Goal: Task Accomplishment & Management: Manage account settings

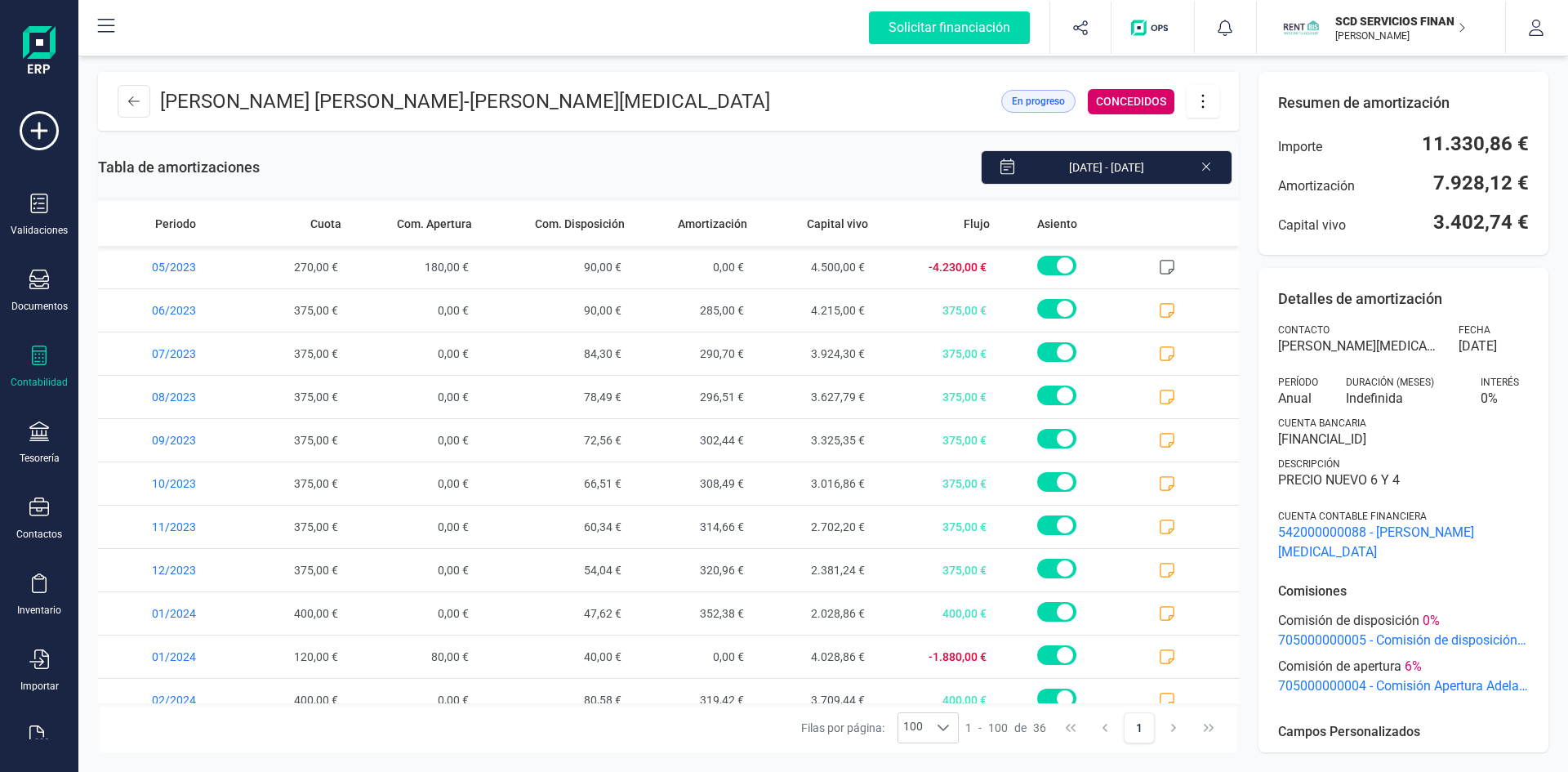
click at [131, 104] on icon at bounding box center [133, 100] width 11 height 9
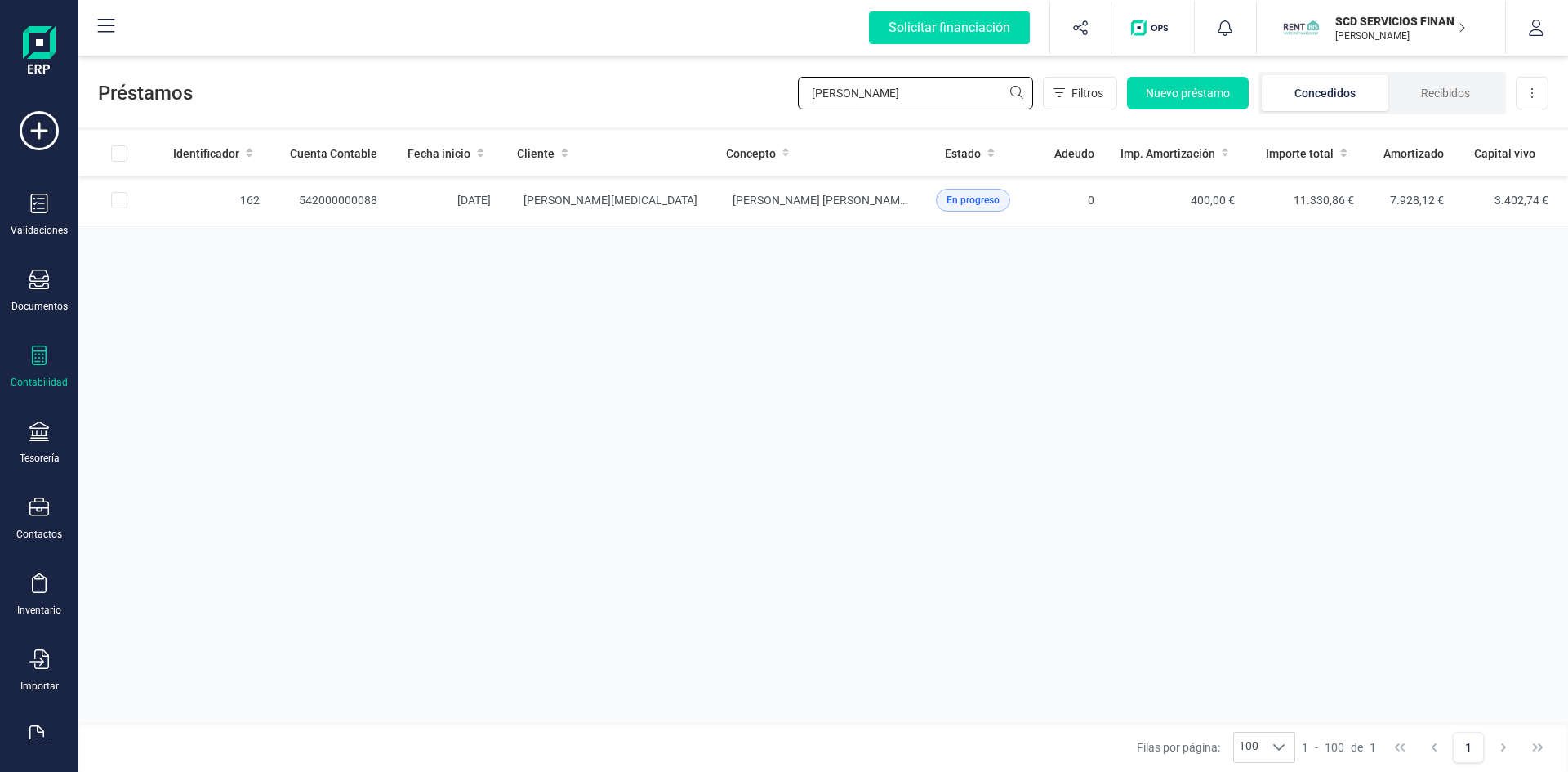
drag, startPoint x: 895, startPoint y: 99, endPoint x: 677, endPoint y: 88, distance: 218.3
click at [677, 88] on div "Préstamos pilar mor Filtros Nuevo préstamo Concedidos Recibidos Descargar Excel" at bounding box center [823, 90] width 1490 height 76
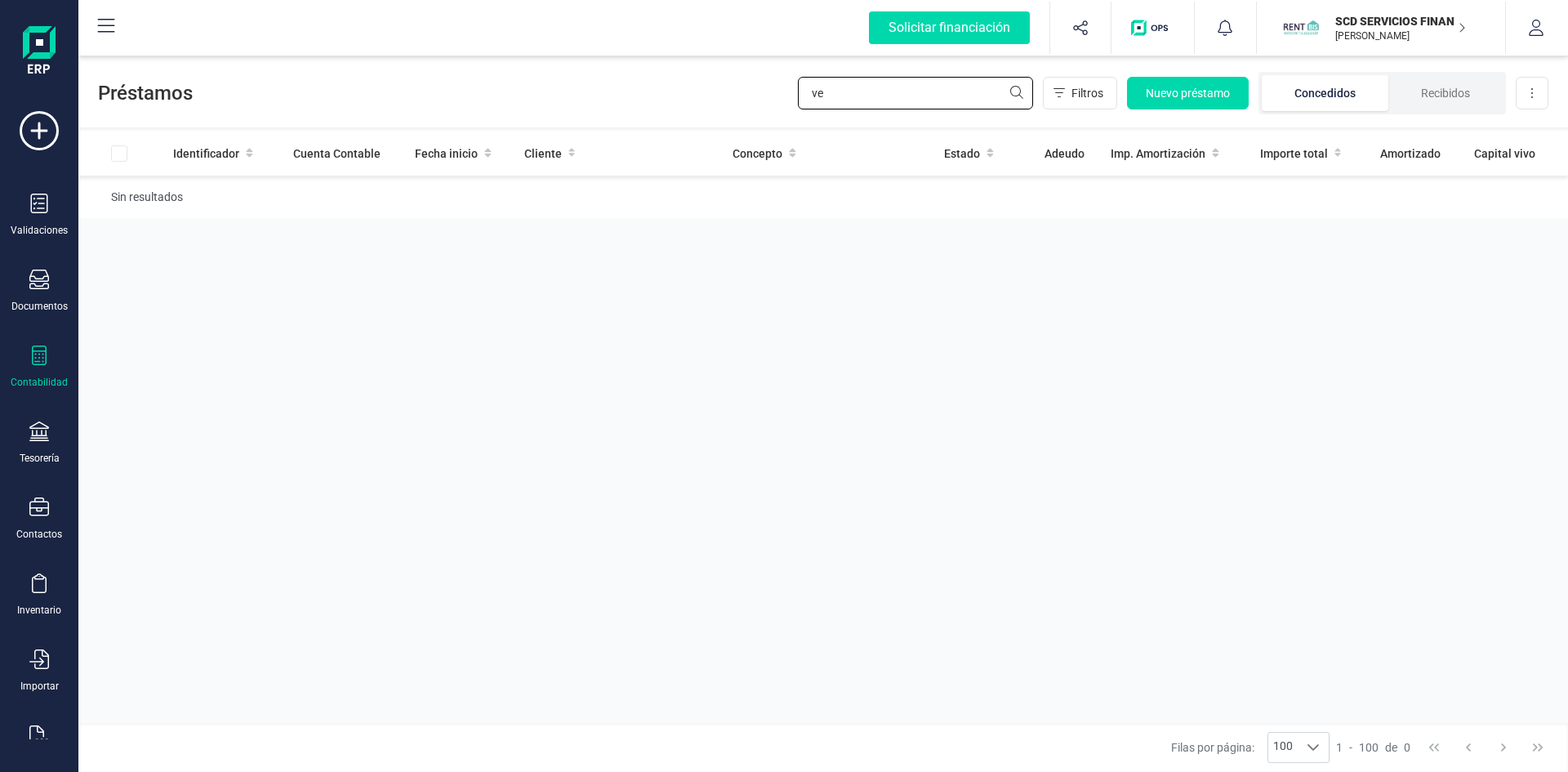
type input "v"
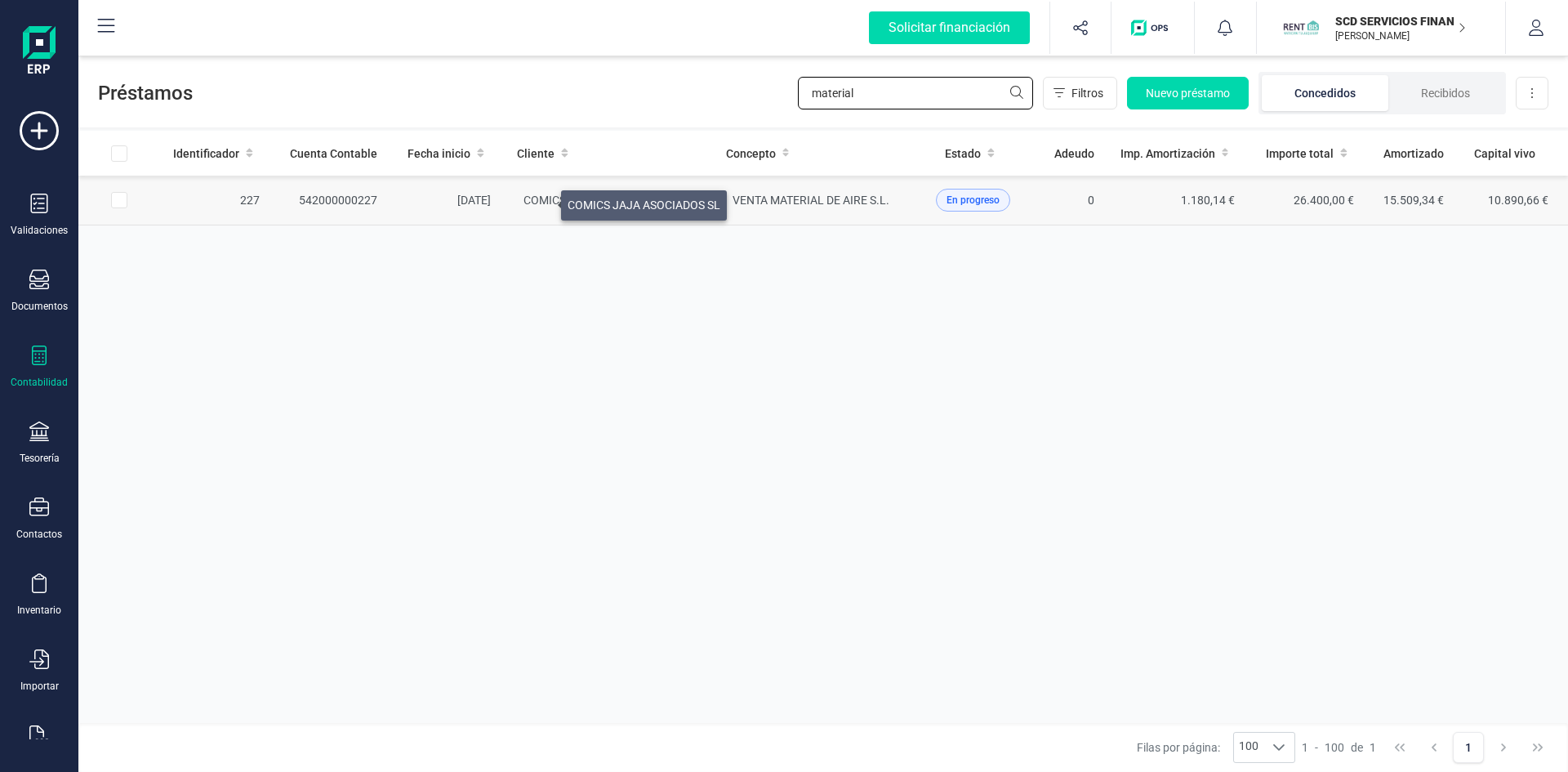
type input "material"
click at [542, 201] on span "COMICS JAJA ASOCIADOS SL" at bounding box center [600, 199] width 153 height 13
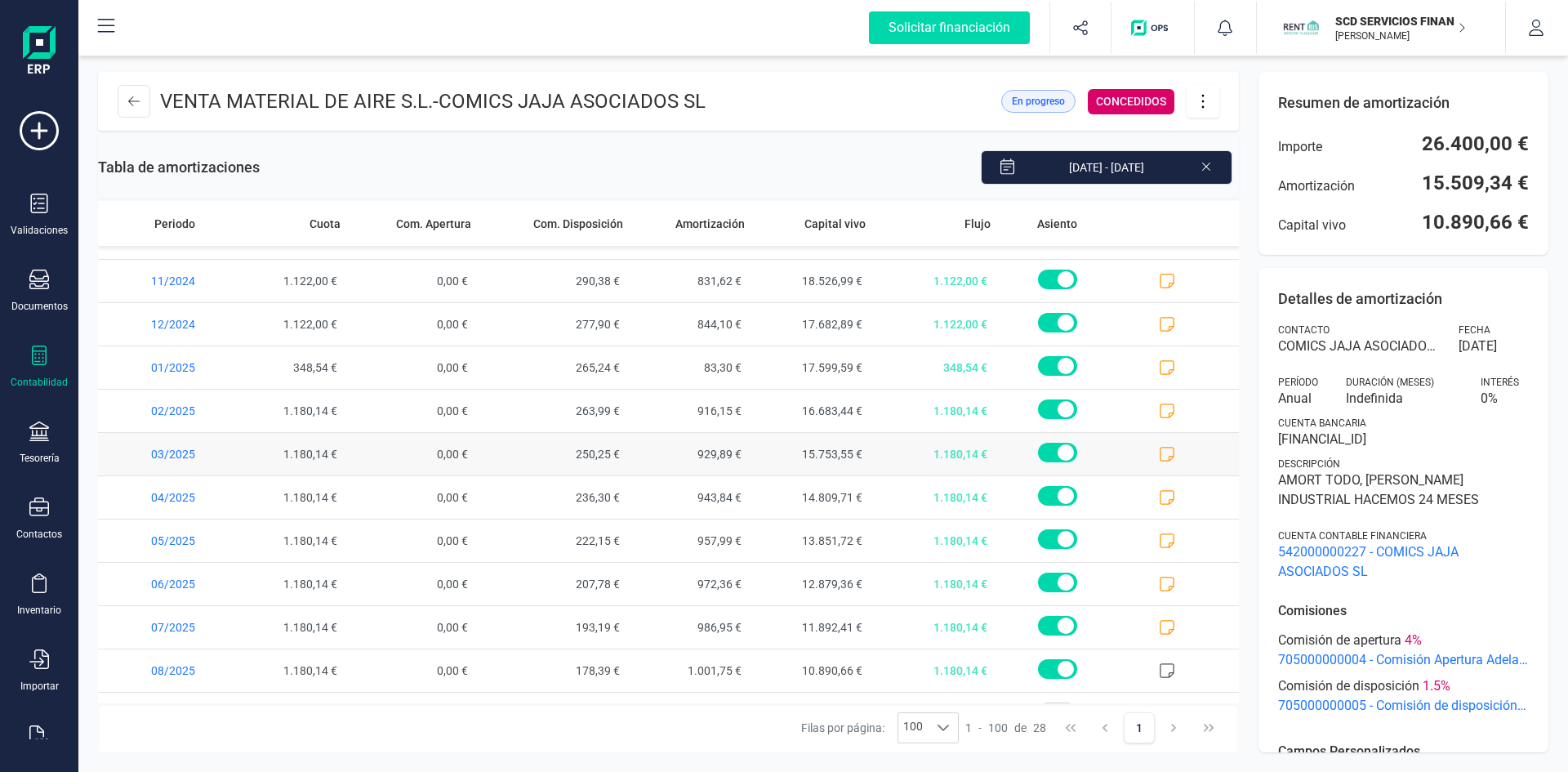
scroll to position [653, 0]
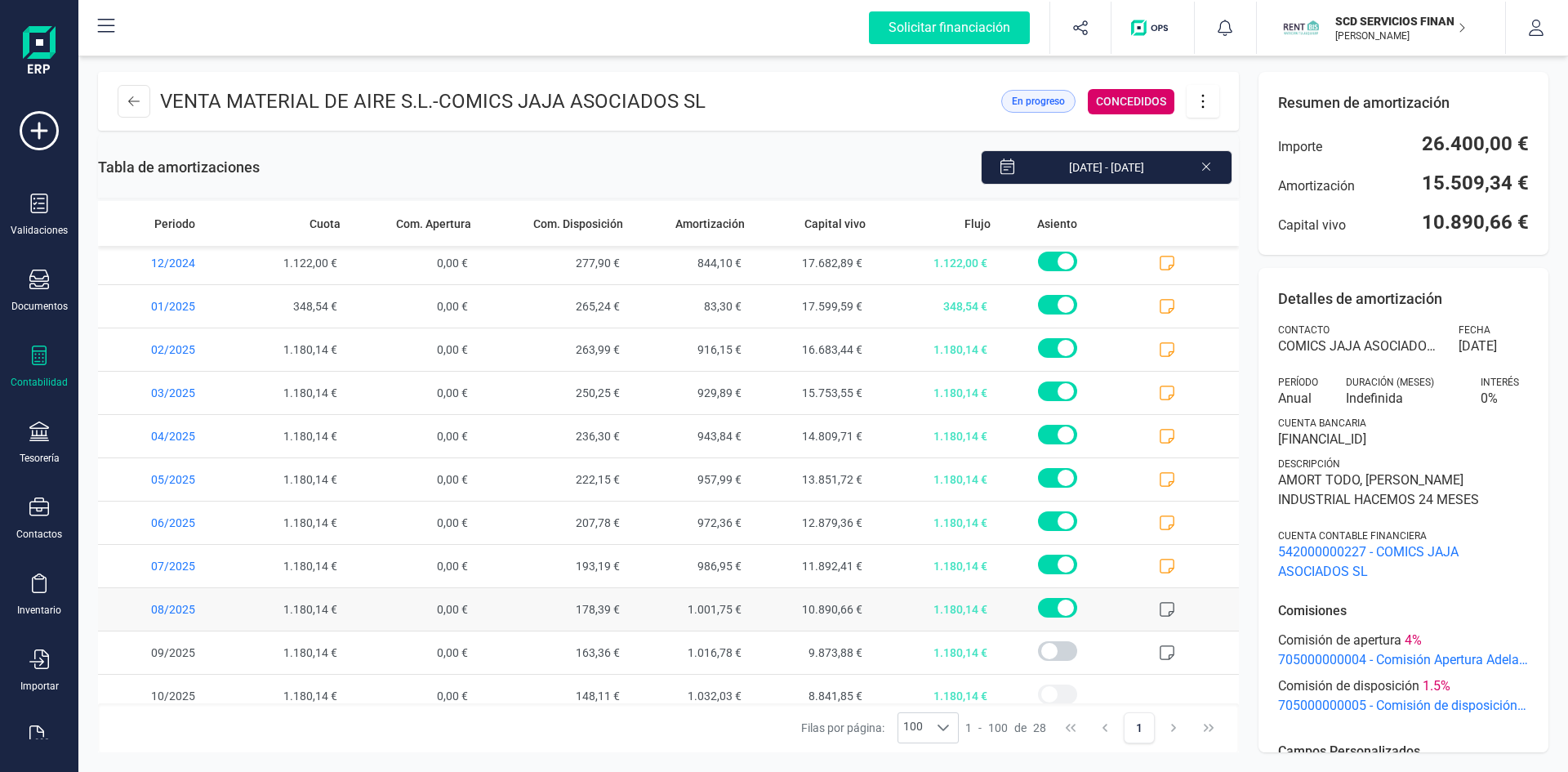
click at [1146, 605] on span at bounding box center [1178, 609] width 121 height 42
click at [1159, 608] on icon at bounding box center [1167, 609] width 16 height 16
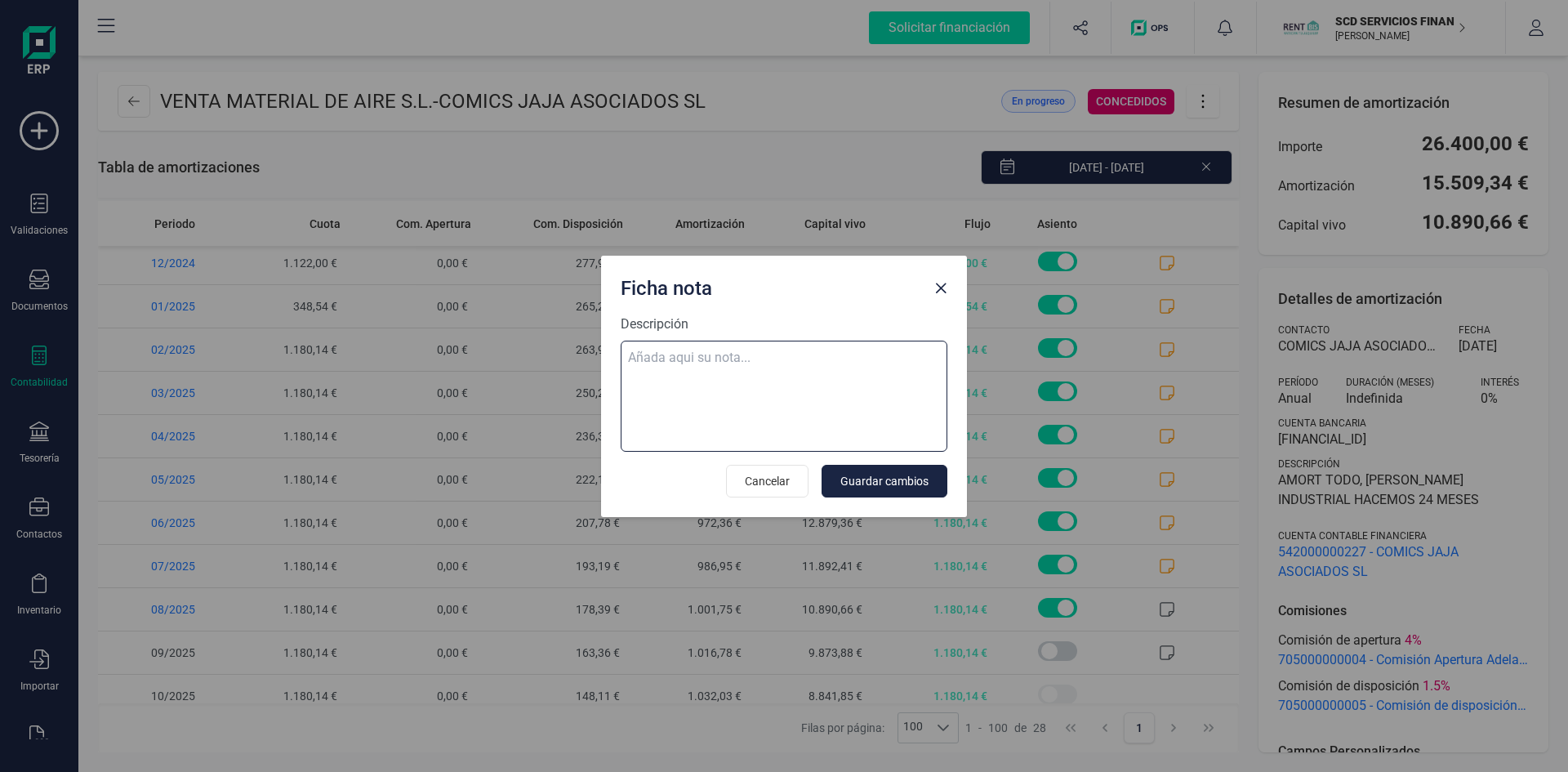
click at [746, 360] on textarea "Descripción" at bounding box center [784, 396] width 326 height 111
paste textarea "11-ago-25 8 trf. venta de material de aire,s.l. 1.180,14"
type textarea "11-ago-25 8 trf. venta de material de aire,s.l. 1.180,14"
click at [880, 481] on span "Guardar cambios" at bounding box center [884, 481] width 88 height 16
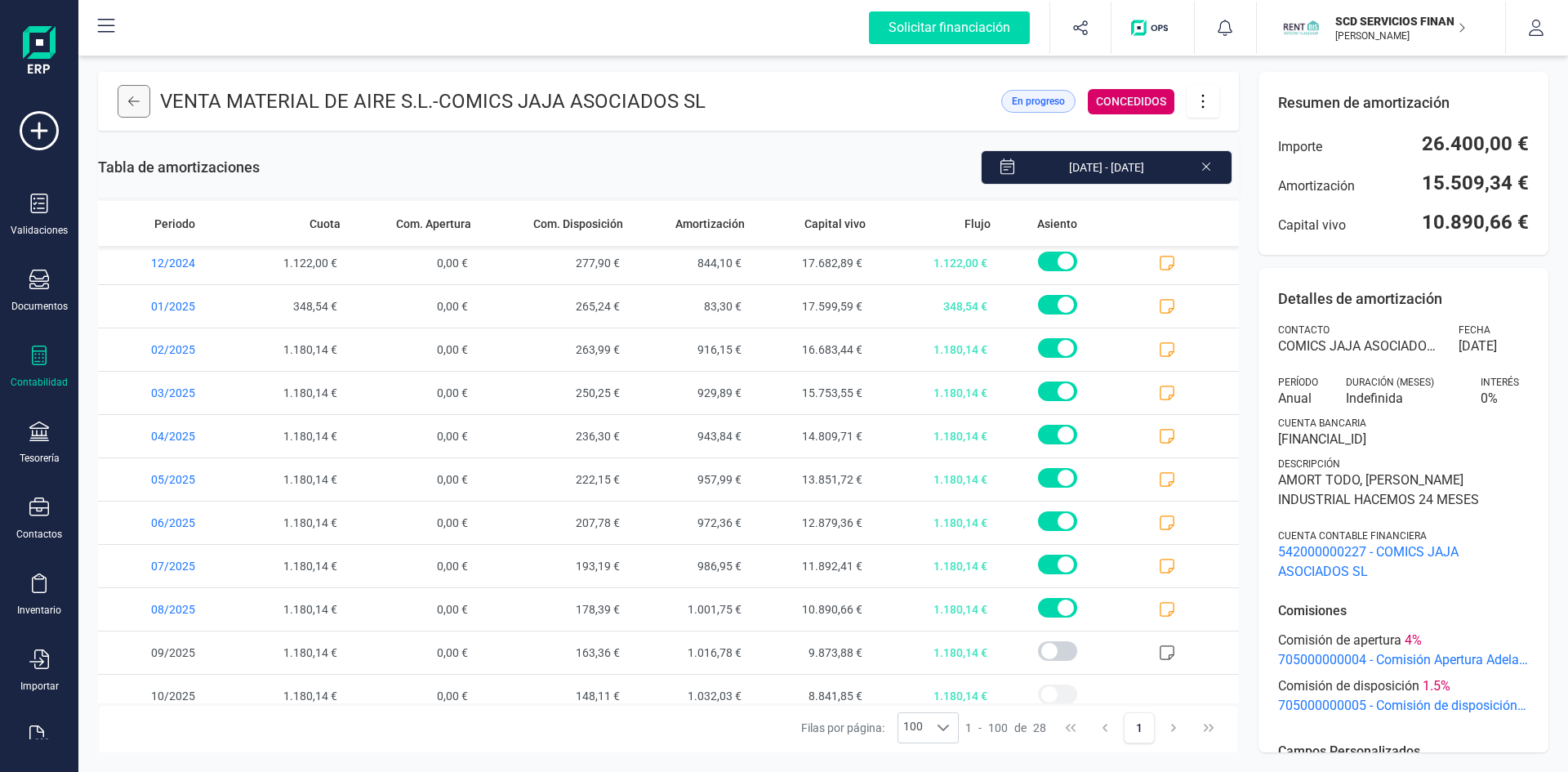
click at [136, 104] on icon at bounding box center [133, 100] width 11 height 13
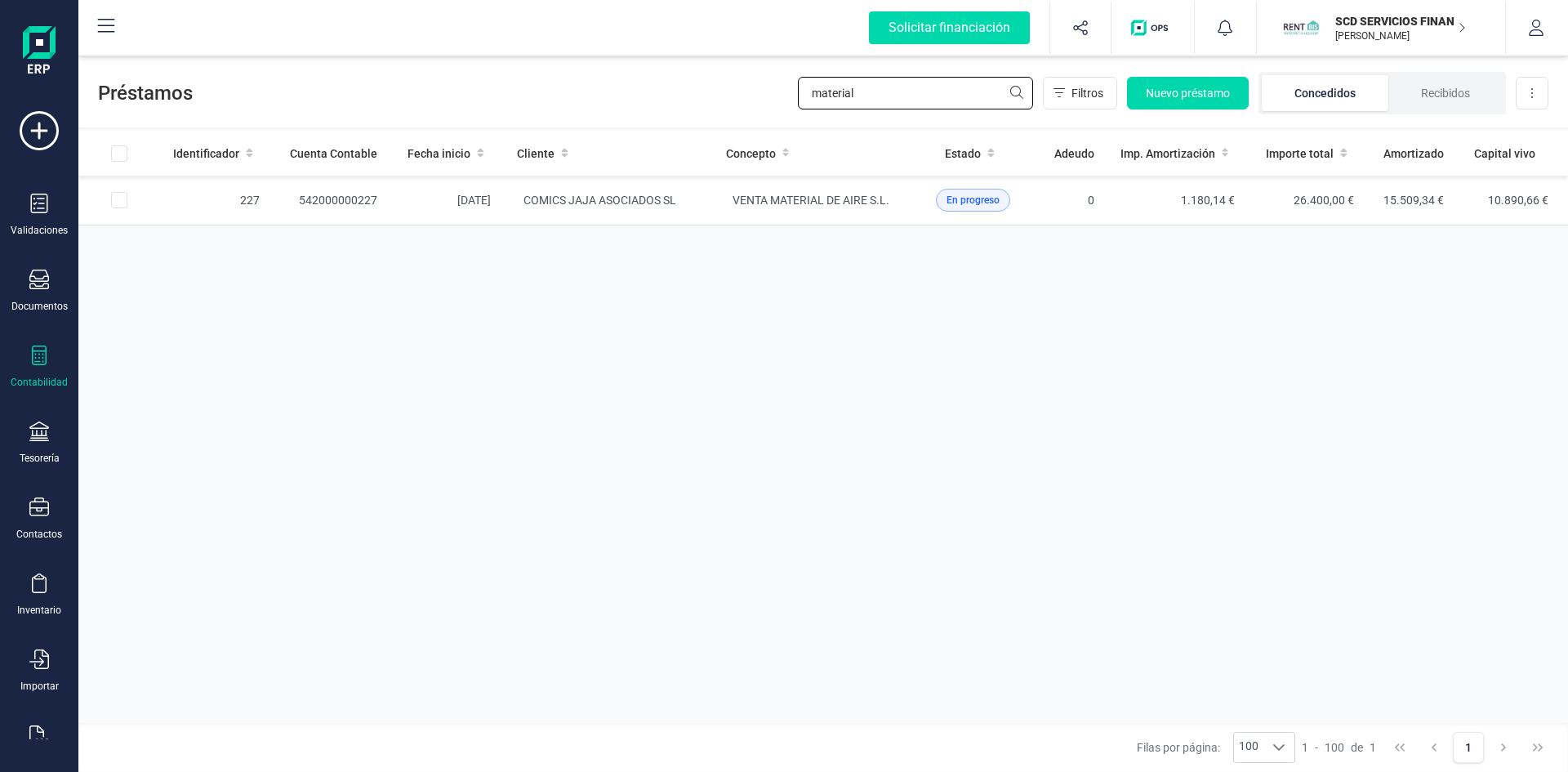
drag, startPoint x: 908, startPoint y: 94, endPoint x: 527, endPoint y: 104, distance: 381.1
click at [527, 104] on div "Préstamos material Filtros Nuevo préstamo Concedidos Recibidos Descargar Excel" at bounding box center [823, 90] width 1490 height 76
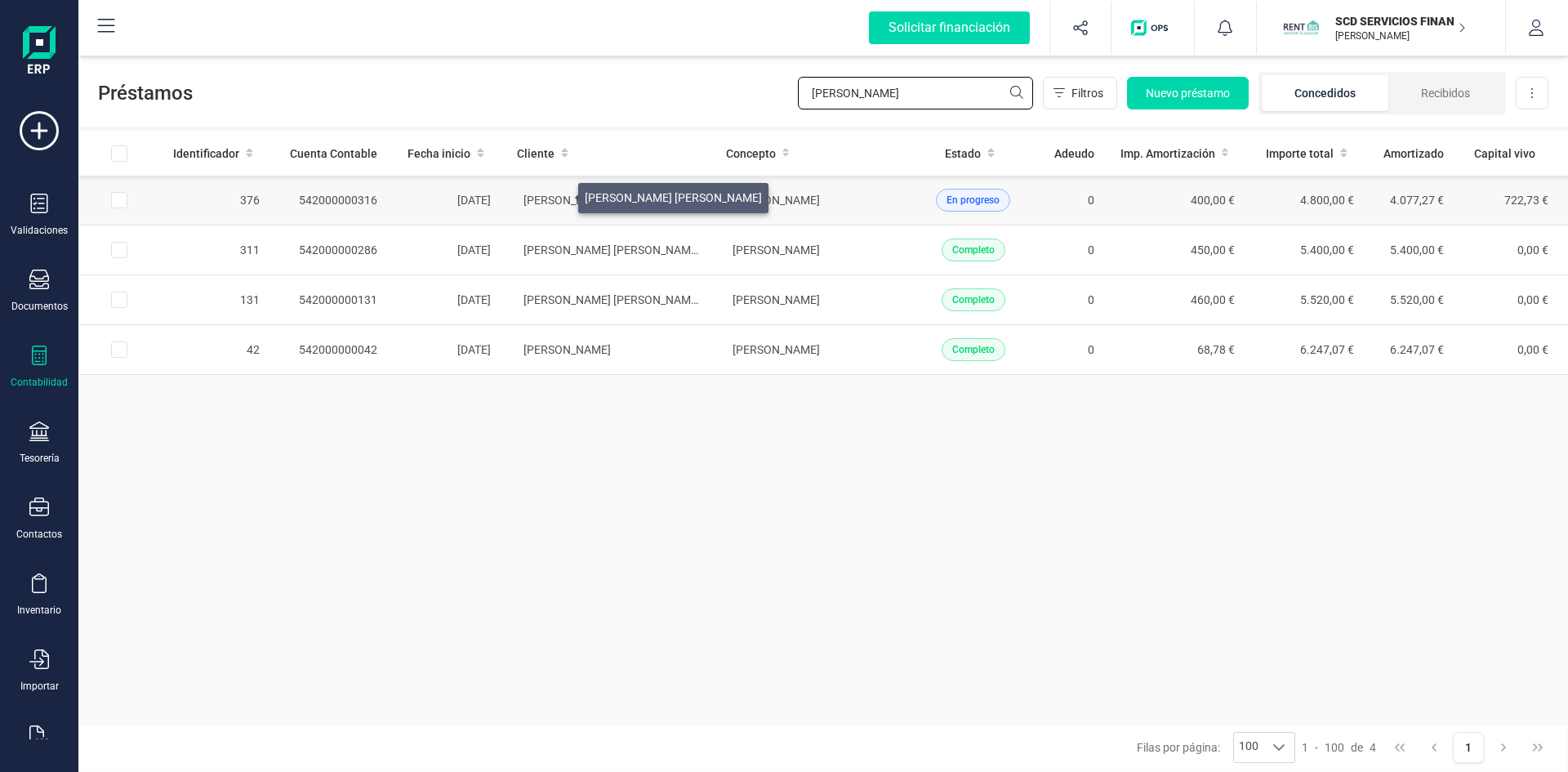
type input "karim"
click at [559, 193] on span "[PERSON_NAME] [PERSON_NAME]" at bounding box center [612, 199] width 177 height 13
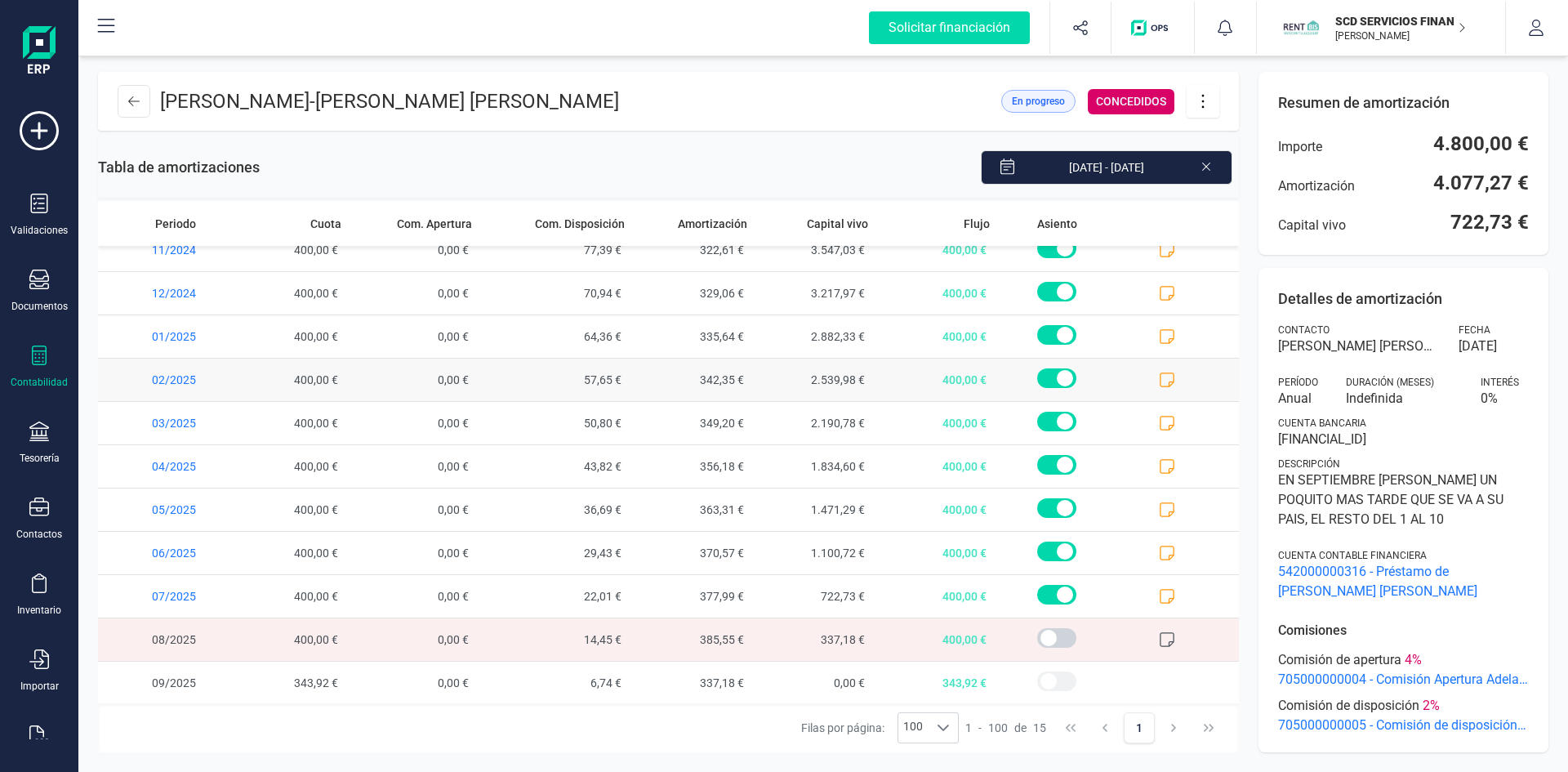
scroll to position [192, 0]
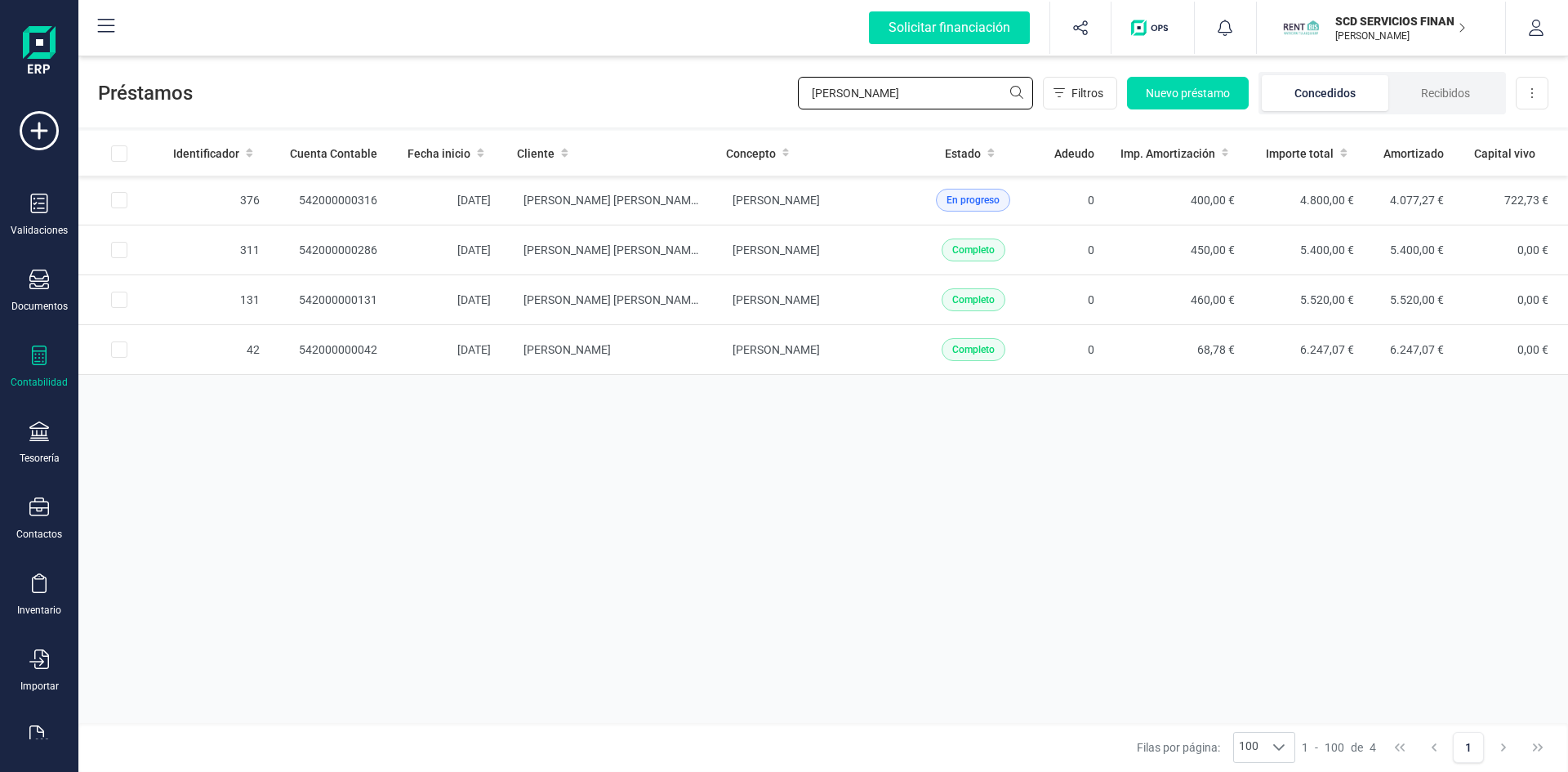
drag, startPoint x: 851, startPoint y: 92, endPoint x: 713, endPoint y: 101, distance: 138.3
click at [714, 100] on div "Préstamos karim Filtros Nuevo préstamo Concedidos Recibidos Descargar Excel" at bounding box center [823, 90] width 1490 height 76
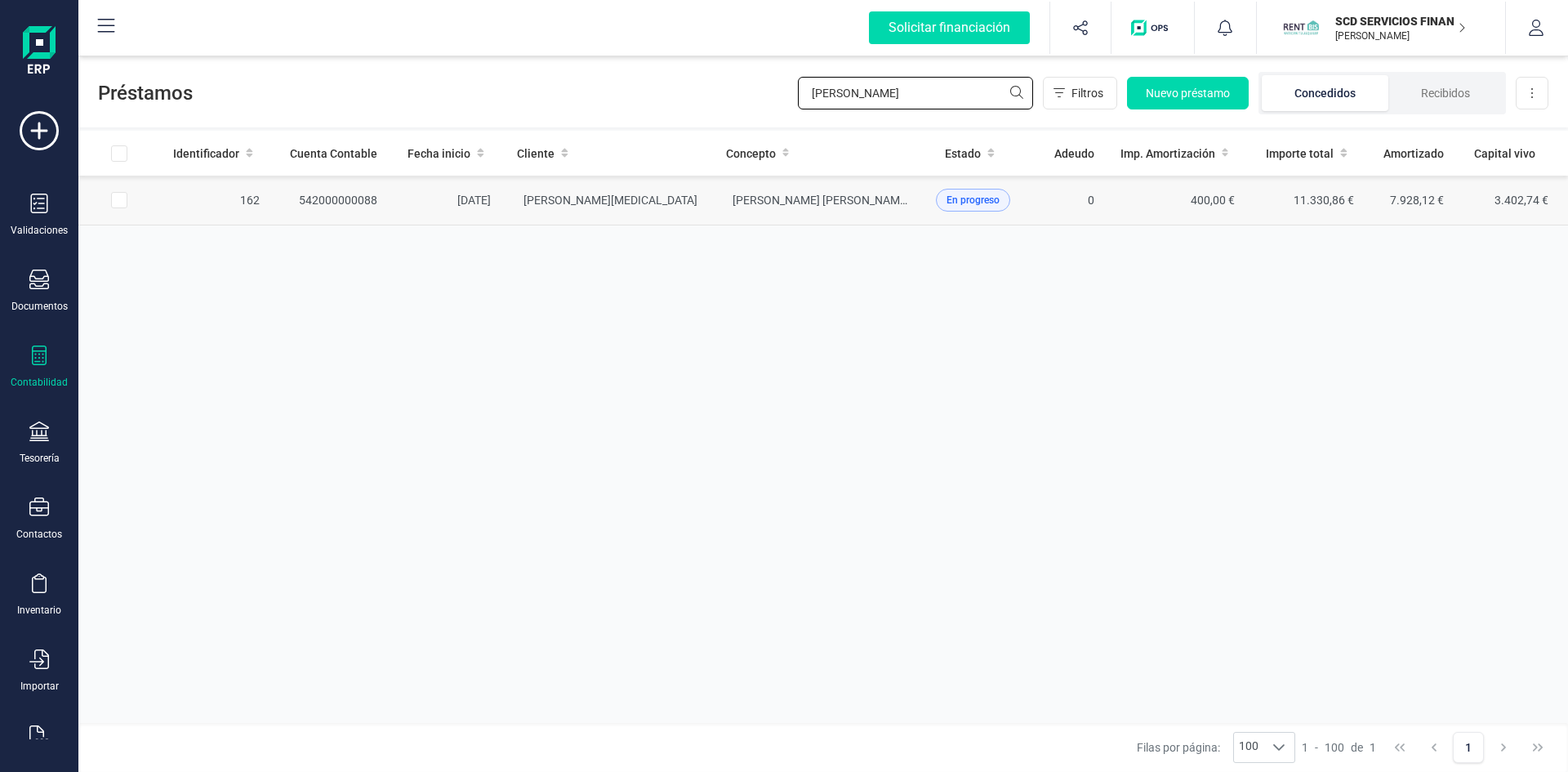
type input "pilar mor"
click at [325, 197] on td "542000000088" at bounding box center [331, 201] width 118 height 50
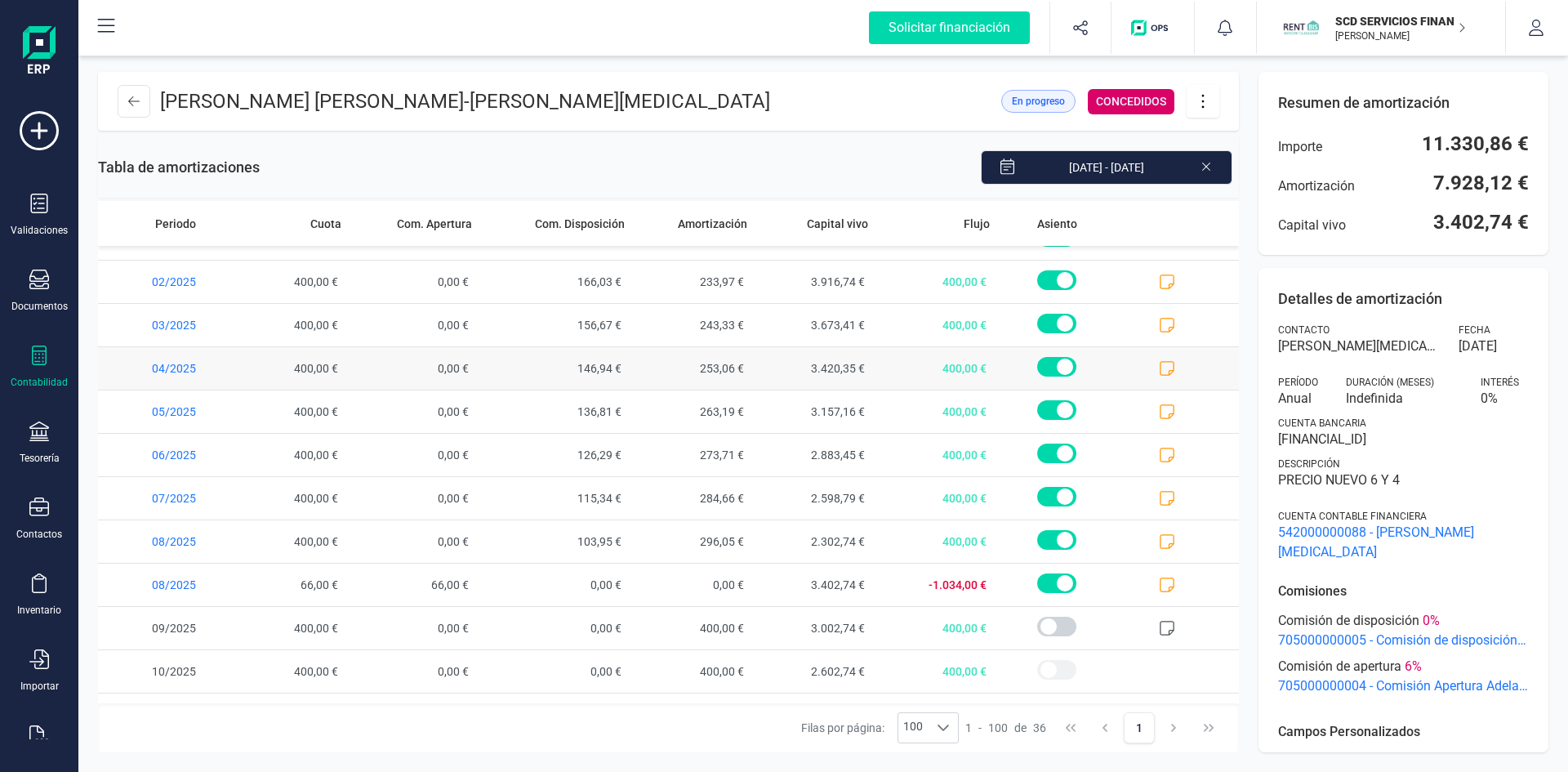
scroll to position [1019, 0]
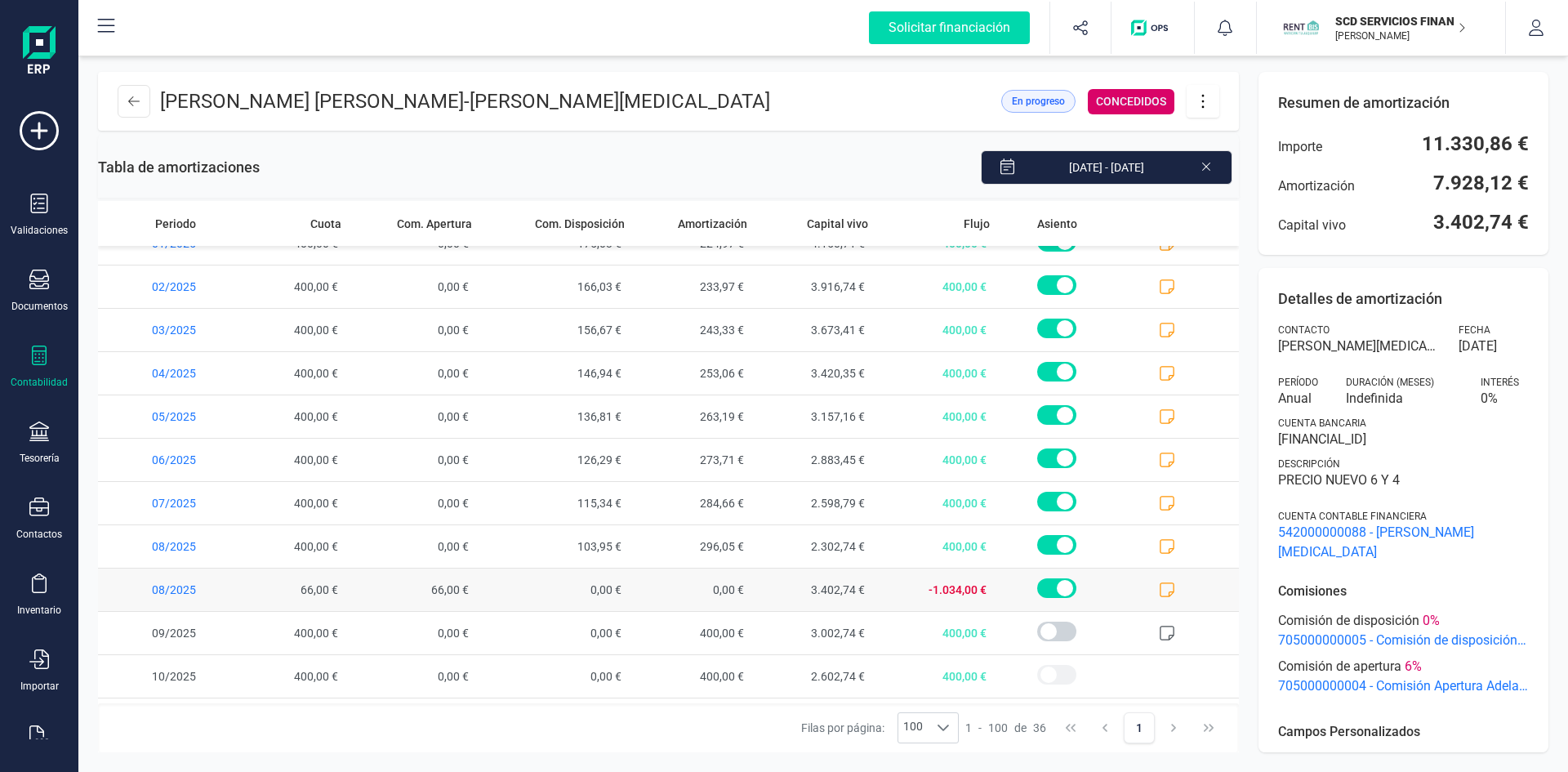
click at [1159, 590] on icon at bounding box center [1167, 589] width 16 height 16
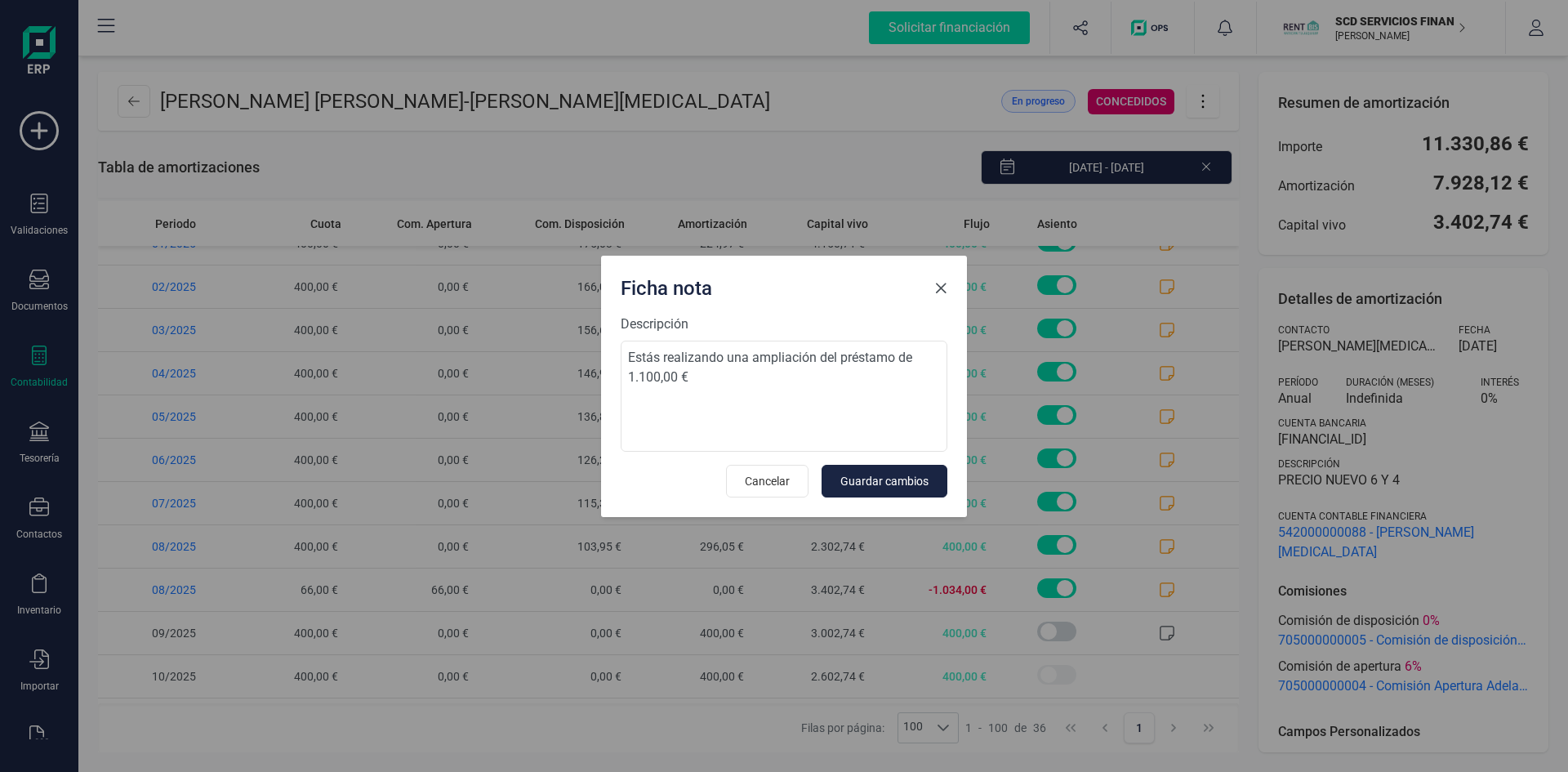
click at [942, 291] on span "Close" at bounding box center [940, 288] width 13 height 13
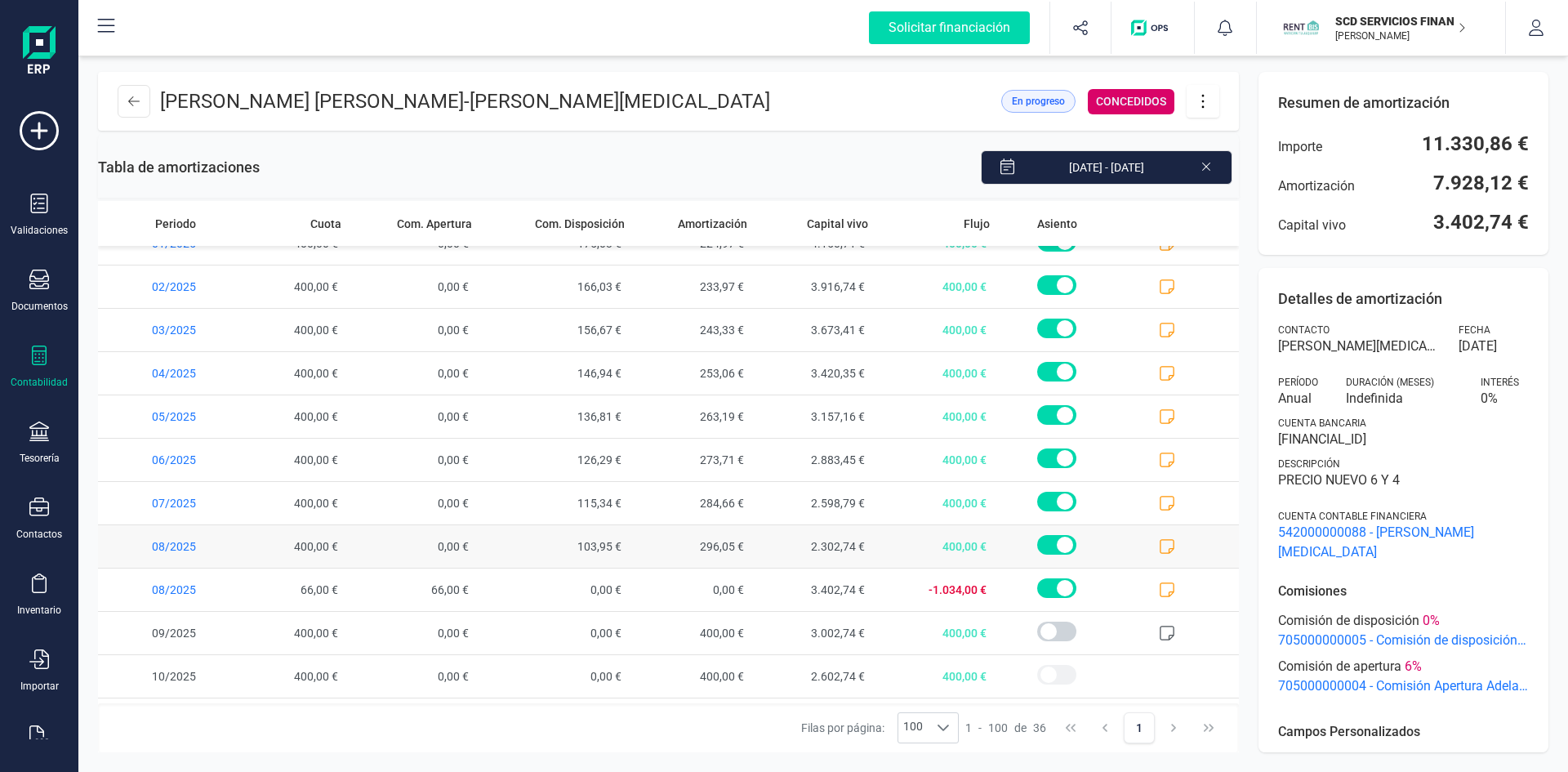
click at [1159, 542] on icon at bounding box center [1167, 546] width 16 height 16
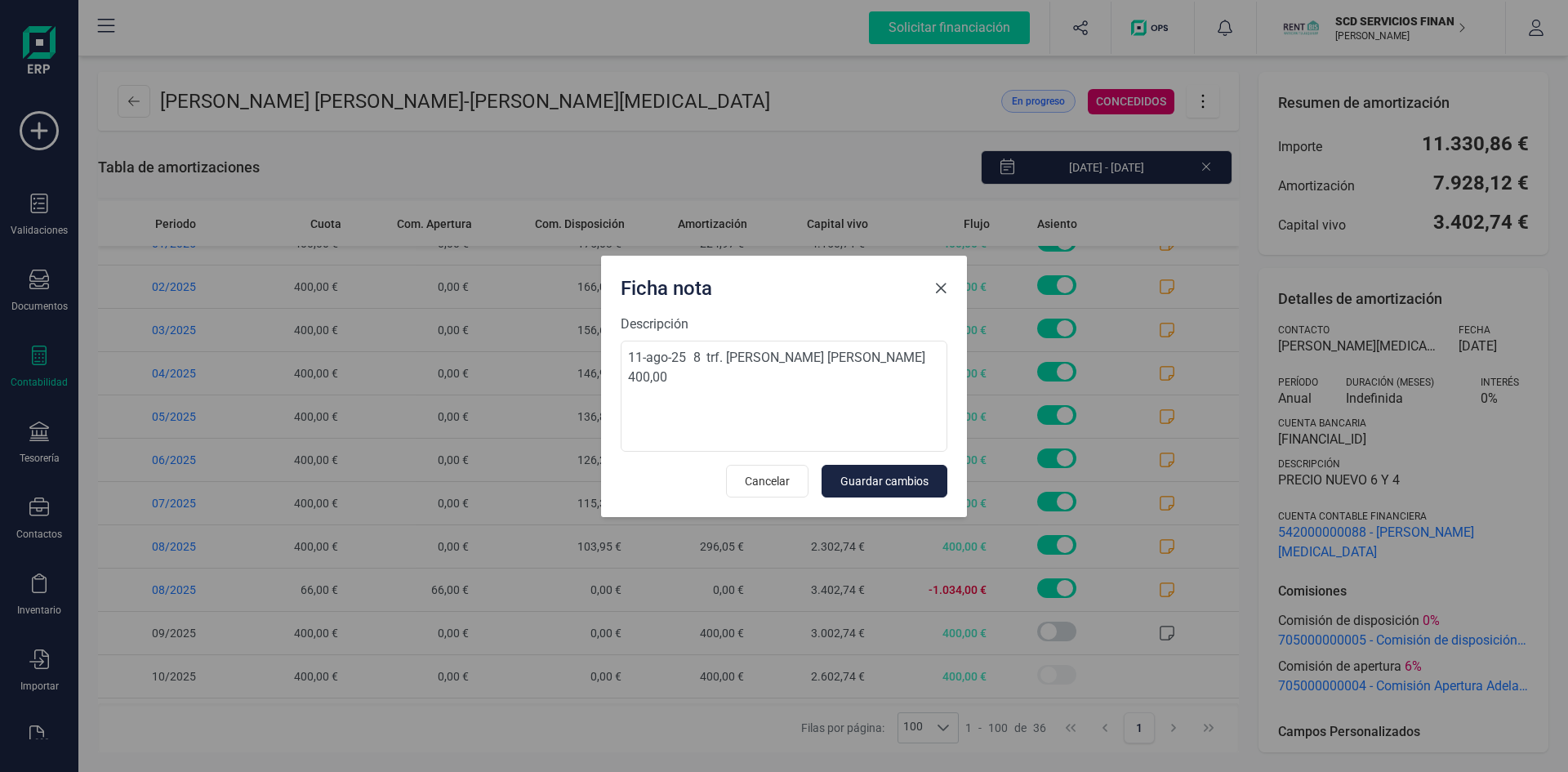
click at [940, 284] on span "Close" at bounding box center [940, 288] width 13 height 13
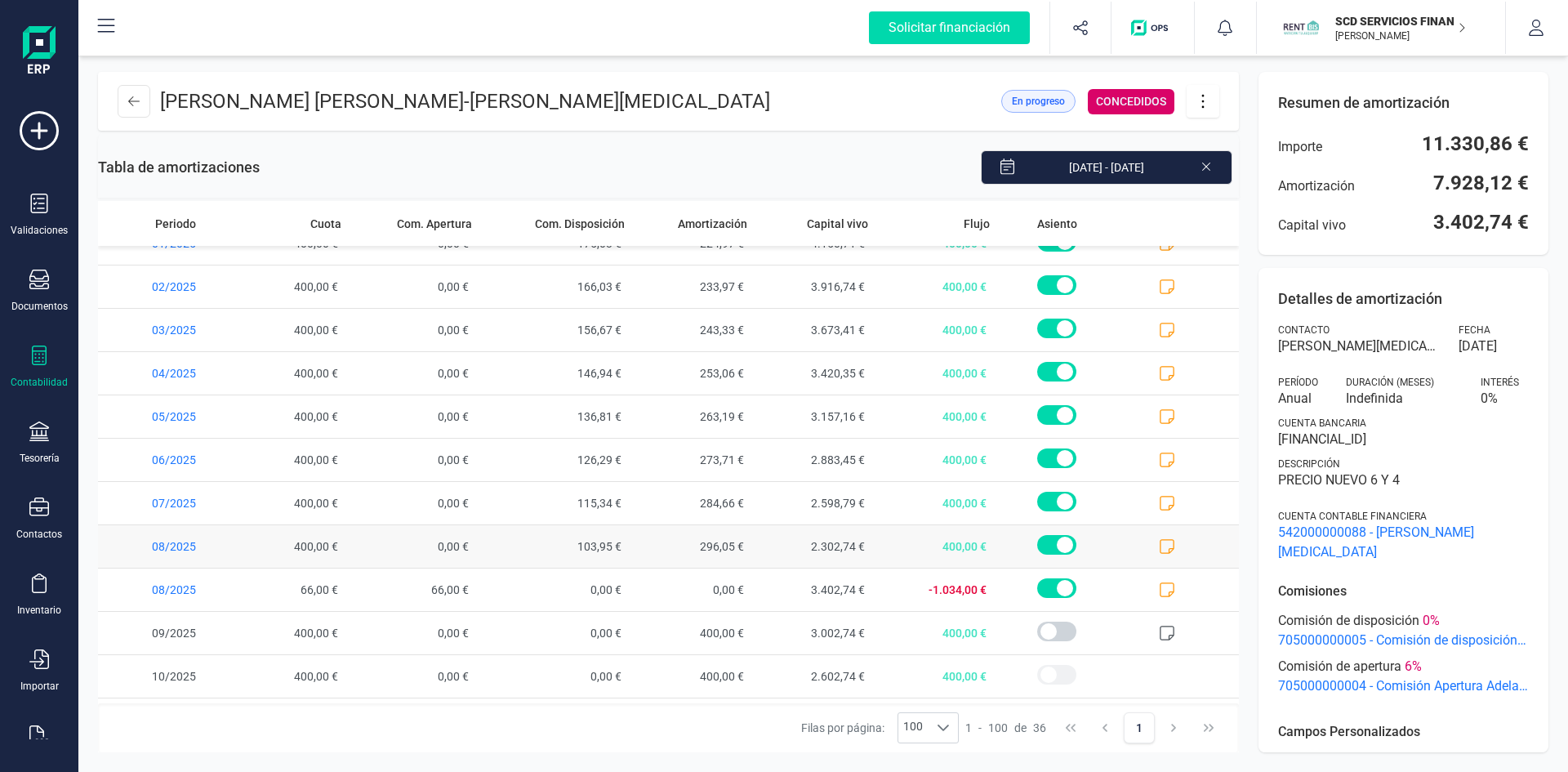
click at [1159, 547] on icon at bounding box center [1167, 546] width 16 height 16
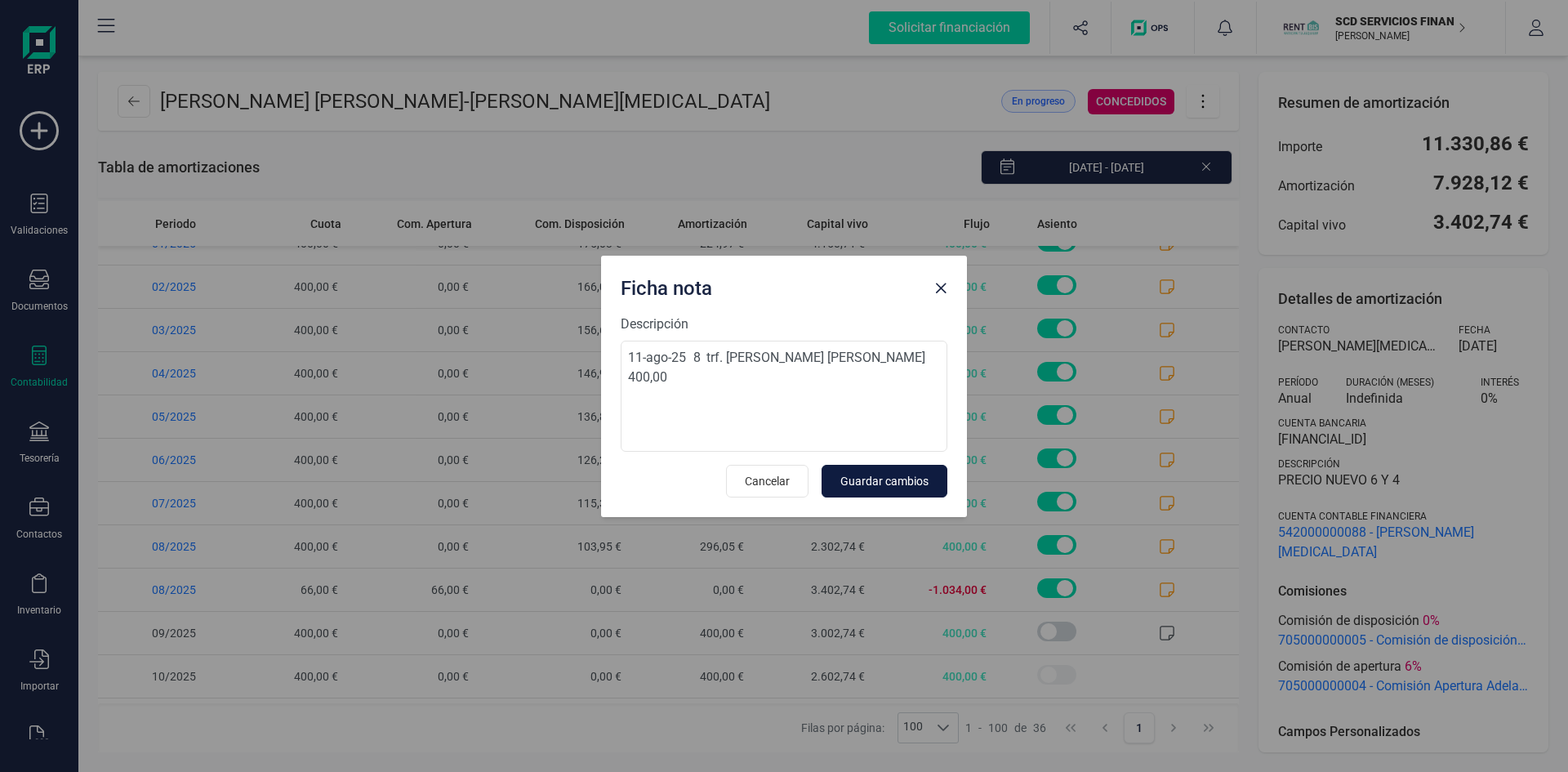
click at [871, 483] on span "Guardar cambios" at bounding box center [884, 481] width 88 height 16
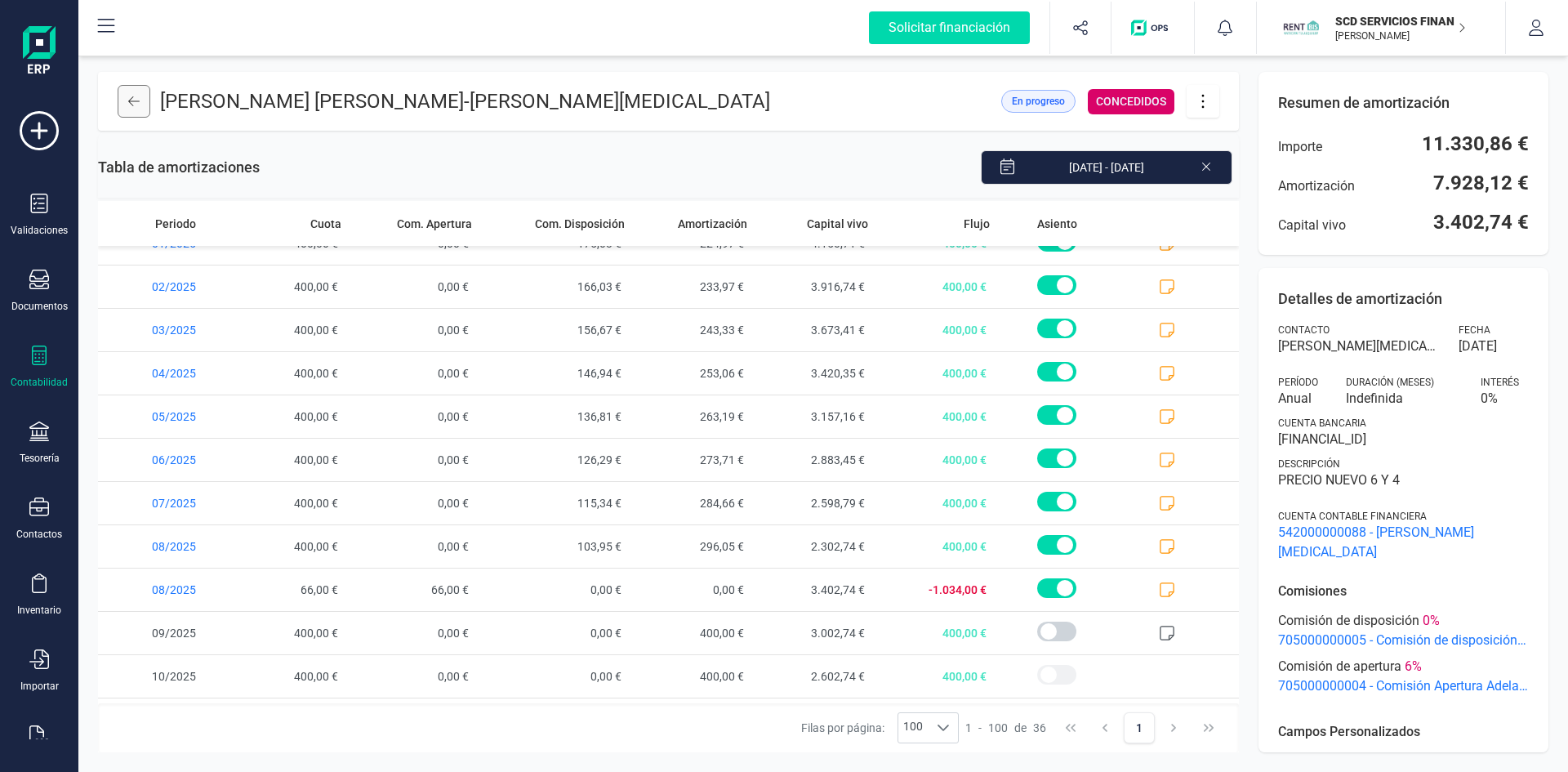
click at [127, 100] on button at bounding box center [134, 101] width 33 height 33
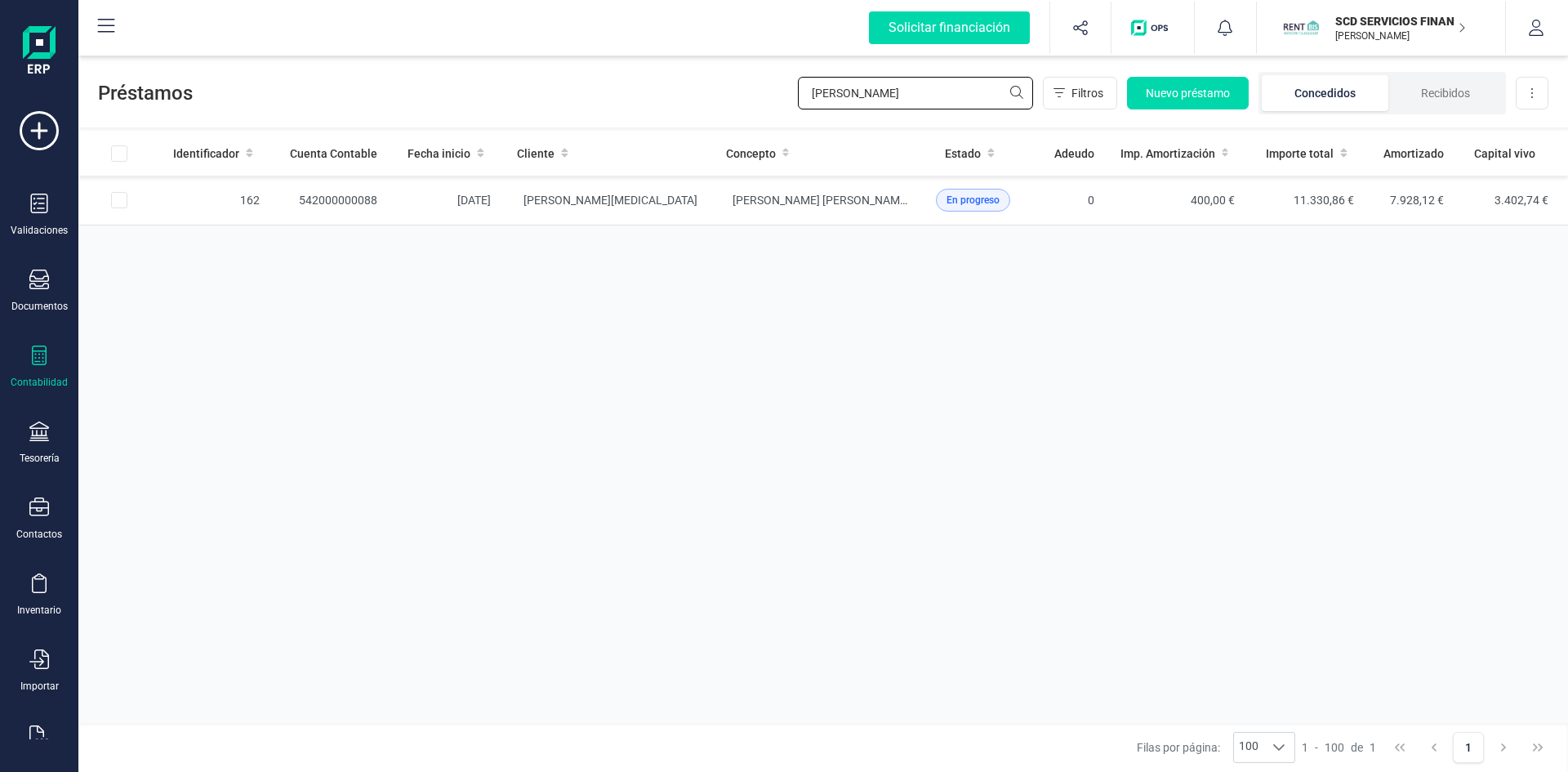
drag, startPoint x: 885, startPoint y: 90, endPoint x: 687, endPoint y: 95, distance: 198.1
click at [688, 95] on div "Préstamos pilar mor Filtros Nuevo préstamo Concedidos Recibidos Descargar Excel" at bounding box center [823, 90] width 1490 height 76
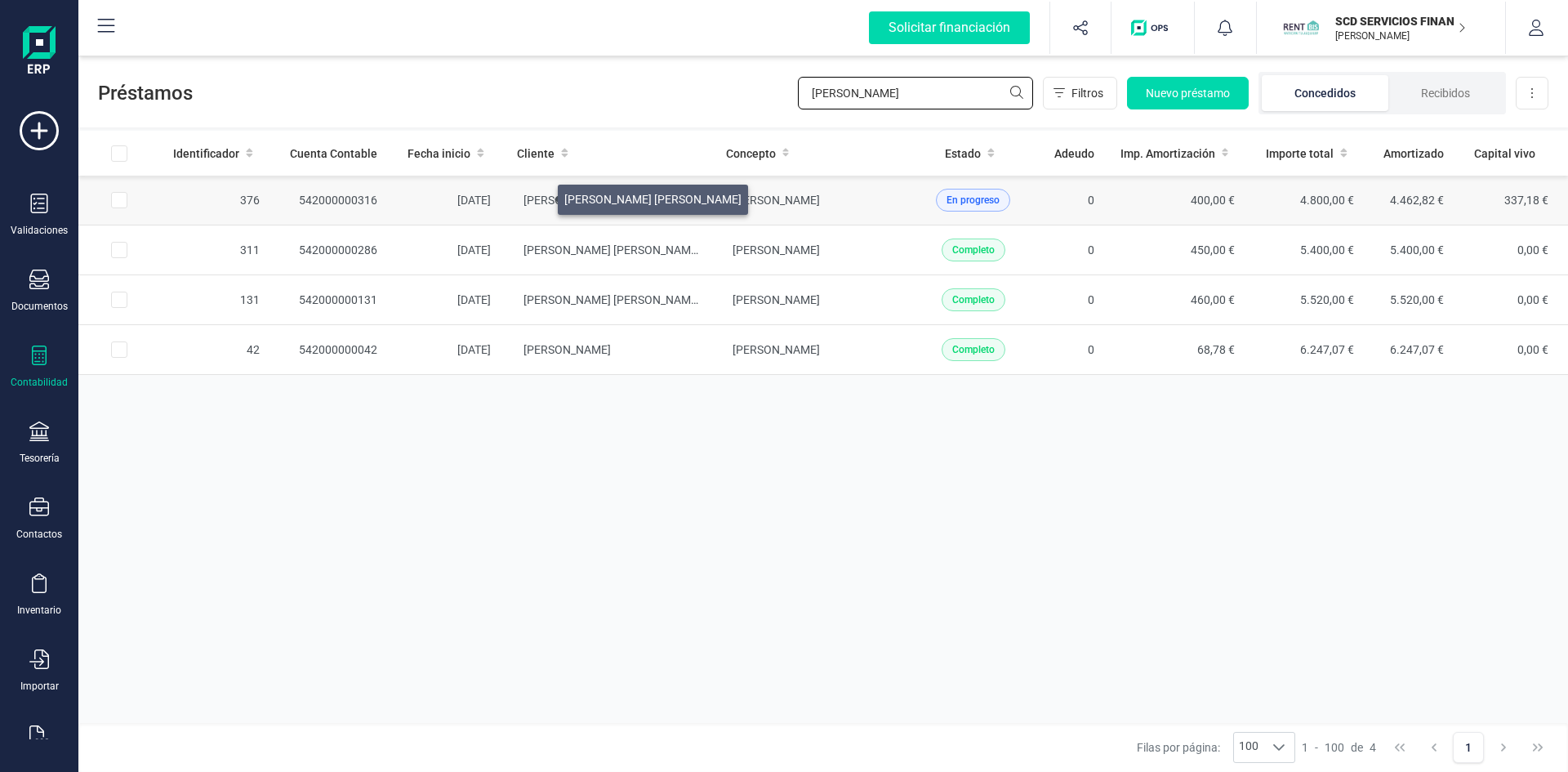
type input "karim"
click at [538, 195] on span "RAFAEL FERRER SANCHEZ" at bounding box center [612, 199] width 177 height 13
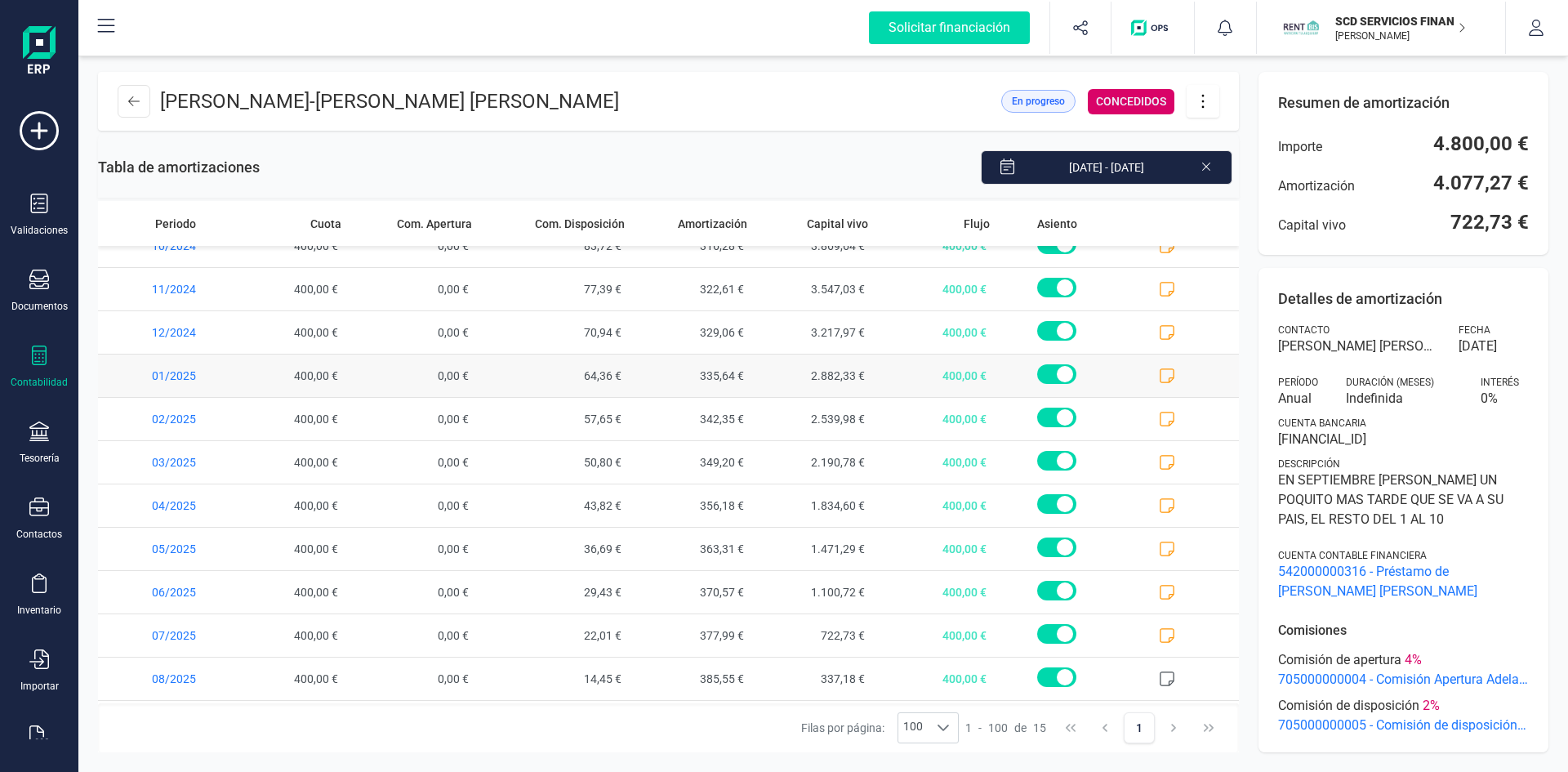
scroll to position [192, 0]
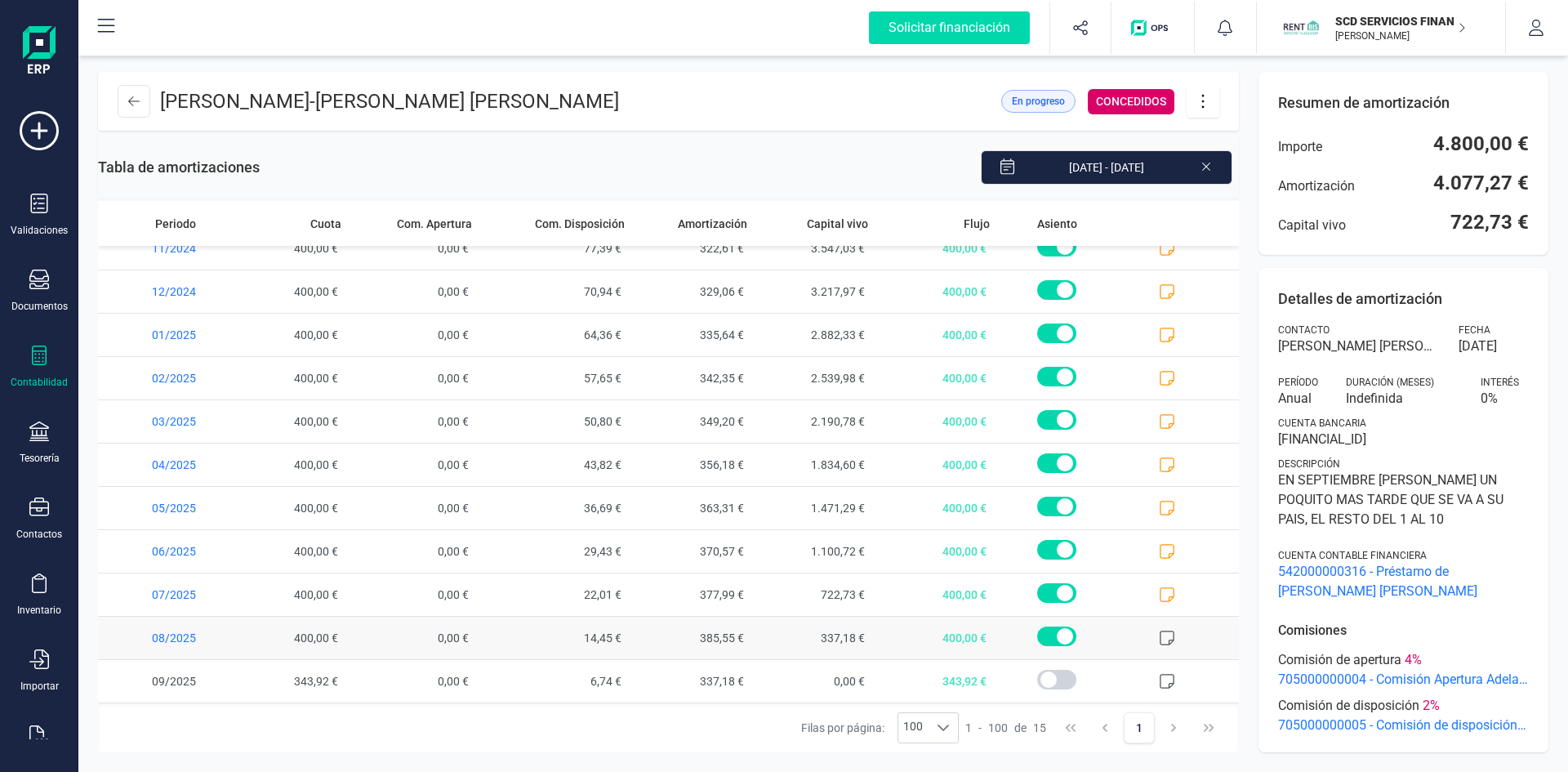
click at [1159, 634] on icon at bounding box center [1167, 637] width 16 height 16
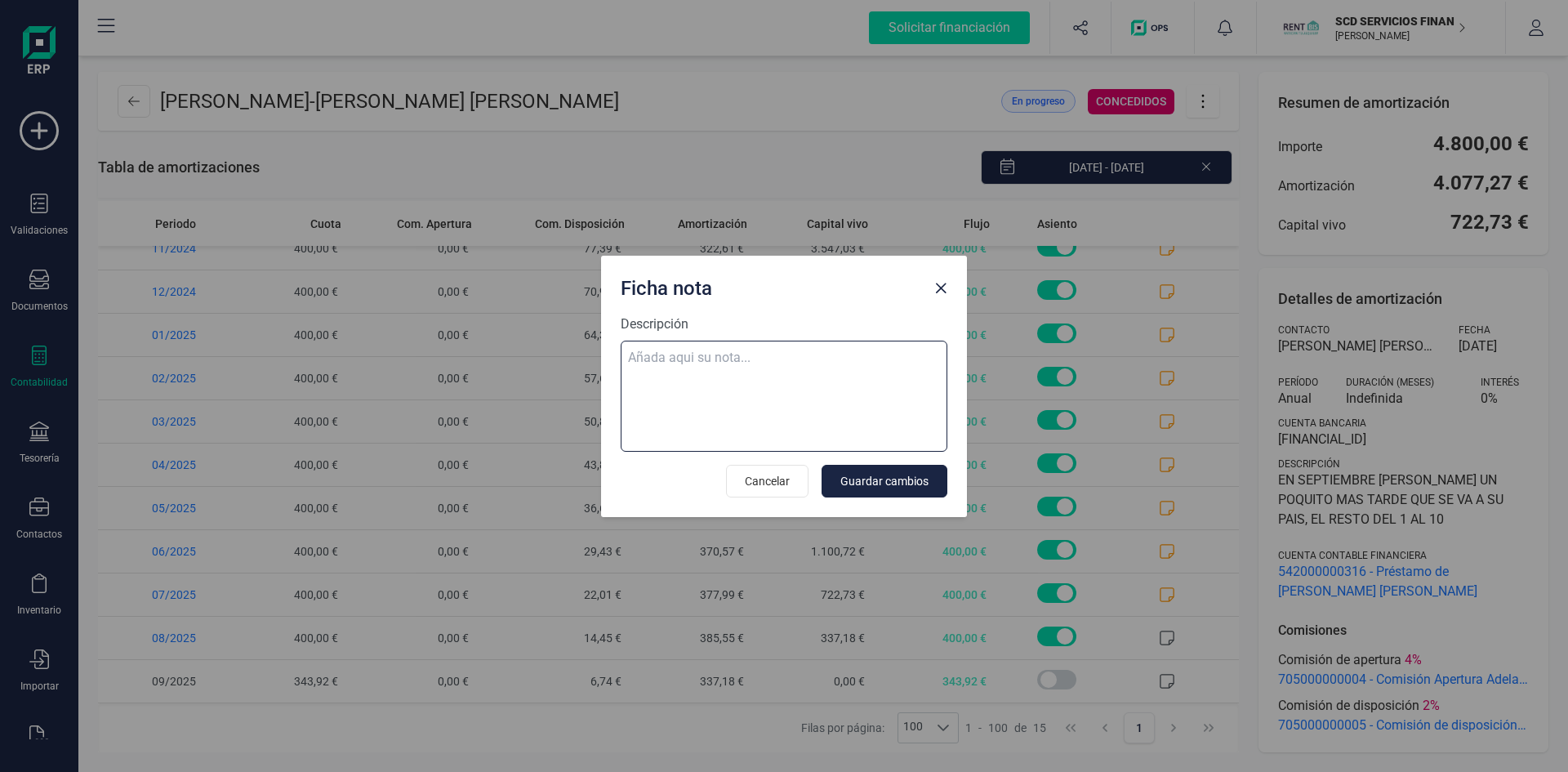
click at [706, 359] on textarea "Descripción" at bounding box center [784, 396] width 326 height 111
paste textarea "11-ago-25 8 trf. karim amghar 400,00"
type textarea "11-ago-25 8 trf. karim amghar 400,00"
click at [892, 480] on span "Guardar cambios" at bounding box center [884, 481] width 88 height 16
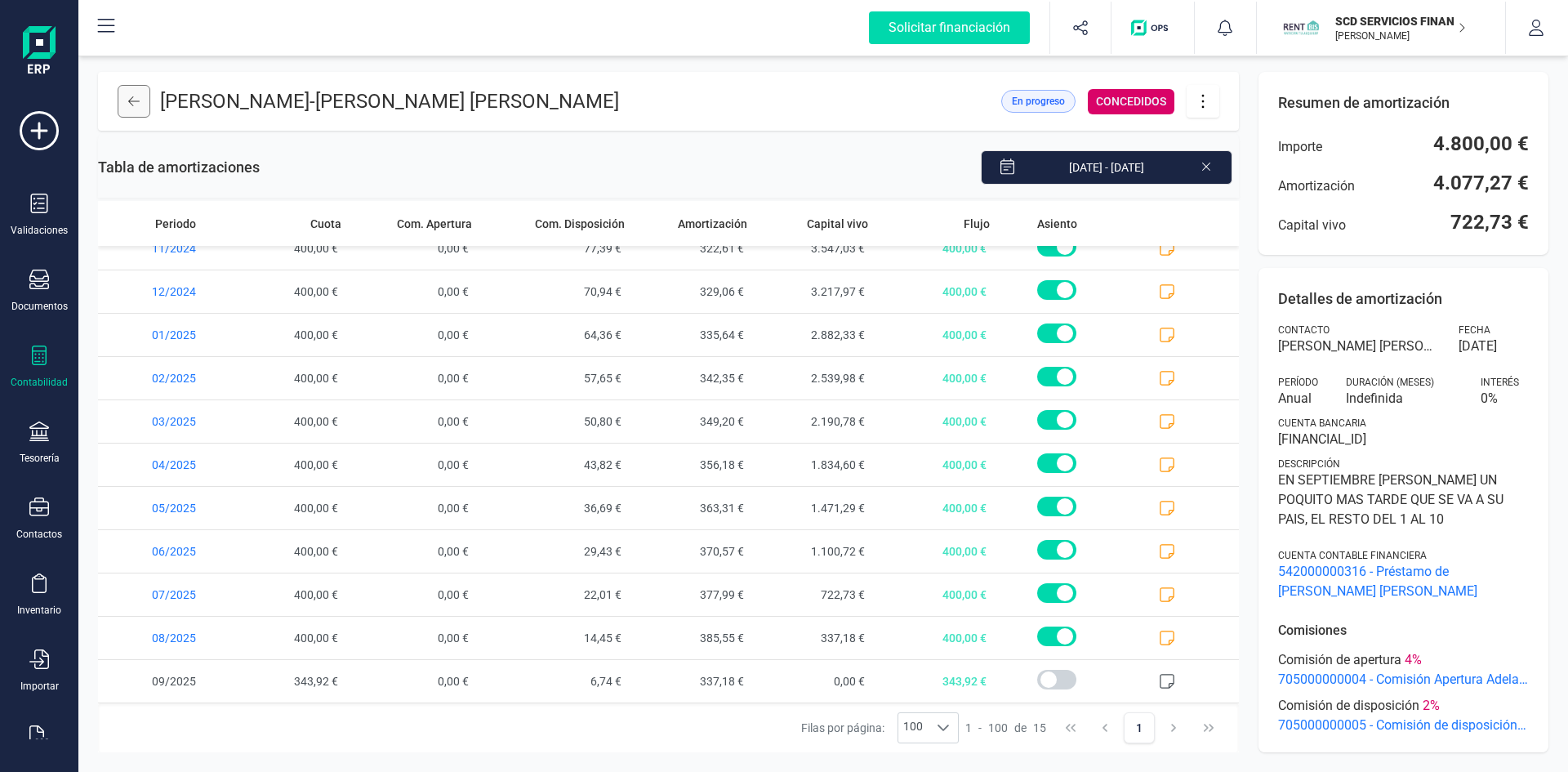
click at [138, 99] on icon at bounding box center [133, 100] width 11 height 13
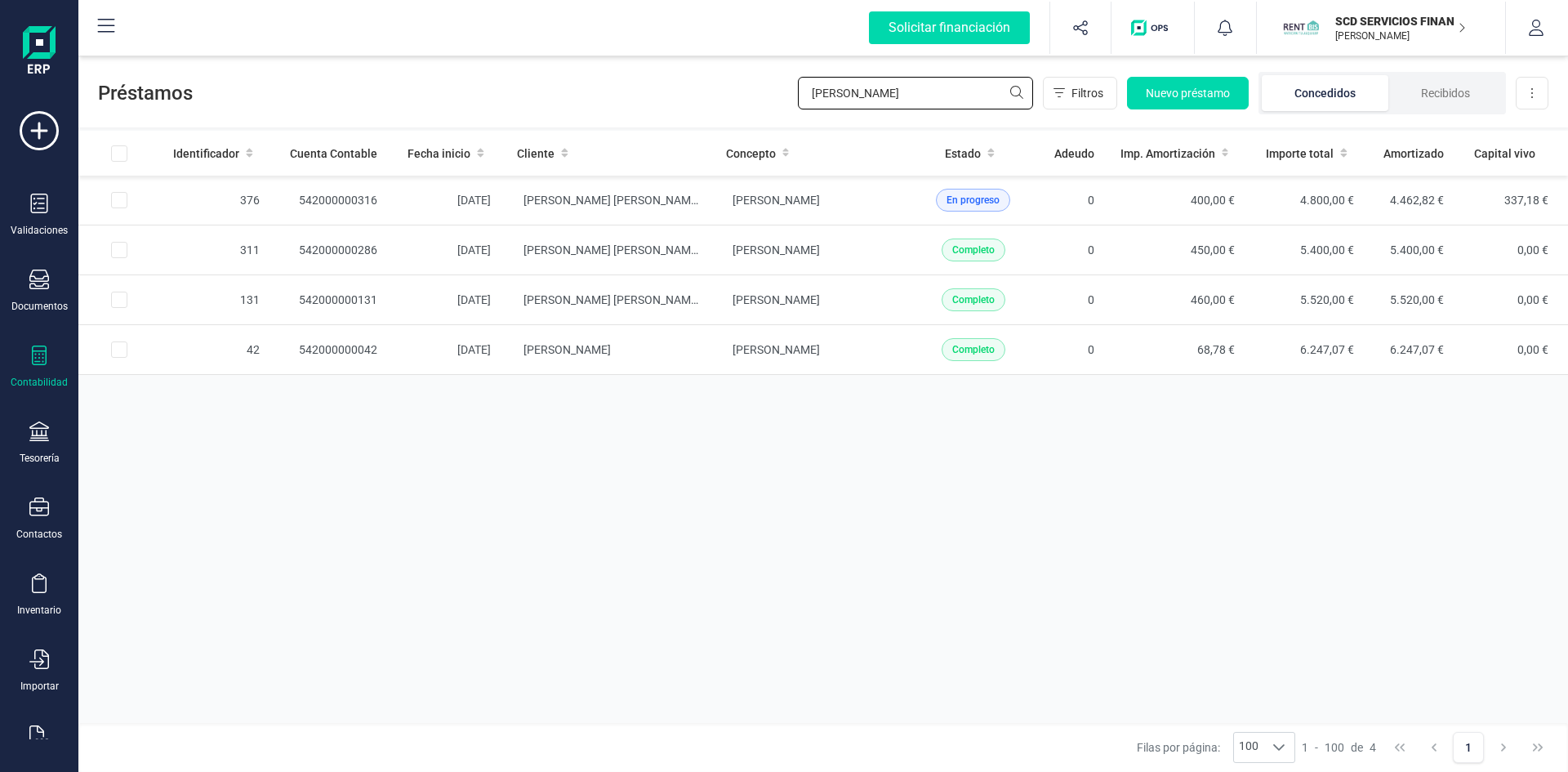
drag, startPoint x: 848, startPoint y: 94, endPoint x: 692, endPoint y: 90, distance: 156.1
click at [692, 94] on div "Préstamos karim Filtros Nuevo préstamo Concedidos Recibidos Descargar Excel" at bounding box center [823, 90] width 1490 height 76
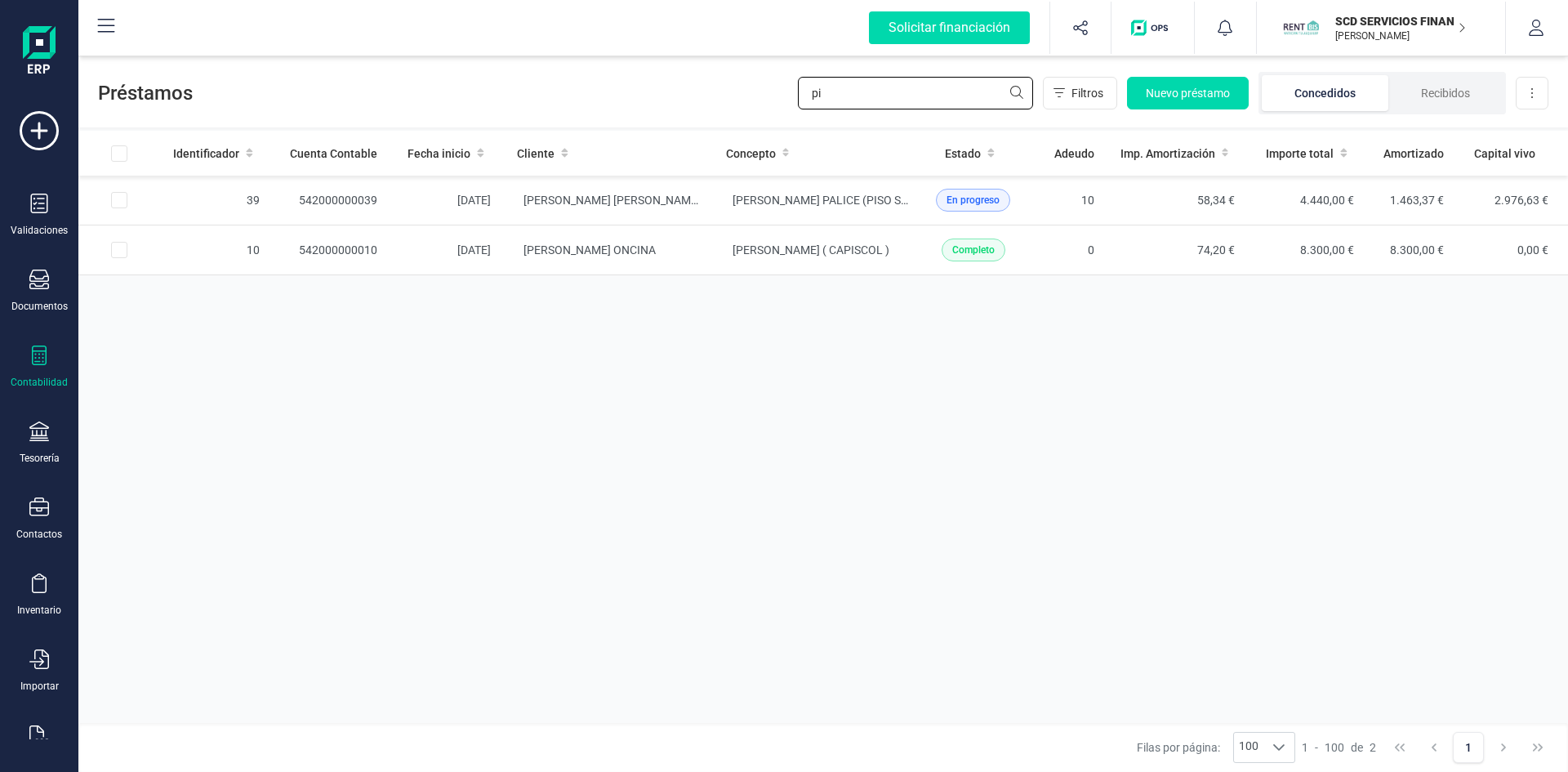
type input "p"
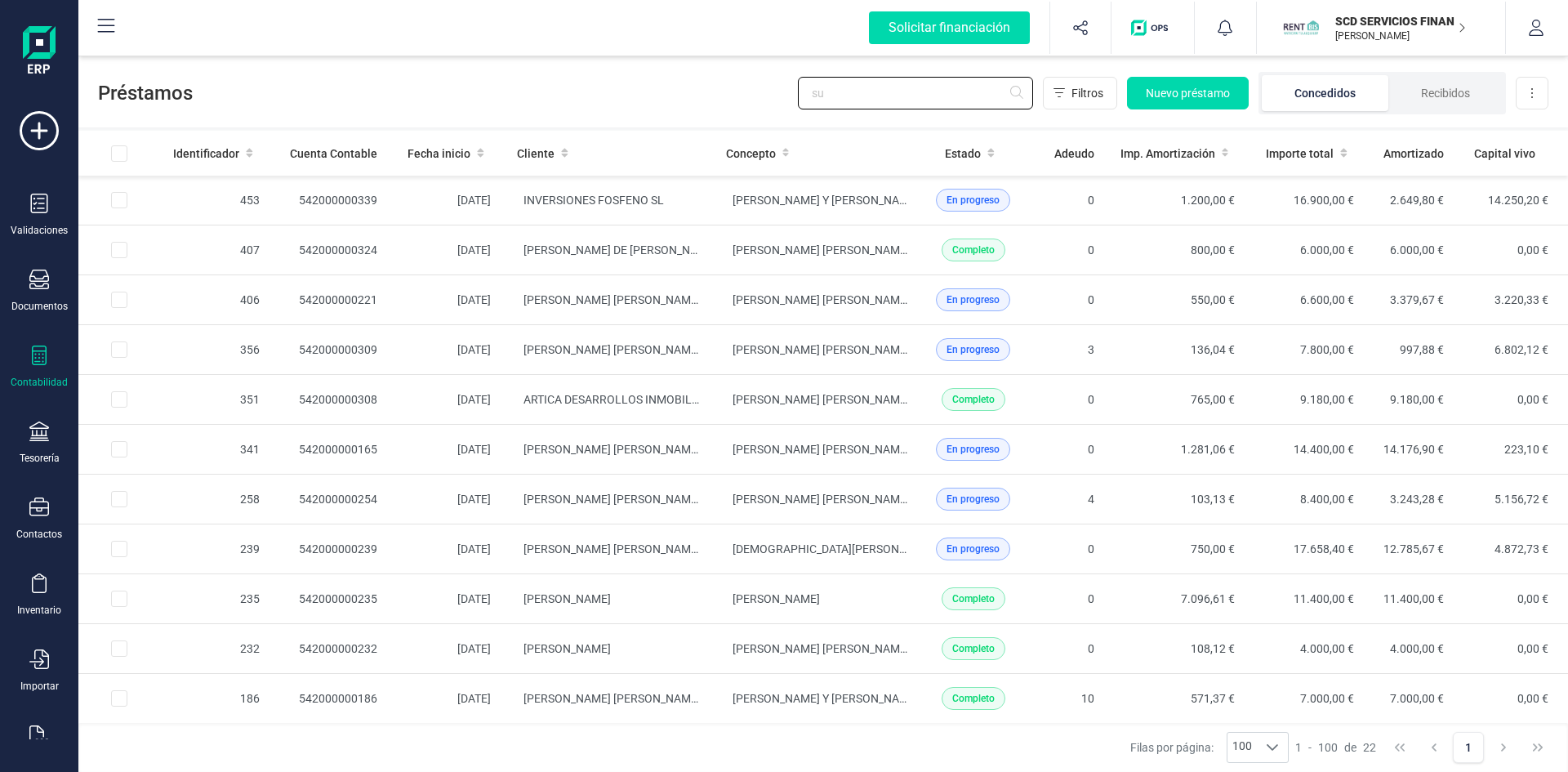
type input "s"
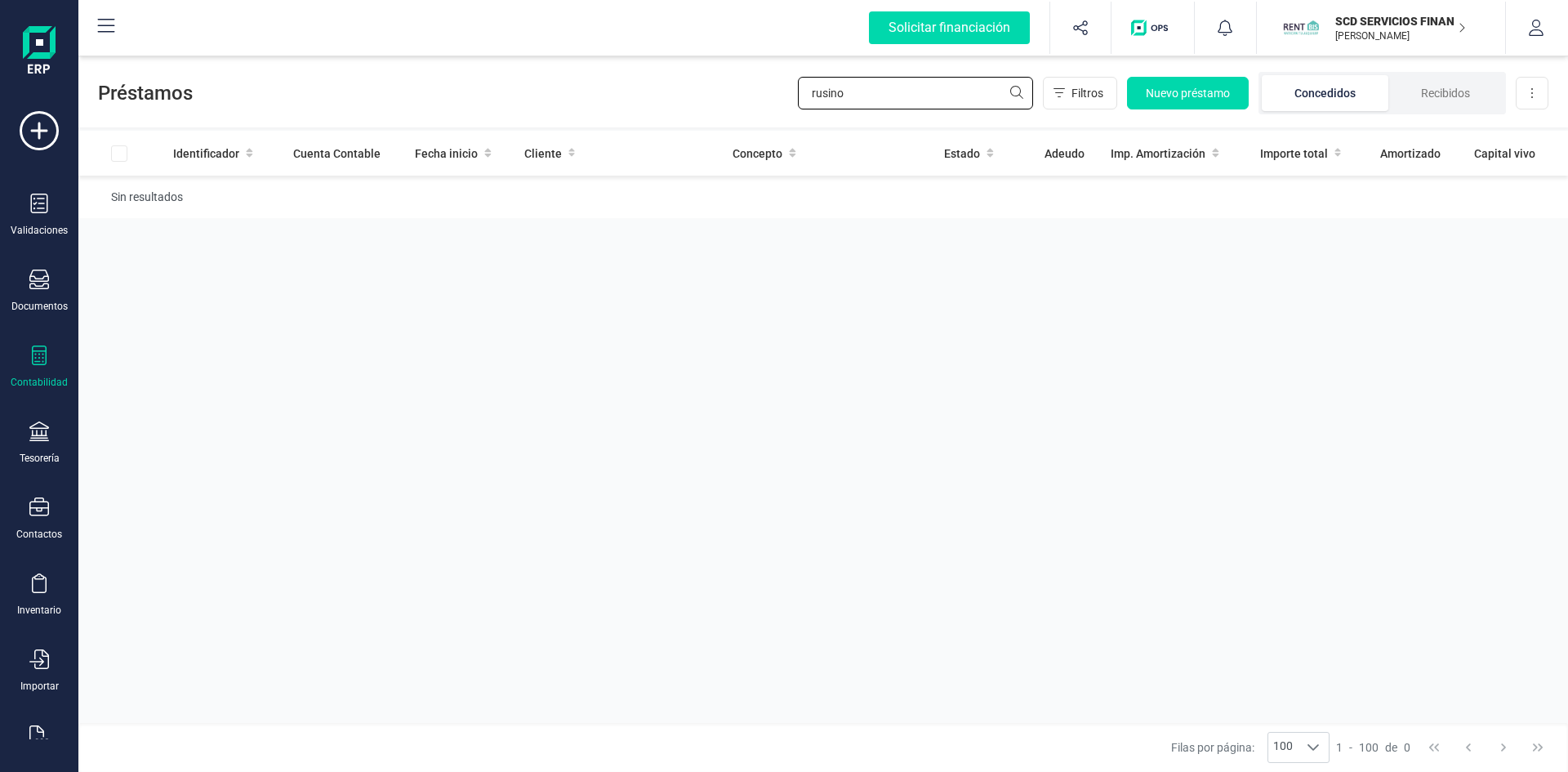
type input "rusino"
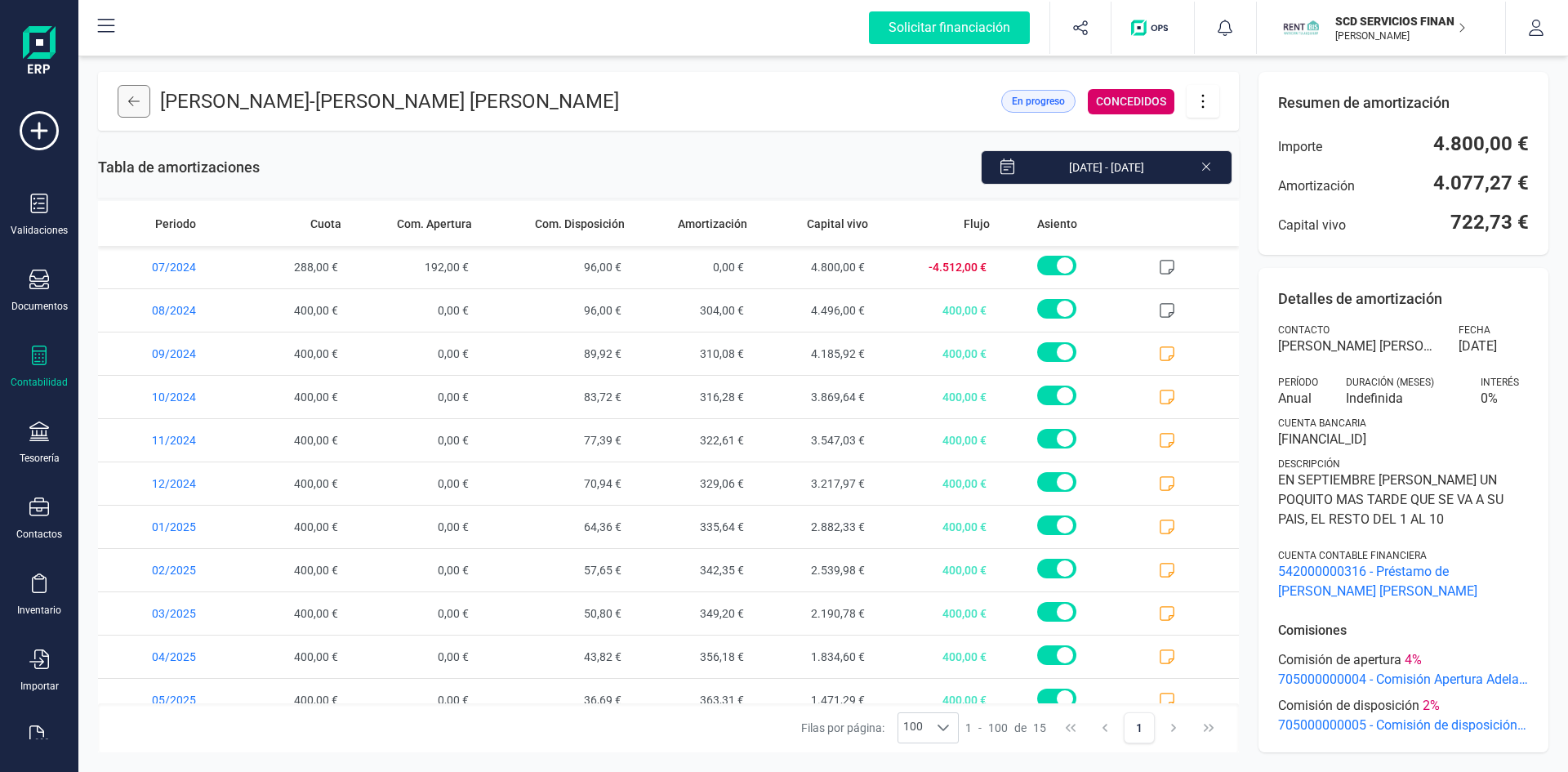
click at [136, 103] on icon at bounding box center [133, 100] width 11 height 13
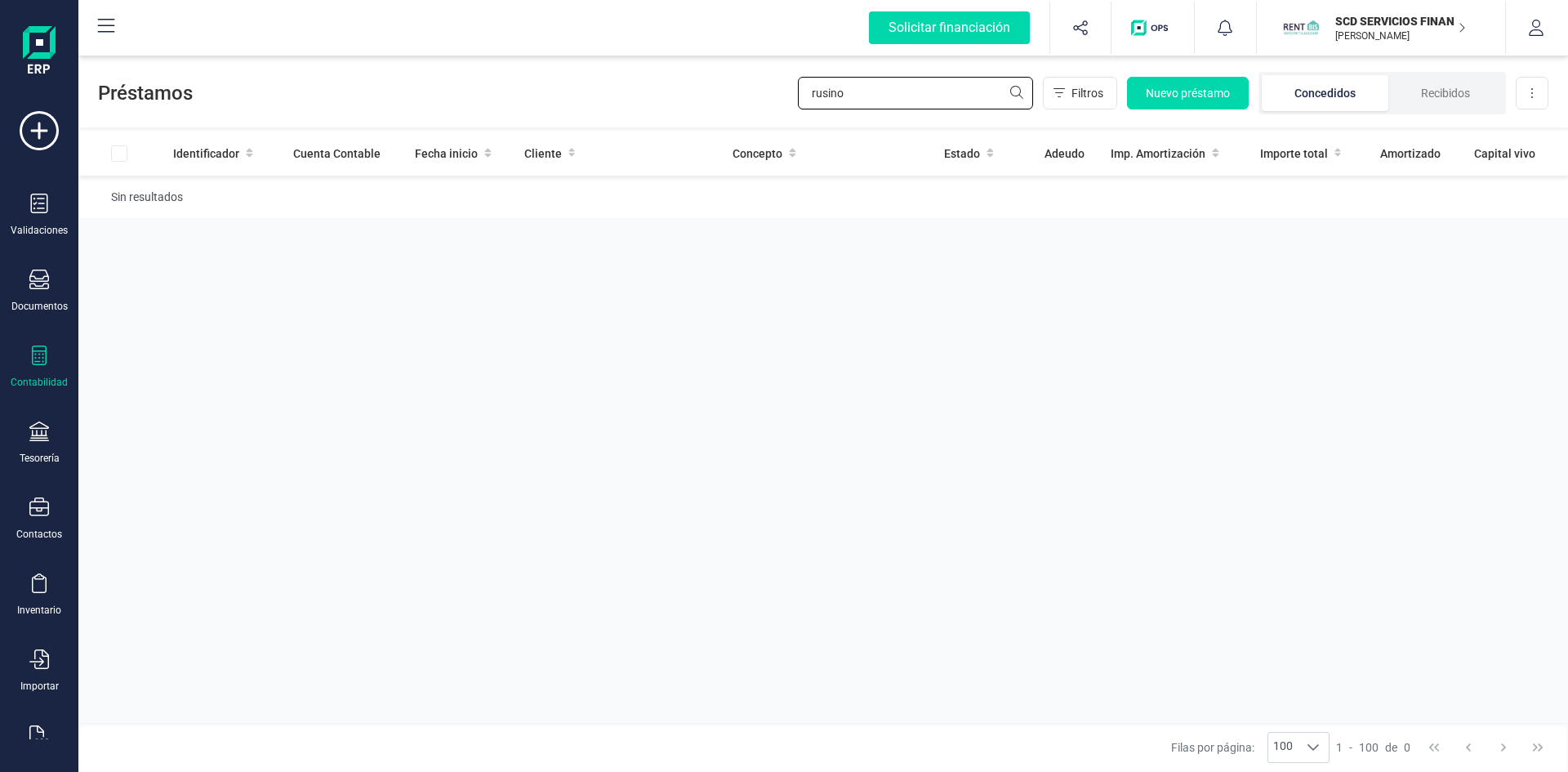
drag, startPoint x: 868, startPoint y: 85, endPoint x: 650, endPoint y: 117, distance: 220.3
click at [652, 117] on div "Préstamos rusino Filtros Nuevo préstamo Concedidos Recibidos Descargar Excel" at bounding box center [823, 90] width 1490 height 76
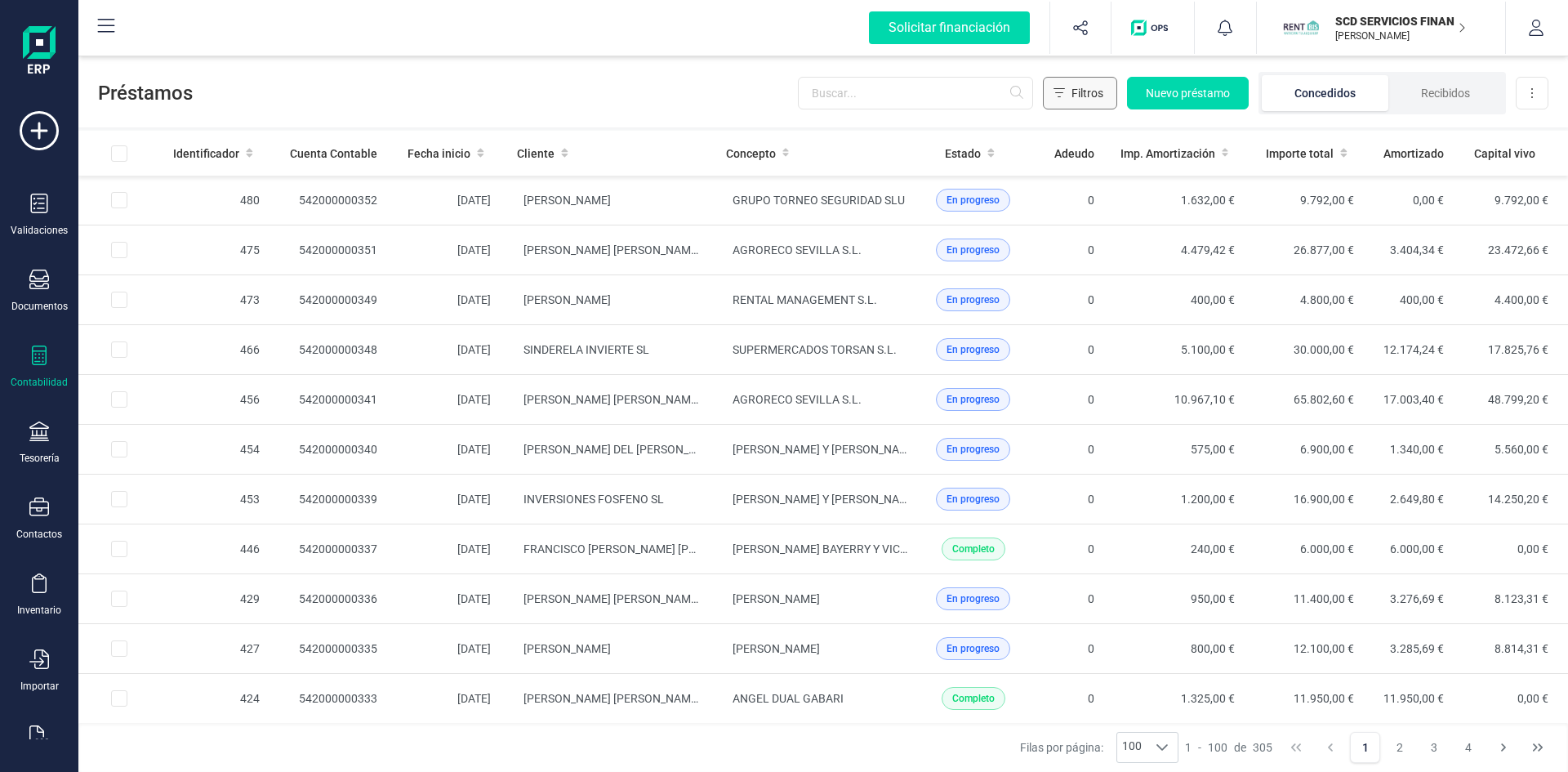
click at [1072, 92] on span "Filtros" at bounding box center [1087, 93] width 32 height 16
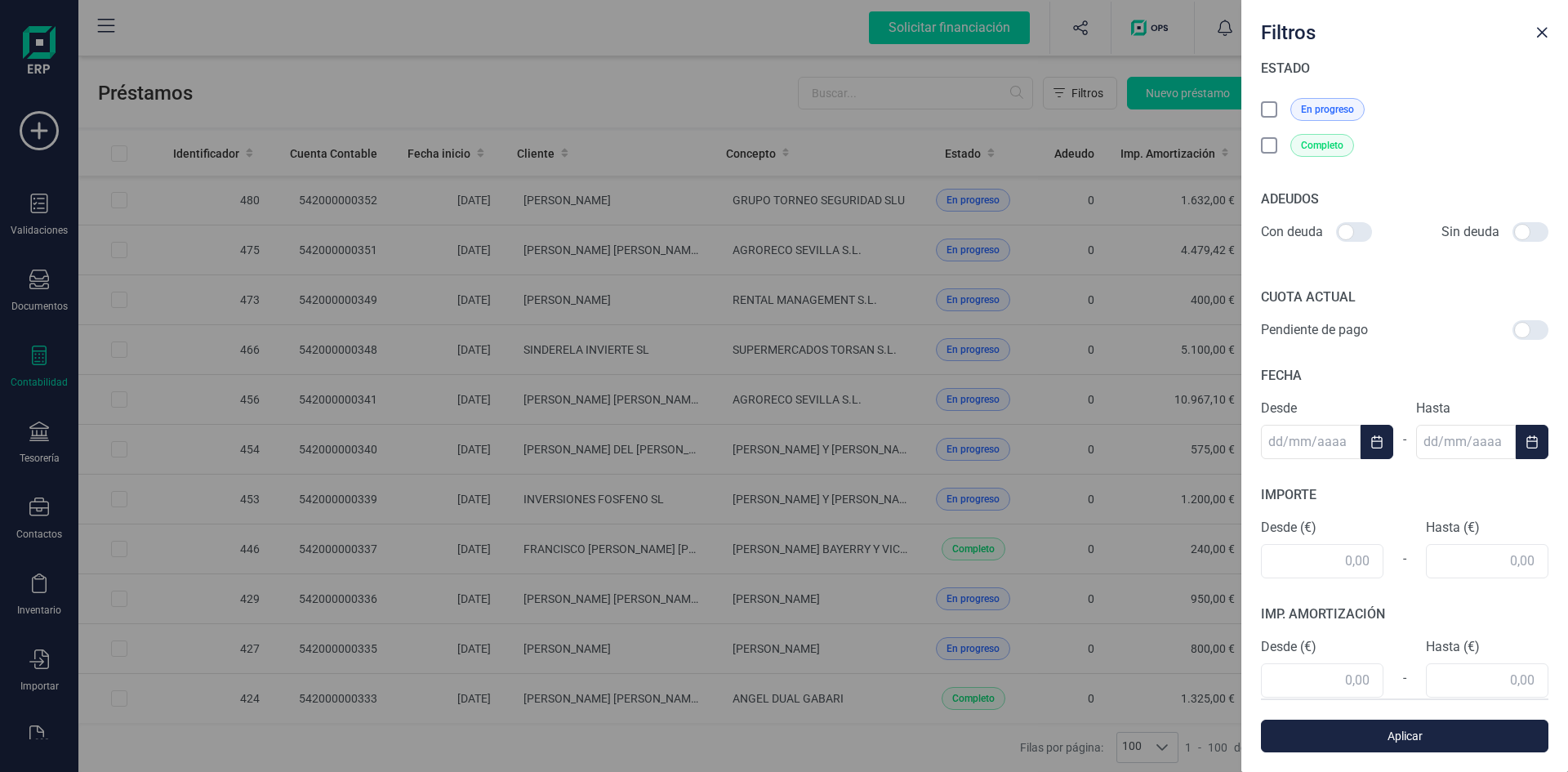
click at [1267, 106] on icon at bounding box center [1271, 111] width 16 height 16
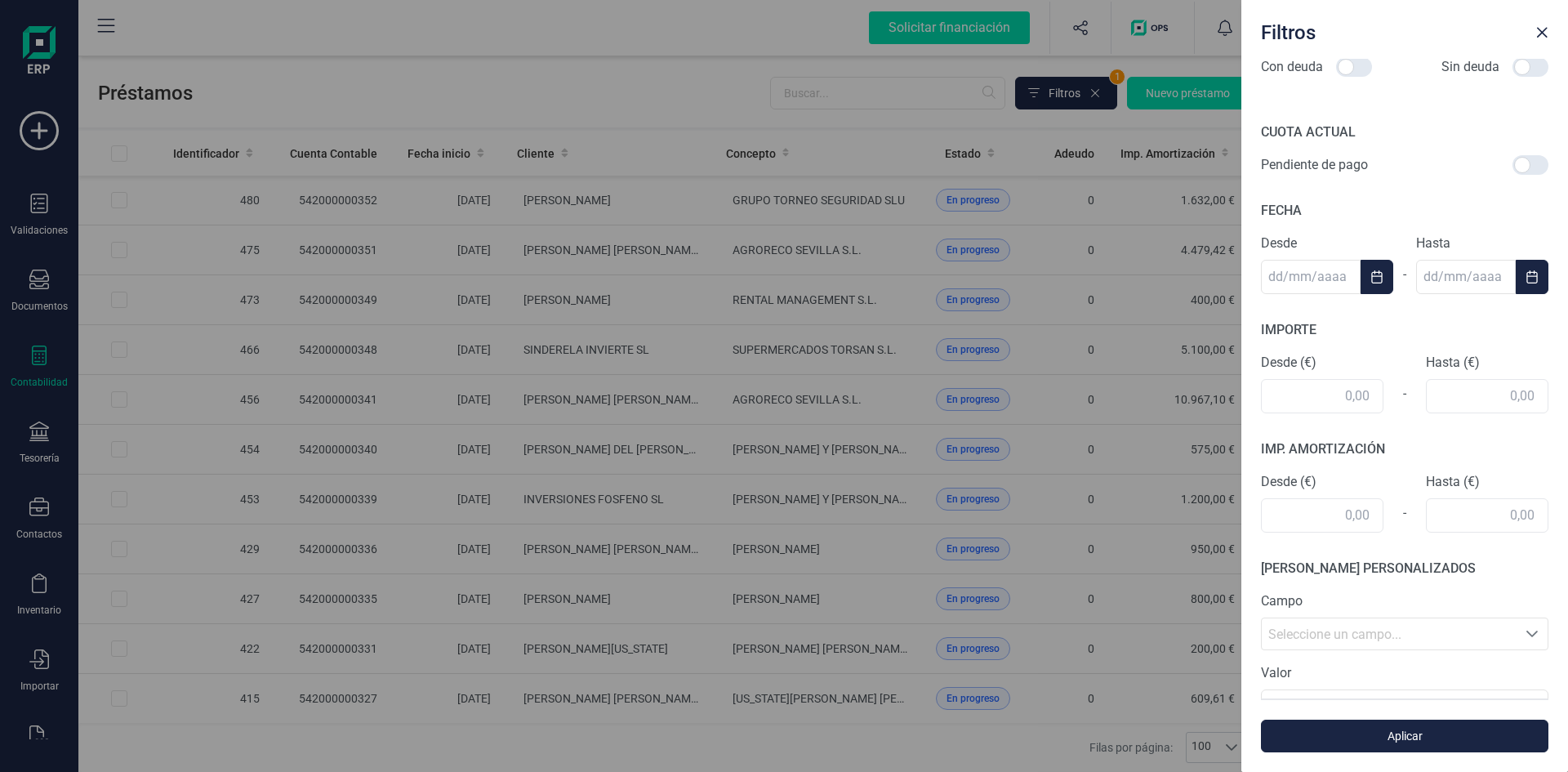
scroll to position [326, 0]
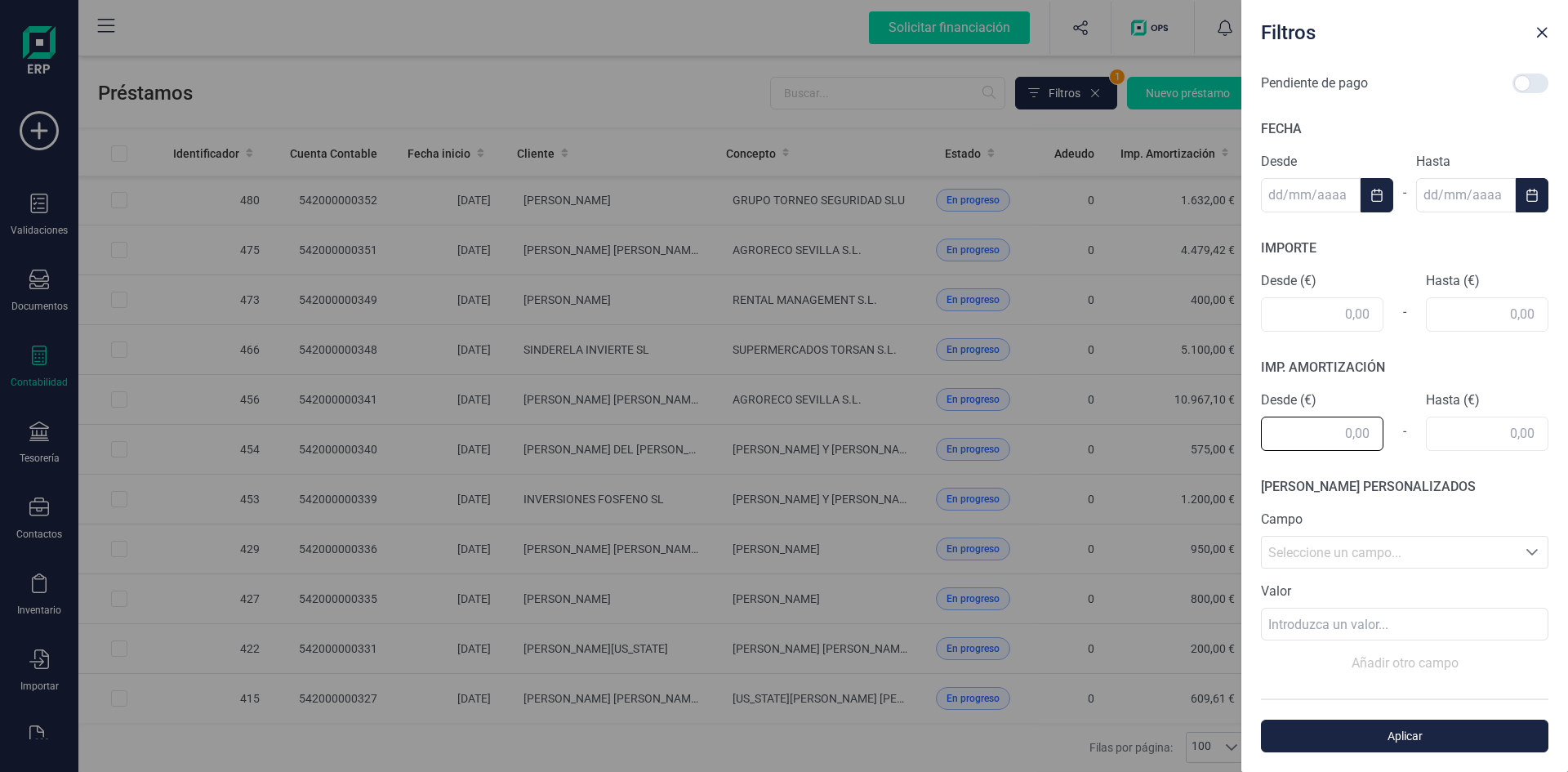
drag, startPoint x: 1301, startPoint y: 443, endPoint x: 1310, endPoint y: 435, distance: 12.0
click at [1302, 443] on input "text" at bounding box center [1322, 434] width 123 height 34
type input "700,00"
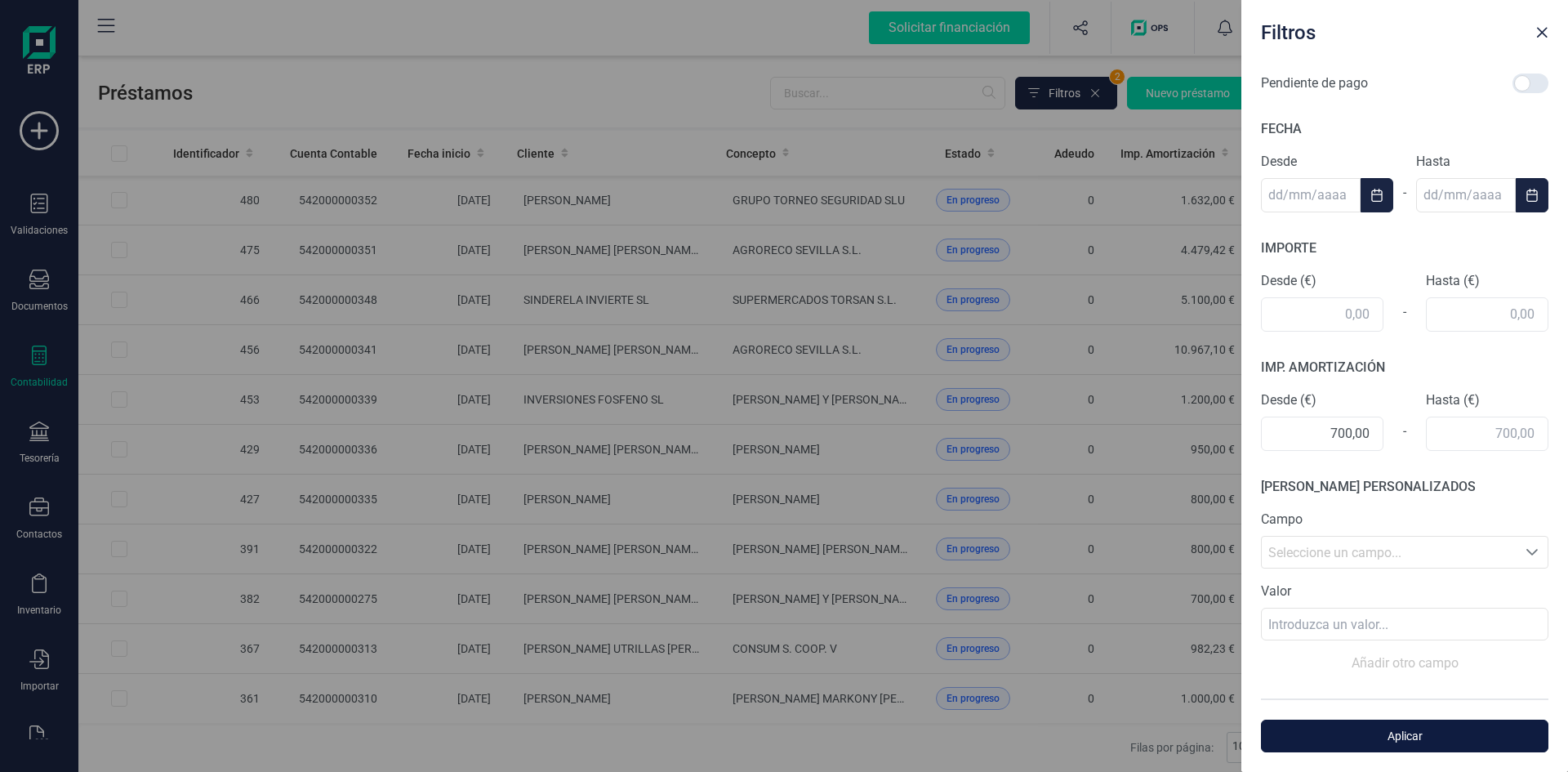
click at [1396, 732] on span "Aplicar" at bounding box center [1405, 736] width 250 height 16
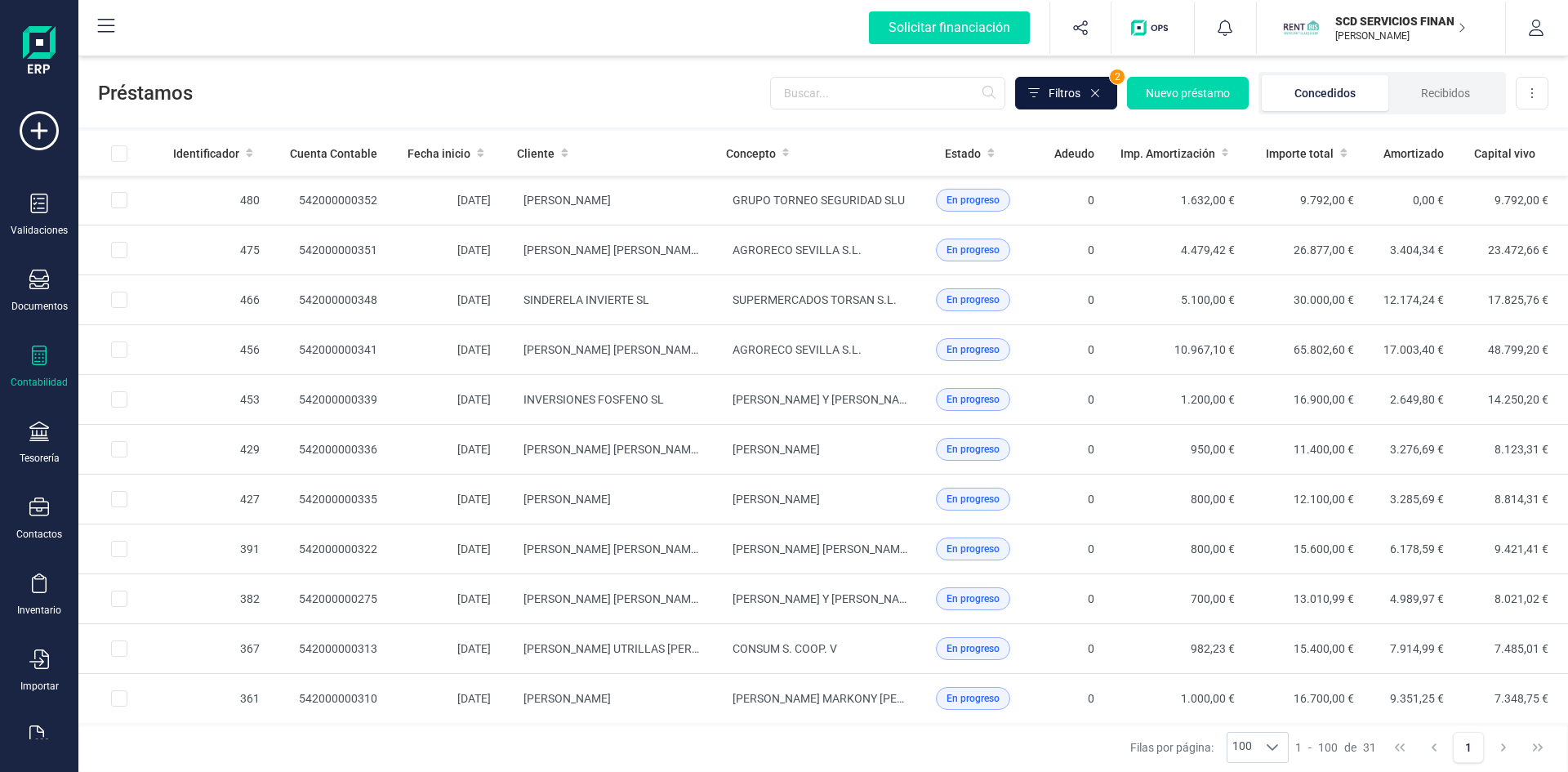
click at [1047, 92] on button "Filtros" at bounding box center [1066, 93] width 102 height 33
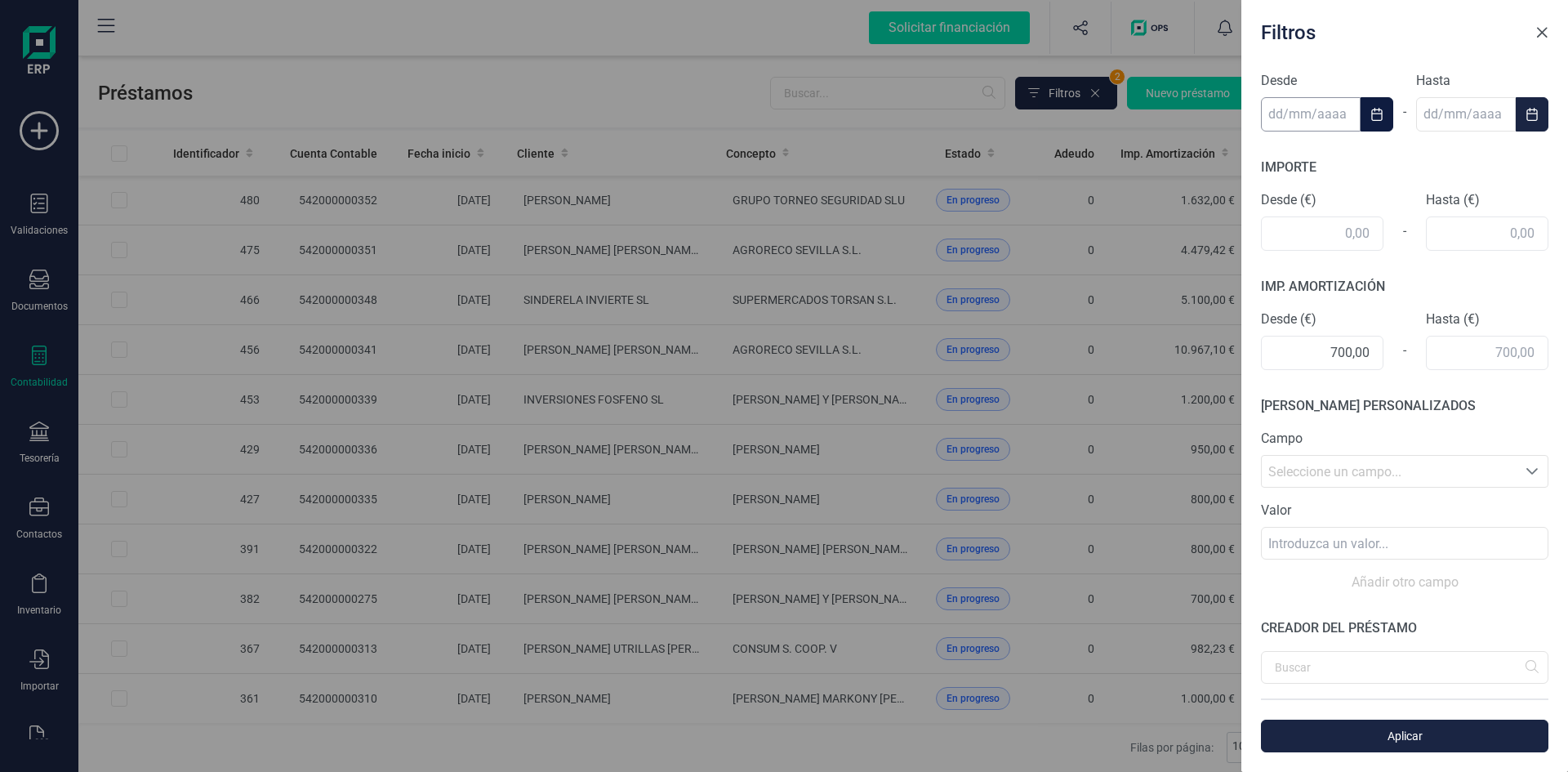
scroll to position [409, 0]
click at [1449, 352] on input "text" at bounding box center [1487, 352] width 123 height 34
type input "700,00"
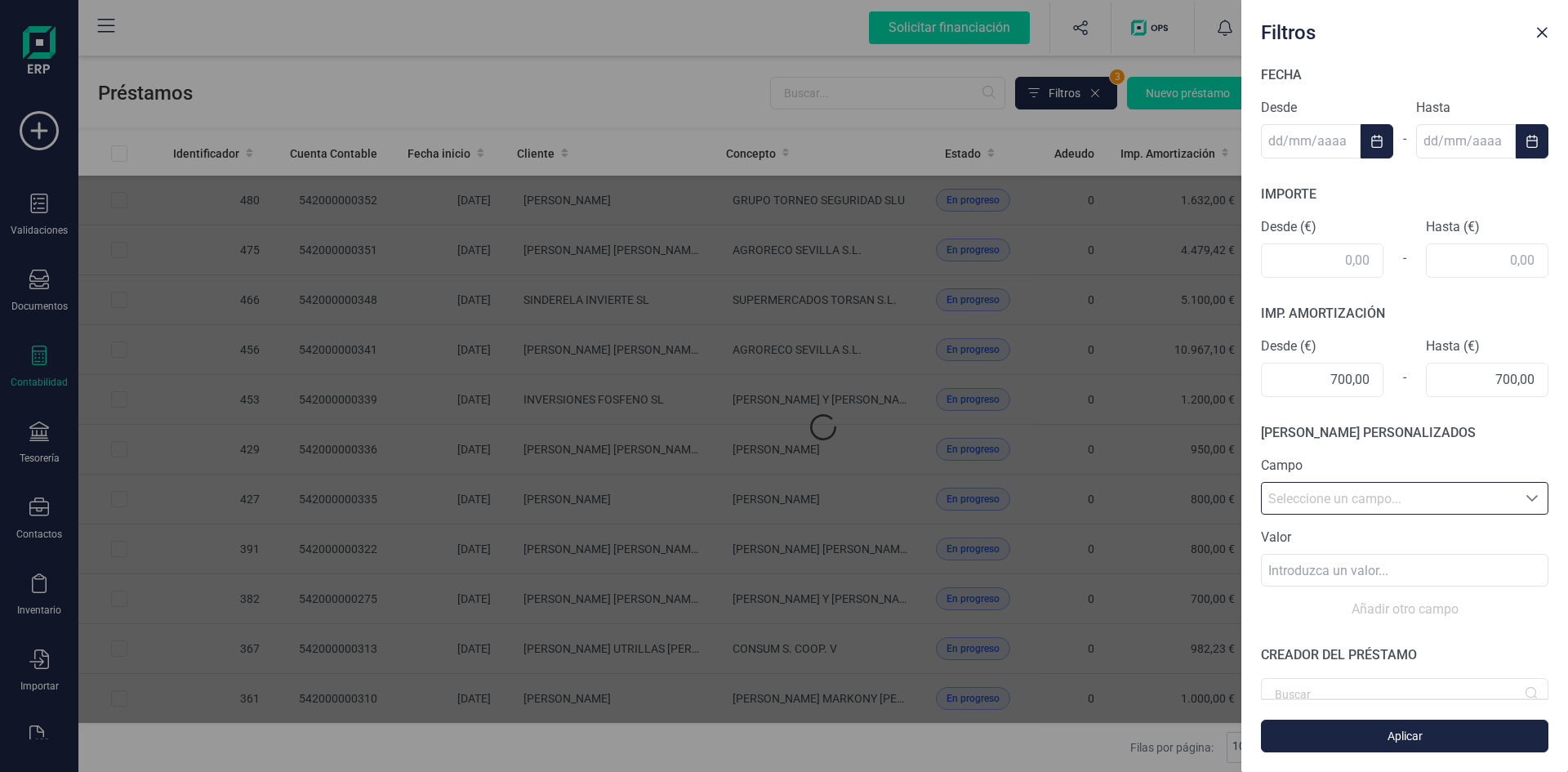
scroll to position [436, 0]
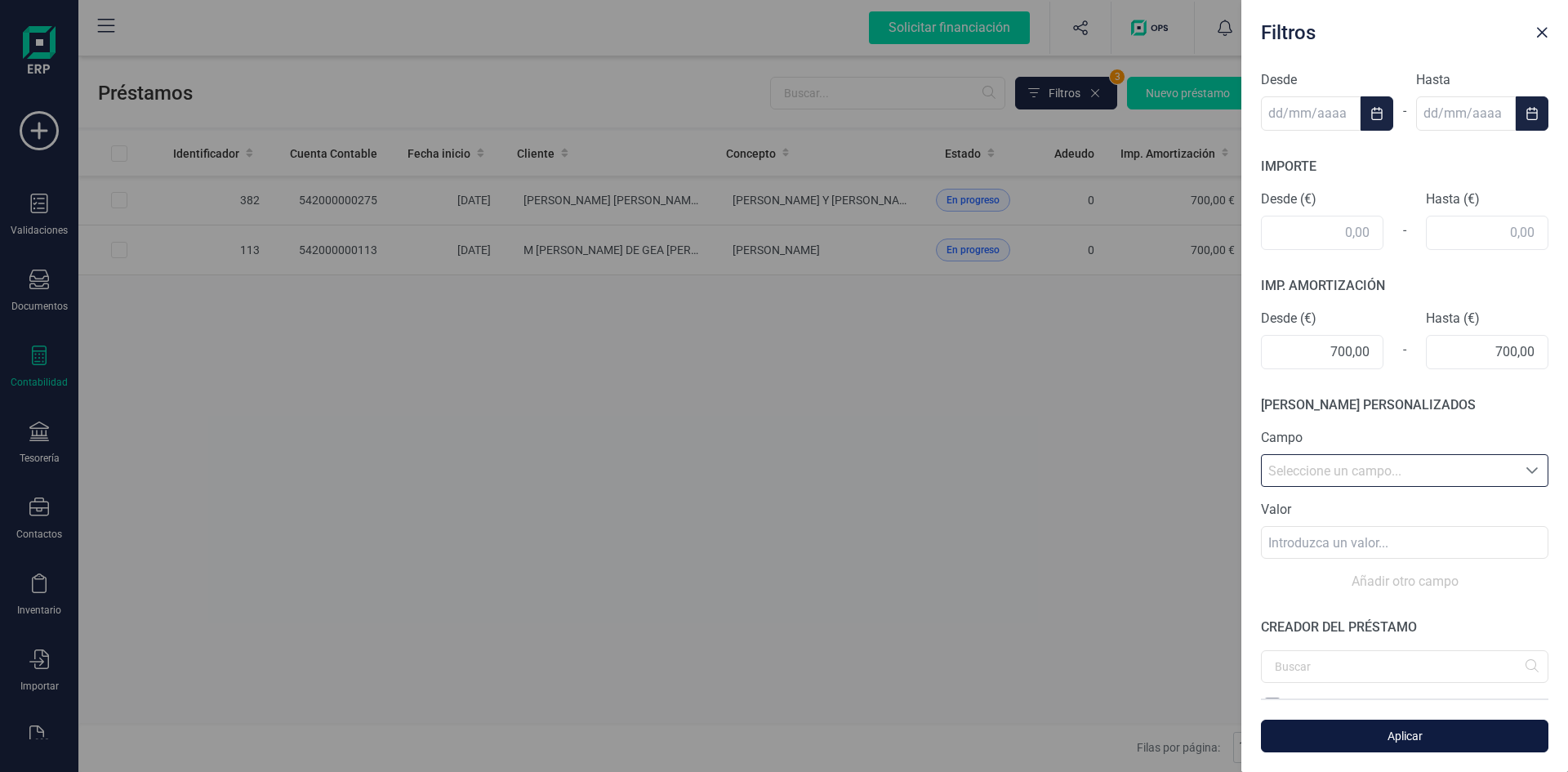
click at [1408, 740] on span "Aplicar" at bounding box center [1405, 736] width 250 height 16
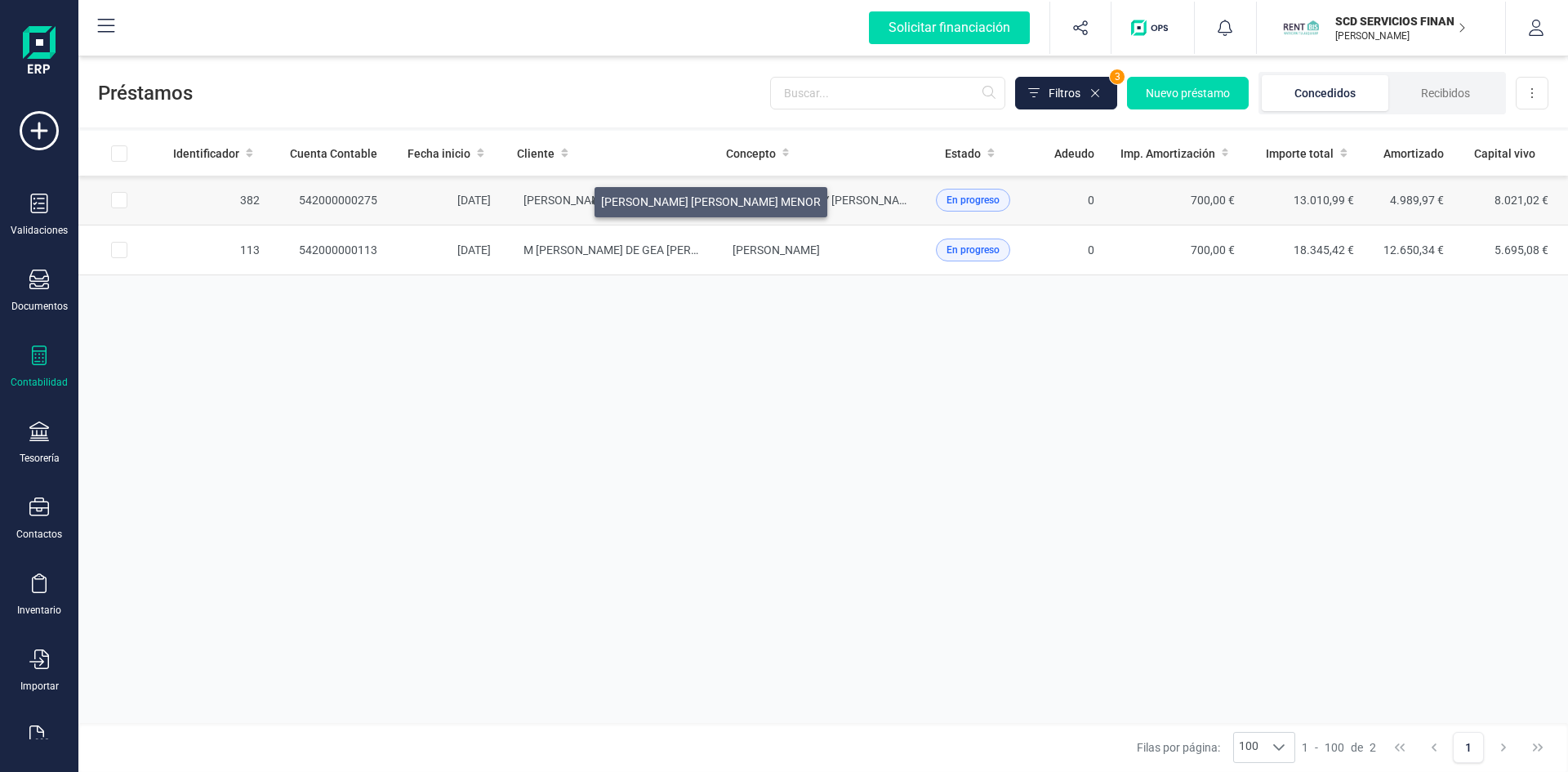
click at [575, 198] on span "EVA MARIA GARCIA MENOR" at bounding box center [634, 199] width 220 height 13
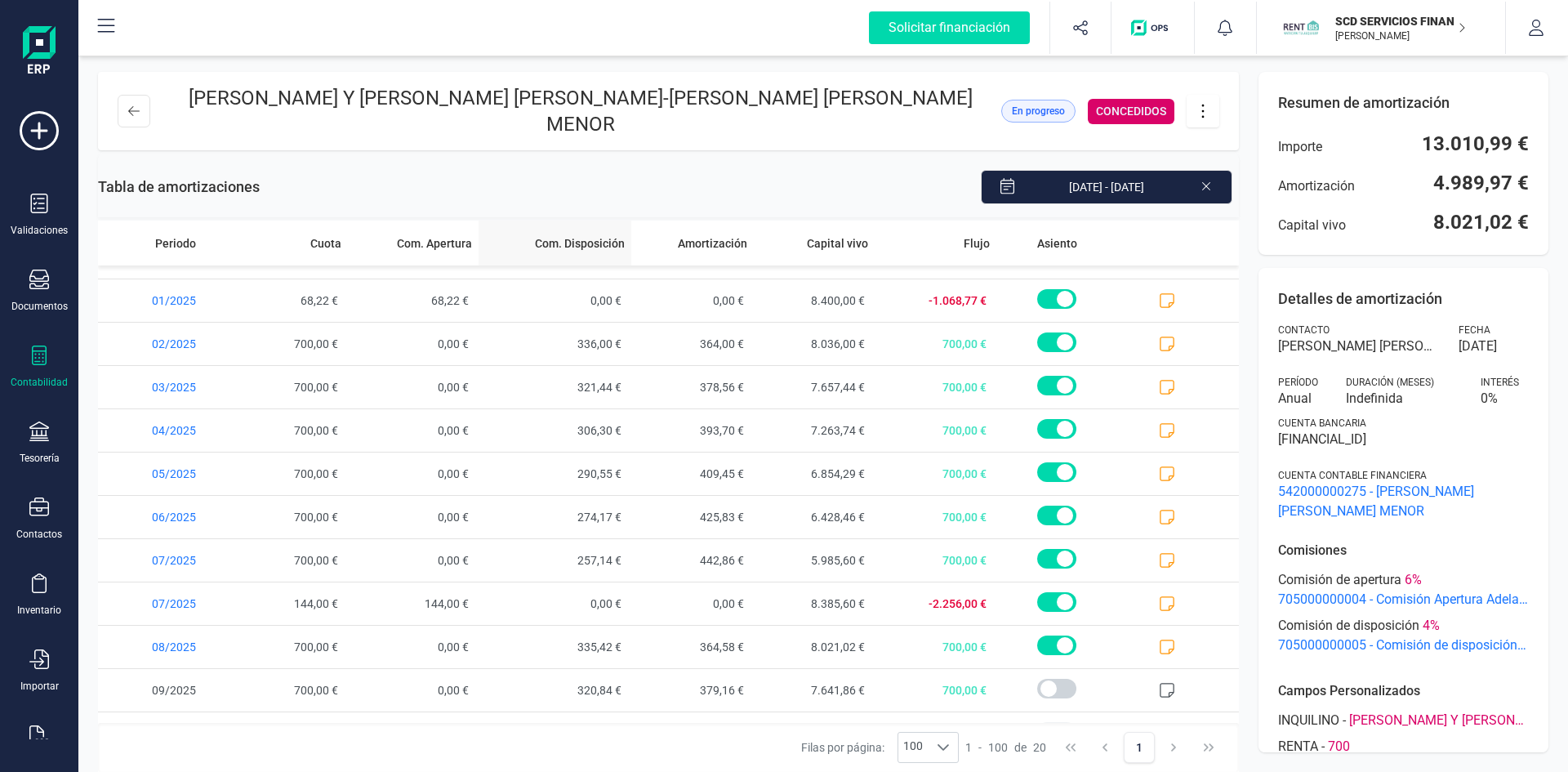
scroll to position [326, 0]
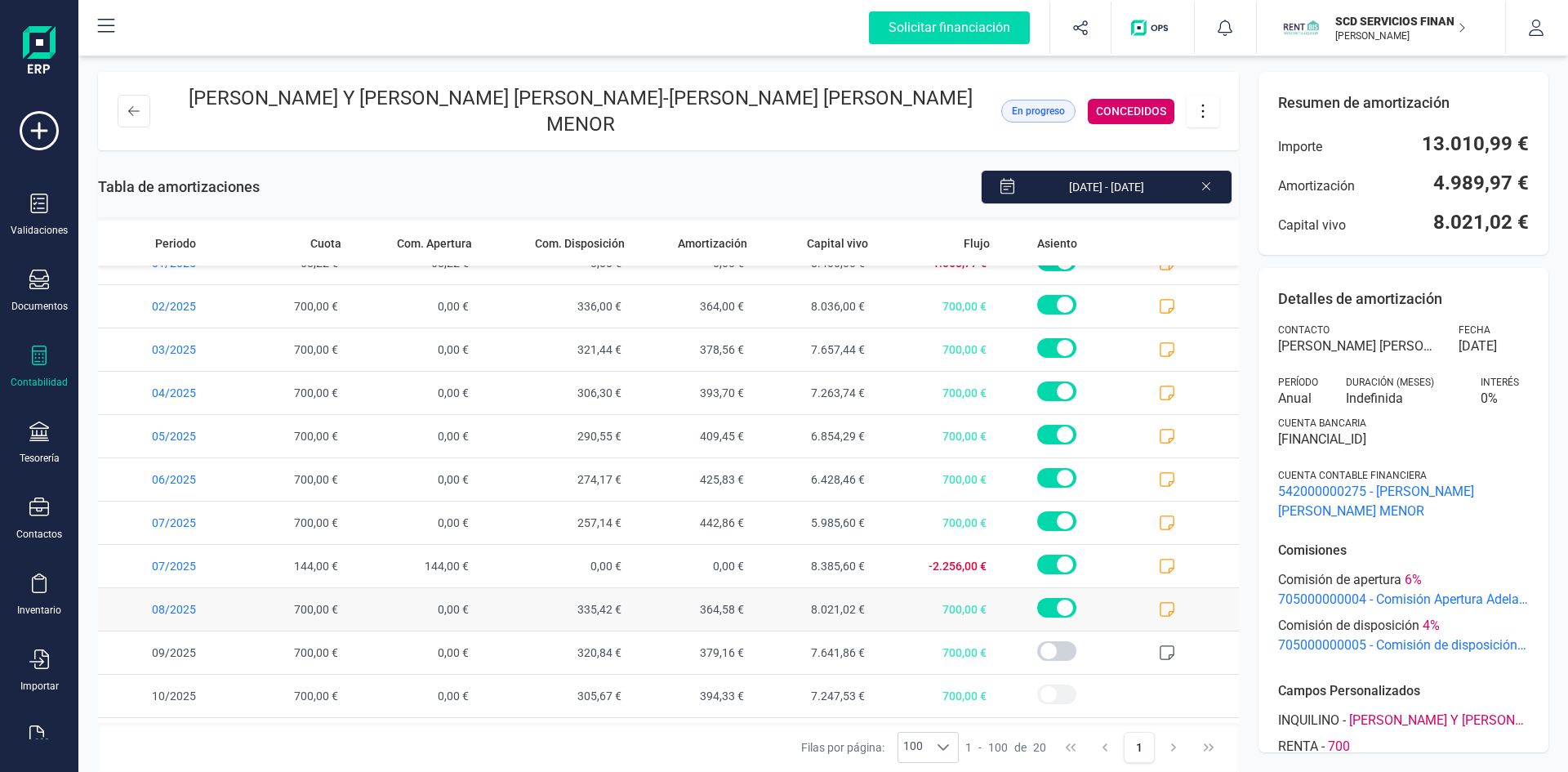
click at [1159, 601] on icon at bounding box center [1167, 609] width 16 height 16
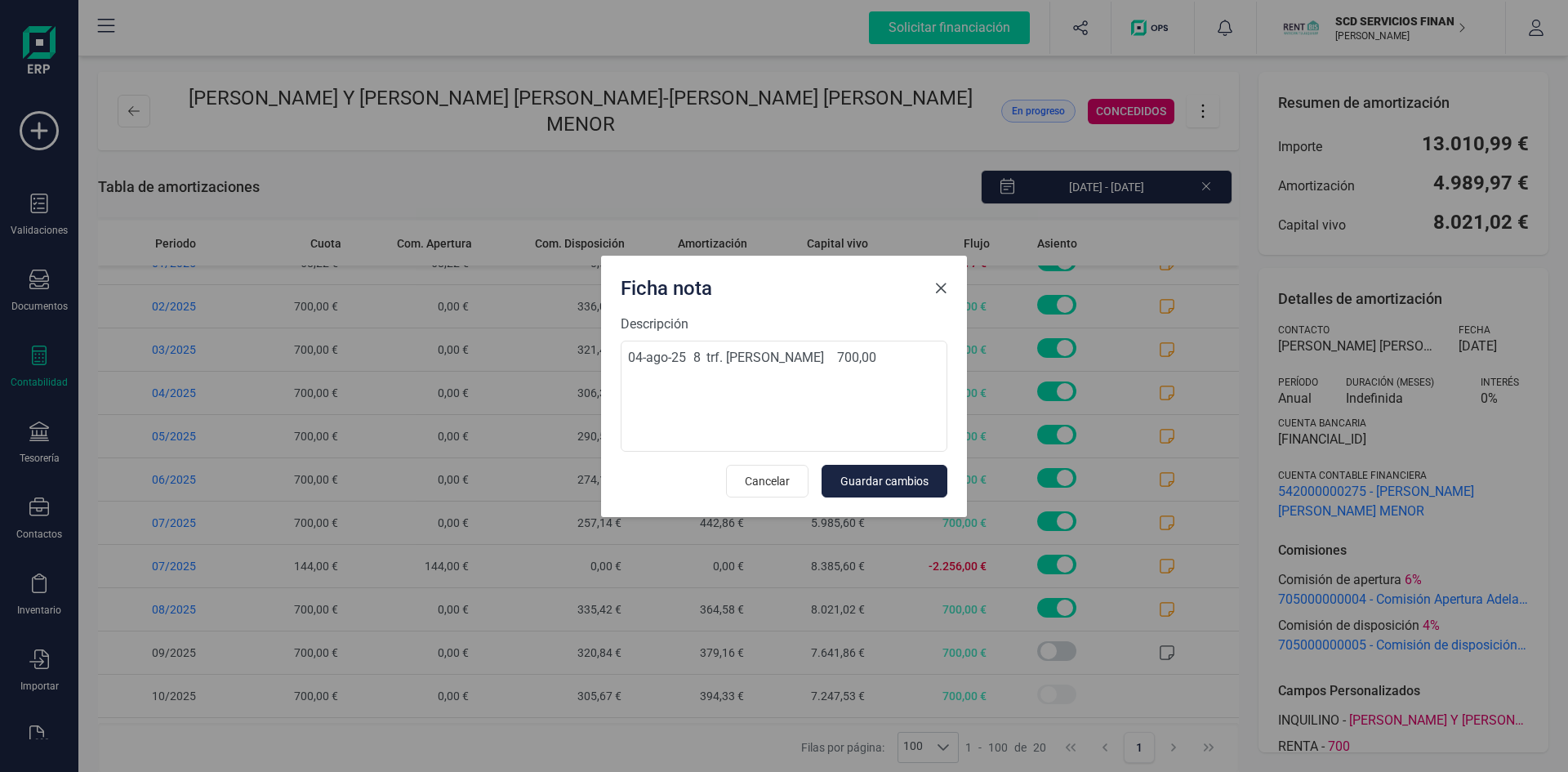
click at [942, 283] on span "Close" at bounding box center [940, 288] width 13 height 13
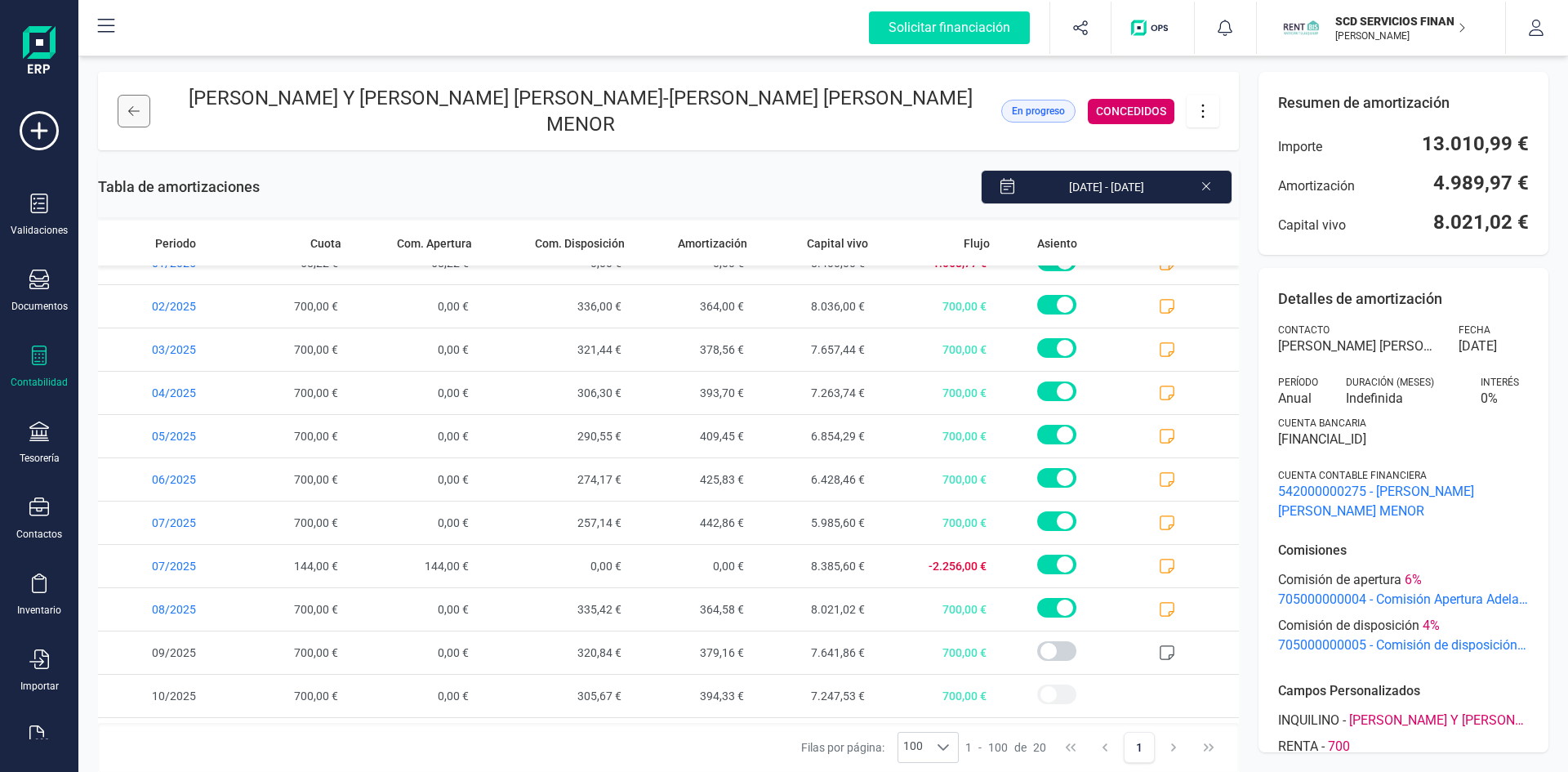
click at [137, 105] on icon at bounding box center [133, 111] width 11 height 13
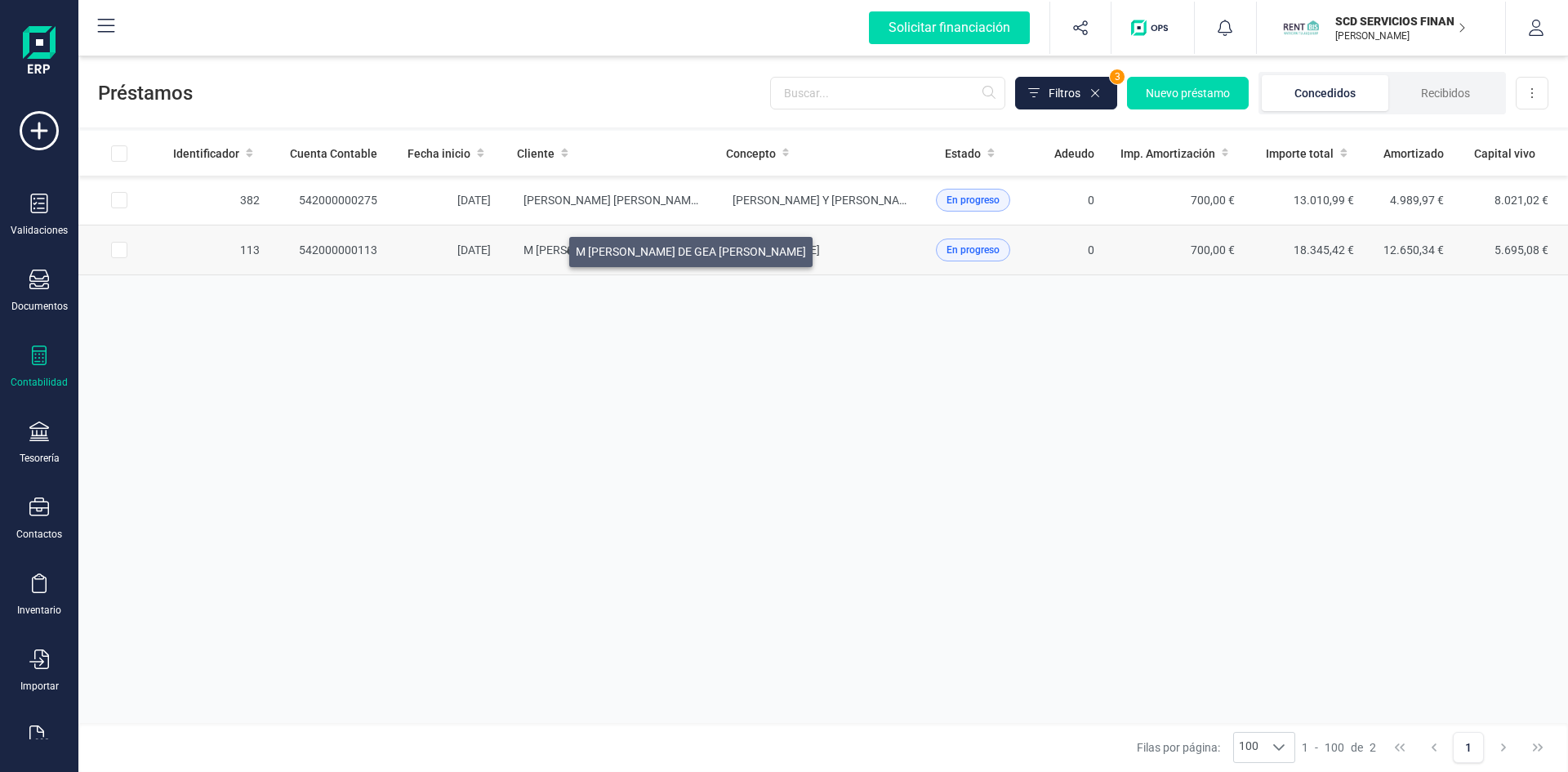
click at [550, 247] on span "M TERESA DE GEA FERNANDEZ" at bounding box center [639, 249] width 230 height 13
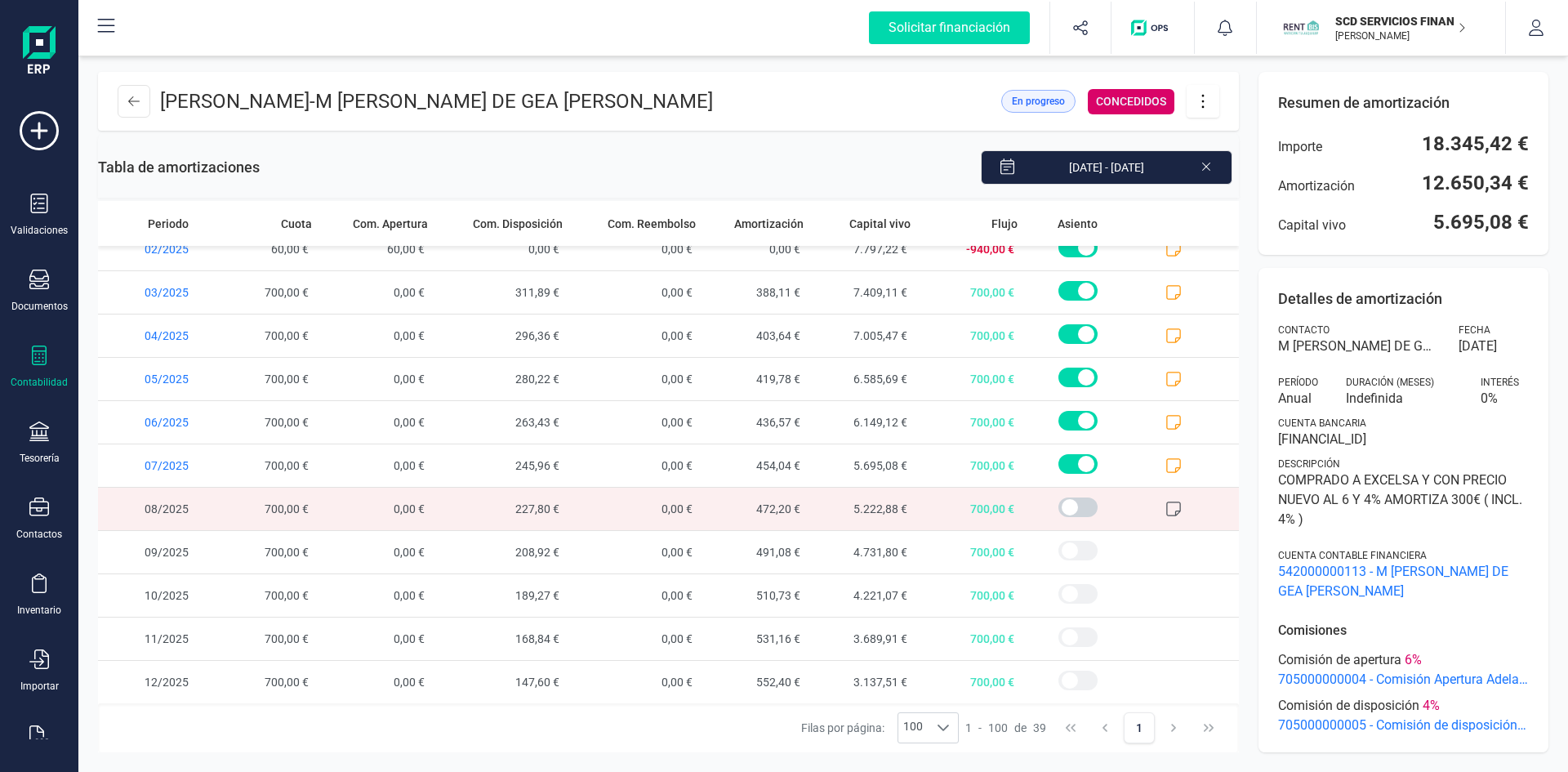
scroll to position [1231, 0]
click at [1165, 460] on icon at bounding box center [1173, 465] width 16 height 16
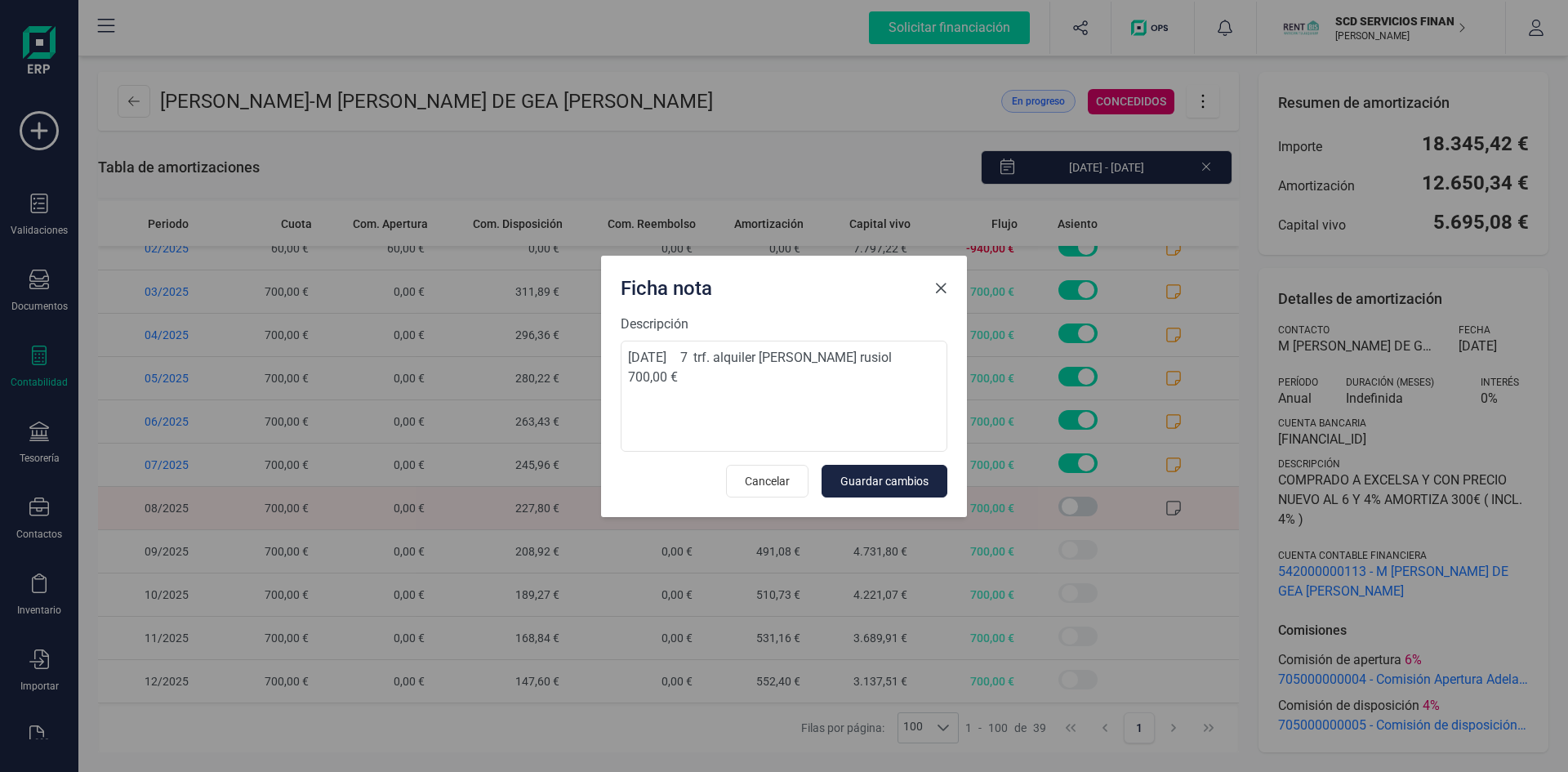
click at [944, 283] on span "Close" at bounding box center [940, 288] width 13 height 13
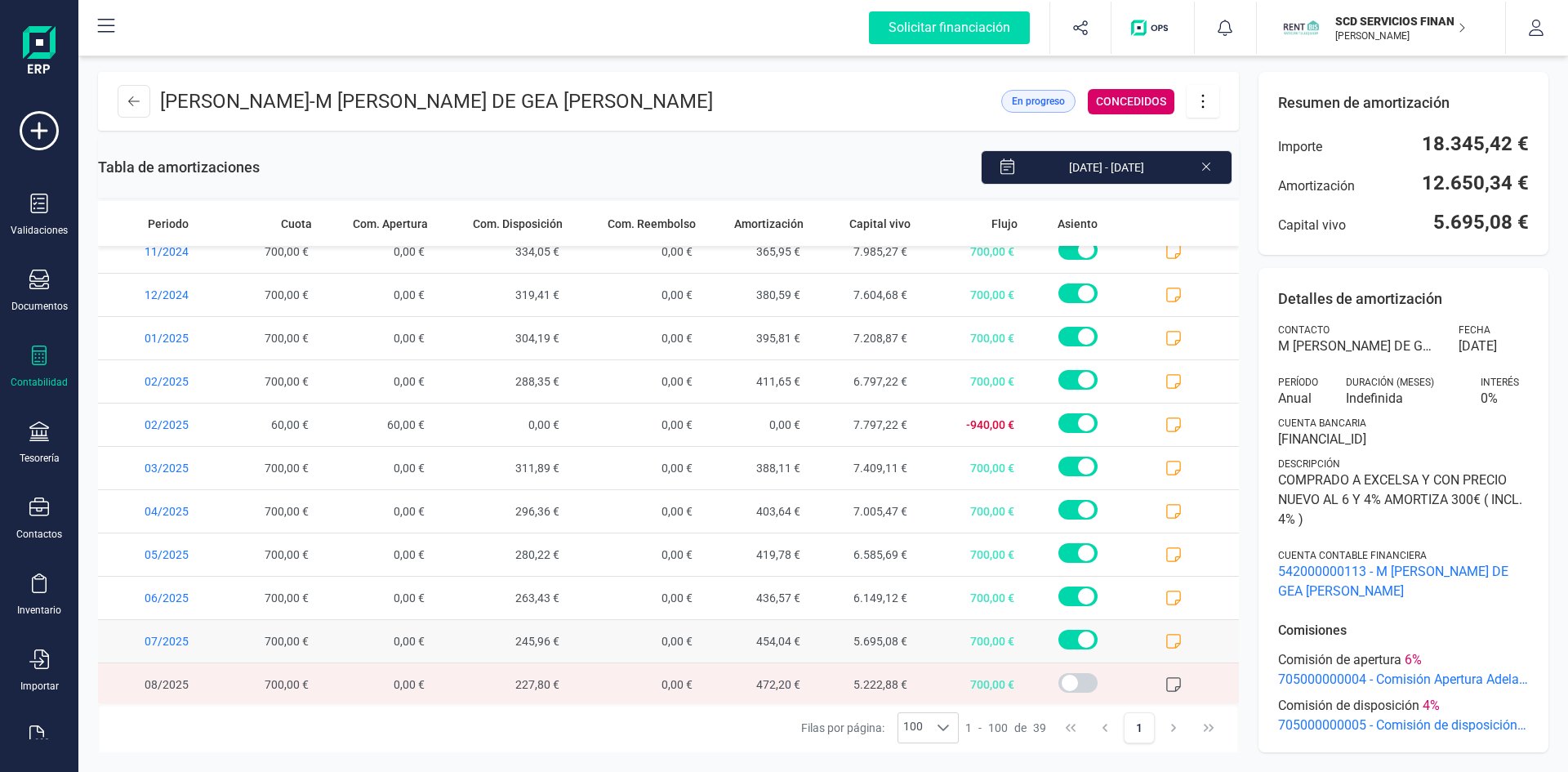
scroll to position [986, 0]
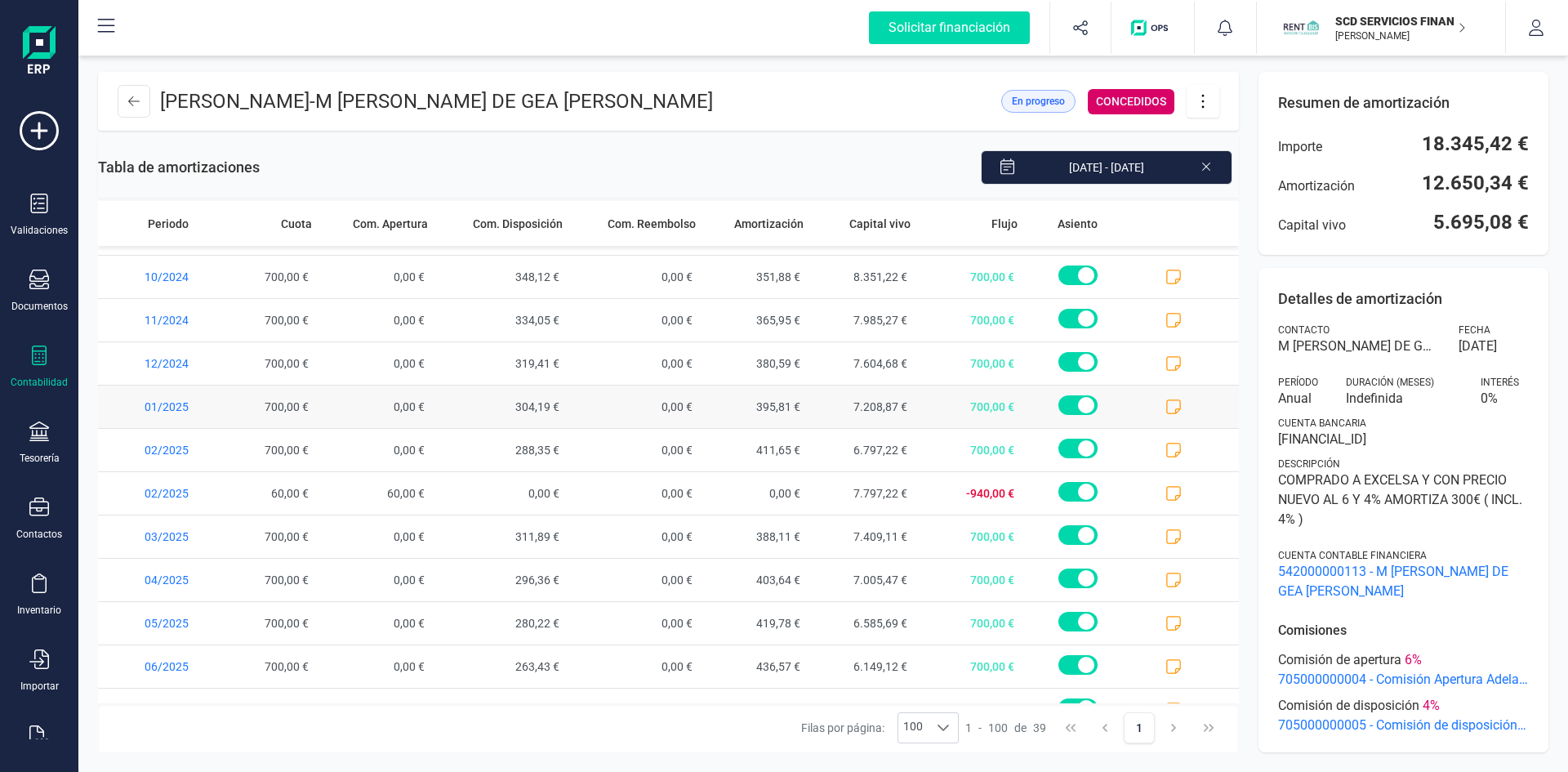
click at [1165, 406] on icon at bounding box center [1173, 406] width 16 height 16
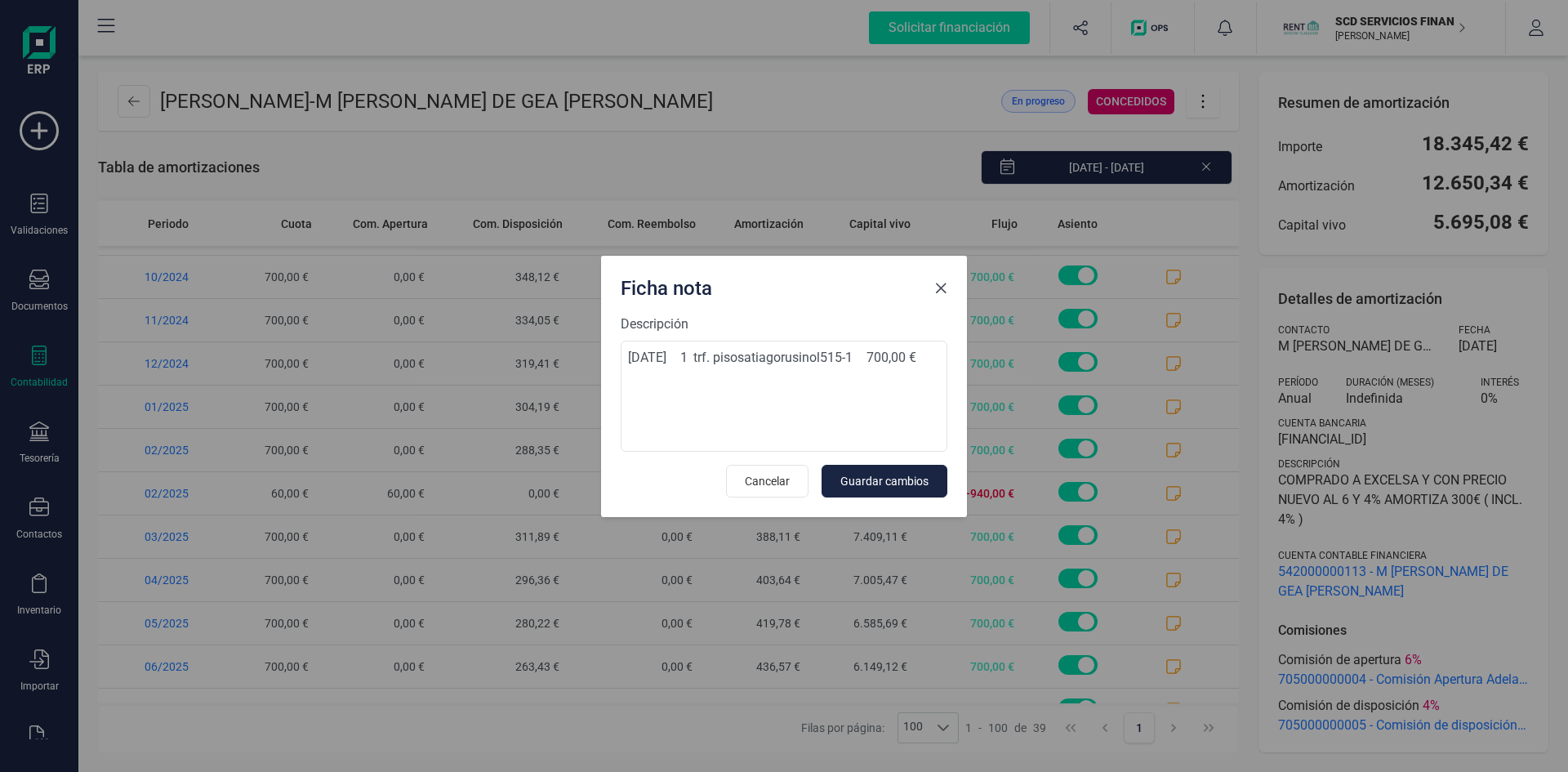
click at [941, 289] on span "Close" at bounding box center [940, 288] width 13 height 13
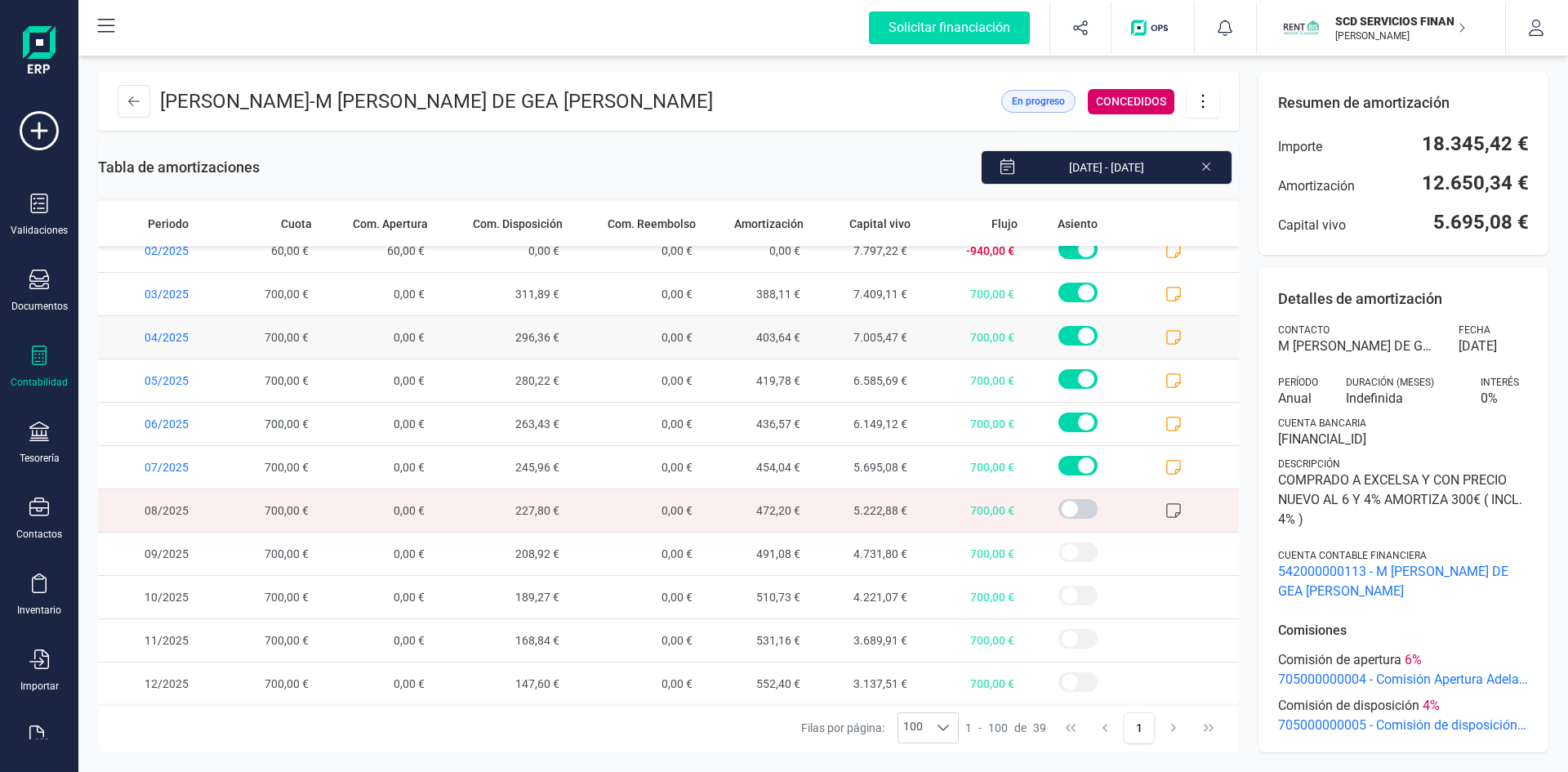
scroll to position [1231, 0]
click at [128, 108] on button at bounding box center [134, 101] width 33 height 33
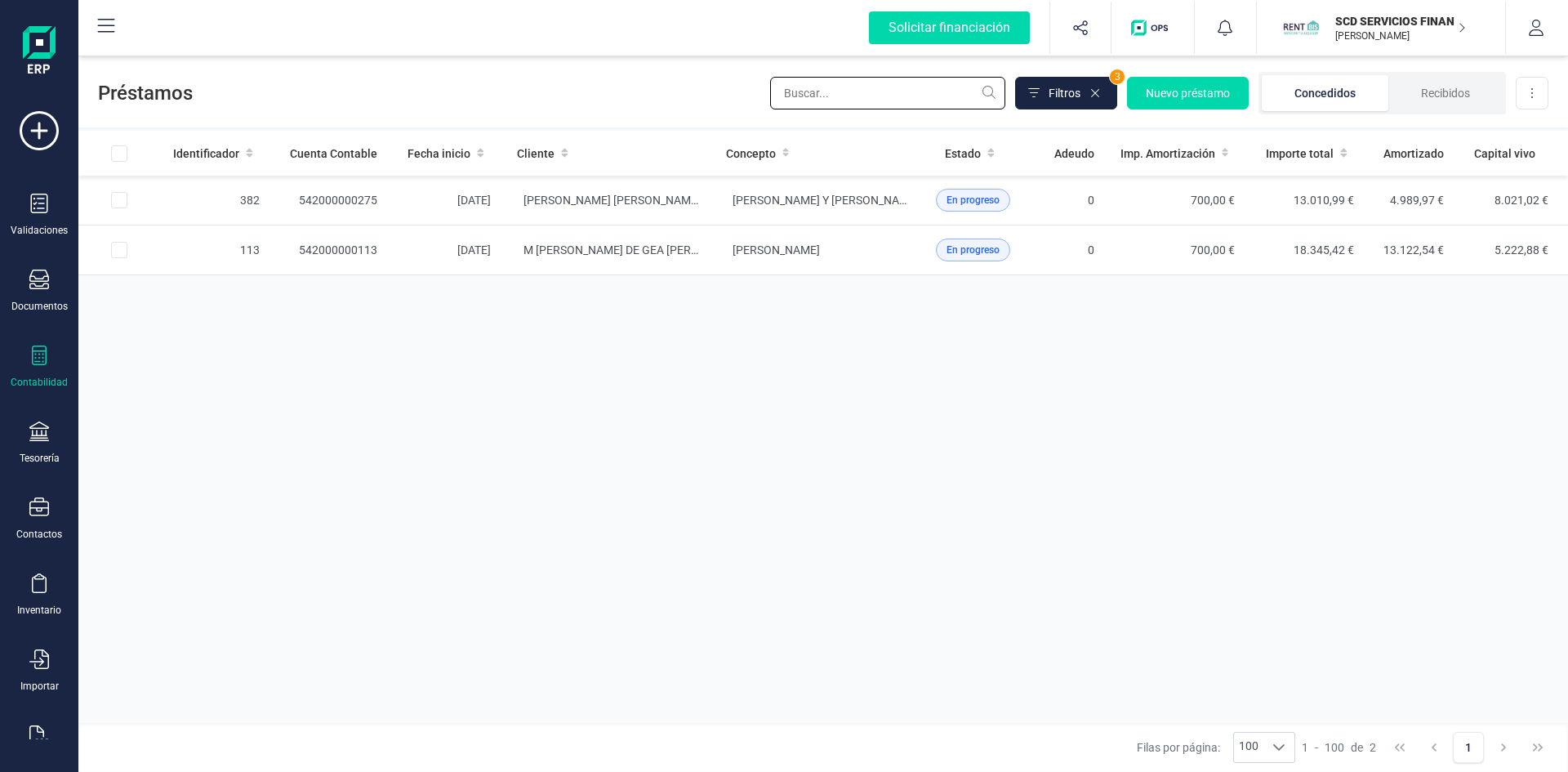
click at [863, 88] on input "text" at bounding box center [888, 93] width 235 height 33
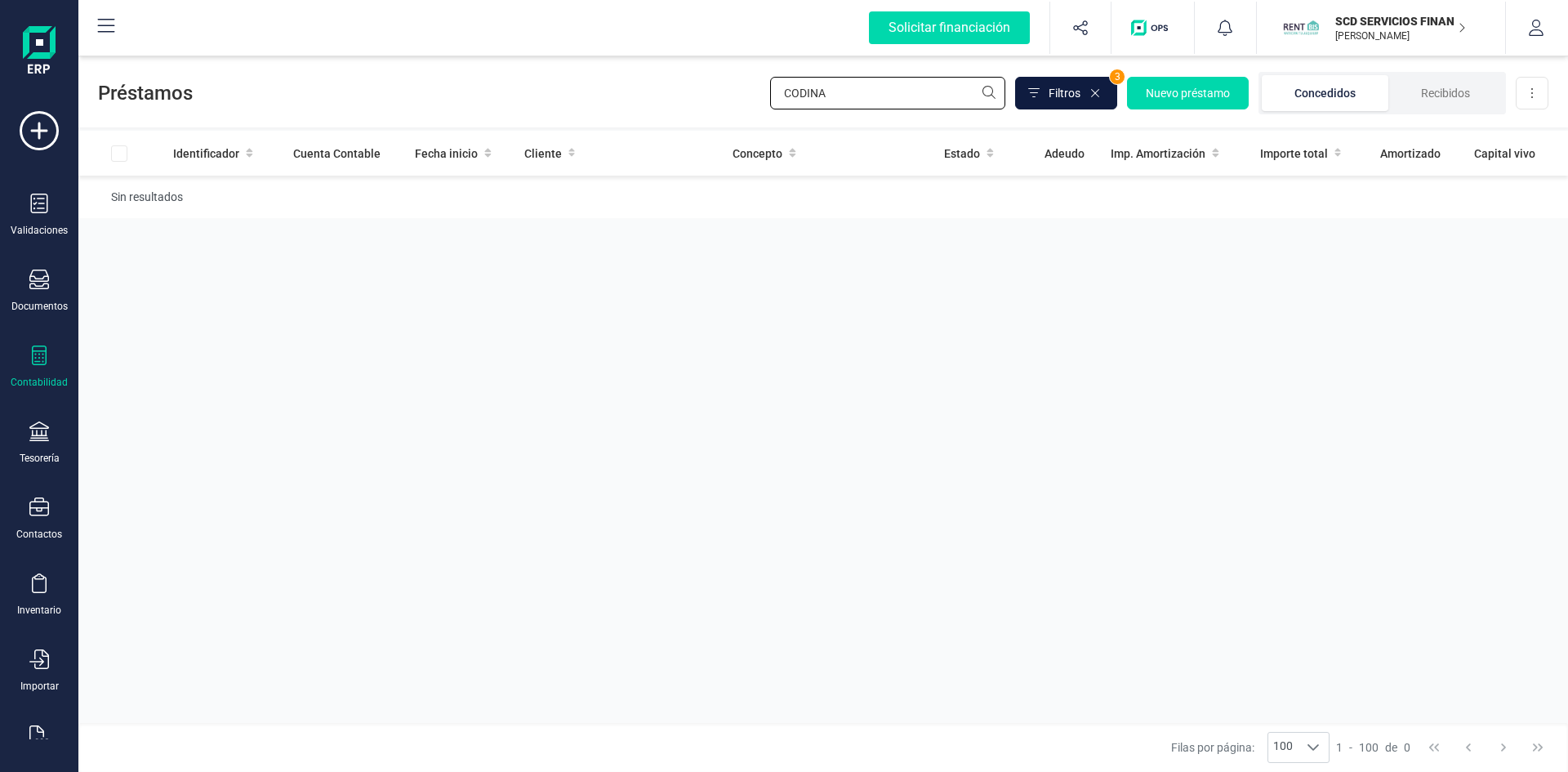
type input "CODINA"
click at [1073, 92] on span "Filtros" at bounding box center [1064, 93] width 32 height 16
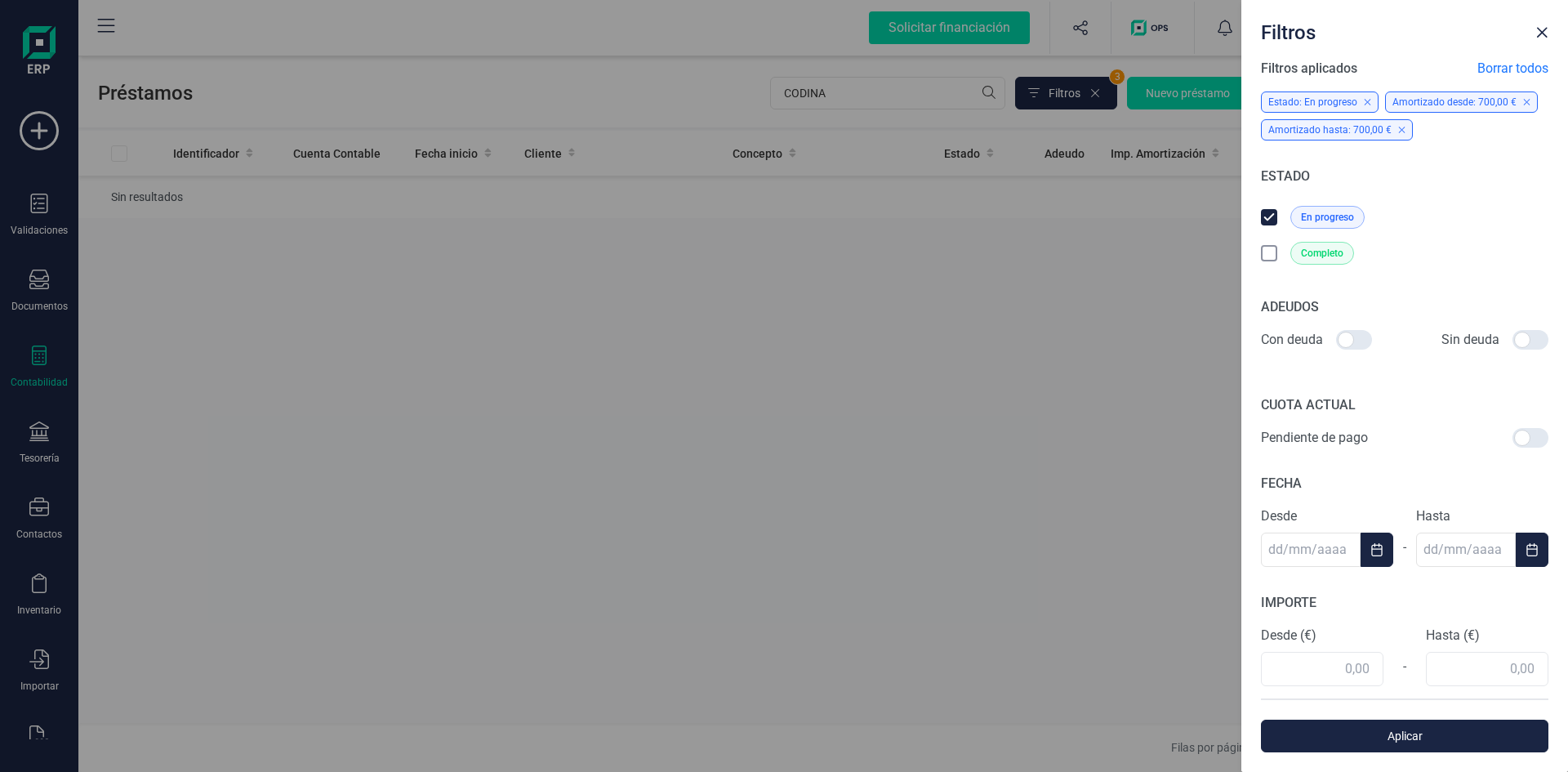
click at [1510, 61] on span "Borrar todos" at bounding box center [1513, 68] width 71 height 20
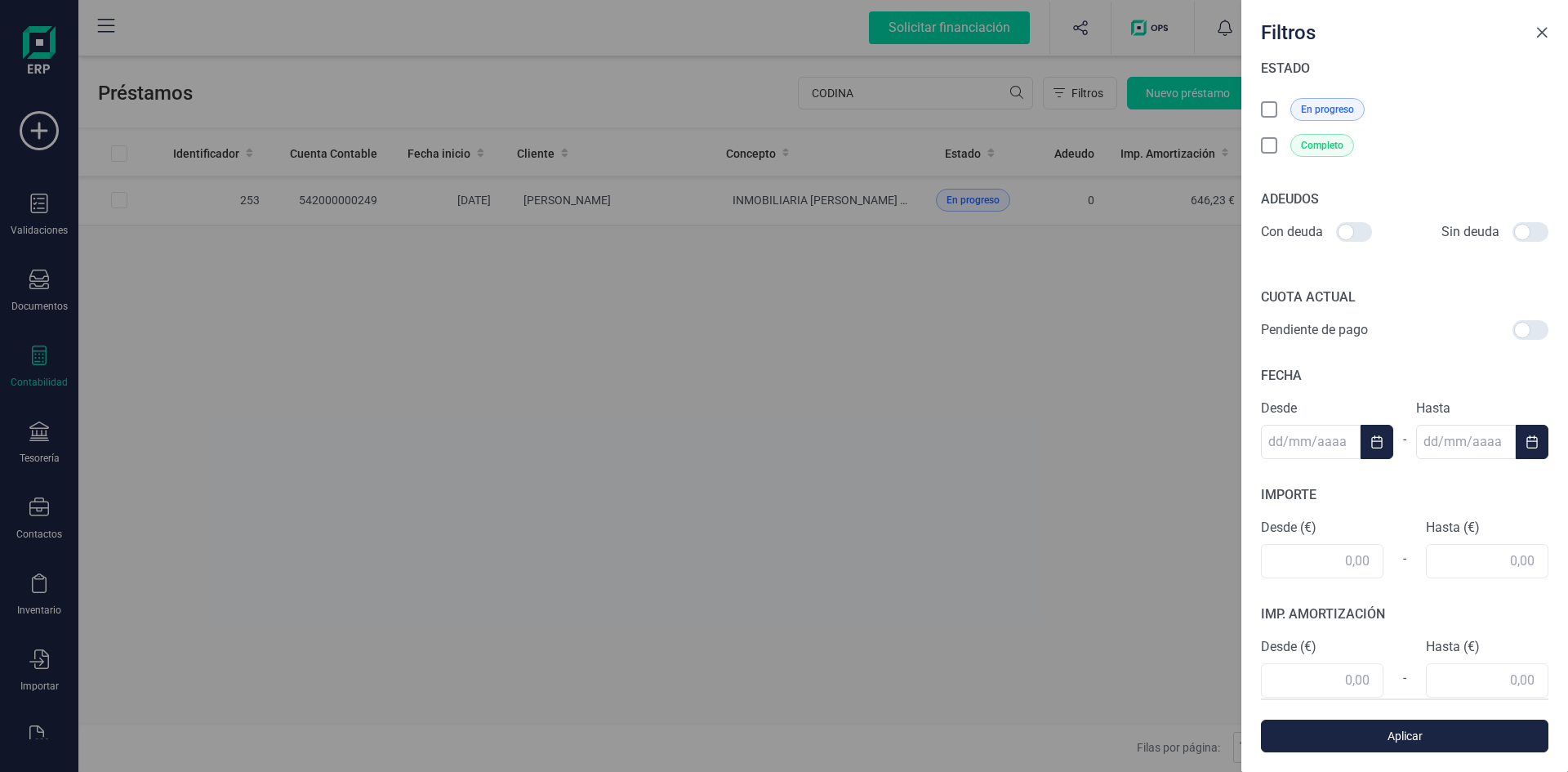
click at [1535, 30] on span "Close" at bounding box center [1541, 32] width 13 height 13
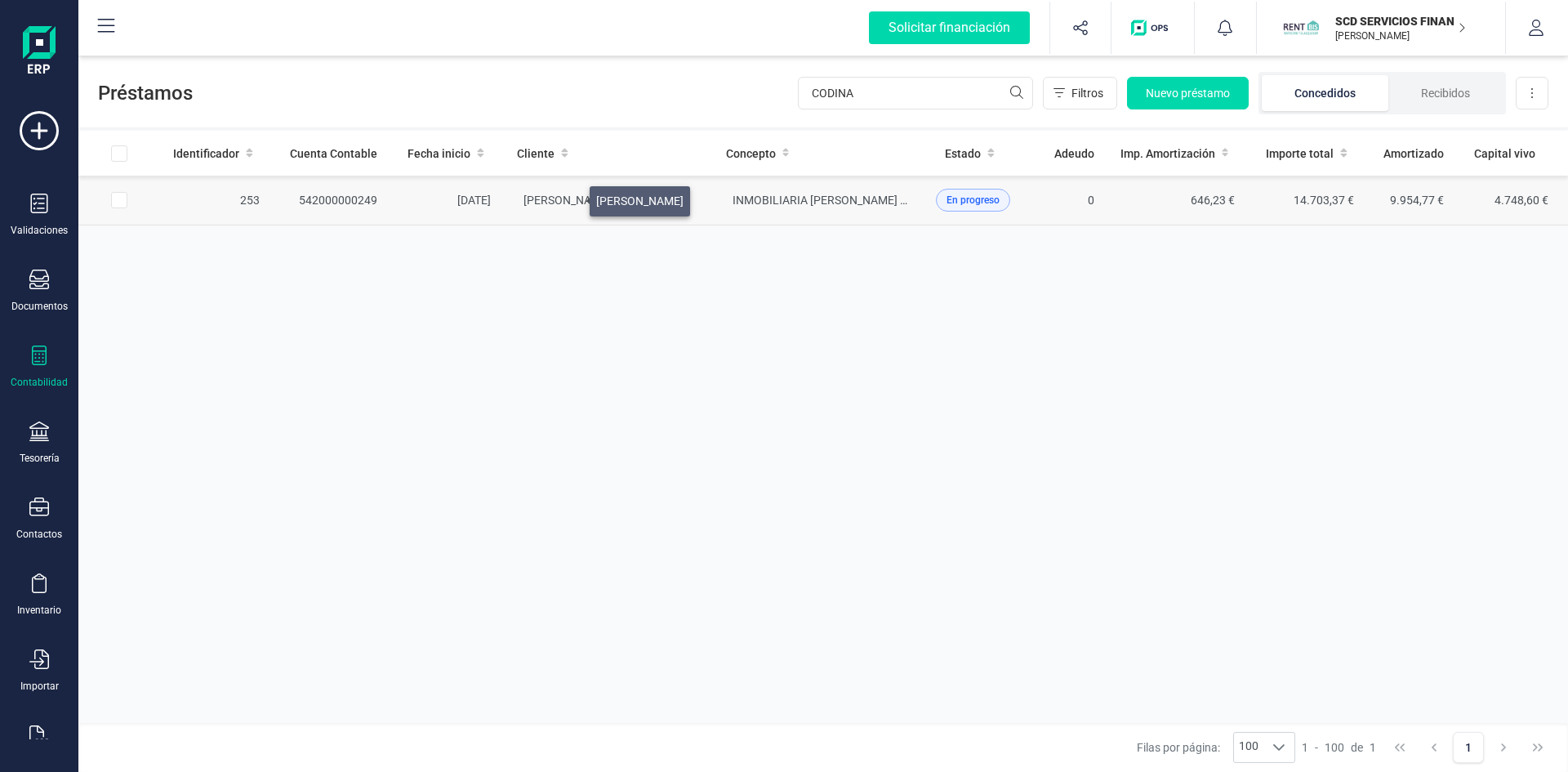
click at [570, 197] on span "DAVID GARCÍA TAMAYO" at bounding box center [568, 199] width 88 height 13
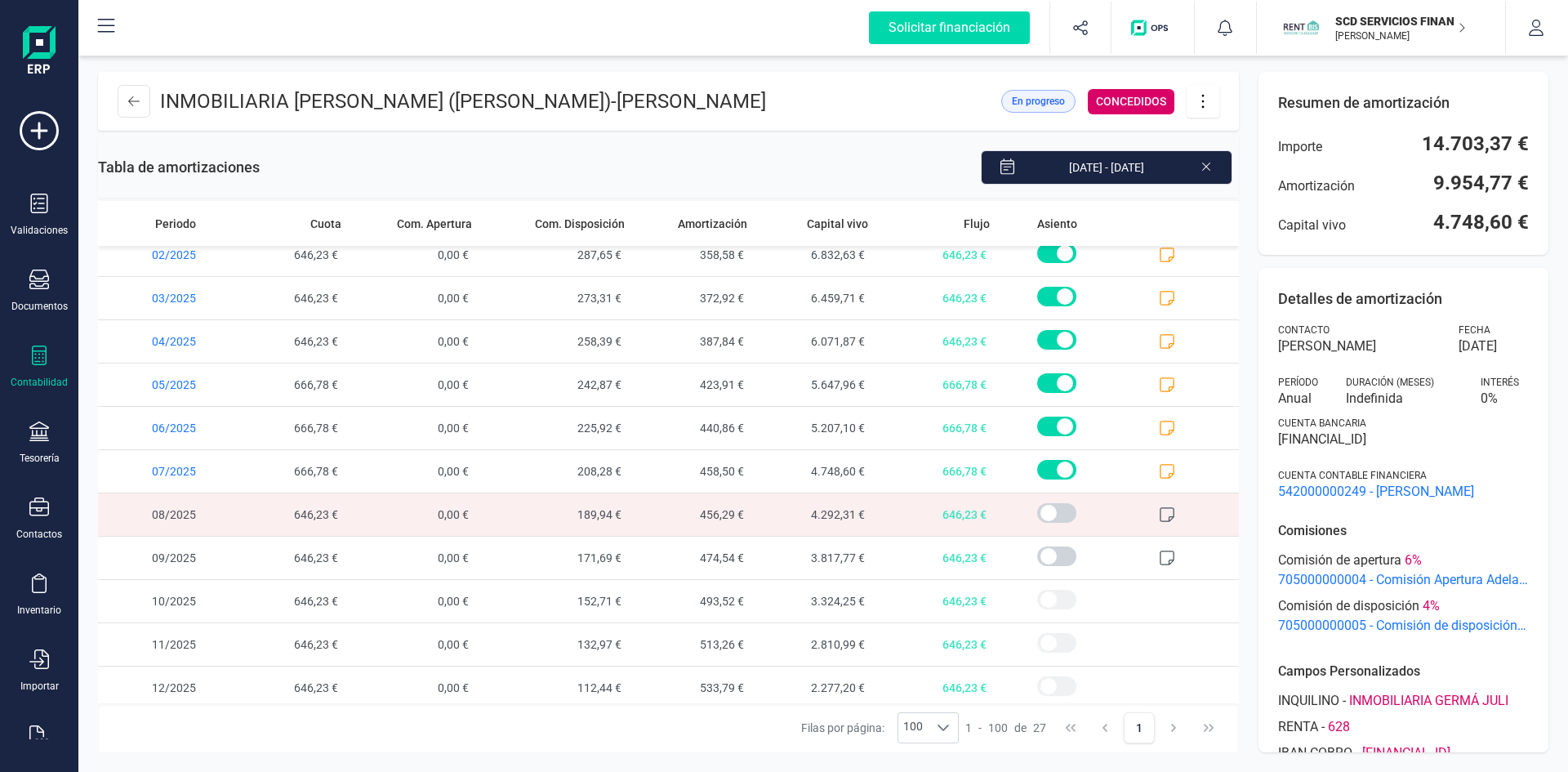
scroll to position [711, 0]
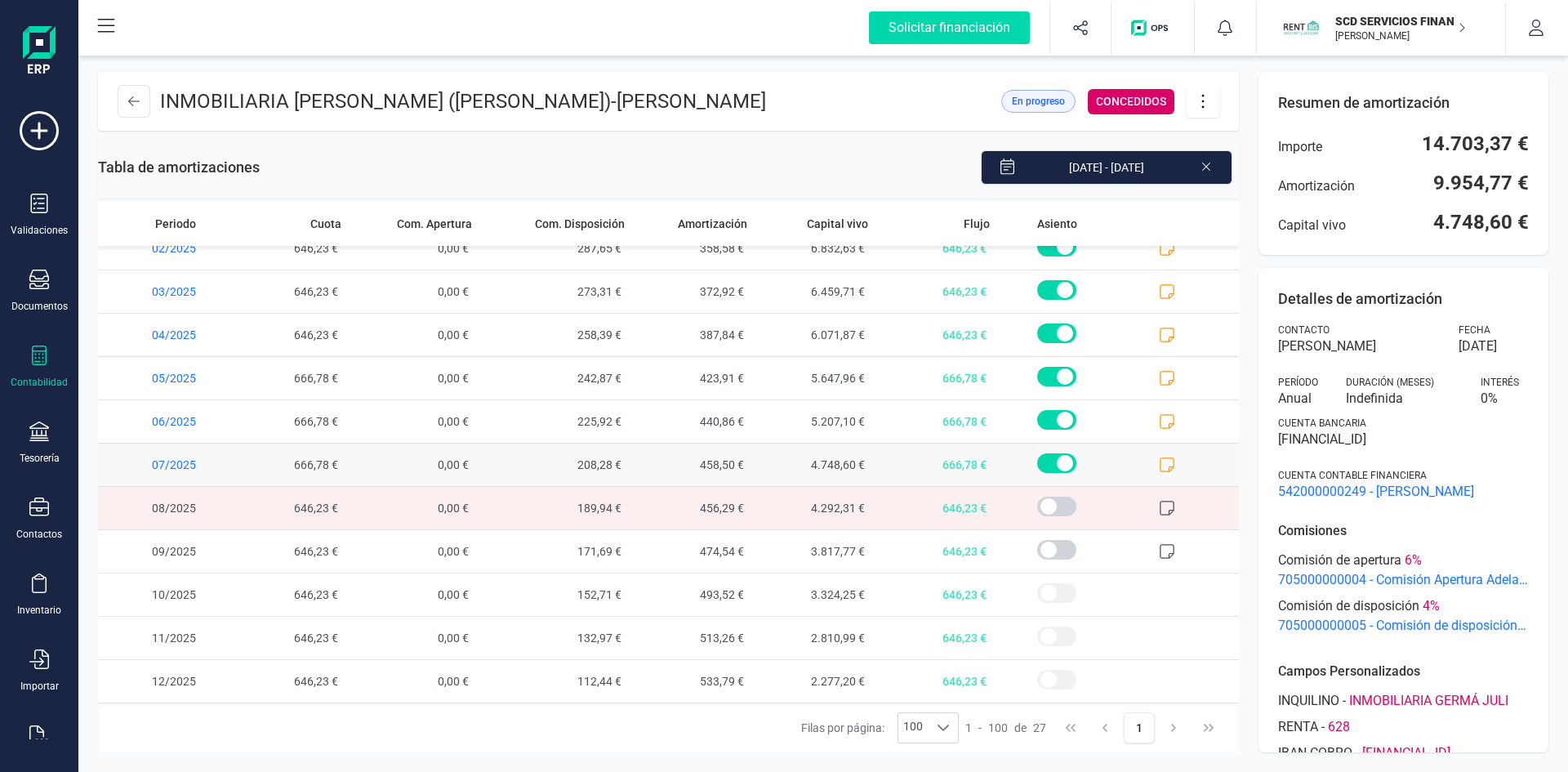
click at [1159, 462] on icon at bounding box center [1167, 465] width 16 height 16
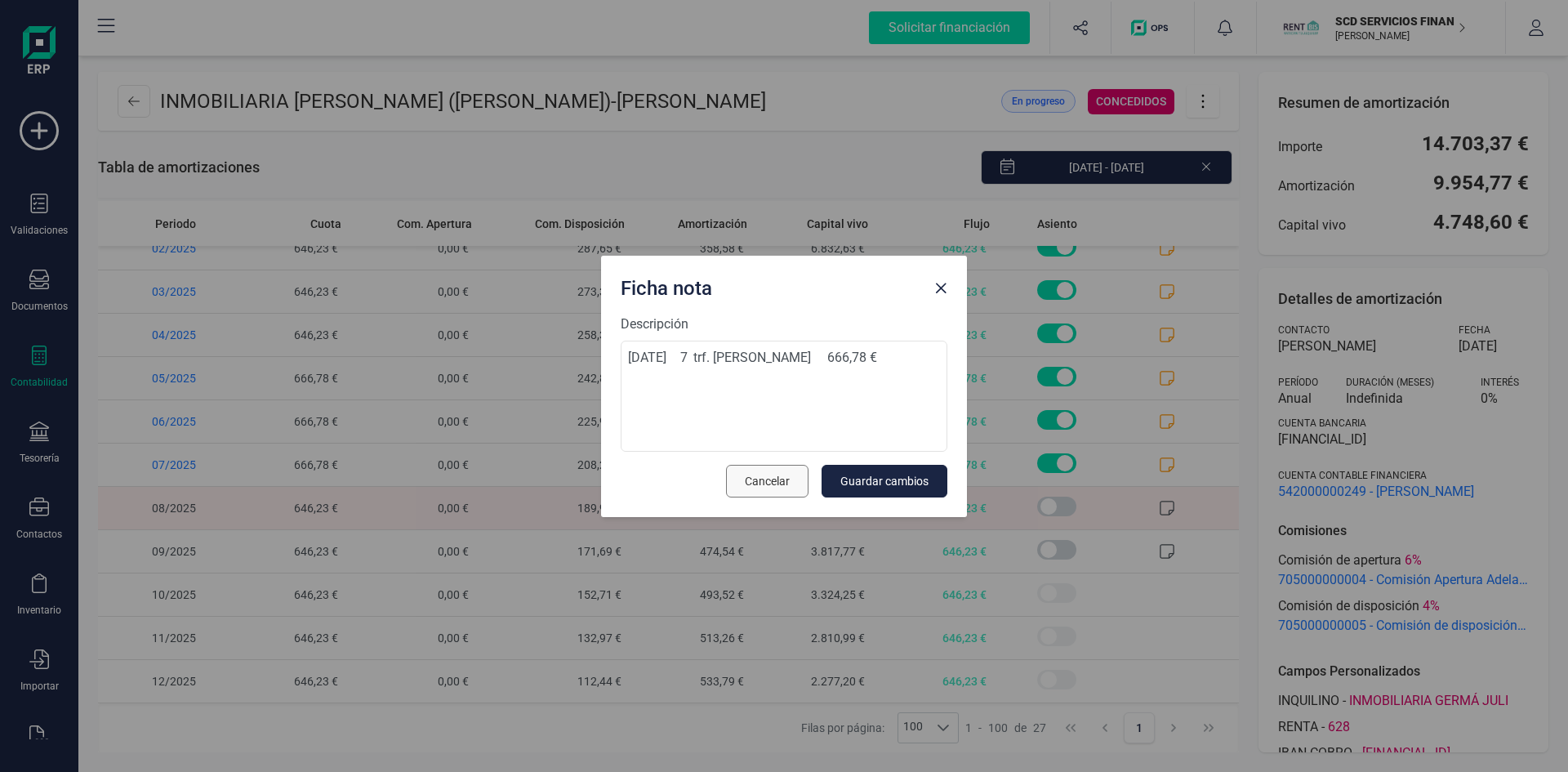
click at [764, 487] on span "Cancelar" at bounding box center [767, 481] width 45 height 16
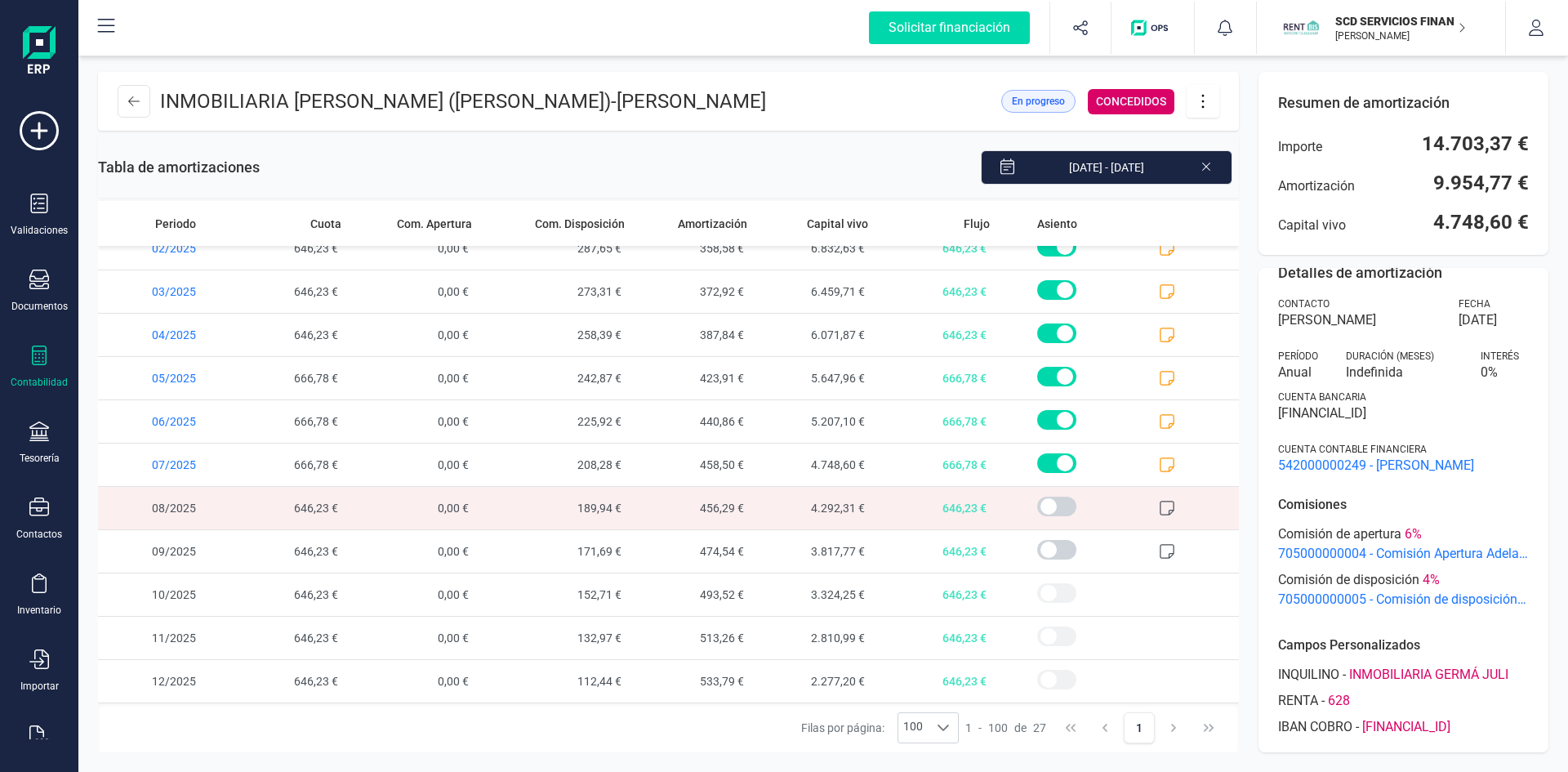
scroll to position [0, 0]
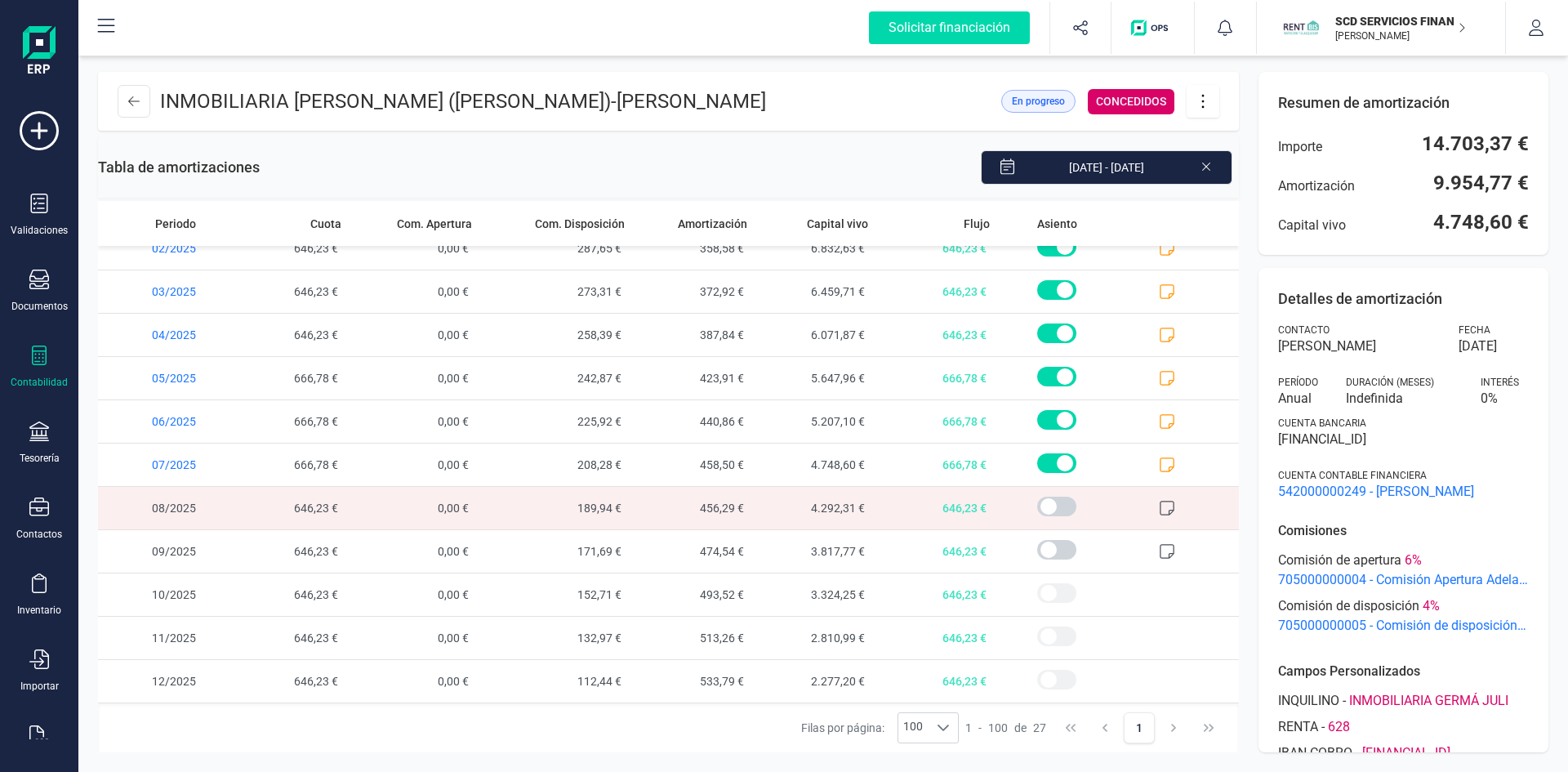
click at [1202, 97] on icon at bounding box center [1203, 100] width 31 height 18
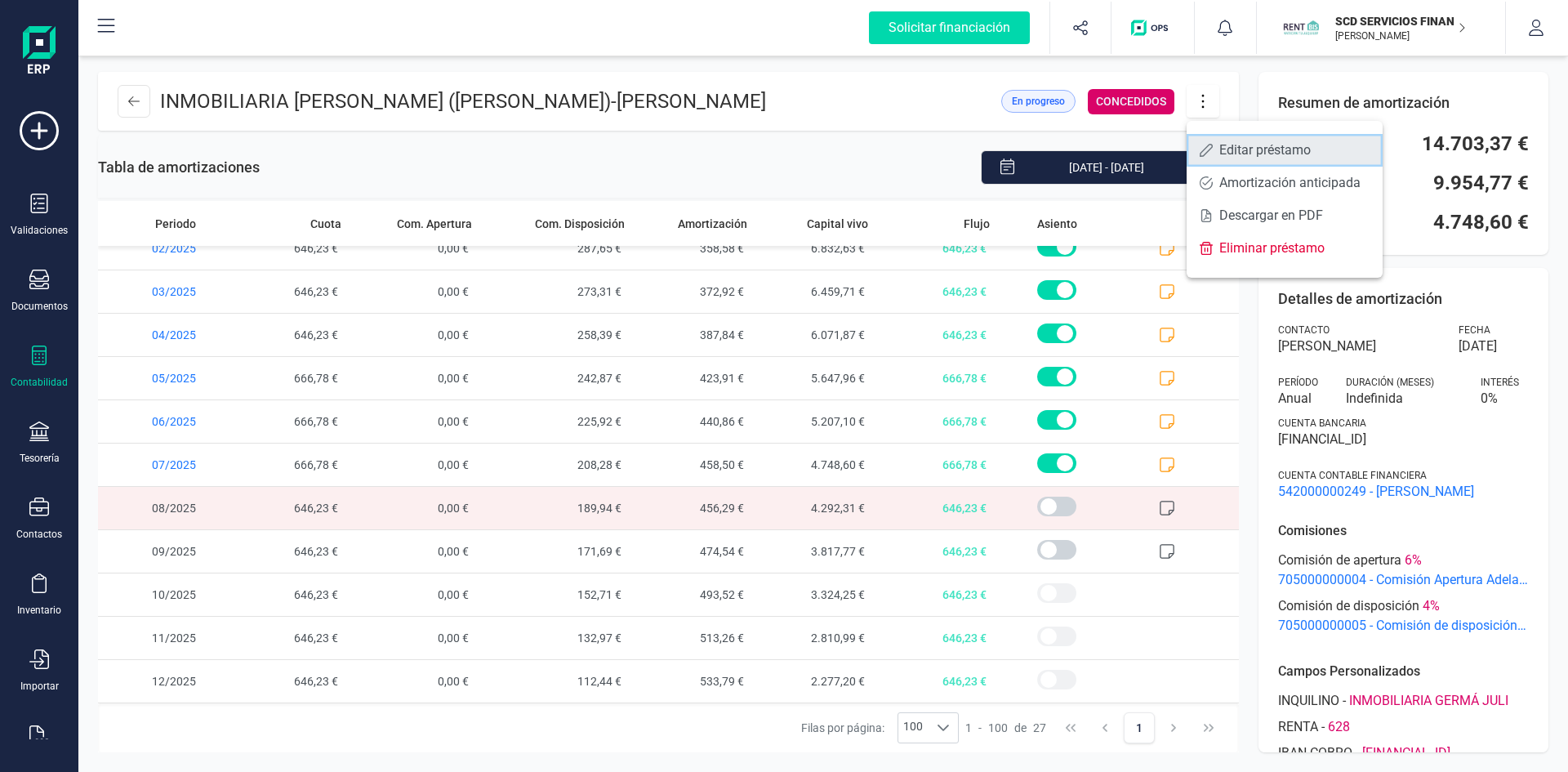
click at [1243, 147] on span "Editar préstamo" at bounding box center [1294, 149] width 150 height 13
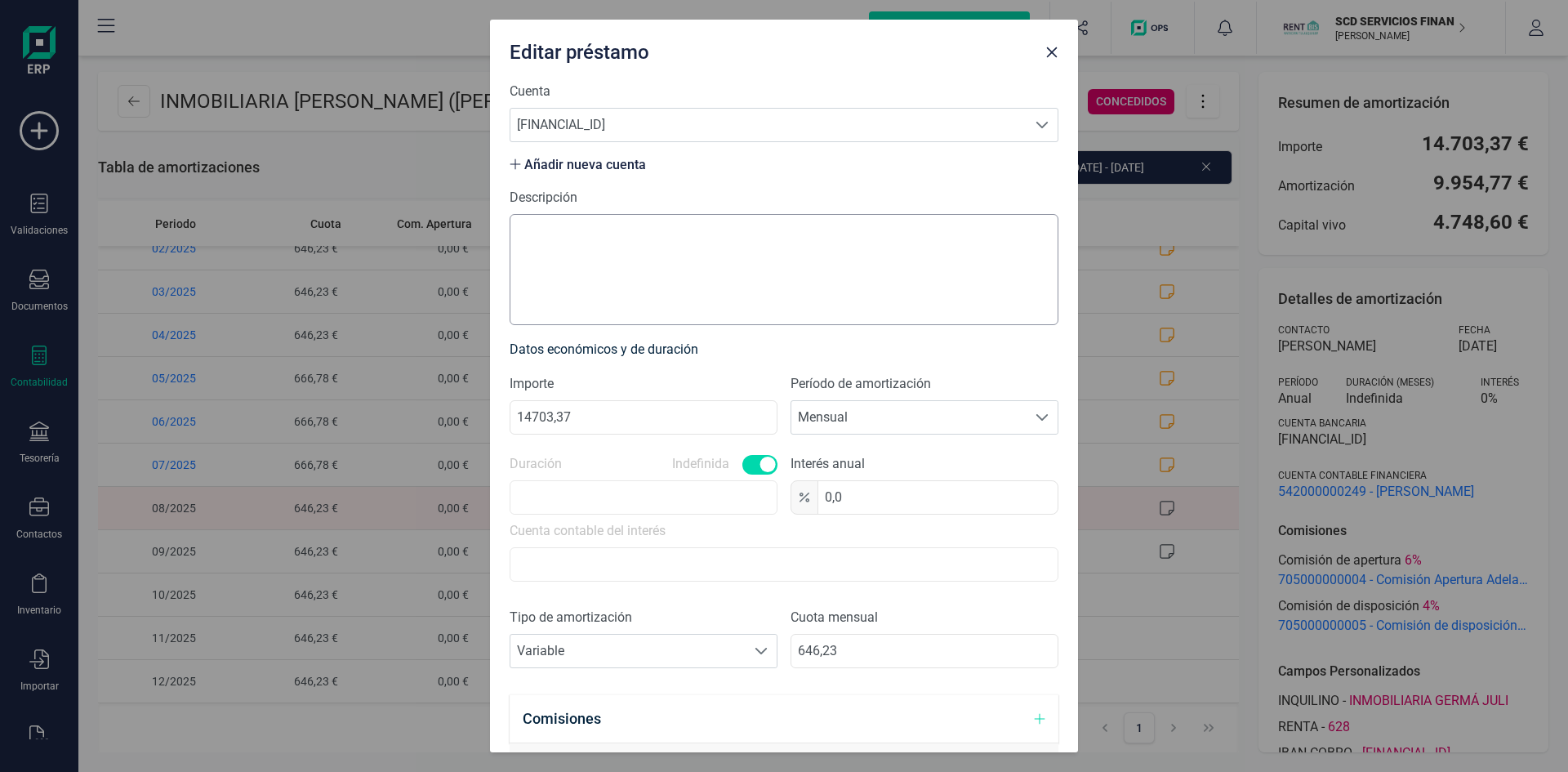
scroll to position [245, 0]
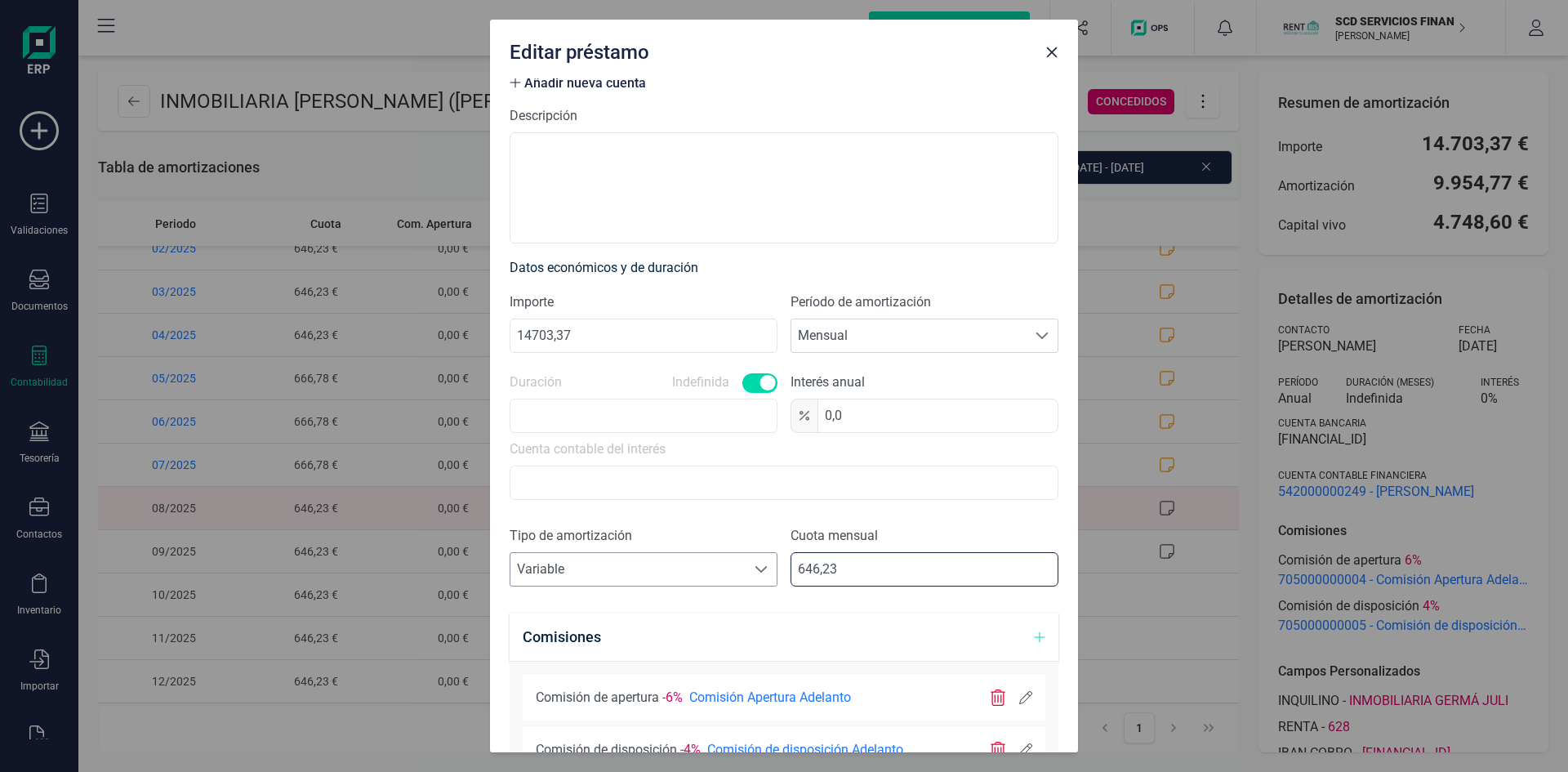
drag, startPoint x: 861, startPoint y: 570, endPoint x: 679, endPoint y: 576, distance: 182.1
click at [678, 579] on div "Tipo de amortización Seleccione un tipo de documento Variable Variable Cuota me…" at bounding box center [784, 563] width 549 height 74
type input "666,78"
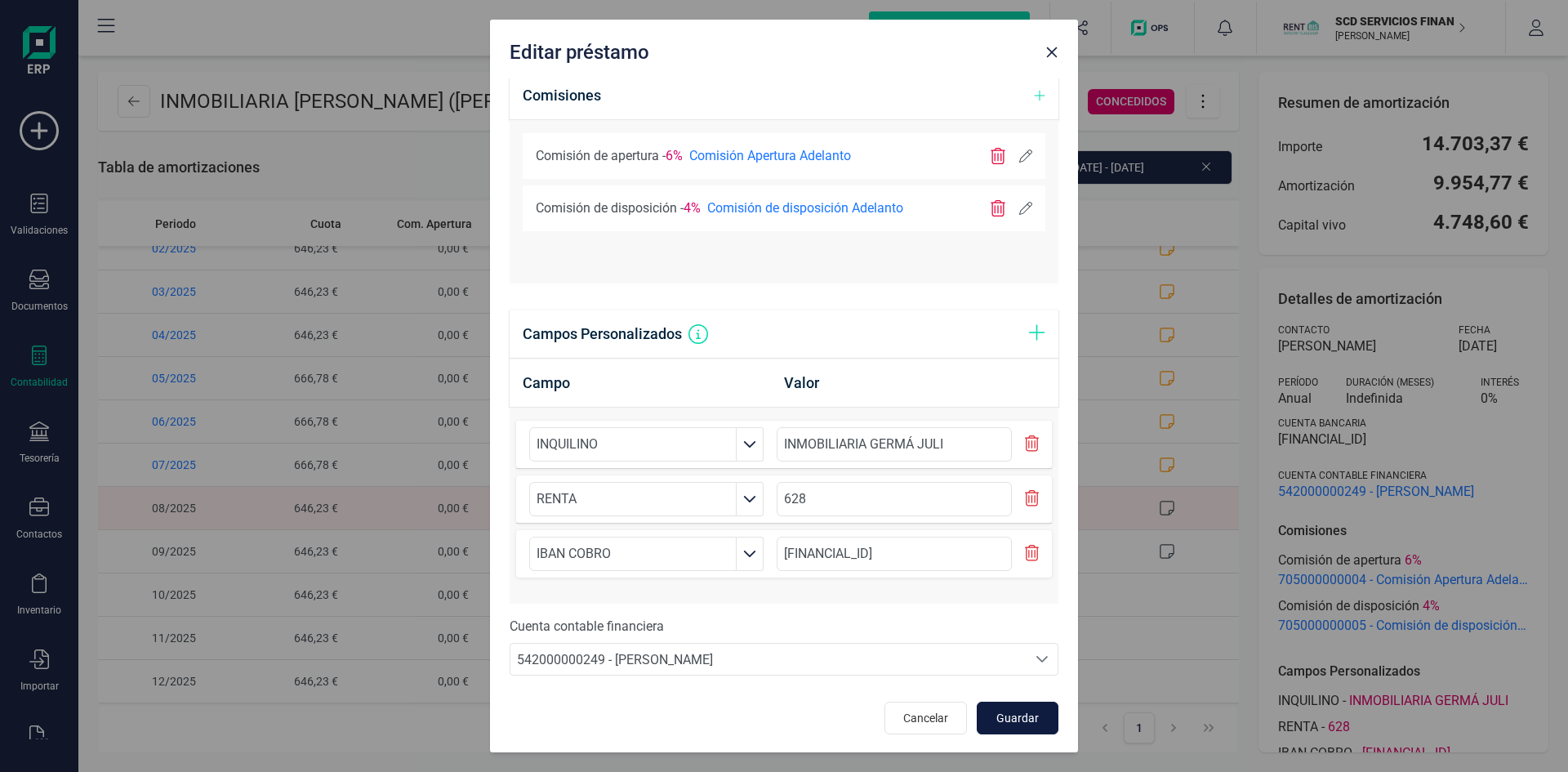
scroll to position [788, 0]
click at [1000, 710] on span "Guardar" at bounding box center [1018, 716] width 44 height 16
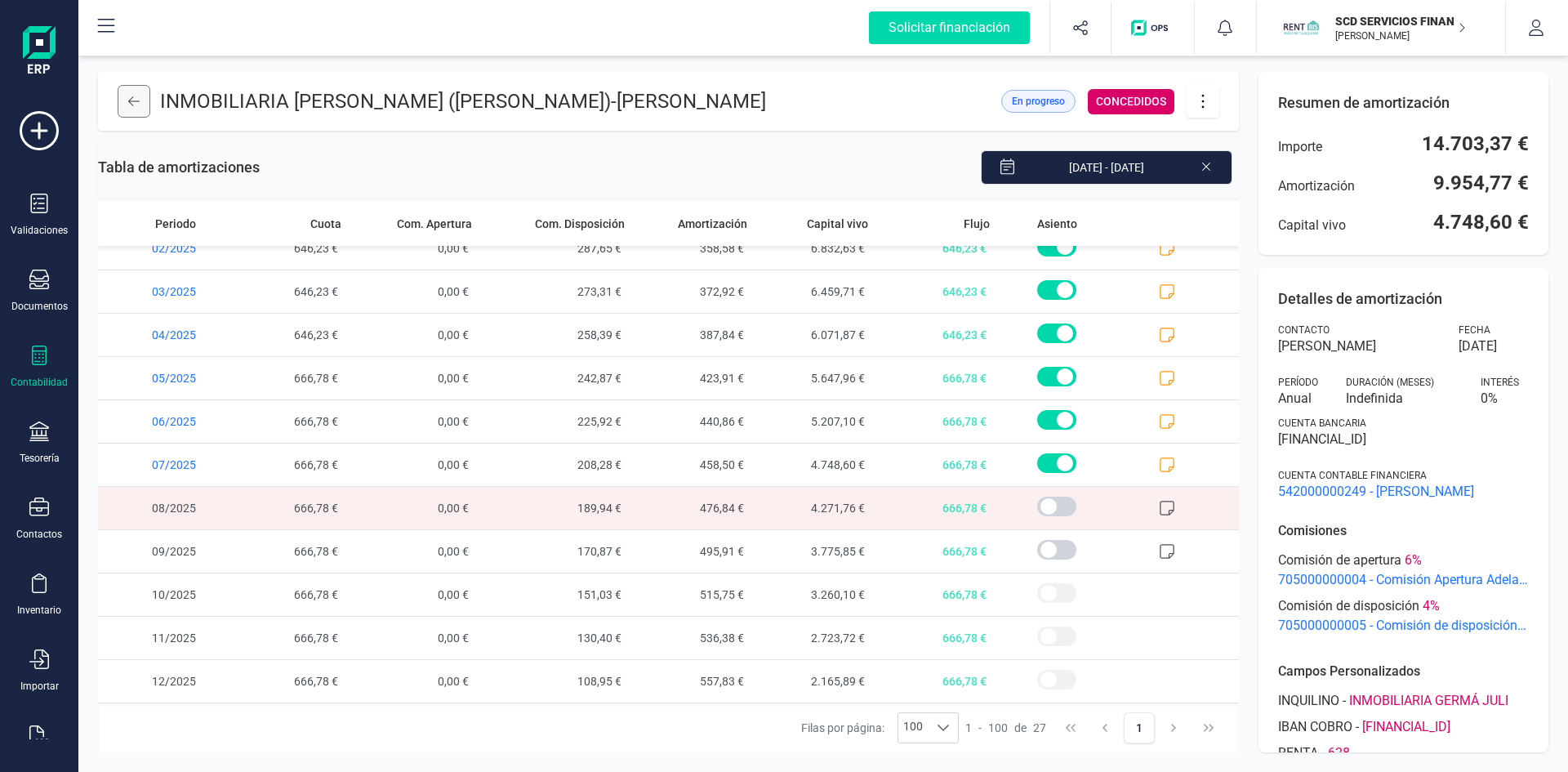
click at [139, 106] on icon at bounding box center [133, 100] width 11 height 13
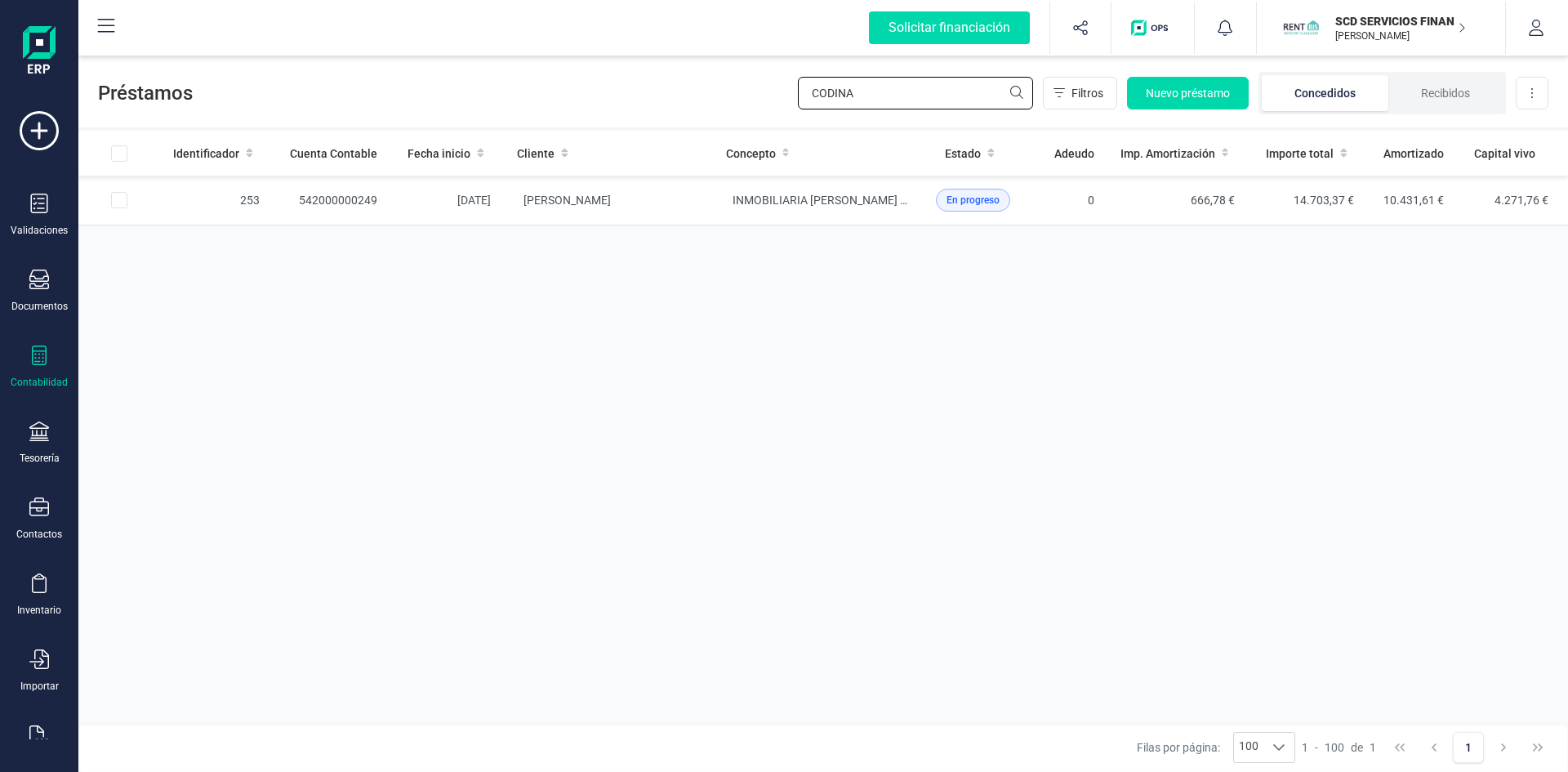
drag, startPoint x: 862, startPoint y: 89, endPoint x: 701, endPoint y: 93, distance: 161.0
click at [703, 93] on div "Préstamos CODINA Filtros Nuevo préstamo Concedidos Recibidos Descargar Excel" at bounding box center [823, 90] width 1490 height 76
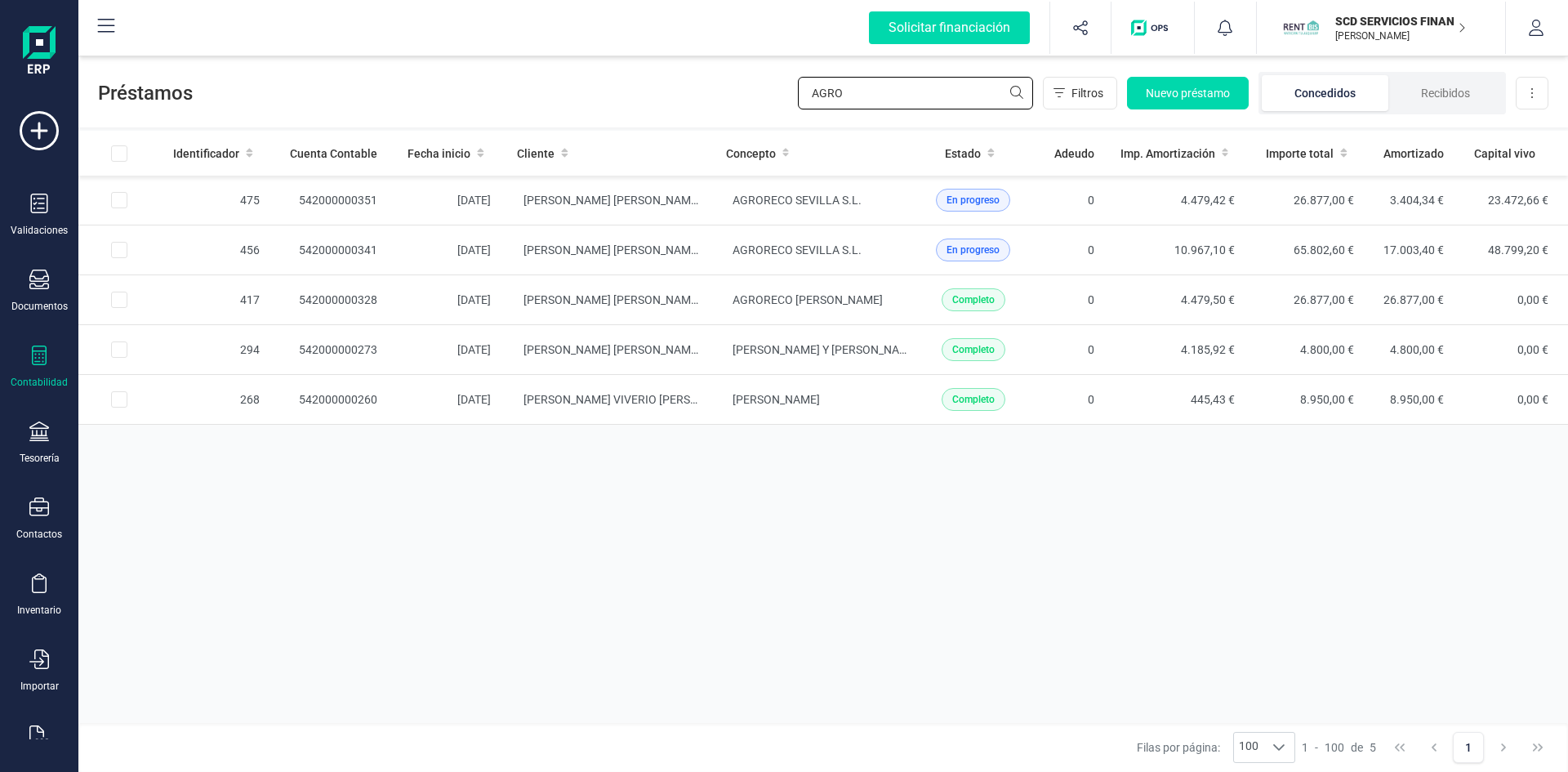
type input "AGRO"
click at [325, 201] on td "542000000351" at bounding box center [331, 201] width 118 height 50
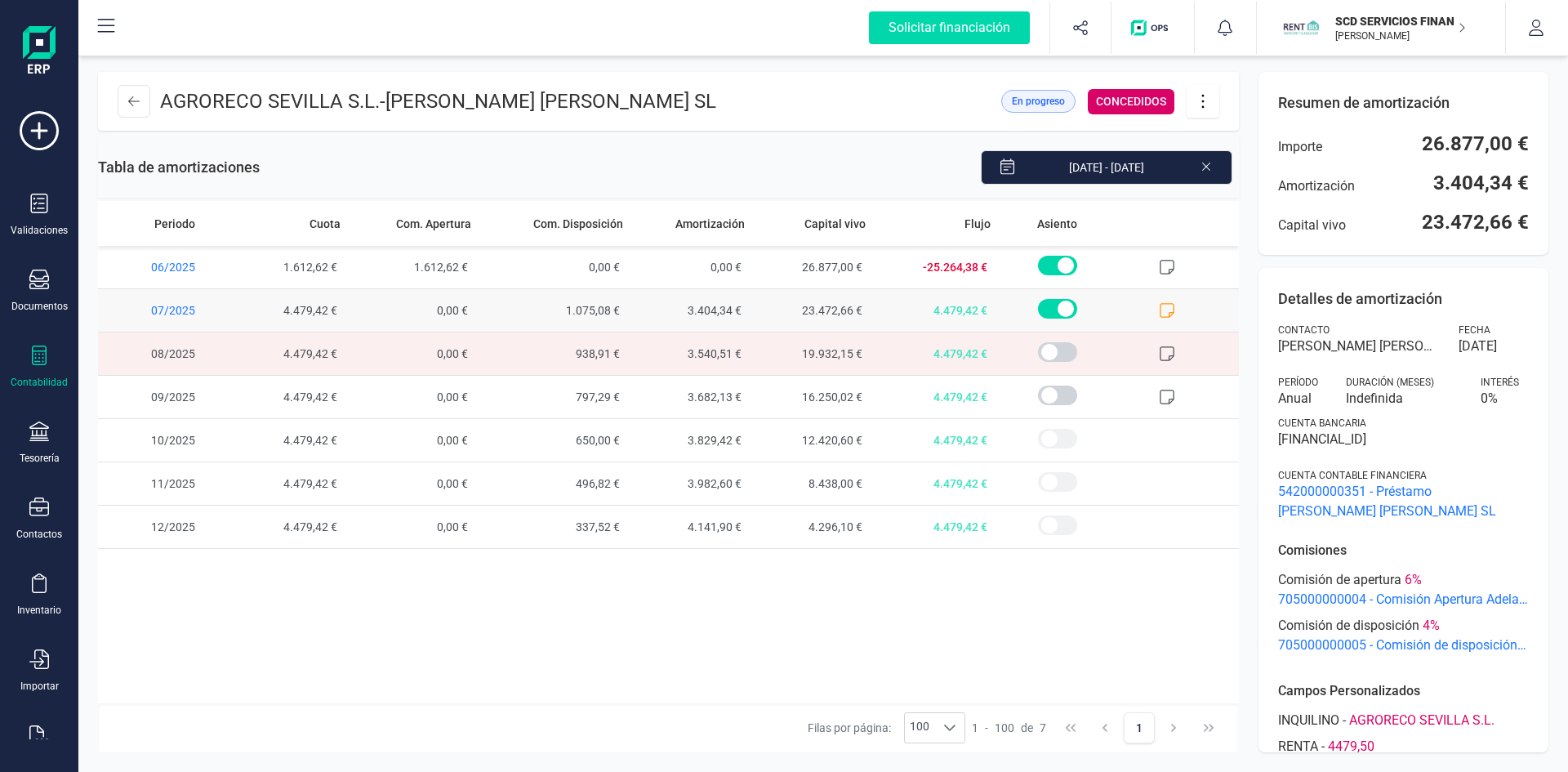
click at [1168, 308] on icon at bounding box center [1167, 310] width 16 height 16
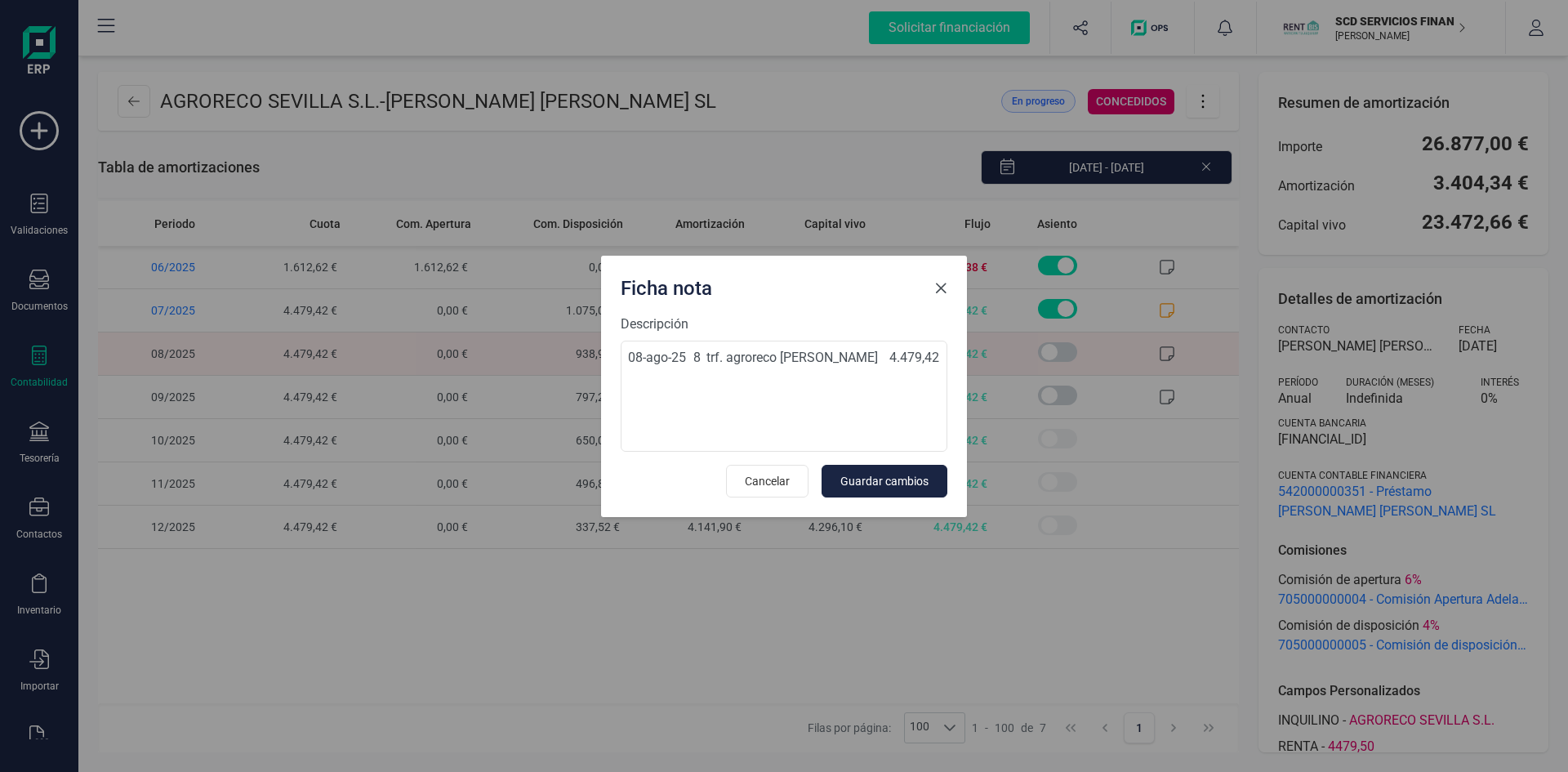
click at [939, 289] on span "Close" at bounding box center [940, 288] width 13 height 13
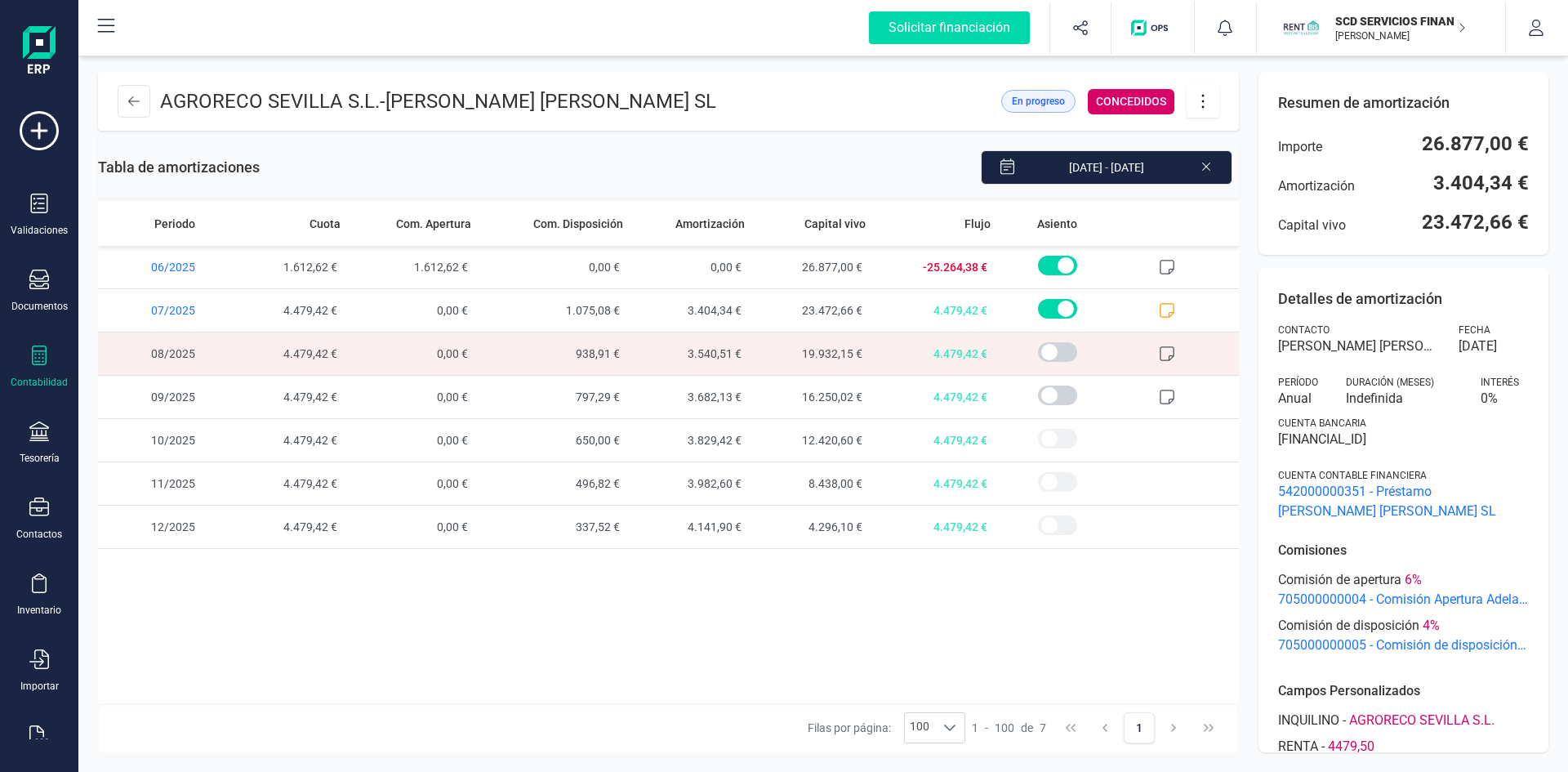
click at [1206, 101] on icon at bounding box center [1203, 100] width 31 height 18
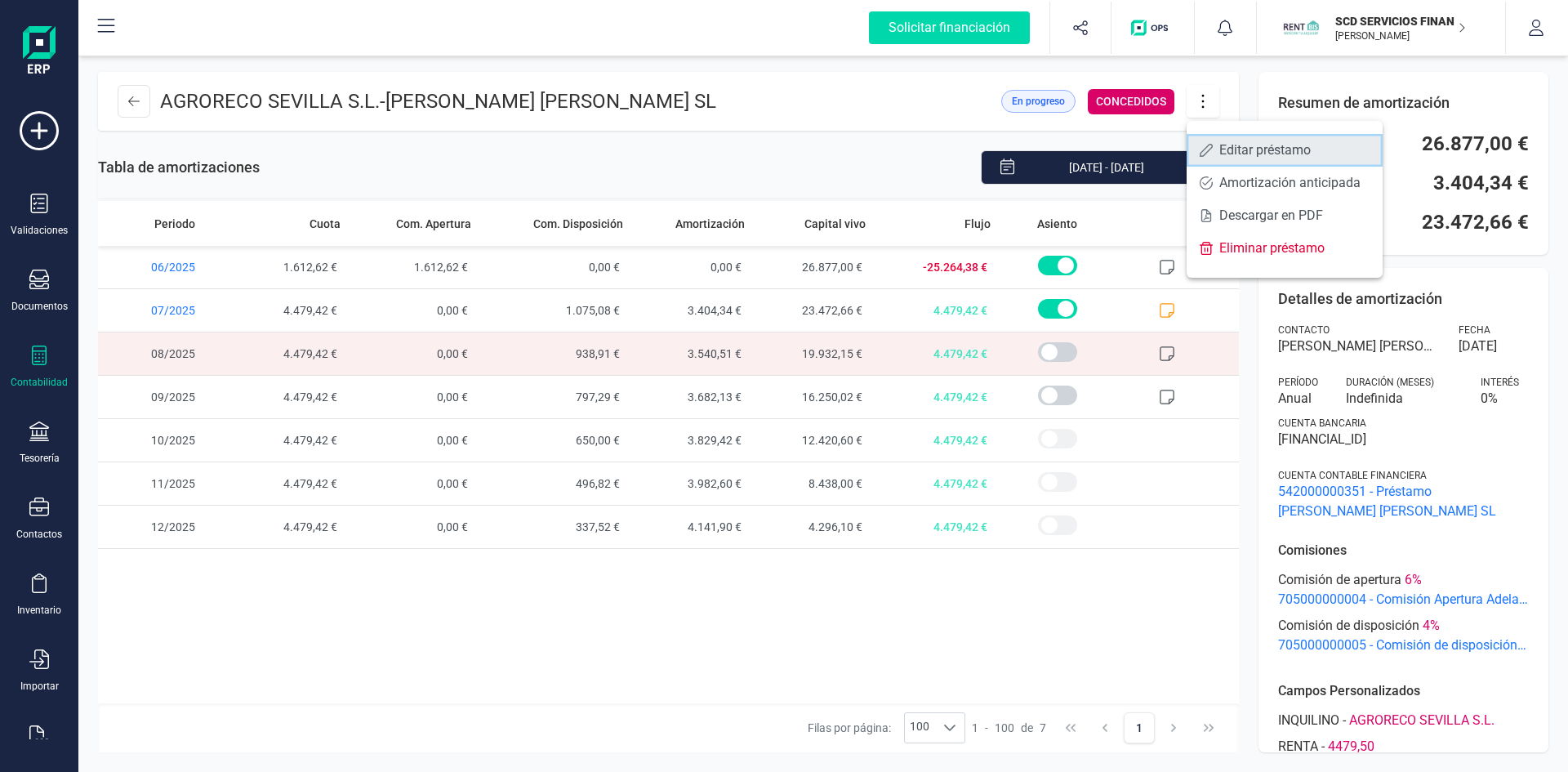
click at [1211, 146] on span at bounding box center [1206, 149] width 13 height 13
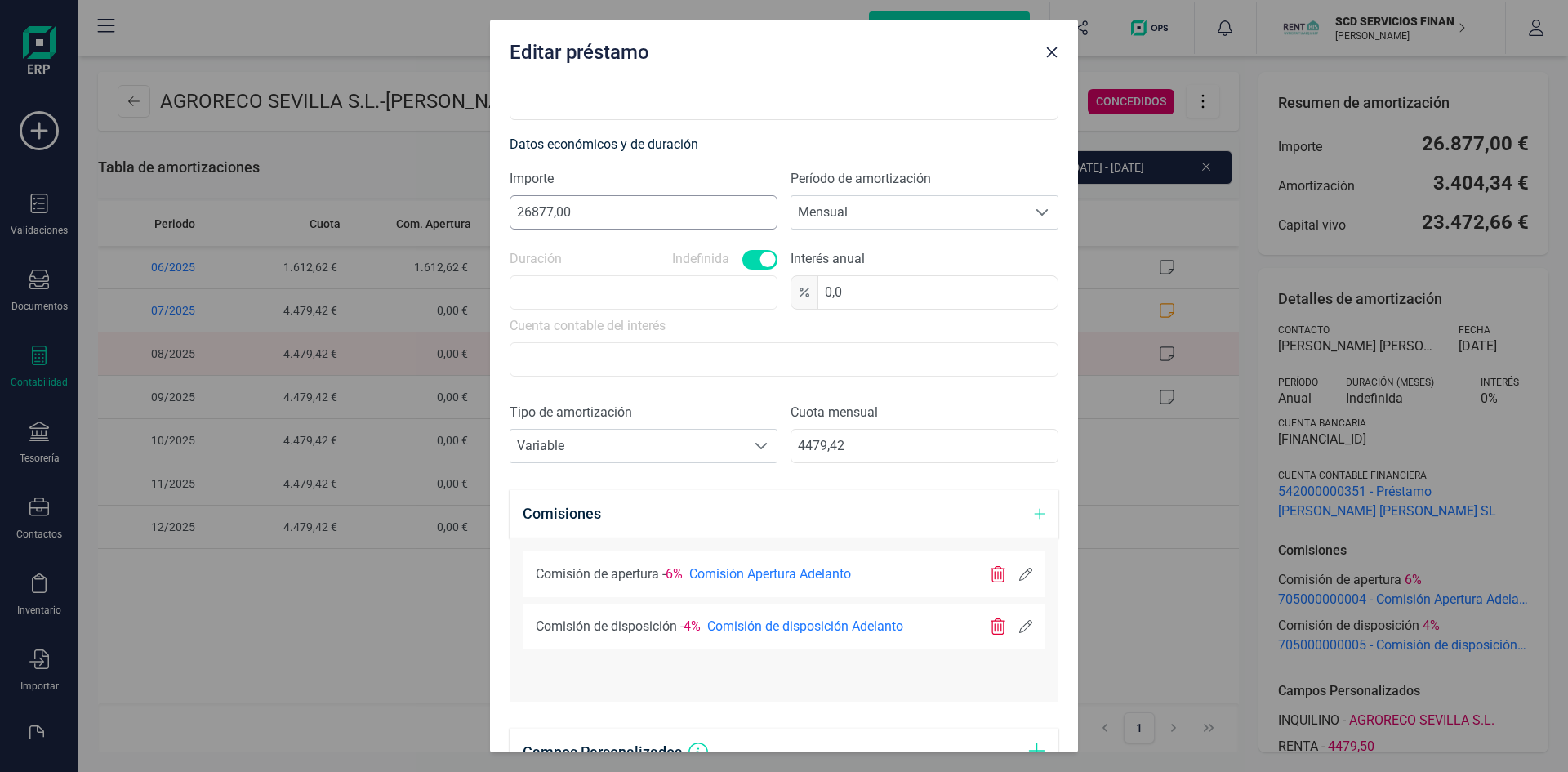
scroll to position [409, 0]
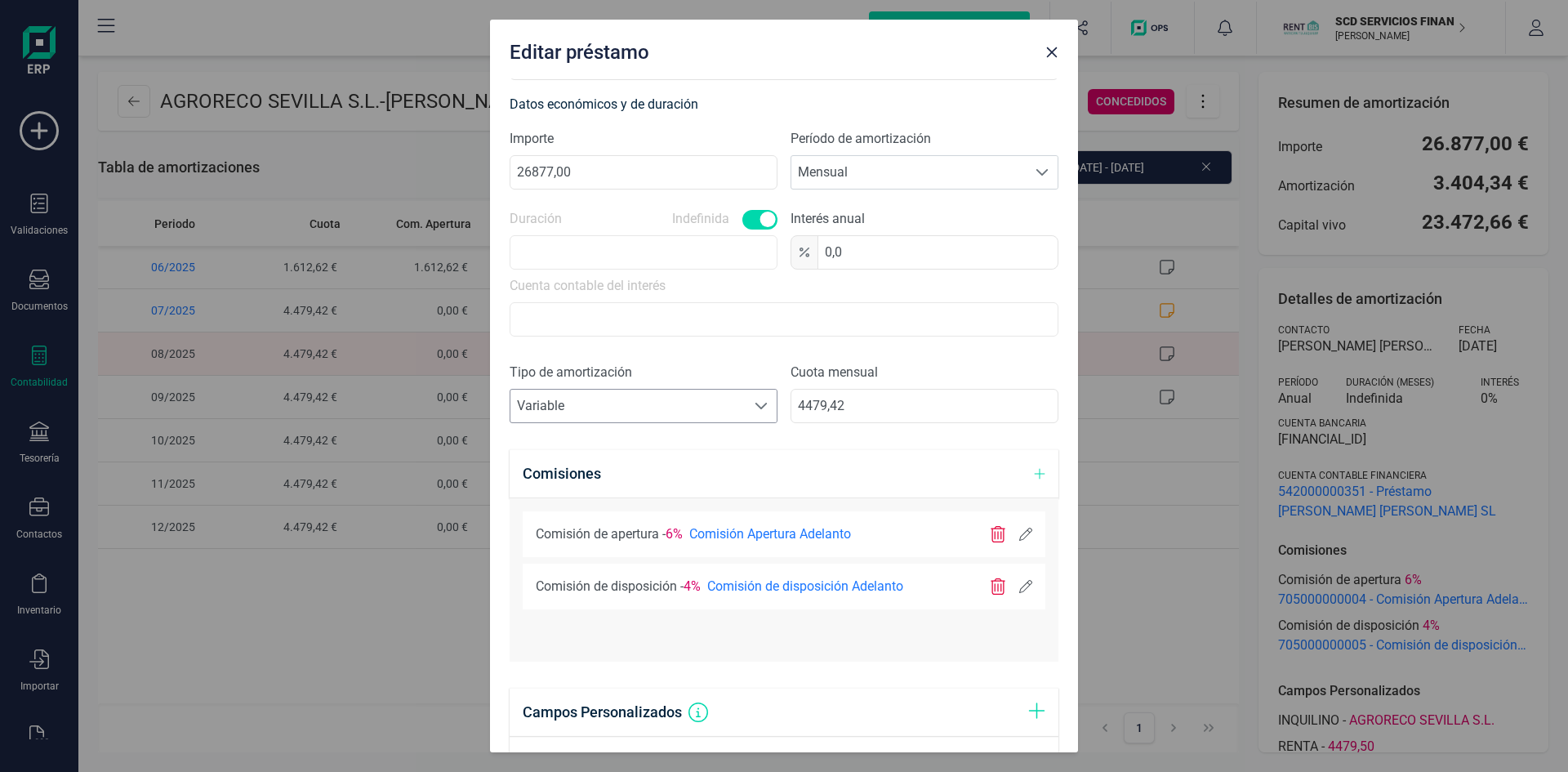
click at [754, 412] on div at bounding box center [761, 406] width 31 height 33
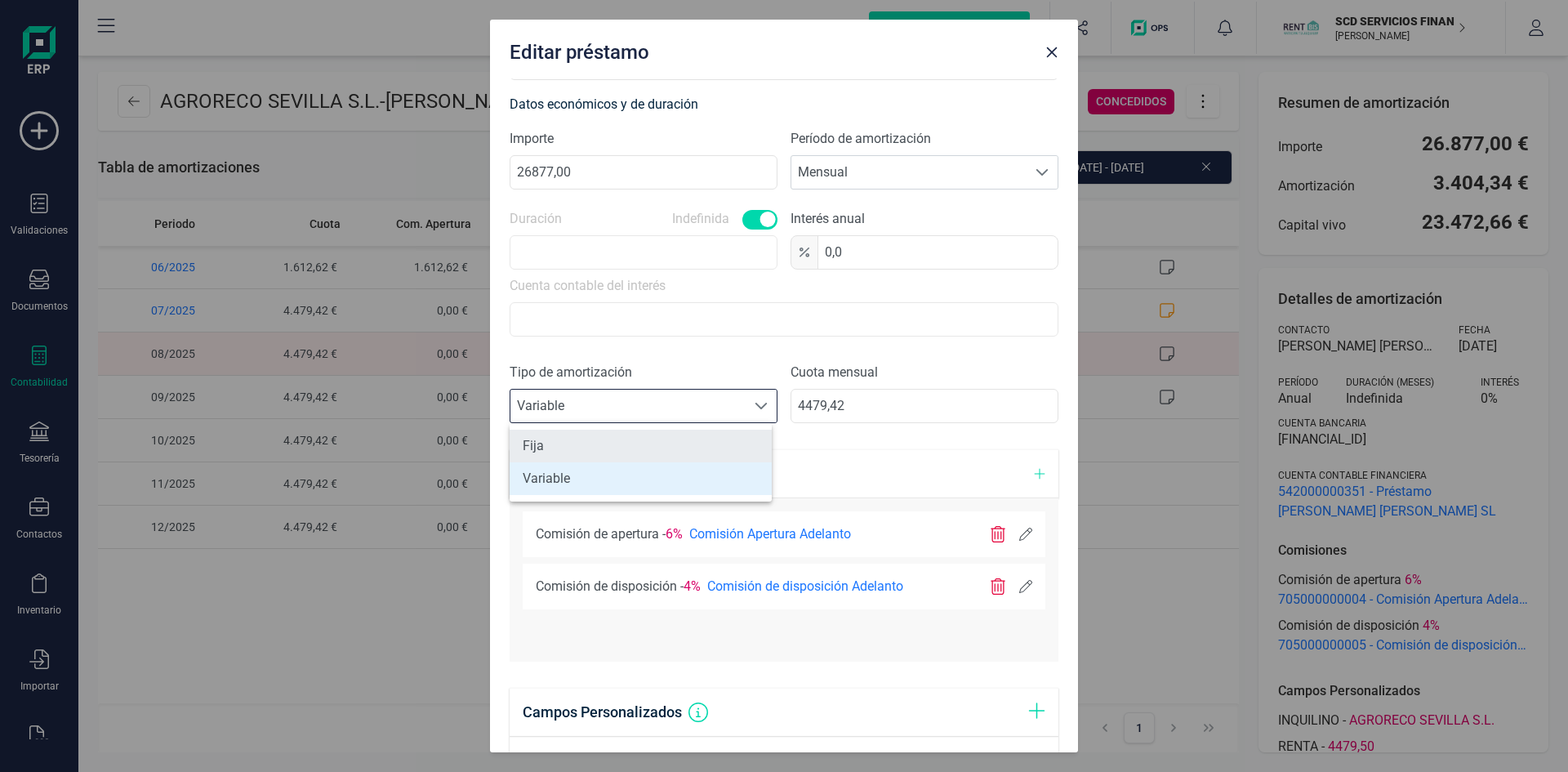
click at [730, 443] on li "Fija" at bounding box center [641, 446] width 262 height 33
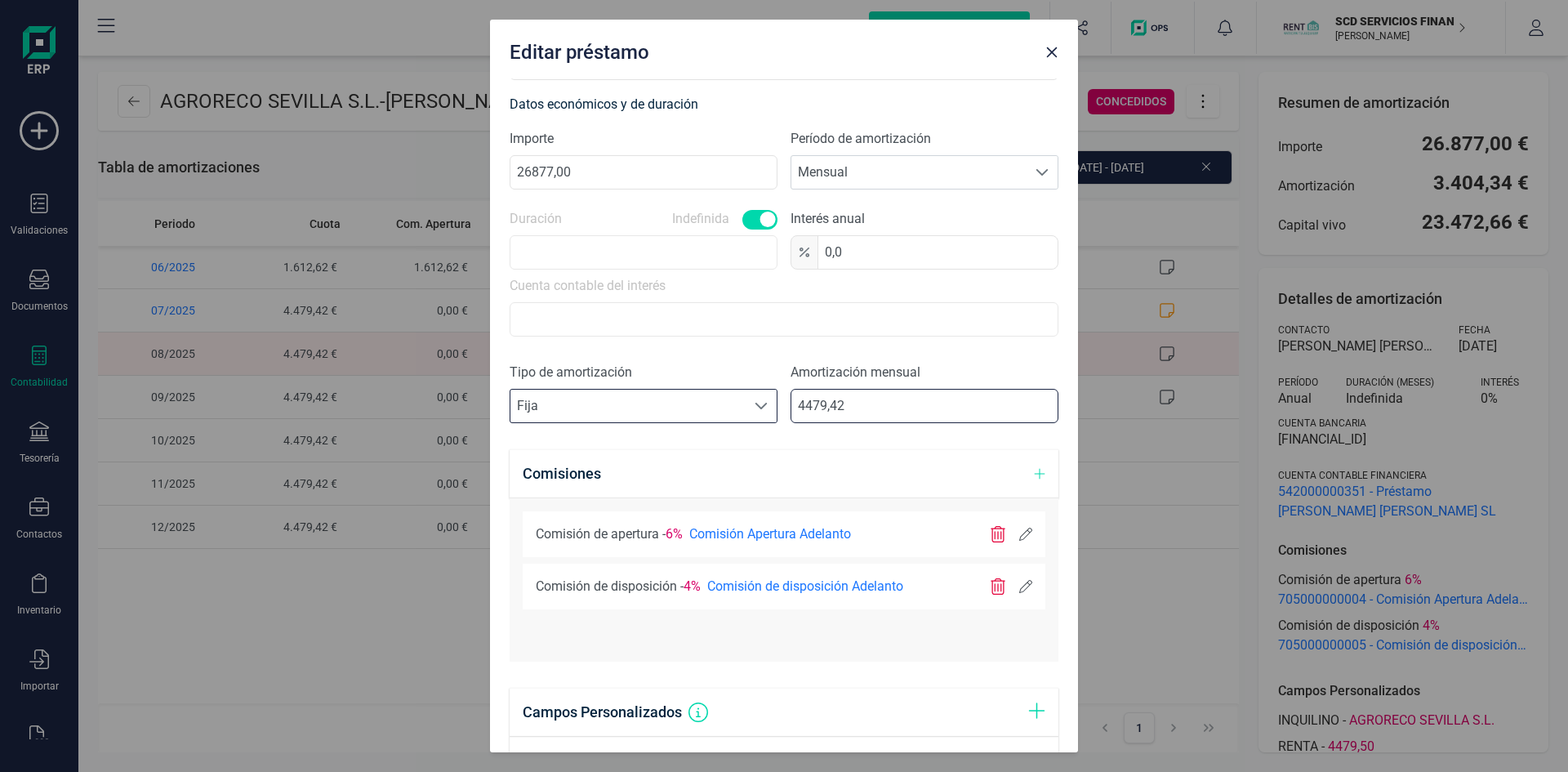
drag, startPoint x: 909, startPoint y: 402, endPoint x: 598, endPoint y: 431, distance: 312.3
click at [598, 431] on div "Tipo de amortización Seleccione un tipo de documento Fija Fija Amortización men…" at bounding box center [784, 399] width 549 height 74
type input "0,00"
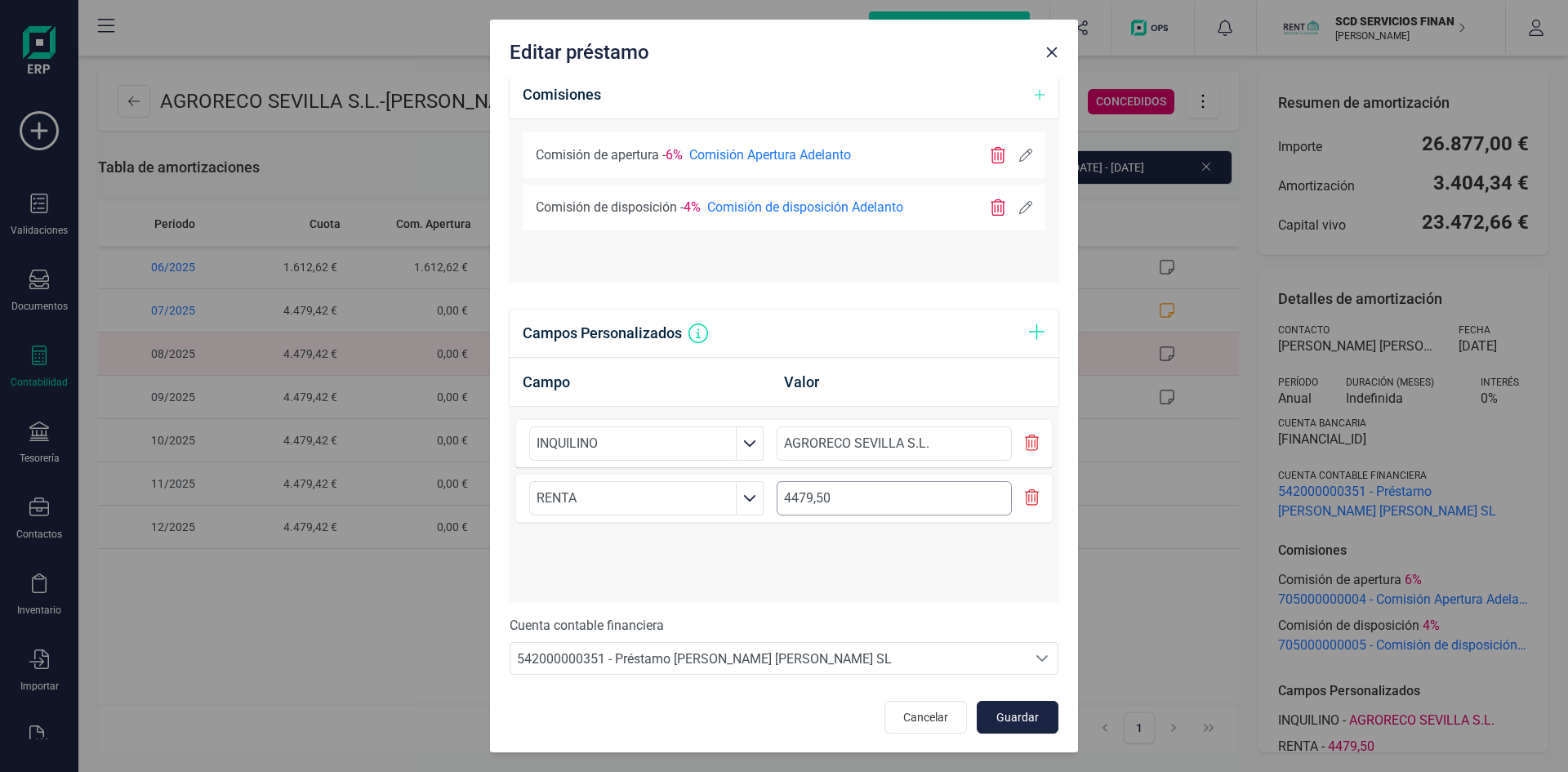
scroll to position [788, 0]
click at [1012, 711] on span "Guardar" at bounding box center [1018, 716] width 44 height 16
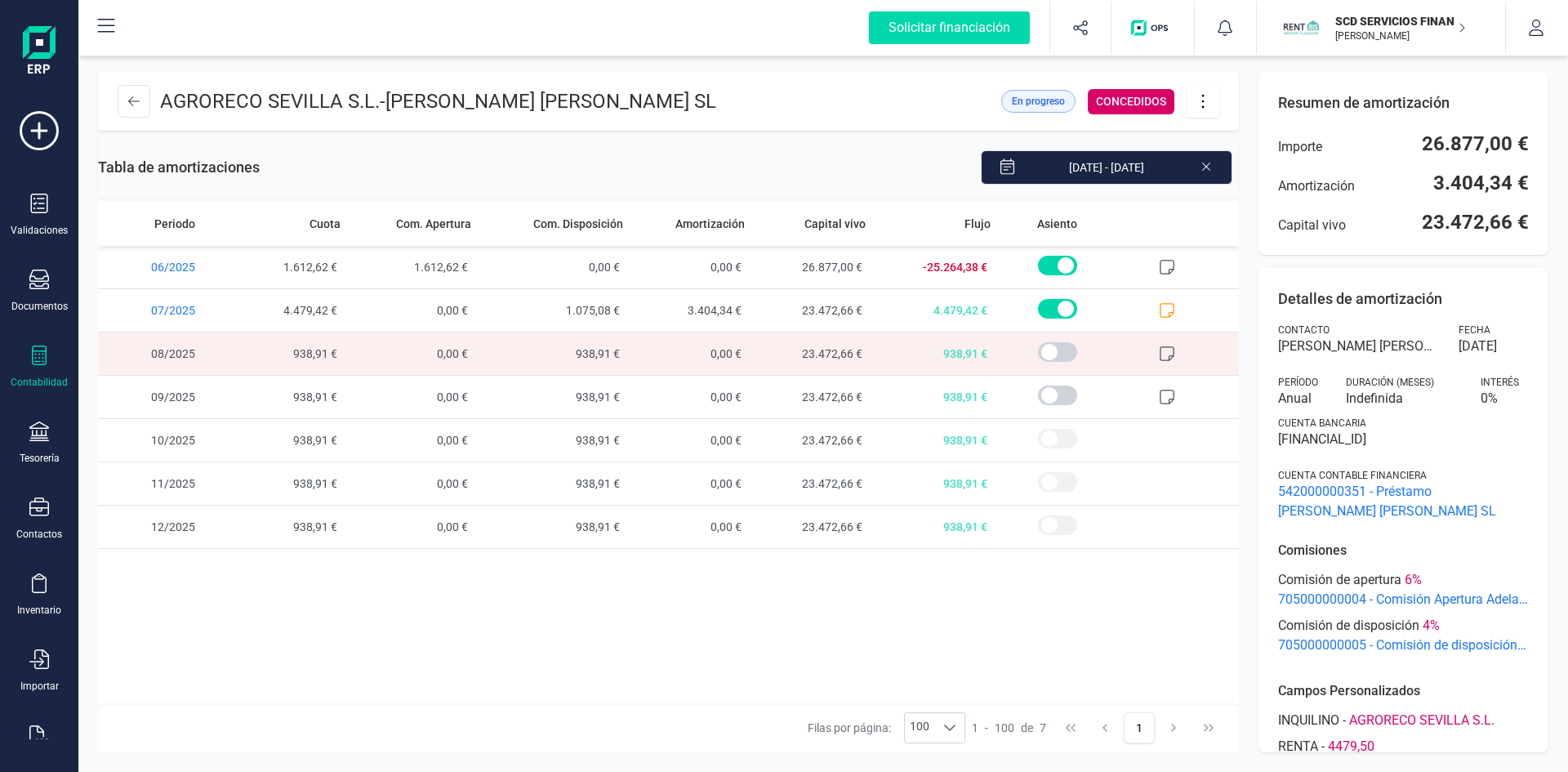
click at [1209, 94] on icon at bounding box center [1203, 100] width 31 height 18
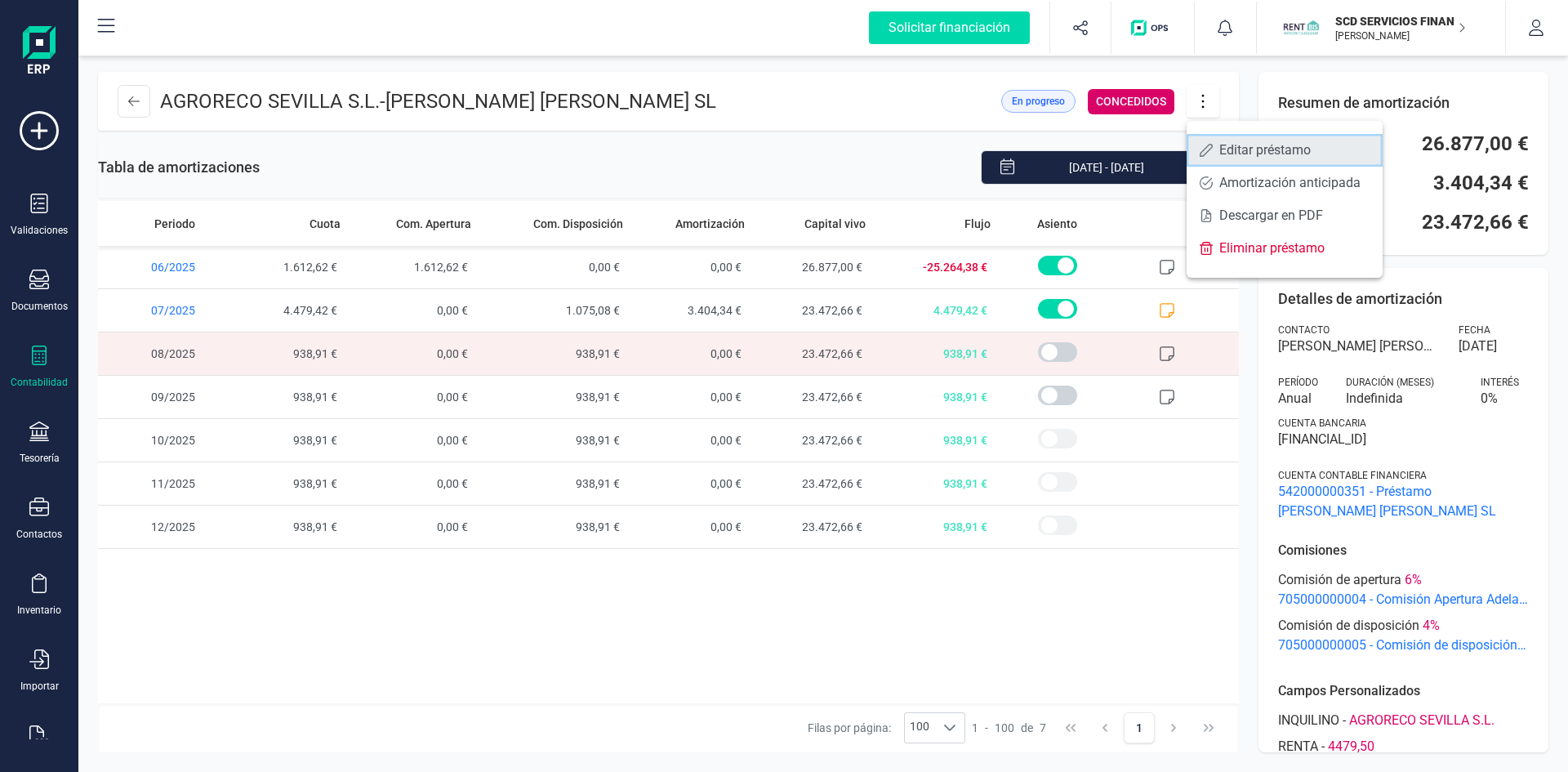
click at [1229, 155] on span "Editar préstamo" at bounding box center [1294, 149] width 150 height 13
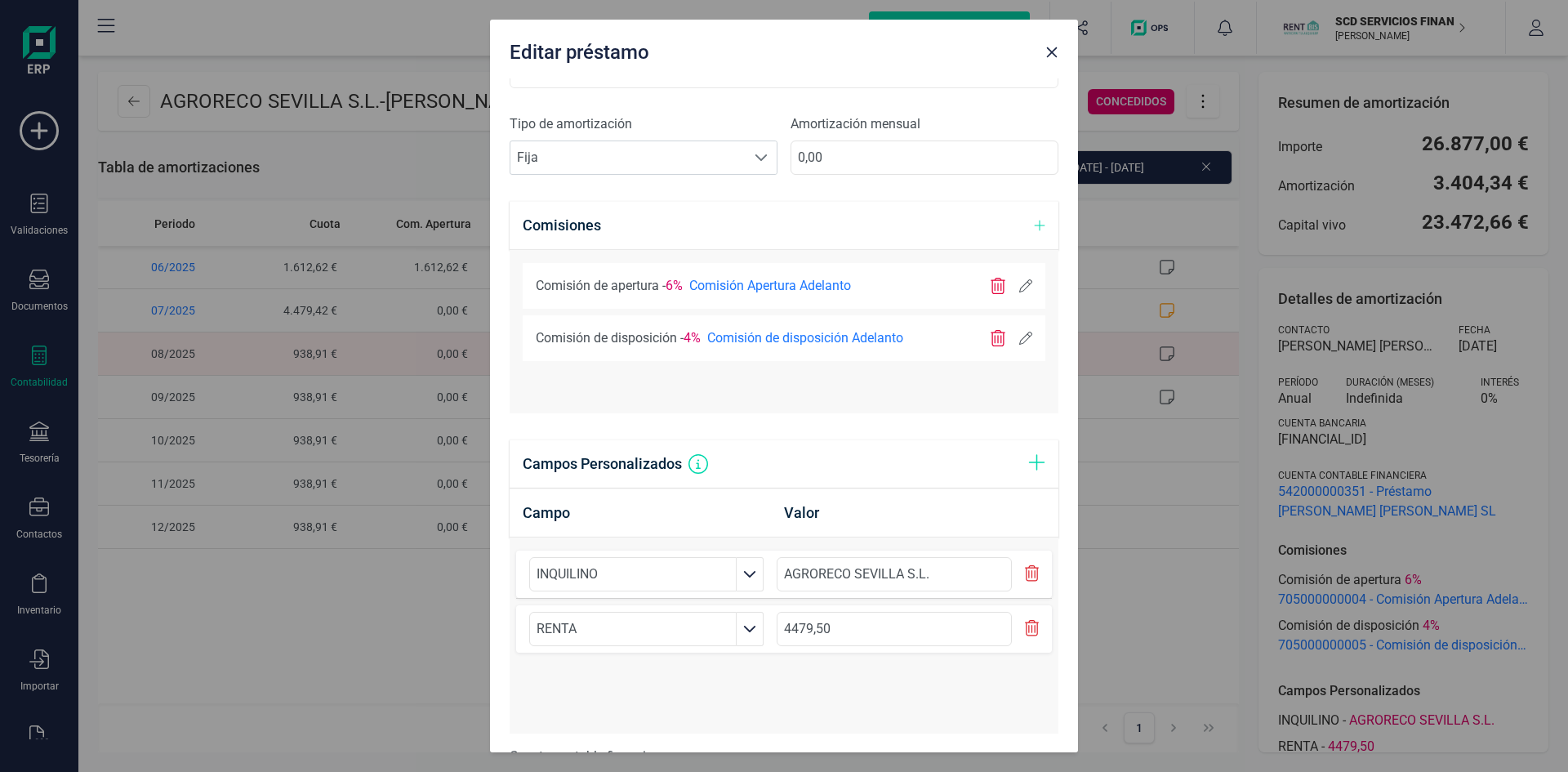
scroll to position [625, 0]
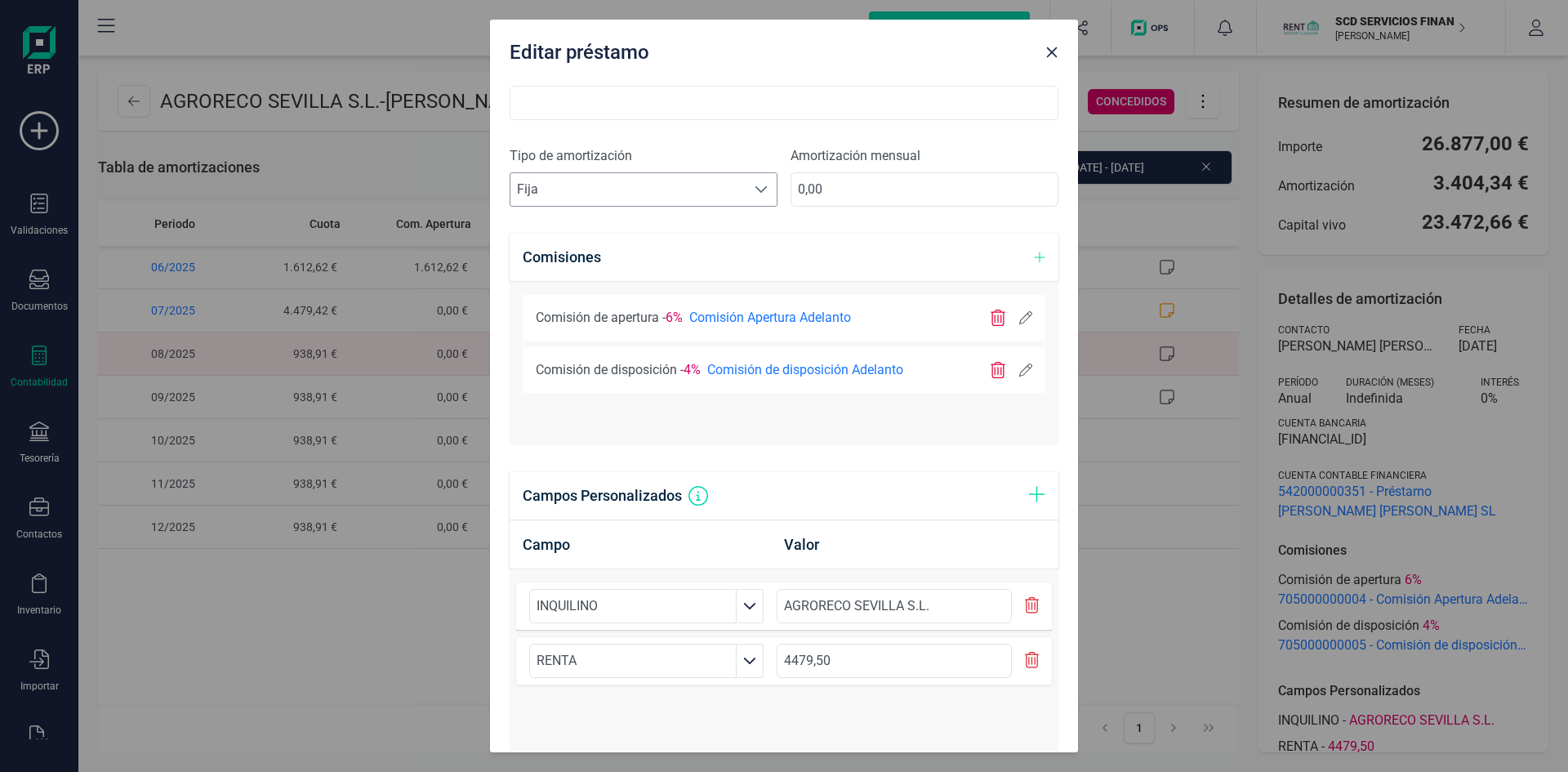
click at [757, 184] on span at bounding box center [761, 189] width 13 height 13
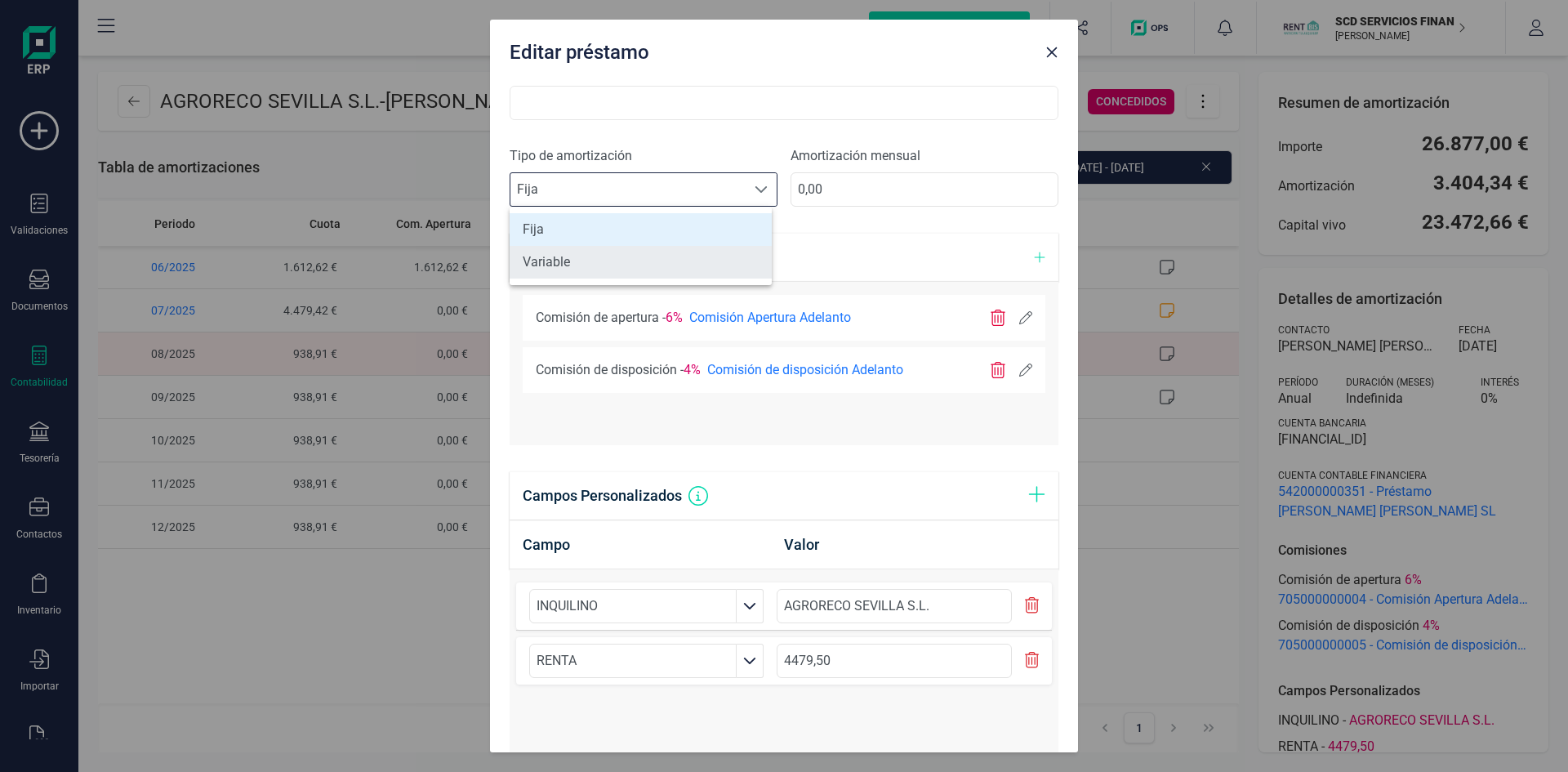
click at [626, 273] on li "Variable" at bounding box center [641, 262] width 262 height 33
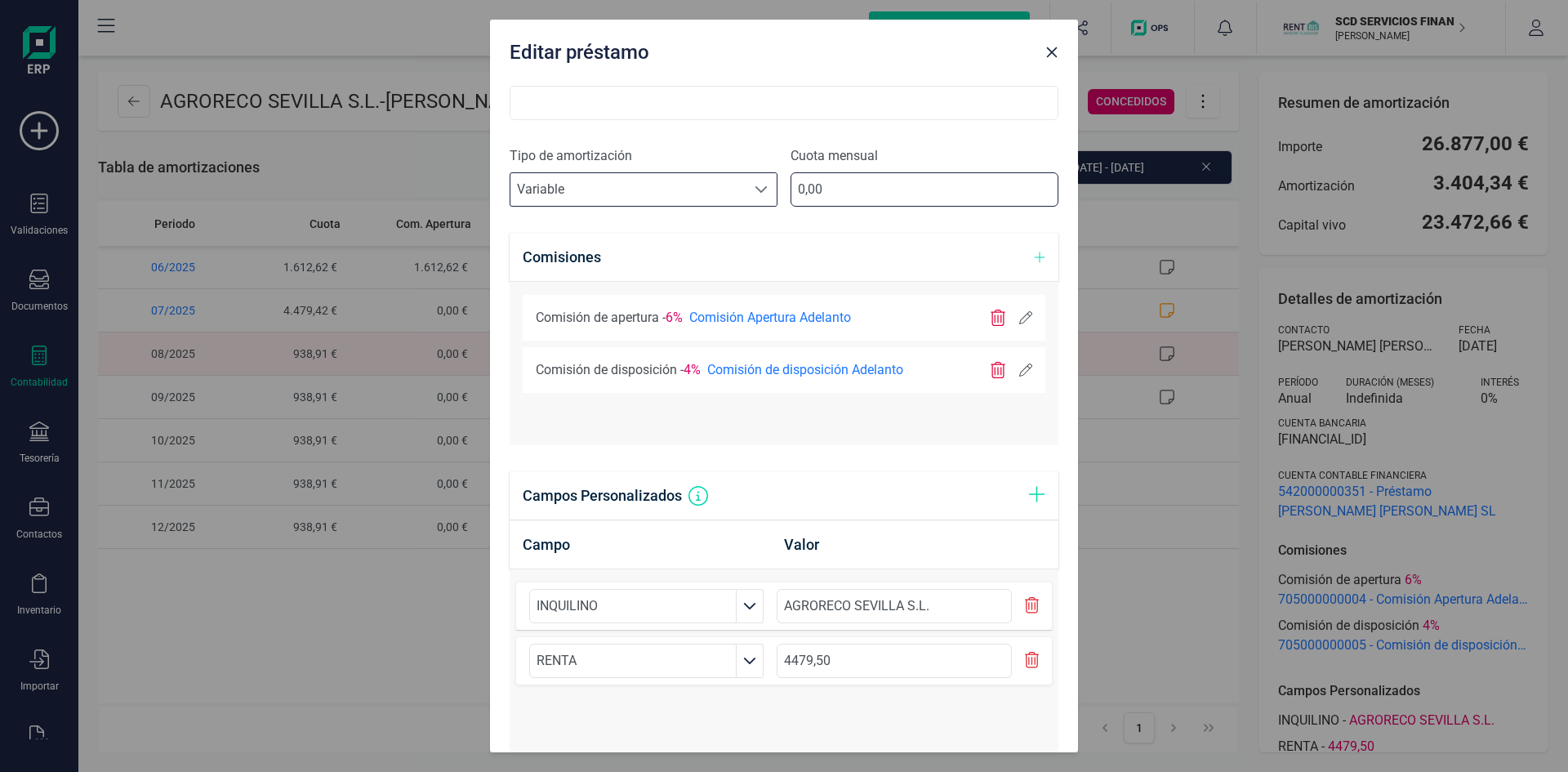
click at [842, 186] on input "0,00" at bounding box center [925, 190] width 268 height 34
type input "4479,42"
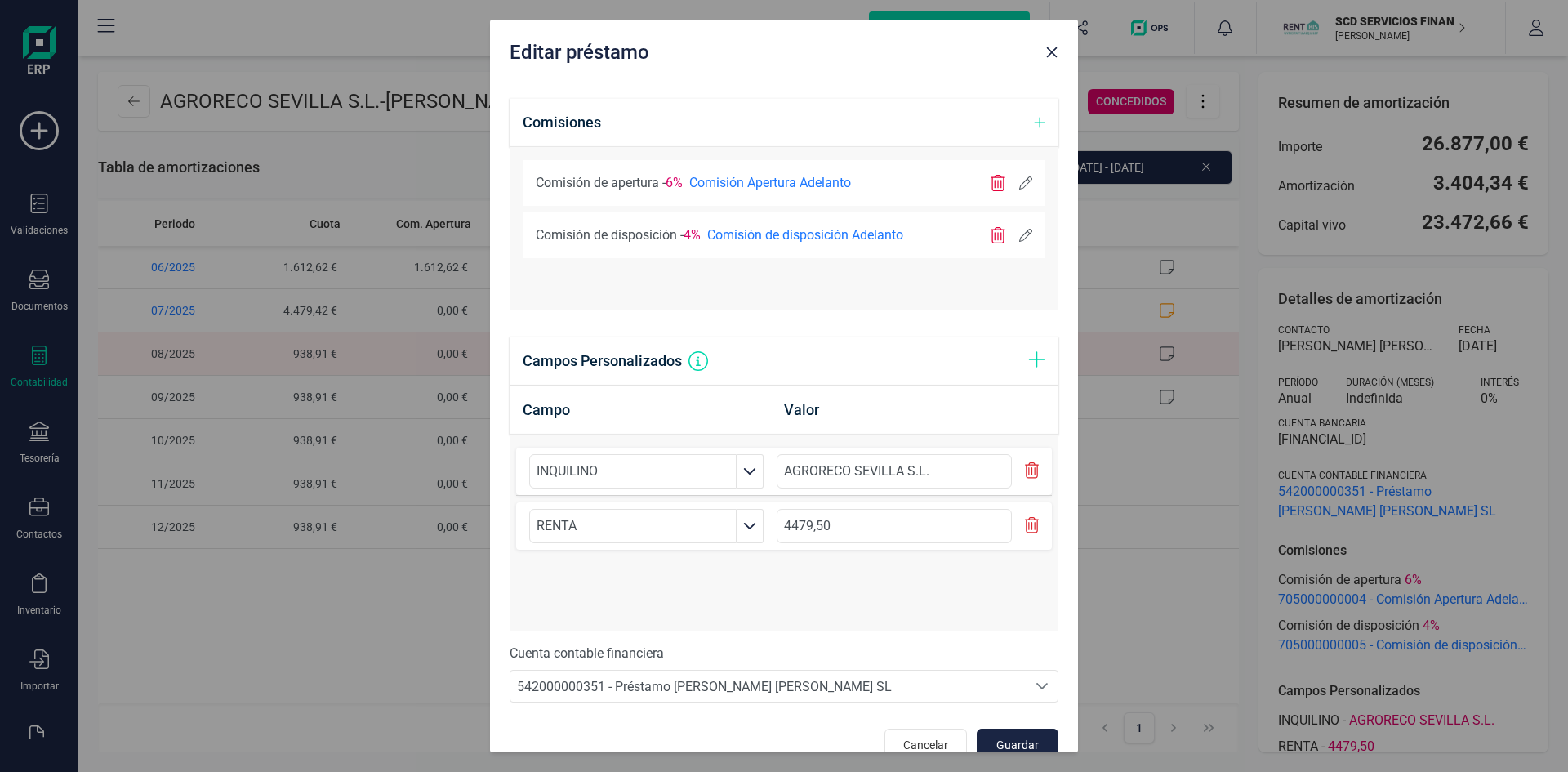
scroll to position [788, 0]
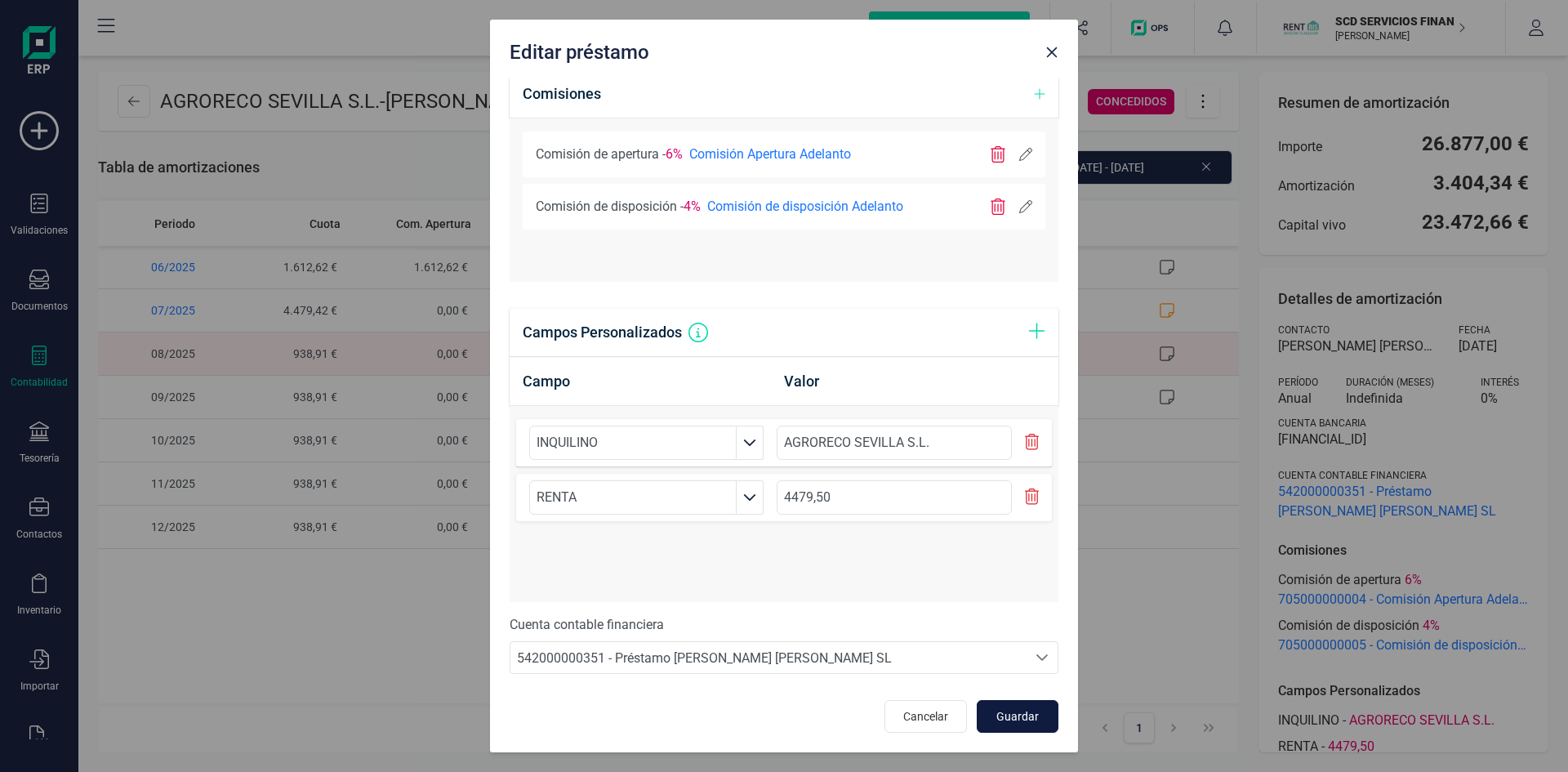
click at [1008, 712] on span "Guardar" at bounding box center [1018, 716] width 44 height 16
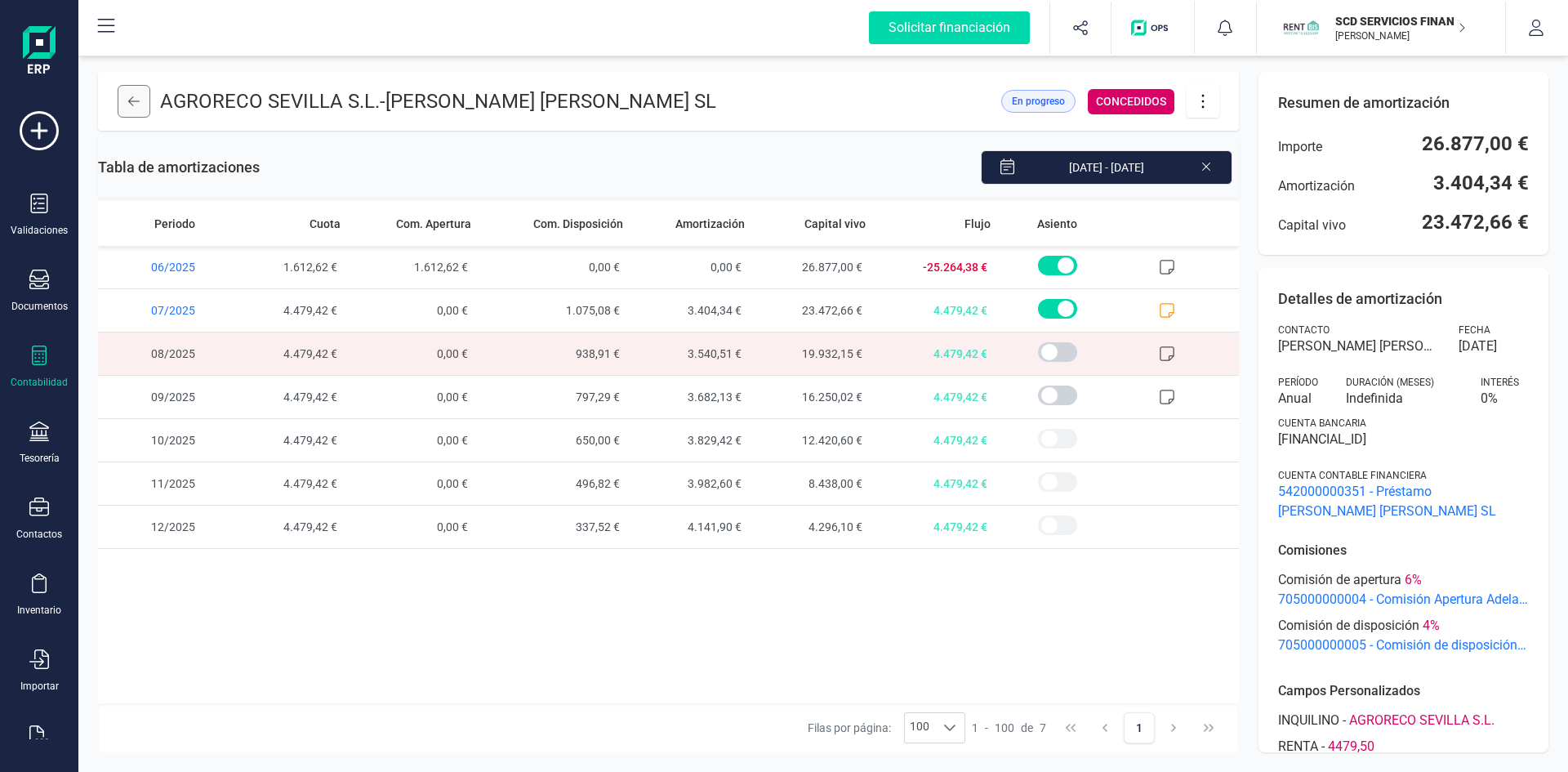
click at [129, 94] on button at bounding box center [134, 101] width 33 height 33
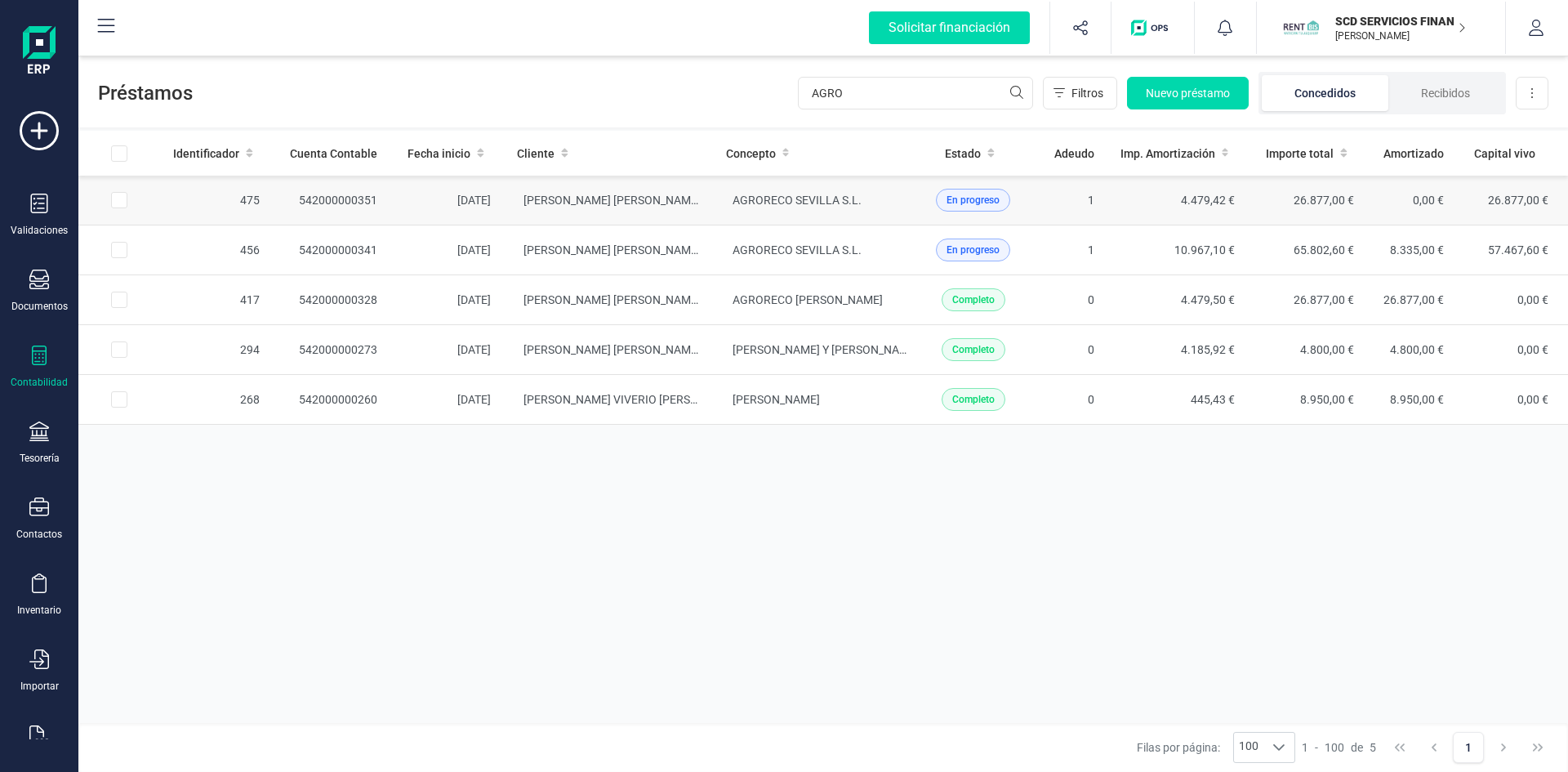
click at [319, 195] on td "542000000351" at bounding box center [331, 201] width 118 height 50
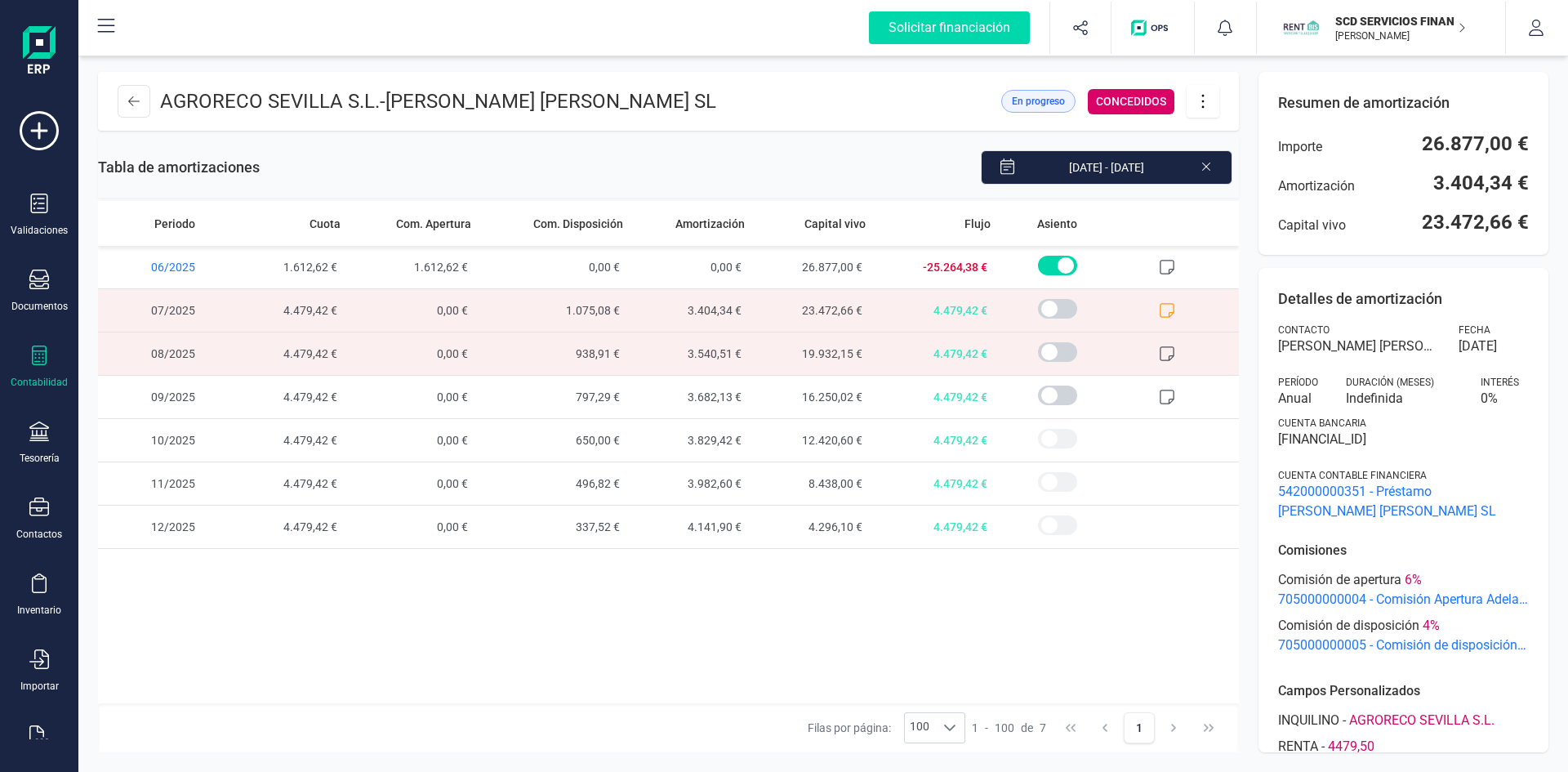
click at [1205, 97] on icon at bounding box center [1203, 100] width 31 height 18
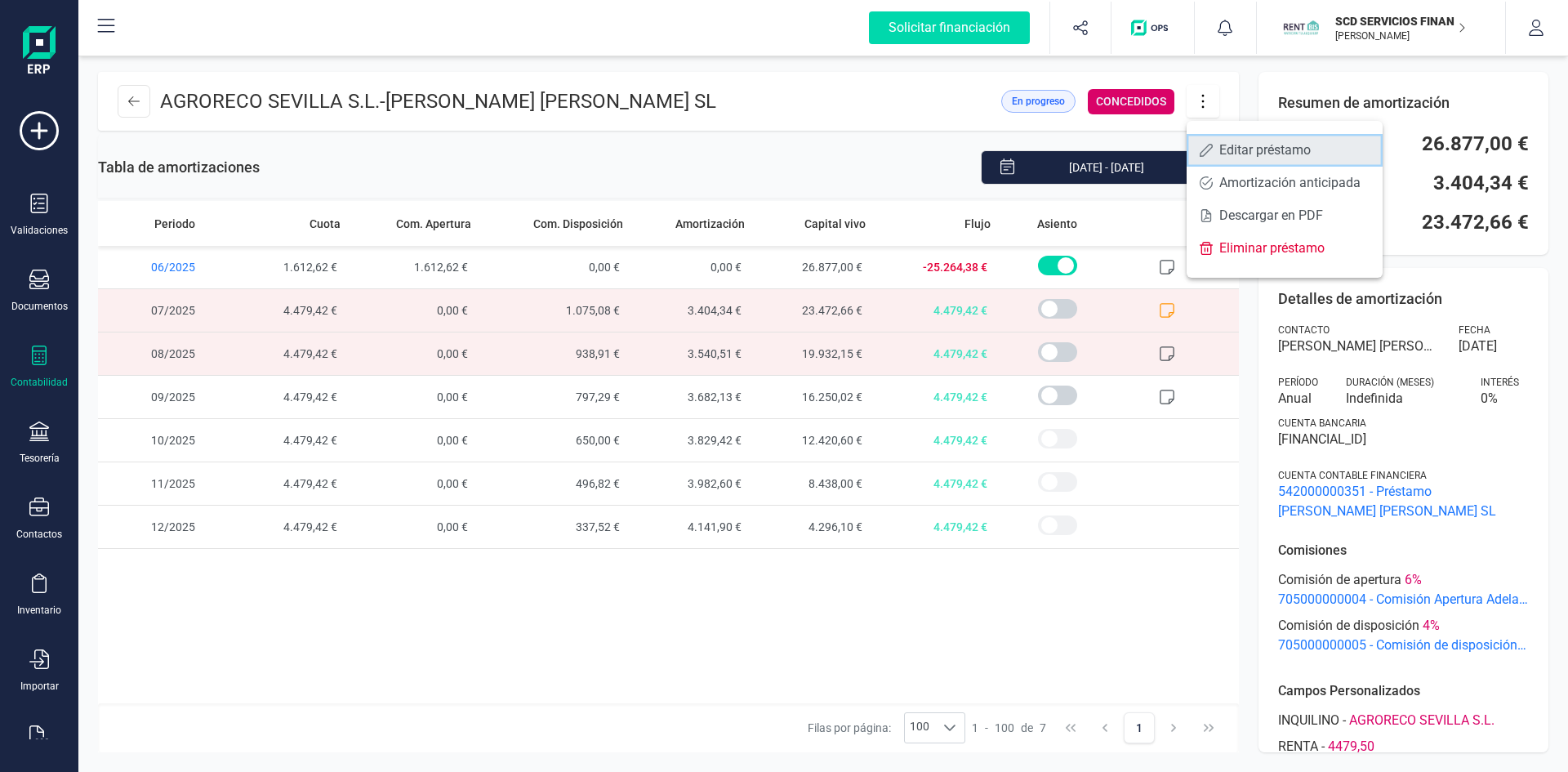
click at [1271, 149] on span "Editar préstamo" at bounding box center [1294, 149] width 150 height 13
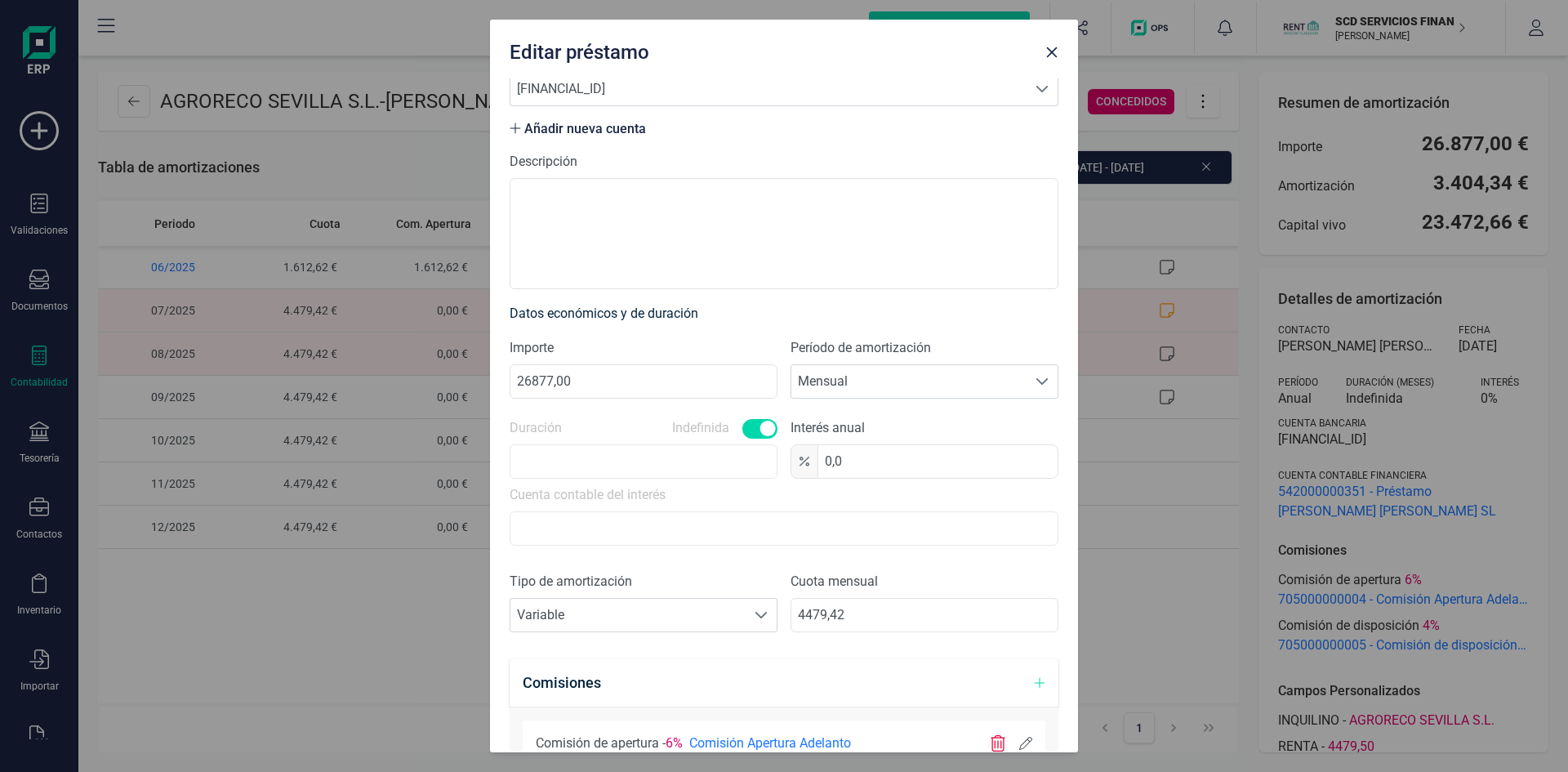
scroll to position [245, 0]
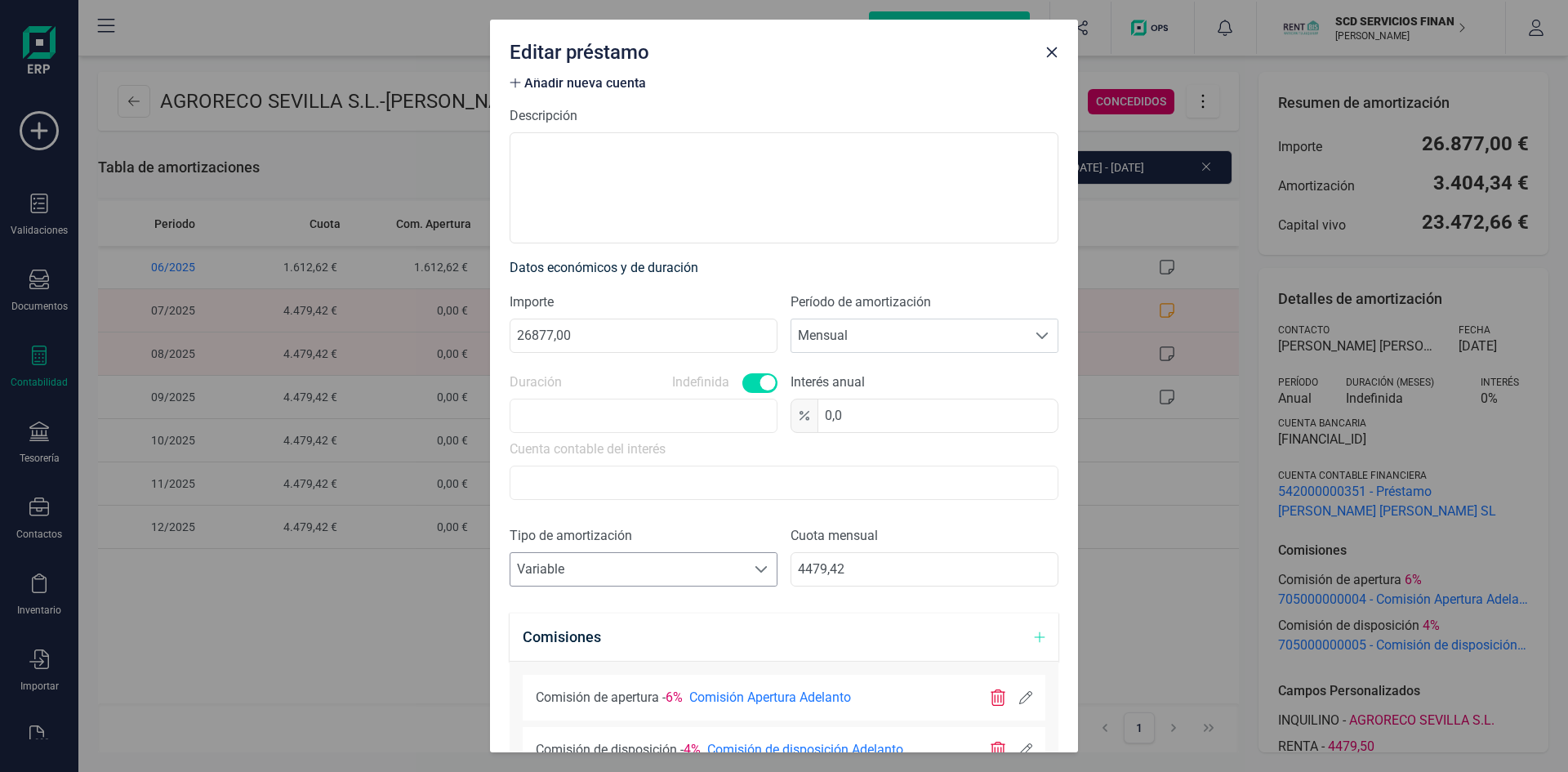
click at [755, 568] on span at bounding box center [761, 568] width 13 height 13
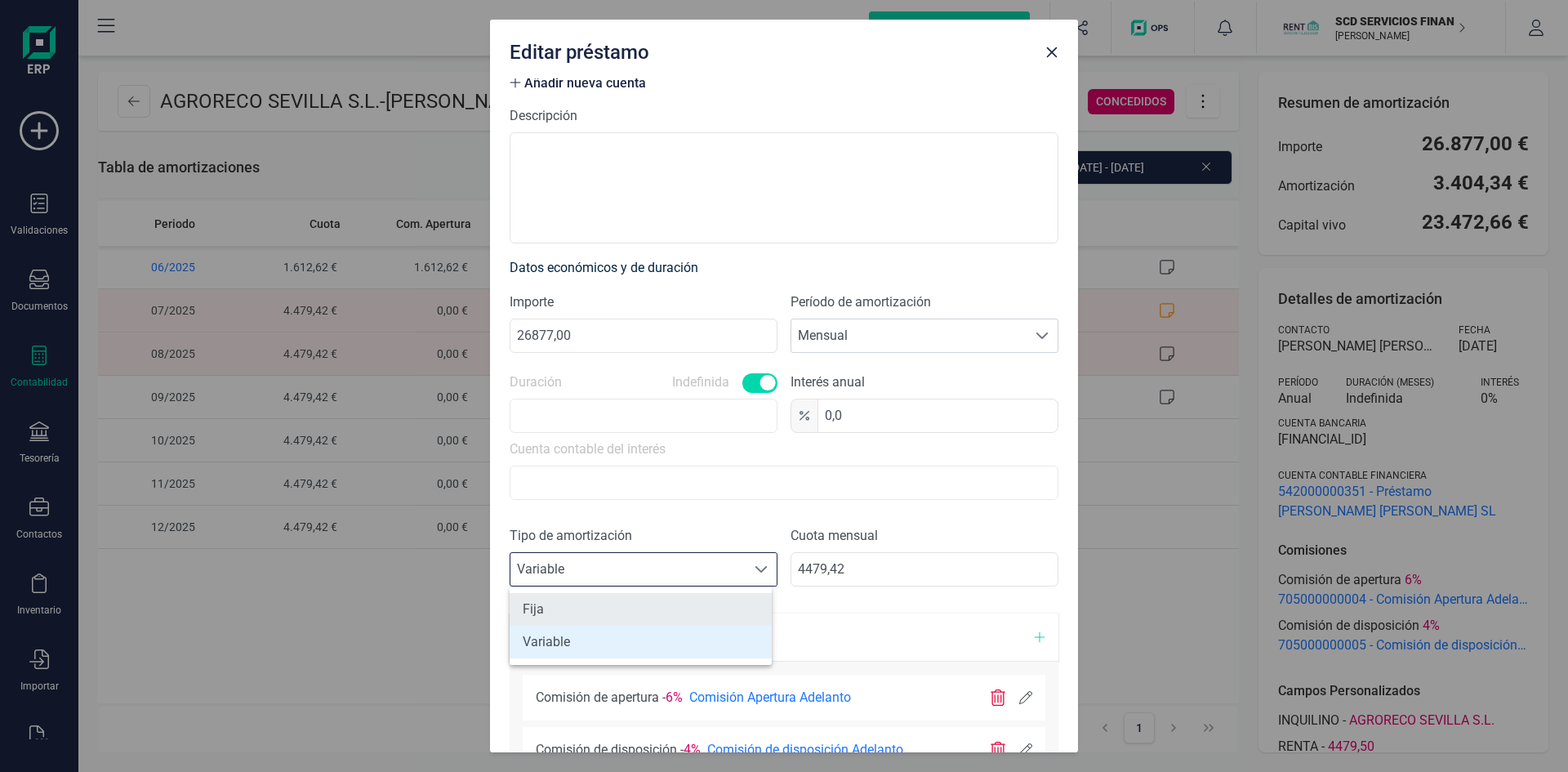
click at [667, 607] on li "Fija" at bounding box center [641, 610] width 262 height 33
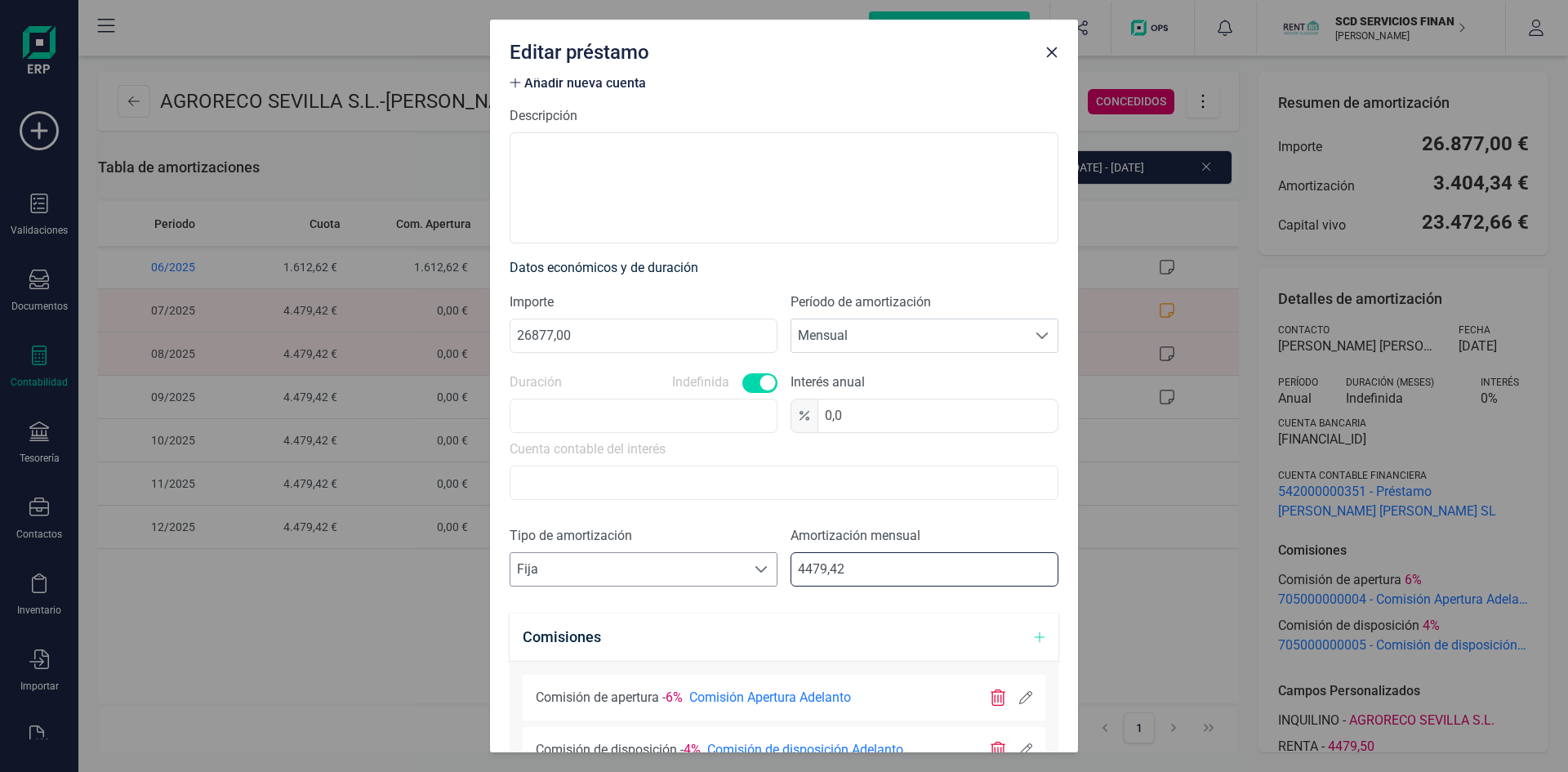
drag, startPoint x: 854, startPoint y: 564, endPoint x: 628, endPoint y: 574, distance: 226.2
click at [633, 574] on div "Tipo de amortización Seleccione un tipo de documento Fija Fija Amortización men…" at bounding box center [784, 563] width 549 height 74
type input "0,00"
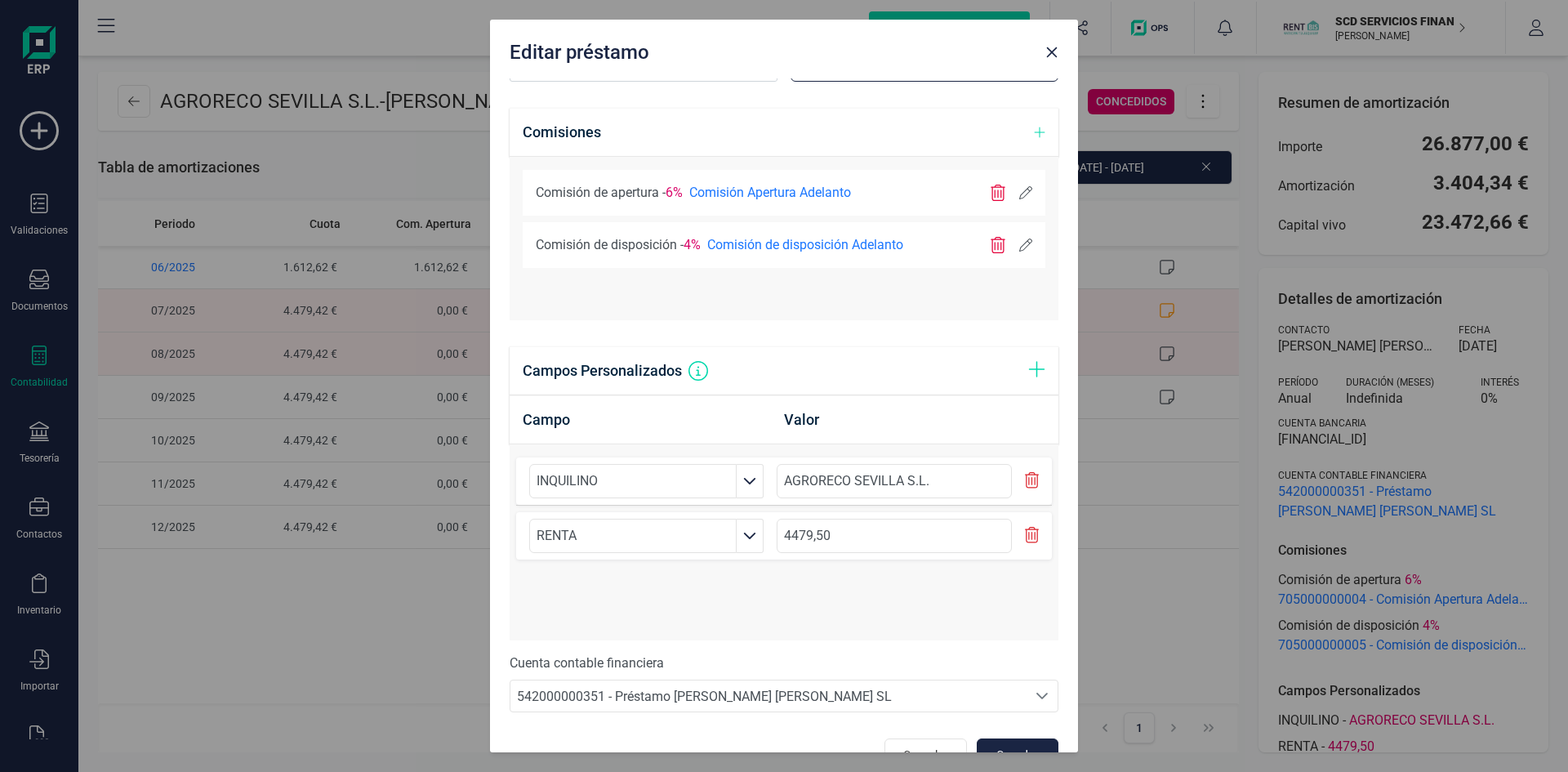
scroll to position [788, 0]
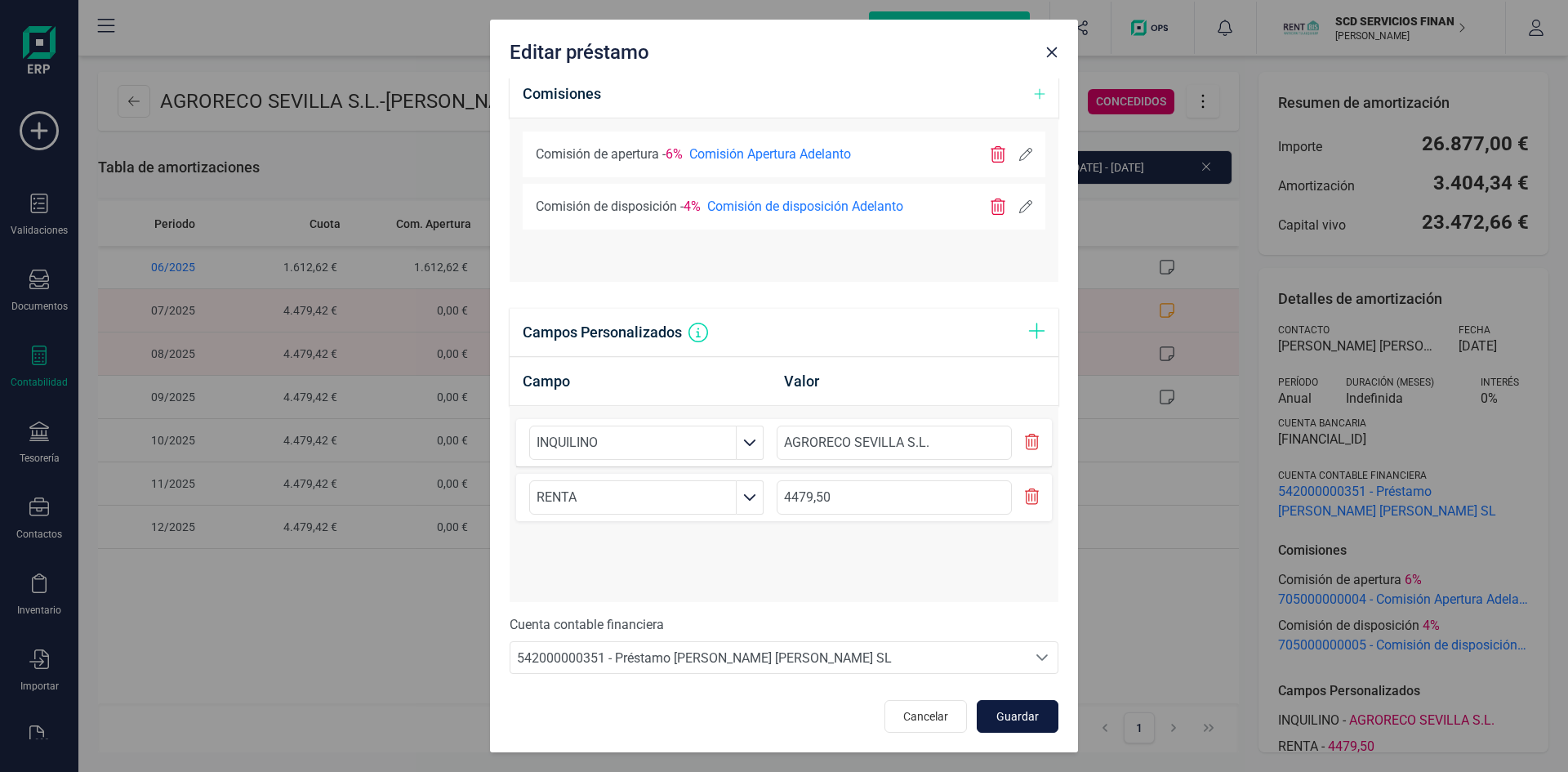
click at [1012, 714] on span "Guardar" at bounding box center [1018, 716] width 44 height 16
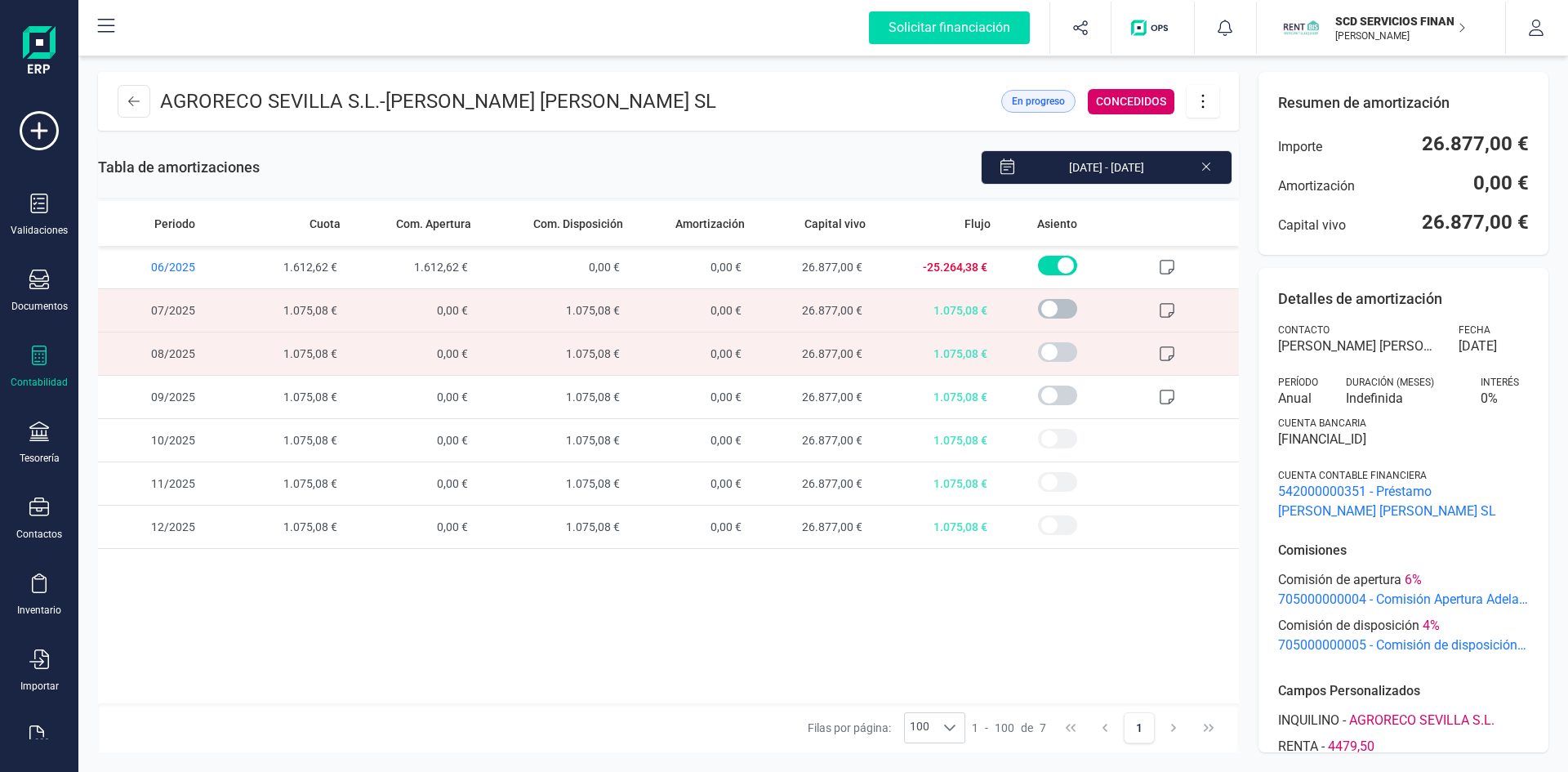
click at [1049, 309] on span at bounding box center [1058, 308] width 40 height 20
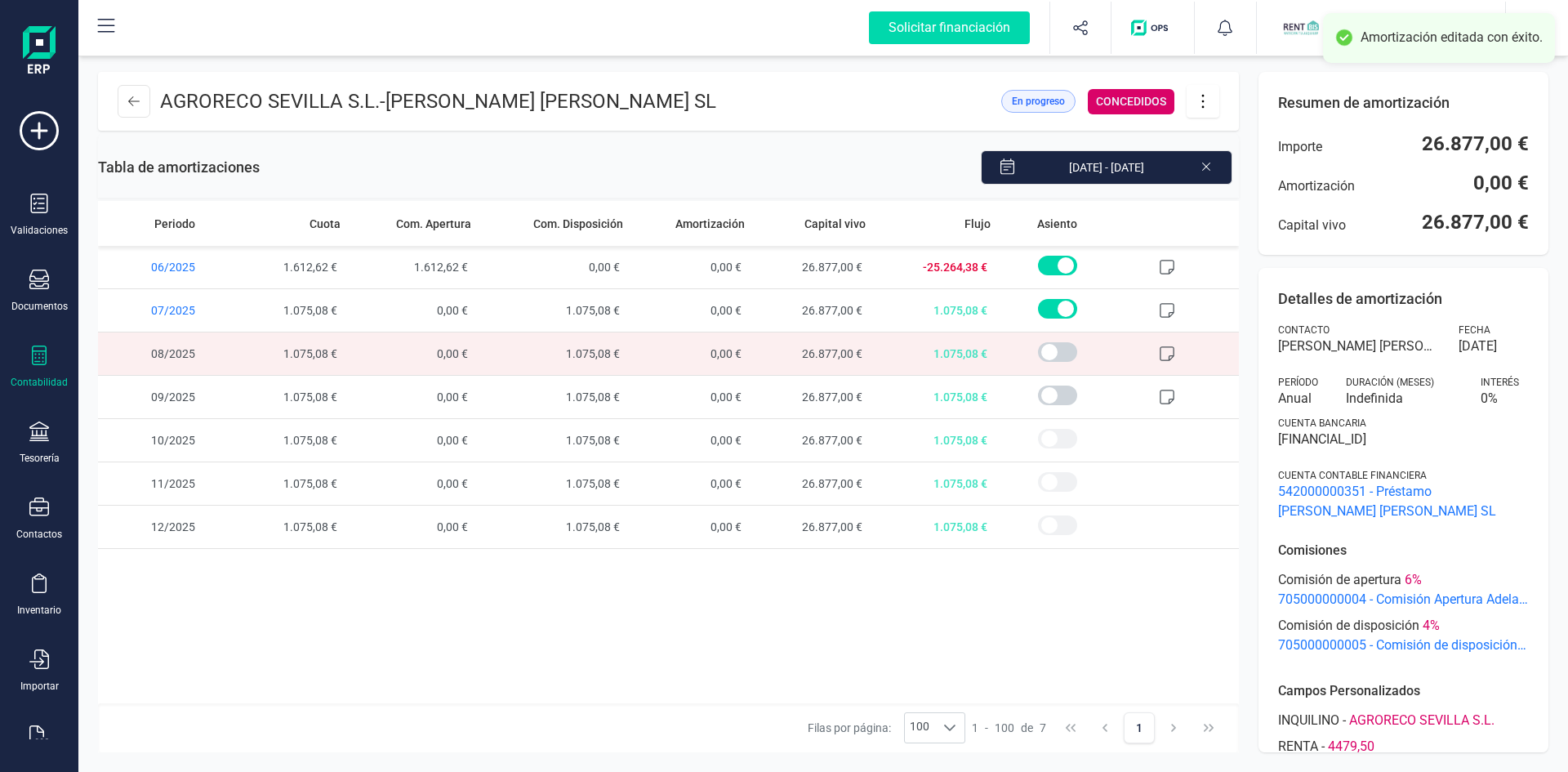
click at [1203, 107] on icon at bounding box center [1202, 101] width 3 height 14
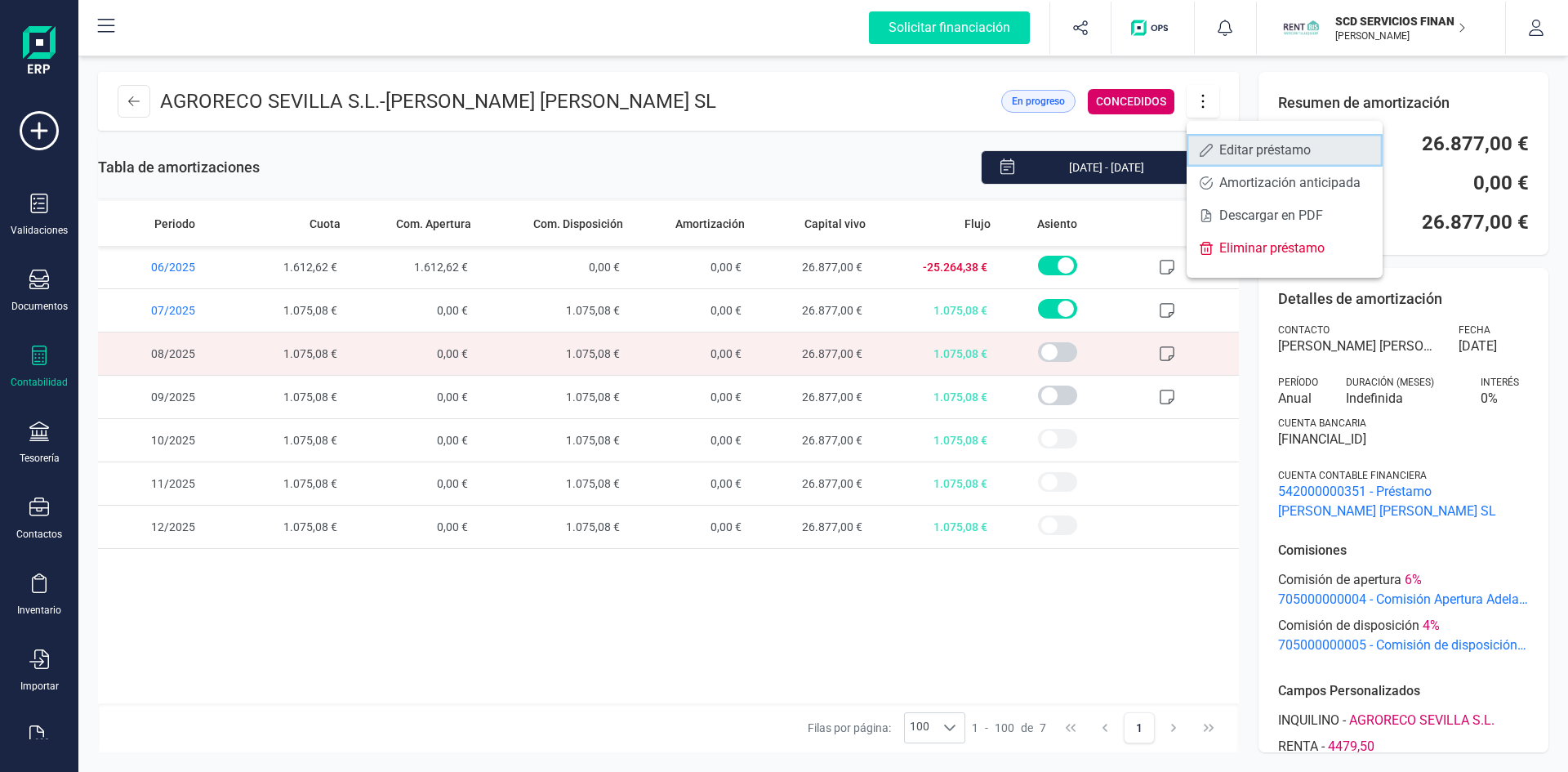
click at [1225, 150] on span "Editar préstamo" at bounding box center [1294, 149] width 150 height 13
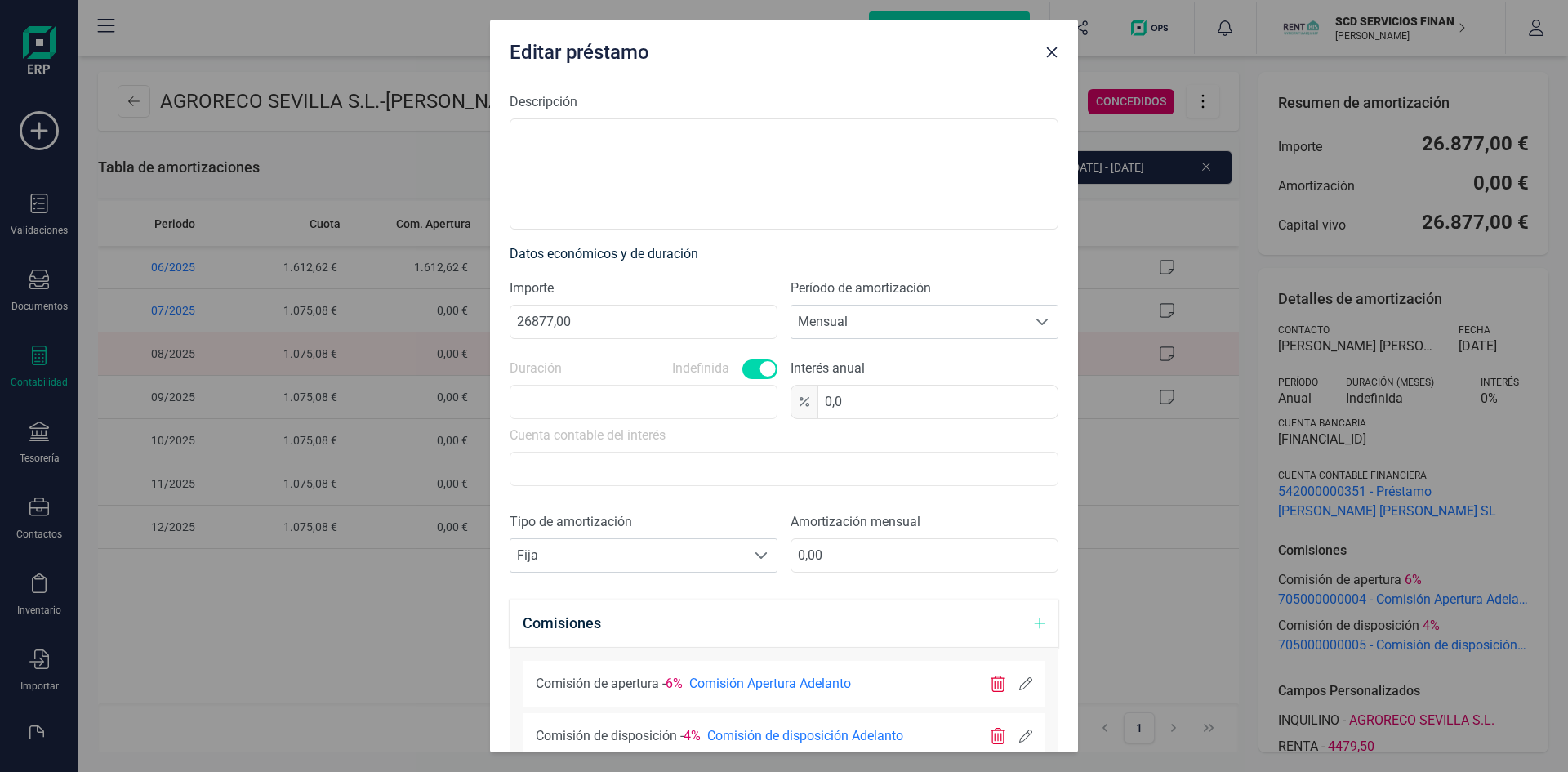
scroll to position [326, 0]
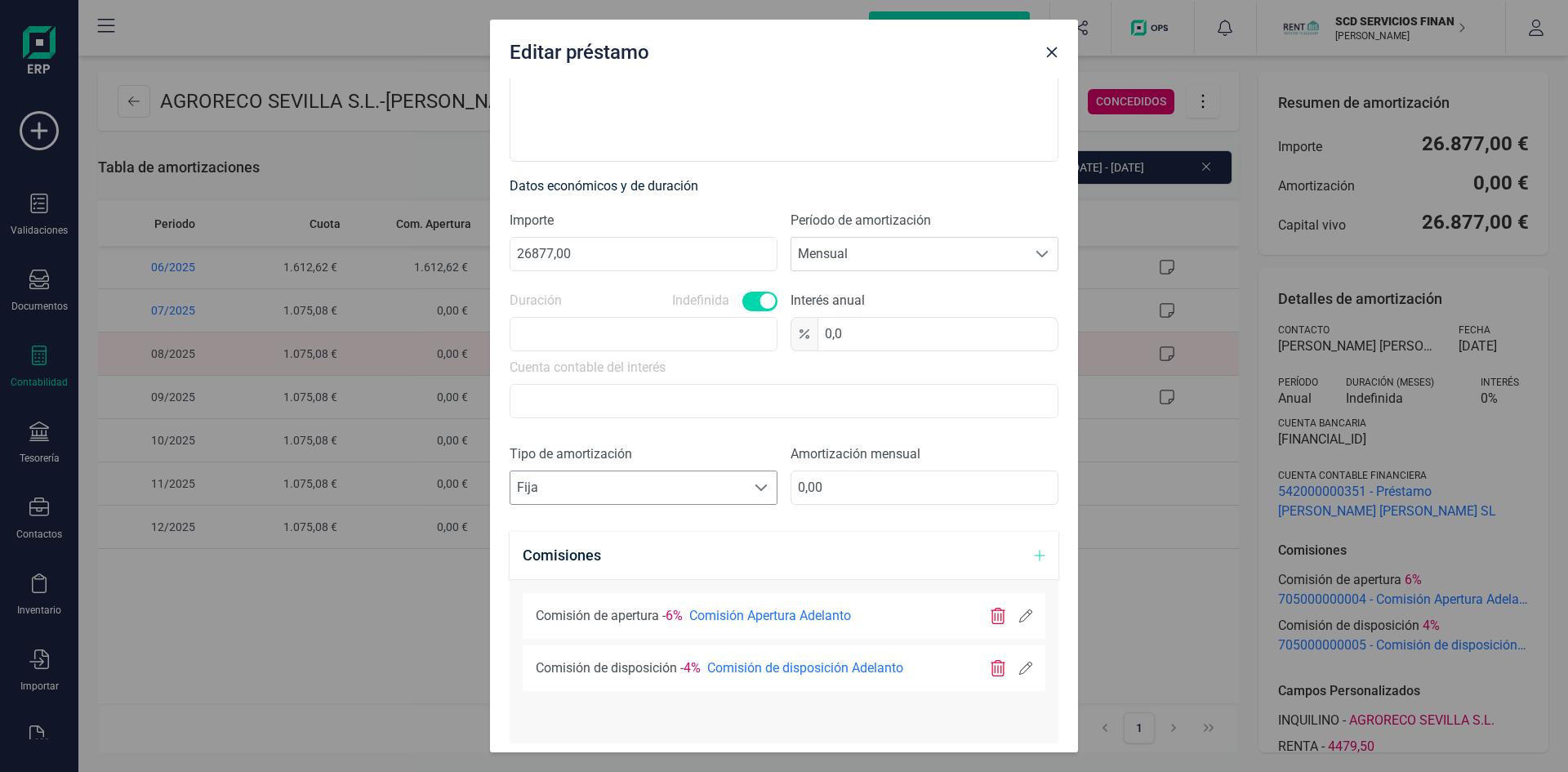
click at [755, 485] on span at bounding box center [761, 487] width 13 height 13
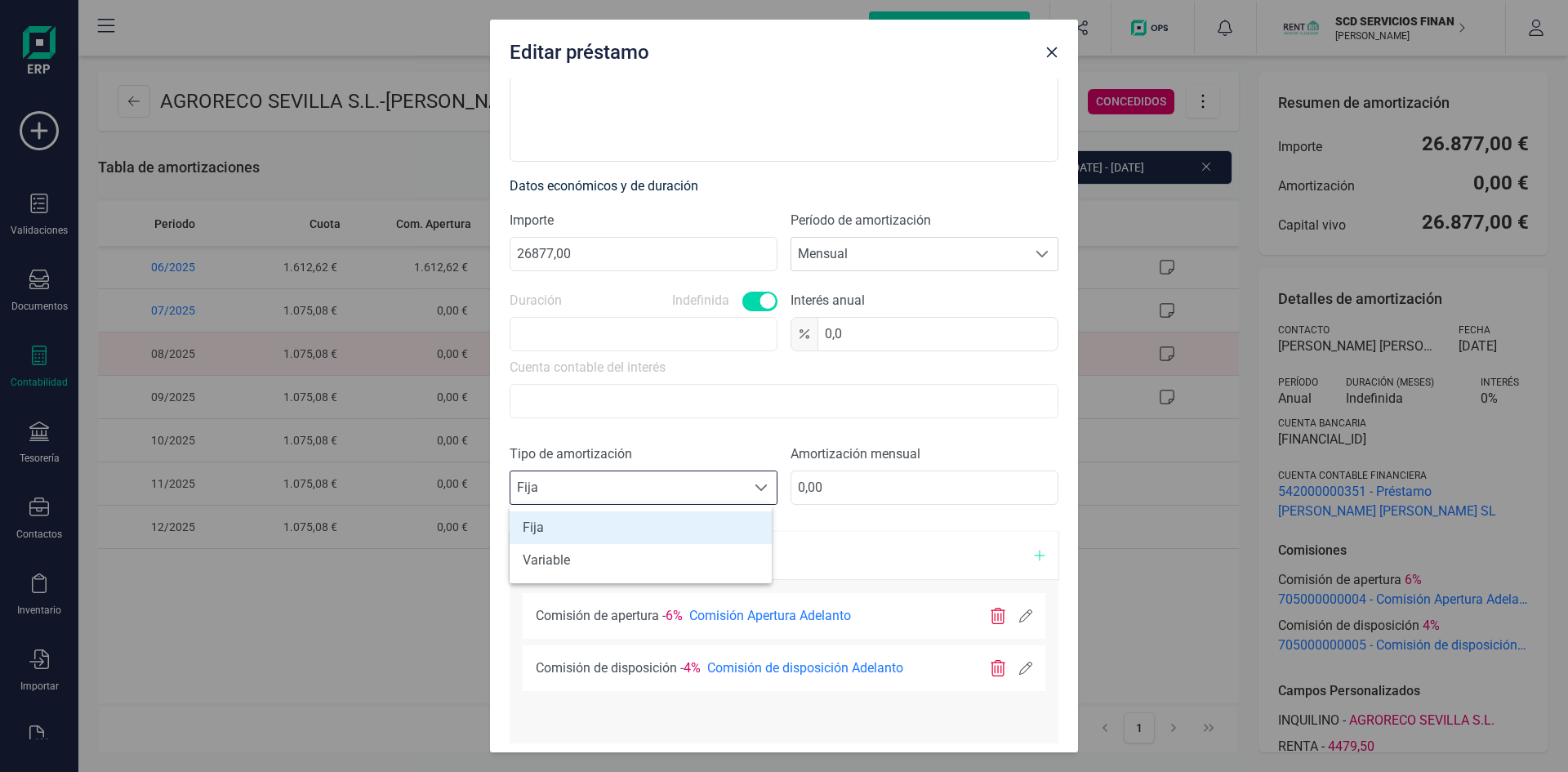
scroll to position [9, 72]
click at [610, 557] on li "Variable" at bounding box center [641, 560] width 262 height 33
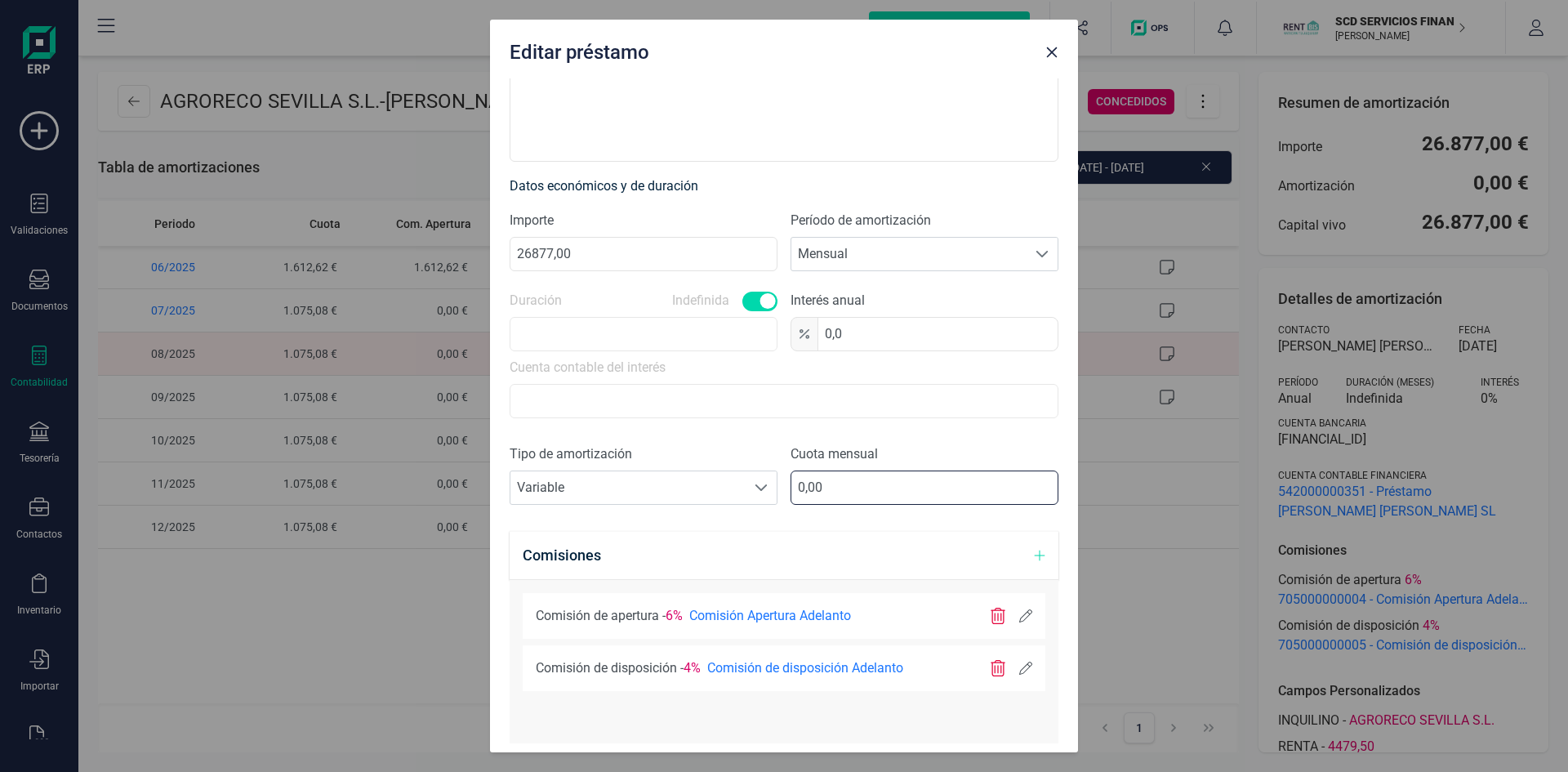
click at [847, 488] on input "0,00" at bounding box center [925, 488] width 268 height 34
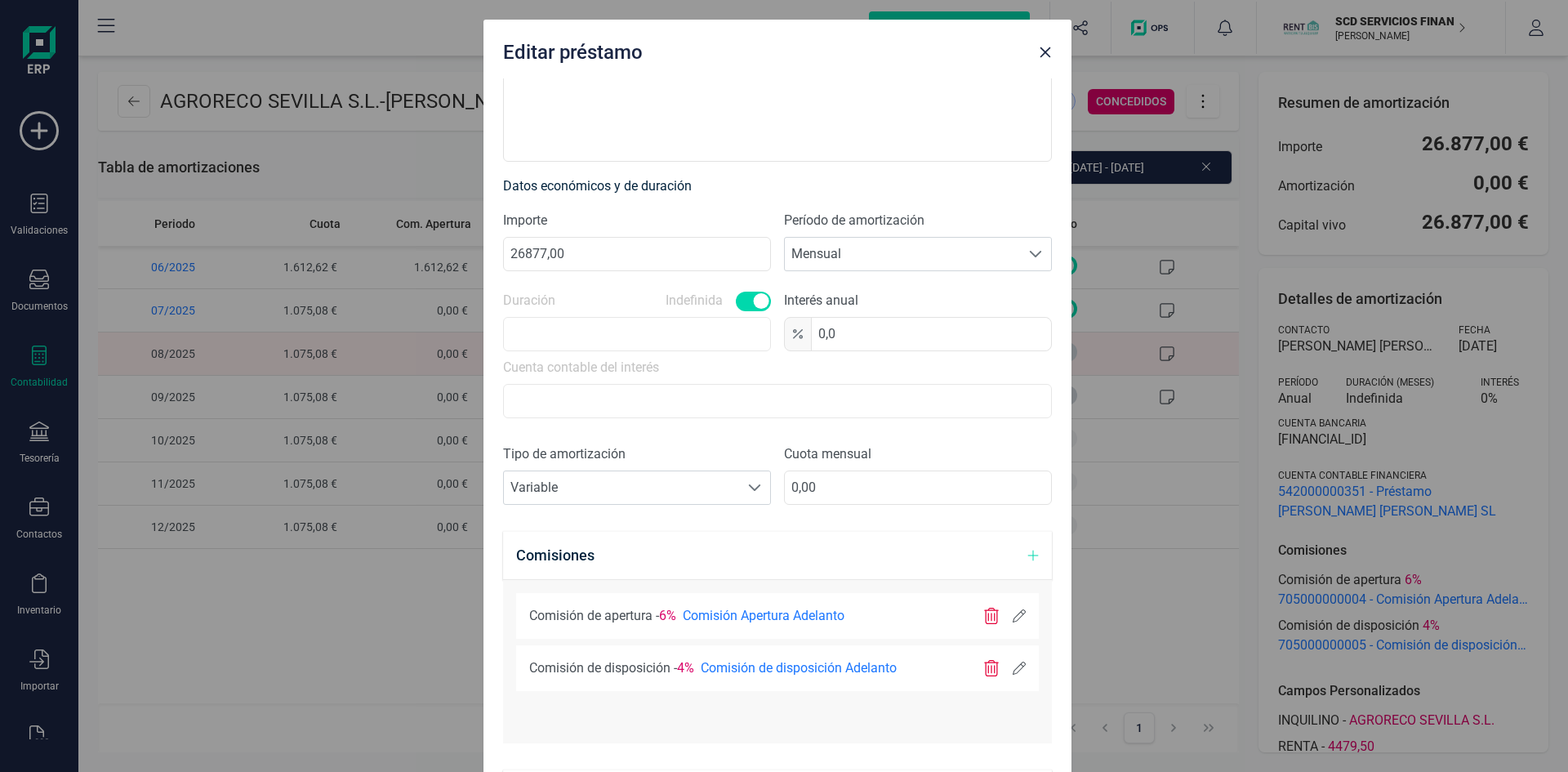
drag, startPoint x: 677, startPoint y: 27, endPoint x: 670, endPoint y: 8, distance: 20.2
click at [670, 8] on div "Editar préstamo Concepto AGRORECO SEVILLA S.L. Tipo Concedidos Recibidos Contac…" at bounding box center [784, 386] width 1568 height 772
drag, startPoint x: 824, startPoint y: 484, endPoint x: 698, endPoint y: 489, distance: 126.1
click at [698, 489] on div "Tipo de amortización Seleccione un tipo de documento Variable Variable Cuota me…" at bounding box center [777, 481] width 549 height 74
type input "2329,26"
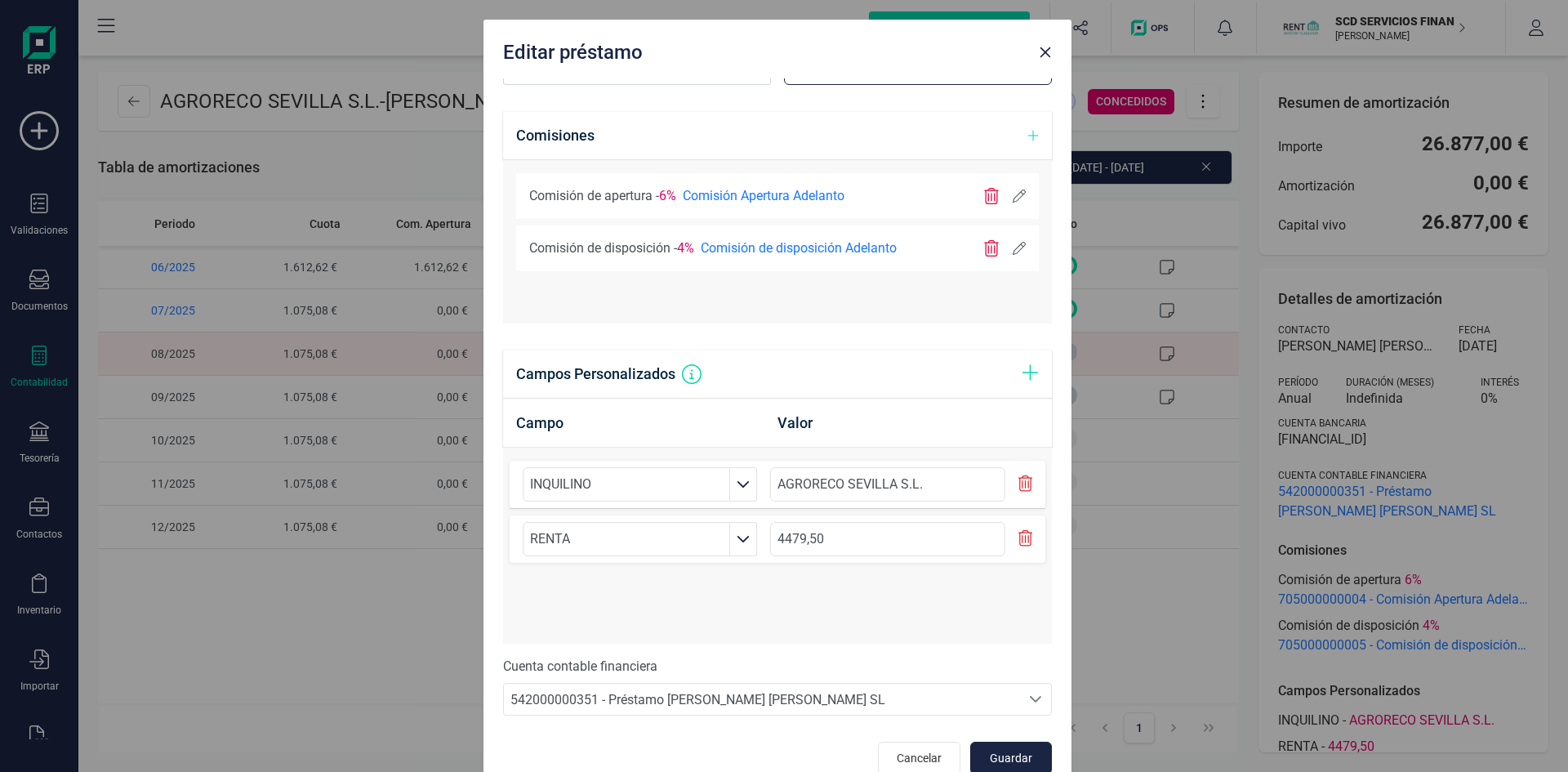
scroll to position [749, 0]
click at [989, 759] on span "Guardar" at bounding box center [1011, 755] width 44 height 16
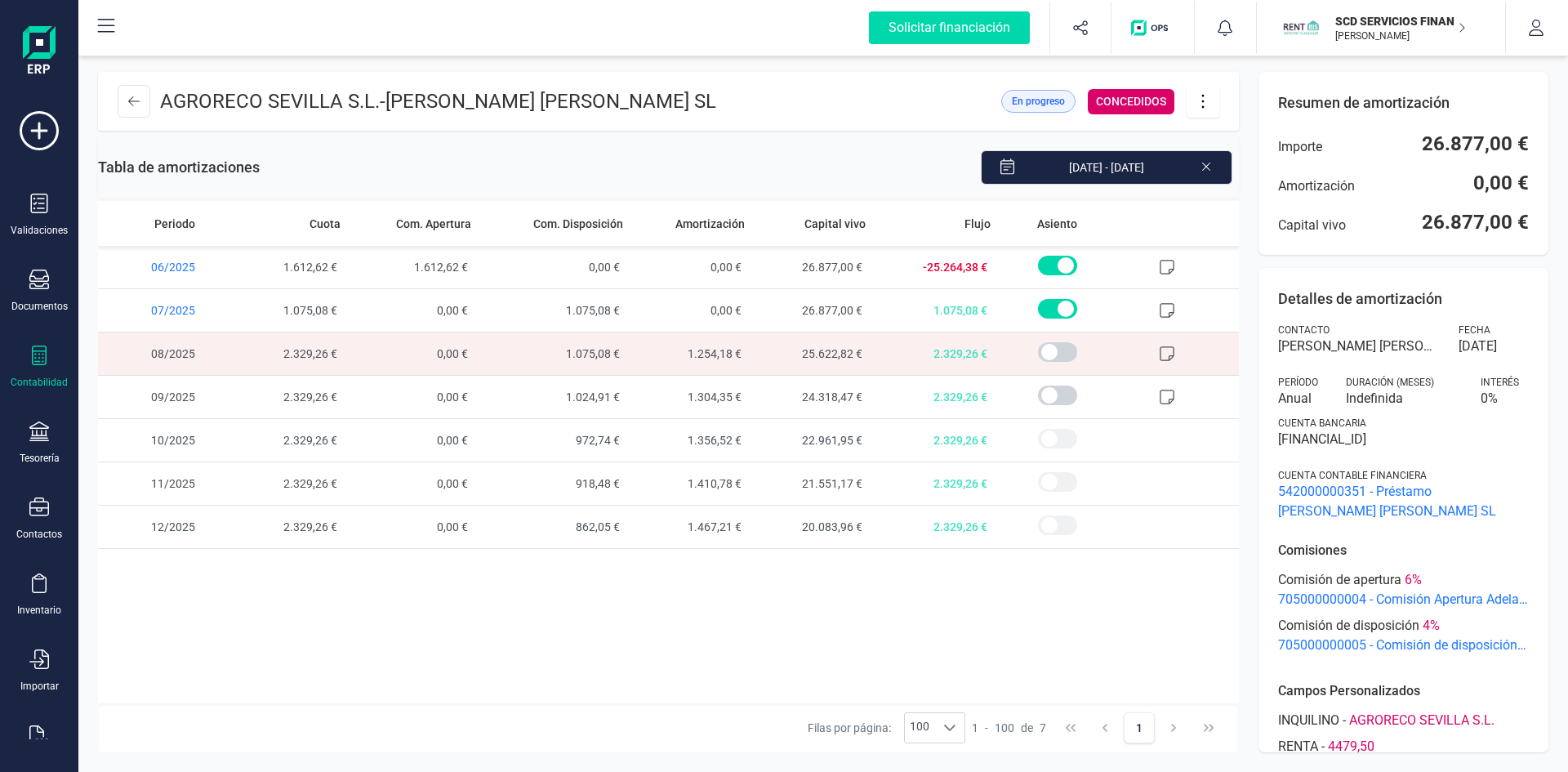
click at [1199, 97] on icon at bounding box center [1203, 100] width 31 height 18
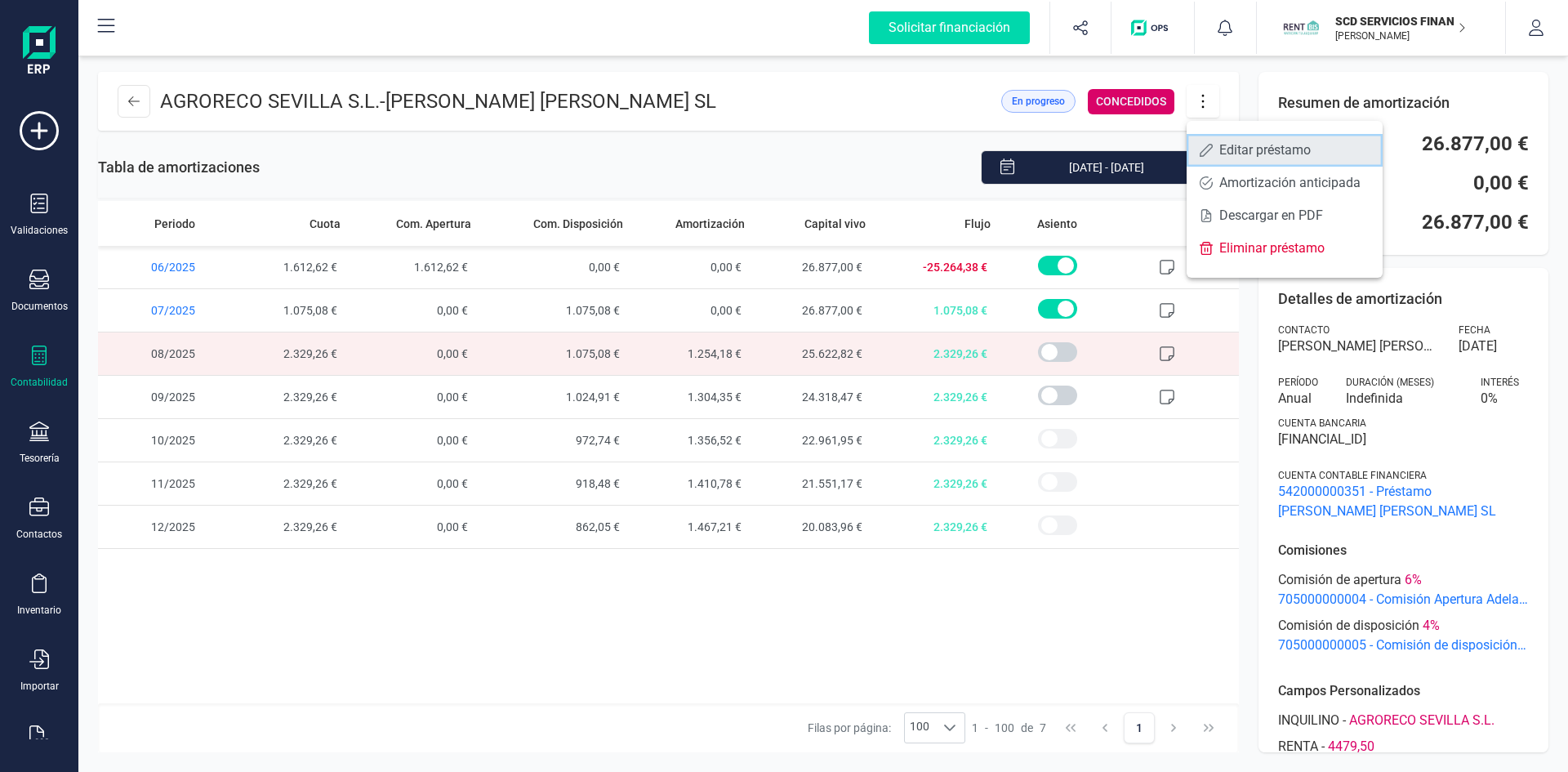
click at [1230, 149] on span "Editar préstamo" at bounding box center [1294, 149] width 150 height 13
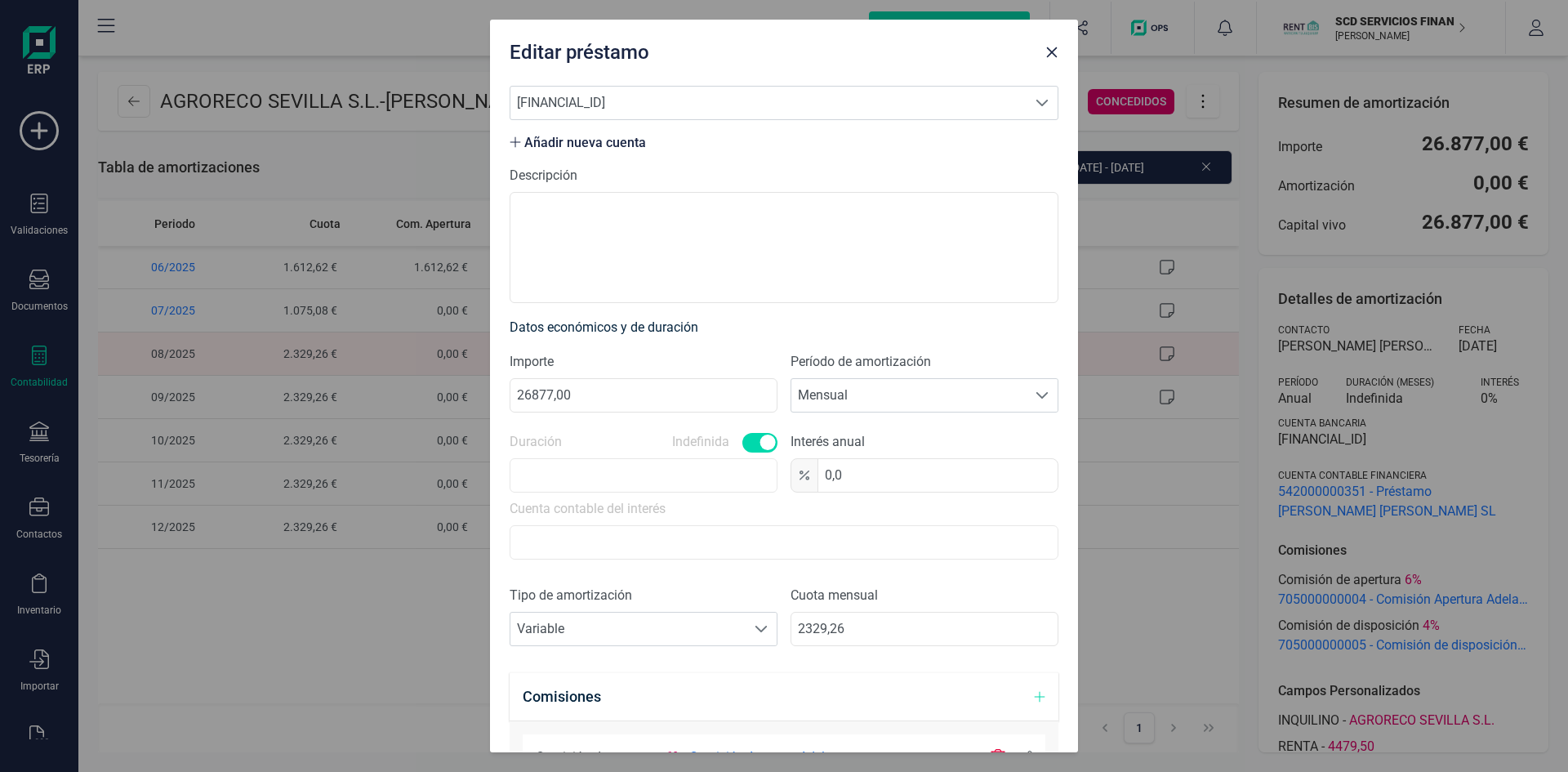
scroll to position [326, 0]
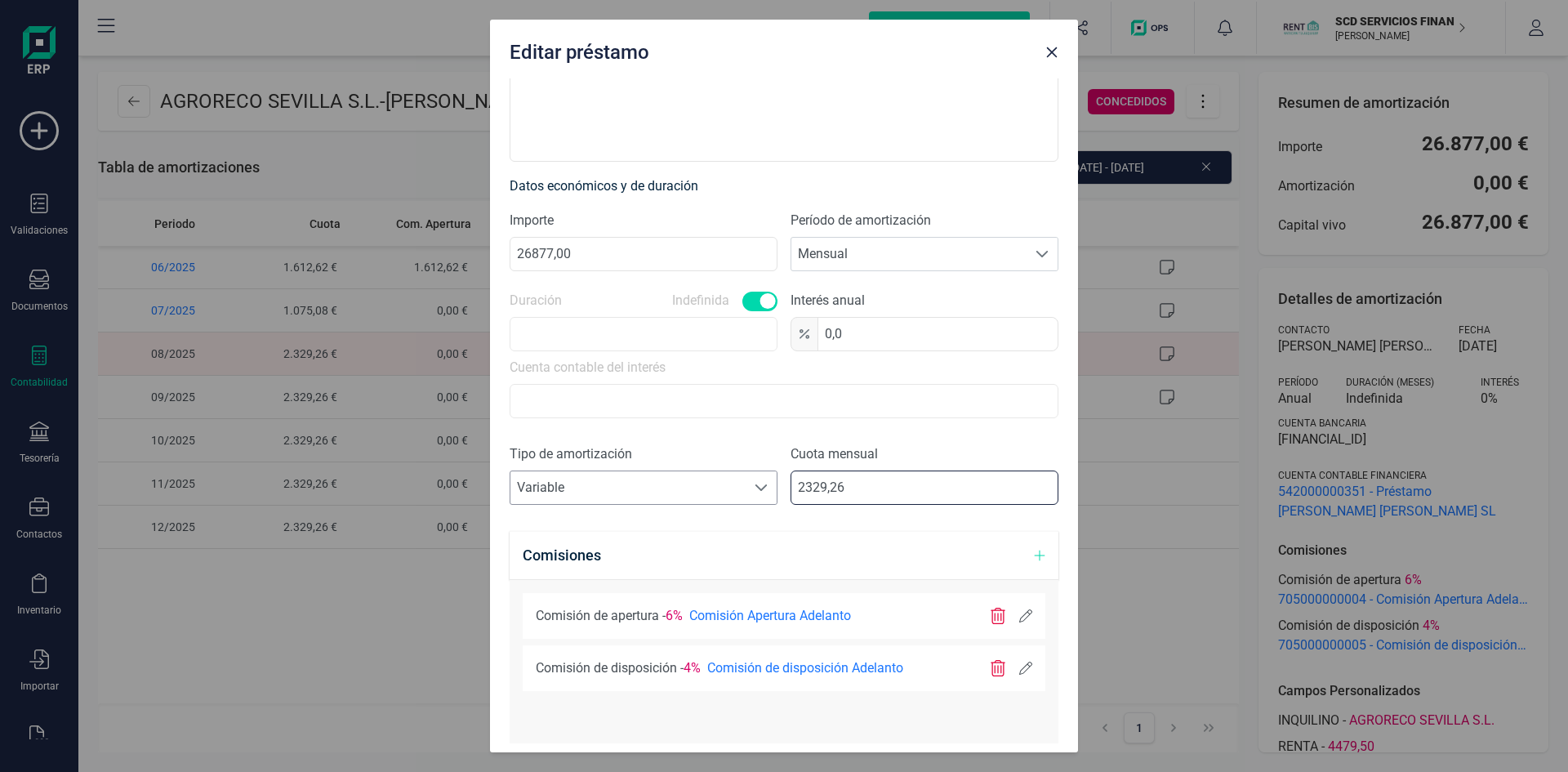
drag, startPoint x: 852, startPoint y: 484, endPoint x: 677, endPoint y: 491, distance: 175.1
click at [678, 490] on div "Tipo de amortización Seleccione un tipo de documento Variable Variable Cuota me…" at bounding box center [784, 481] width 549 height 74
type input "3404,34"
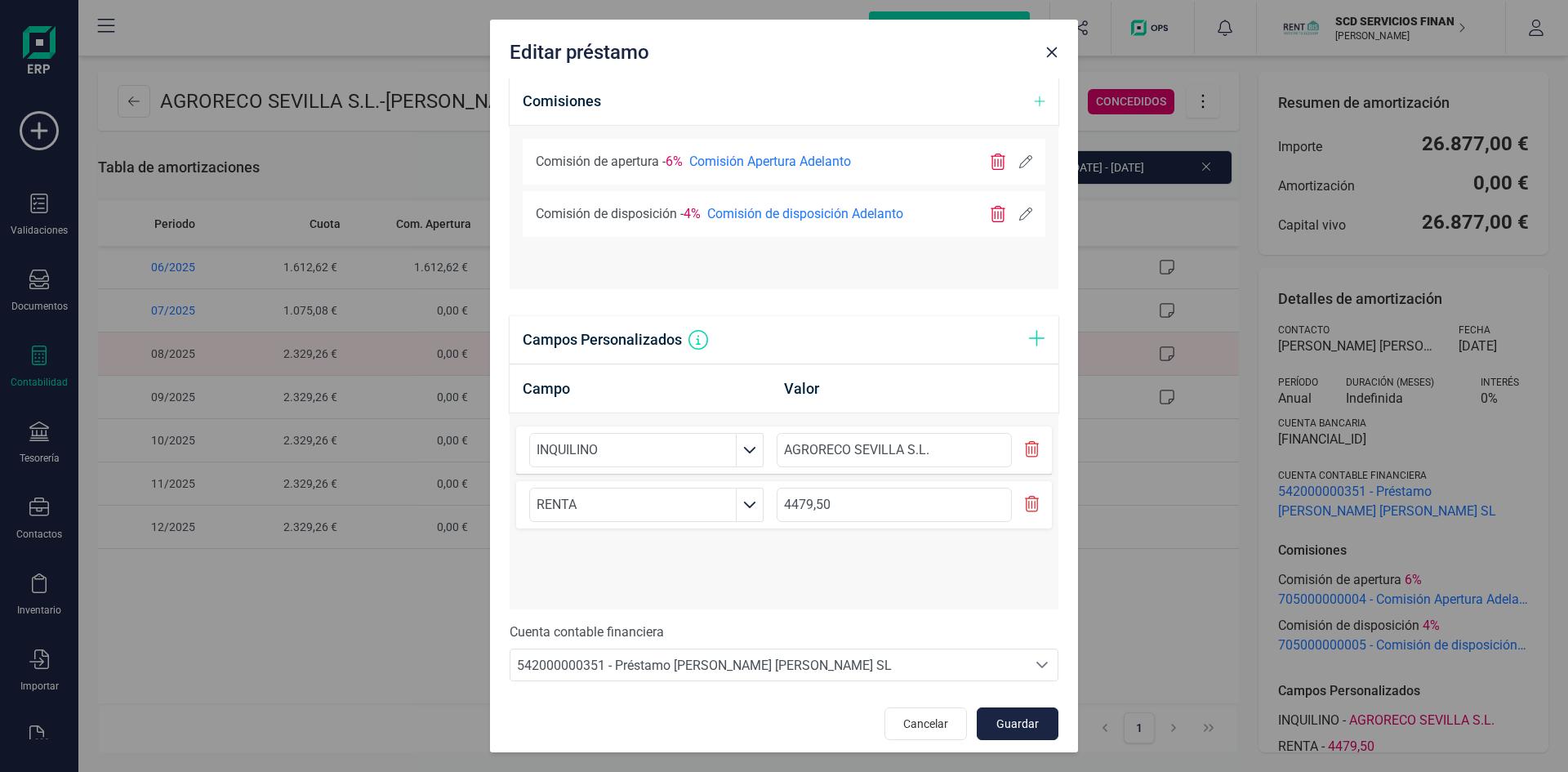
scroll to position [788, 0]
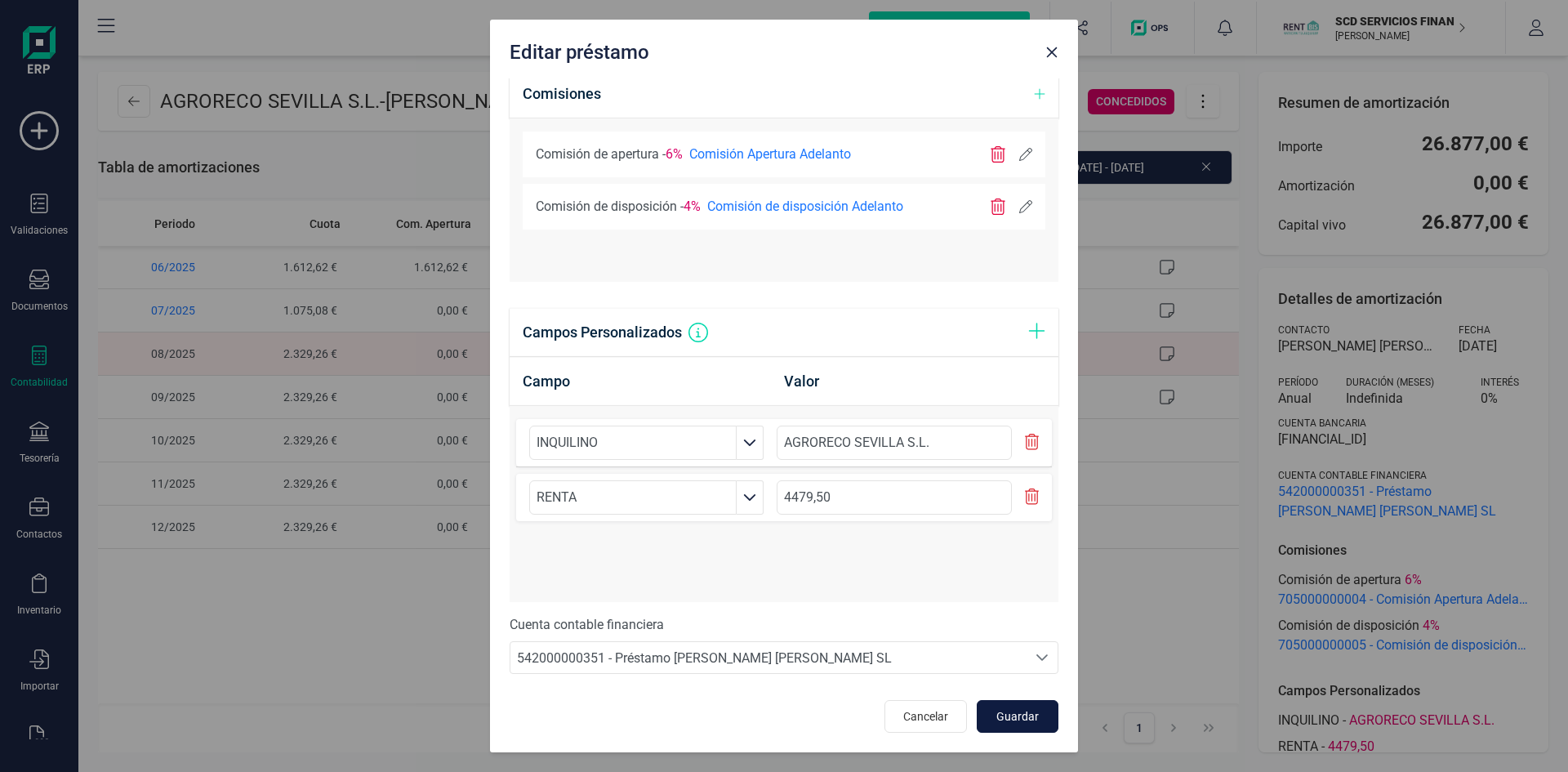
click at [1009, 712] on span "Guardar" at bounding box center [1018, 716] width 44 height 16
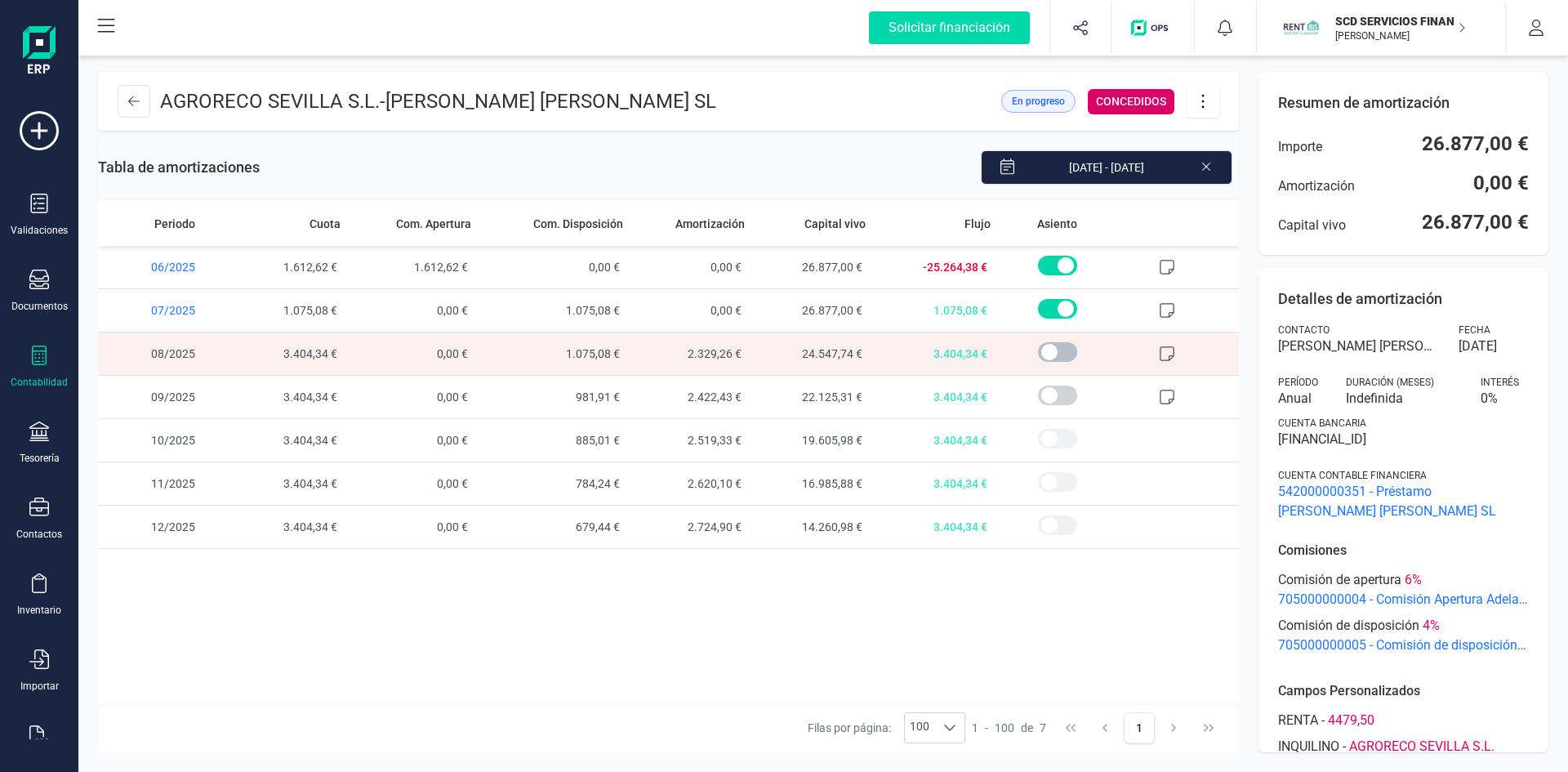
click at [1047, 352] on span at bounding box center [1058, 352] width 40 height 20
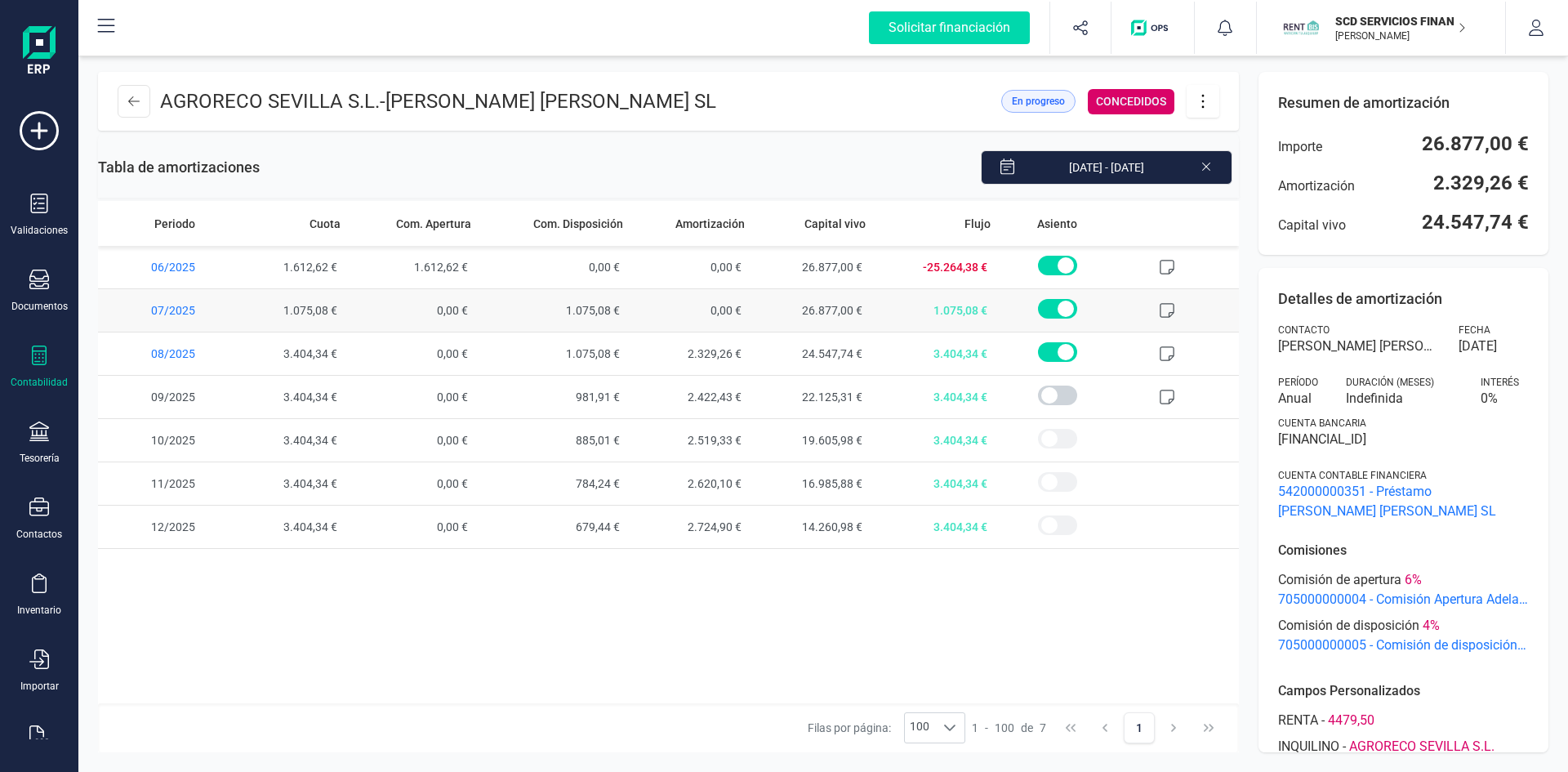
click at [1167, 308] on icon at bounding box center [1167, 310] width 16 height 16
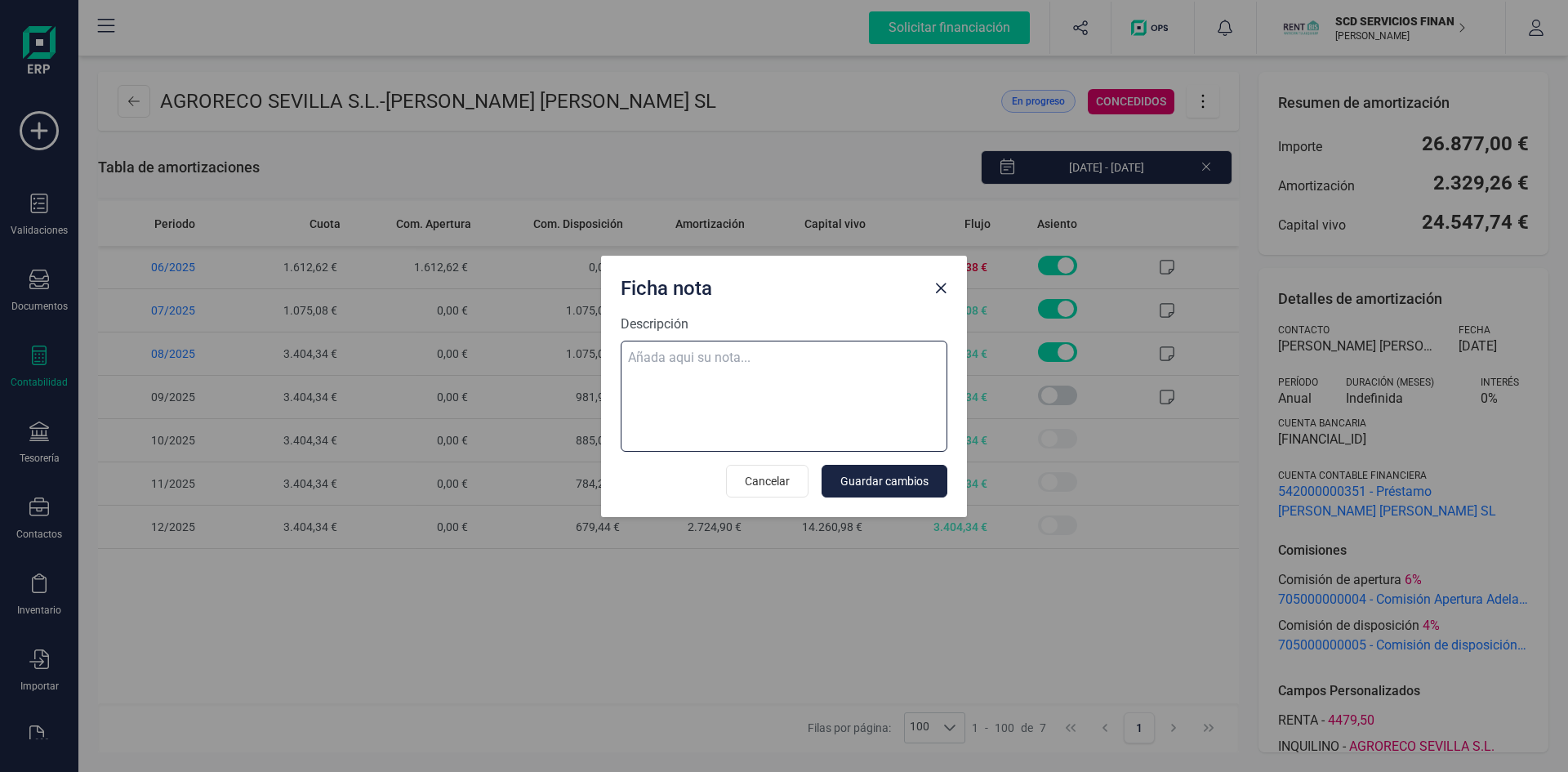
click at [646, 358] on textarea "Descripción" at bounding box center [784, 396] width 326 height 111
paste textarea "1. Renta de 4.479,42 € MES AMORTIZACIÓN COMISIÓN PENDIENTE jul - € 1.075,08 € 2…"
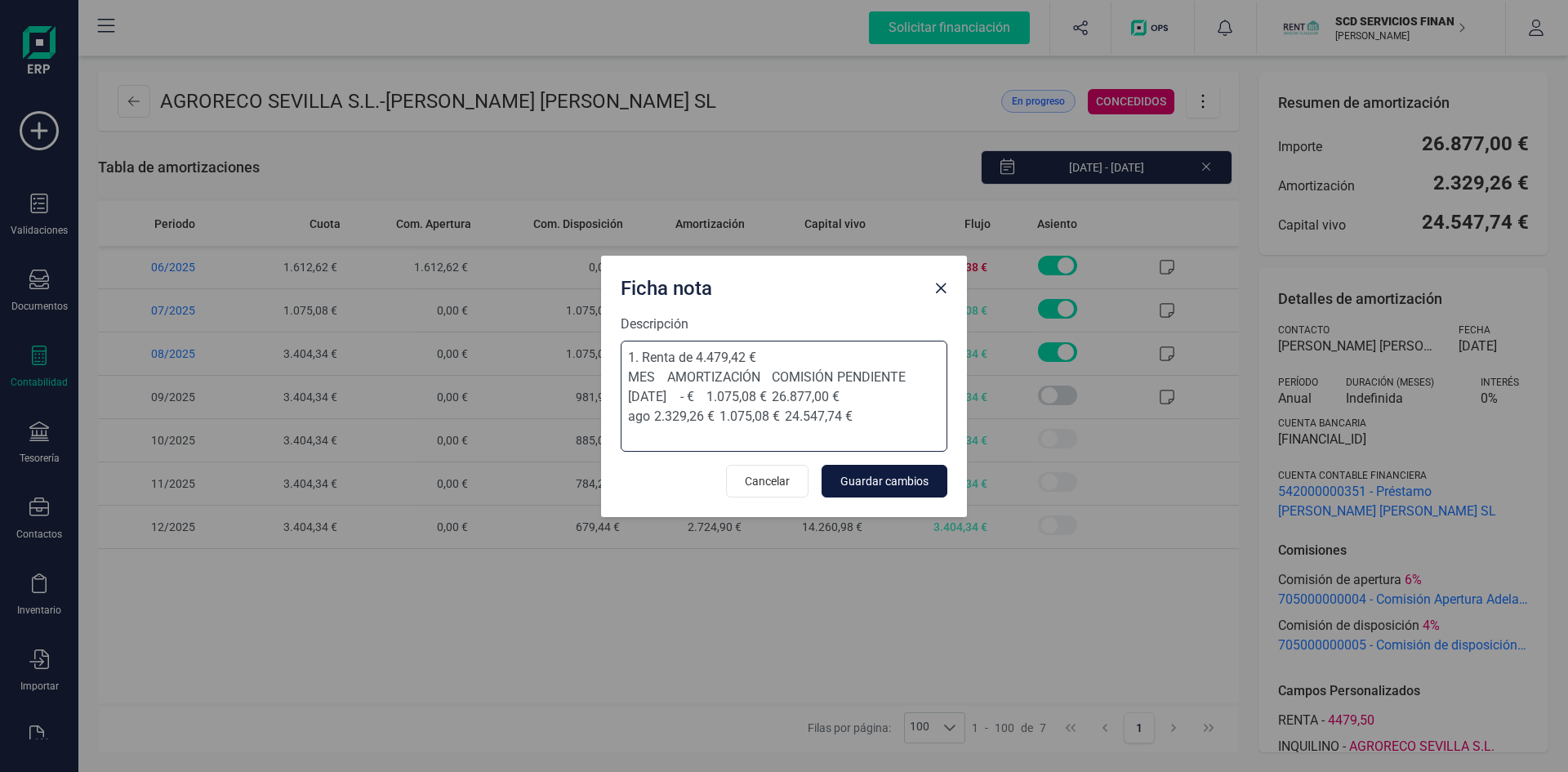
type textarea "1. Renta de 4.479,42 € MES AMORTIZACIÓN COMISIÓN PENDIENTE jul - € 1.075,08 € 2…"
click at [874, 480] on span "Guardar cambios" at bounding box center [884, 481] width 88 height 16
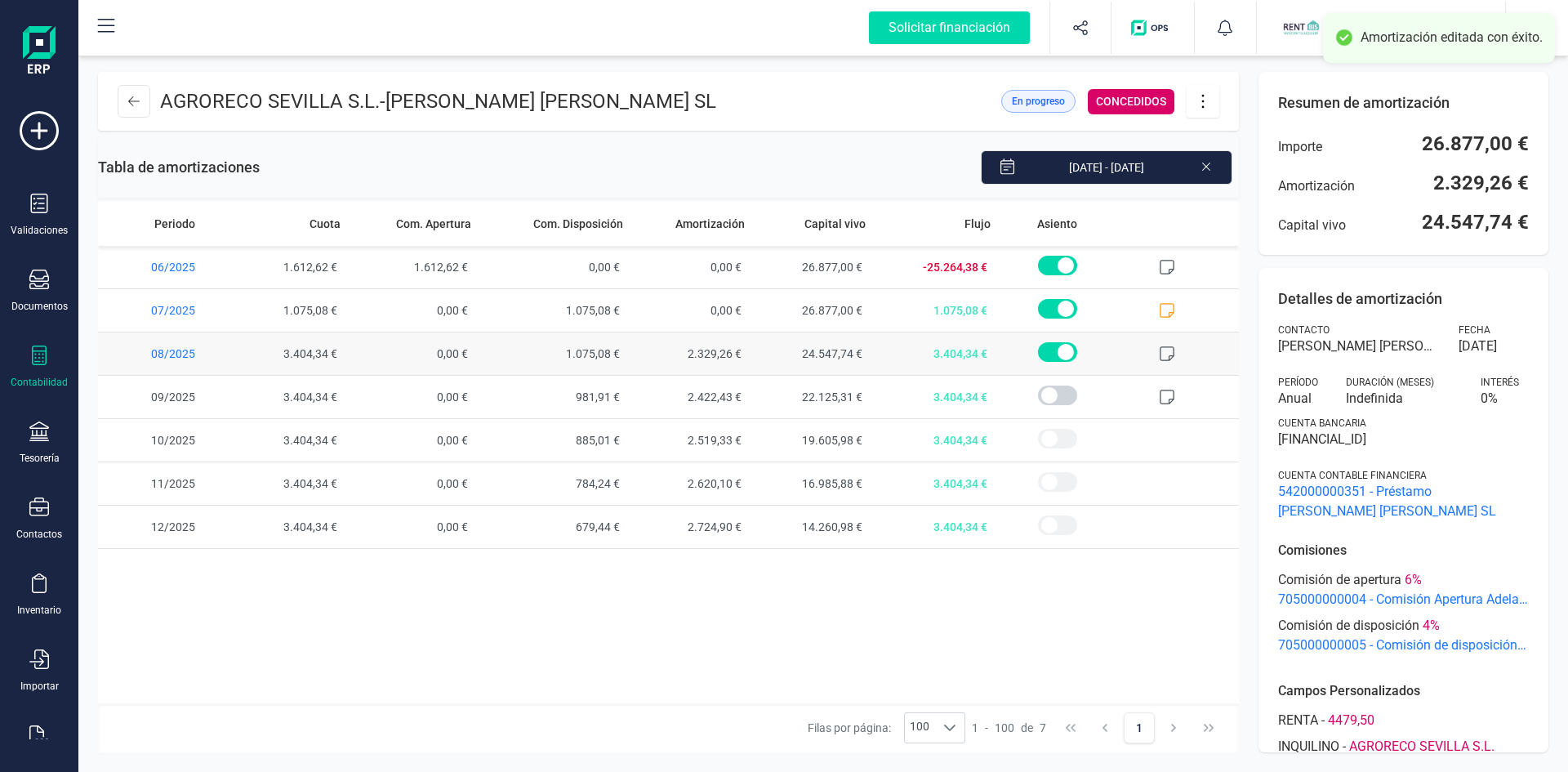
click at [1167, 350] on icon at bounding box center [1167, 353] width 16 height 16
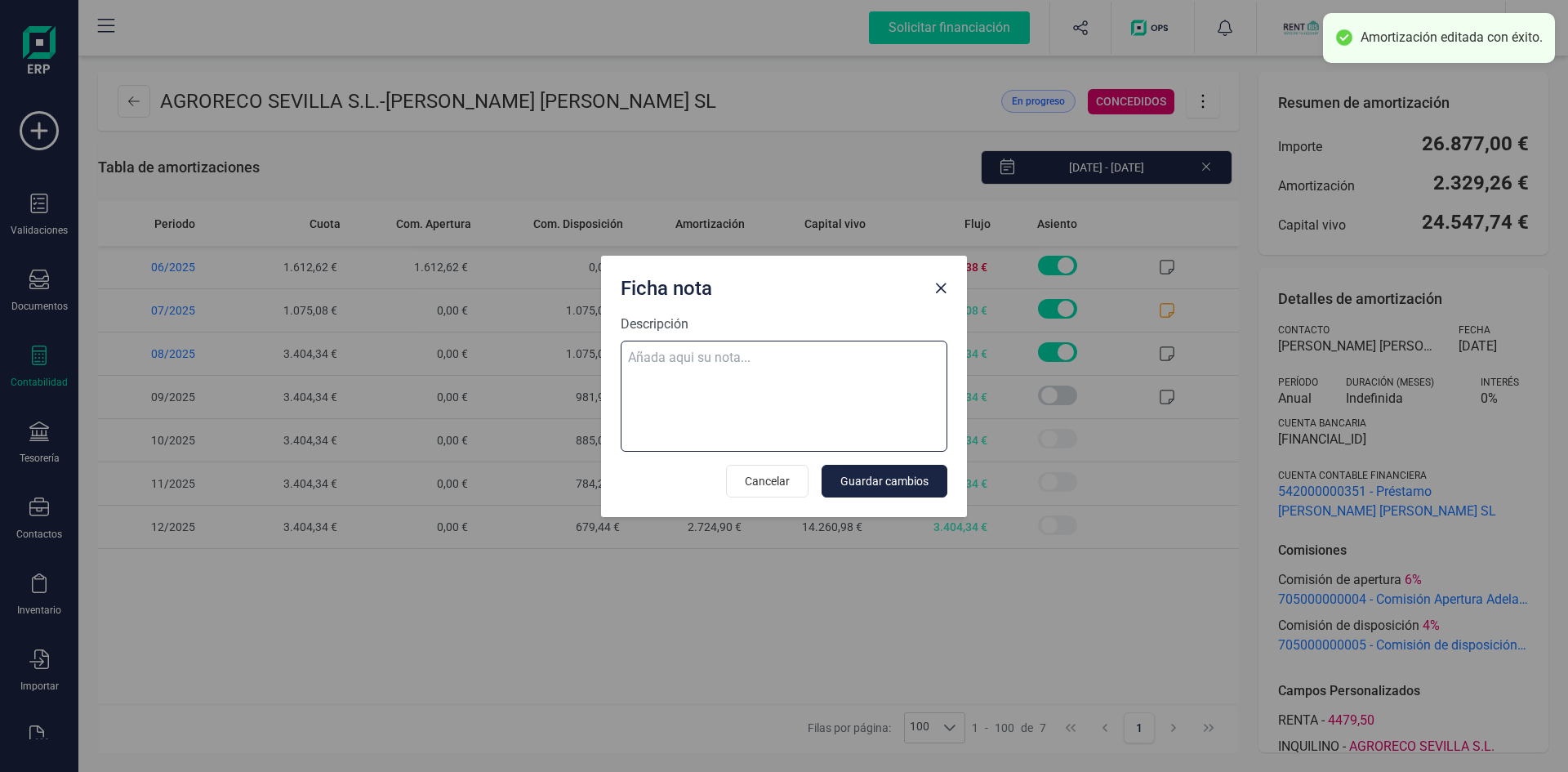
click at [696, 360] on textarea "Descripción" at bounding box center [784, 396] width 326 height 111
paste textarea "1. Renta de 4.479,42 € MES AMORTIZACIÓN COMISIÓN PENDIENTE jul - € 1.075,08 € 2…"
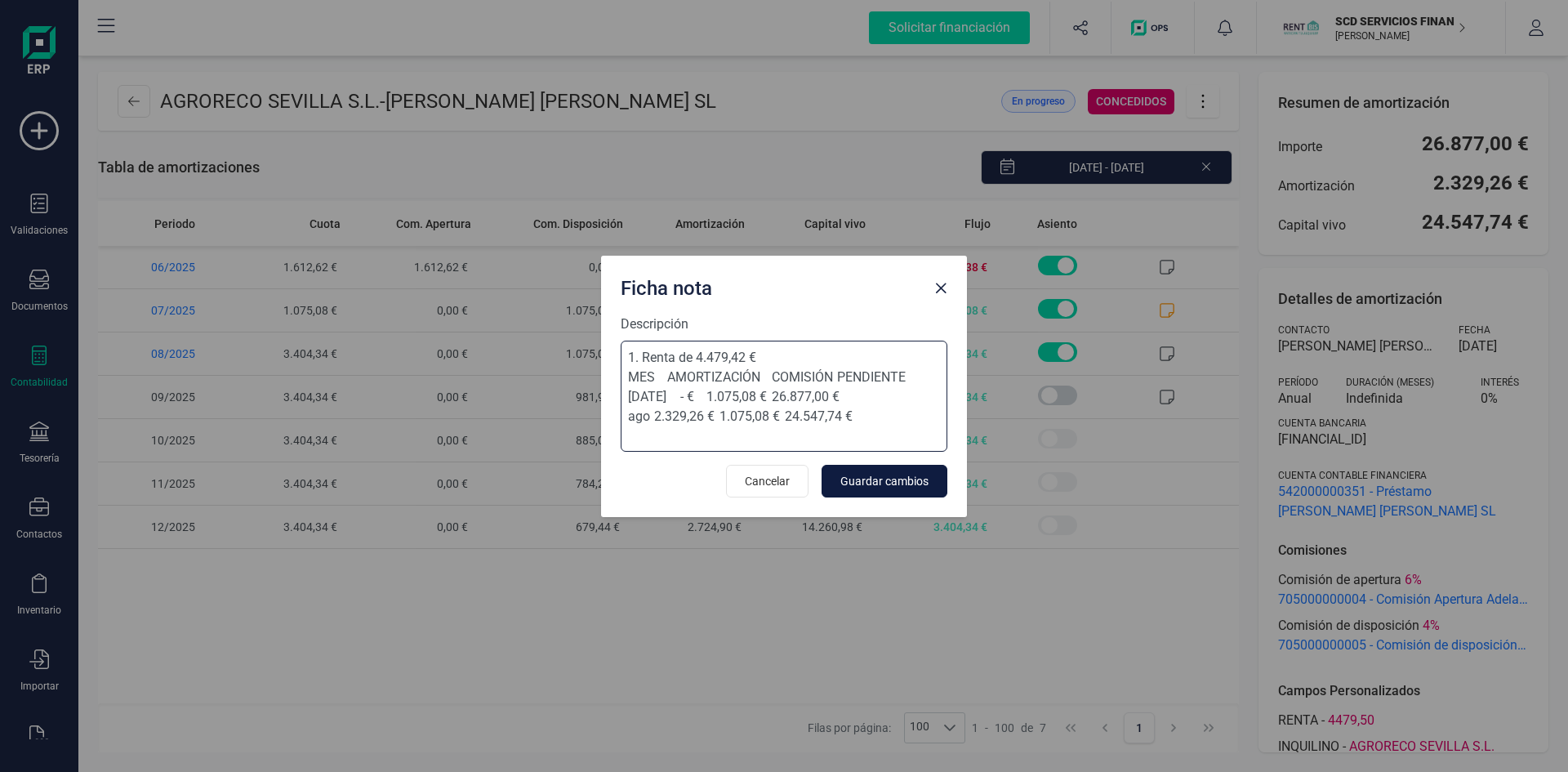
type textarea "1. Renta de 4.479,42 € MES AMORTIZACIÓN COMISIÓN PENDIENTE jul - € 1.075,08 € 2…"
click at [878, 474] on span "Guardar cambios" at bounding box center [884, 481] width 88 height 16
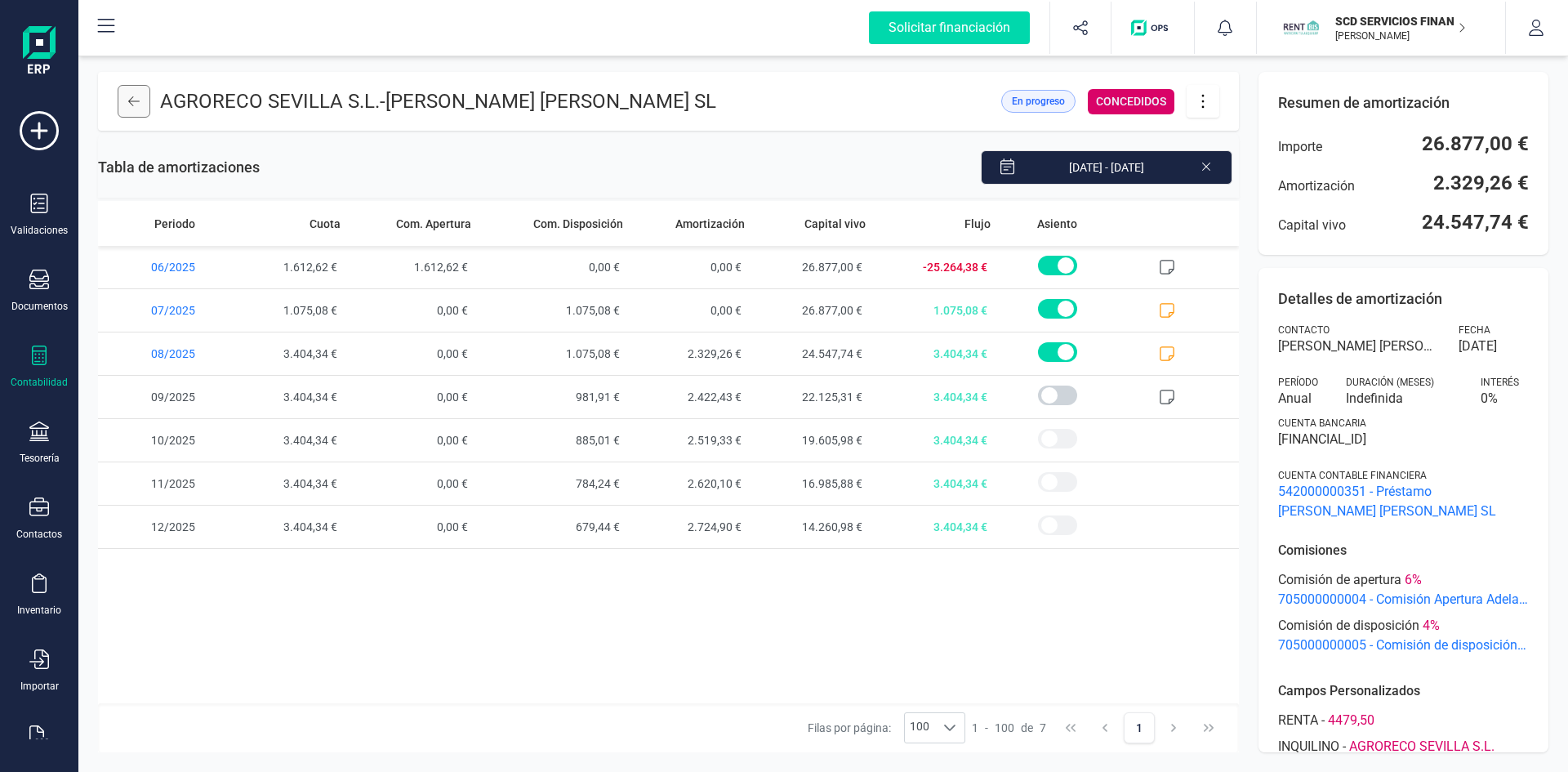
click at [129, 97] on icon at bounding box center [133, 100] width 11 height 13
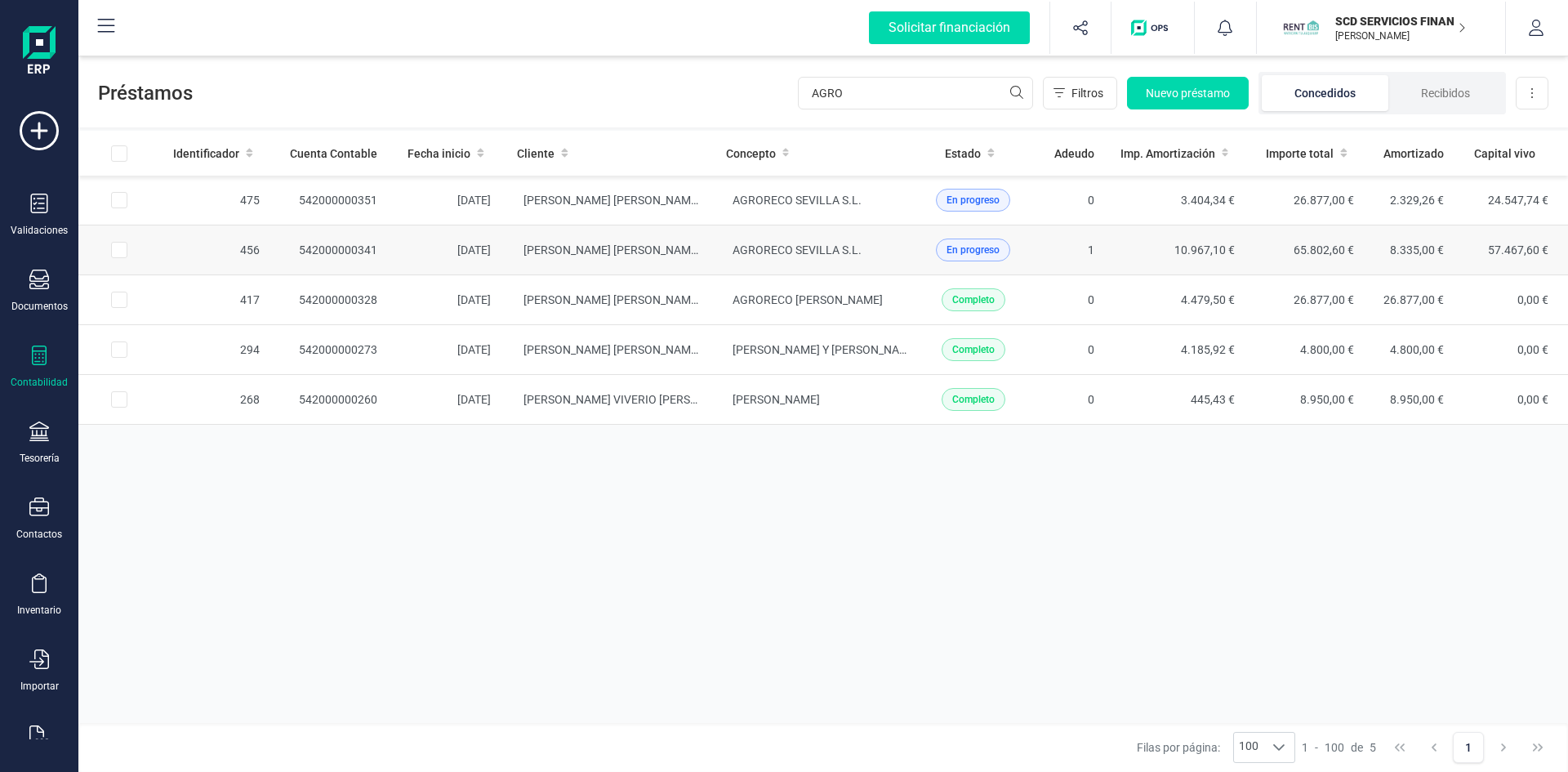
click at [350, 243] on td "542000000341" at bounding box center [331, 251] width 118 height 50
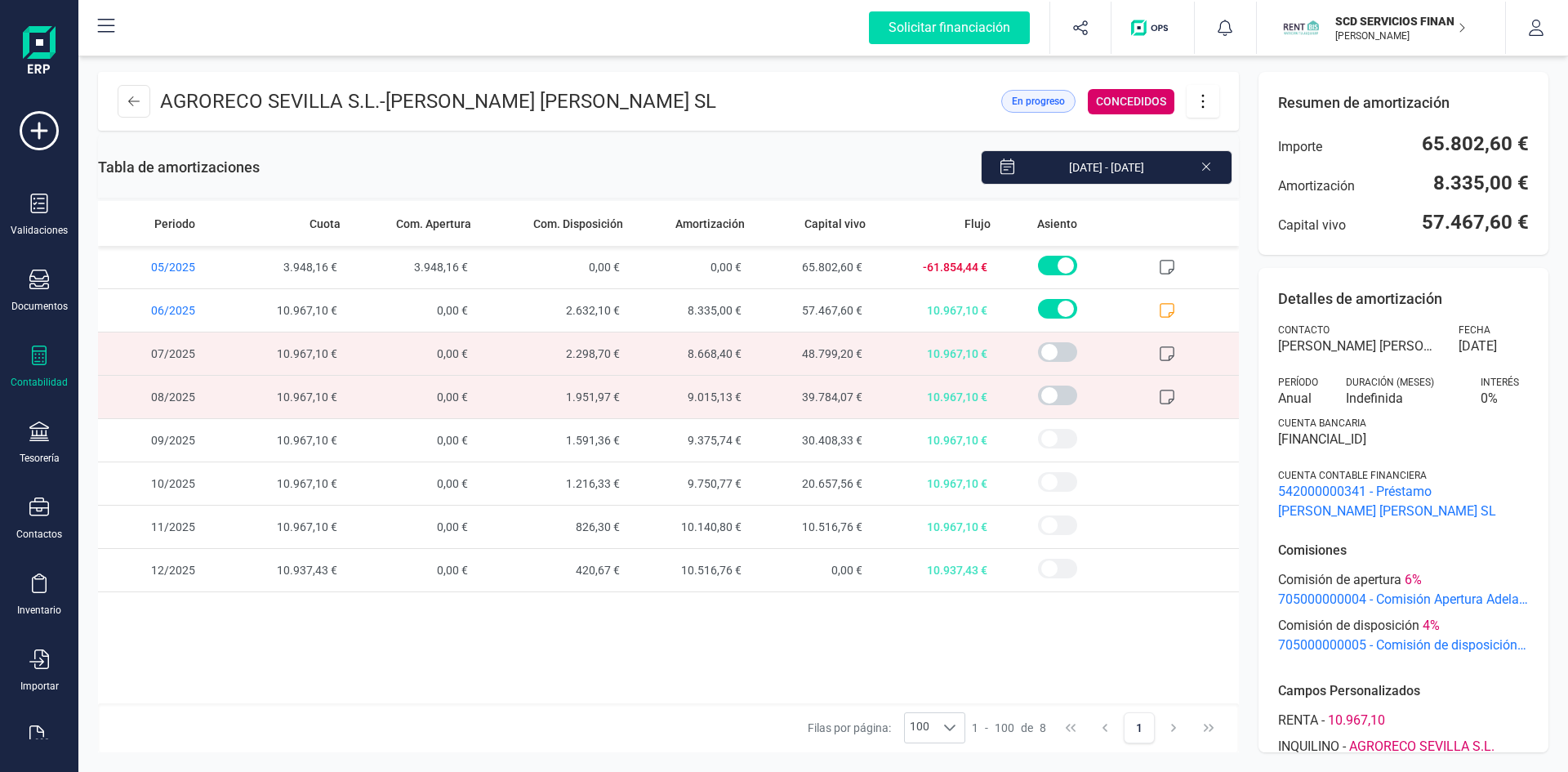
click at [1203, 97] on icon at bounding box center [1203, 100] width 31 height 18
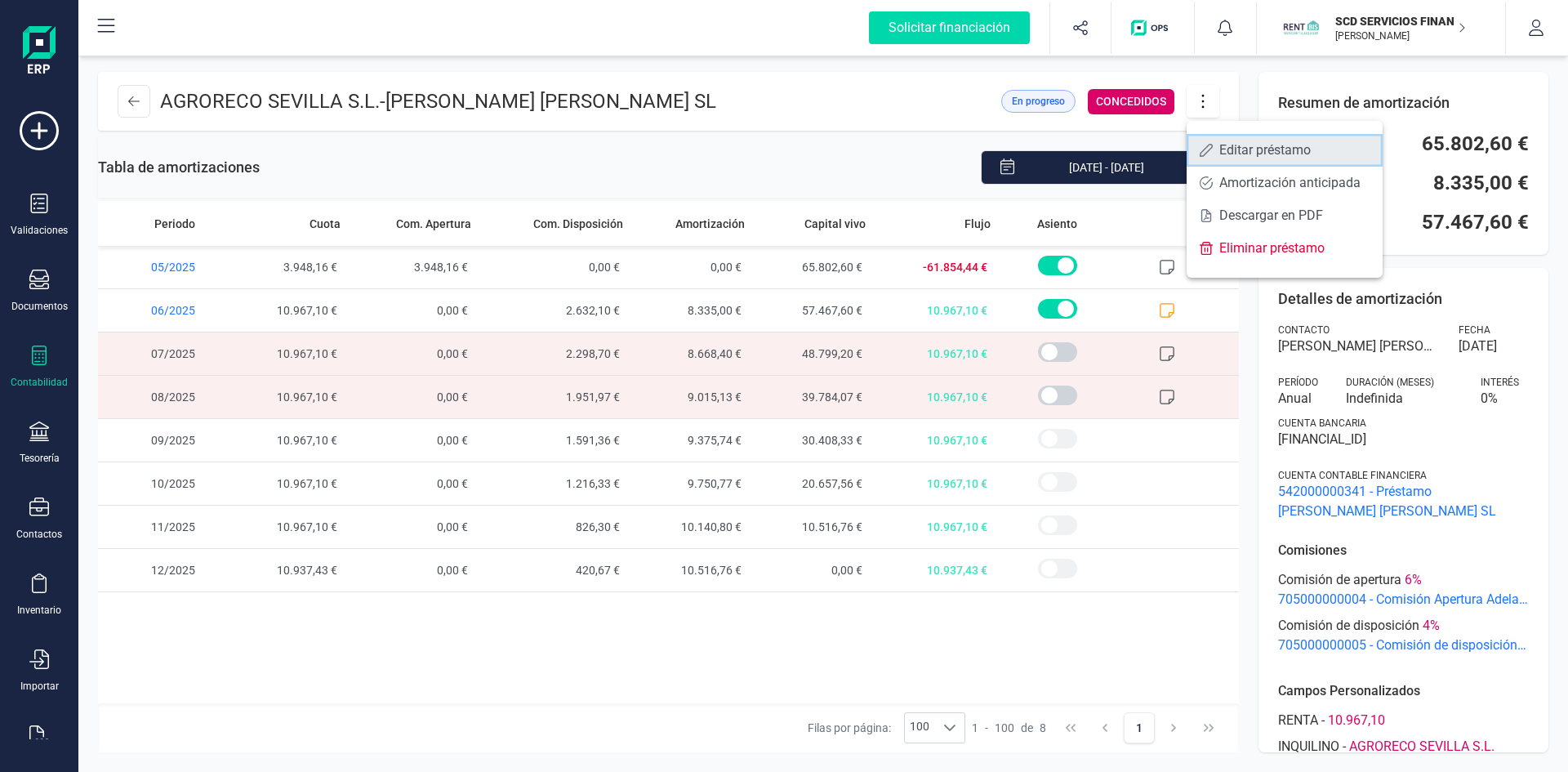
click at [1231, 149] on span "Editar préstamo" at bounding box center [1294, 149] width 150 height 13
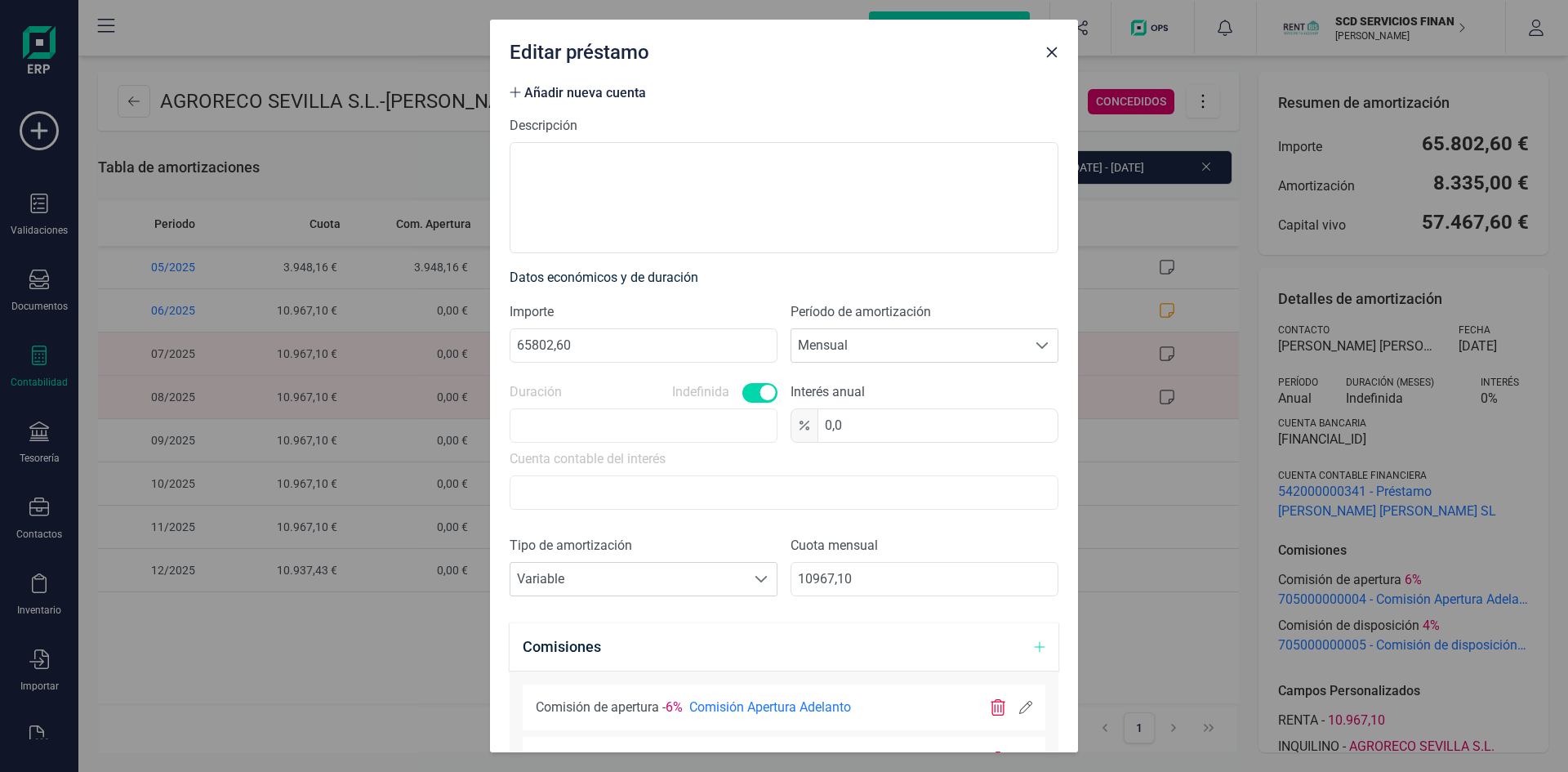
scroll to position [326, 0]
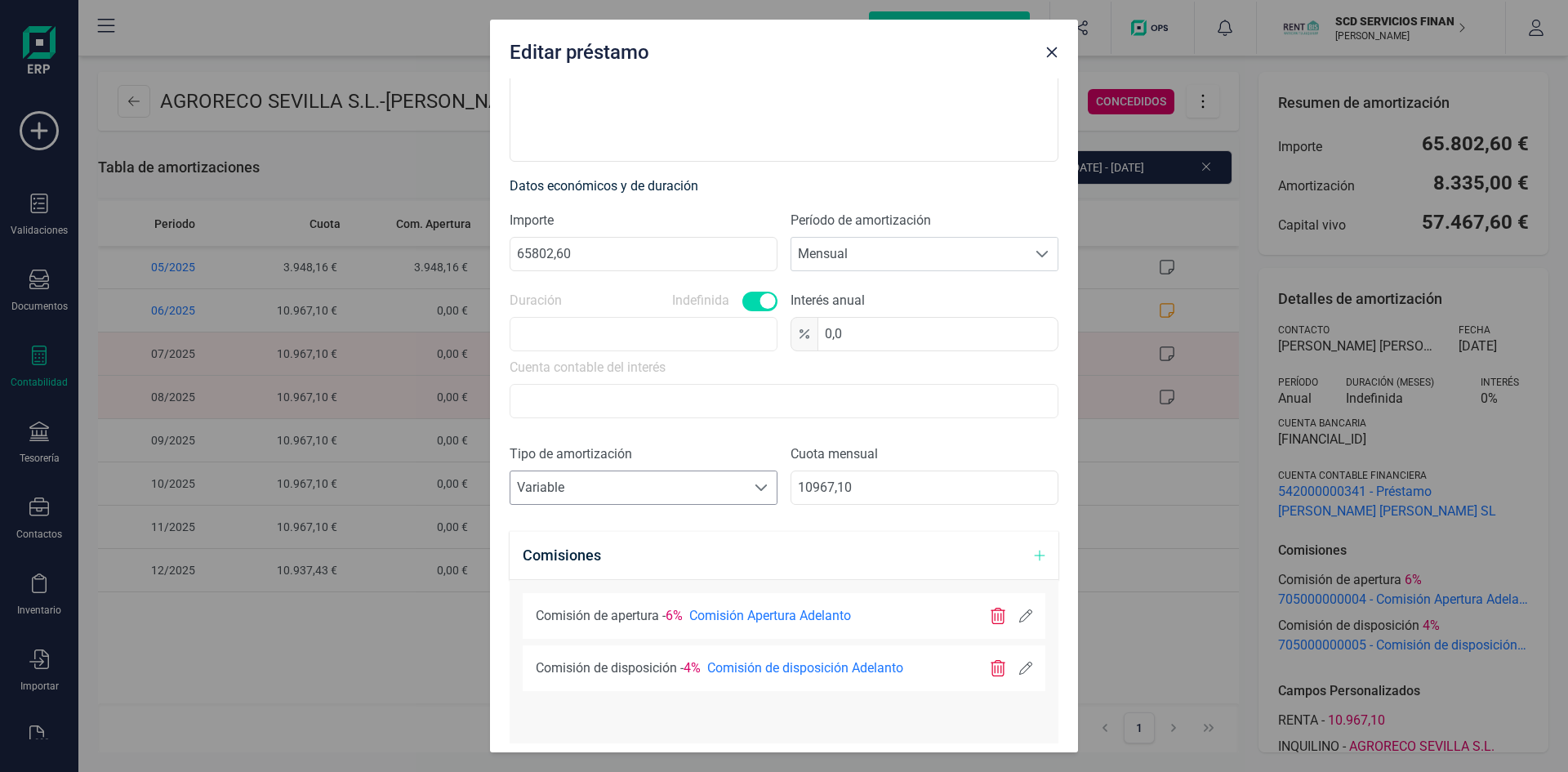
click at [608, 490] on span "Variable" at bounding box center [628, 488] width 235 height 33
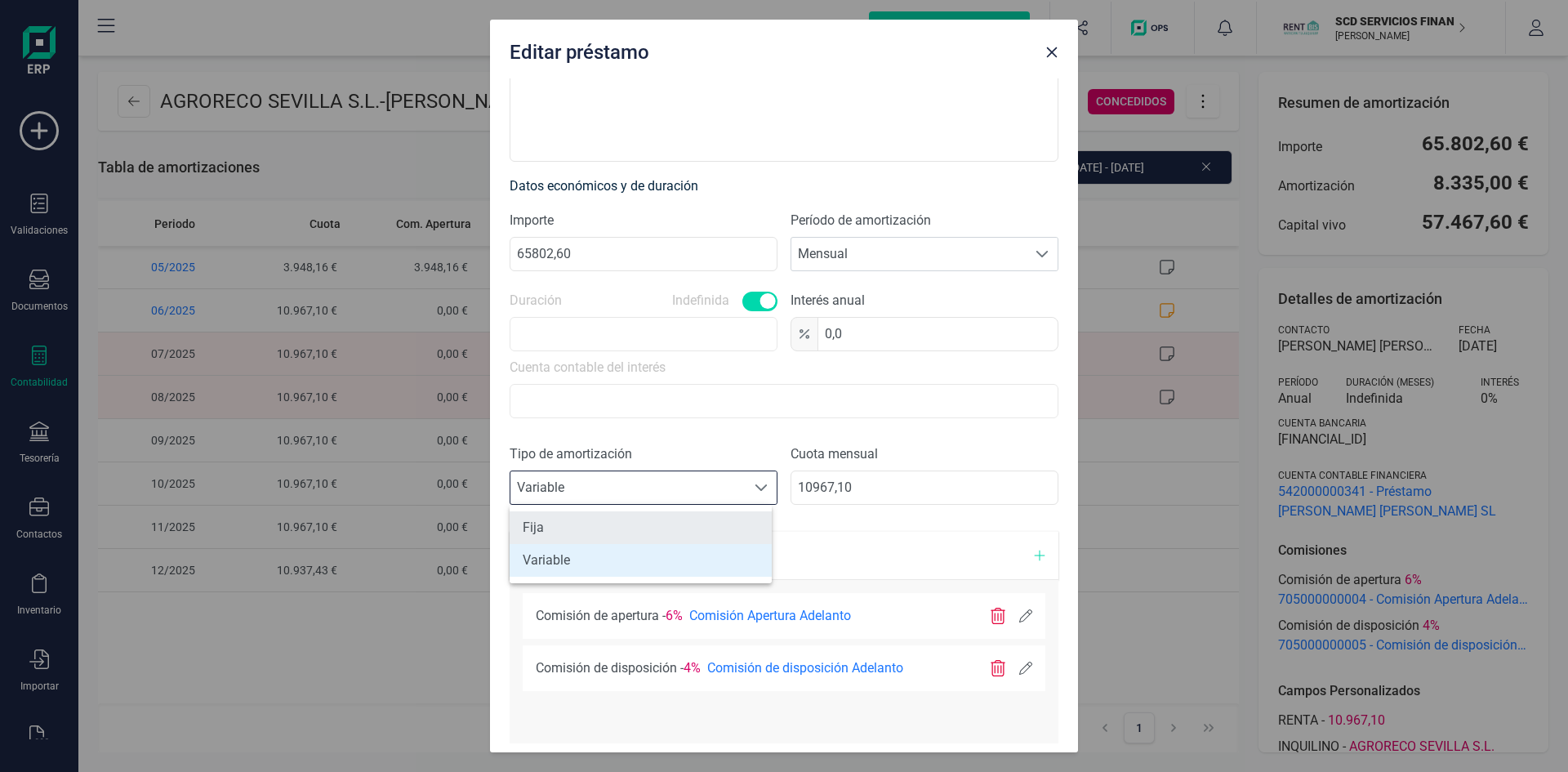
click at [593, 519] on li "Fija" at bounding box center [641, 527] width 262 height 33
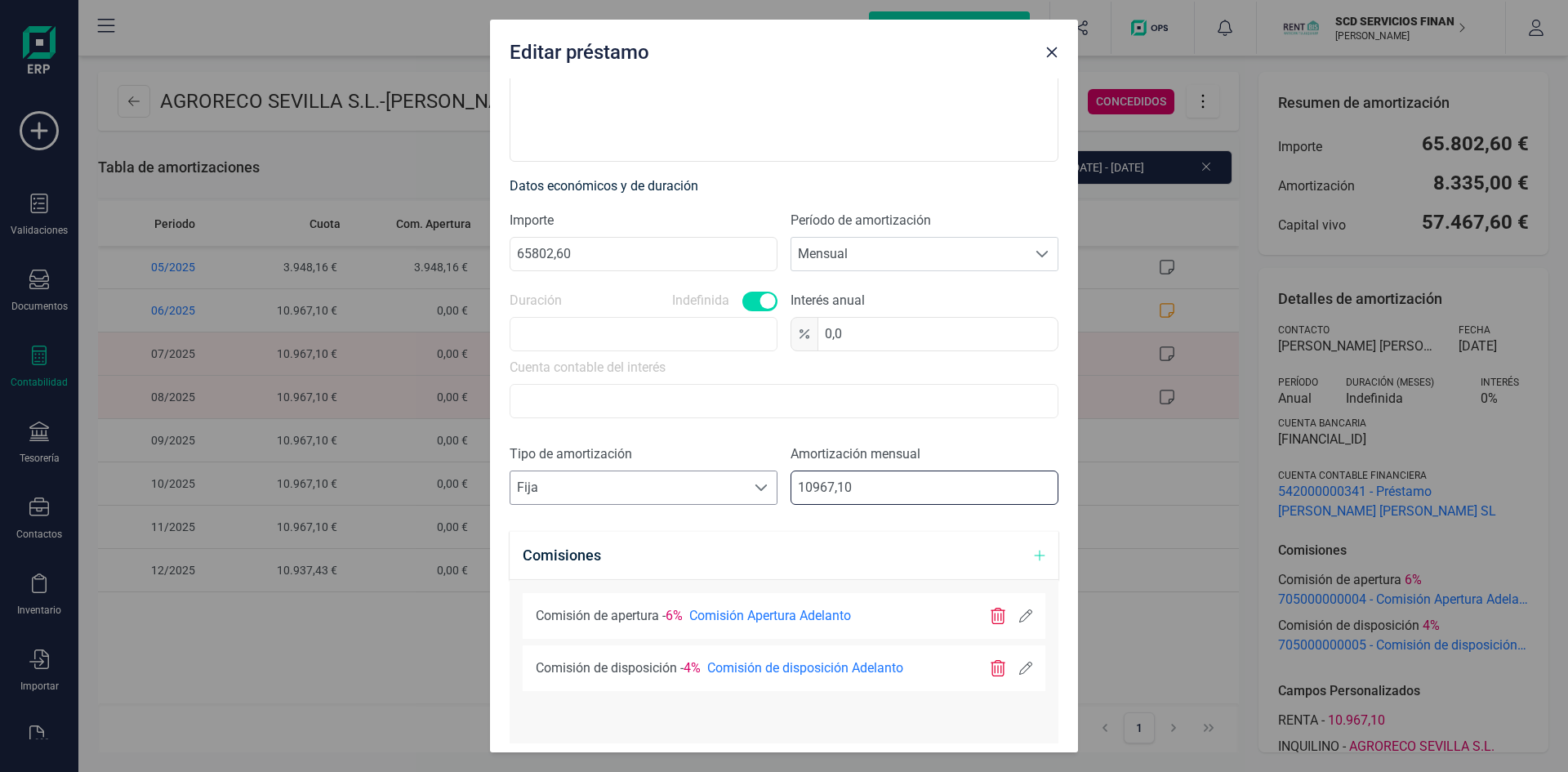
drag, startPoint x: 860, startPoint y: 480, endPoint x: 665, endPoint y: 494, distance: 195.5
click at [673, 493] on div "Tipo de amortización Seleccione un tipo de documento Fija Fija Amortización men…" at bounding box center [784, 481] width 549 height 74
type input "0,00"
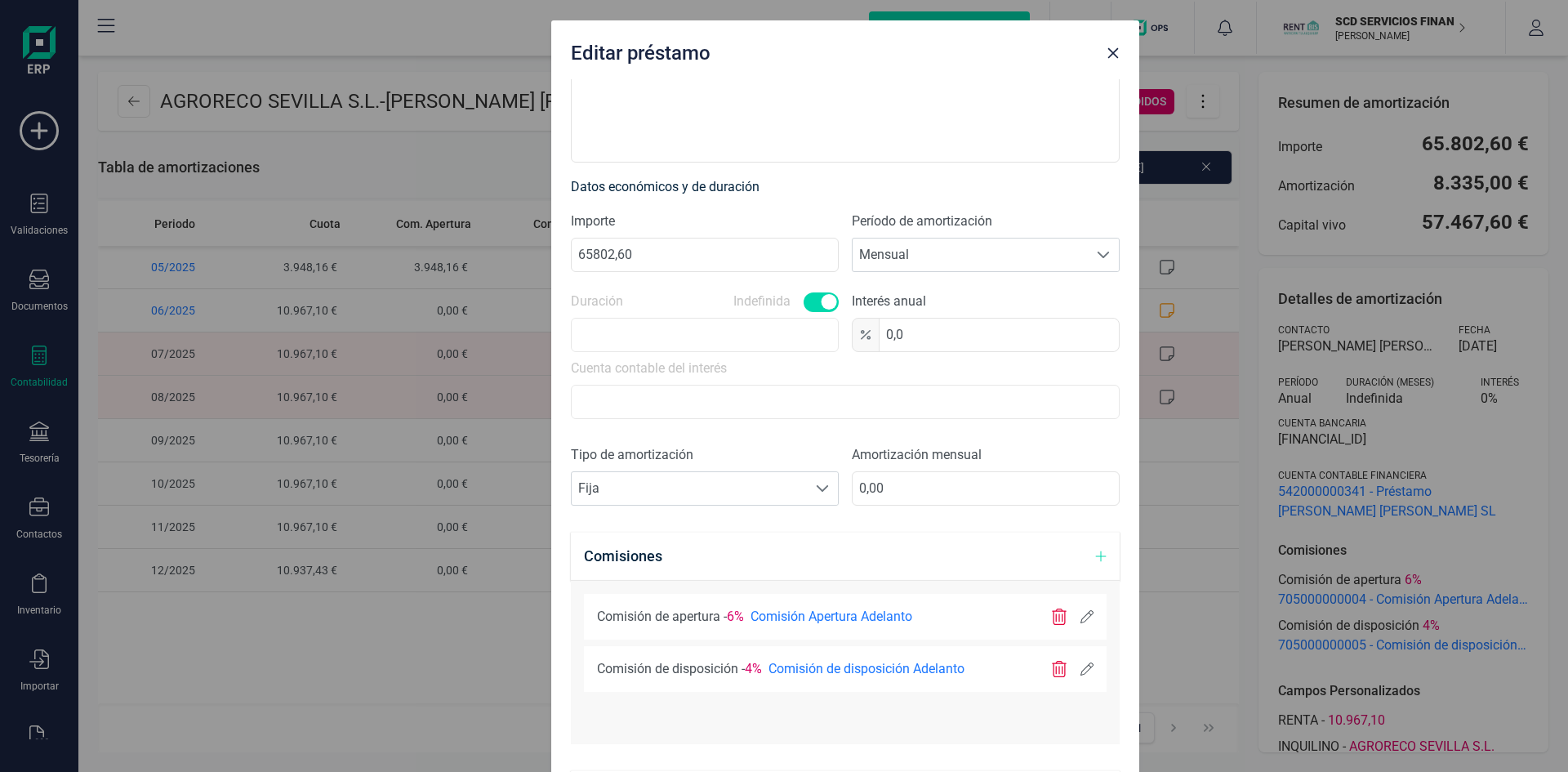
drag, startPoint x: 691, startPoint y: 46, endPoint x: 752, endPoint y: 166, distance: 134.6
click at [752, 165] on div "Editar préstamo Concepto AGRORECO SEVILLA S.L. Tipo Concedidos Recibidos Contac…" at bounding box center [845, 406] width 588 height 772
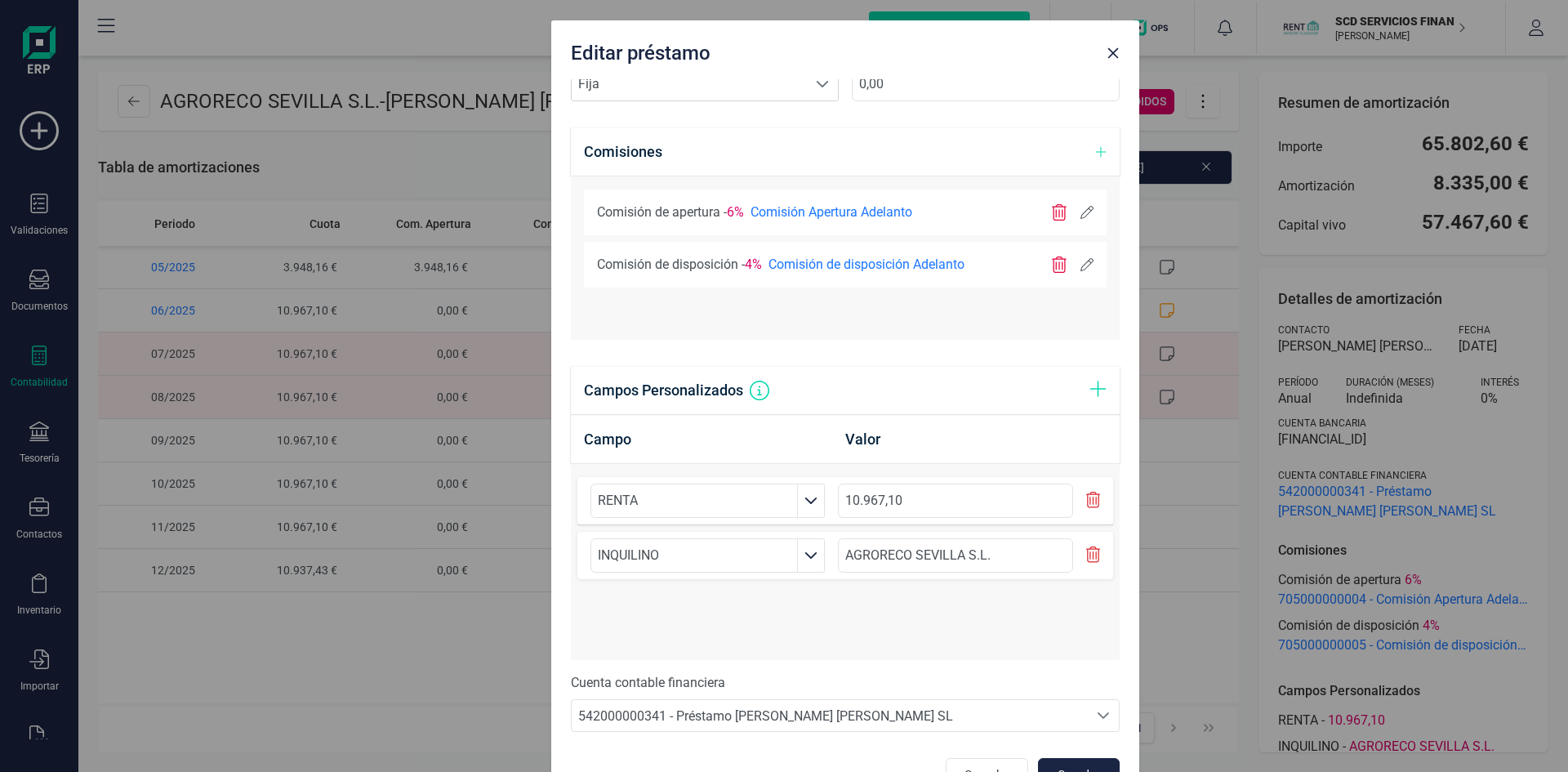
scroll to position [749, 0]
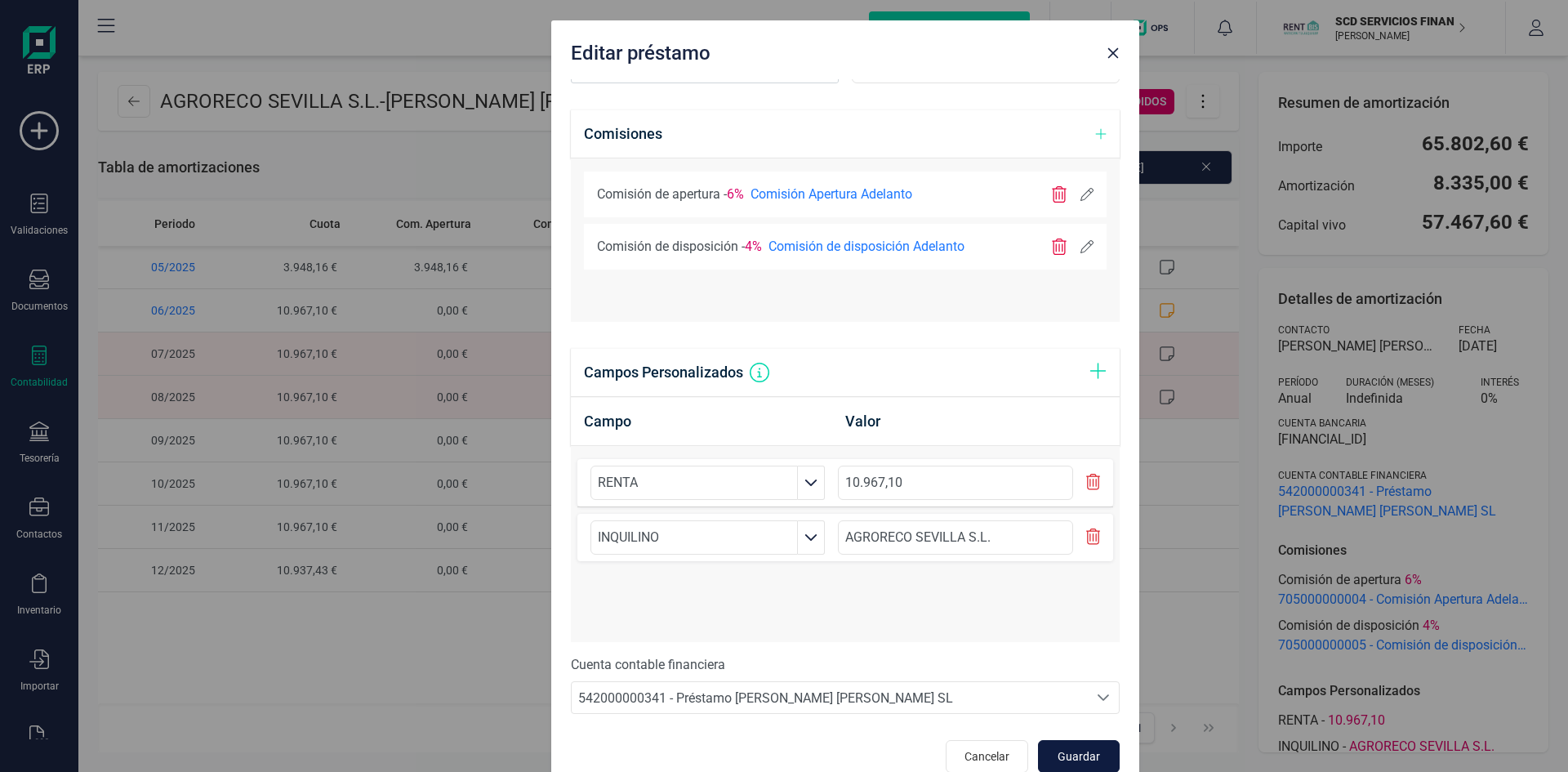
click at [1072, 745] on button "Guardar" at bounding box center [1079, 757] width 82 height 33
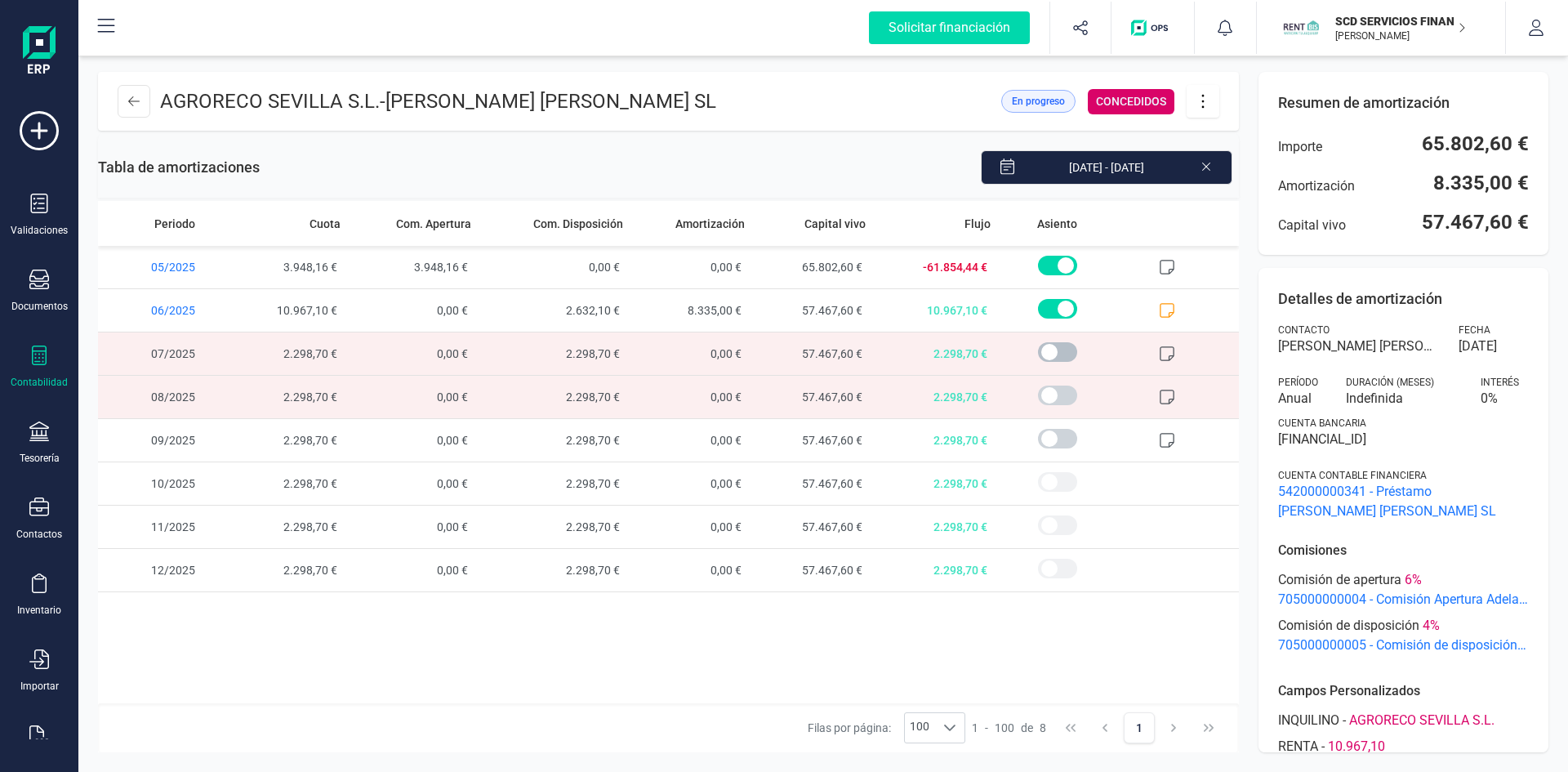
click at [1046, 349] on span at bounding box center [1058, 352] width 40 height 20
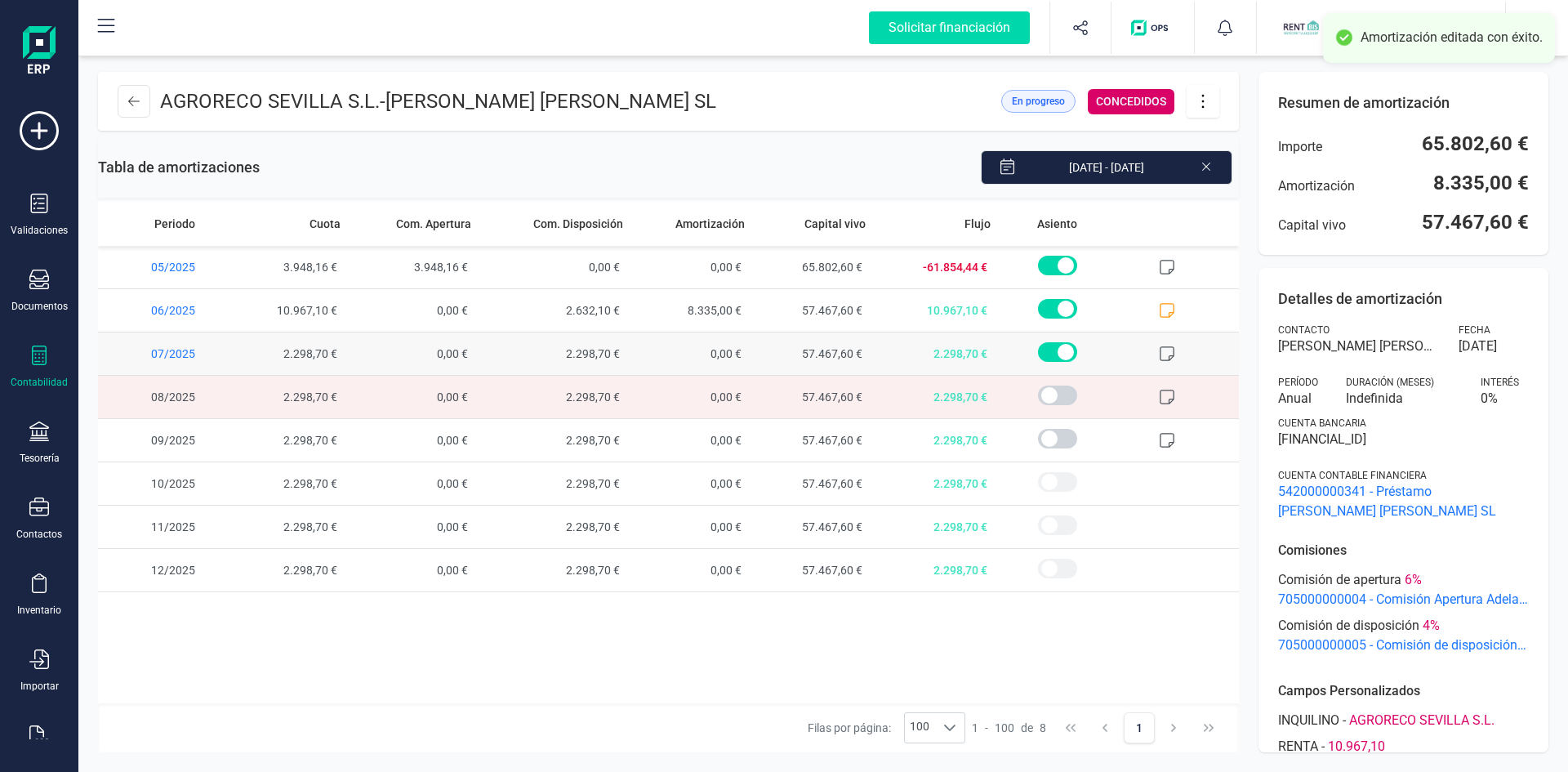
click at [1170, 354] on icon at bounding box center [1167, 353] width 16 height 16
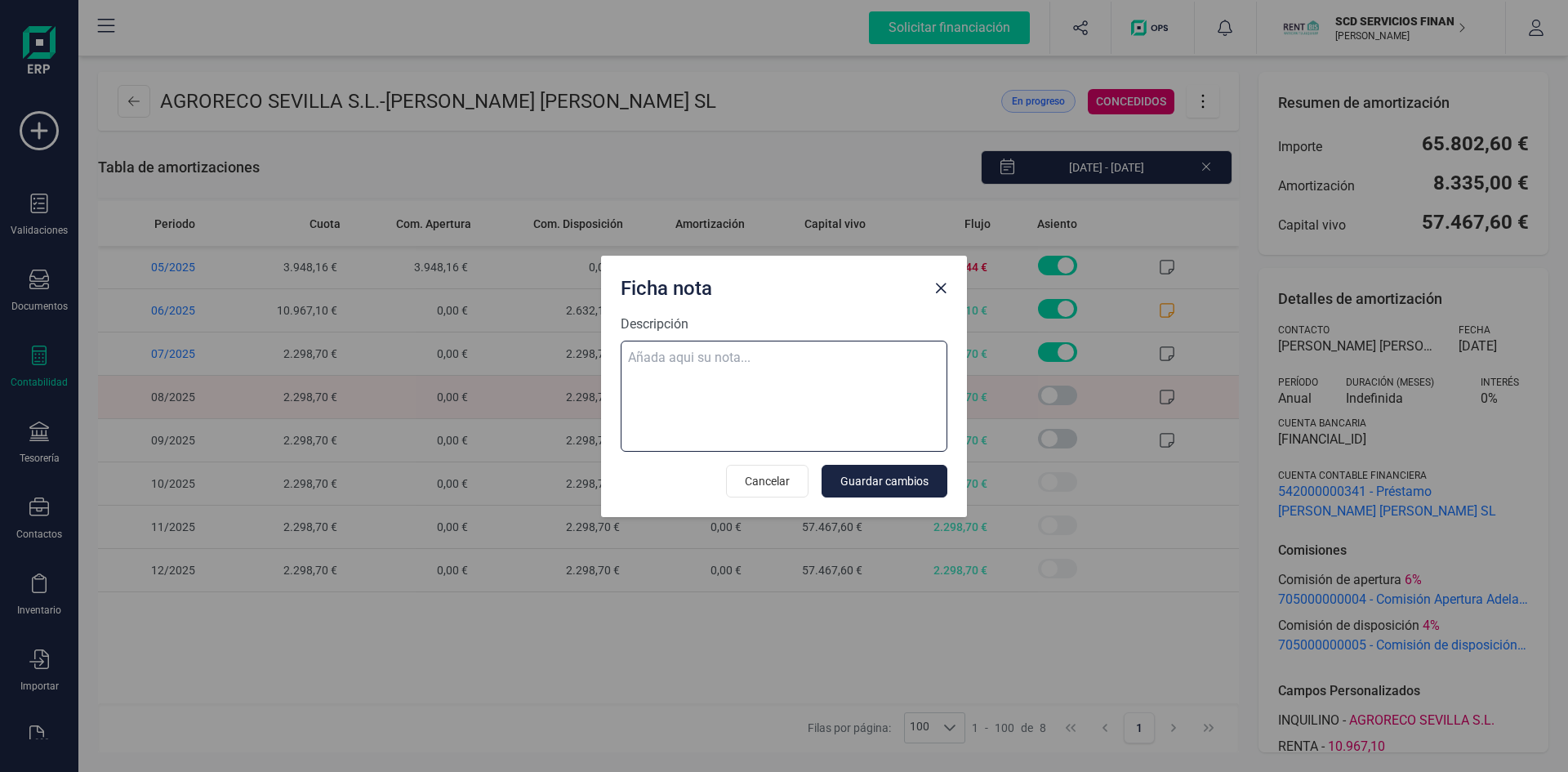
click at [644, 360] on textarea "Descripción" at bounding box center [784, 396] width 326 height 111
paste textarea "2. Renta de 10.967,10 € MES AMORTIZACIÓN COMISIÓN PENDIENTE jun 8.335,00 € 2.63…"
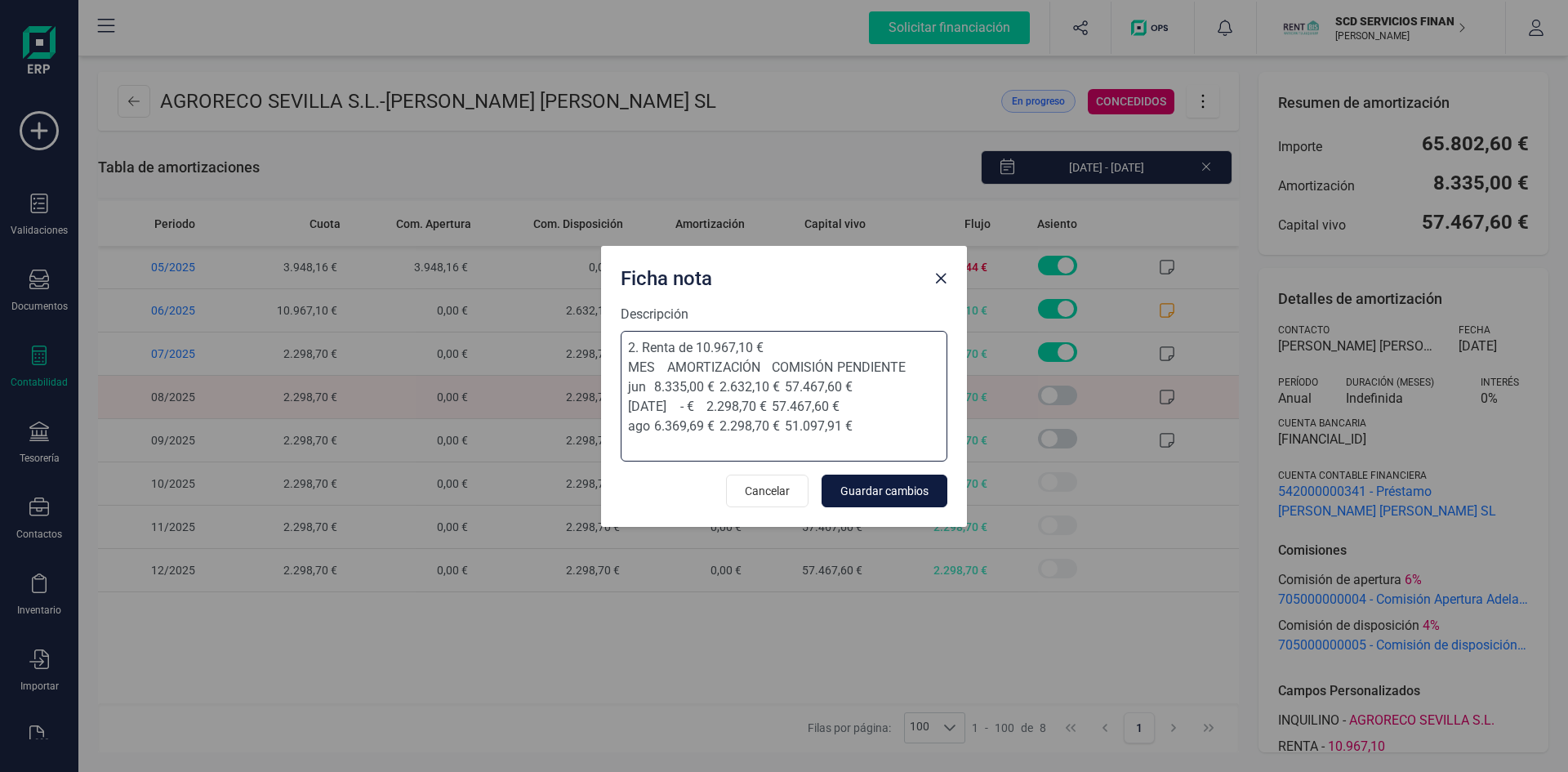
type textarea "2. Renta de 10.967,10 € MES AMORTIZACIÓN COMISIÓN PENDIENTE jun 8.335,00 € 2.63…"
click at [864, 489] on span "Guardar cambios" at bounding box center [884, 490] width 88 height 16
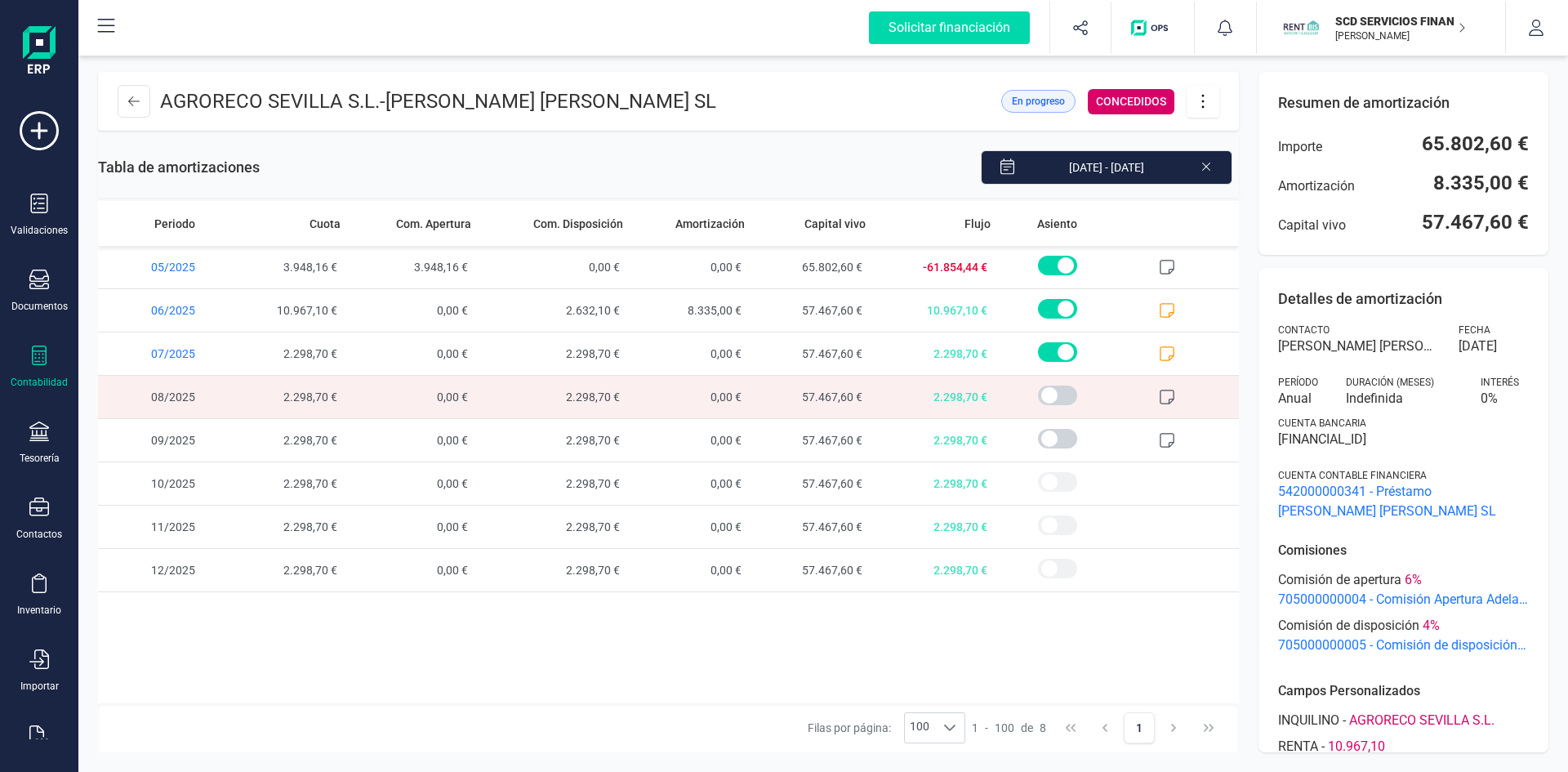
click at [1197, 105] on icon at bounding box center [1203, 100] width 31 height 18
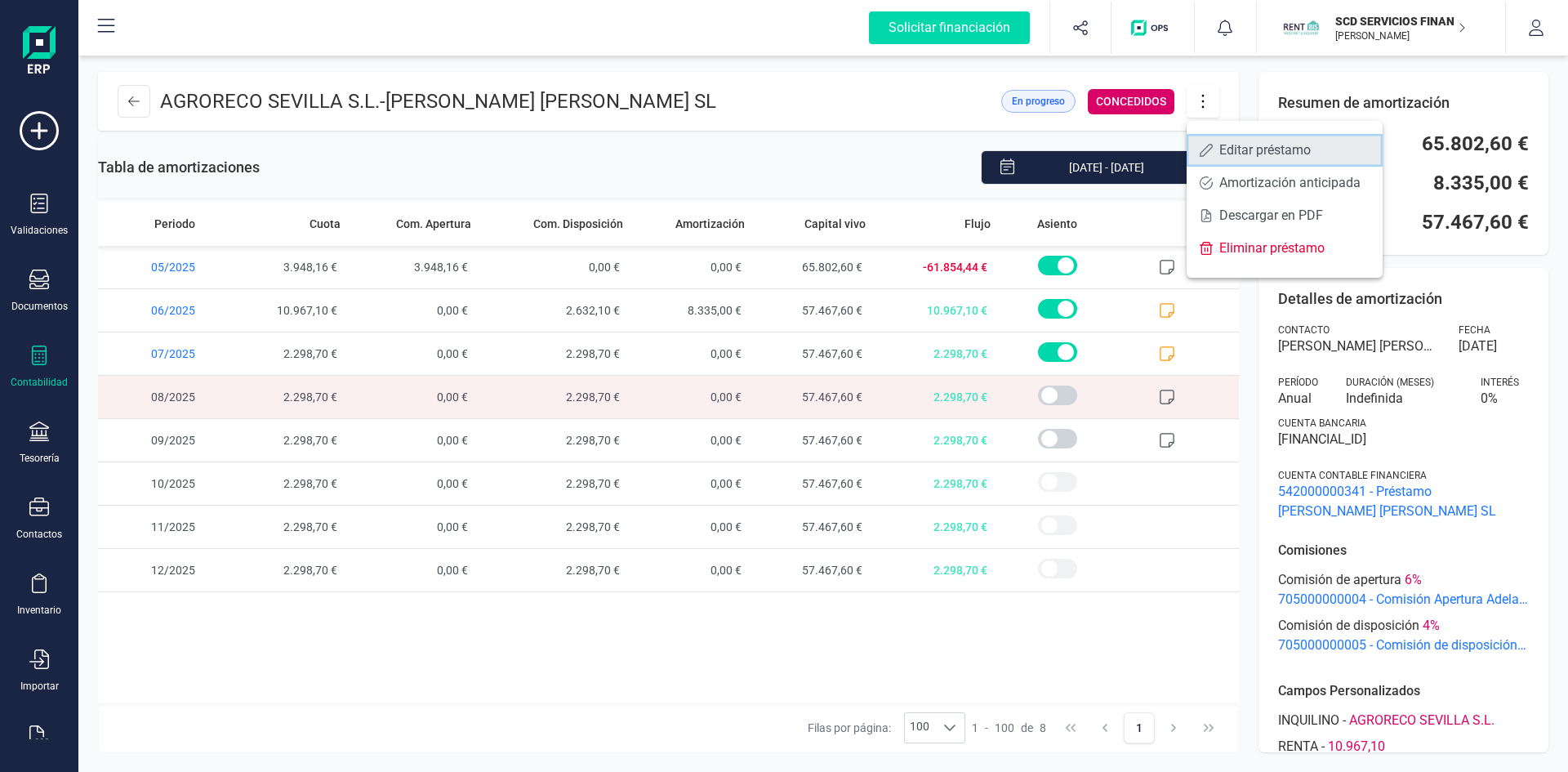
click at [1213, 144] on link "Editar préstamo" at bounding box center [1285, 150] width 196 height 33
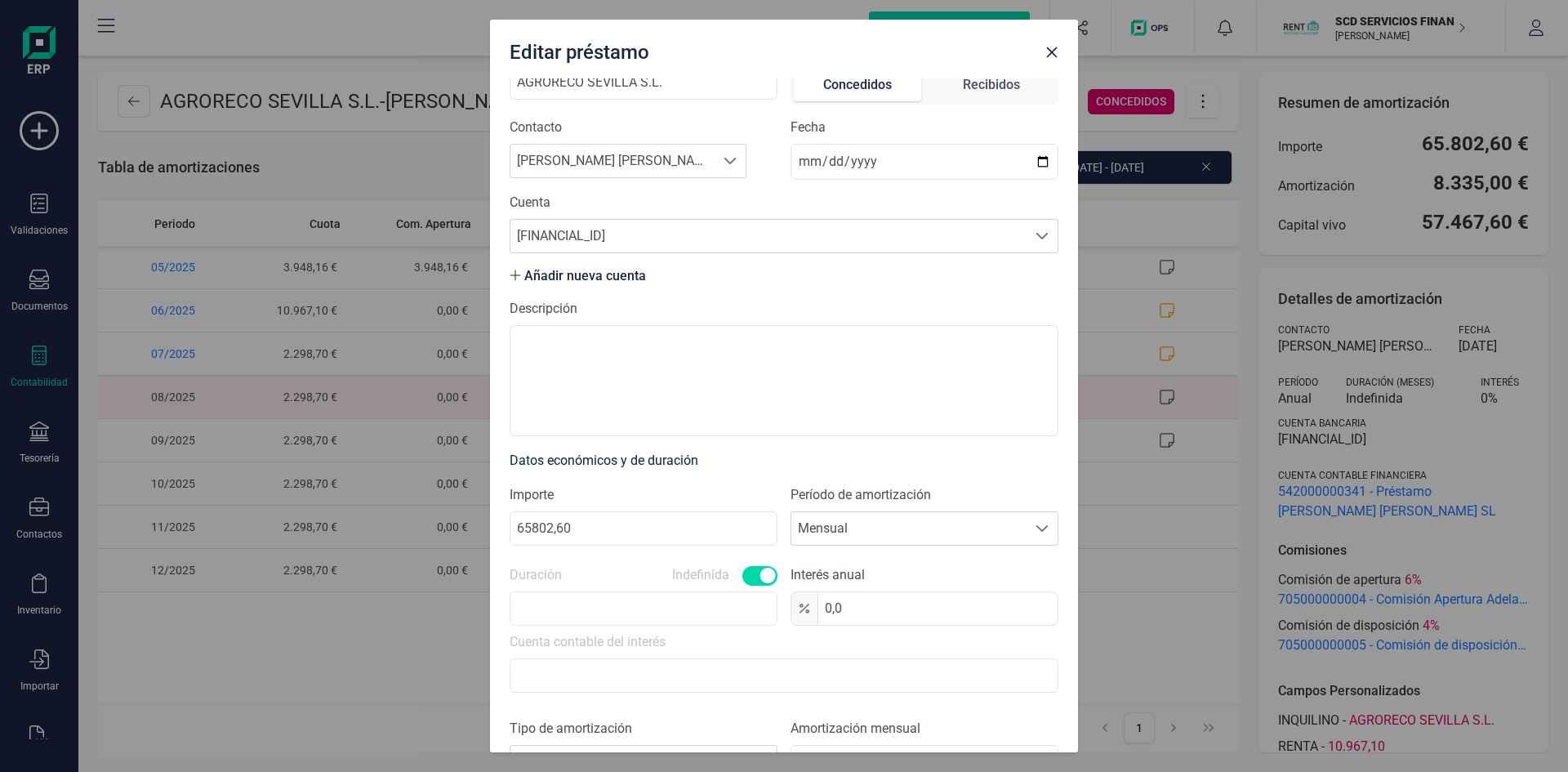
scroll to position [326, 0]
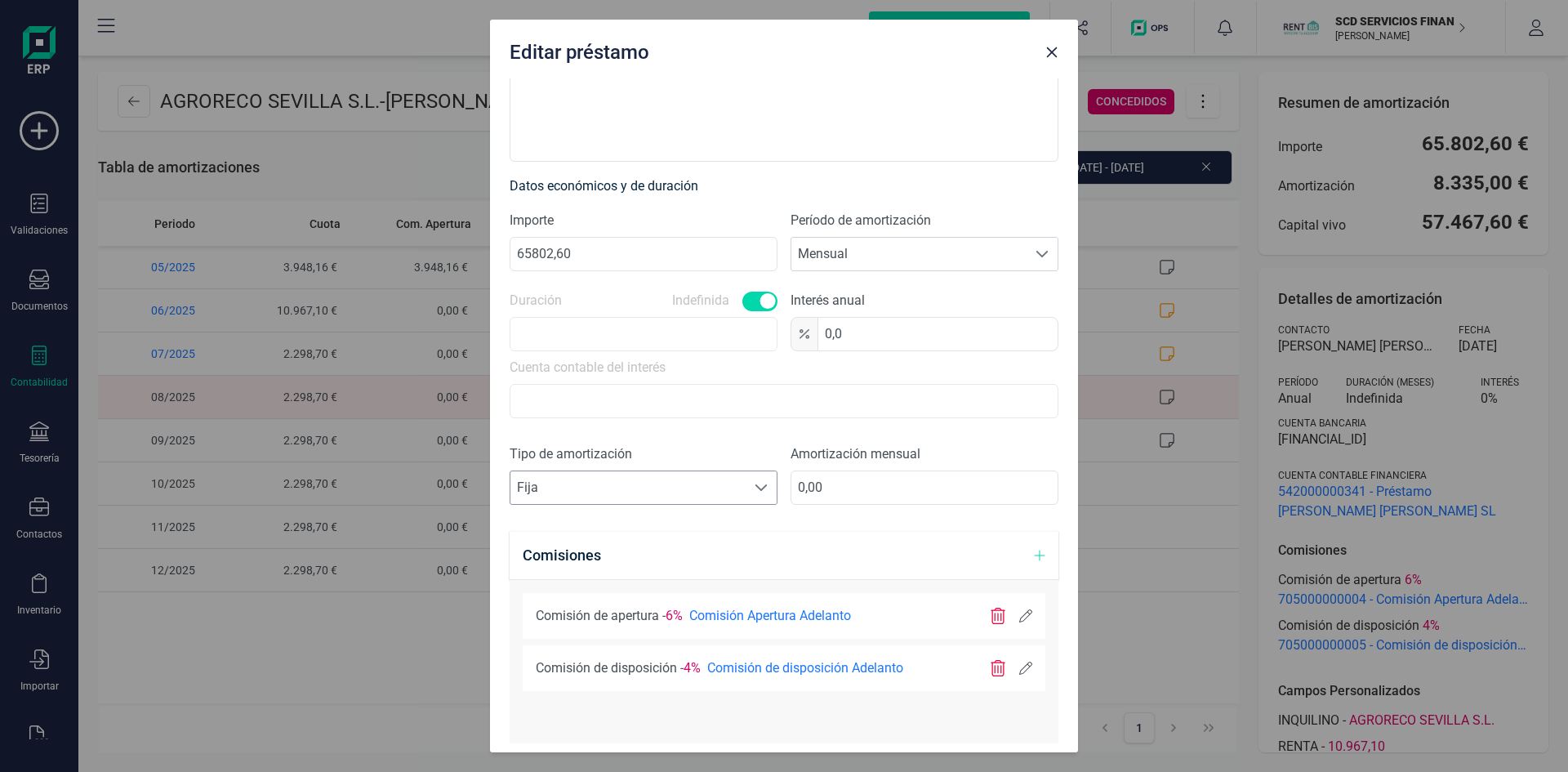
click at [602, 486] on span "Fija" at bounding box center [628, 488] width 235 height 33
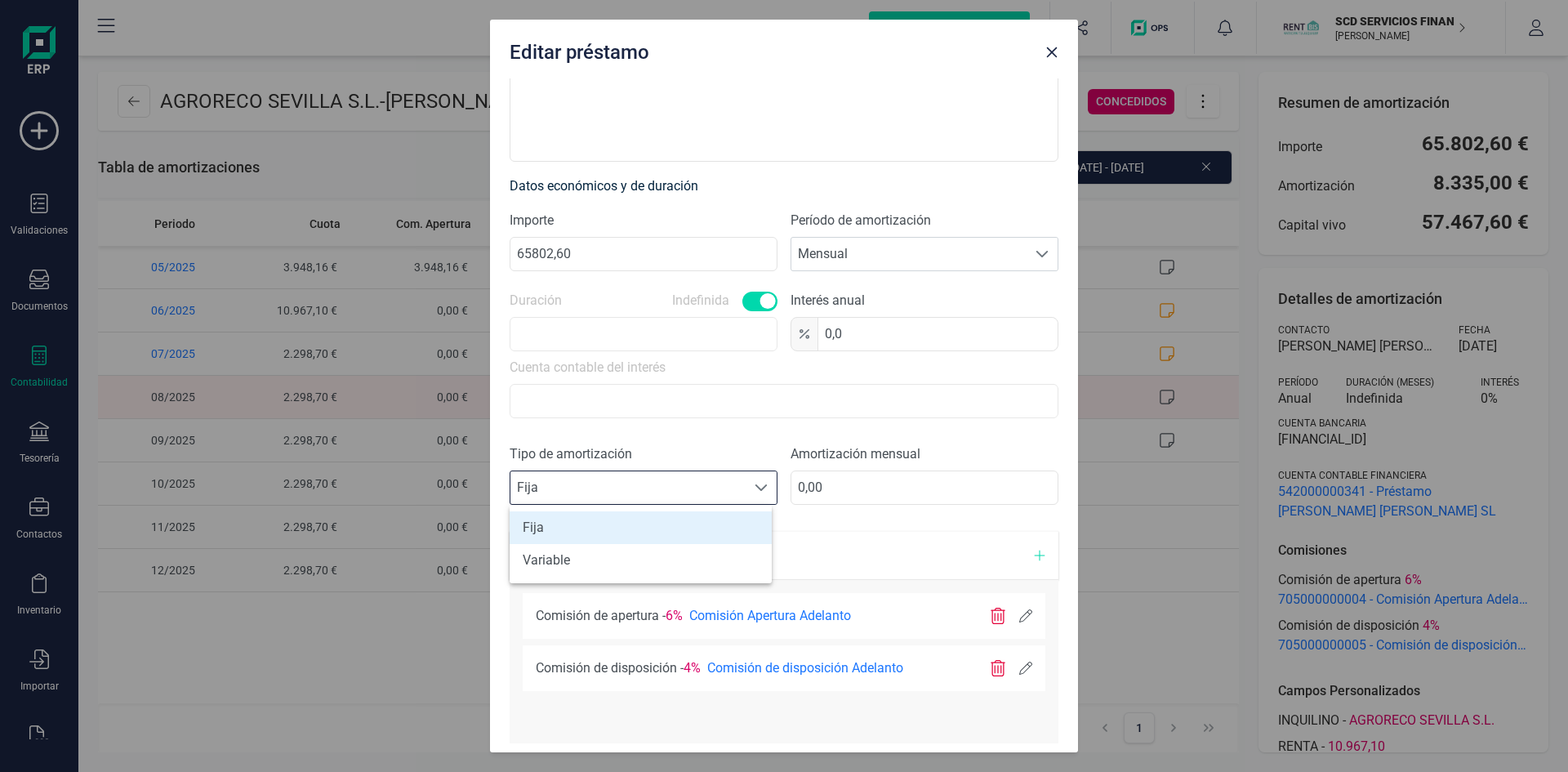
scroll to position [9, 72]
click at [585, 562] on li "Variable" at bounding box center [641, 560] width 262 height 33
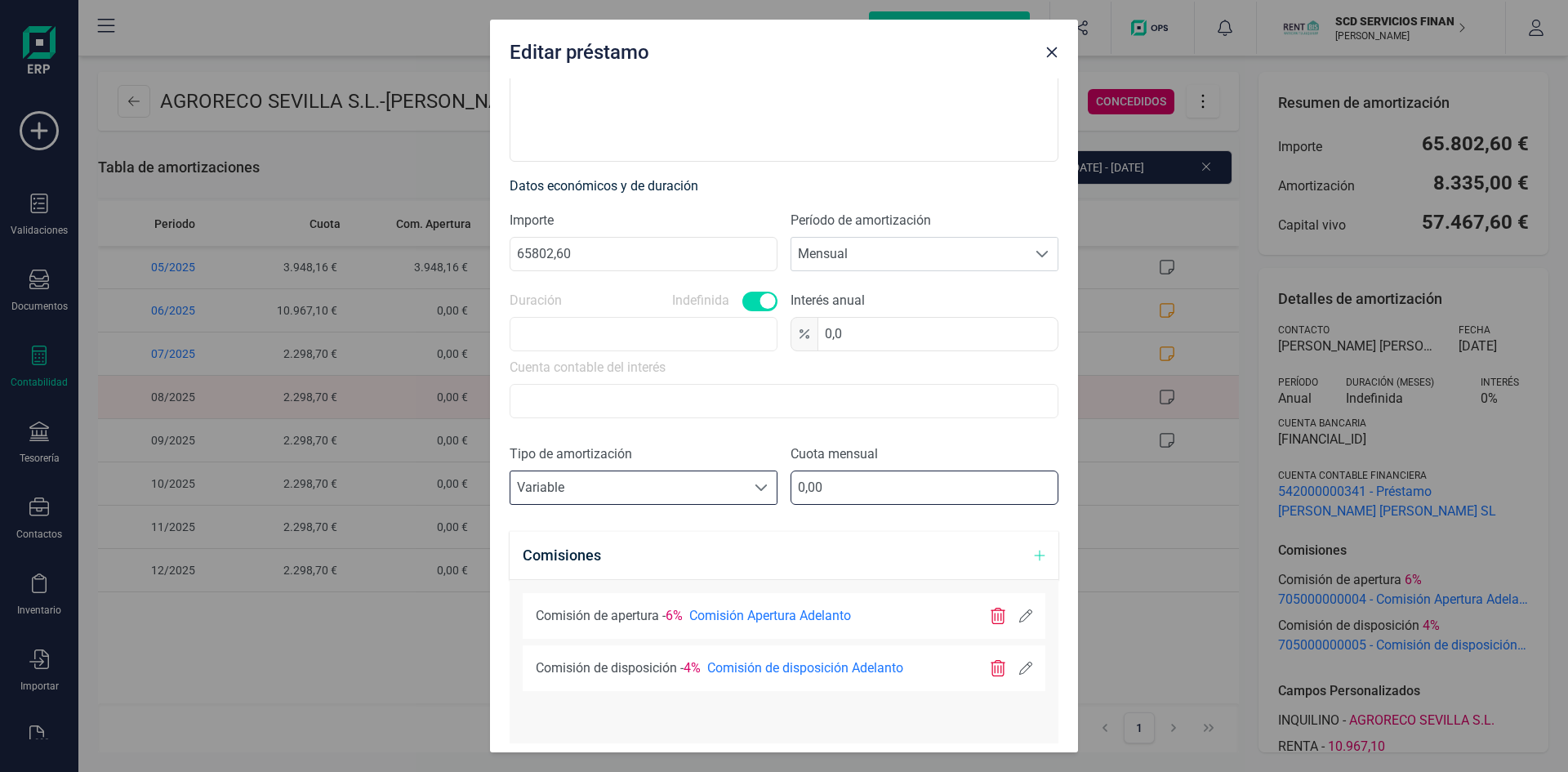
click at [851, 491] on input "0,00" at bounding box center [925, 488] width 268 height 34
type input "8668,39"
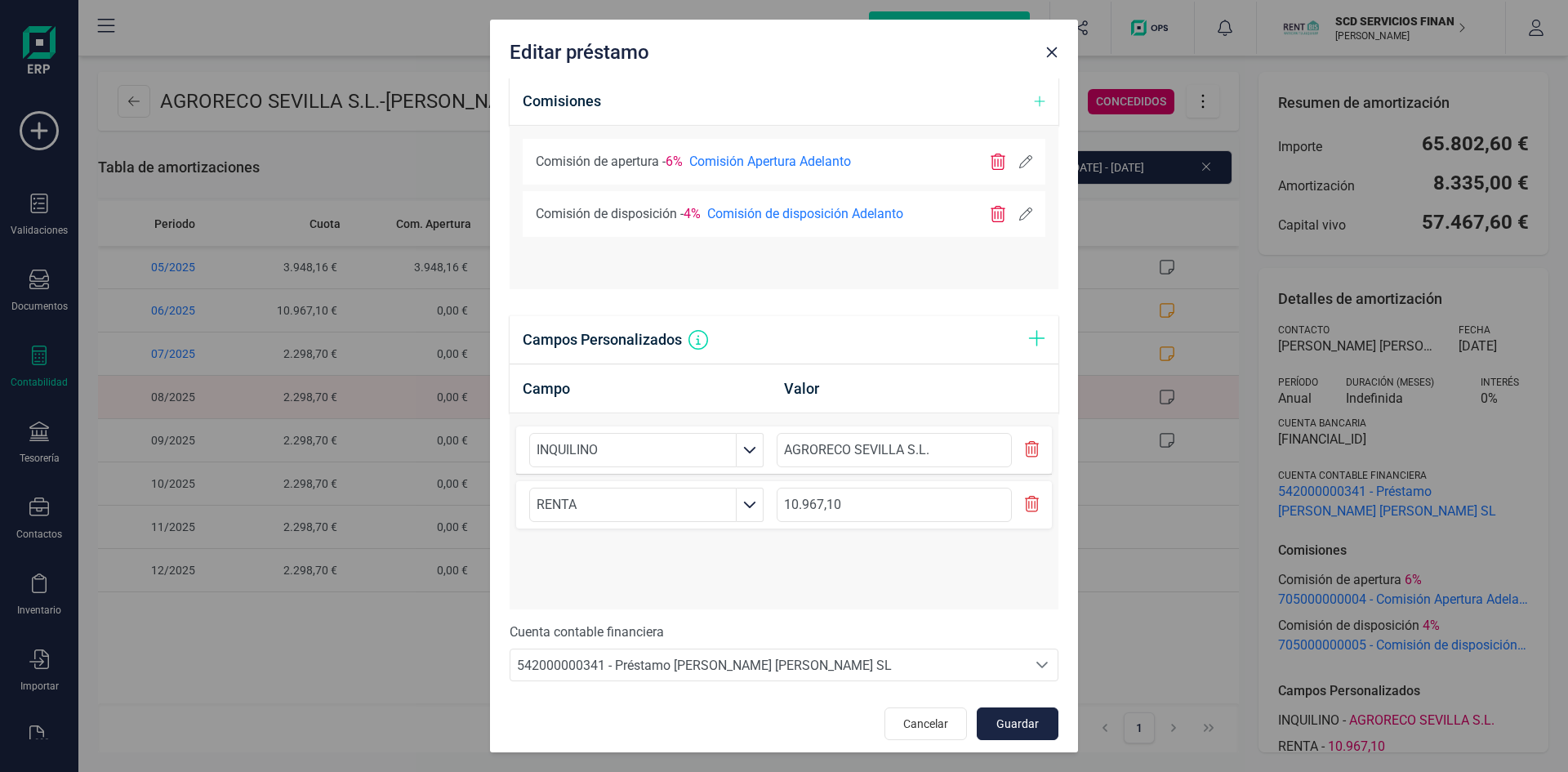
scroll to position [788, 0]
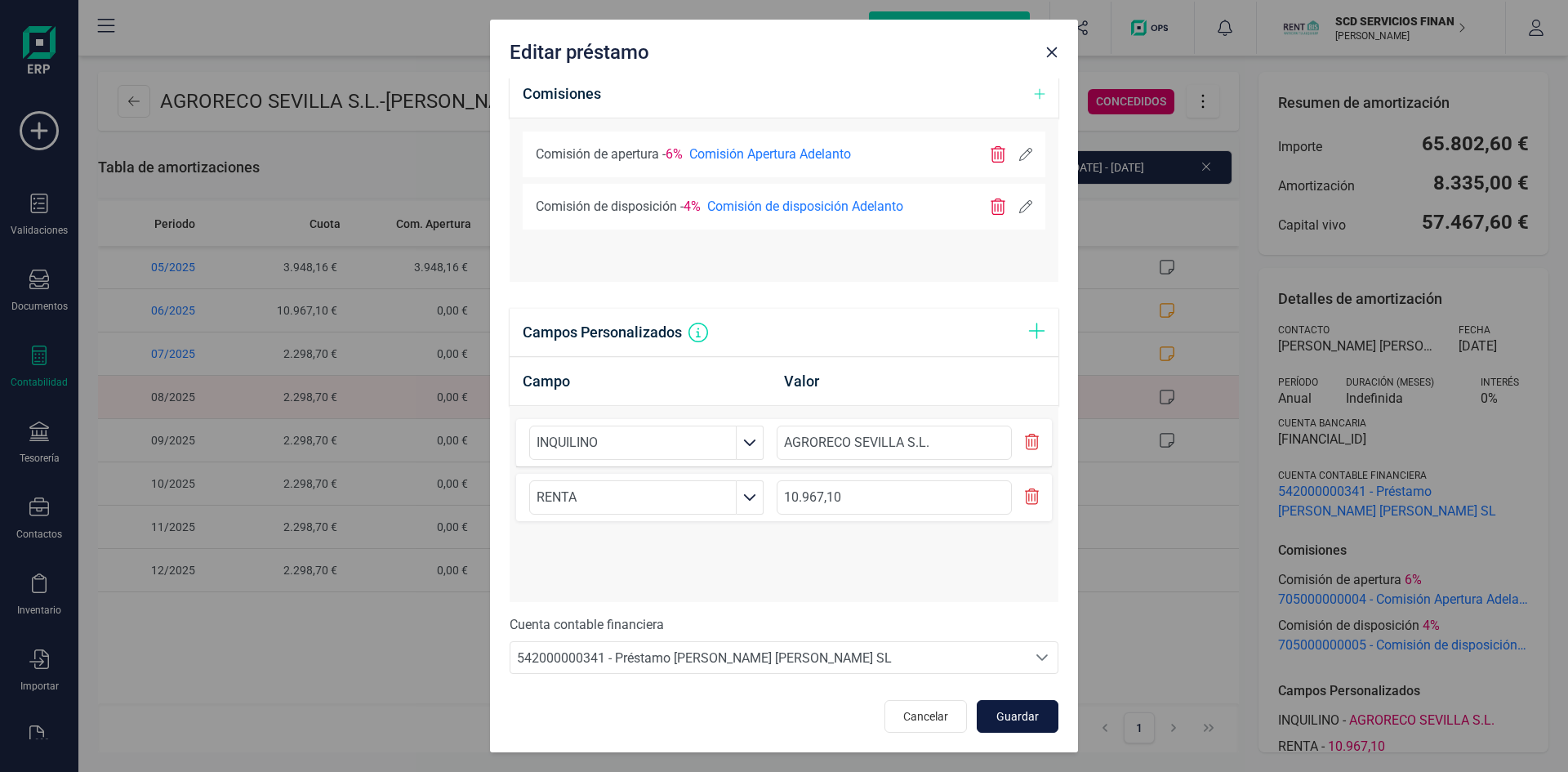
click at [1018, 718] on span "Guardar" at bounding box center [1018, 716] width 44 height 16
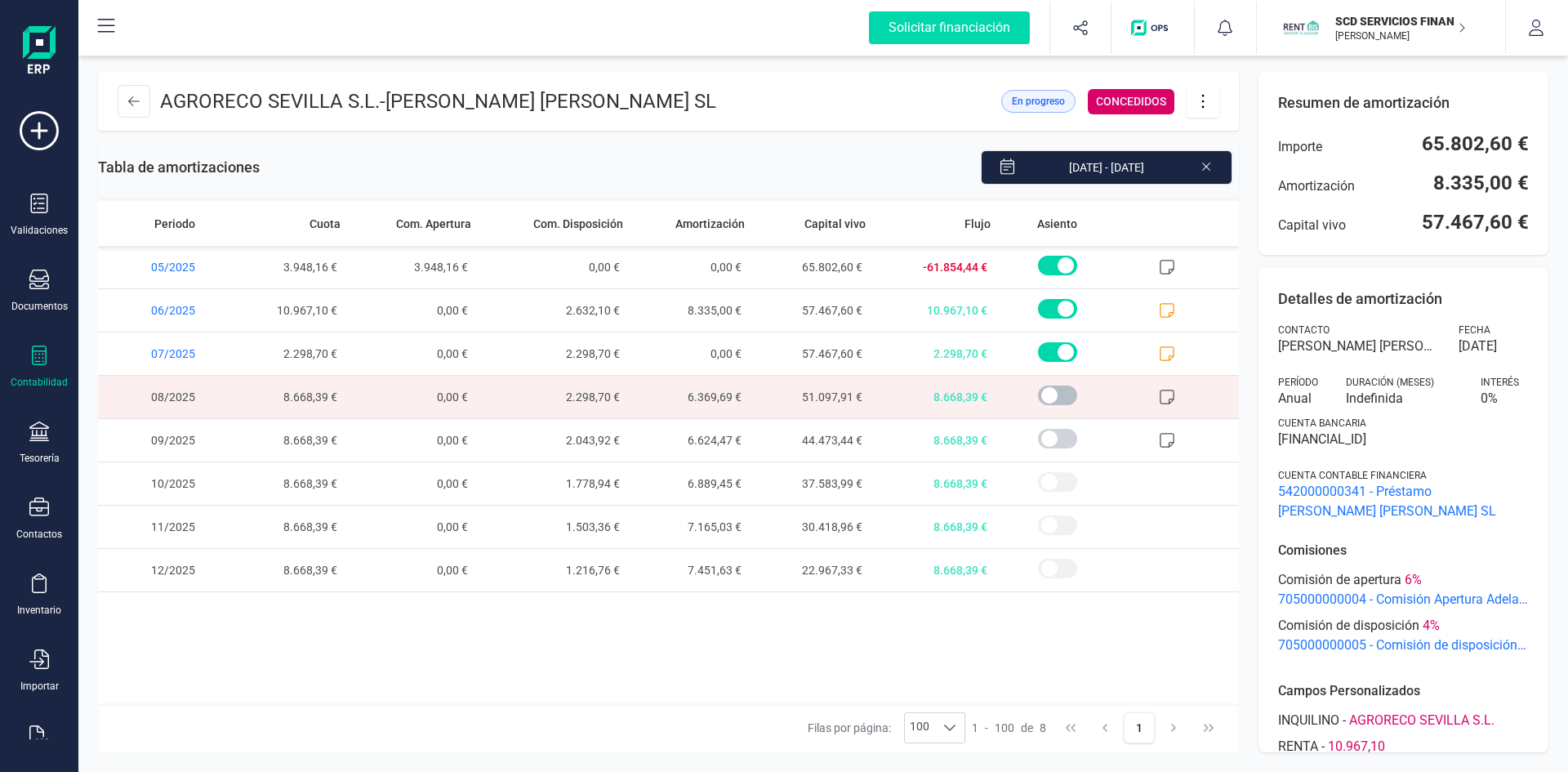
click at [1038, 393] on span at bounding box center [1058, 395] width 40 height 20
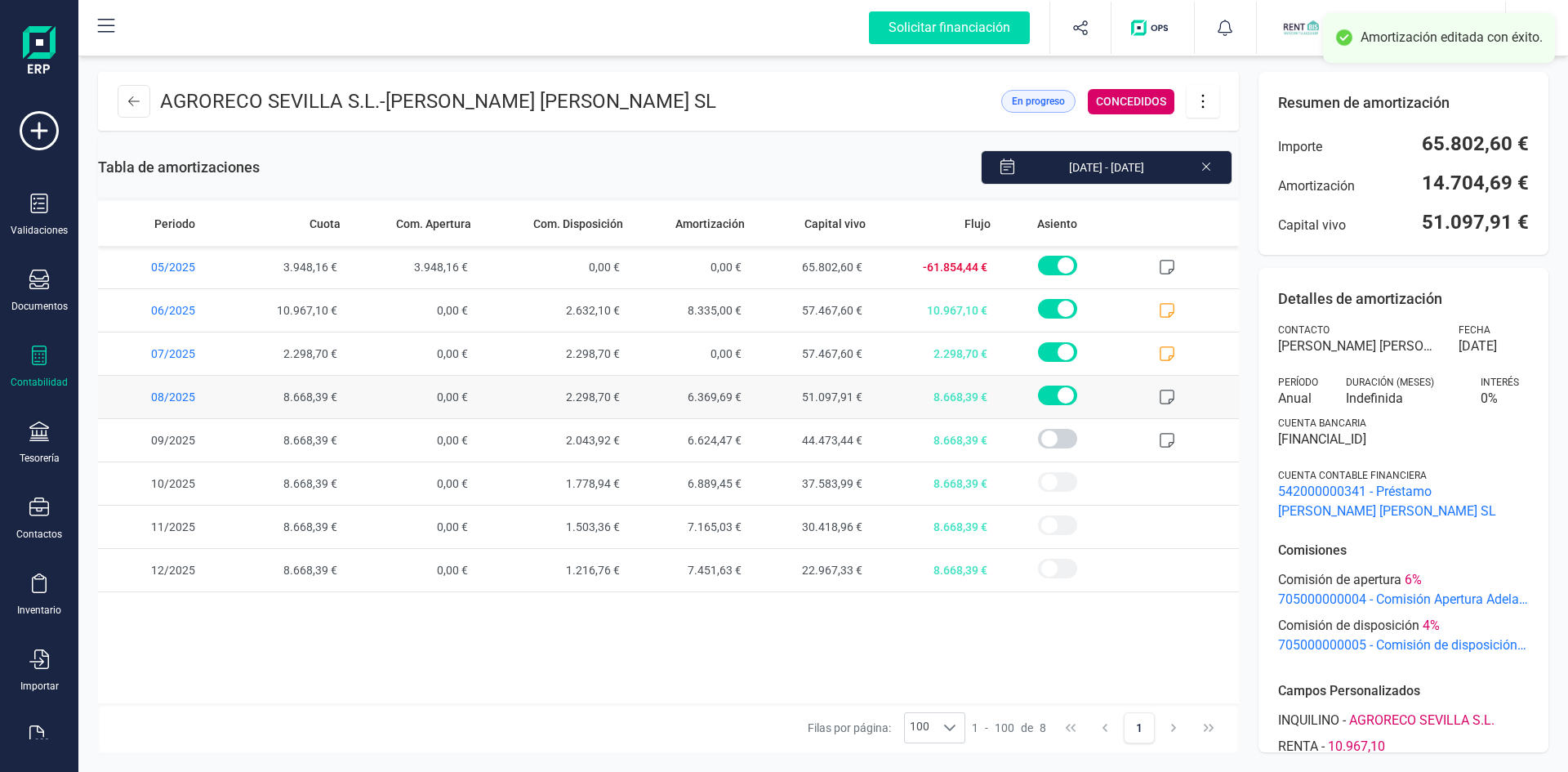
click at [1169, 399] on icon at bounding box center [1167, 397] width 15 height 15
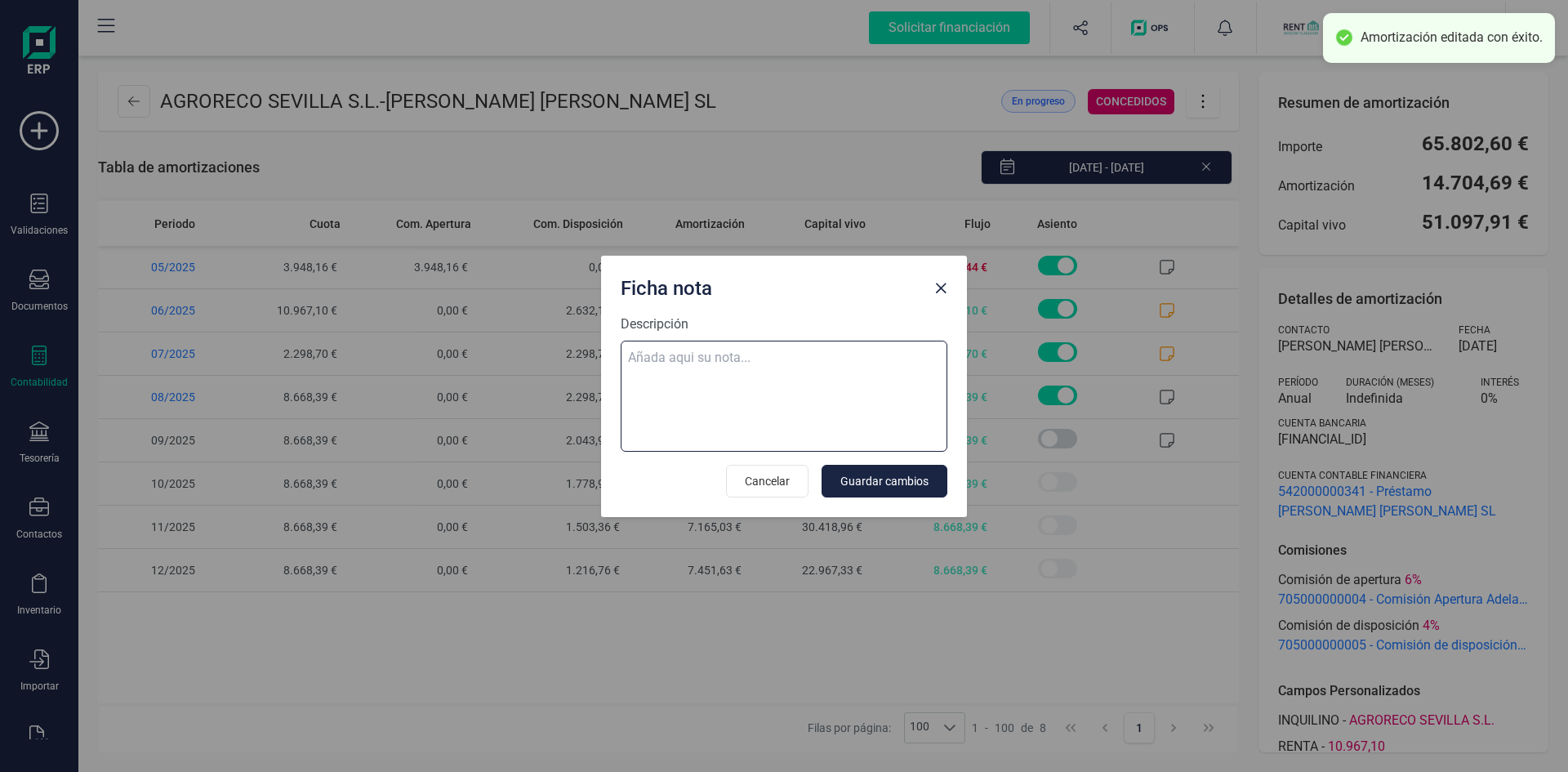
click at [737, 359] on textarea "Descripción" at bounding box center [784, 396] width 326 height 111
paste textarea "2. Renta de 10.967,10 € MES AMORTIZACIÓN COMISIÓN PENDIENTE jun 8.335,00 € 2.63…"
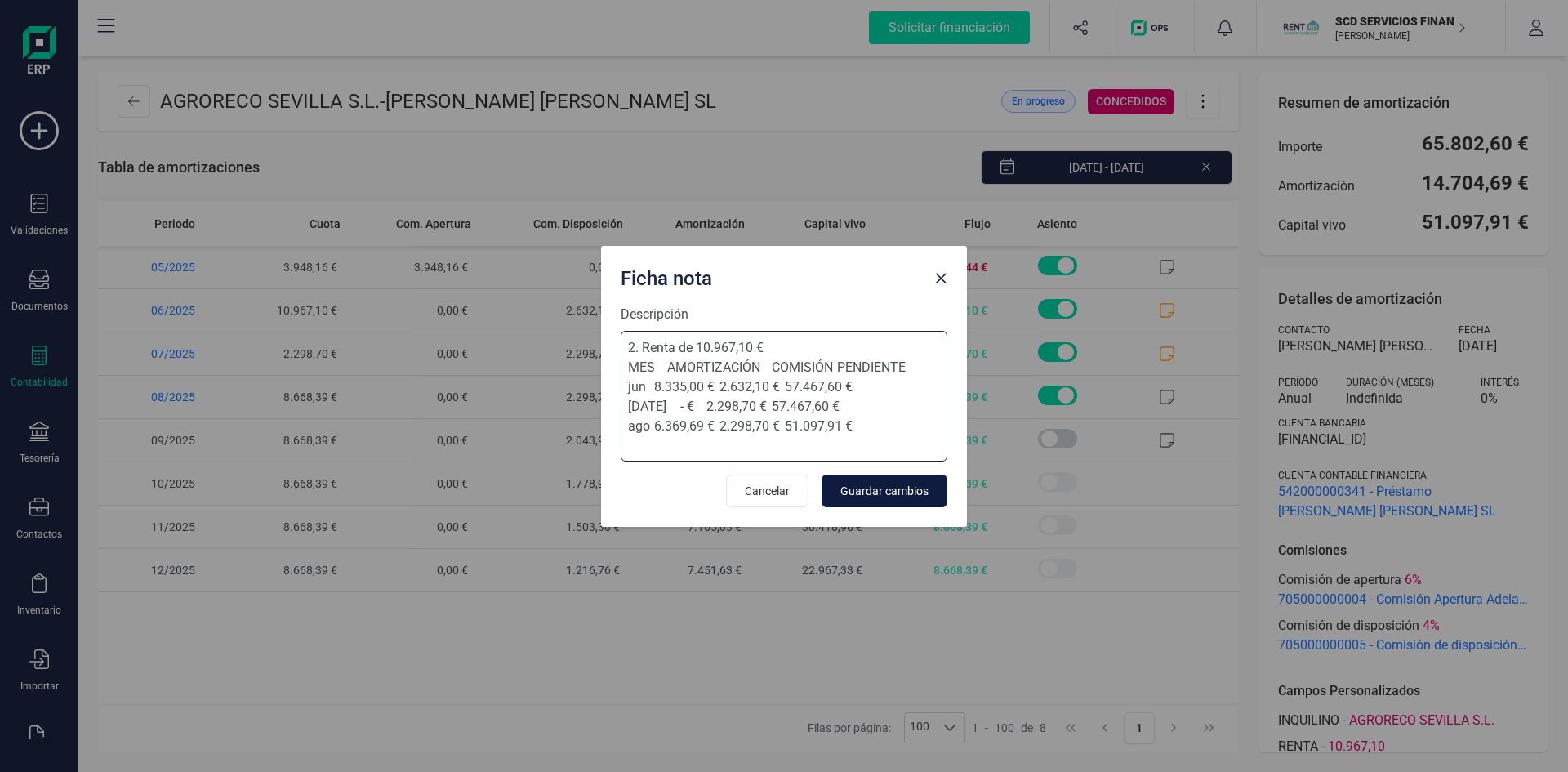
type textarea "2. Renta de 10.967,10 € MES AMORTIZACIÓN COMISIÓN PENDIENTE jun 8.335,00 € 2.63…"
click at [871, 487] on span "Guardar cambios" at bounding box center [884, 490] width 88 height 16
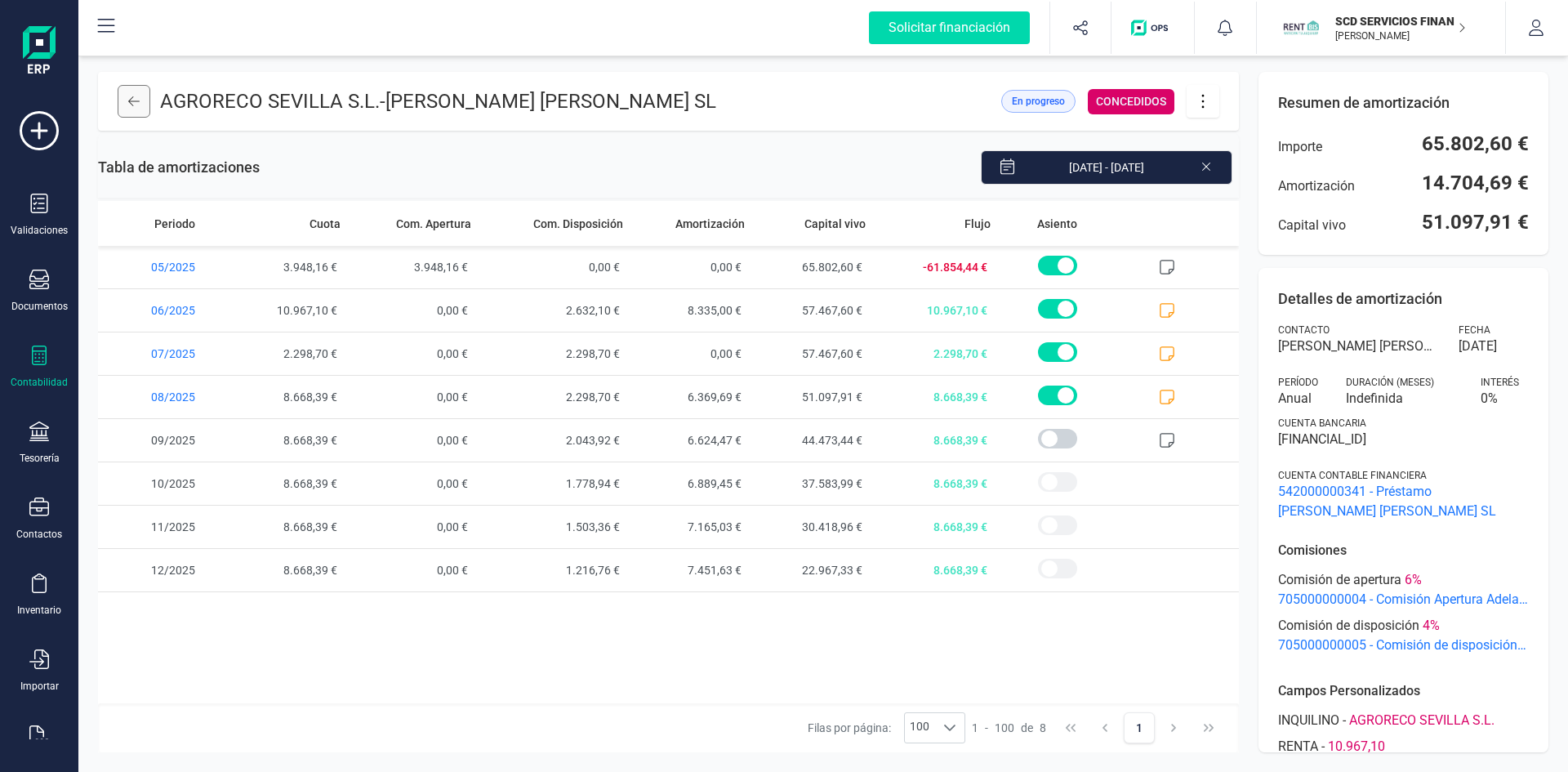
click at [135, 100] on icon at bounding box center [133, 100] width 11 height 13
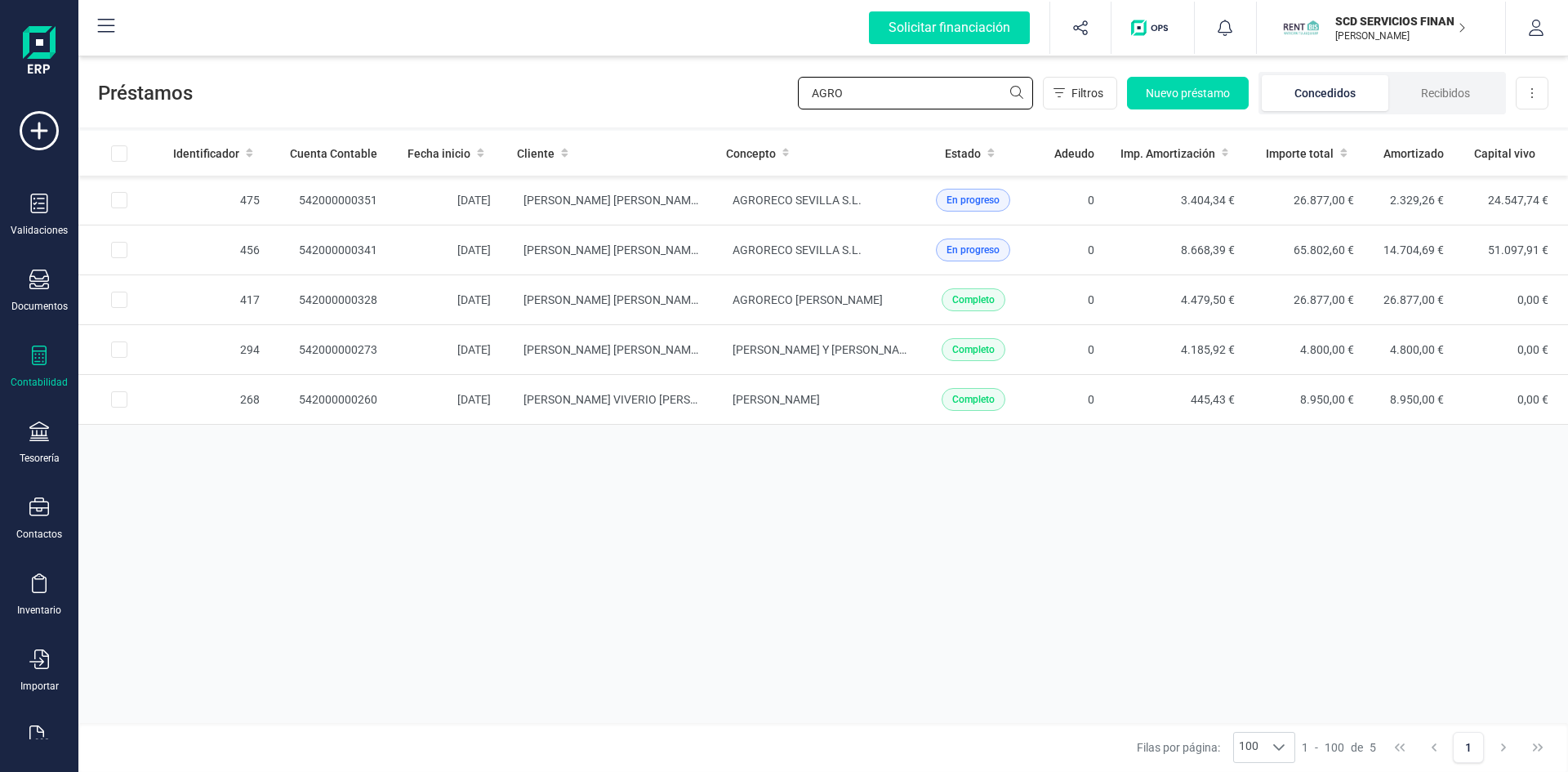
drag, startPoint x: 845, startPoint y: 92, endPoint x: 712, endPoint y: 98, distance: 133.1
click at [719, 96] on div "Préstamos AGRO Filtros Nuevo préstamo Concedidos Recibidos Descargar Excel" at bounding box center [823, 90] width 1490 height 76
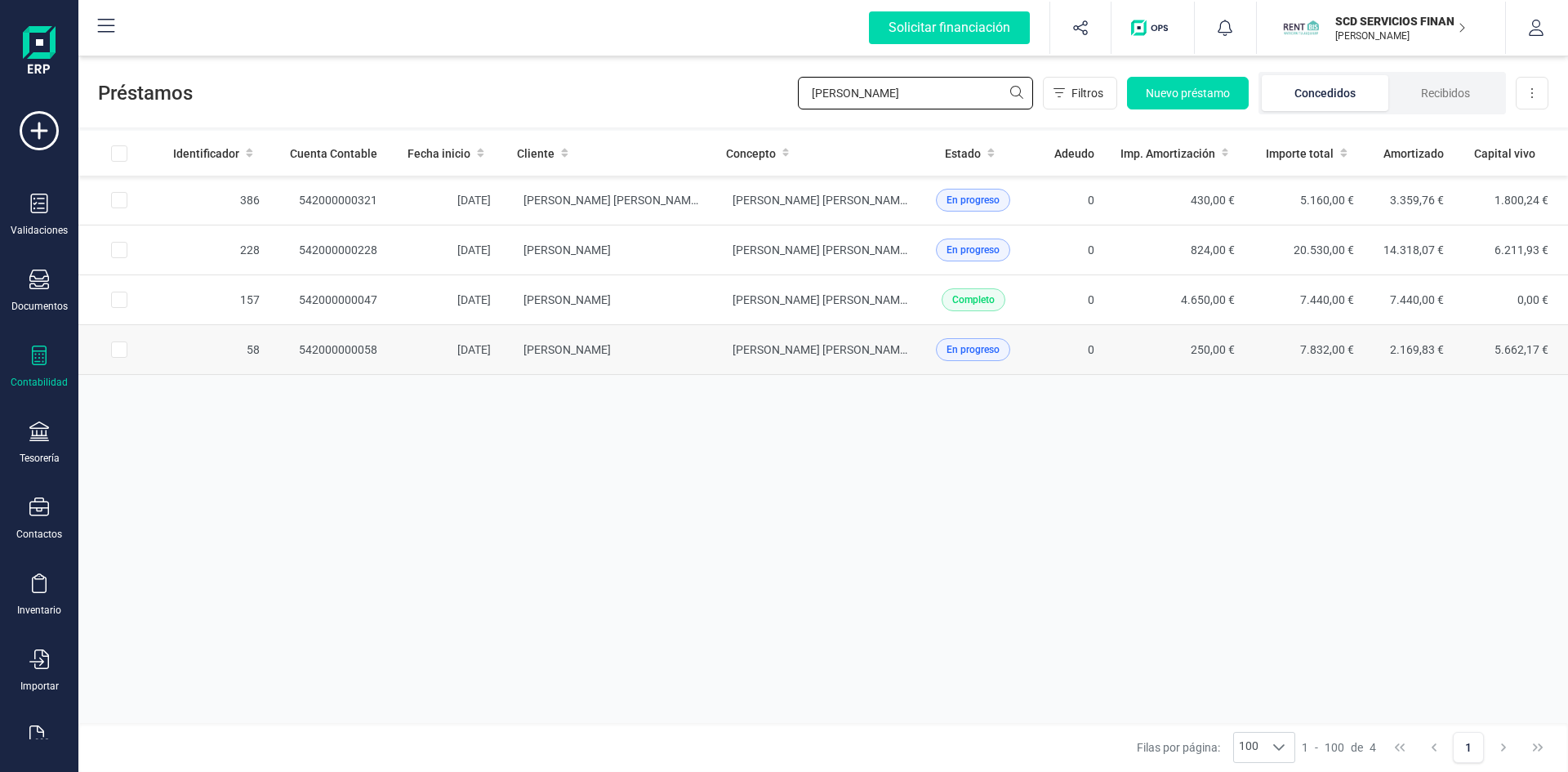
type input "raquel"
click at [349, 346] on td "542000000058" at bounding box center [331, 350] width 118 height 50
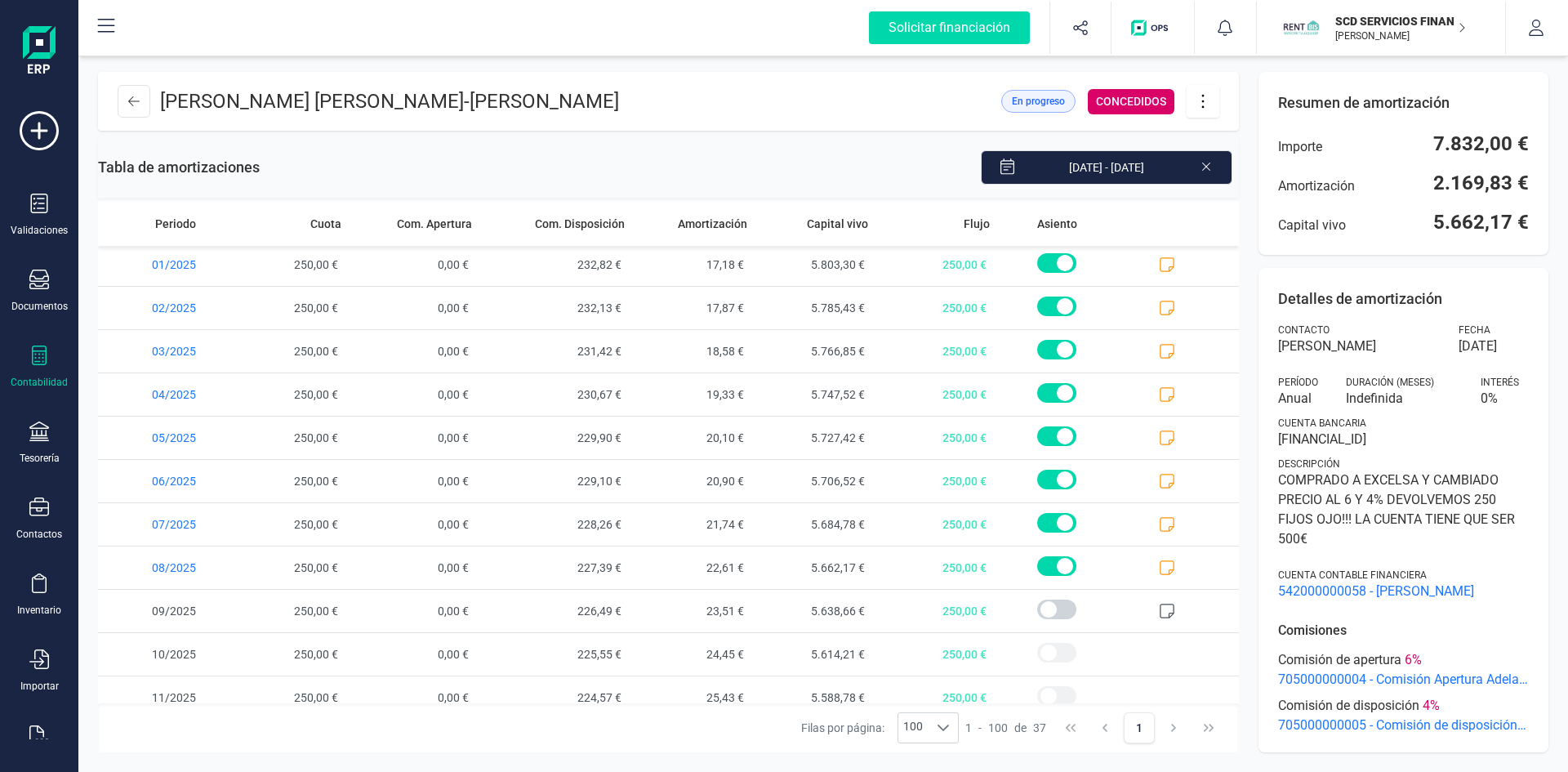
scroll to position [1144, 0]
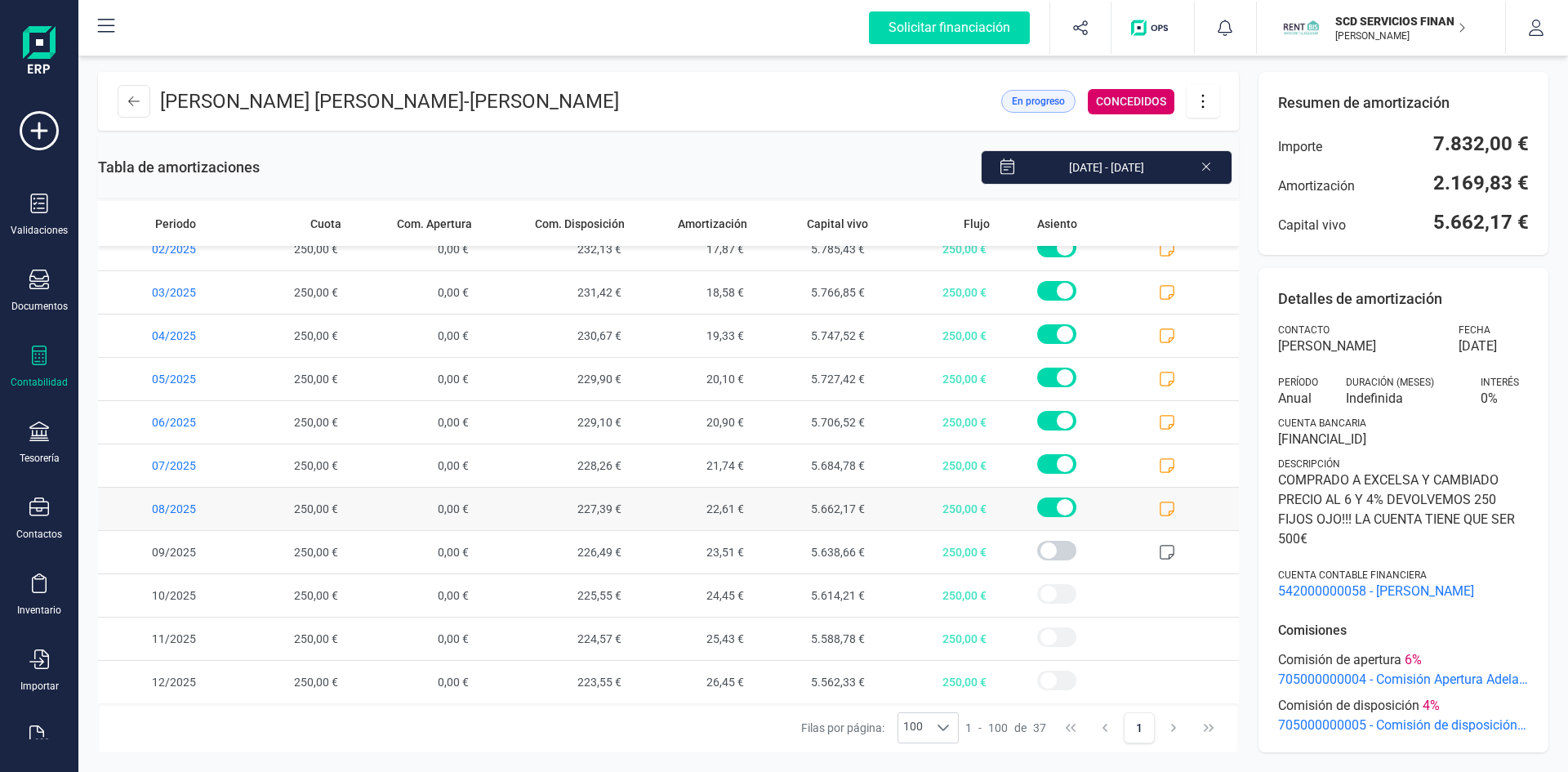
click at [1159, 506] on icon at bounding box center [1167, 508] width 16 height 16
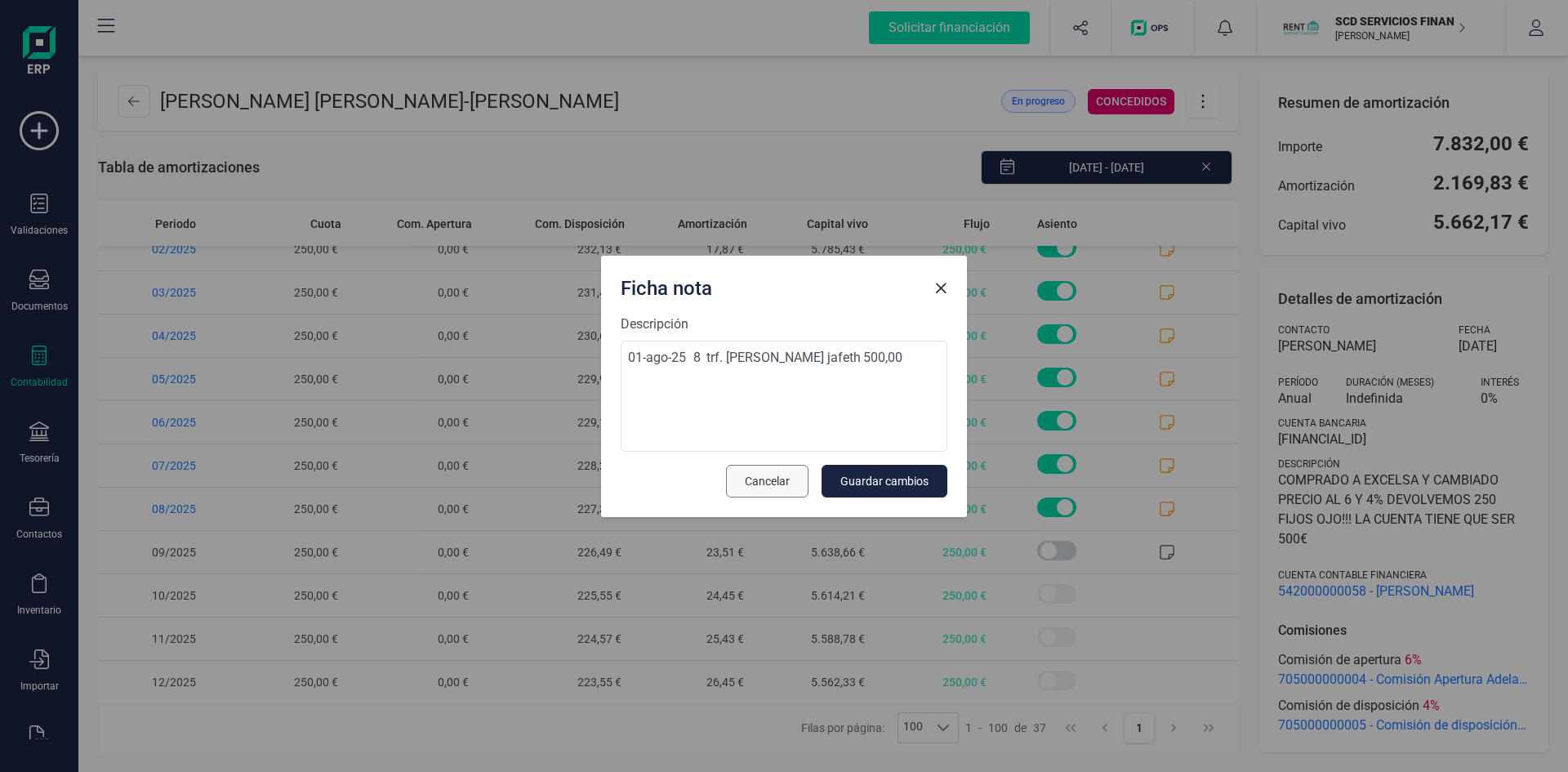
click at [771, 480] on span "Cancelar" at bounding box center [767, 481] width 45 height 16
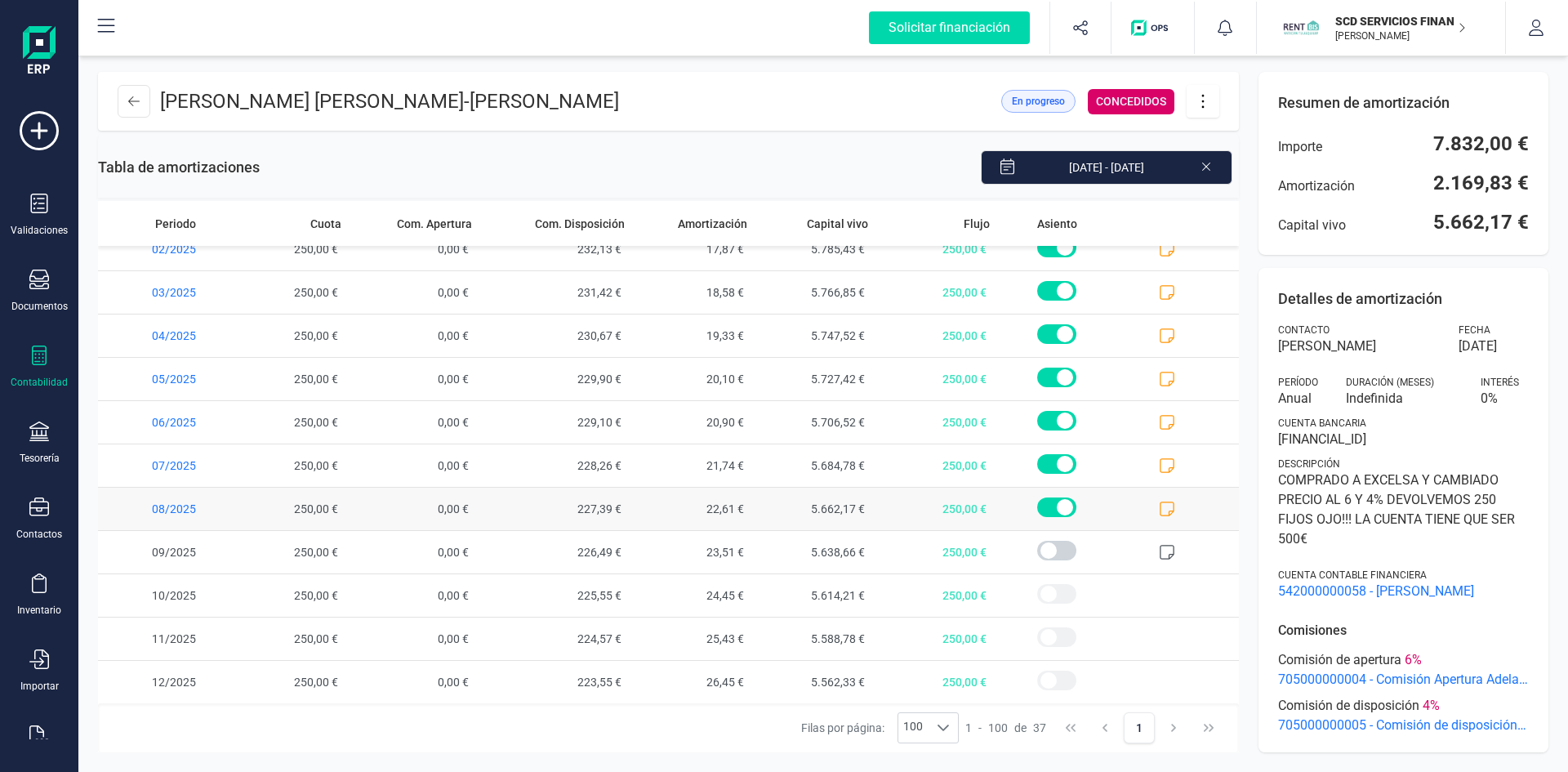
click at [1162, 511] on icon at bounding box center [1167, 508] width 15 height 15
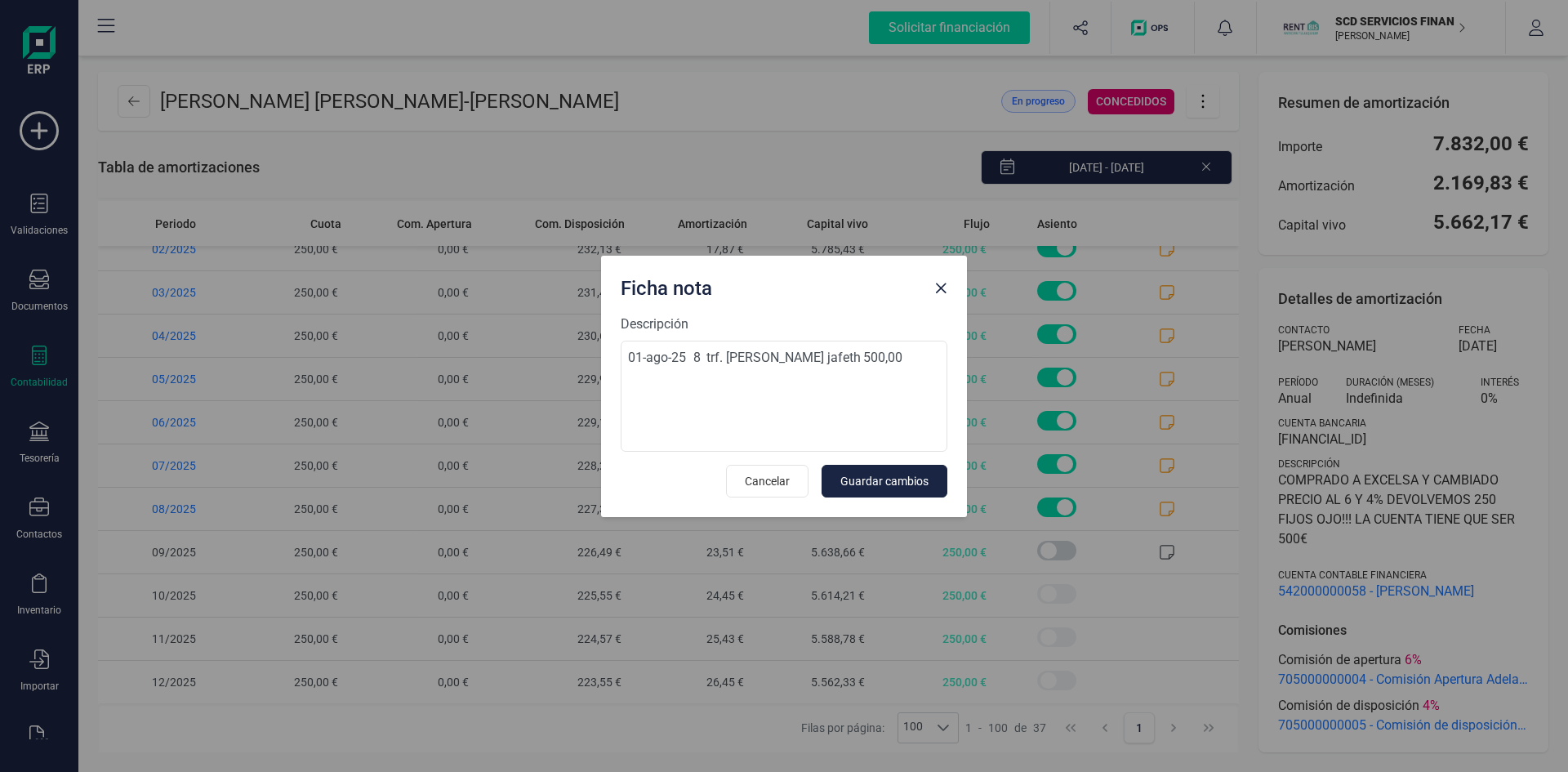
click at [942, 290] on span "Close" at bounding box center [940, 288] width 13 height 13
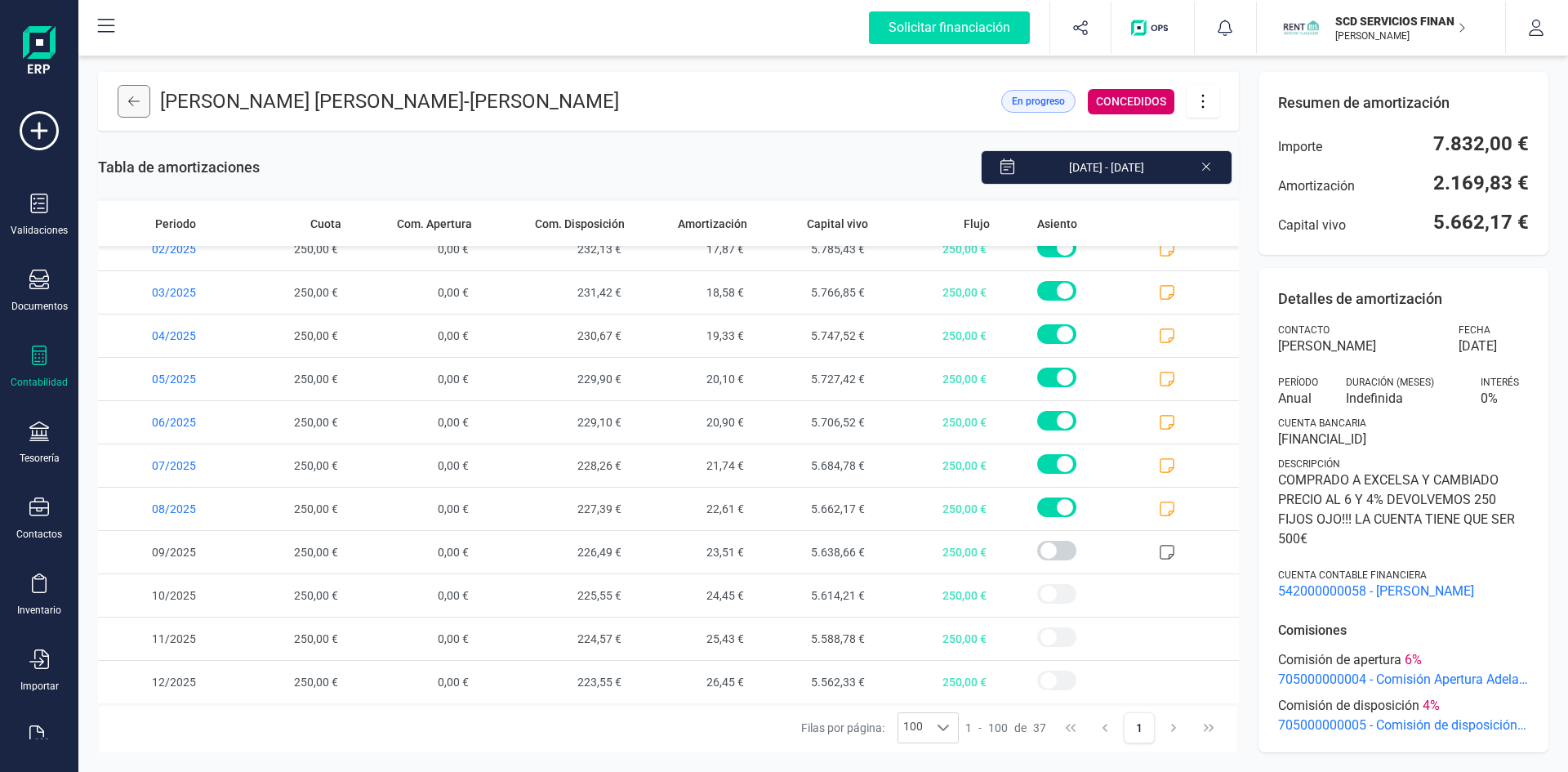
click at [137, 95] on icon at bounding box center [133, 100] width 11 height 13
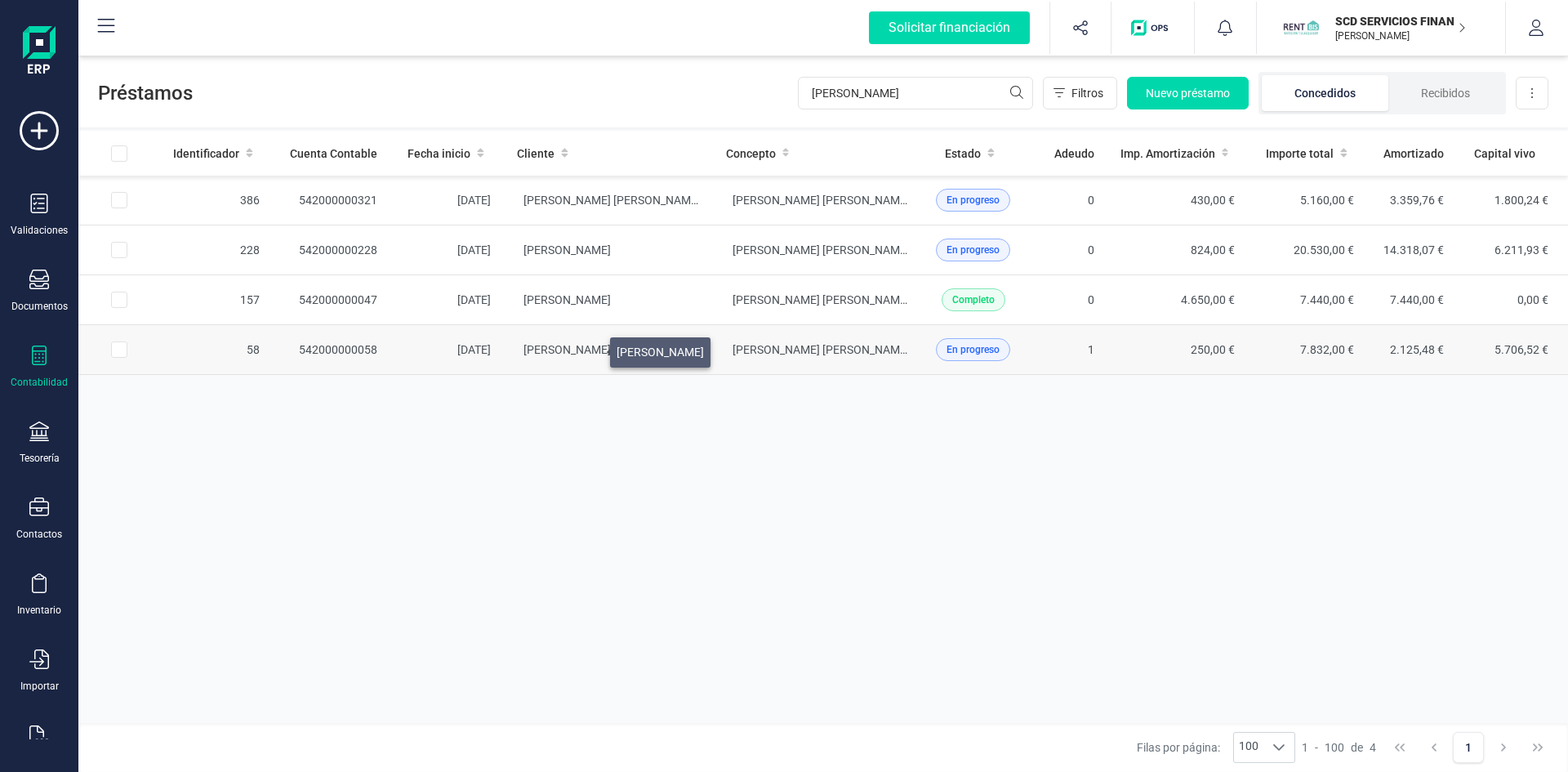
click at [591, 348] on span "RAQUEL MORENO ALAMO" at bounding box center [568, 350] width 88 height 13
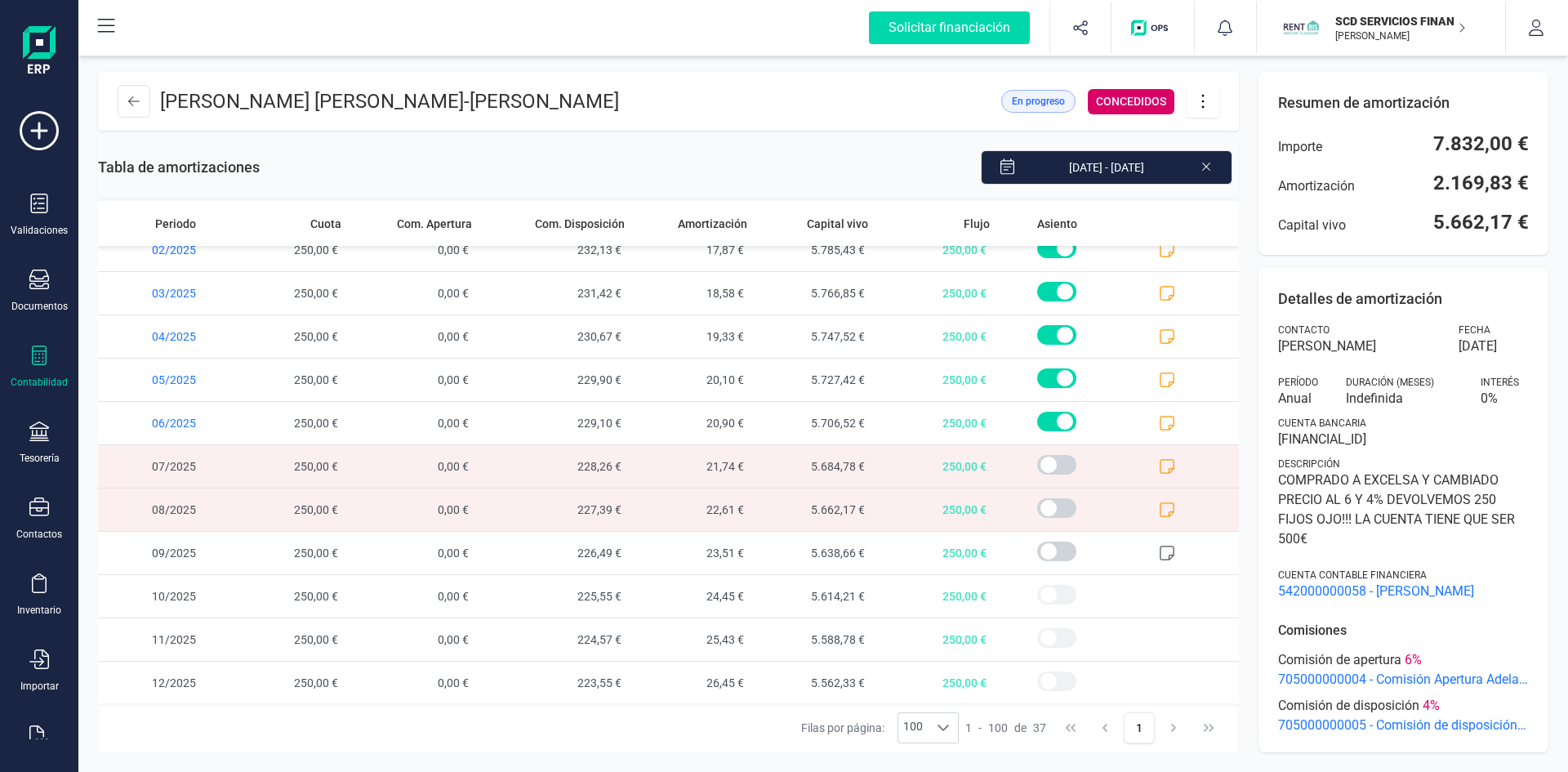
scroll to position [1144, 0]
click at [1159, 418] on icon at bounding box center [1167, 422] width 16 height 16
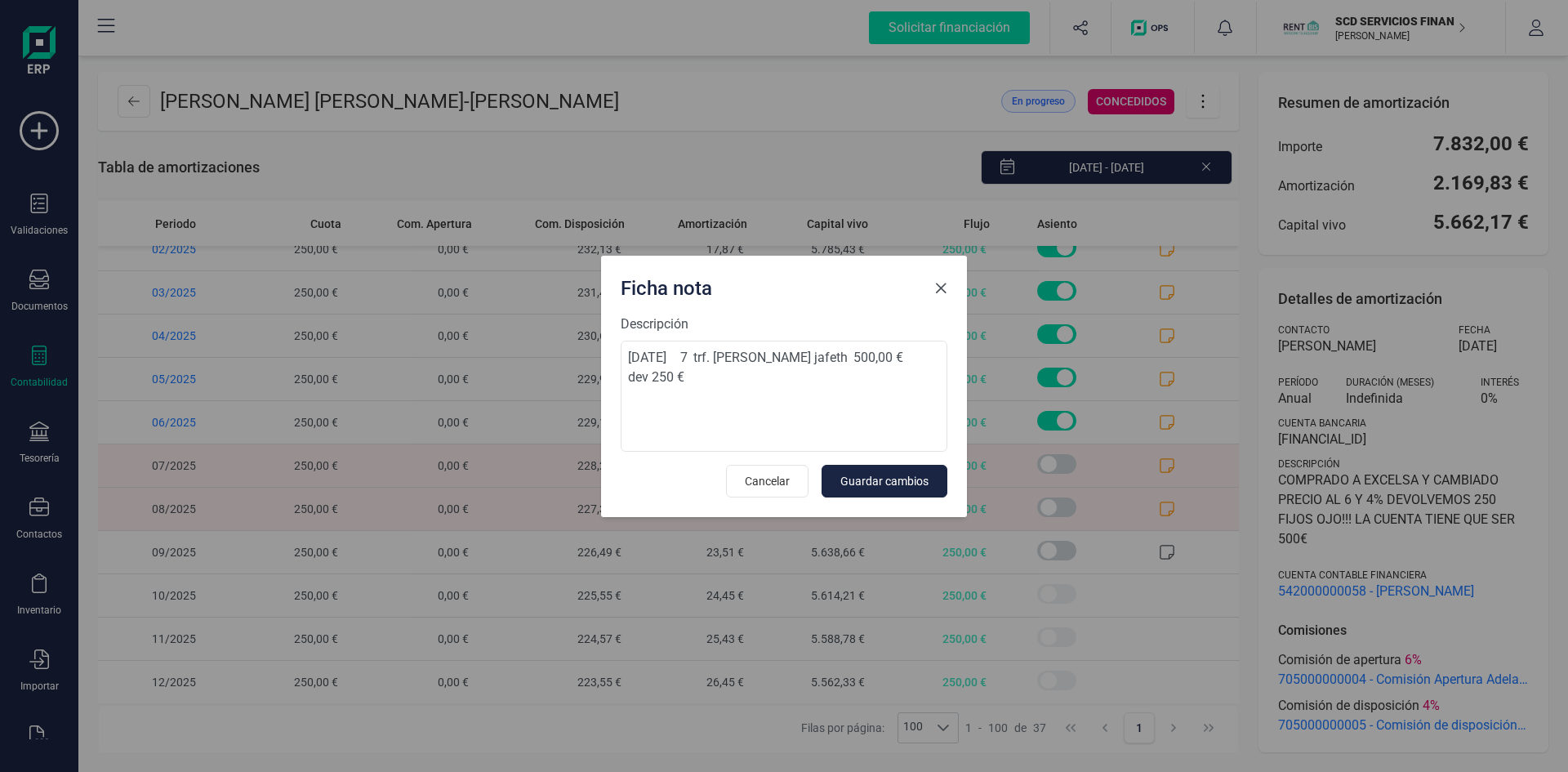
click at [939, 291] on span "Close" at bounding box center [940, 288] width 13 height 13
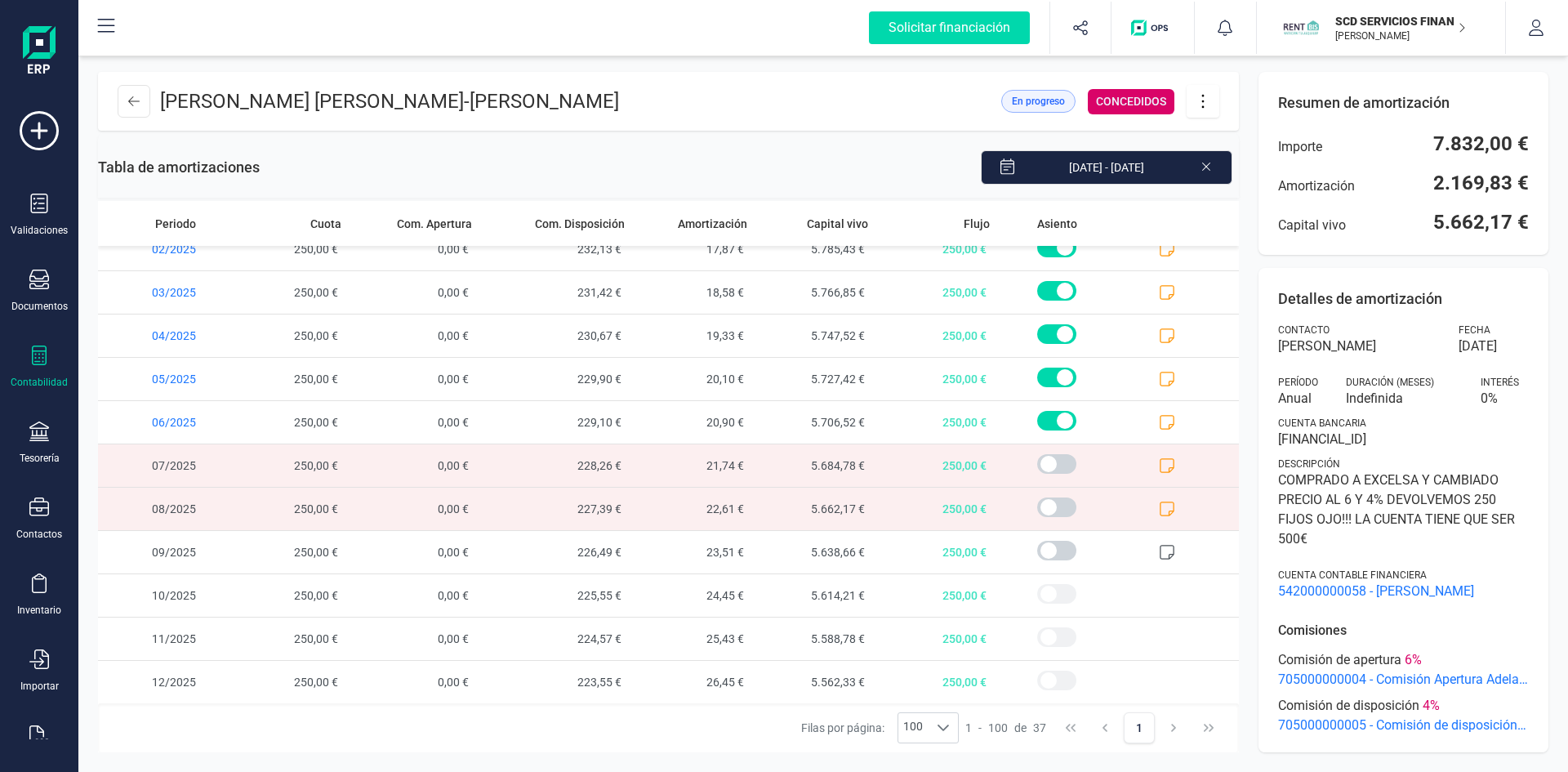
click at [1163, 510] on icon at bounding box center [1167, 508] width 16 height 16
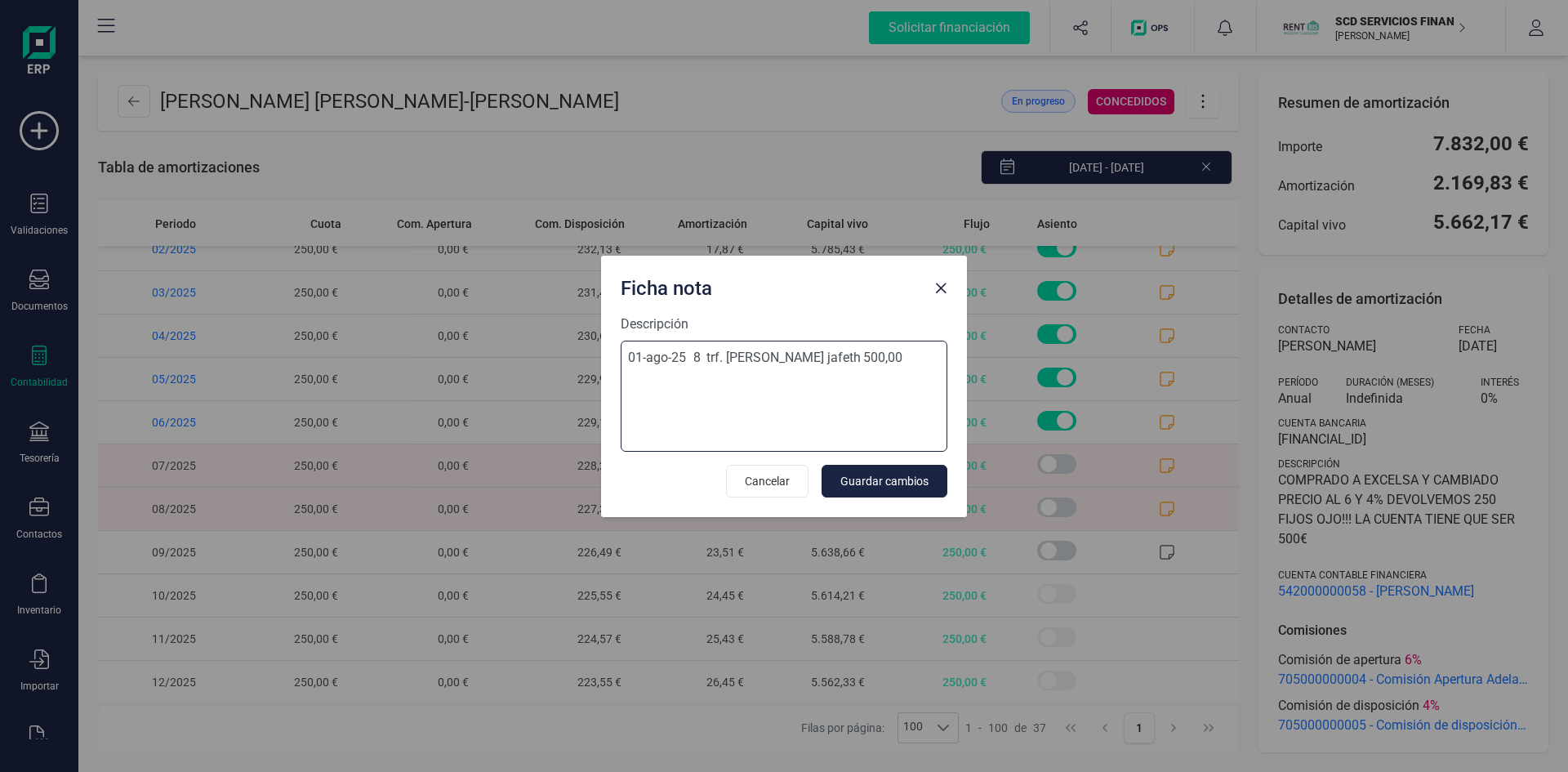
drag, startPoint x: 885, startPoint y: 356, endPoint x: 477, endPoint y: 355, distance: 408.0
click at [477, 356] on div "Ficha nota Descripción 01-ago-25 8 trf. lopez gil jafeth 500,00 Cancelar Guarda…" at bounding box center [784, 386] width 1568 height 772
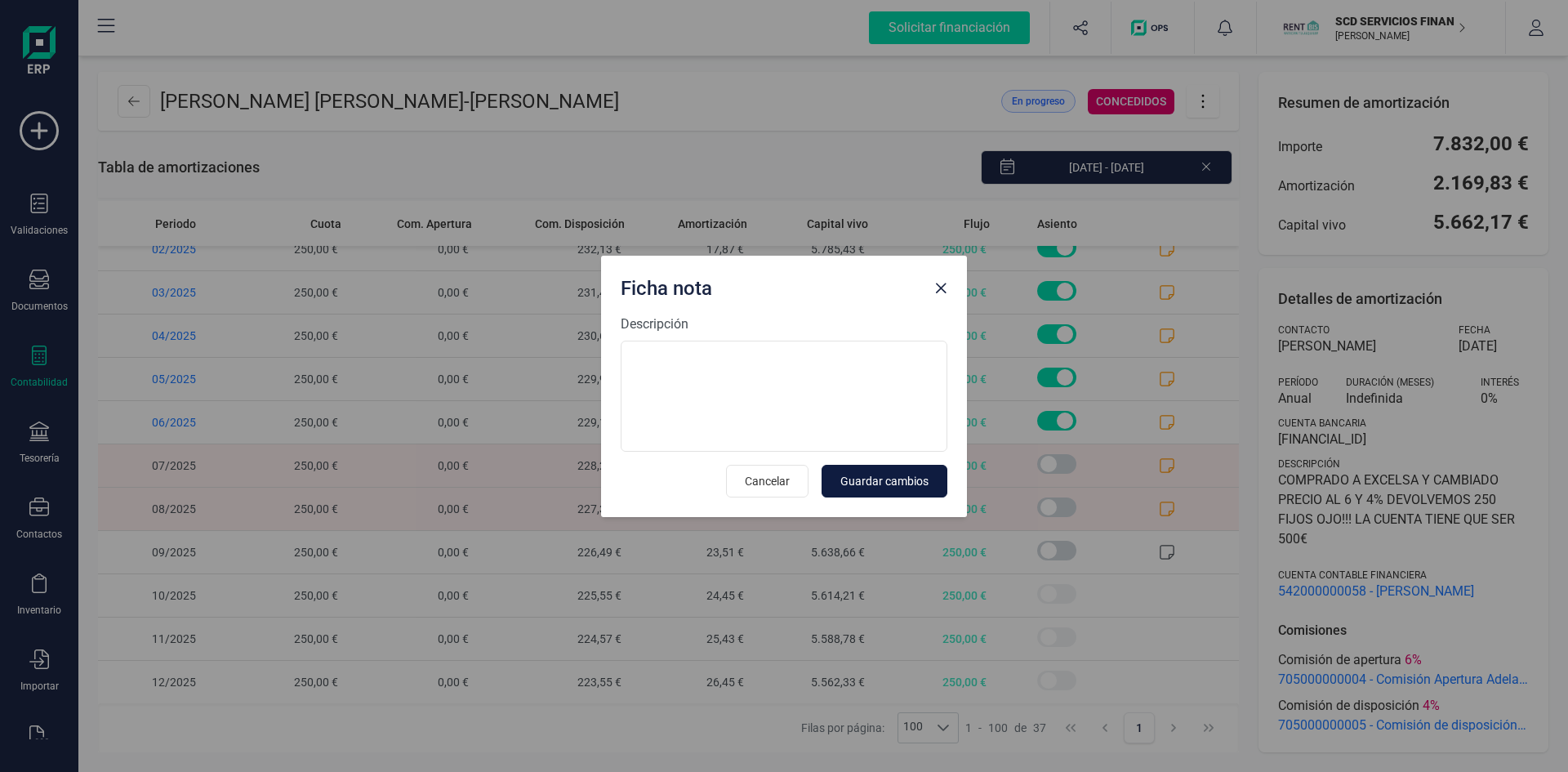
click at [875, 471] on button "Guardar cambios" at bounding box center [884, 481] width 125 height 33
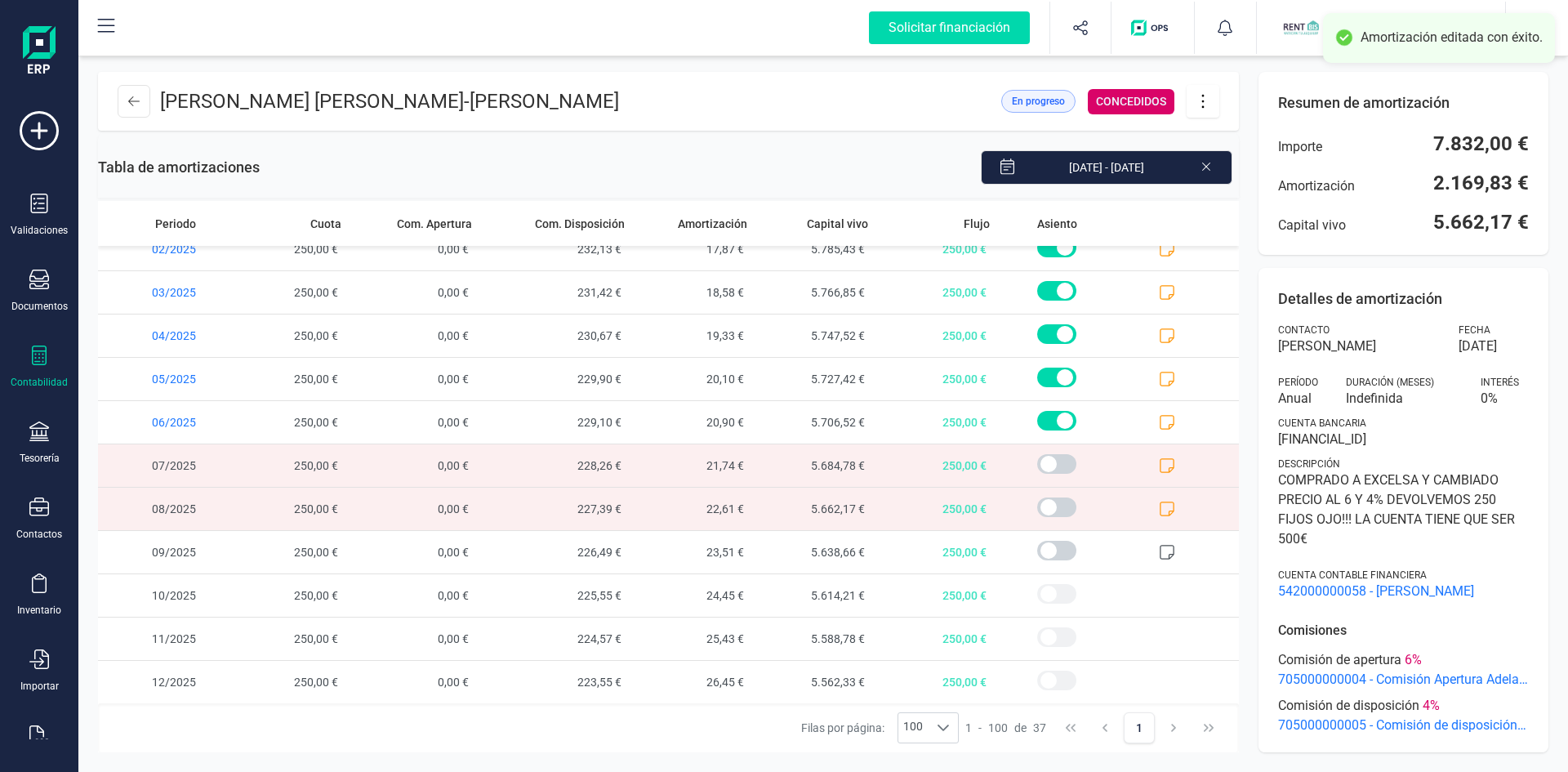
click at [1159, 465] on icon at bounding box center [1167, 465] width 16 height 16
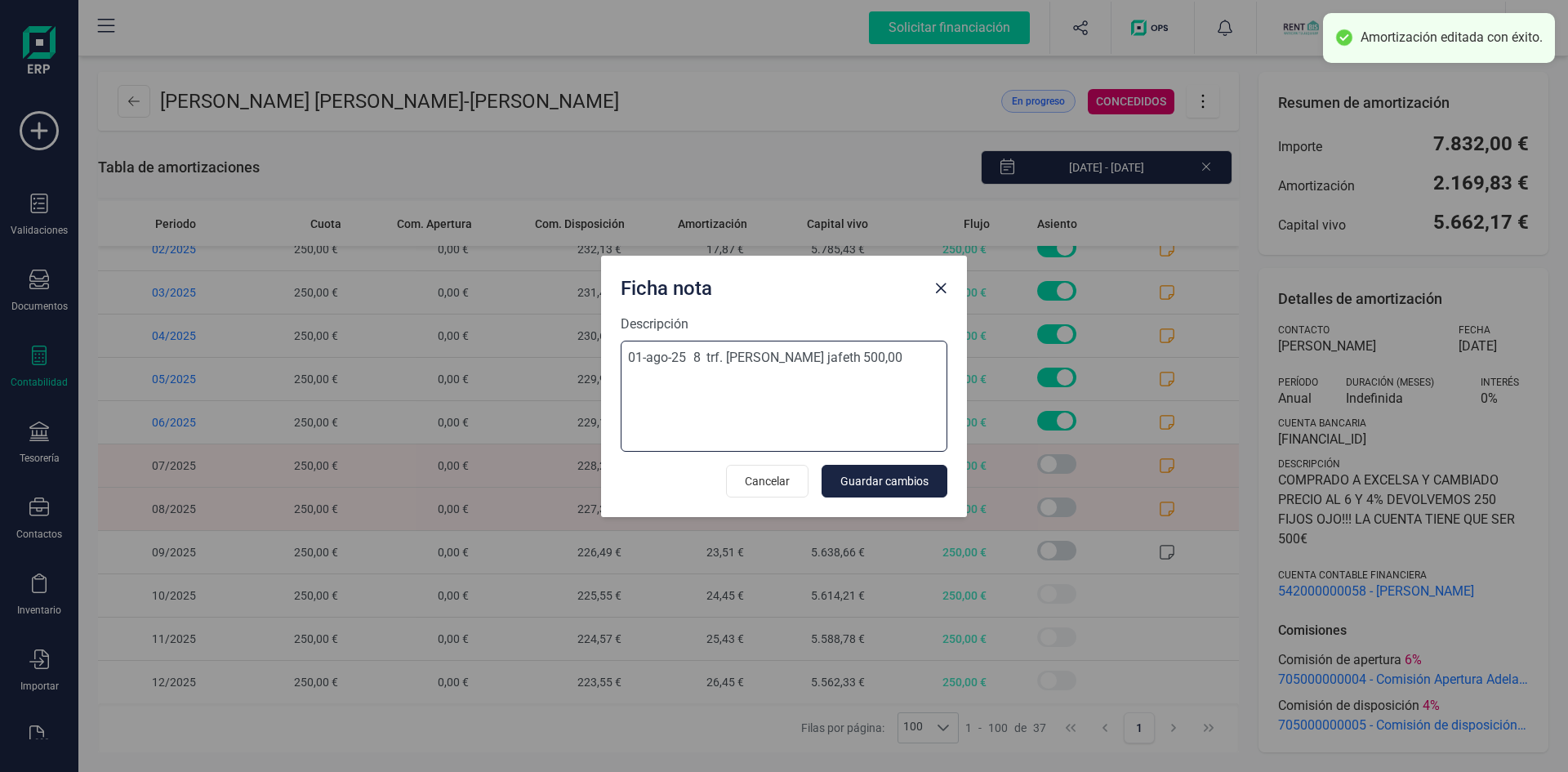
click at [720, 373] on textarea "01-ago-25 8 trf. lopez gil jafeth 500,00" at bounding box center [784, 396] width 326 height 111
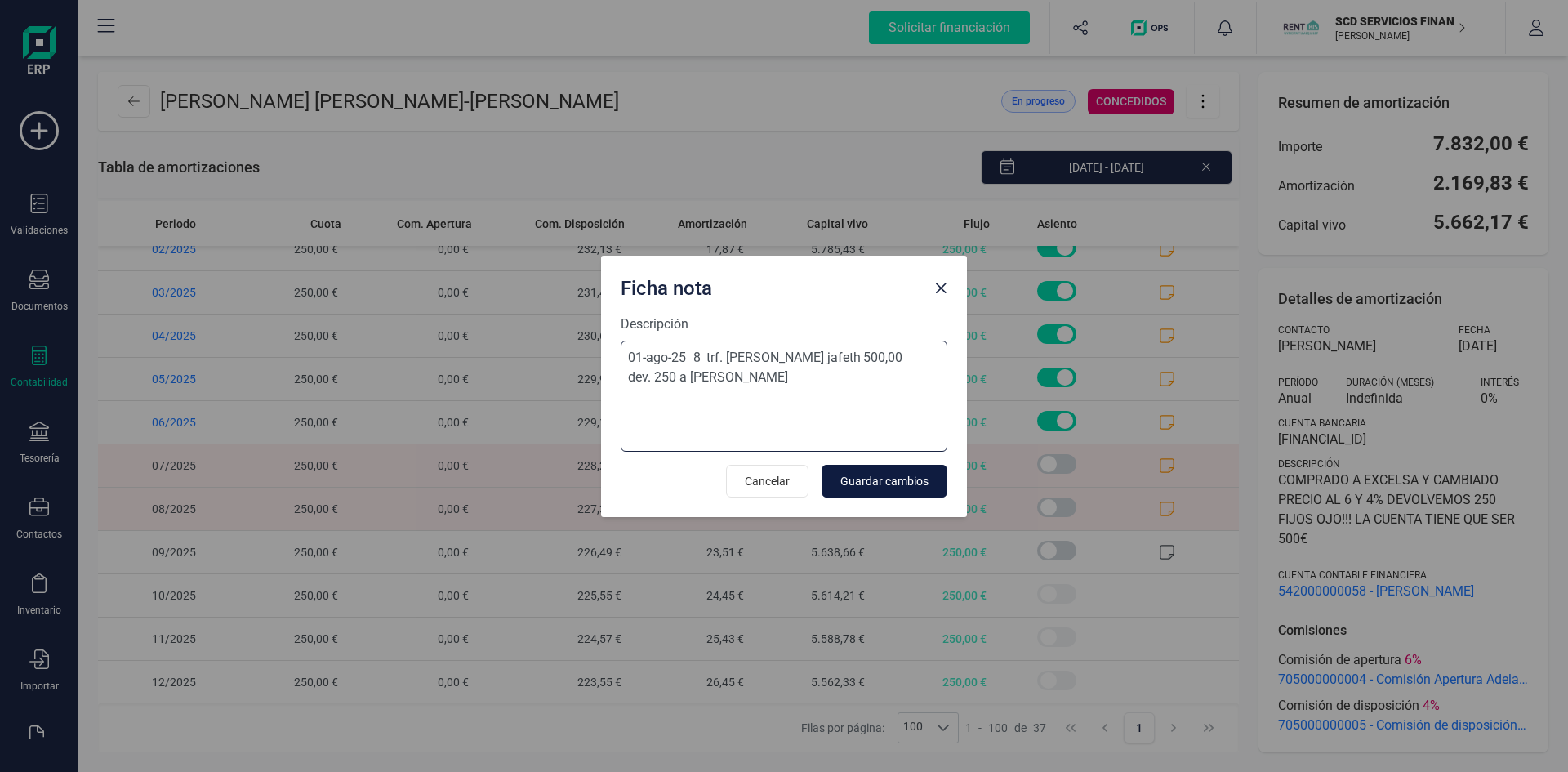
type textarea "01-ago-25 8 trf. lopez gil jafeth 500,00 dev. 250 a Raquel Moreno"
click at [874, 482] on span "Guardar cambios" at bounding box center [884, 481] width 88 height 16
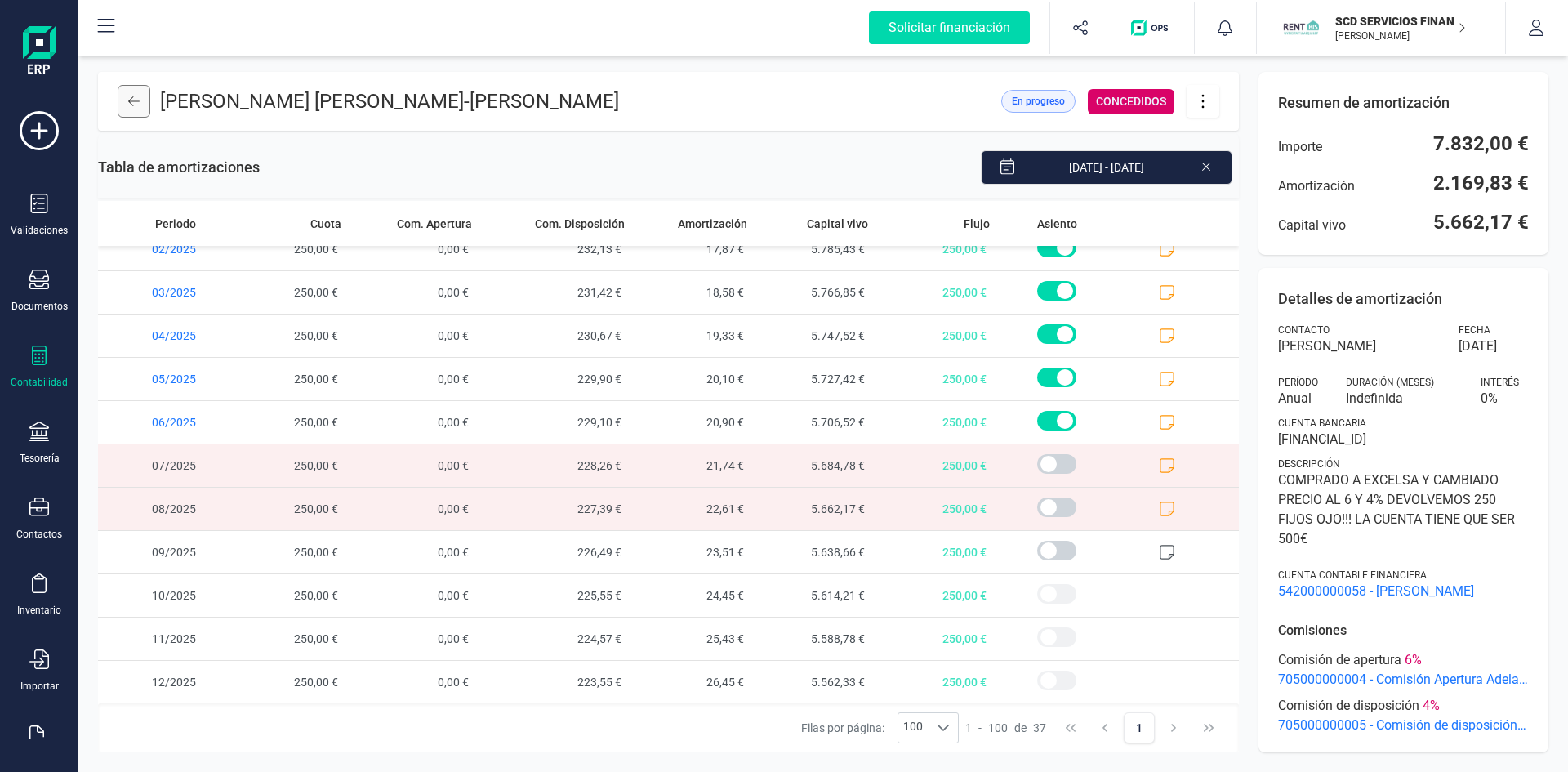
click at [135, 107] on icon at bounding box center [133, 100] width 11 height 13
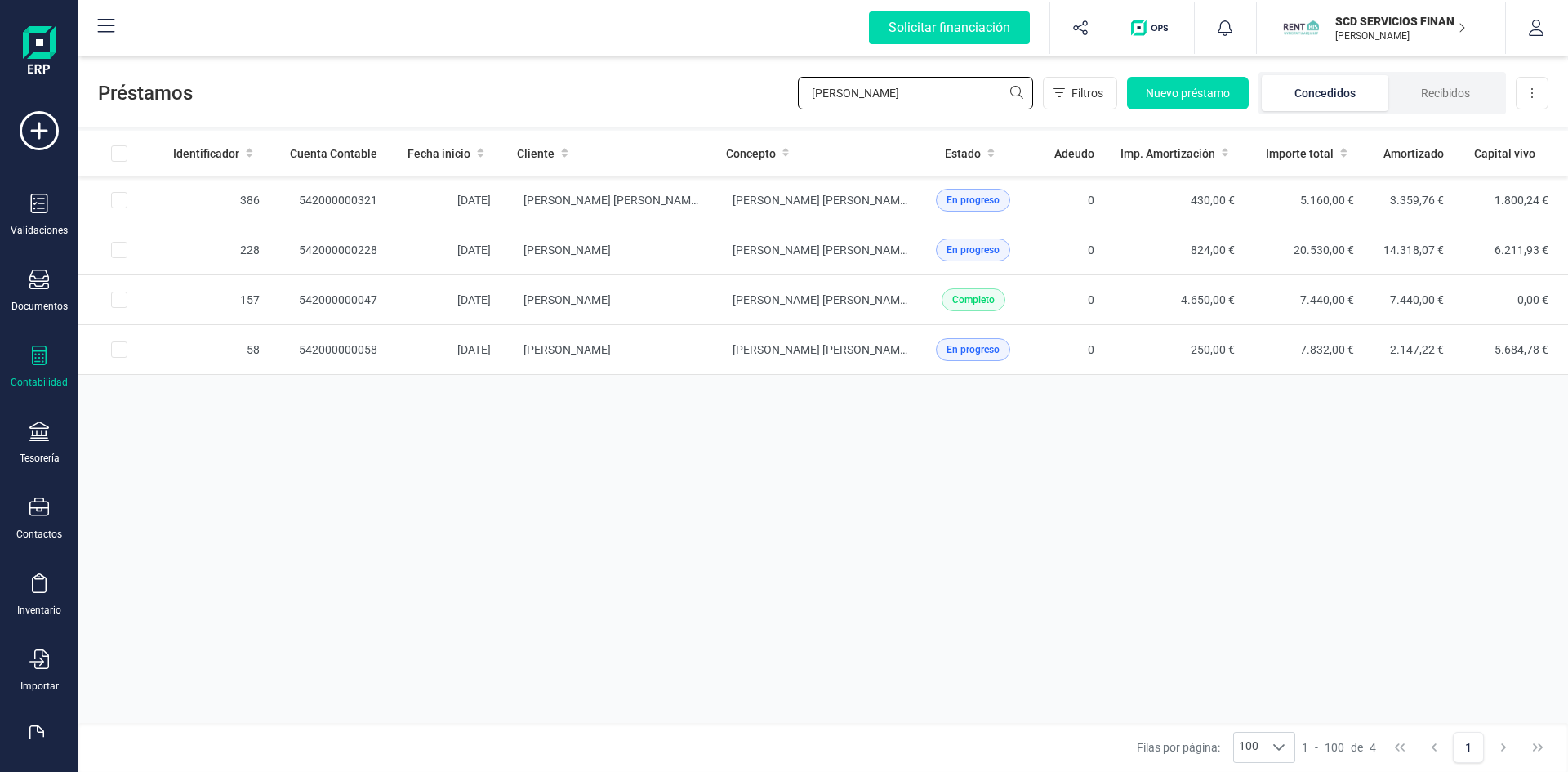
drag, startPoint x: 906, startPoint y: 94, endPoint x: 642, endPoint y: 104, distance: 264.2
click at [651, 104] on div "Préstamos raquel Filtros Nuevo préstamo Concedidos Recibidos Descargar Excel" at bounding box center [823, 90] width 1490 height 76
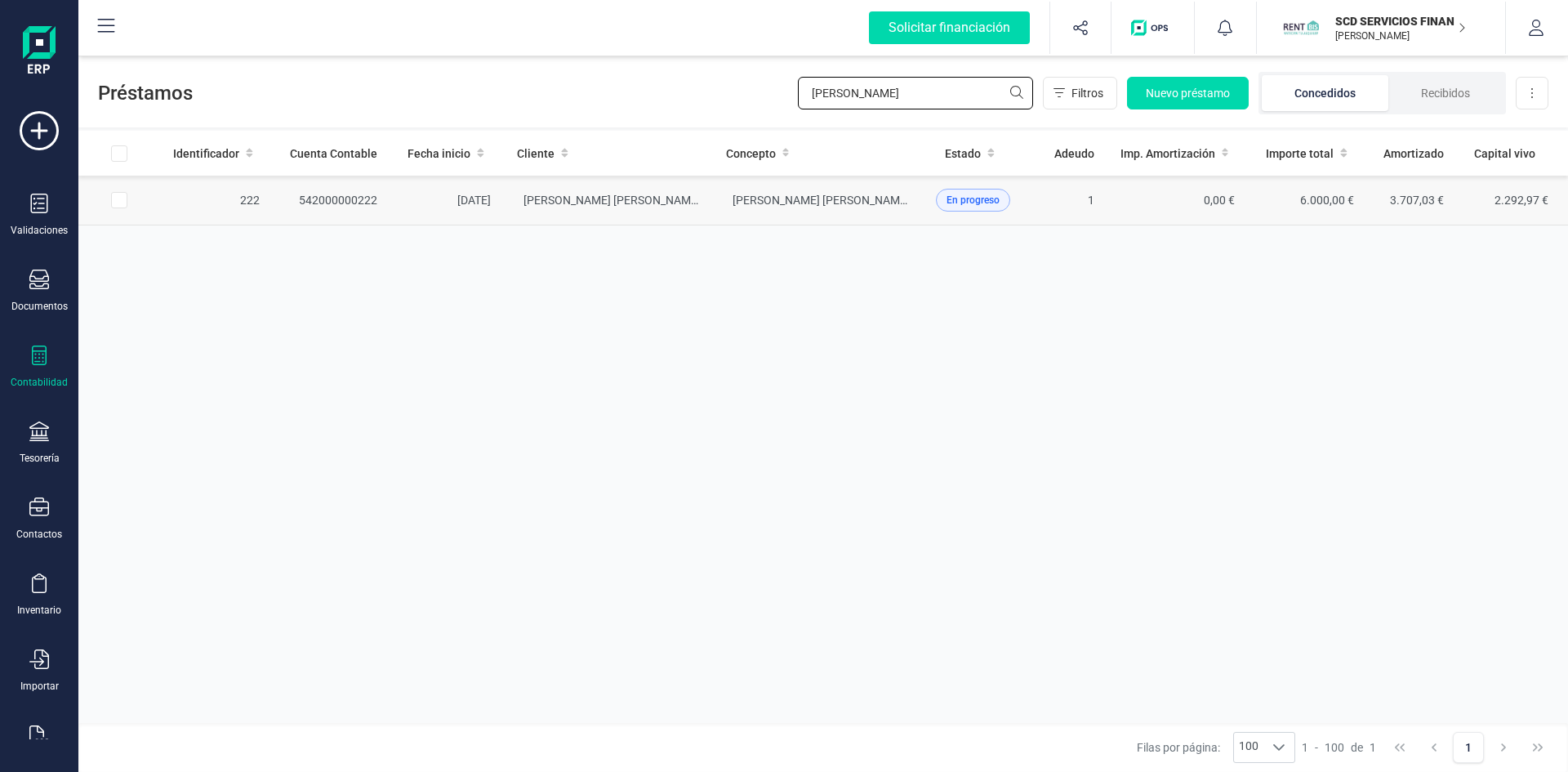
type input "jose maria lato"
click at [319, 201] on td "542000000222" at bounding box center [331, 201] width 118 height 50
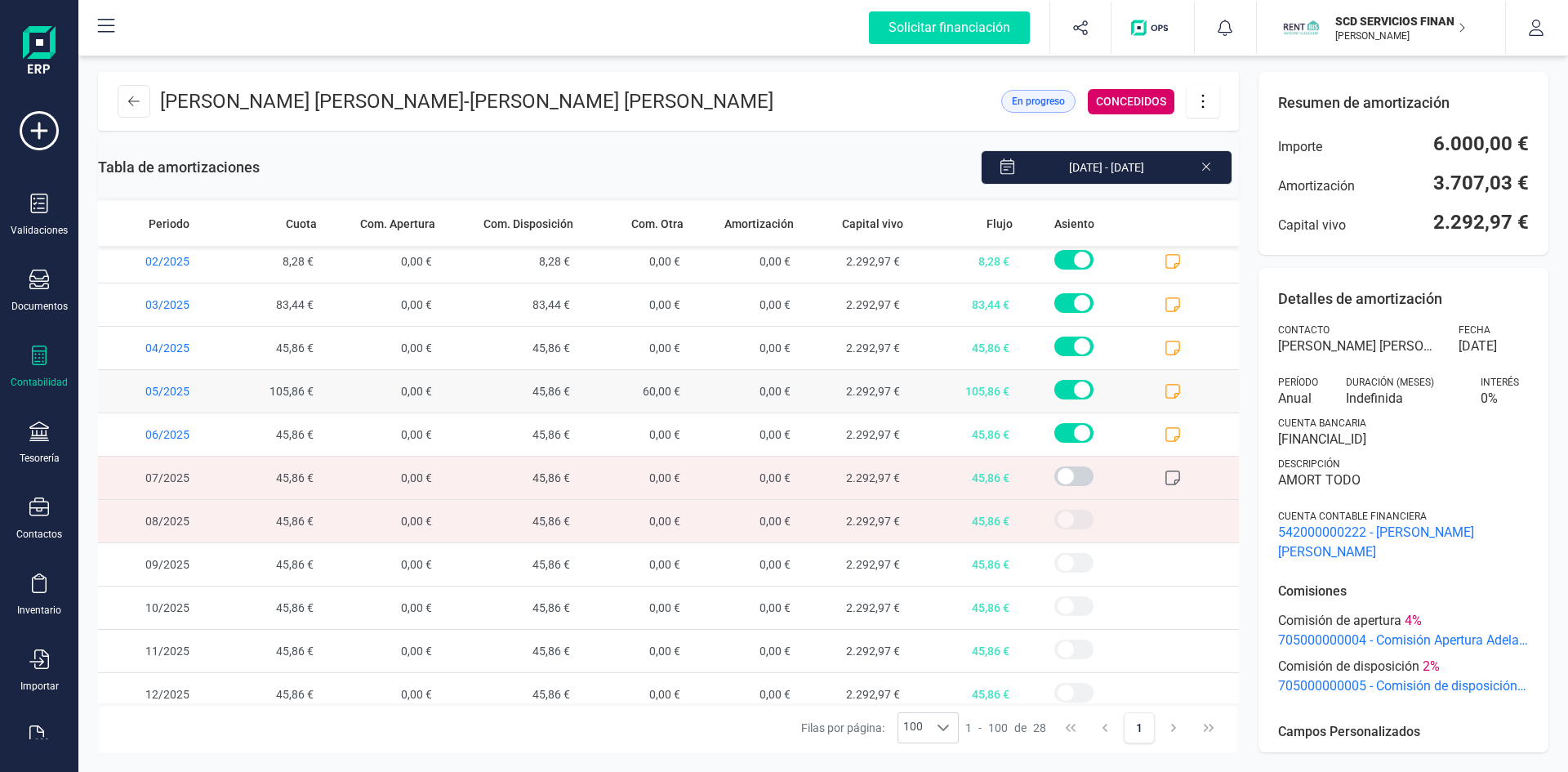
scroll to position [755, 0]
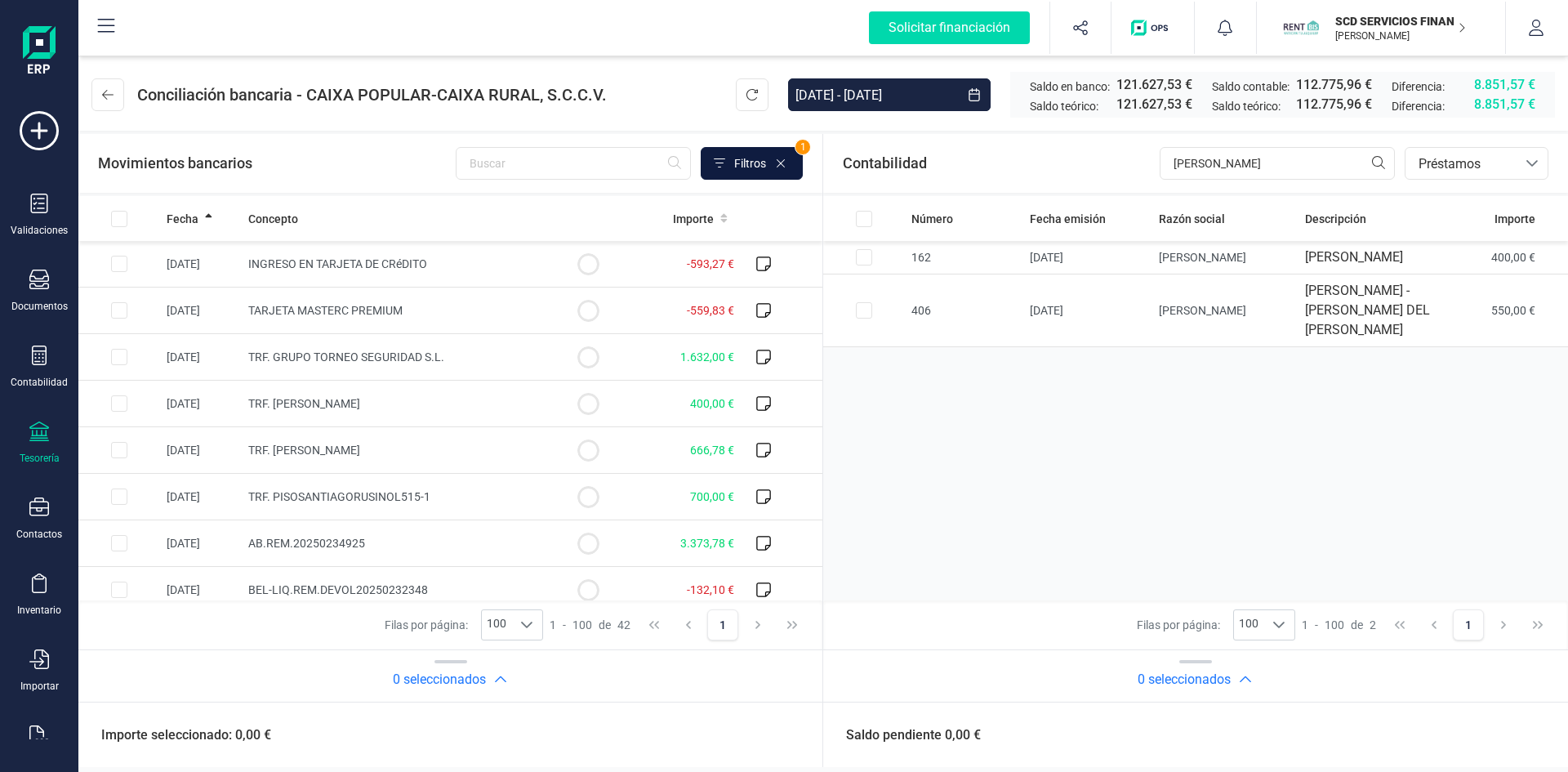
click at [745, 162] on span "Filtros" at bounding box center [750, 163] width 32 height 16
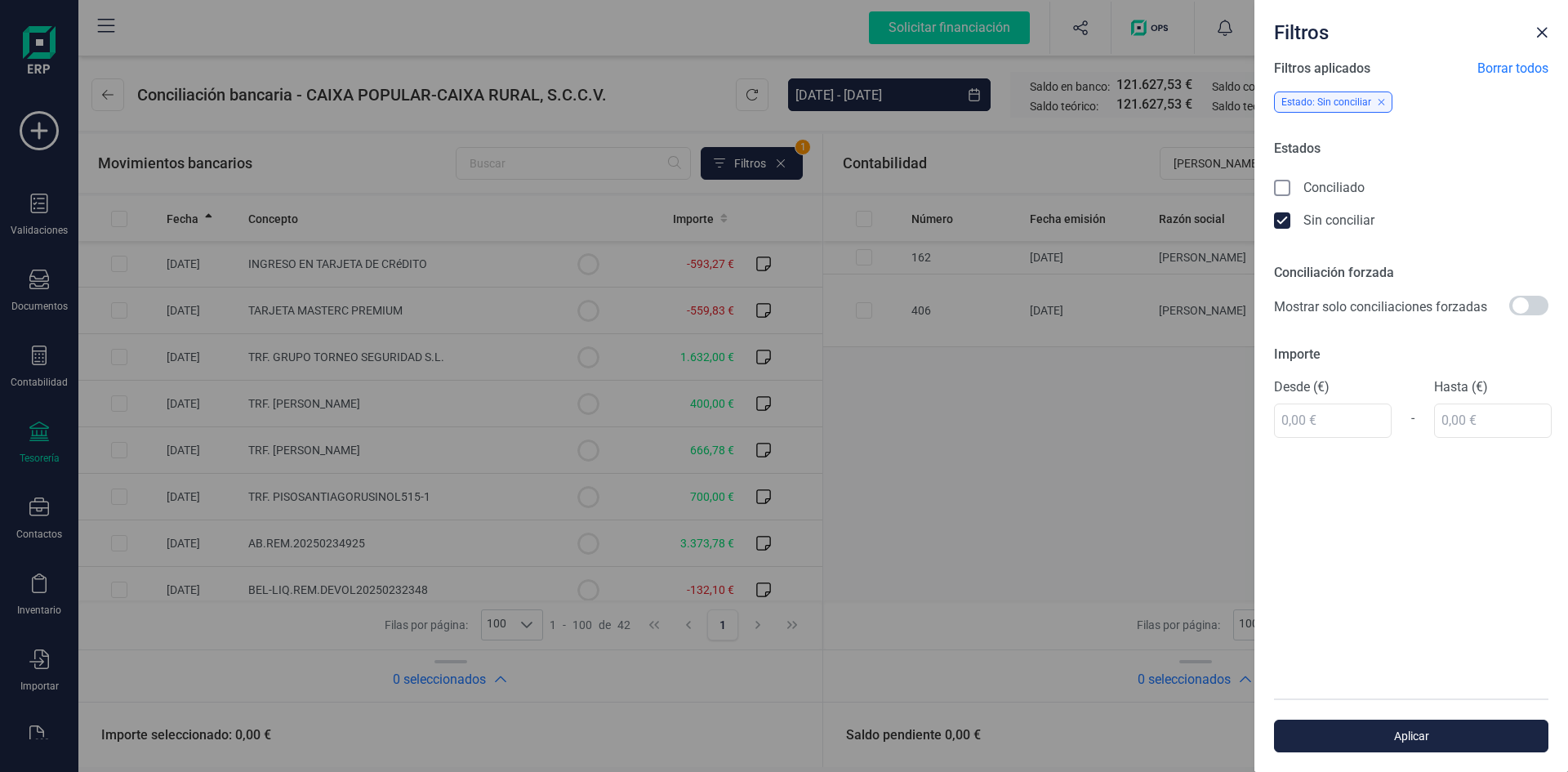
click at [1284, 187] on icon at bounding box center [1283, 187] width 9 height 6
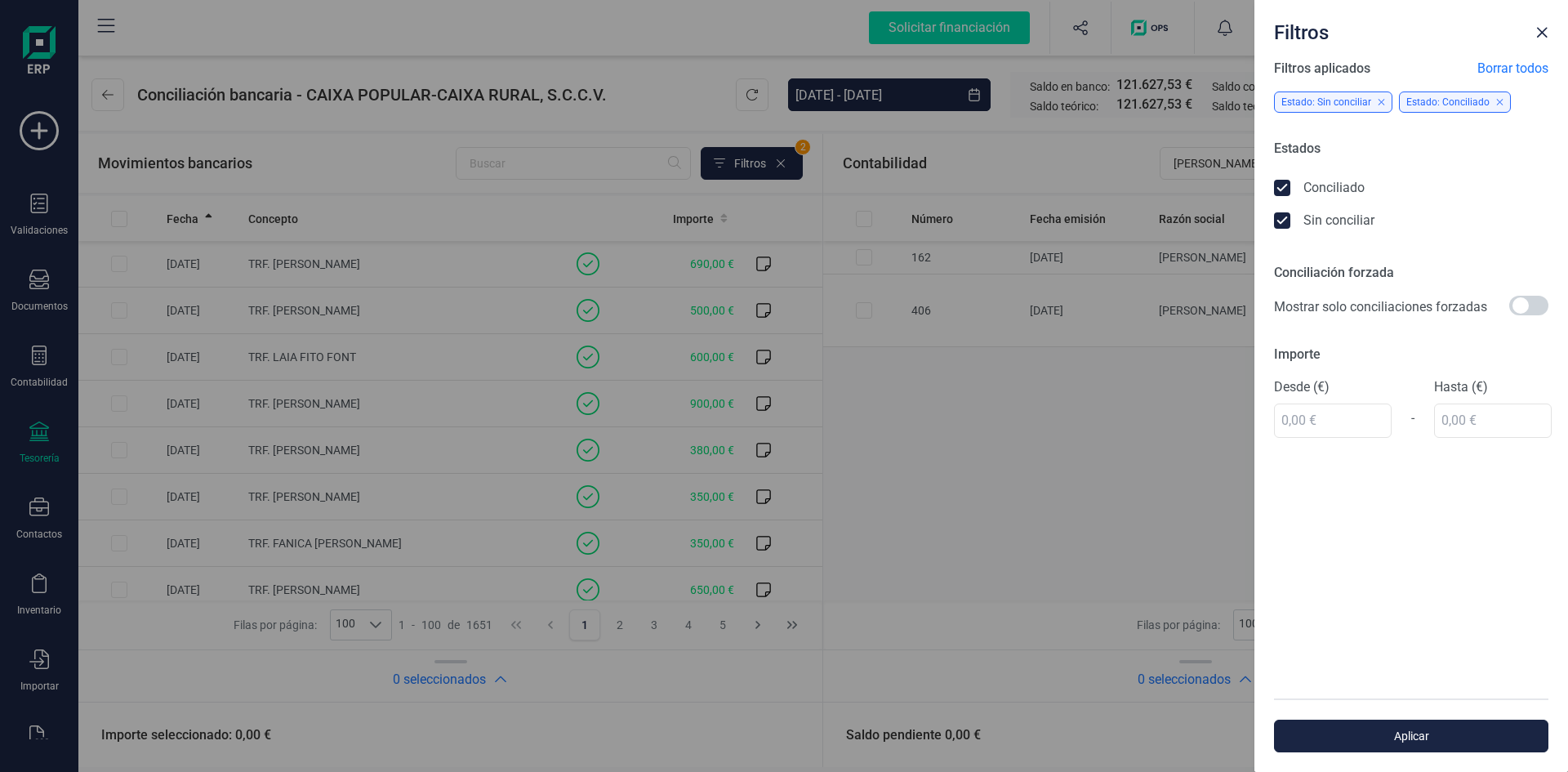
click at [1280, 218] on icon at bounding box center [1284, 222] width 16 height 16
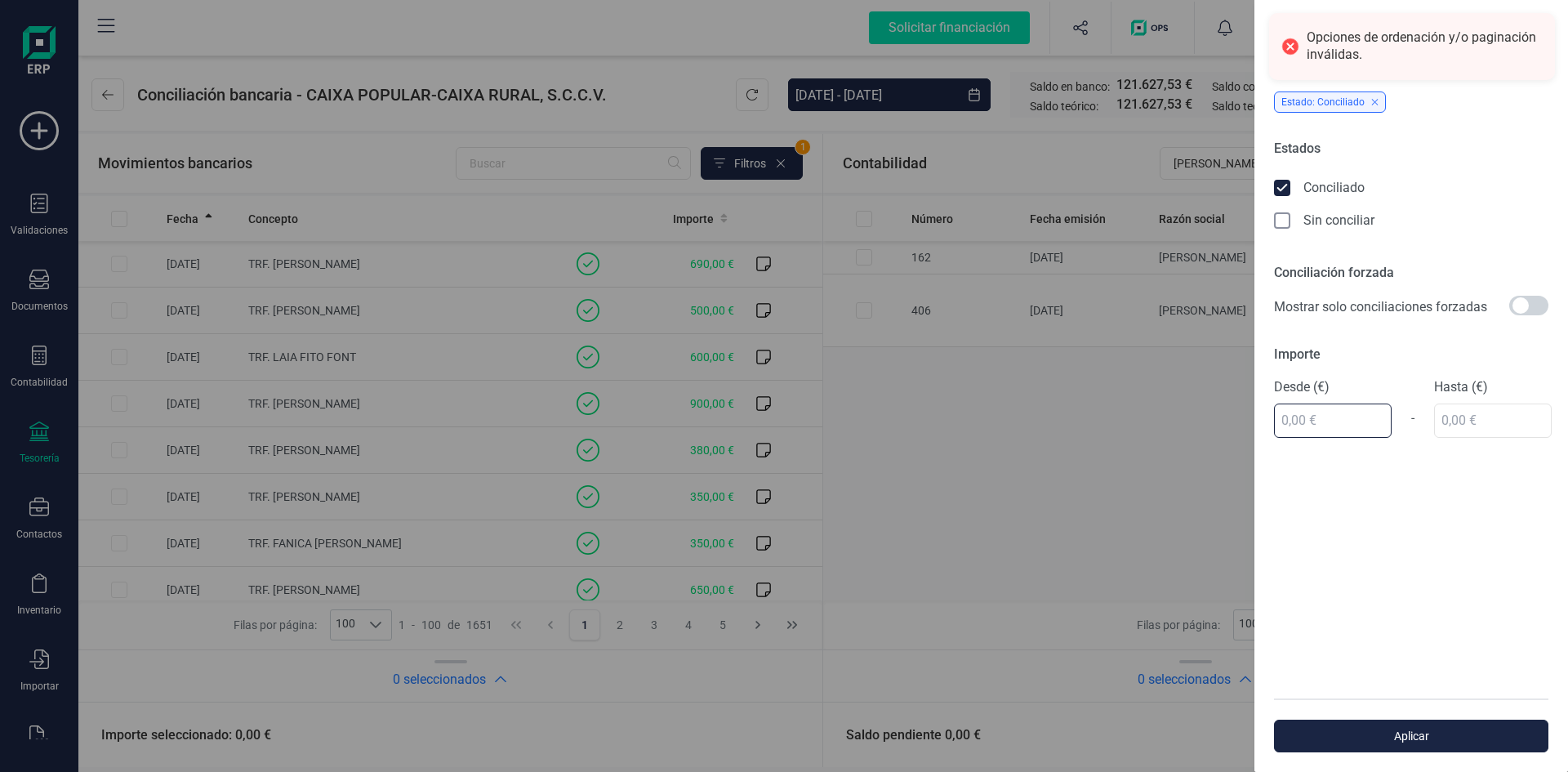
click at [1312, 423] on input "text" at bounding box center [1333, 421] width 118 height 34
type input "400,00 €"
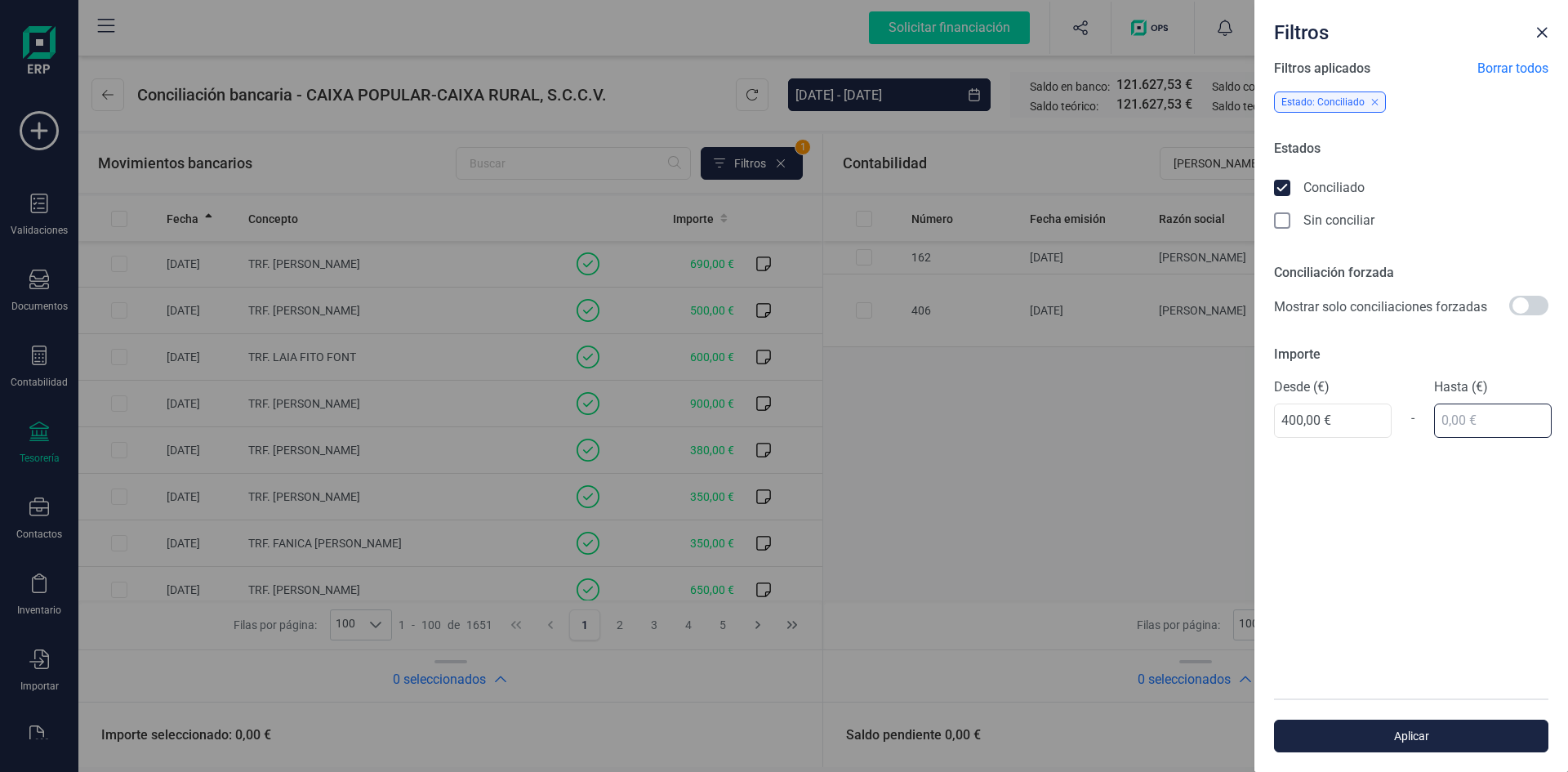
click at [1457, 416] on input "text" at bounding box center [1492, 421] width 118 height 34
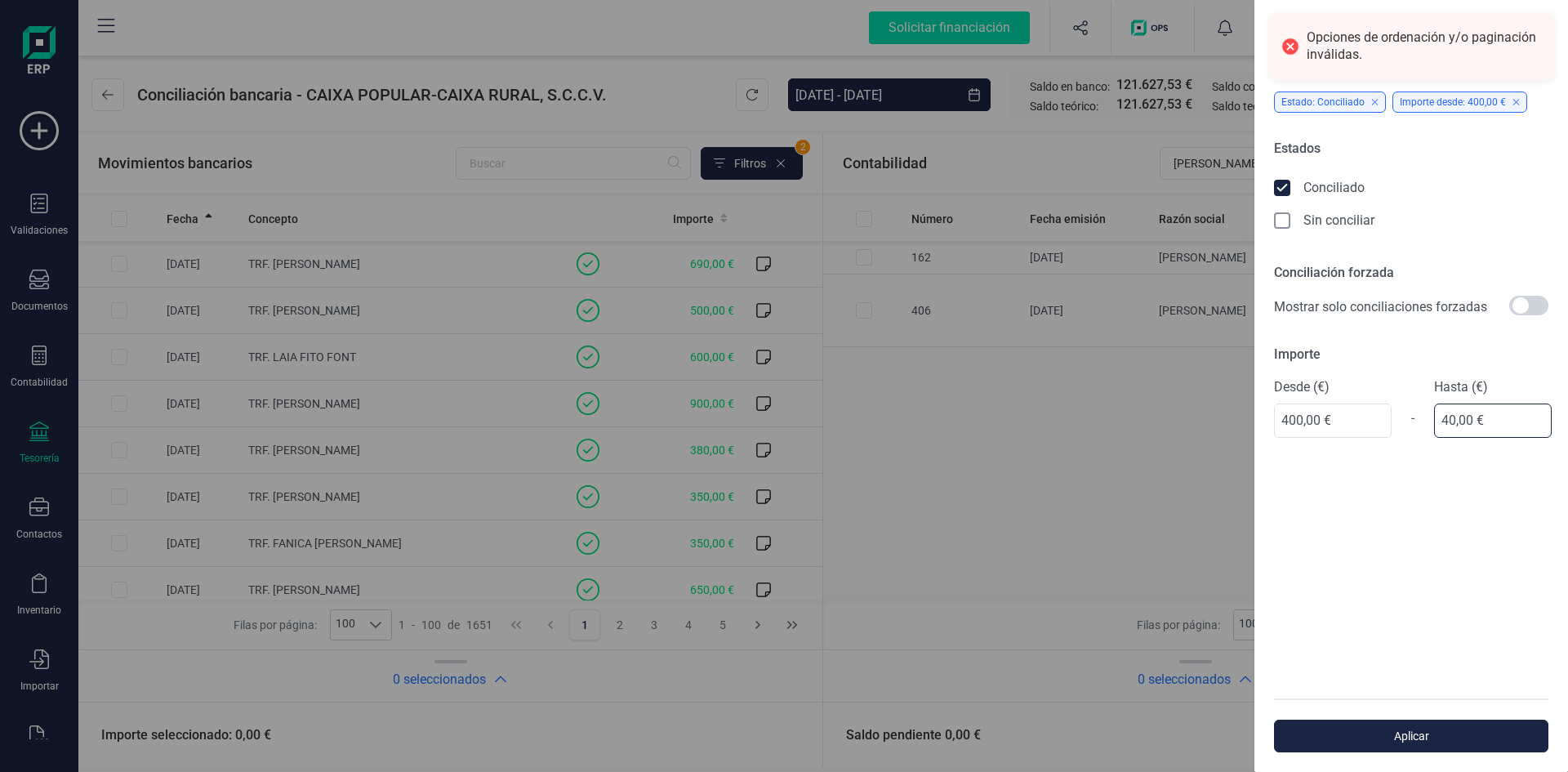
type input "400,00 €"
click at [1445, 735] on span "Aplicar" at bounding box center [1412, 736] width 237 height 16
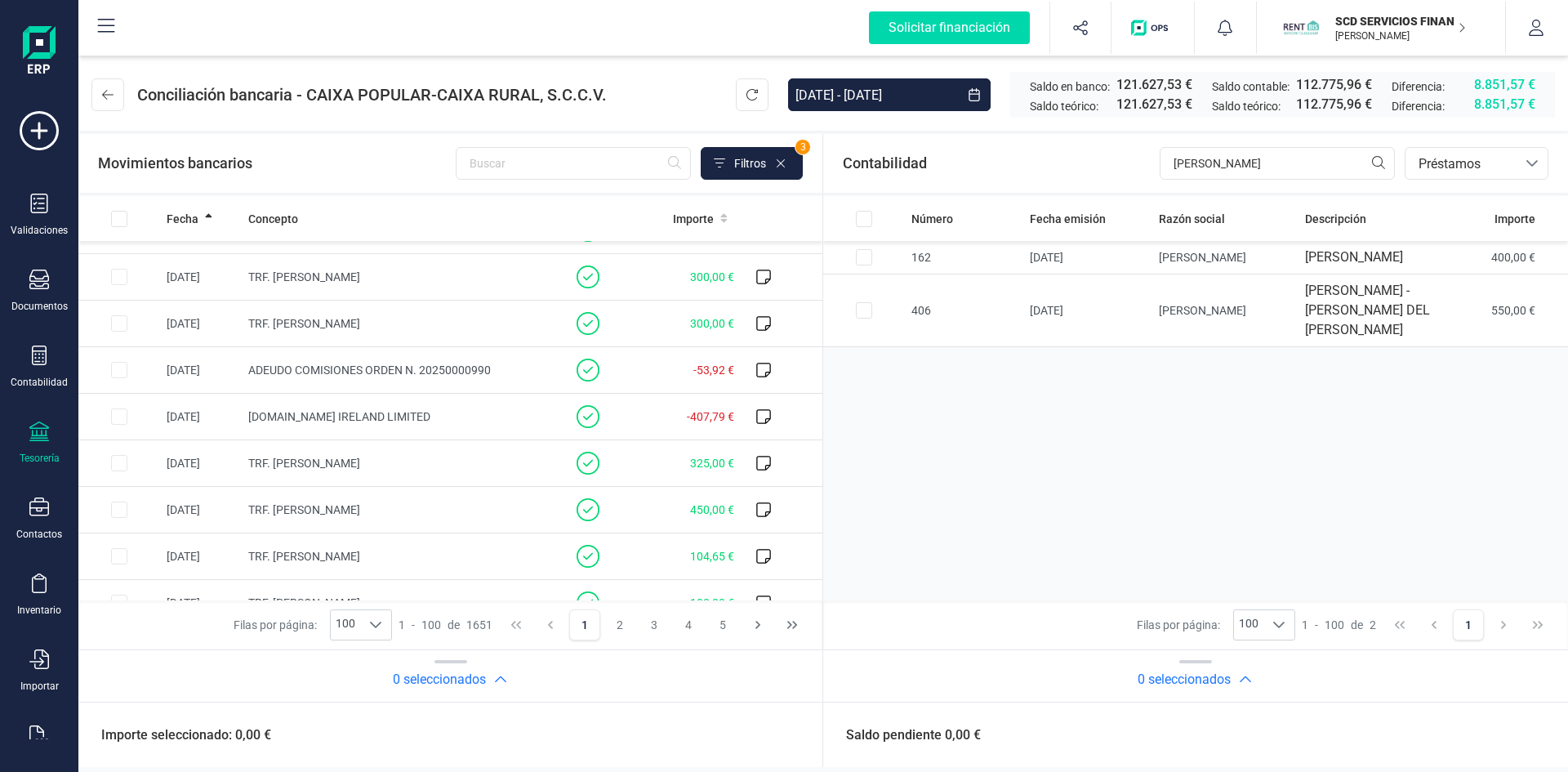
scroll to position [3921, 0]
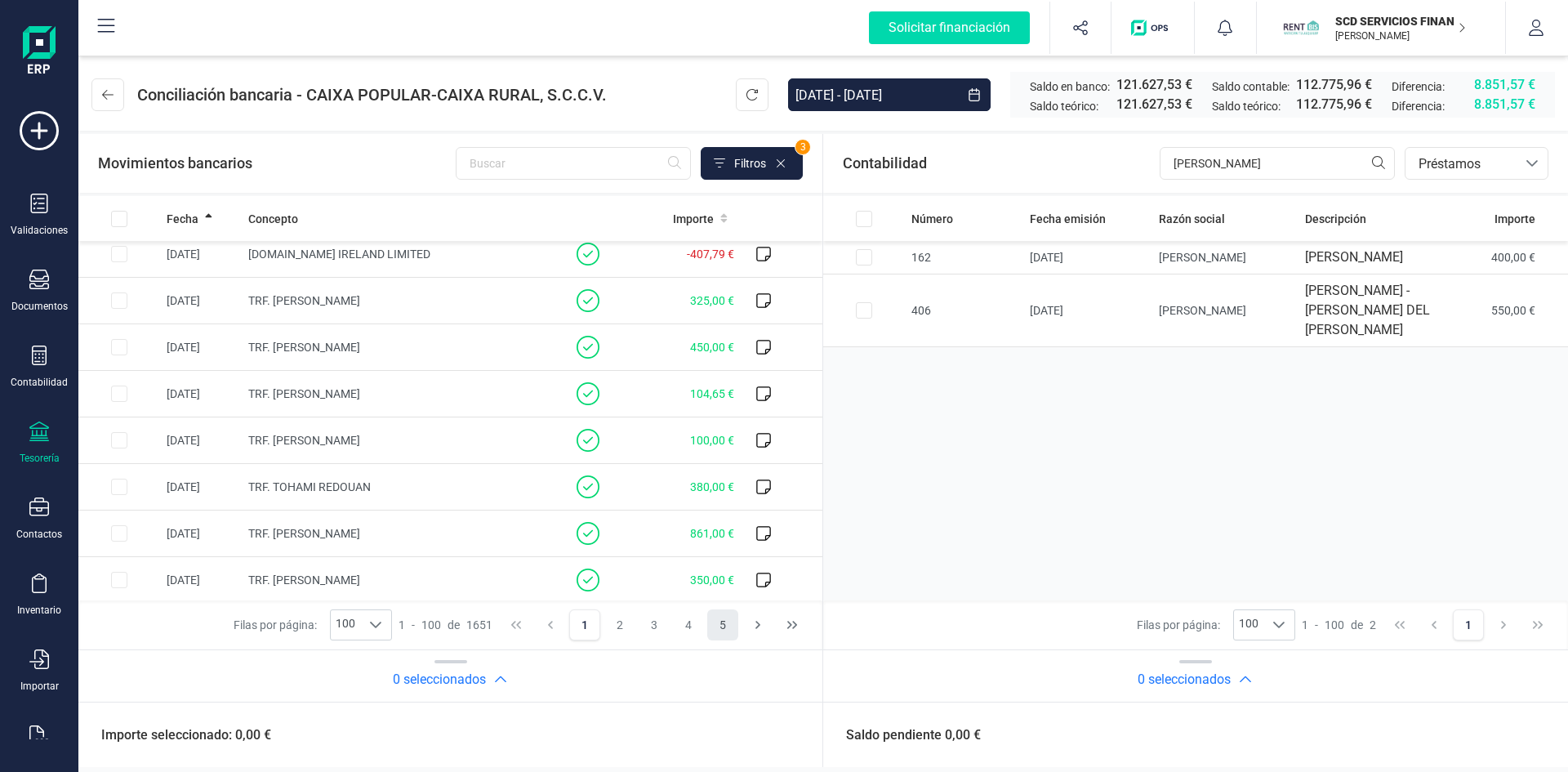
click at [717, 625] on button "5" at bounding box center [723, 625] width 31 height 31
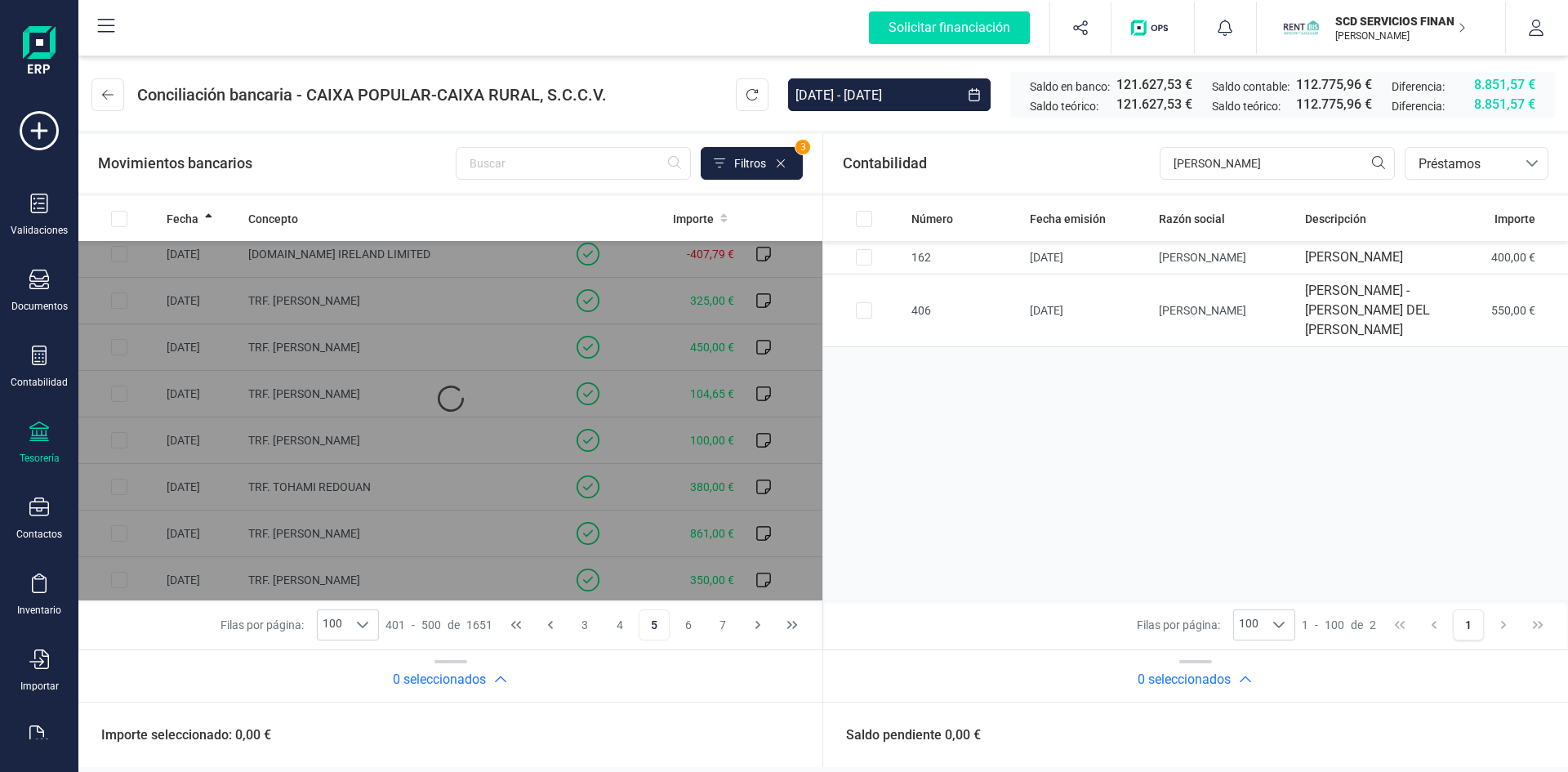
scroll to position [0, 0]
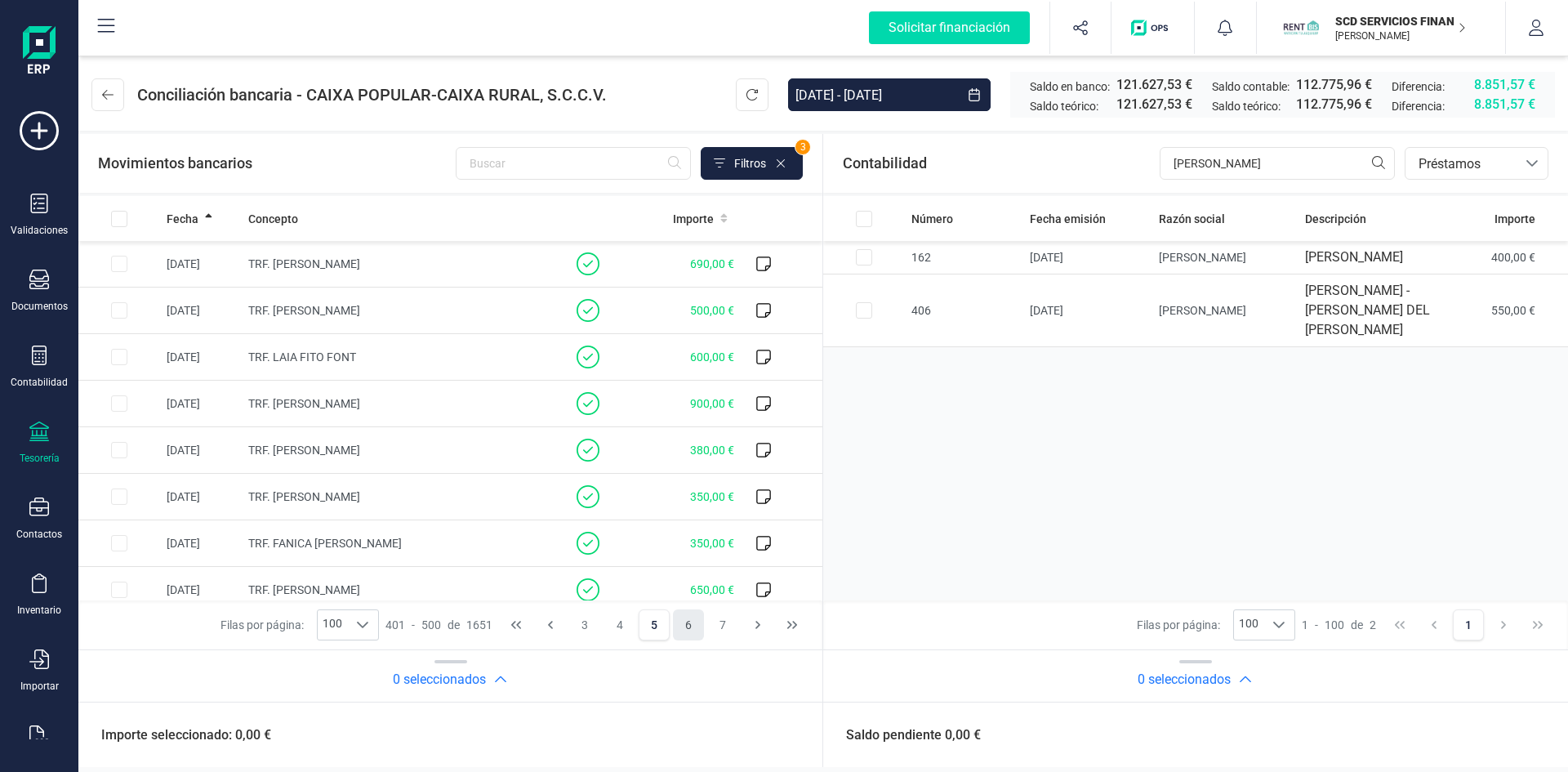
click at [687, 624] on button "6" at bounding box center [689, 625] width 31 height 31
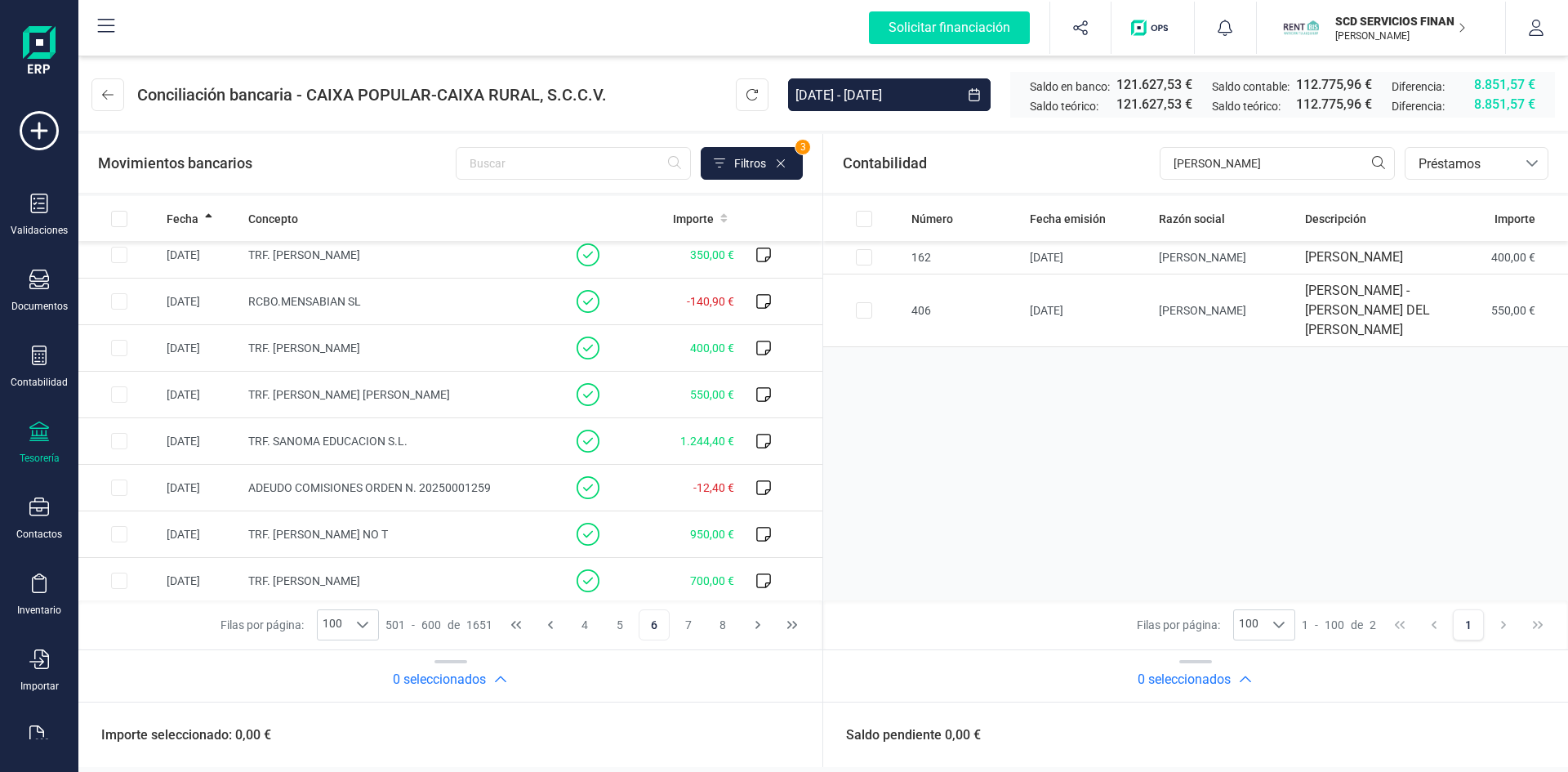
scroll to position [4296, 0]
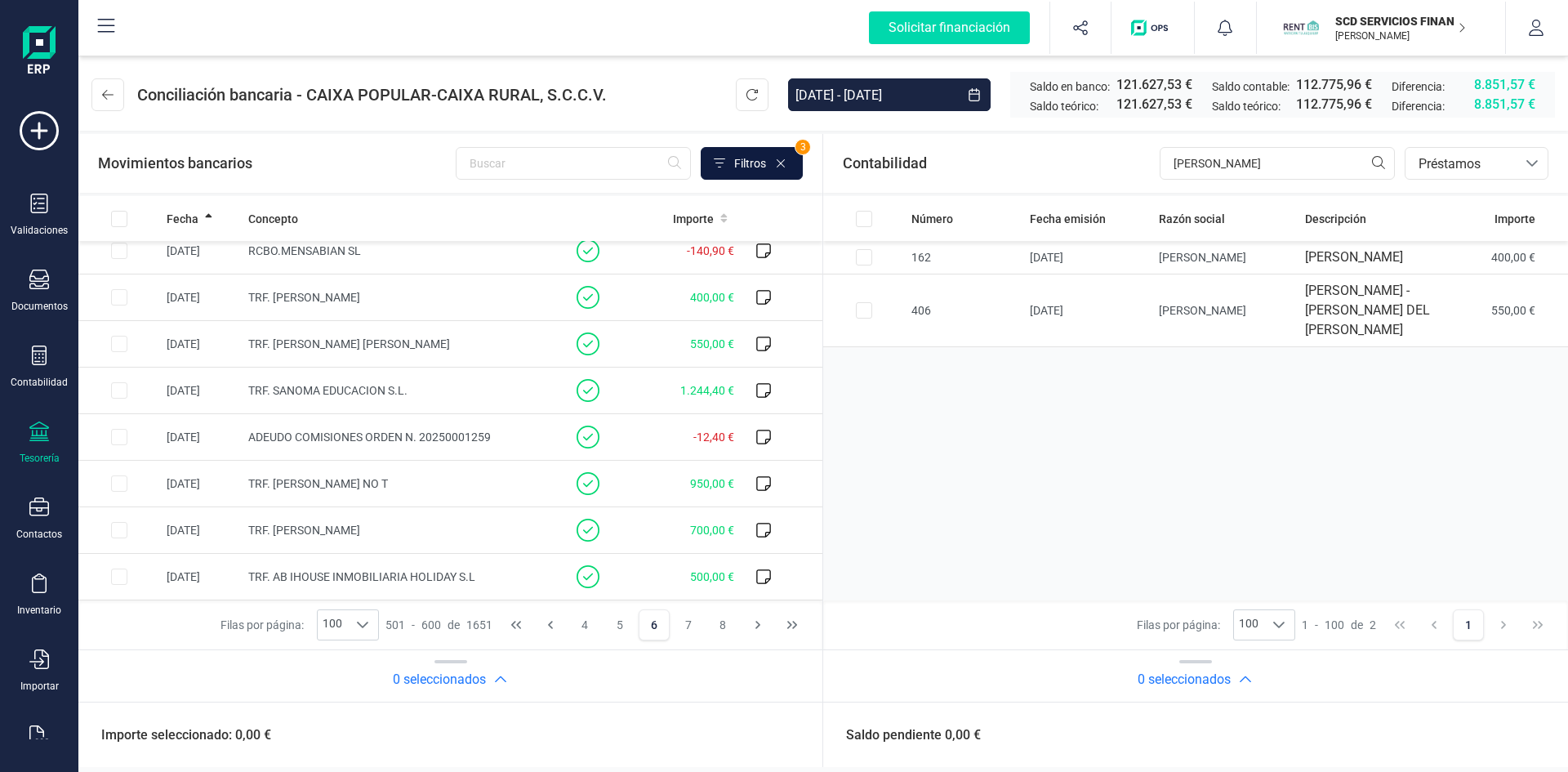
click at [744, 159] on span "Filtros" at bounding box center [750, 163] width 32 height 16
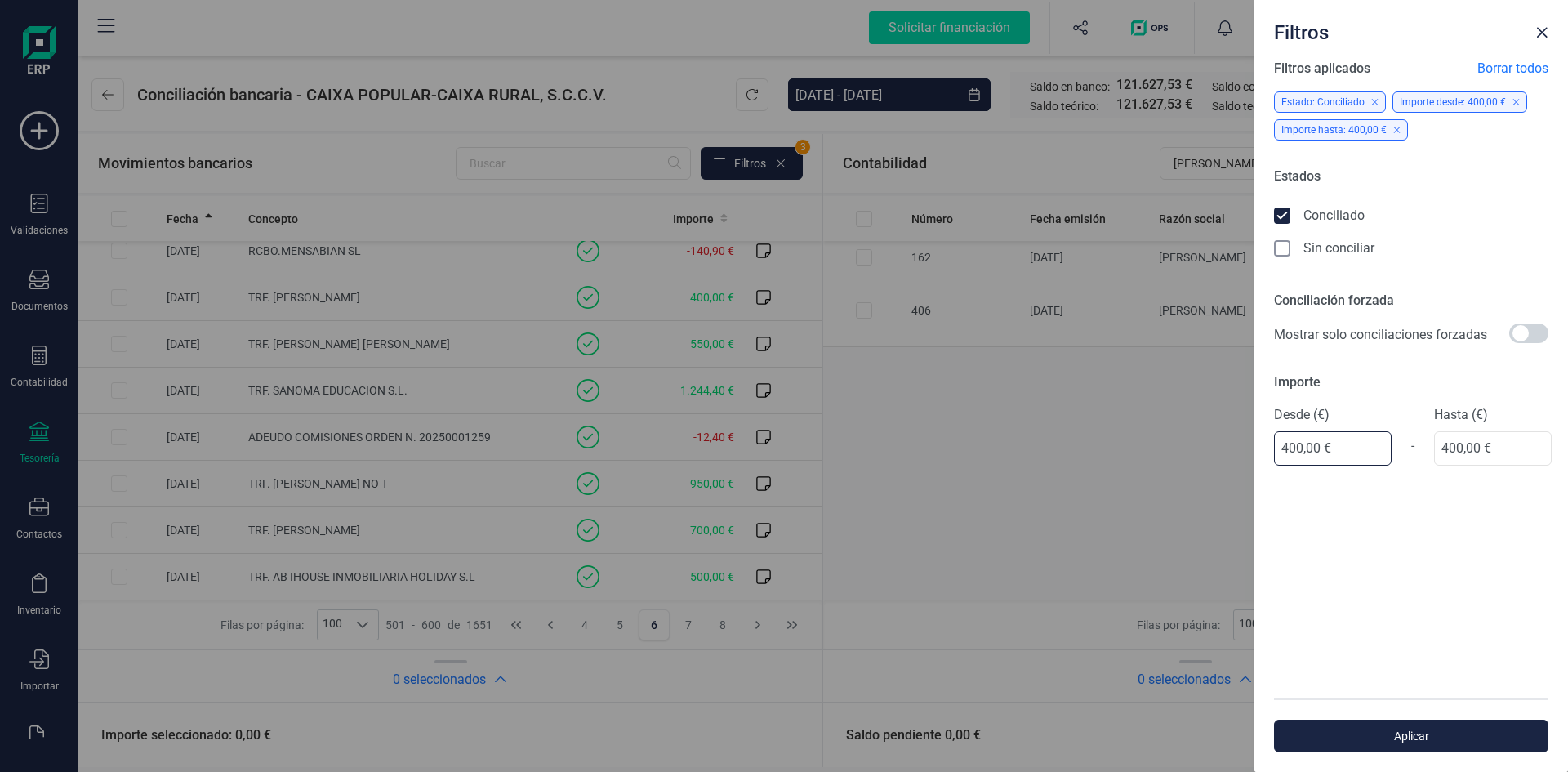
click at [1342, 443] on input "400,00 €" at bounding box center [1333, 448] width 118 height 34
click at [1520, 67] on span "Borrar todos" at bounding box center [1513, 68] width 71 height 20
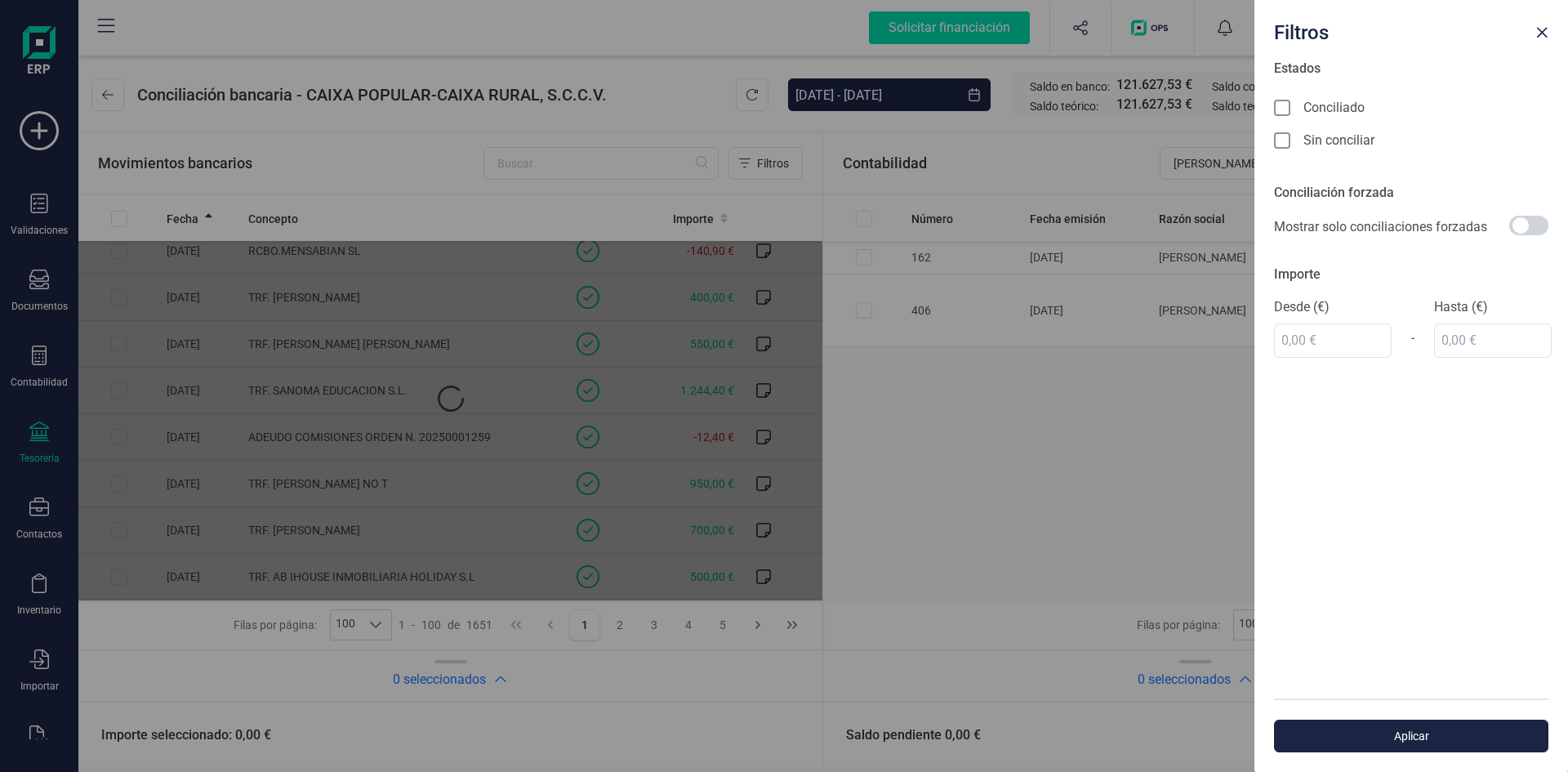
scroll to position [0, 0]
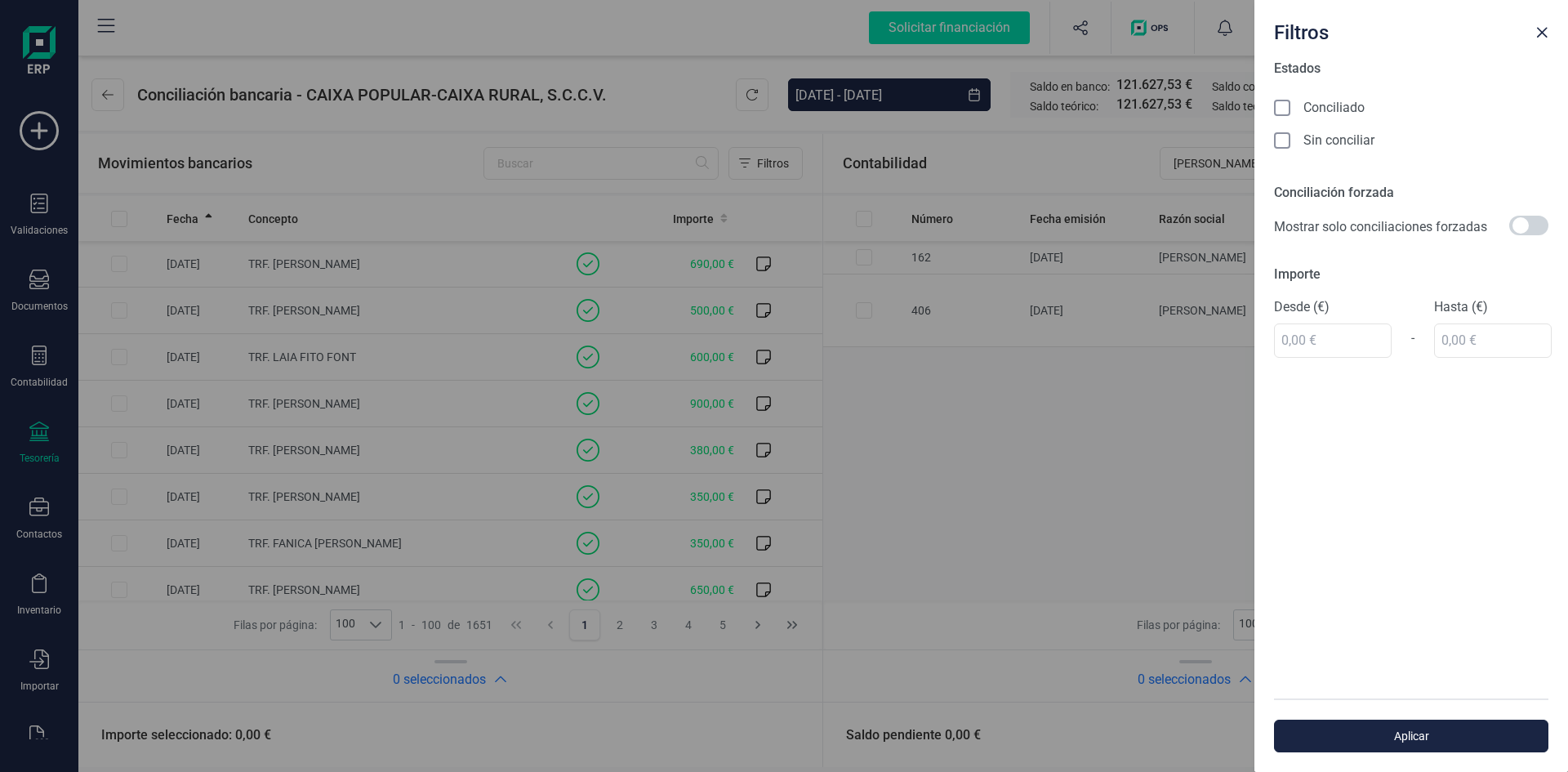
click at [1281, 107] on icon at bounding box center [1284, 109] width 16 height 16
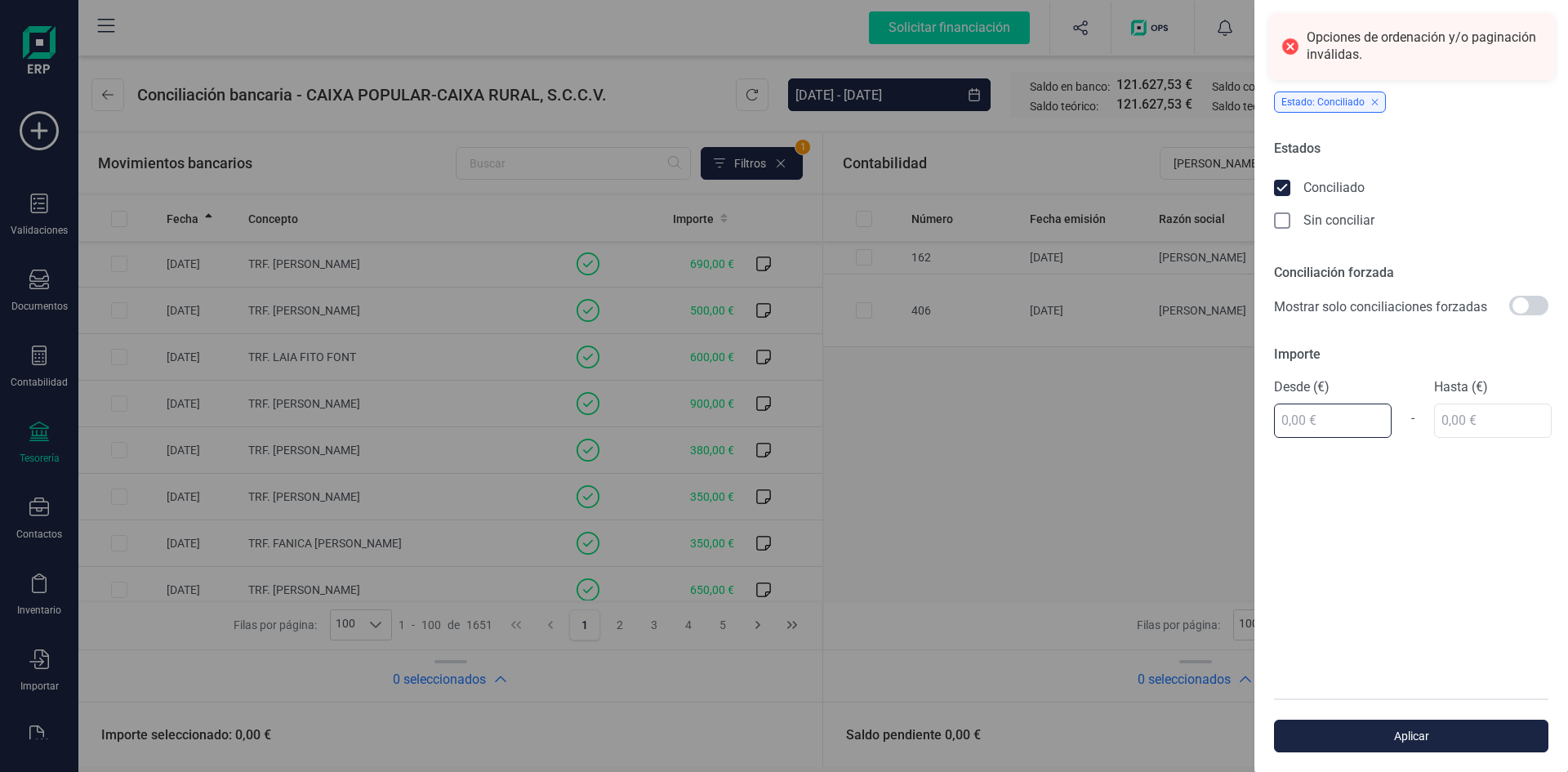
click at [1308, 419] on input "text" at bounding box center [1333, 421] width 118 height 34
type input "400,00 €"
click at [1464, 416] on input "text" at bounding box center [1492, 421] width 118 height 34
type input "400,00 €"
drag, startPoint x: 1419, startPoint y: 732, endPoint x: 1434, endPoint y: 751, distance: 24.2
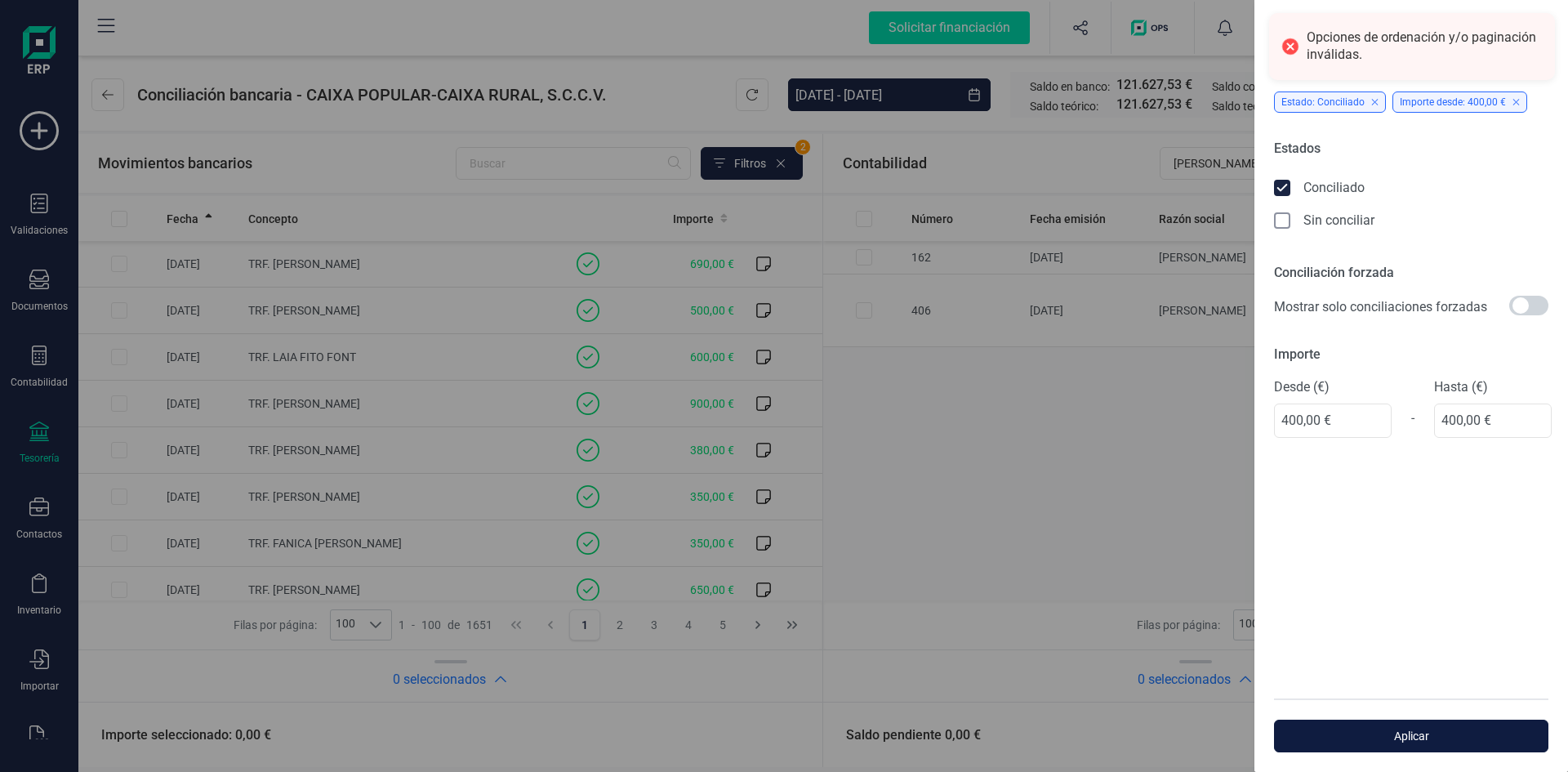
click at [1419, 732] on span "Aplicar" at bounding box center [1412, 736] width 237 height 16
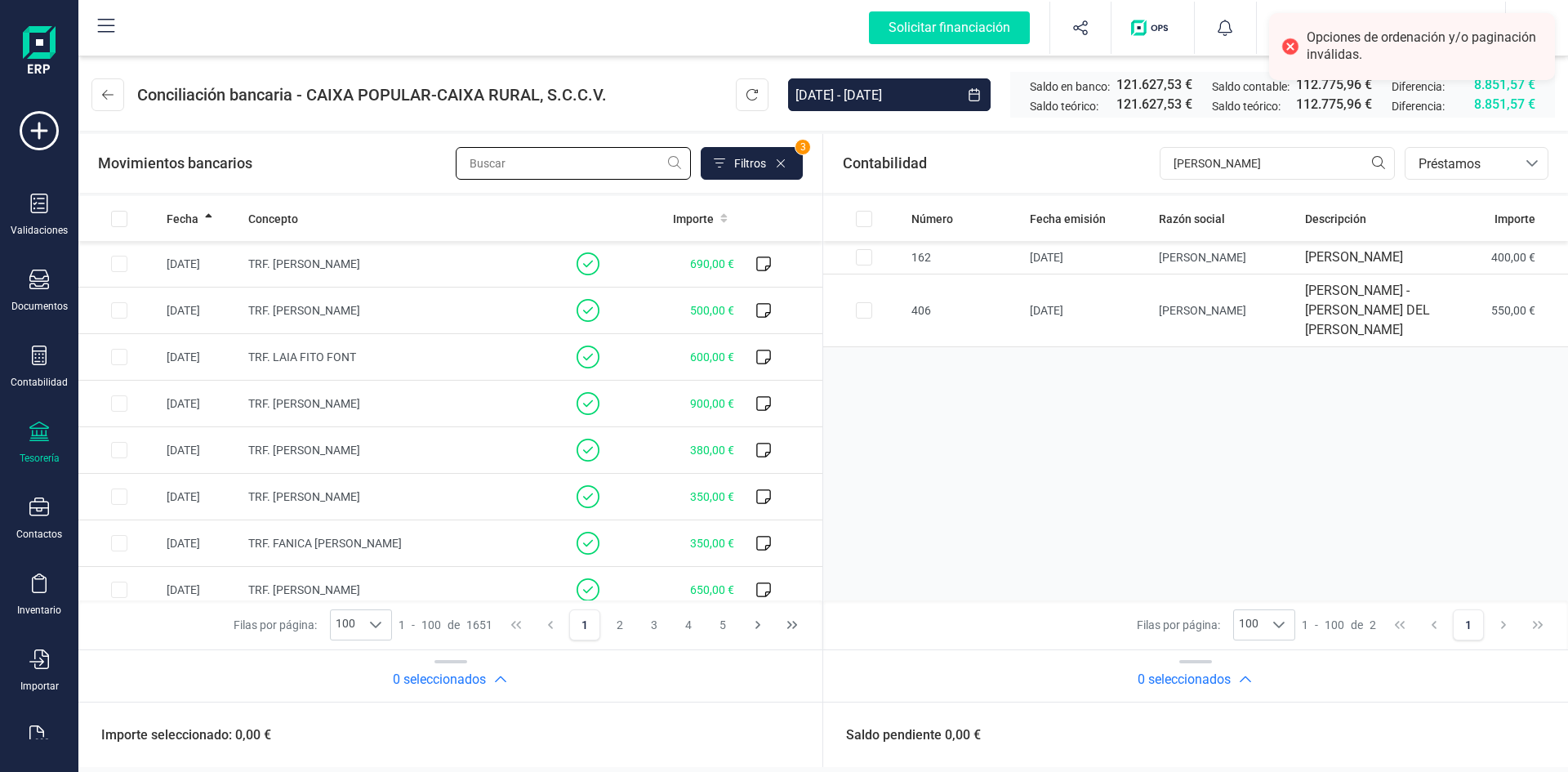
click at [508, 164] on input "text" at bounding box center [574, 163] width 235 height 33
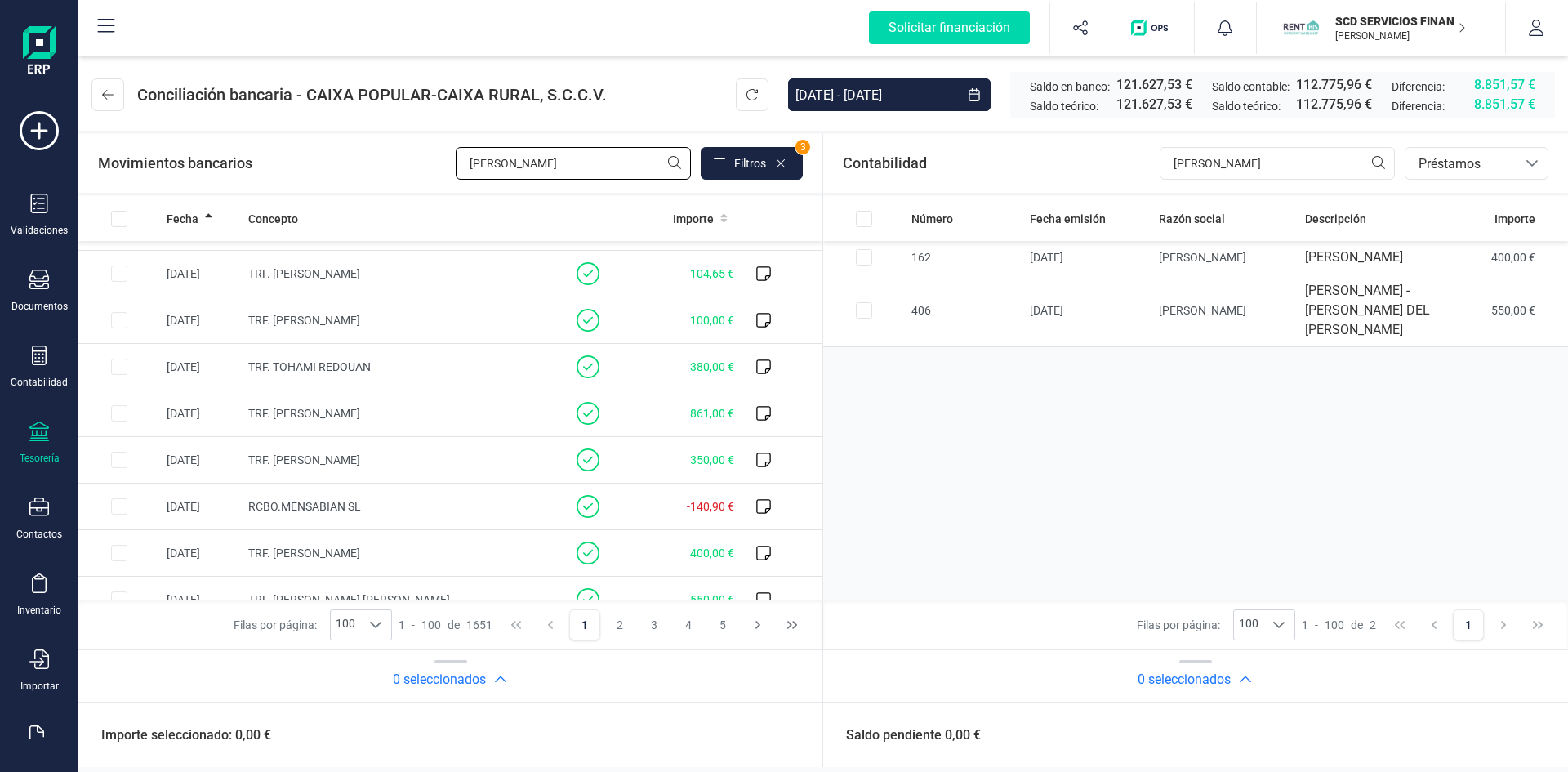
scroll to position [4296, 0]
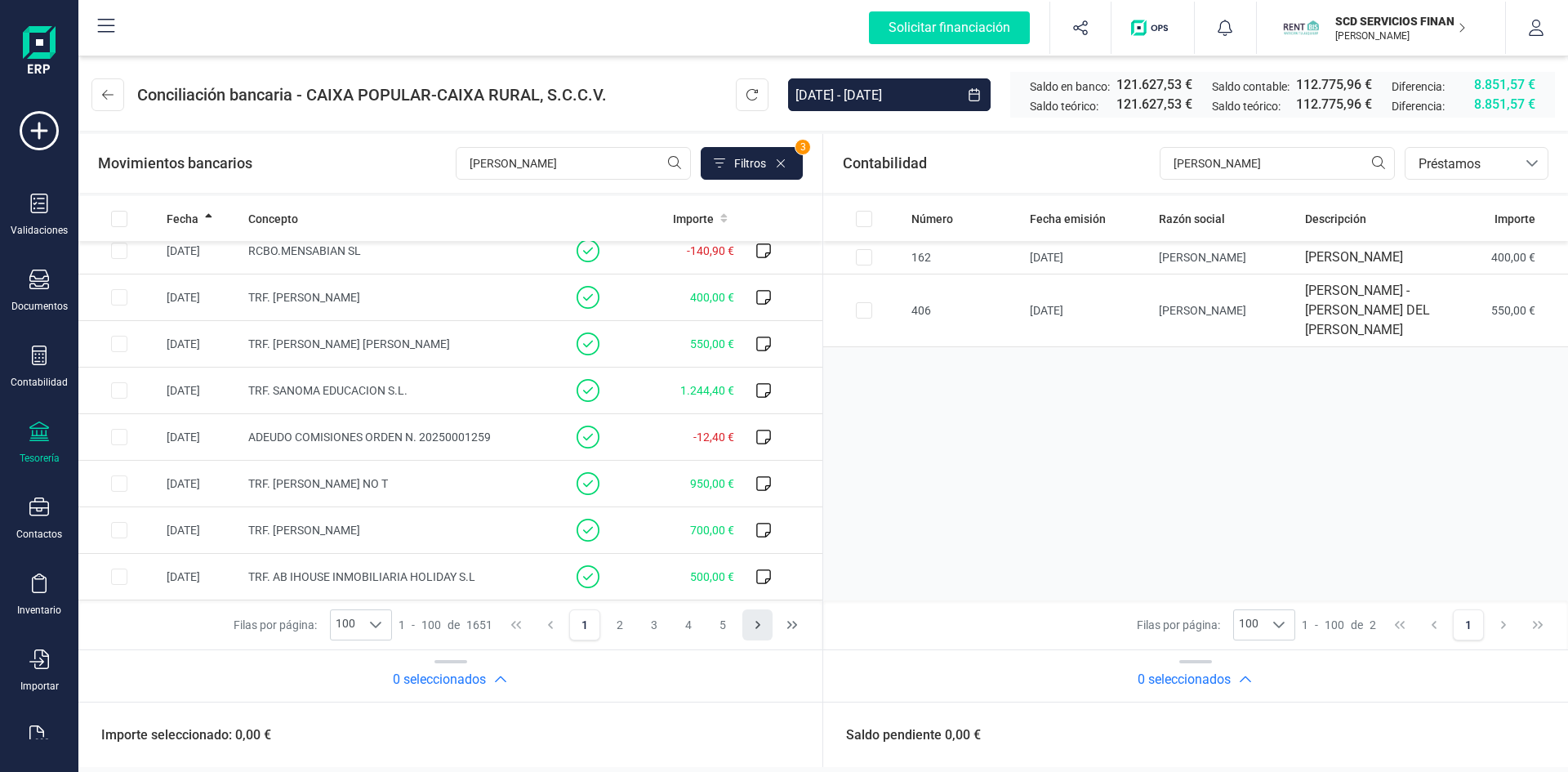
click at [752, 625] on icon "Next Page" at bounding box center [757, 624] width 13 height 13
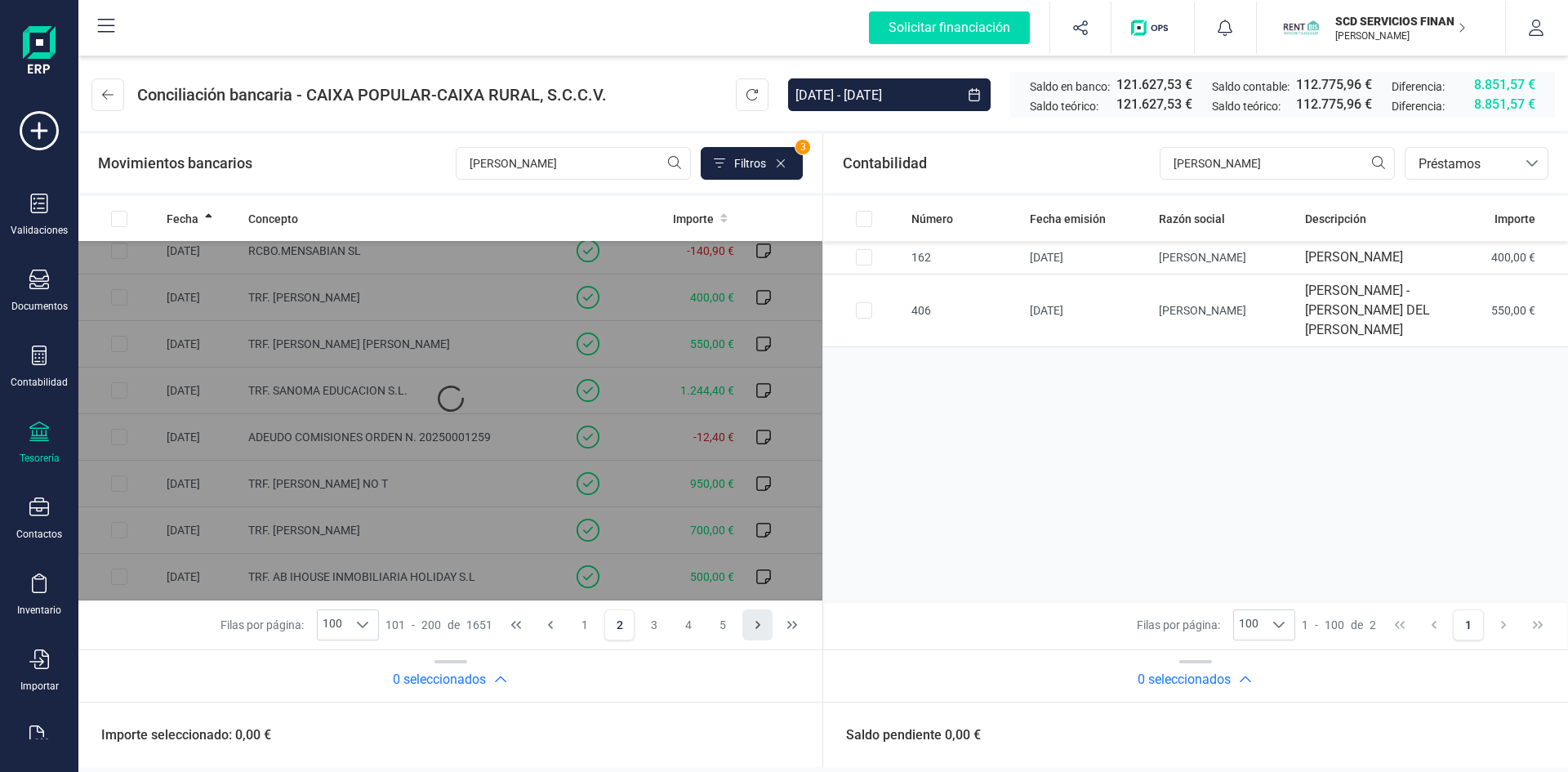
scroll to position [0, 0]
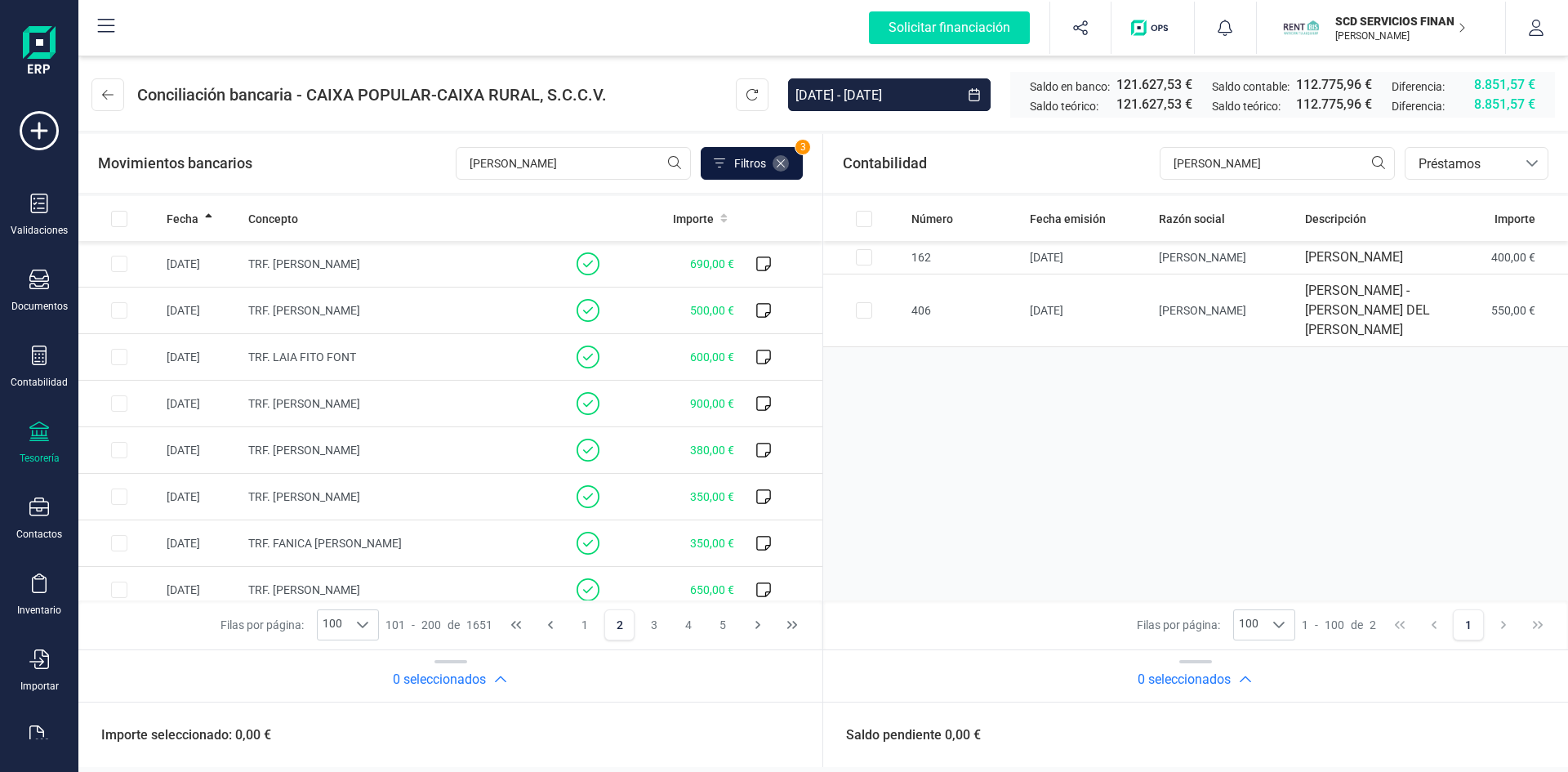
click at [784, 162] on icon at bounding box center [781, 163] width 13 height 13
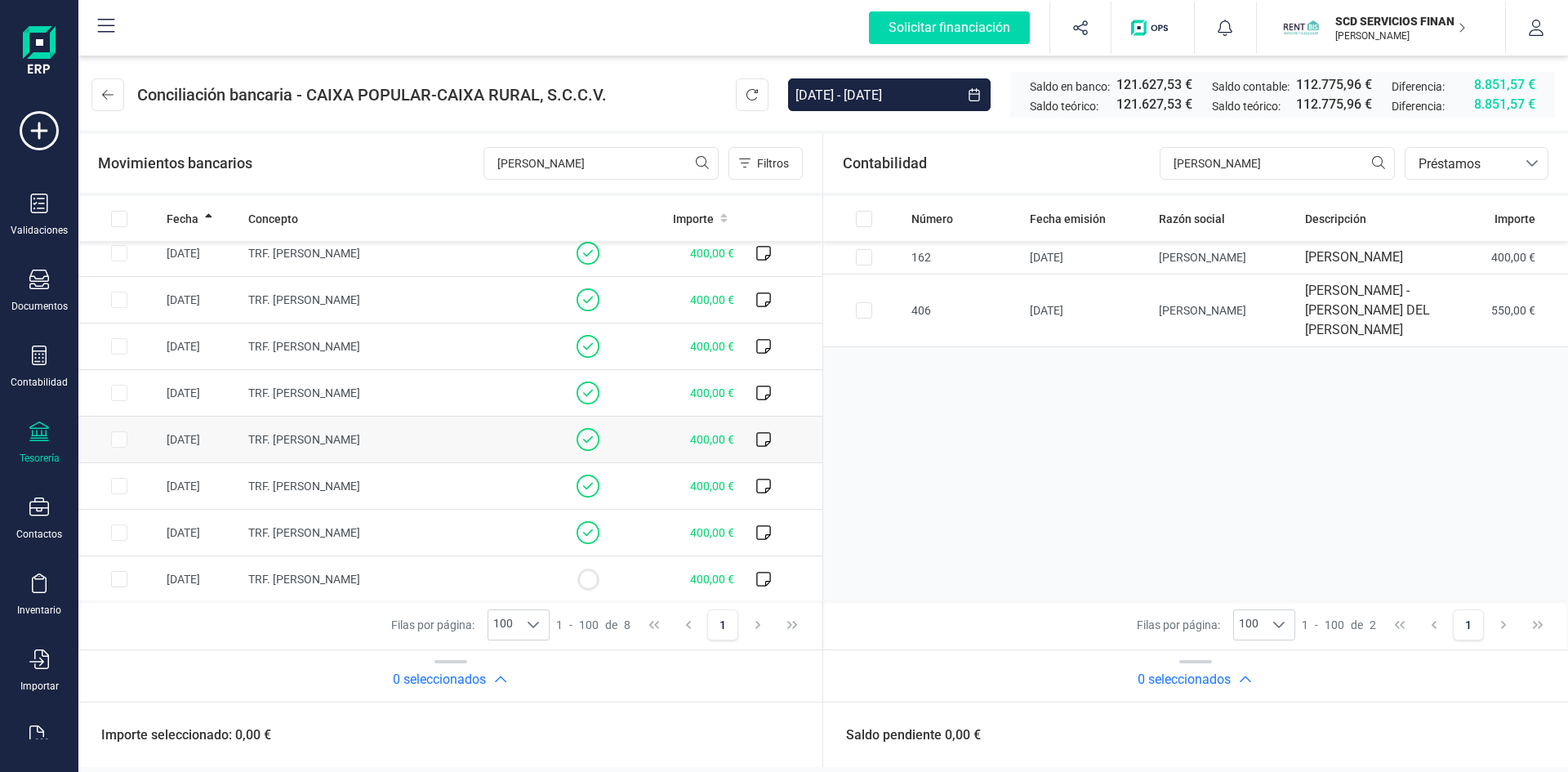
scroll to position [13, 0]
click at [582, 167] on input "pilar mora" at bounding box center [601, 163] width 235 height 33
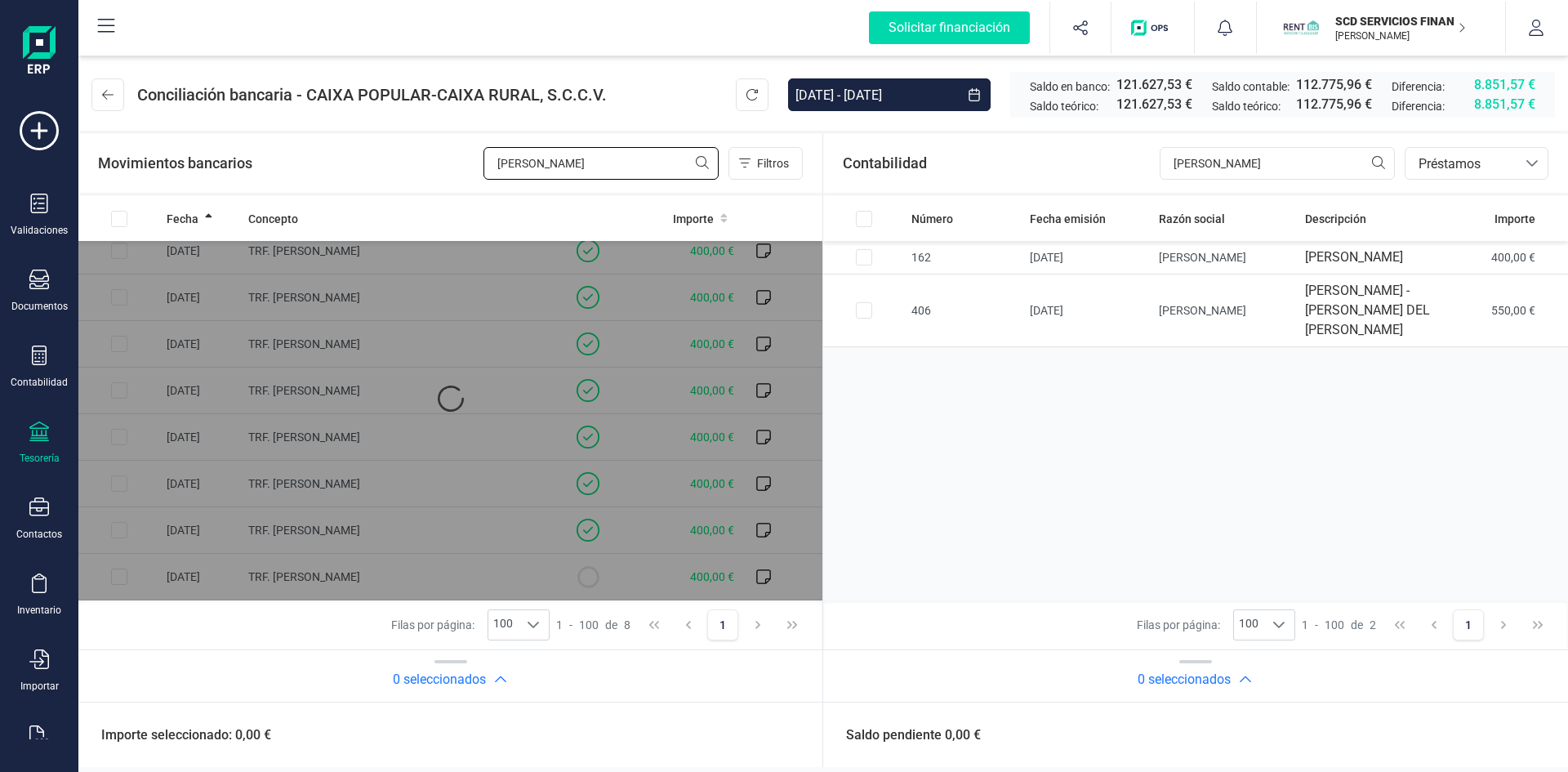
scroll to position [0, 0]
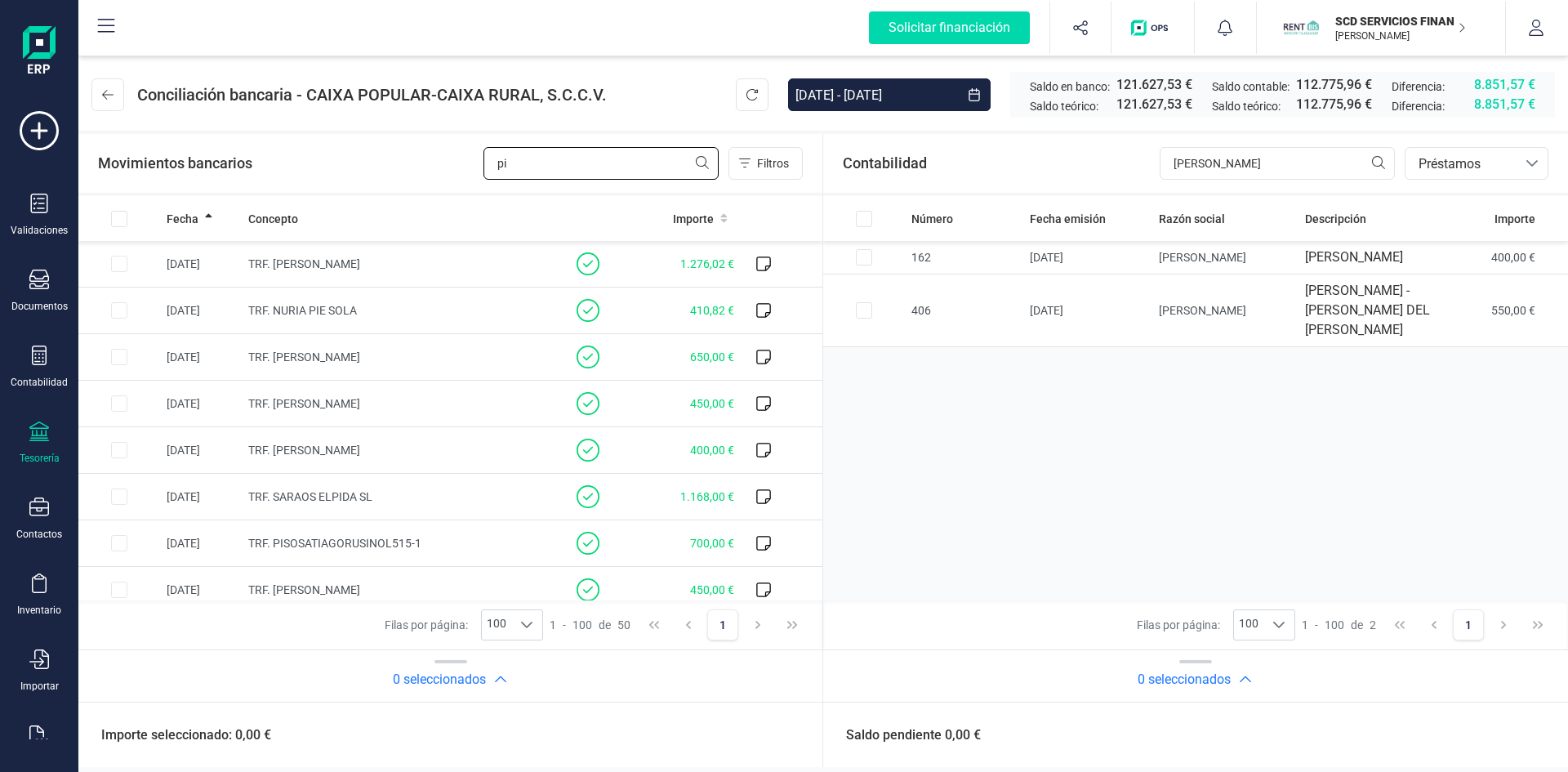
type input "p"
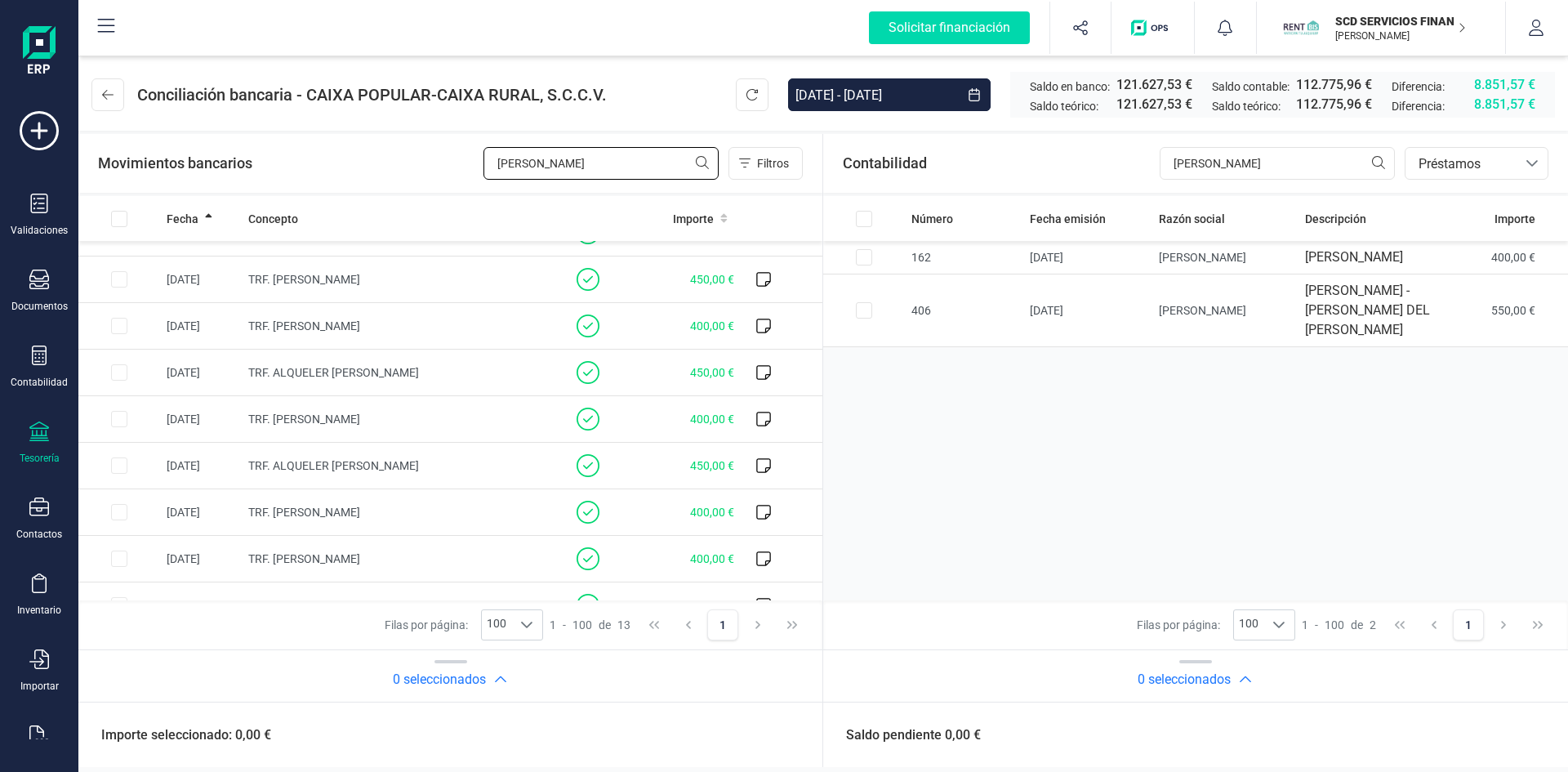
scroll to position [246, 0]
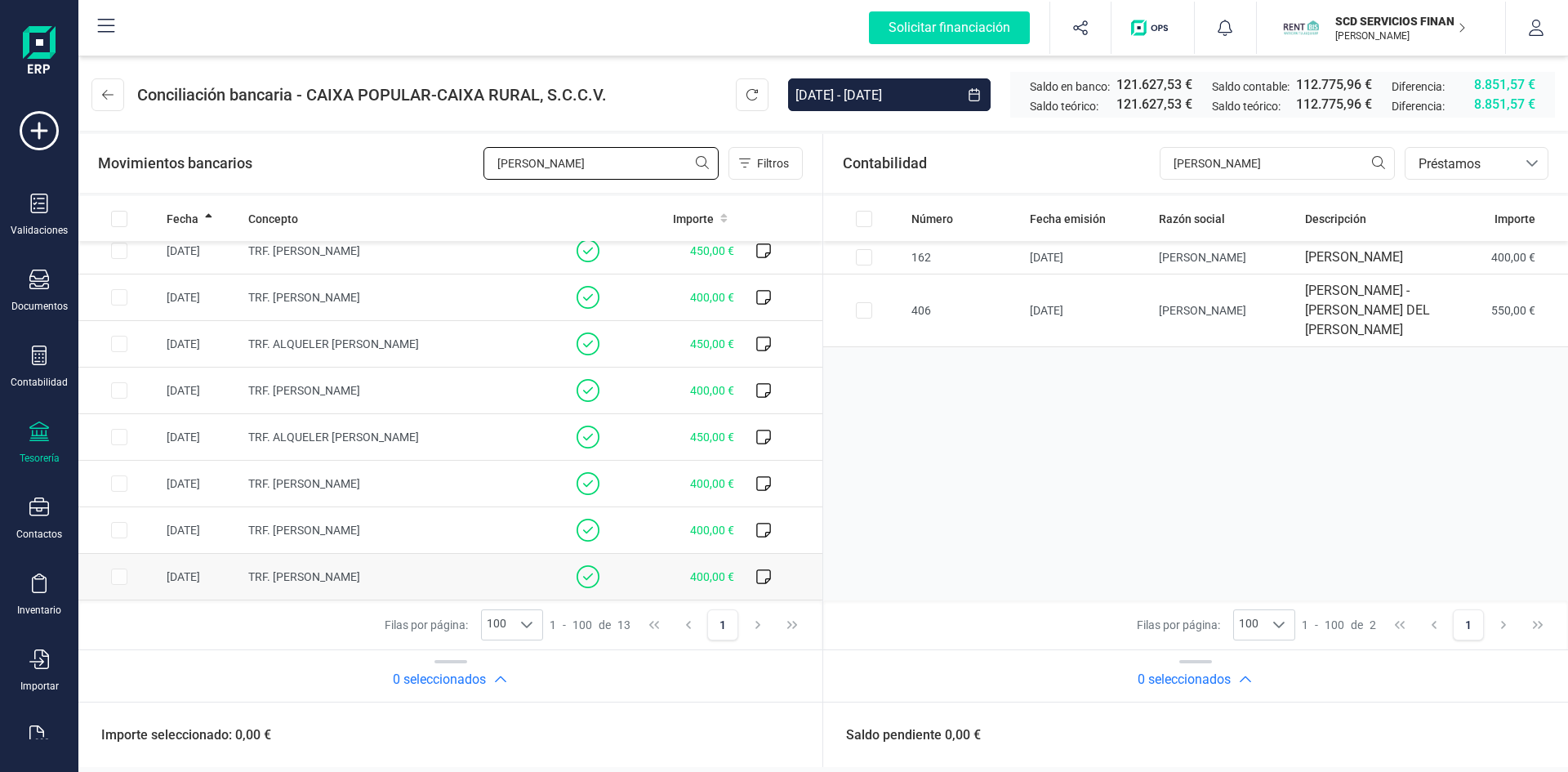
type input "karim"
click at [440, 571] on td "TRF. KARIM AMGHAR" at bounding box center [395, 577] width 306 height 46
checkbox input "true"
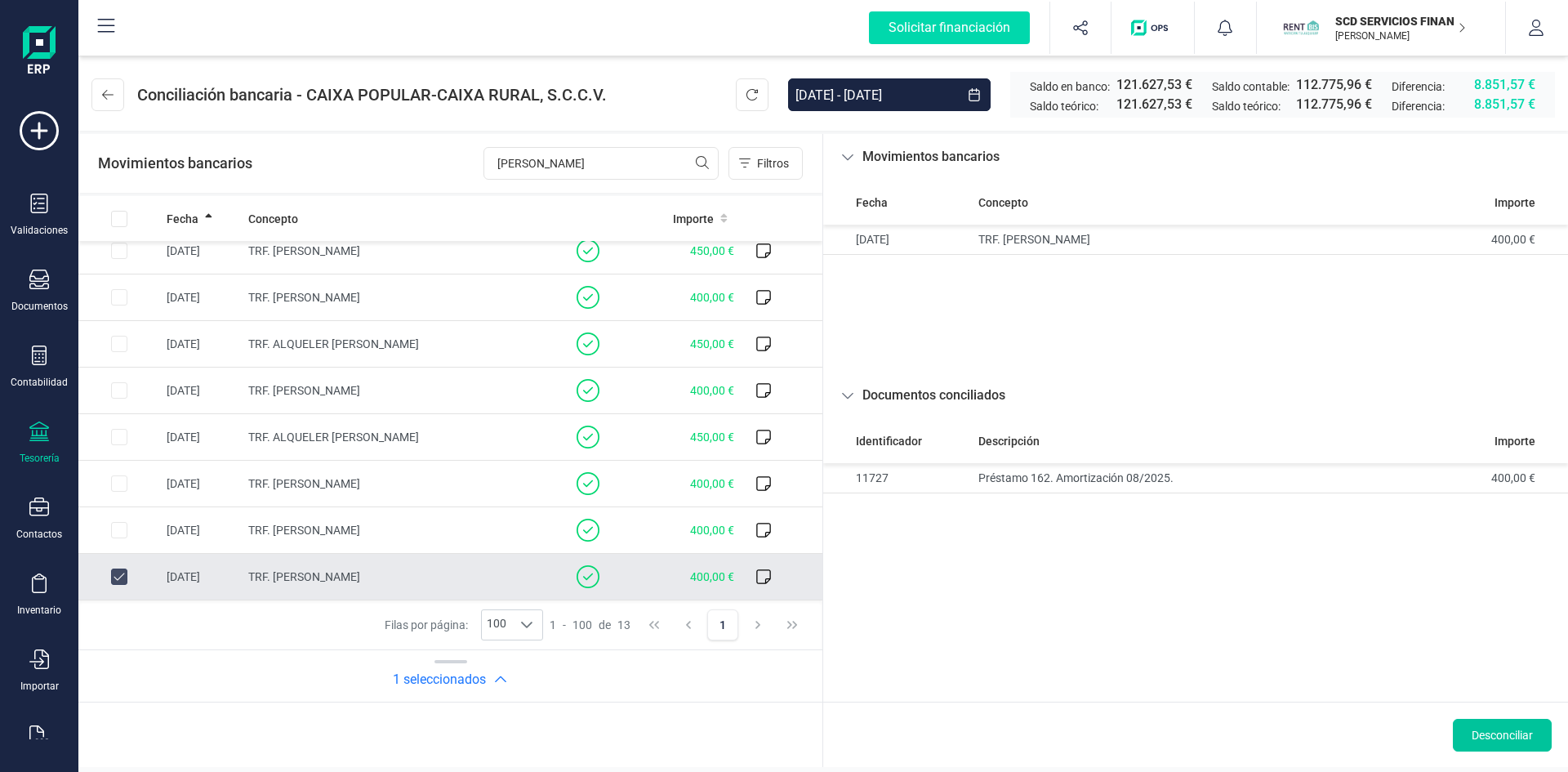
click at [1493, 733] on span "Desconciliar" at bounding box center [1502, 735] width 61 height 16
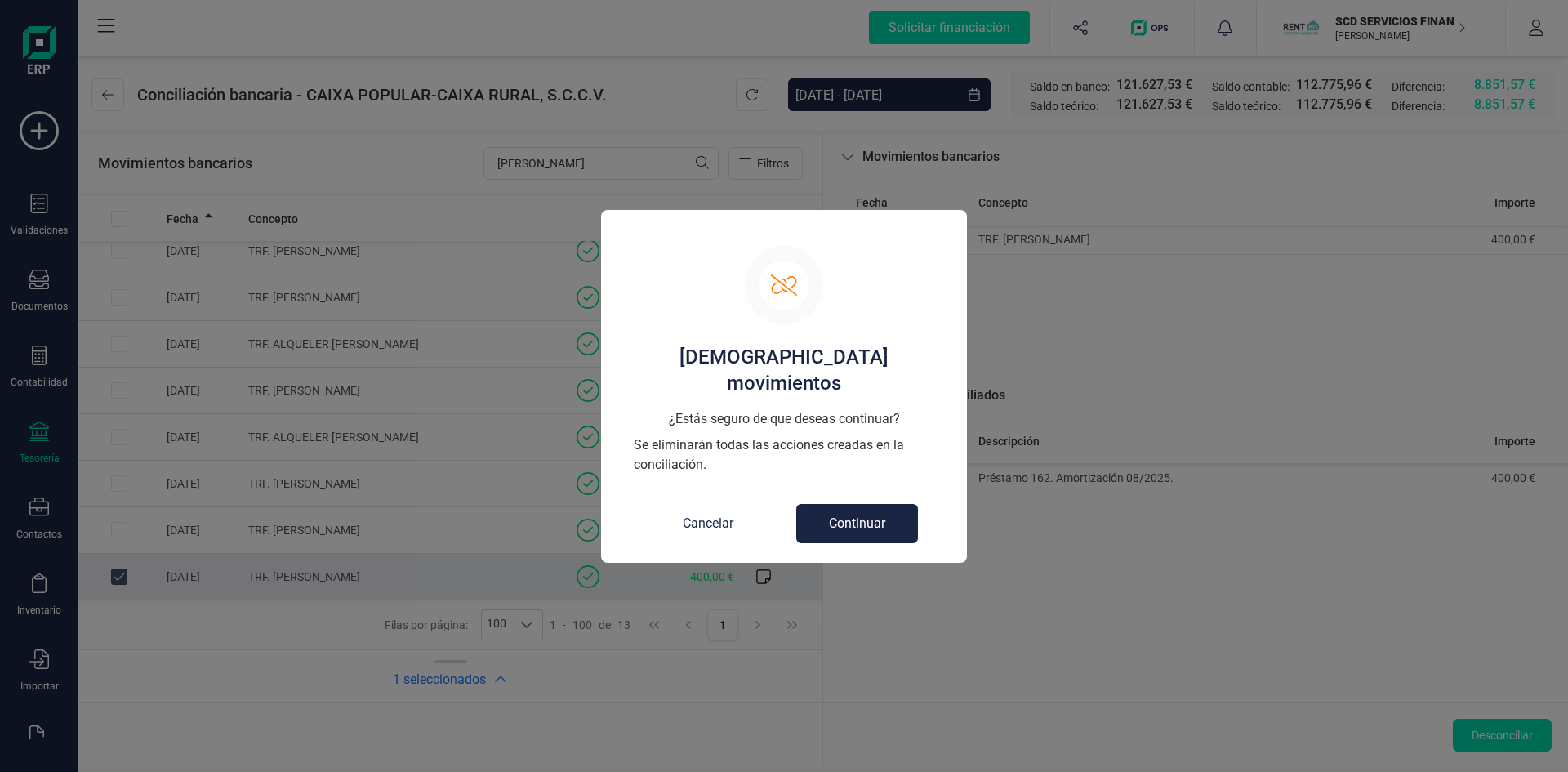
click at [855, 508] on button "Continuar" at bounding box center [857, 524] width 122 height 40
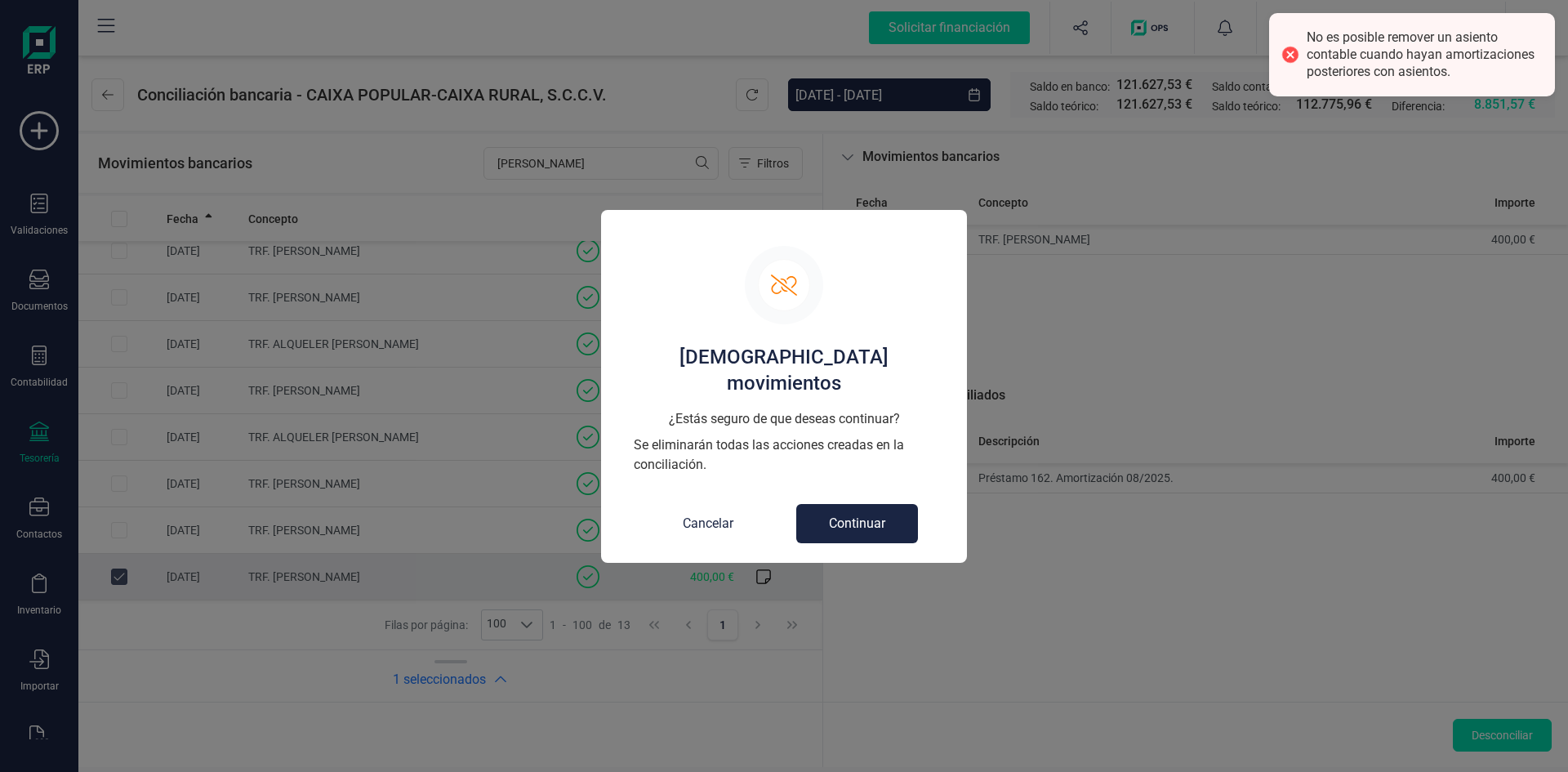
click at [704, 508] on button "Cancelar" at bounding box center [708, 524] width 116 height 40
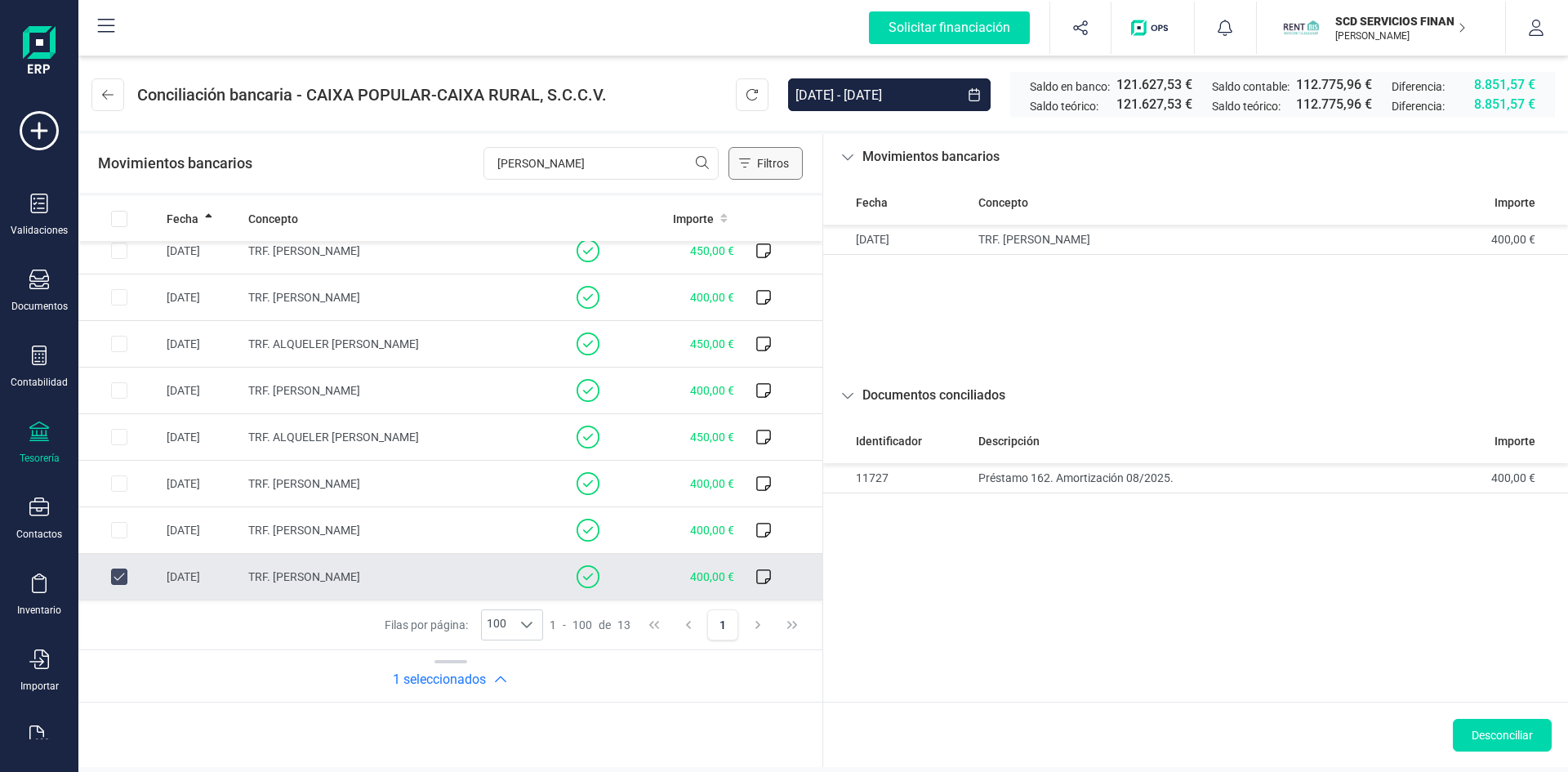
click at [764, 152] on button "Filtros" at bounding box center [765, 163] width 75 height 33
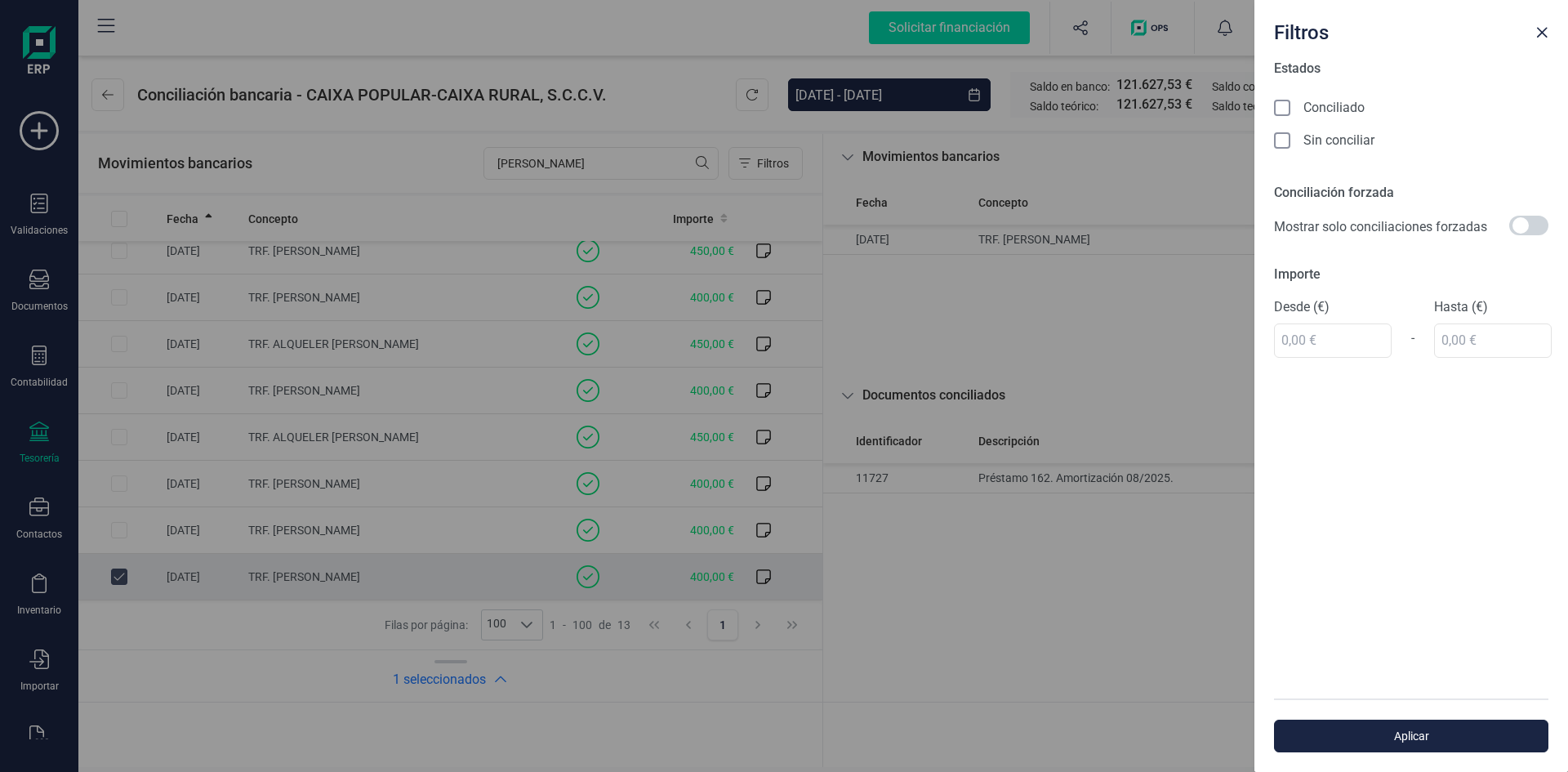
click at [1281, 139] on icon at bounding box center [1284, 142] width 16 height 16
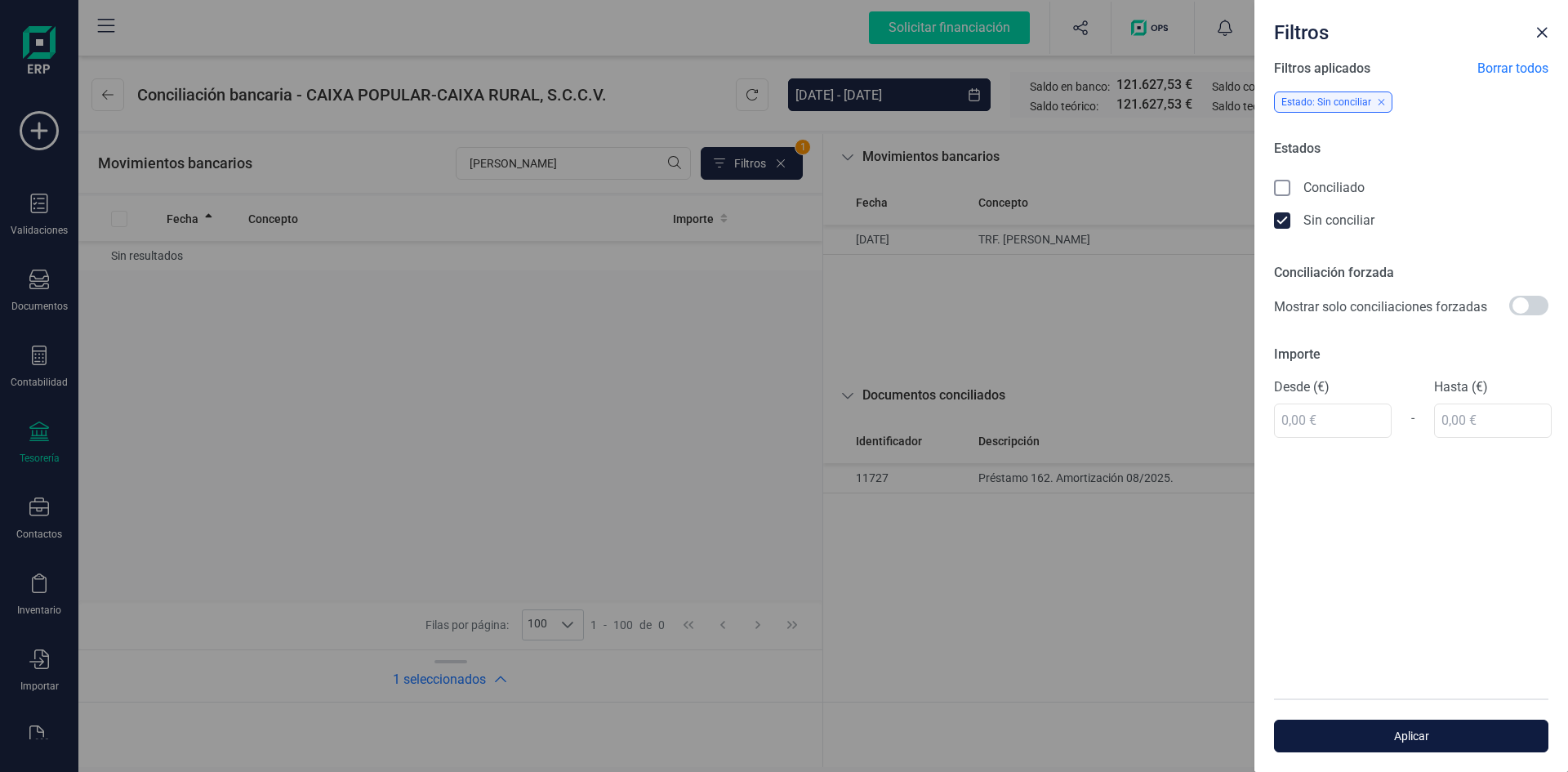
click at [1419, 737] on span "Aplicar" at bounding box center [1412, 736] width 237 height 16
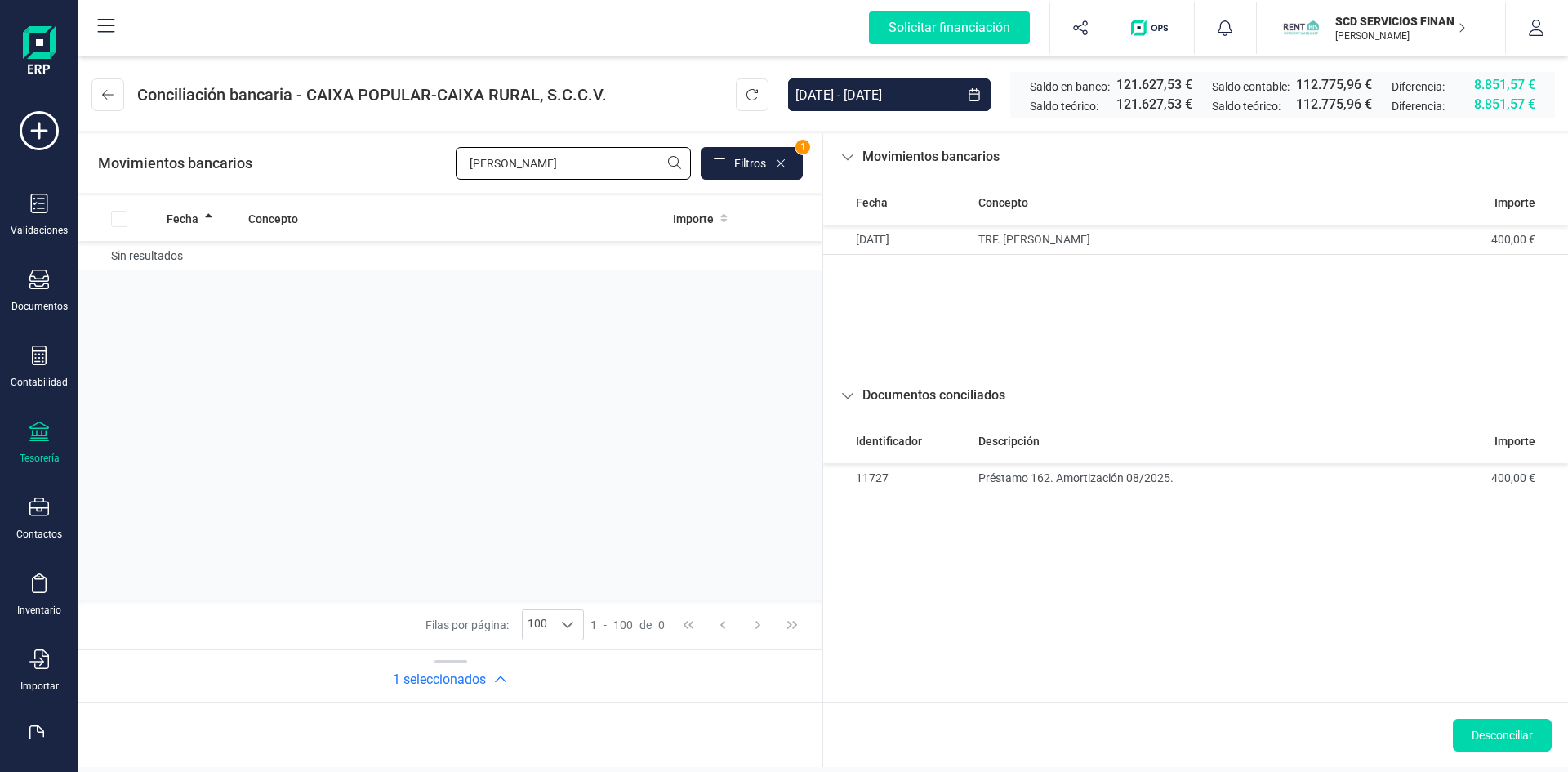
drag, startPoint x: 543, startPoint y: 152, endPoint x: 356, endPoint y: 163, distance: 187.3
click at [373, 163] on div "Movimientos bancarios karim Filtros 1" at bounding box center [450, 163] width 705 height 33
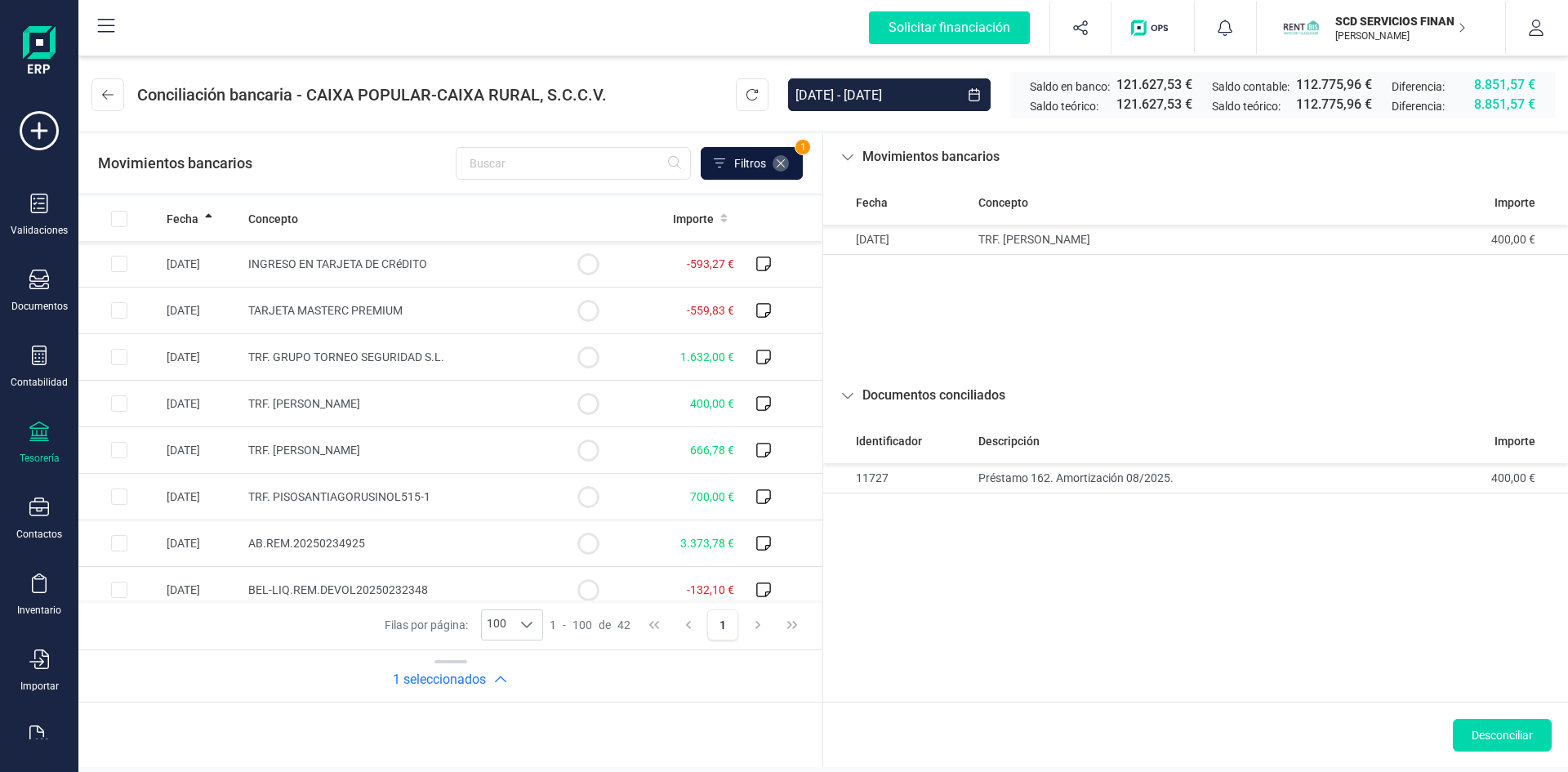
click at [781, 161] on icon at bounding box center [781, 163] width 13 height 13
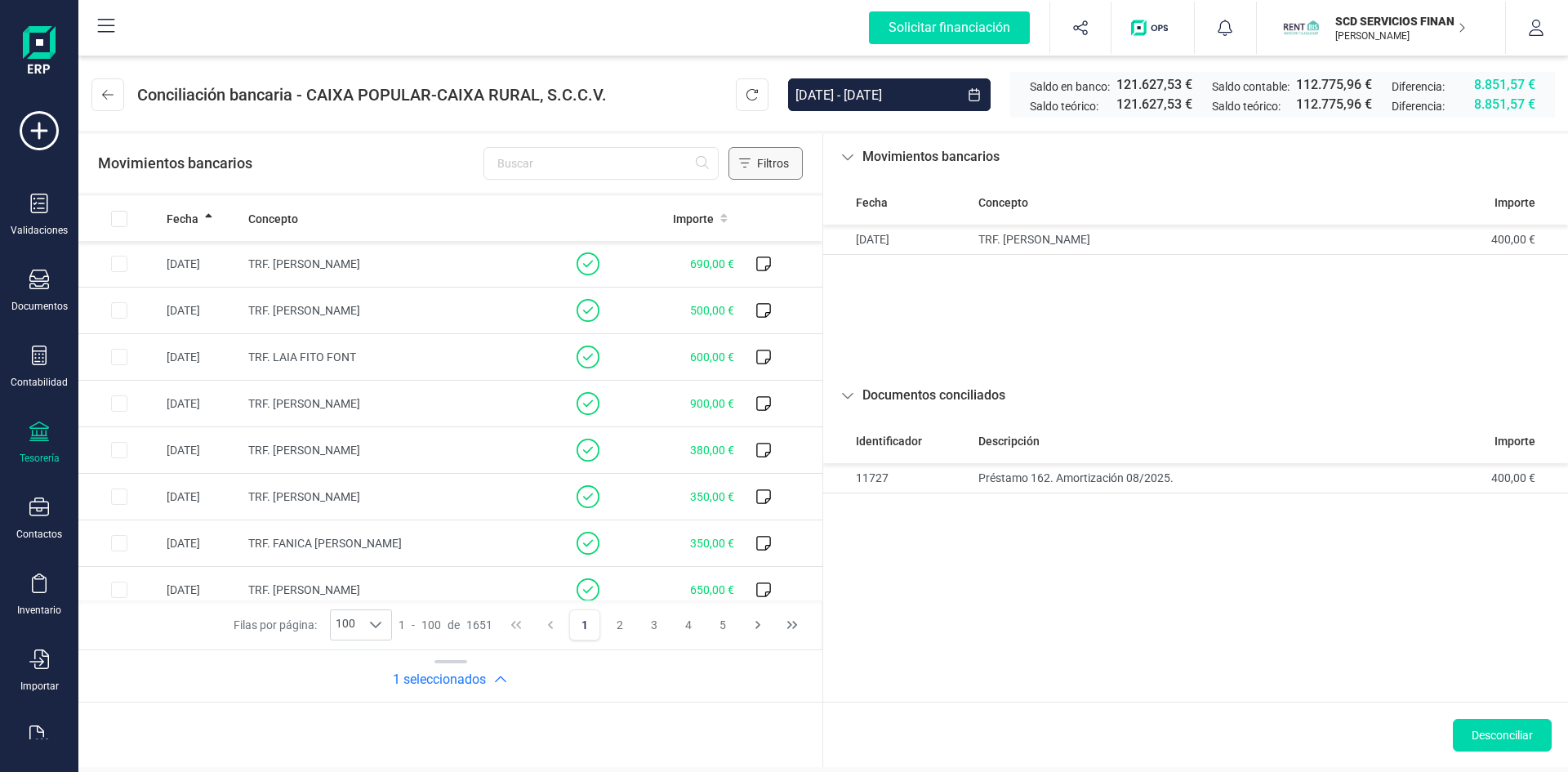
click at [764, 159] on span "Filtros" at bounding box center [773, 163] width 32 height 16
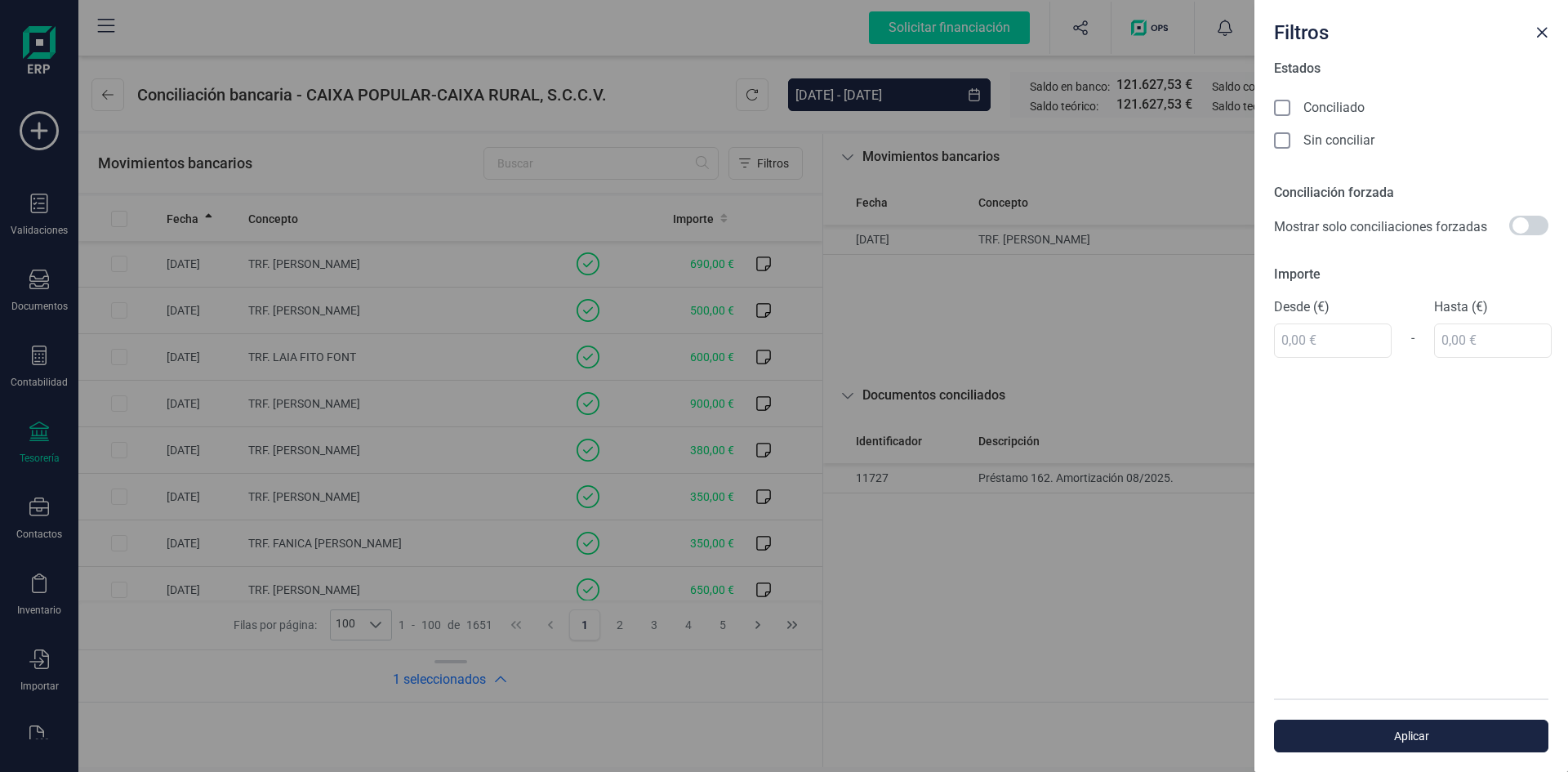
click at [1285, 138] on icon at bounding box center [1283, 140] width 9 height 6
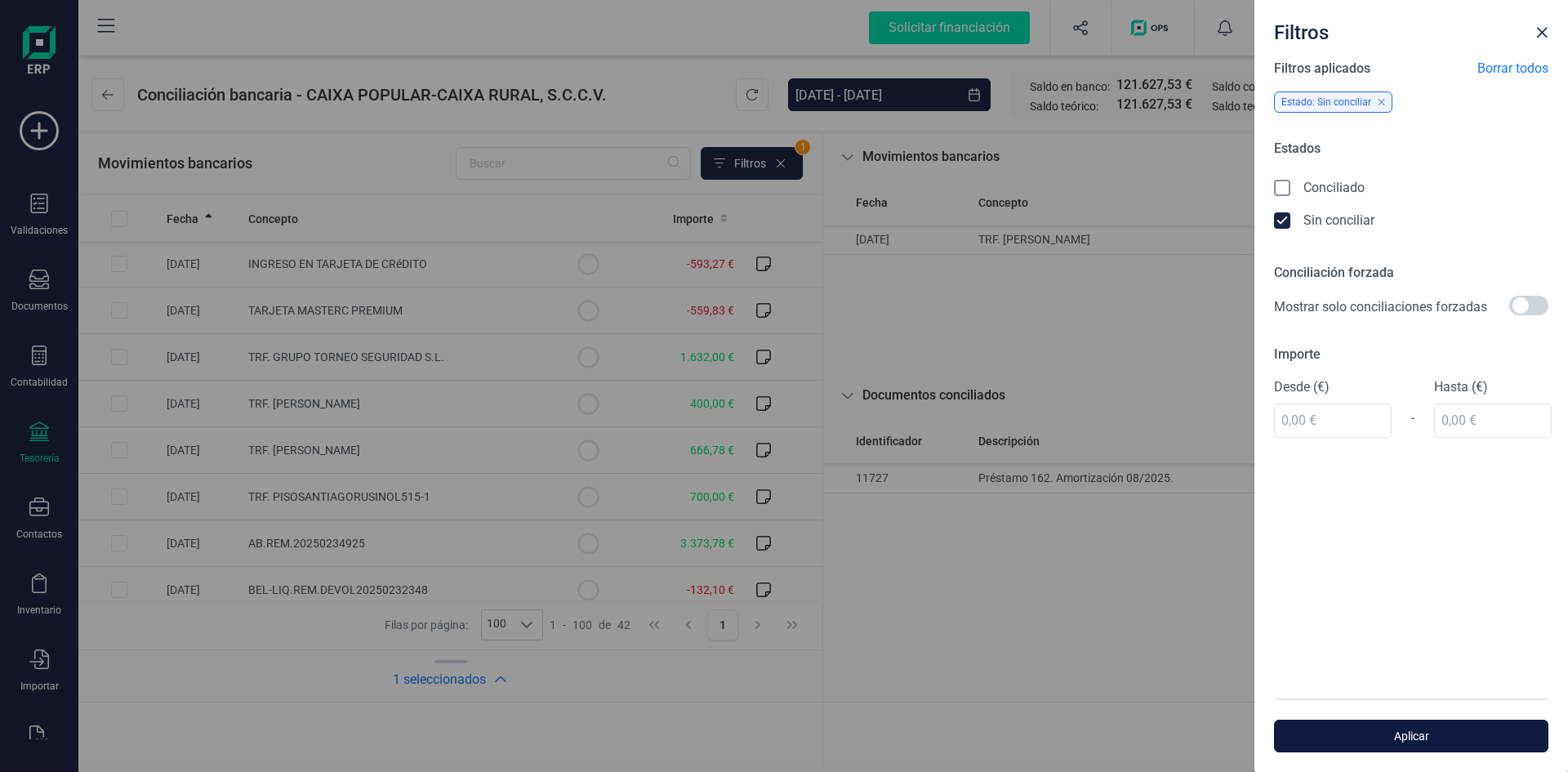
click at [1416, 733] on span "Aplicar" at bounding box center [1412, 736] width 237 height 16
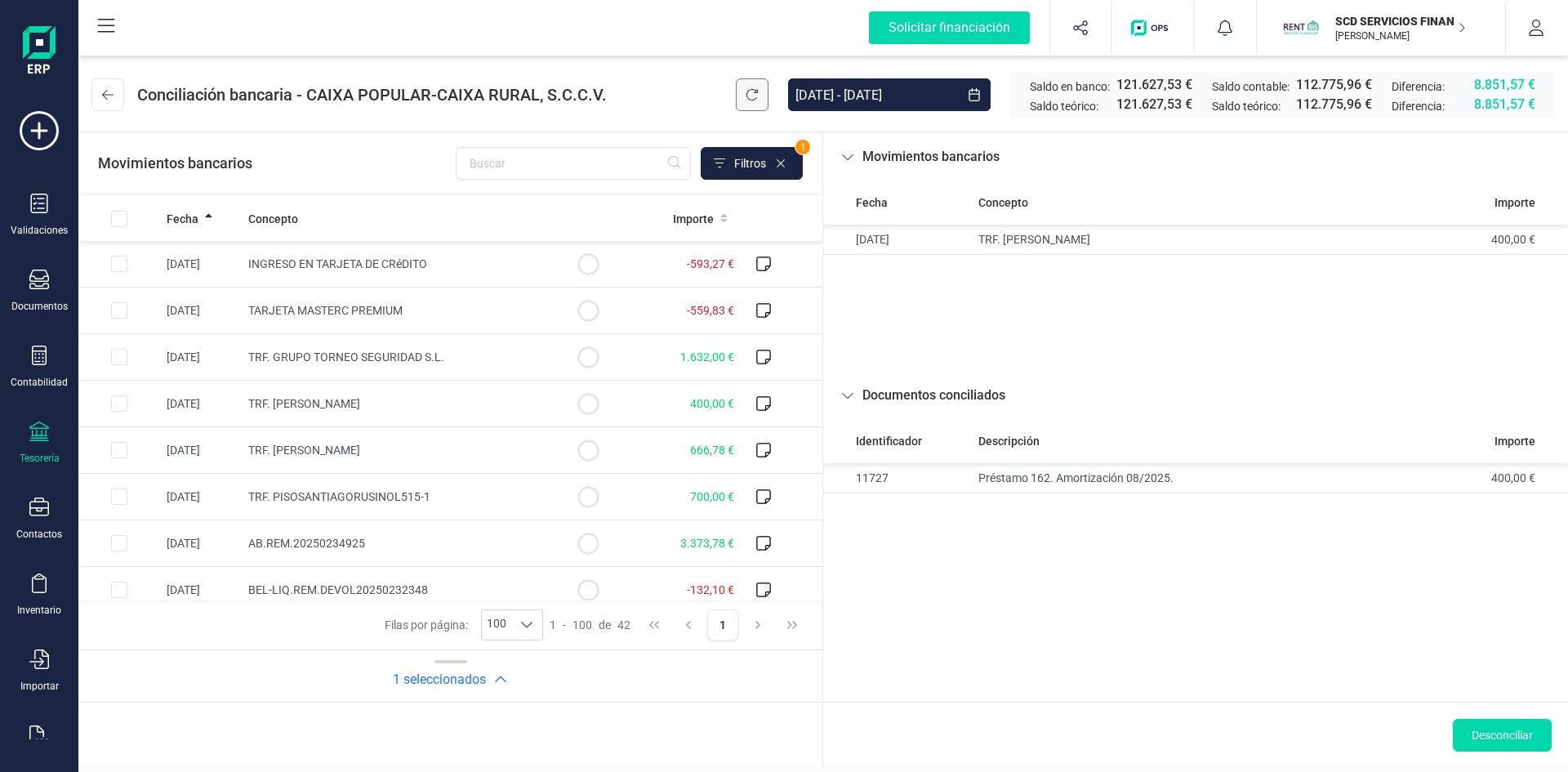
click at [746, 93] on icon at bounding box center [751, 94] width 13 height 13
click at [42, 437] on icon at bounding box center [39, 431] width 20 height 20
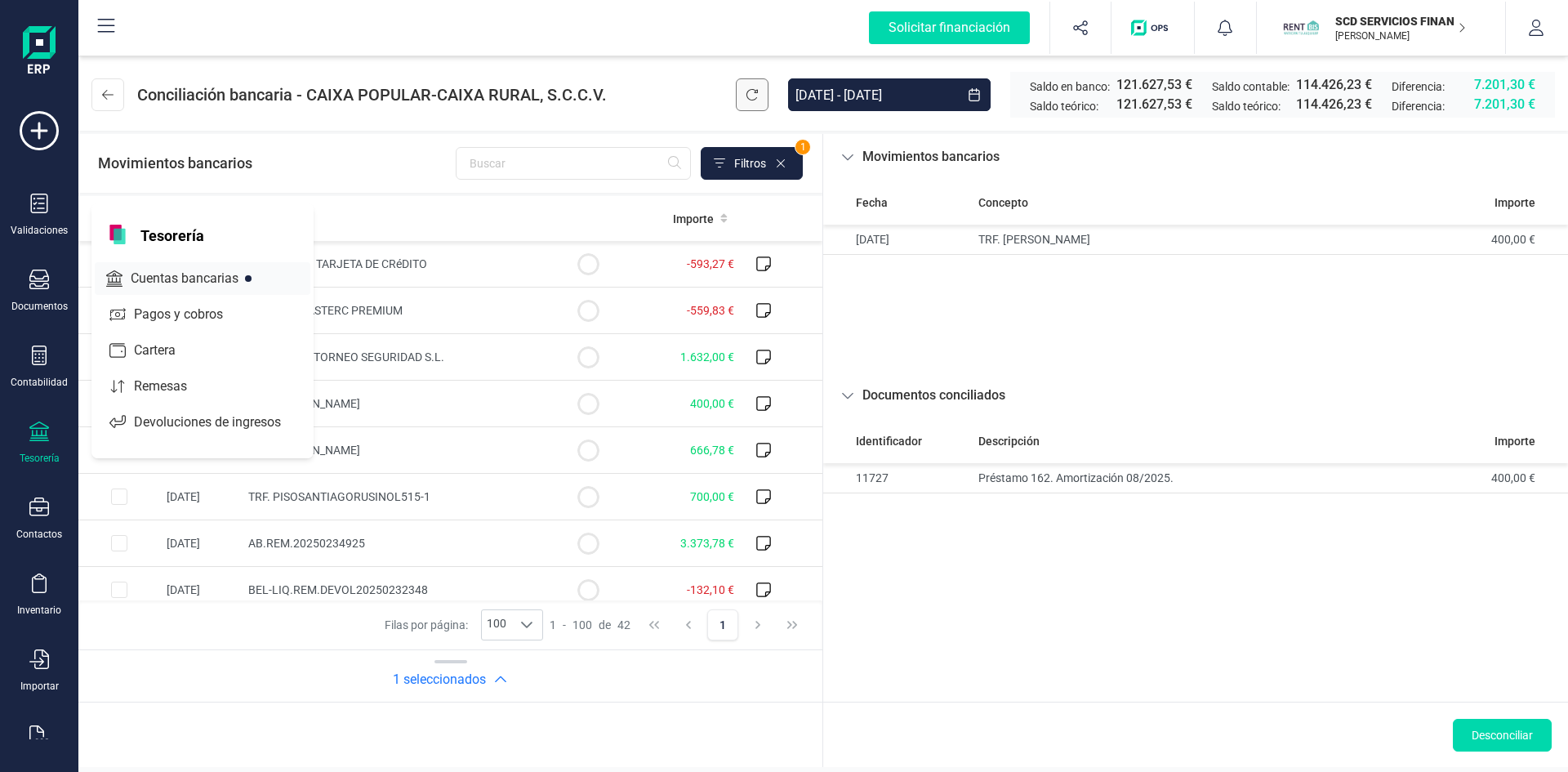
click at [169, 277] on span "Cuentas bancarias" at bounding box center [196, 278] width 143 height 20
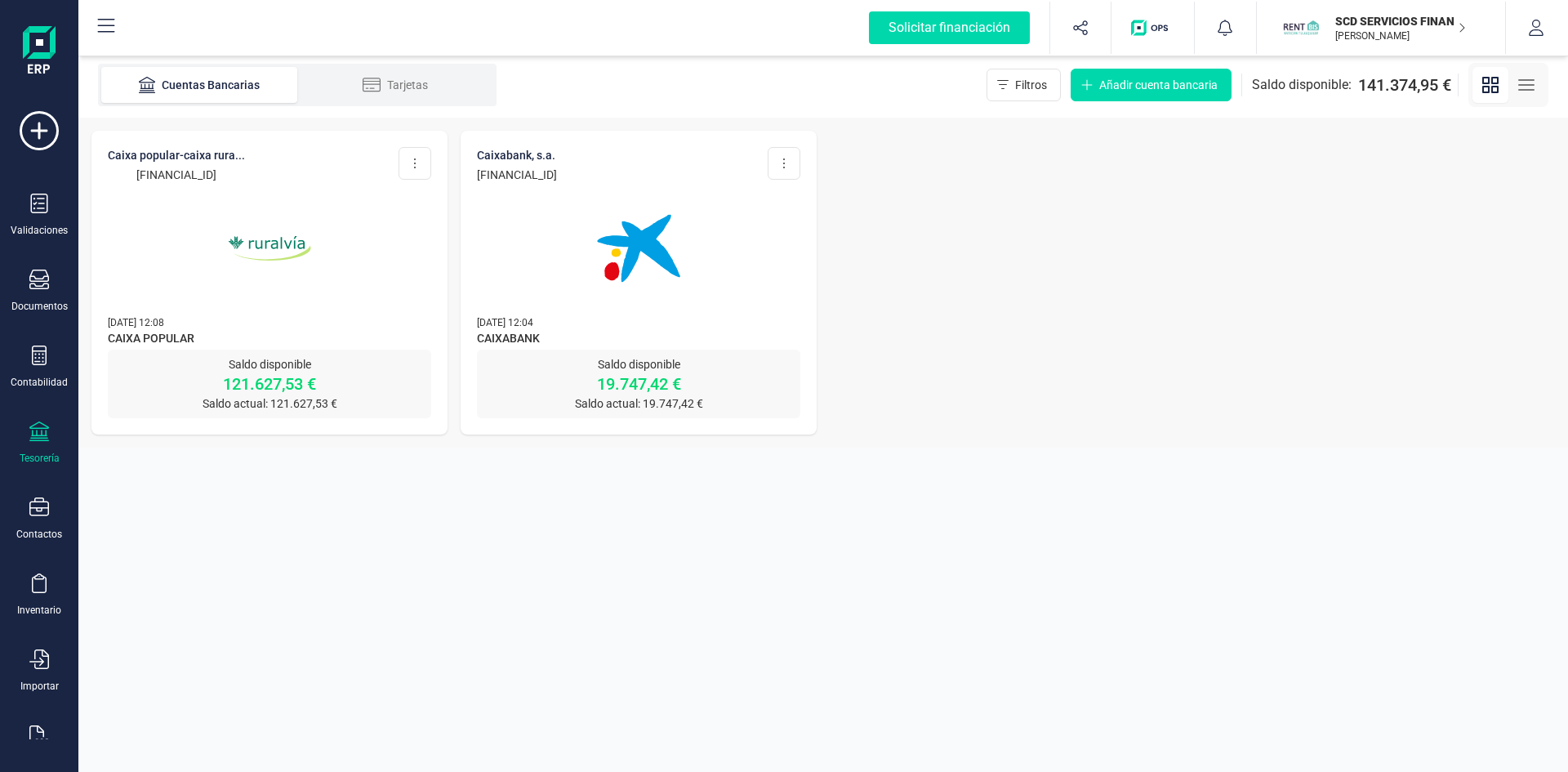
click at [275, 242] on img at bounding box center [270, 248] width 137 height 137
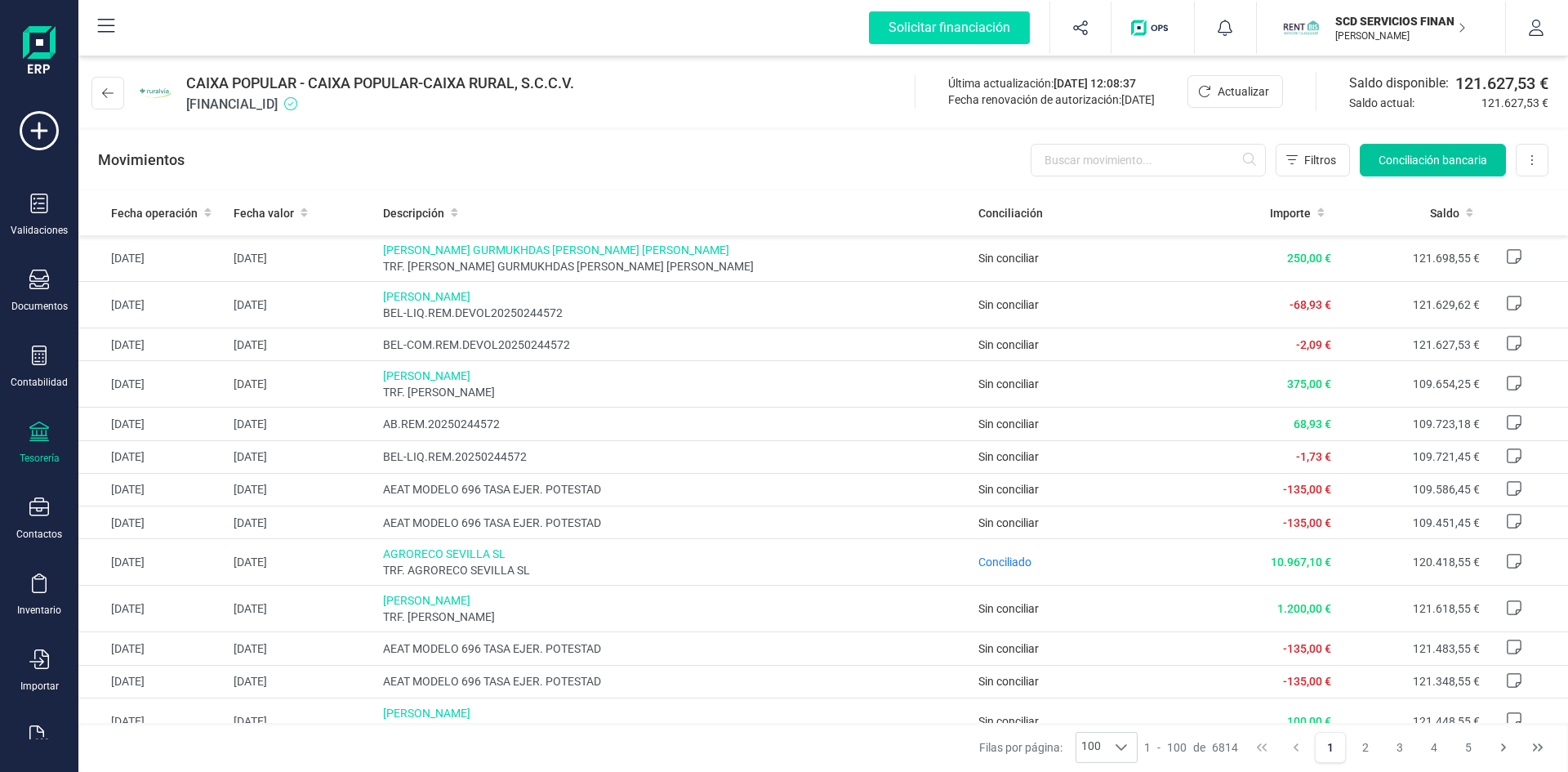
click at [1432, 155] on span "Conciliación bancaria" at bounding box center [1433, 160] width 109 height 16
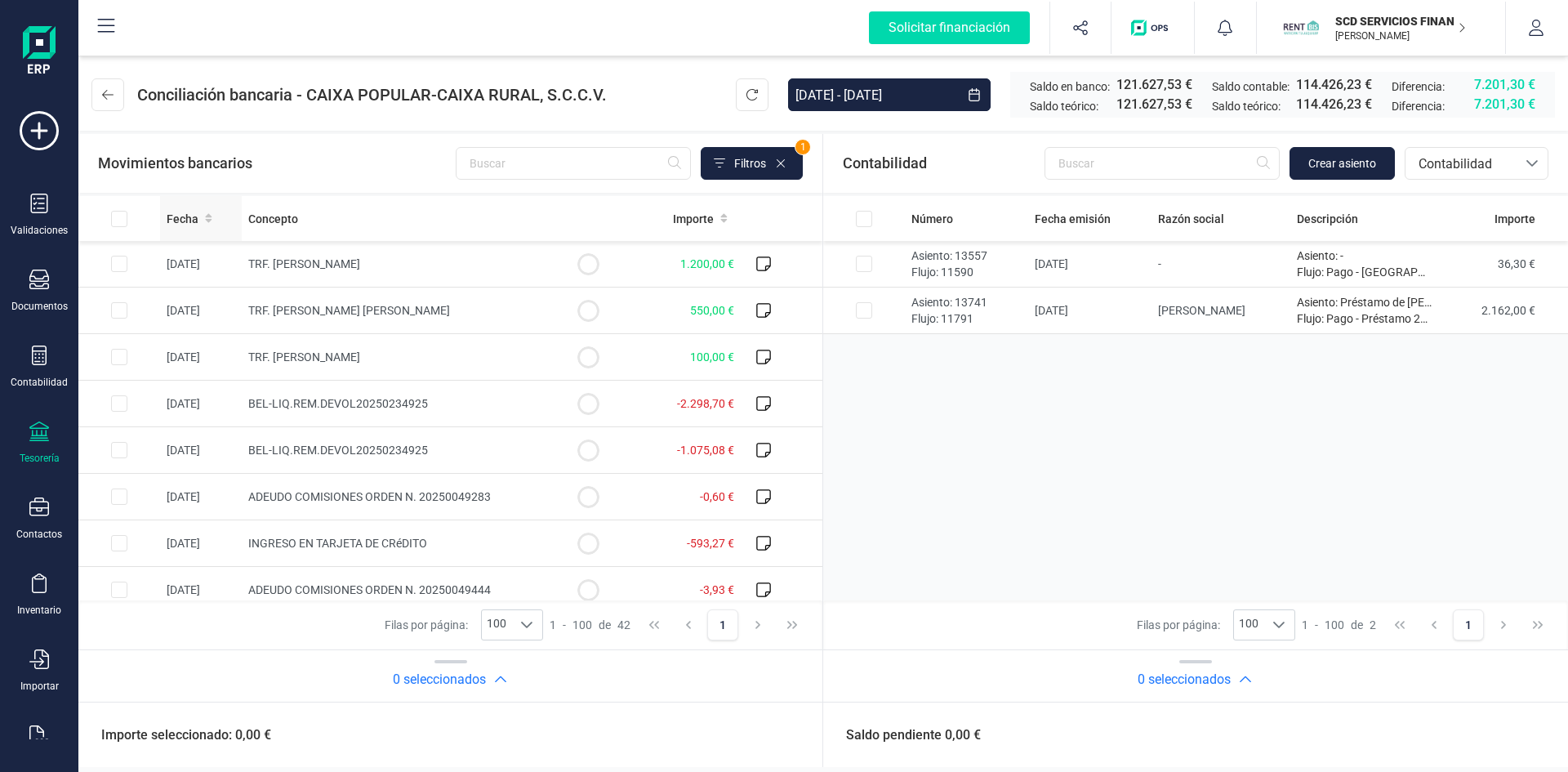
click at [190, 213] on span "Fecha" at bounding box center [182, 218] width 32 height 16
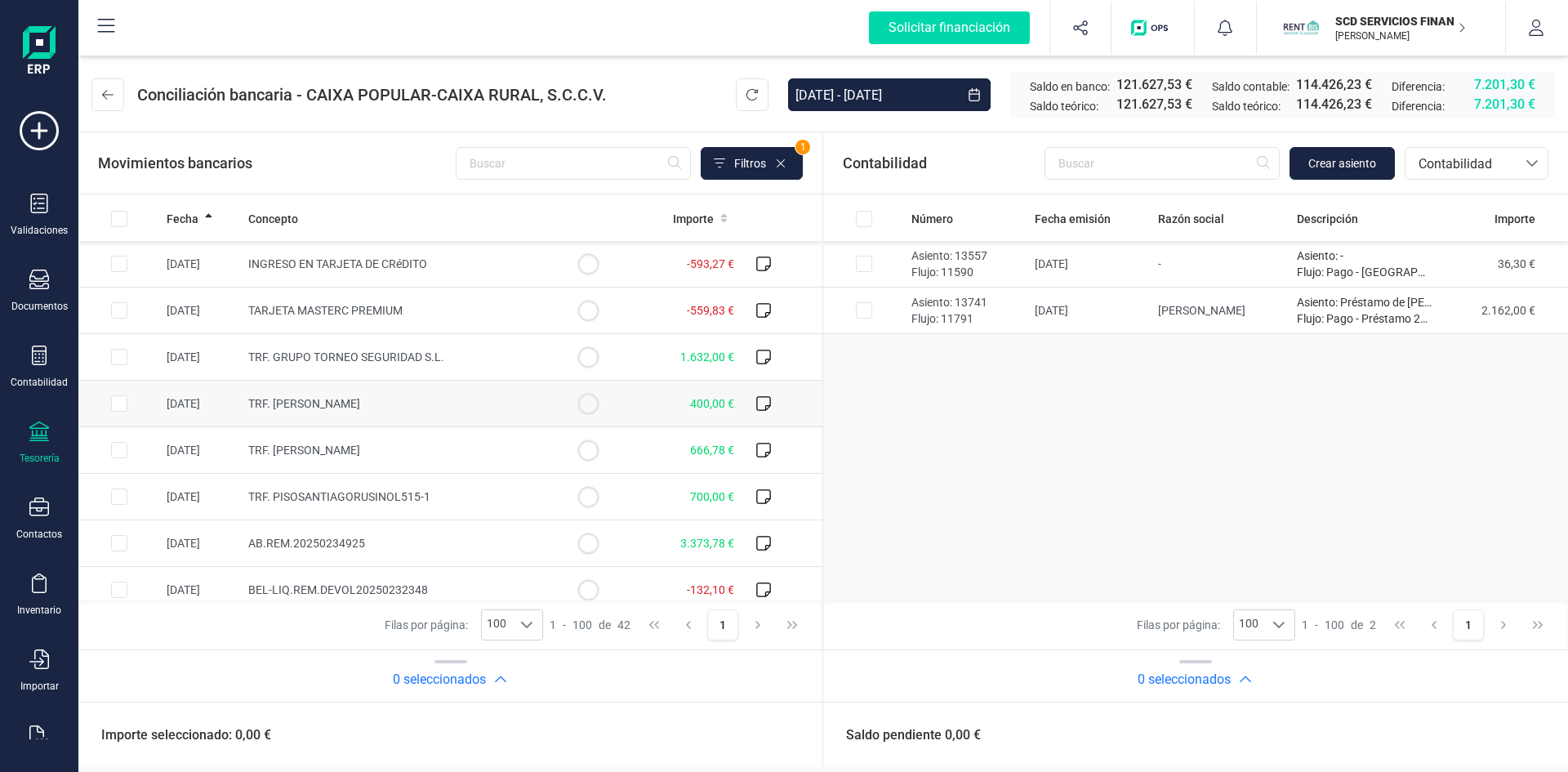
click at [123, 402] on input "Row Selected 4bfd189b-59a2-46c0-aa97-fbed863b20c6" at bounding box center [119, 403] width 16 height 16
checkbox input "true"
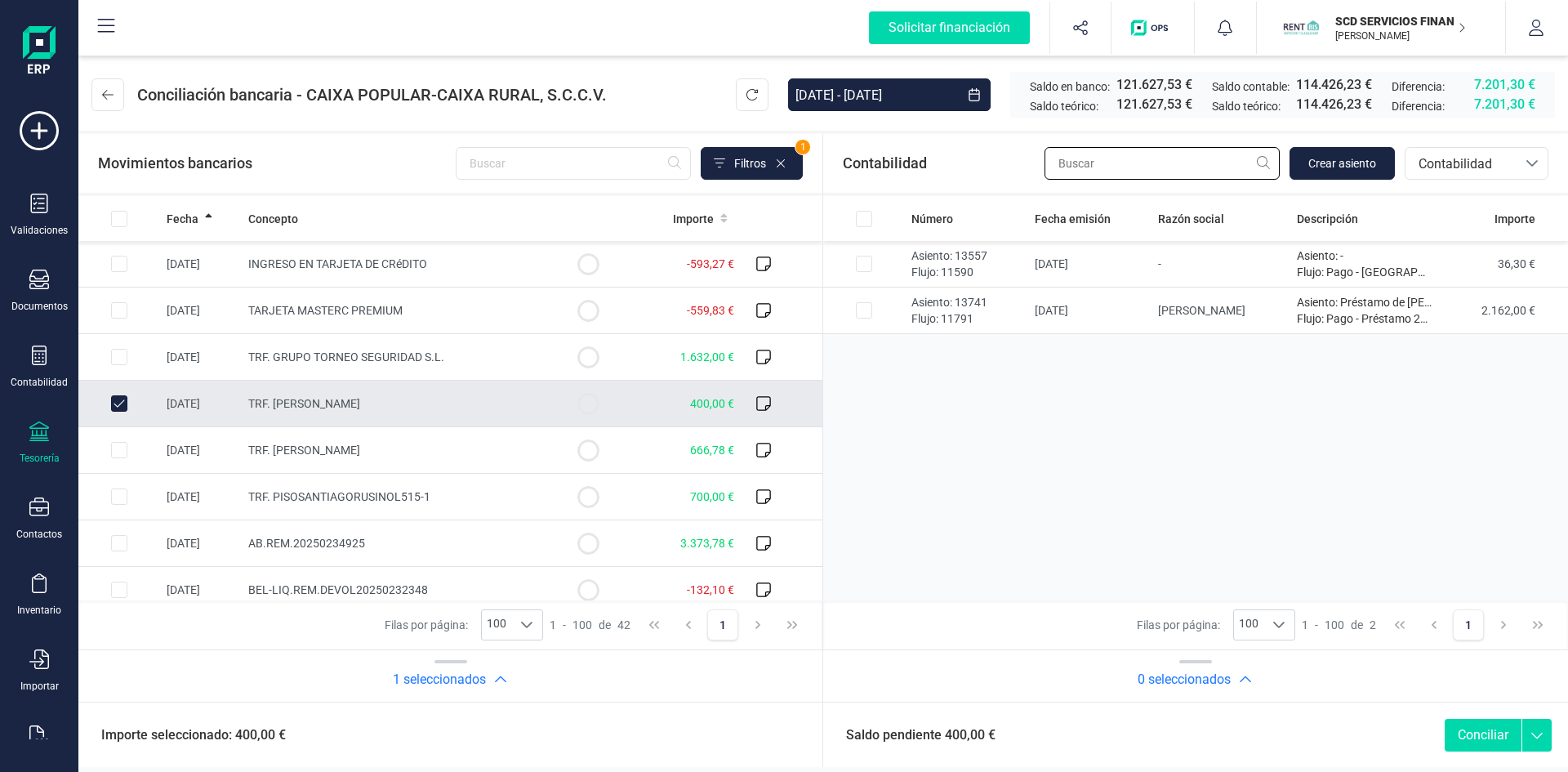
click at [1168, 168] on input "text" at bounding box center [1163, 163] width 235 height 33
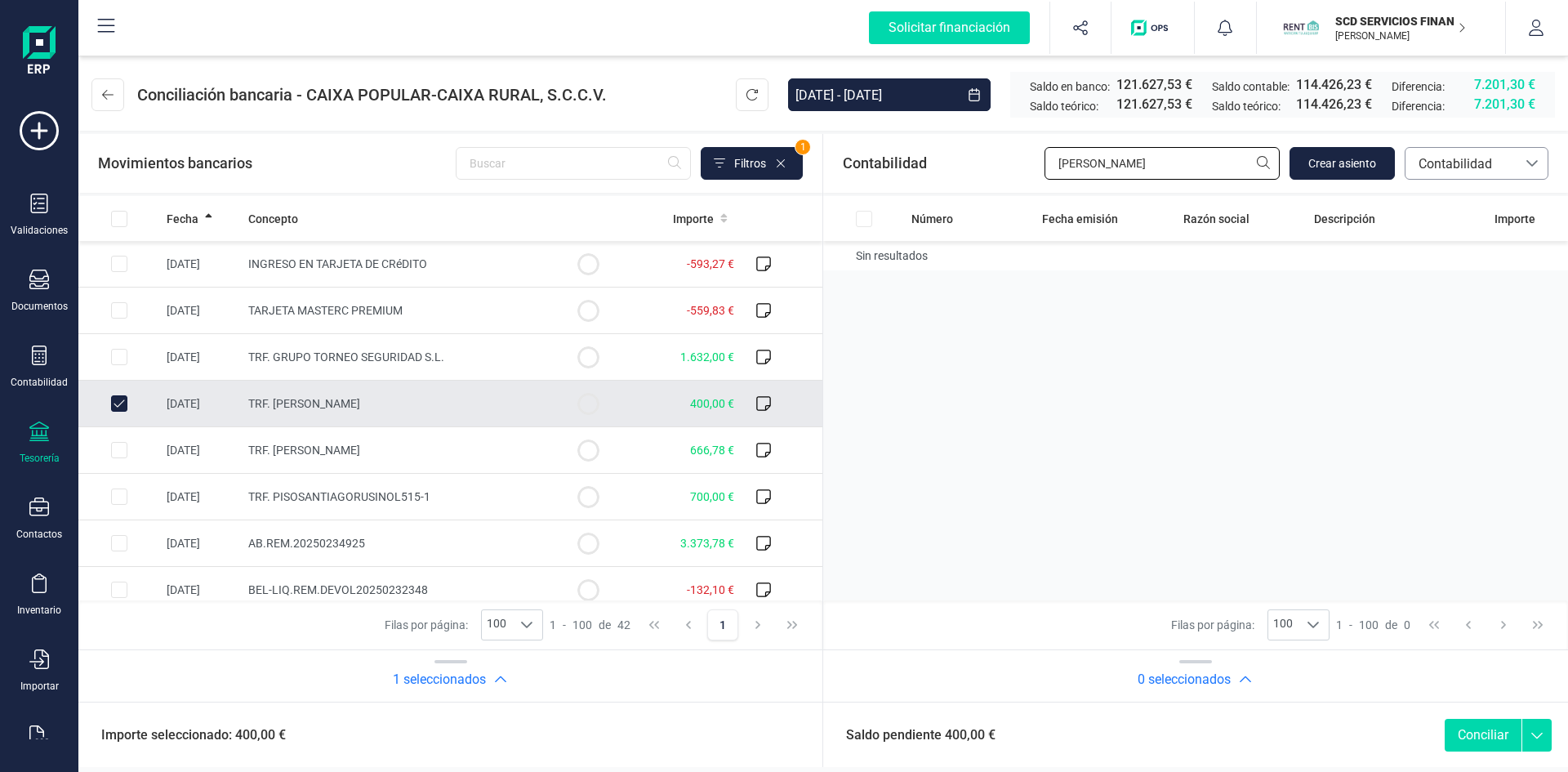
type input "karim"
click at [1478, 161] on span "Contabilidad" at bounding box center [1462, 164] width 98 height 20
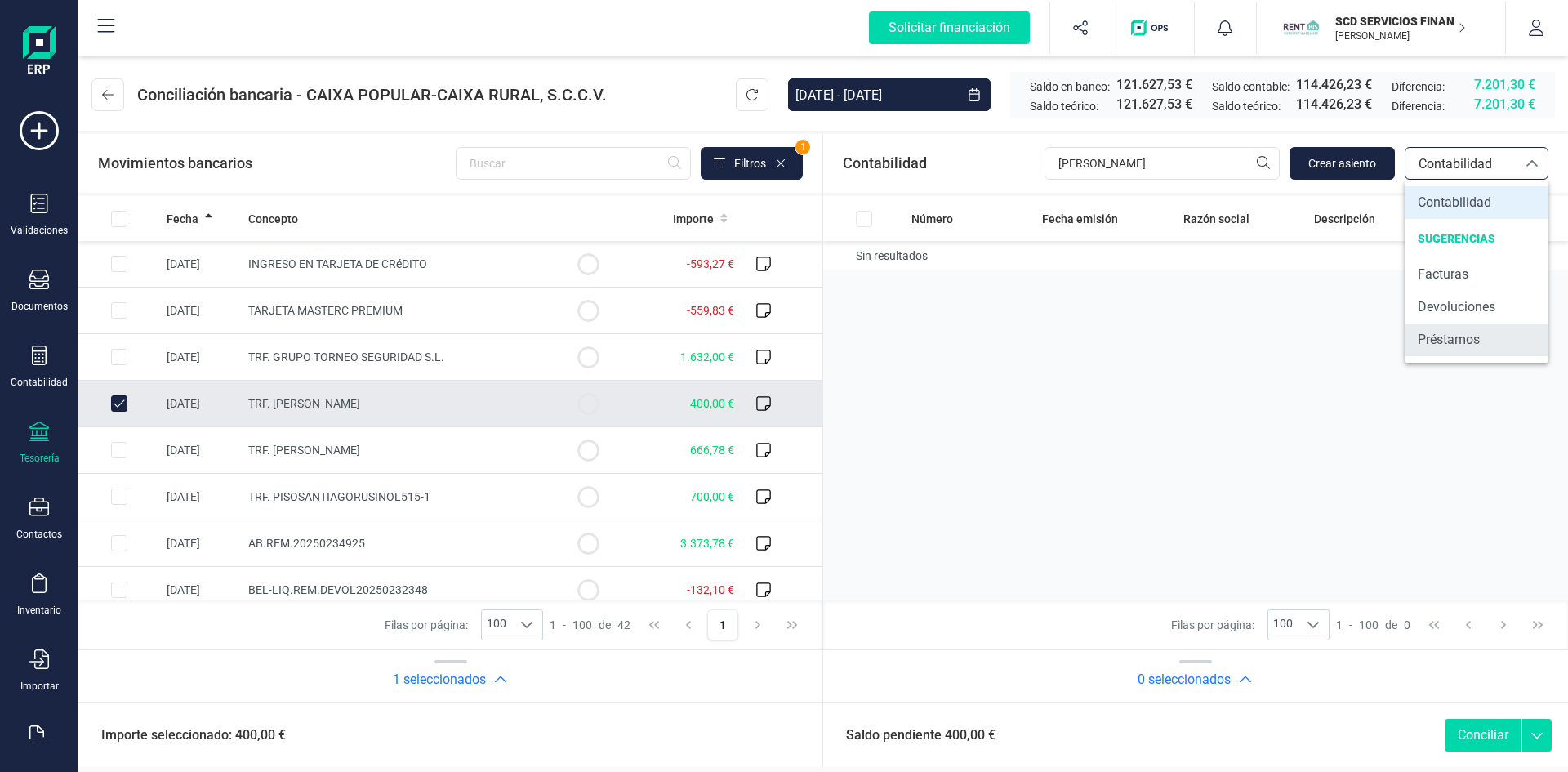
click at [1474, 341] on span "Préstamos" at bounding box center [1449, 339] width 62 height 20
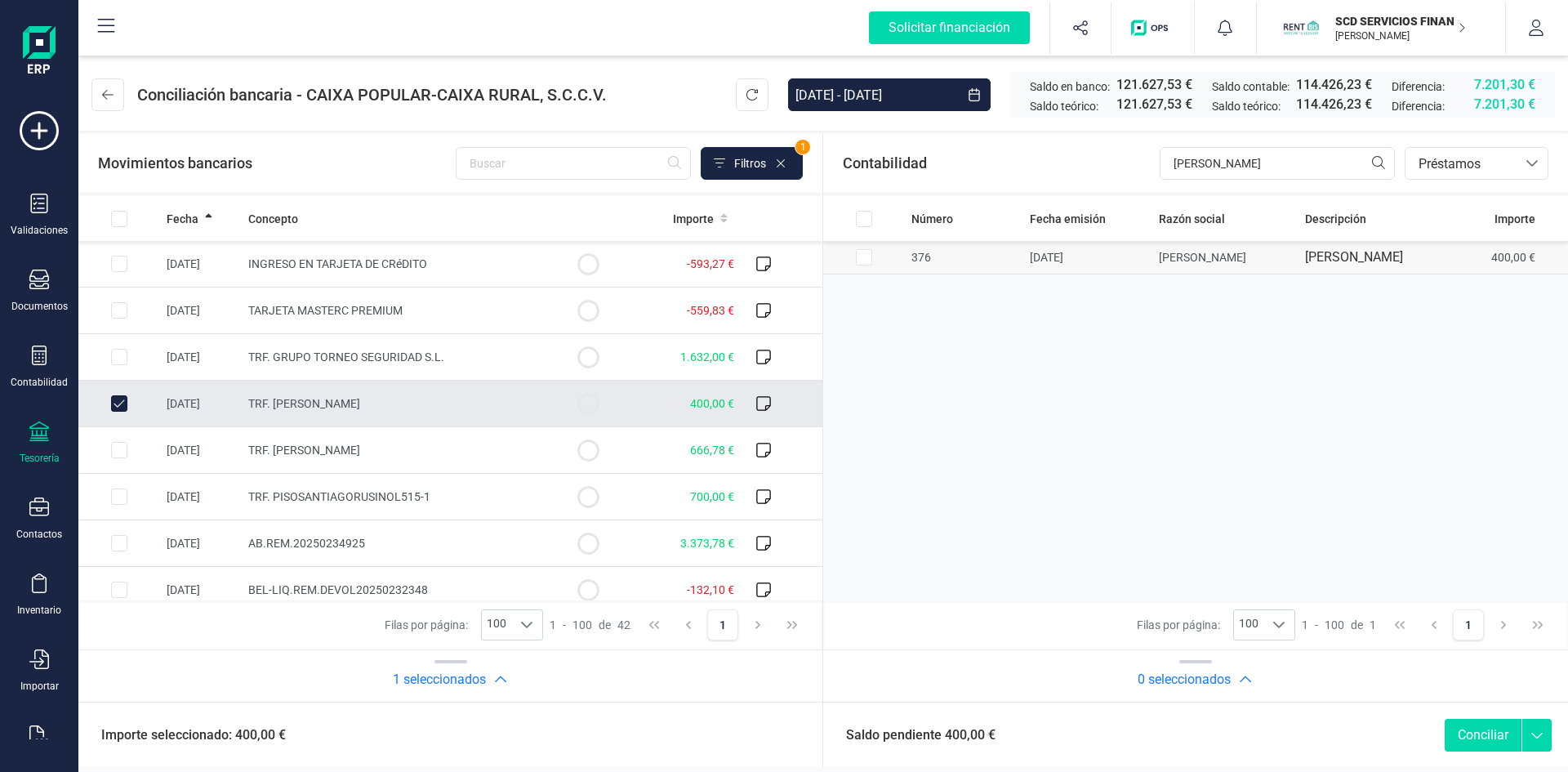
click at [865, 256] on input "Row Selected ded3f34e-1c2f-4041-a40d-1655cc6e6df6" at bounding box center [864, 257] width 16 height 16
checkbox input "true"
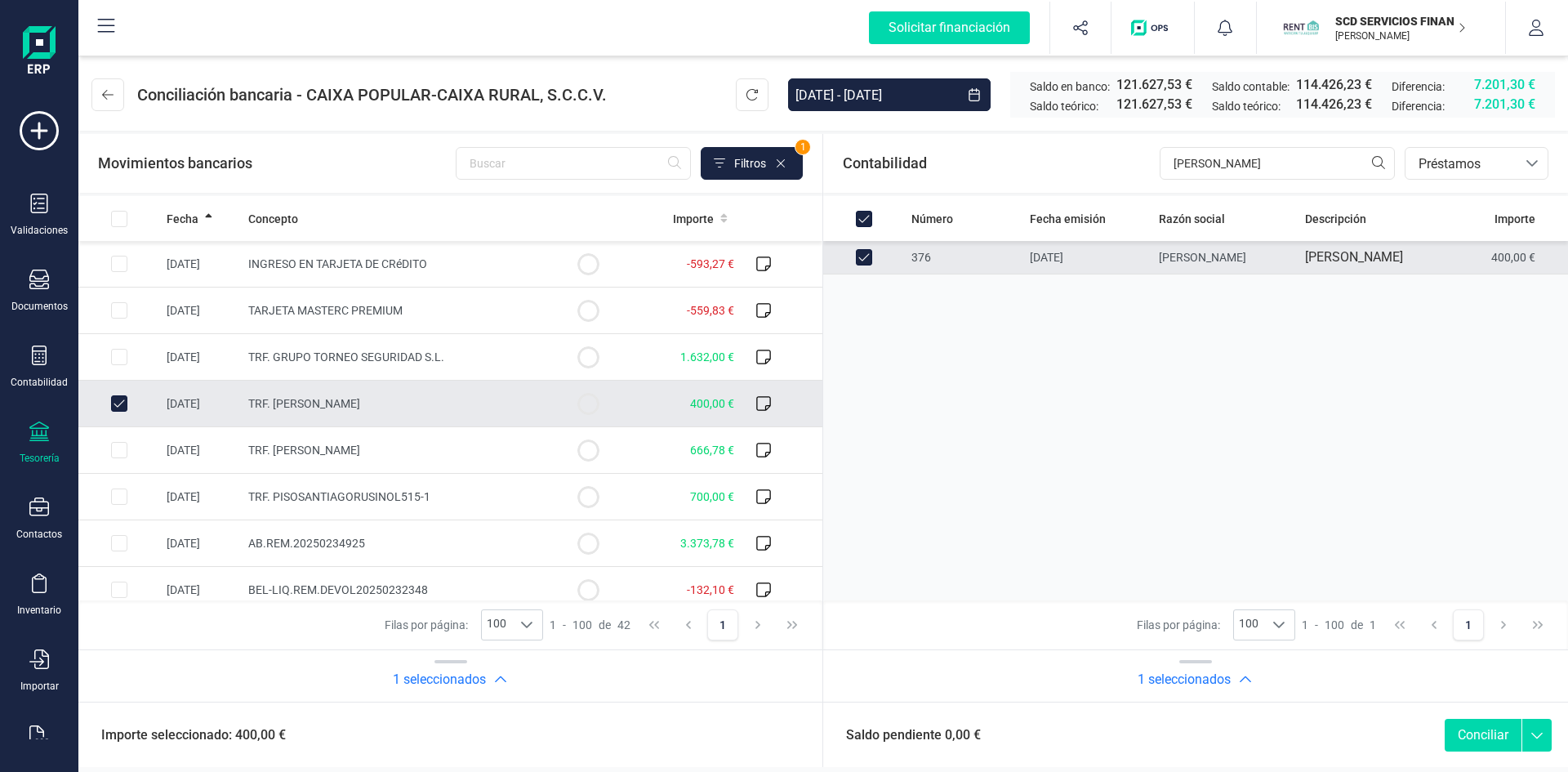
click at [1487, 737] on button "Conciliar" at bounding box center [1483, 735] width 76 height 33
checkbox input "false"
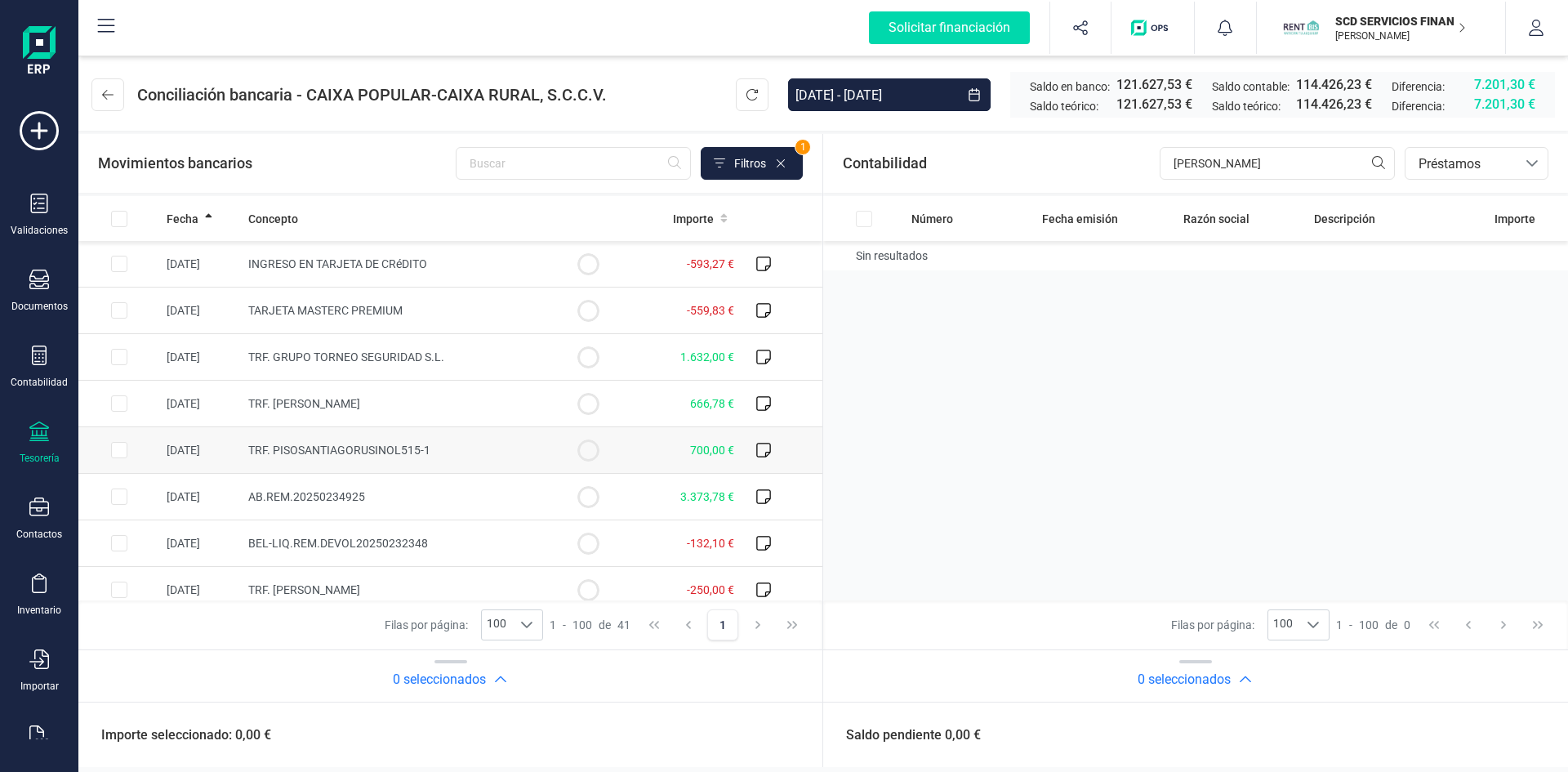
click at [117, 447] on input "Row Selected 5628c936-2f95-4ade-a7f3-887a99309294" at bounding box center [119, 450] width 16 height 16
checkbox input "true"
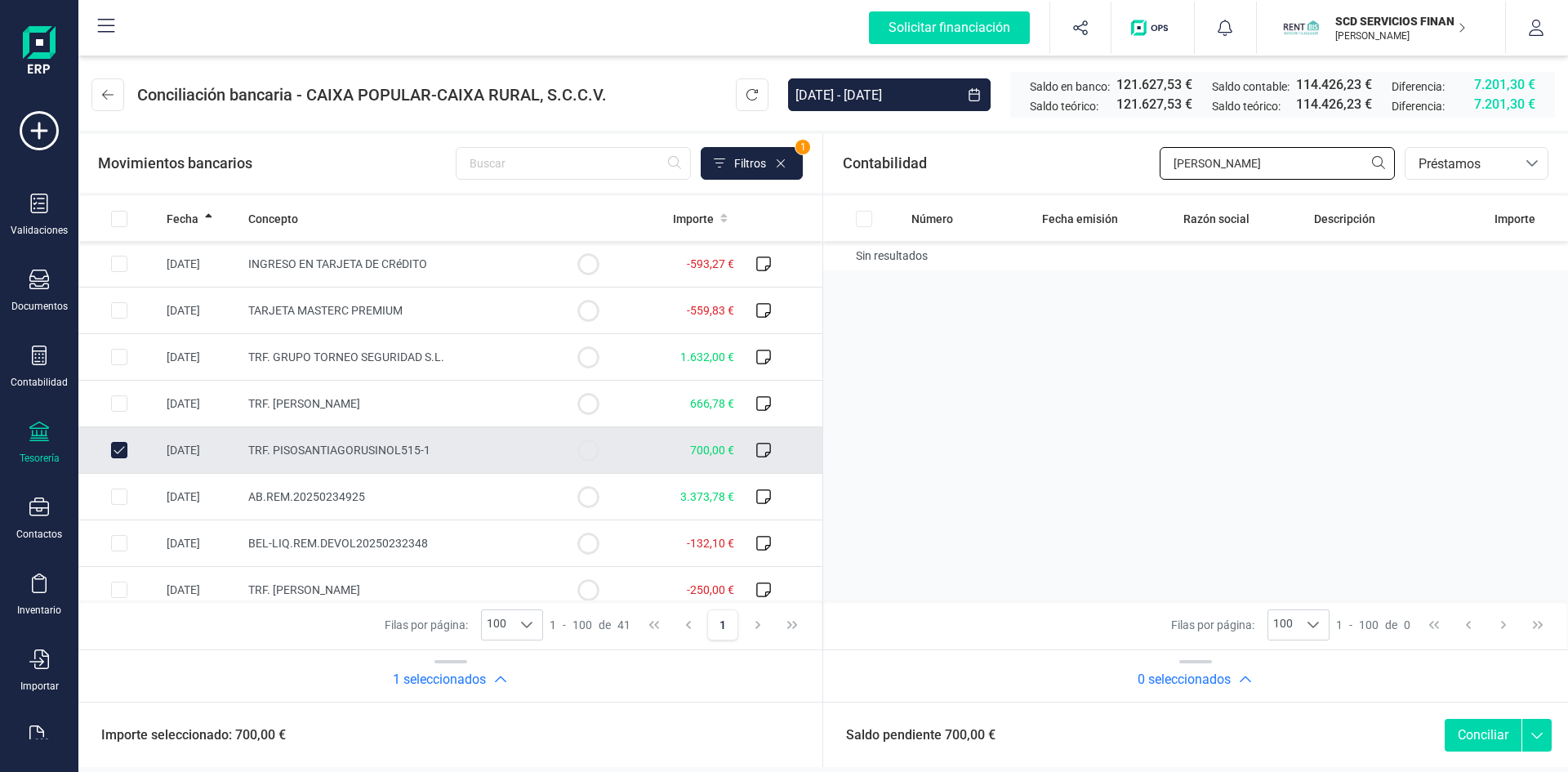
drag, startPoint x: 1297, startPoint y: 155, endPoint x: 1054, endPoint y: 157, distance: 243.0
click at [1059, 157] on div "Contabilidad karim bancos.conciliacion.modal.headerLoan bancos.conciliacion.mod…" at bounding box center [1195, 163] width 744 height 58
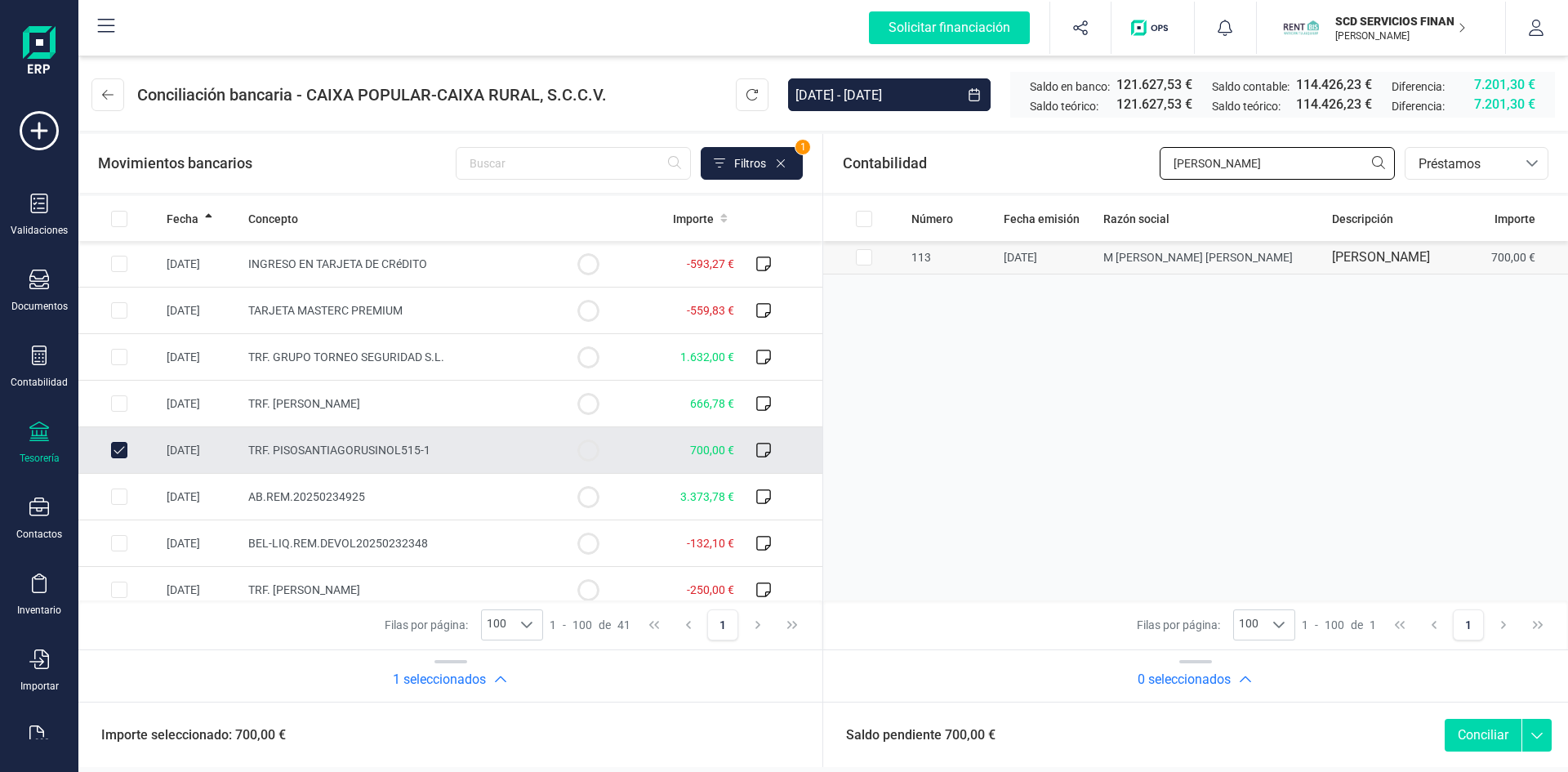
type input "DE GEA"
click at [860, 265] on input "Row Selected b908c803-3669-48fb-bdd8-f1562be99b64" at bounding box center [864, 257] width 16 height 16
checkbox input "true"
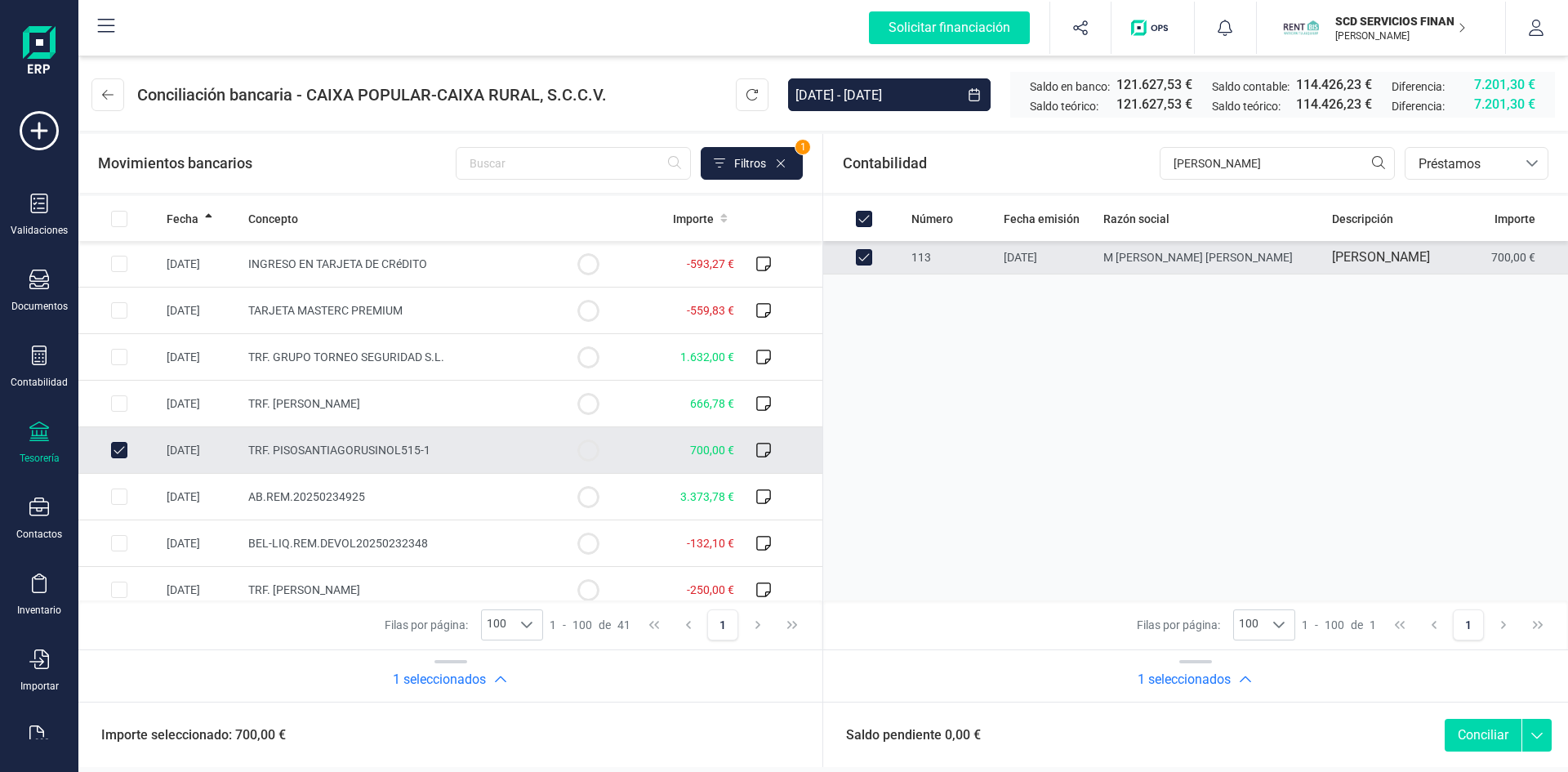
click at [1464, 731] on button "Conciliar" at bounding box center [1483, 735] width 76 height 33
checkbox input "false"
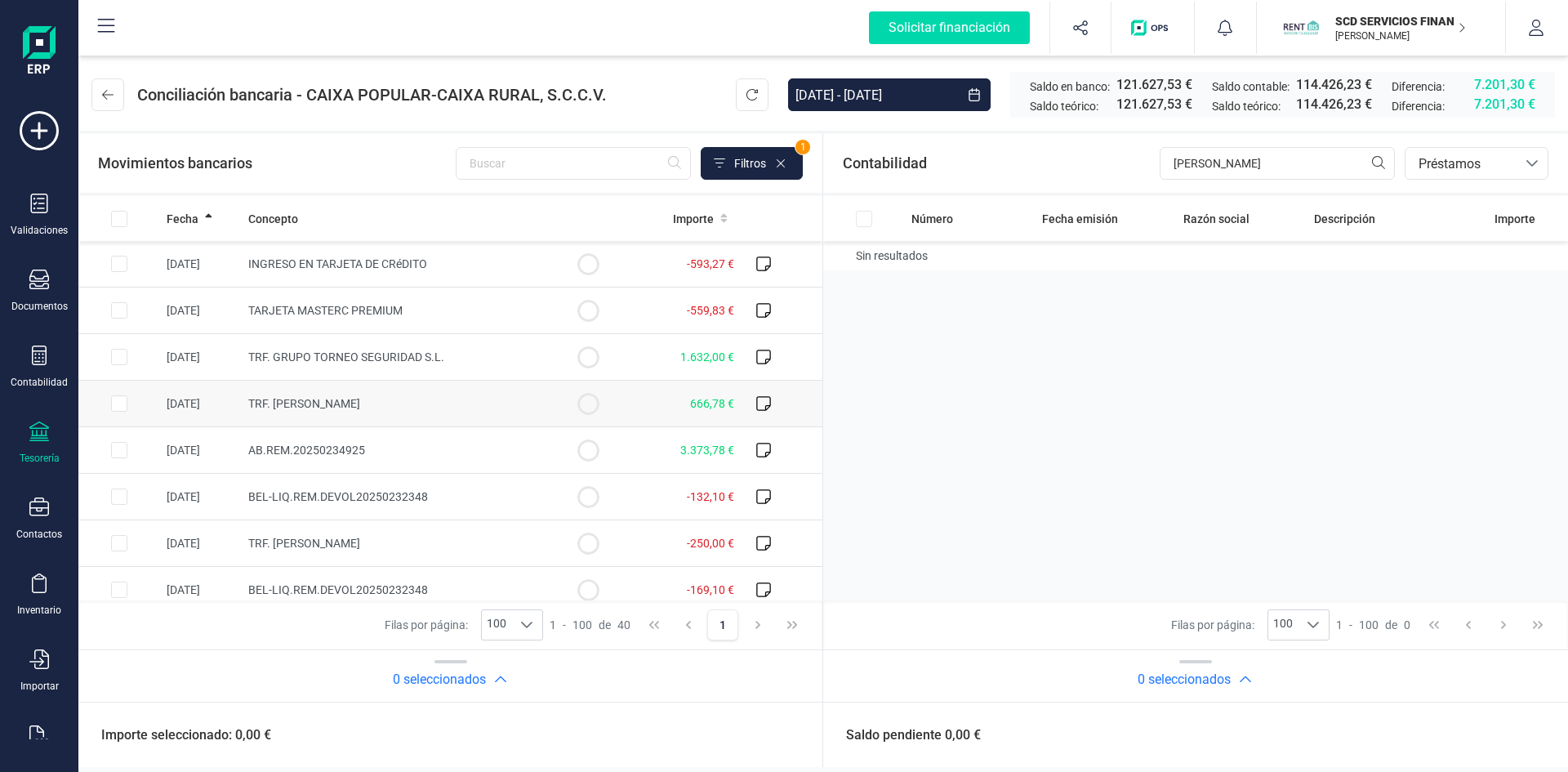
click at [119, 404] on input "Row Selected 0484f6f4-78c3-4c28-b44d-58c696ee5e10" at bounding box center [119, 403] width 16 height 16
checkbox input "true"
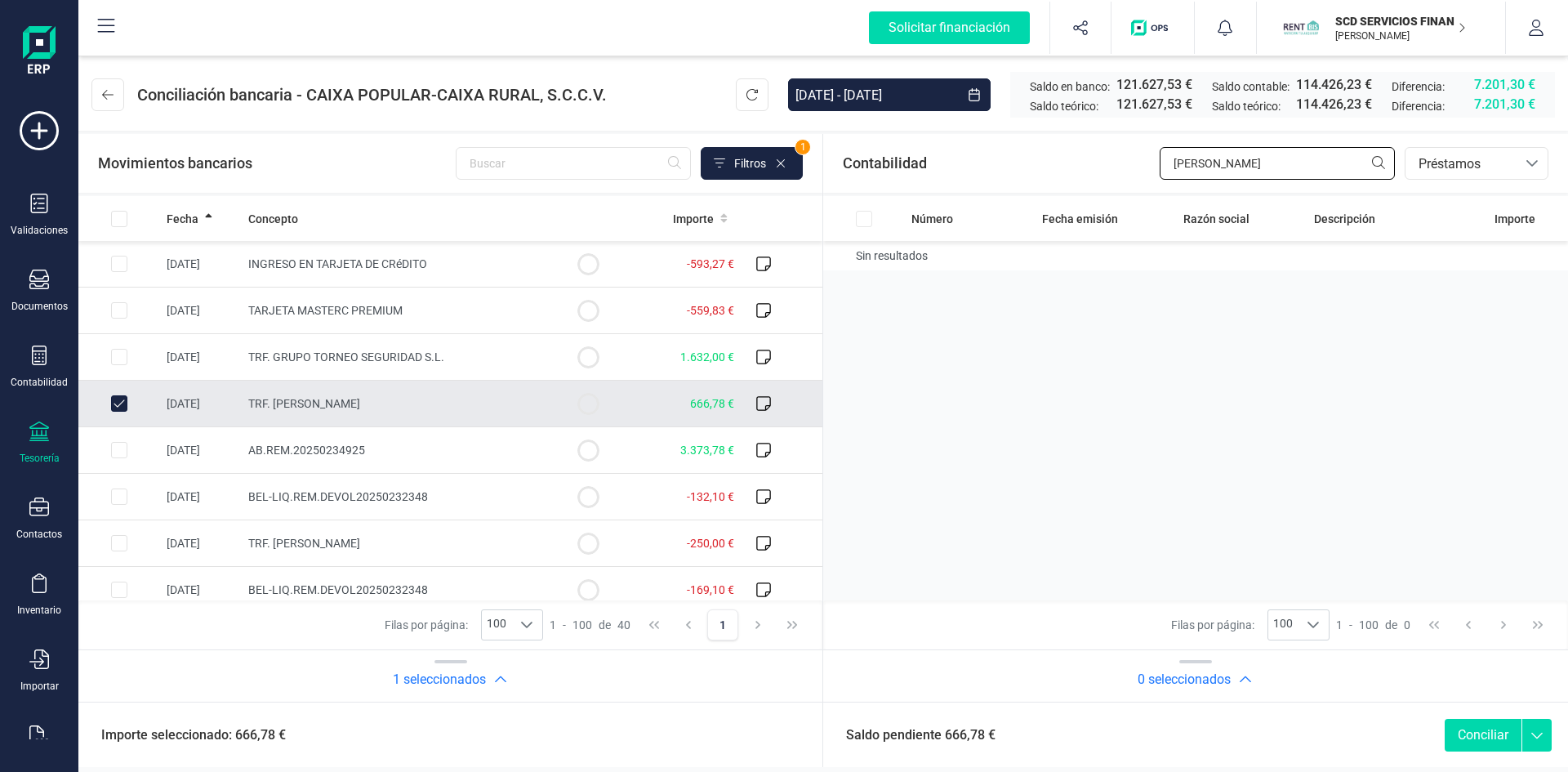
drag, startPoint x: 1231, startPoint y: 160, endPoint x: 1018, endPoint y: 171, distance: 213.3
click at [1018, 171] on div "Contabilidad DE GEA bancos.conciliacion.modal.headerLoan bancos.conciliacion.mo…" at bounding box center [1195, 163] width 744 height 58
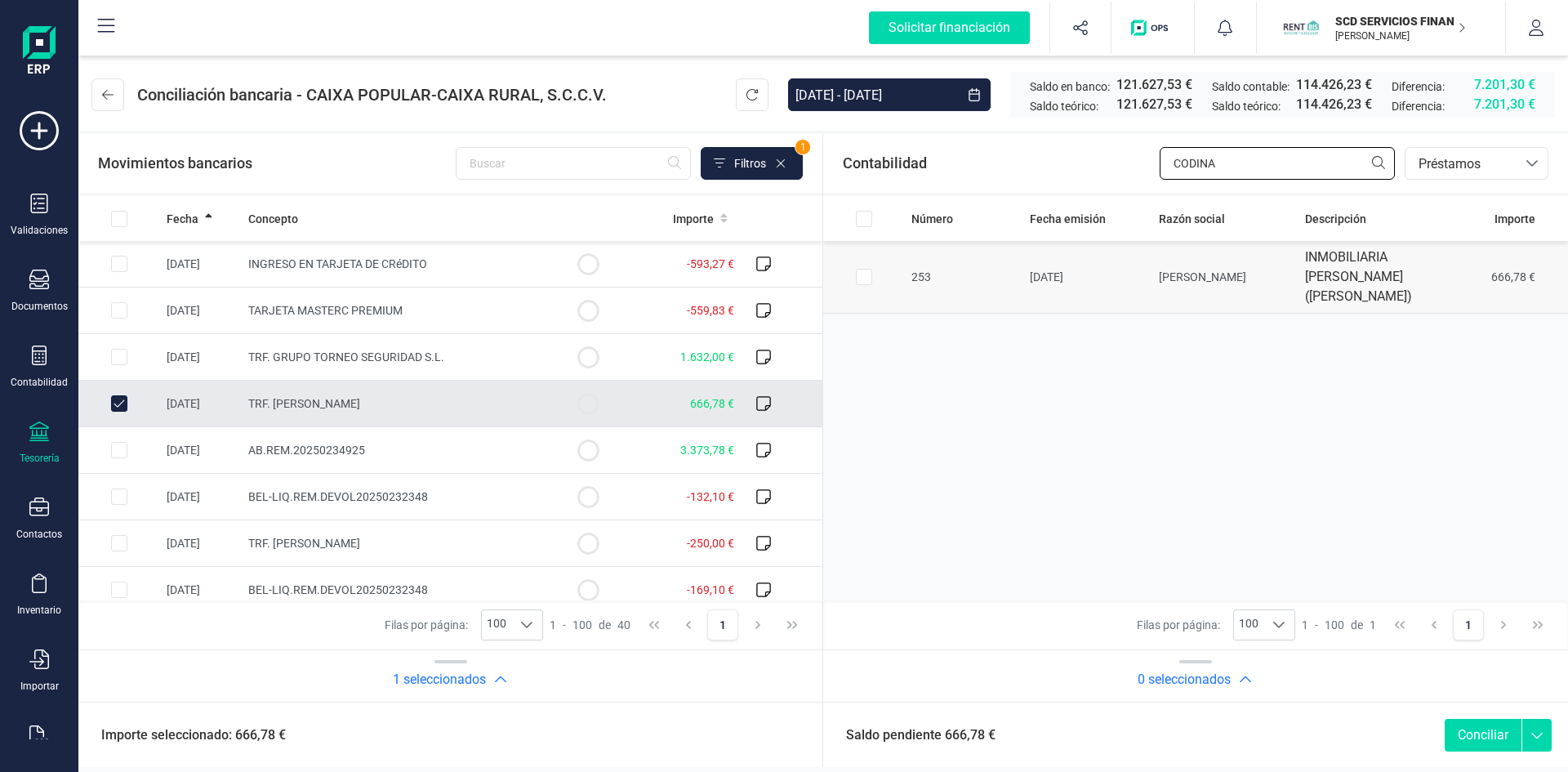
type input "CODINA"
click at [866, 276] on input "Row Selected 5c9304fd-1e1b-402a-9360-06c5b105311e" at bounding box center [864, 277] width 16 height 16
checkbox input "true"
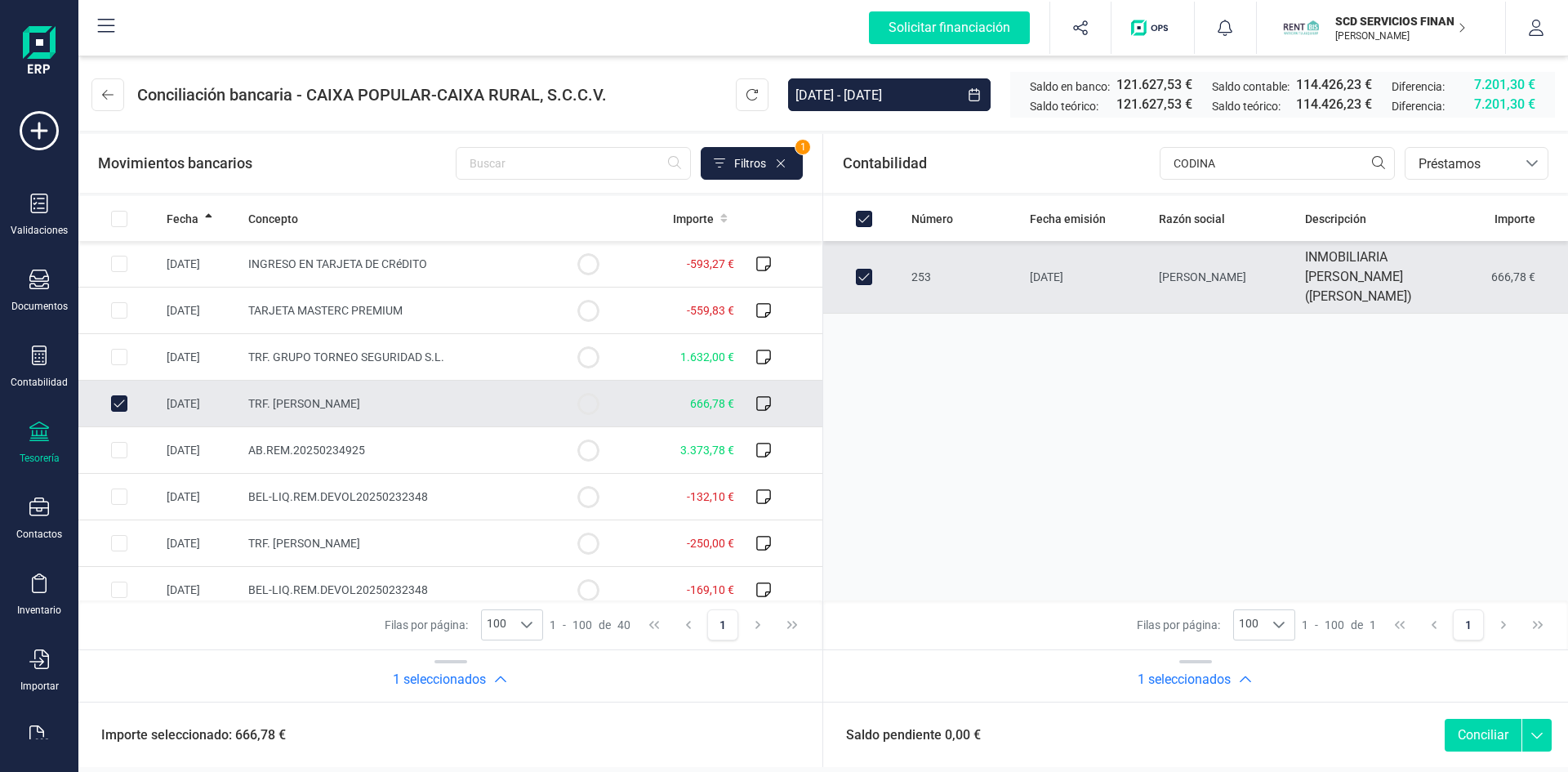
click at [1475, 732] on button "Conciliar" at bounding box center [1483, 735] width 76 height 33
checkbox input "false"
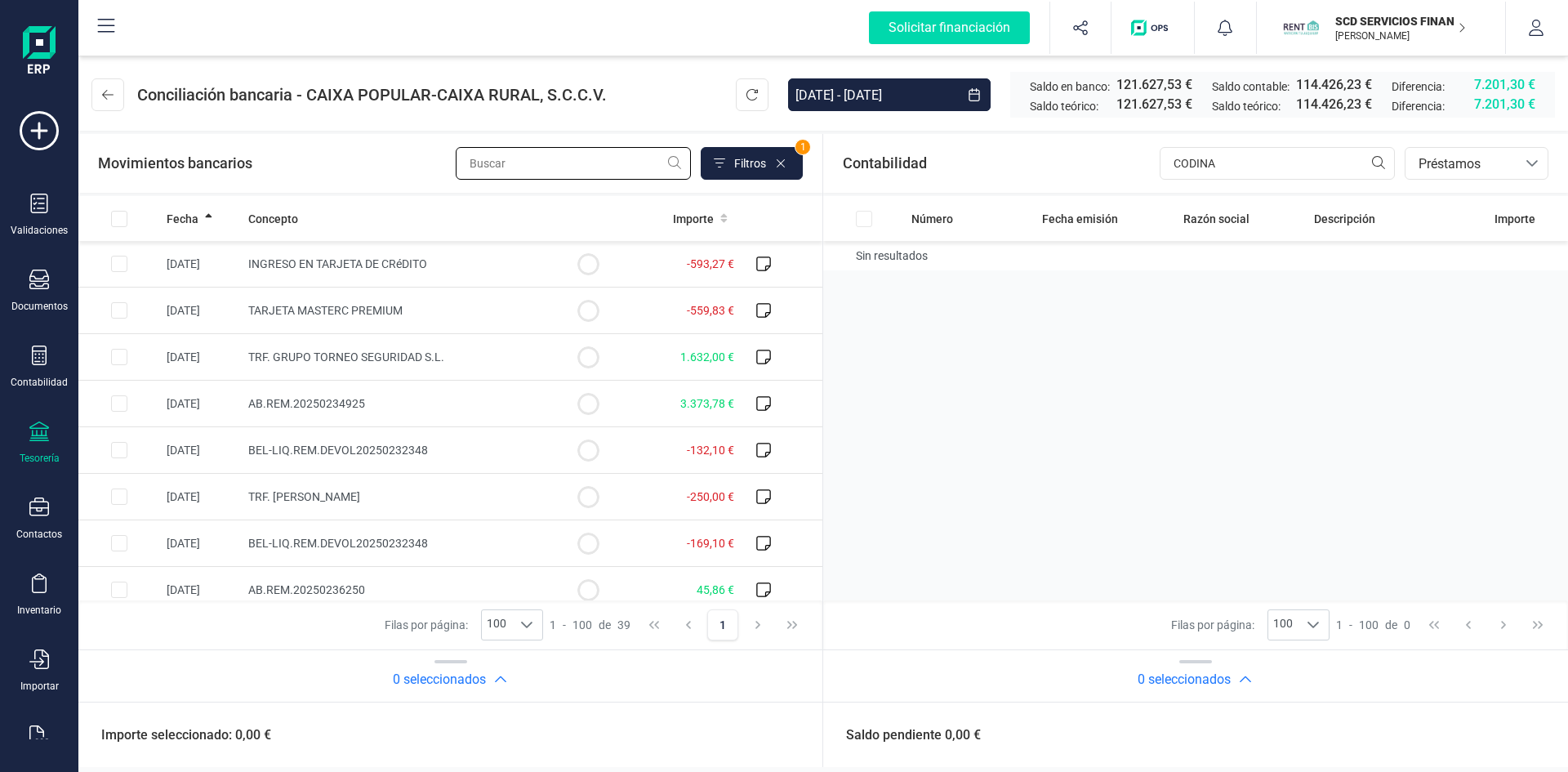
click at [497, 159] on input "text" at bounding box center [574, 163] width 235 height 33
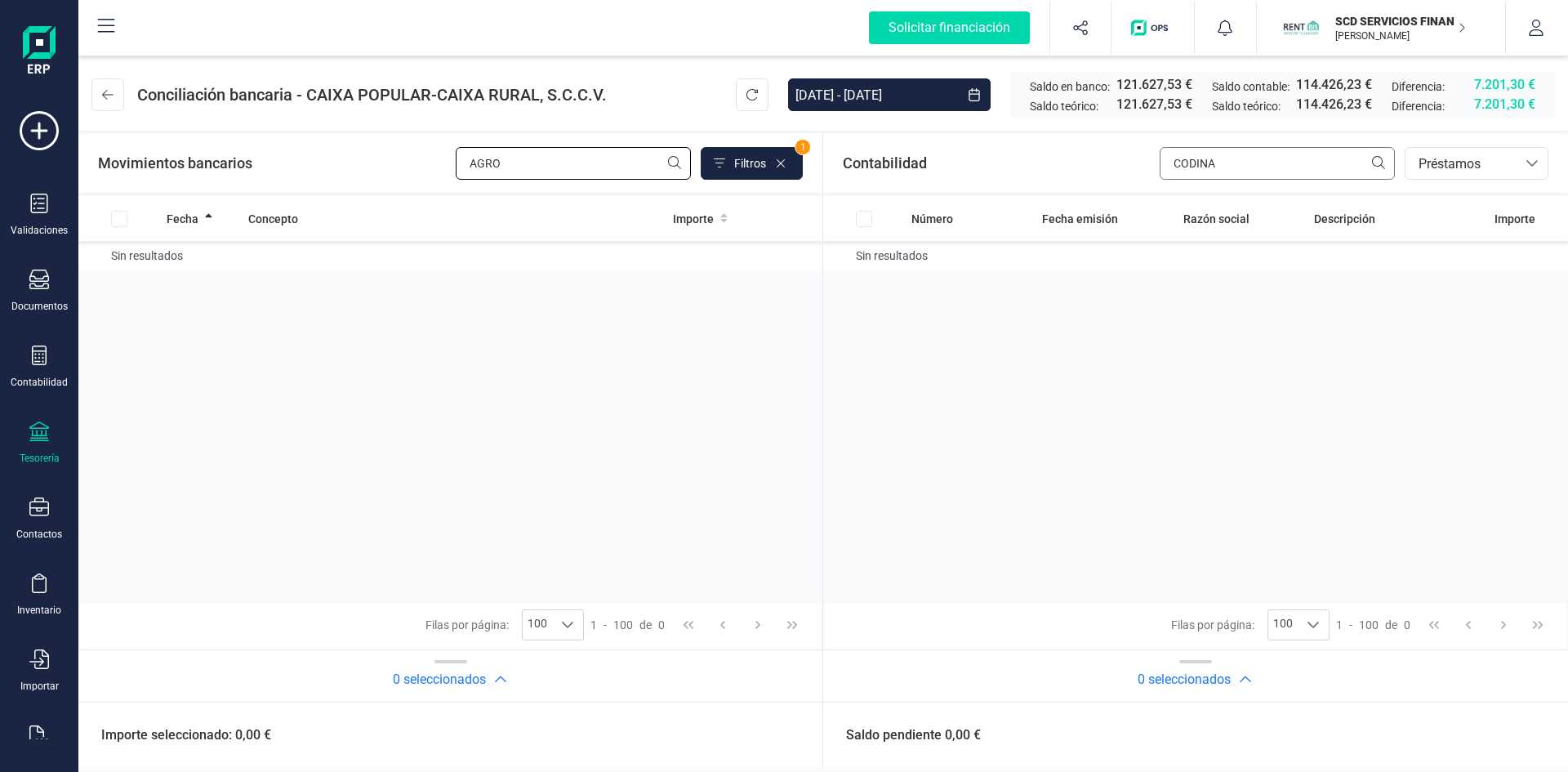
type input "AGRO"
drag, startPoint x: 1226, startPoint y: 162, endPoint x: 1006, endPoint y: 191, distance: 221.9
click at [1014, 185] on div "Contabilidad CODINA bancos.conciliacion.modal.headerLoan bancos.conciliacion.mo…" at bounding box center [1195, 163] width 744 height 58
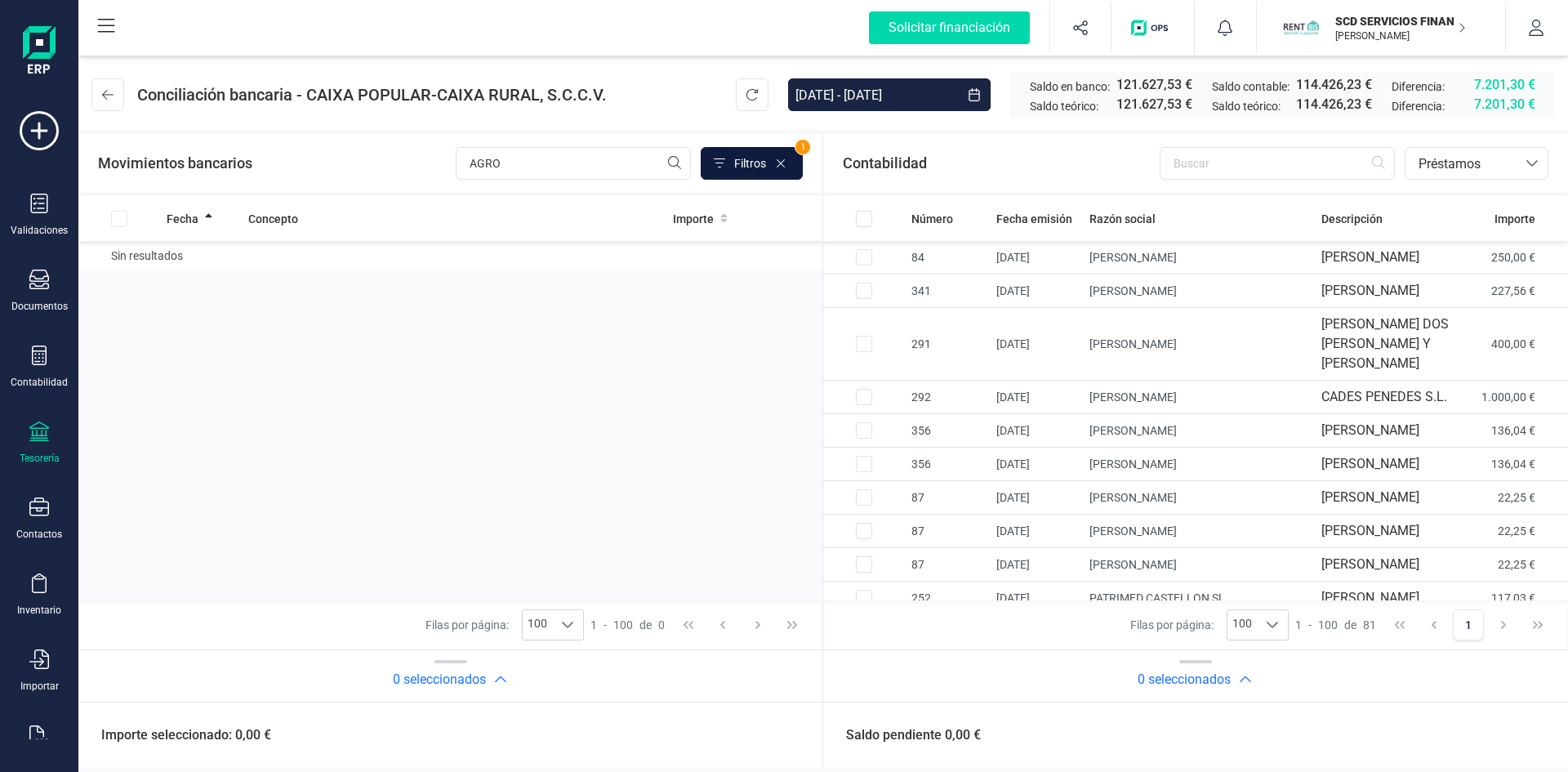
click at [720, 159] on icon at bounding box center [719, 163] width 11 height 9
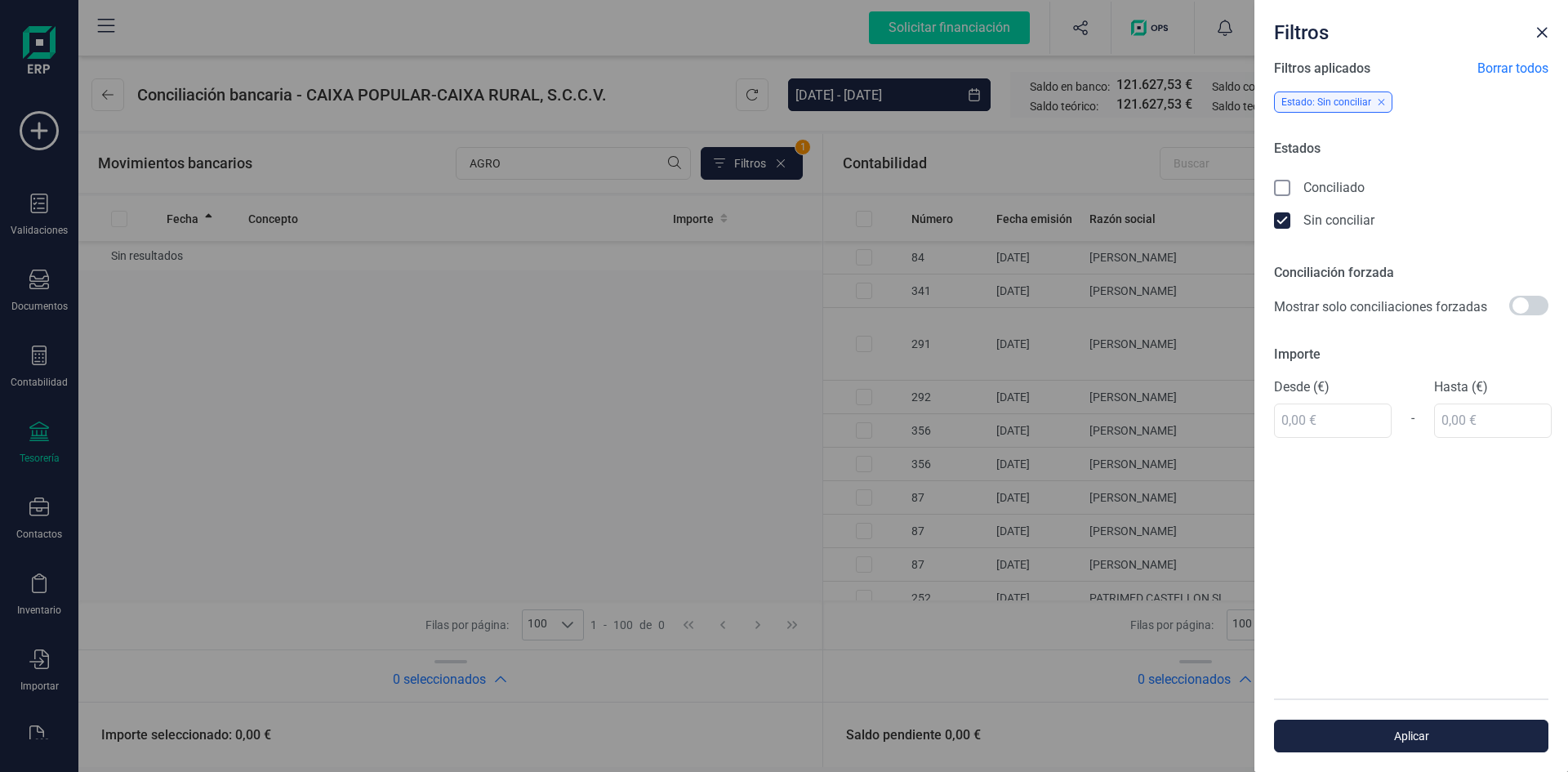
click at [1285, 186] on icon at bounding box center [1283, 187] width 9 height 6
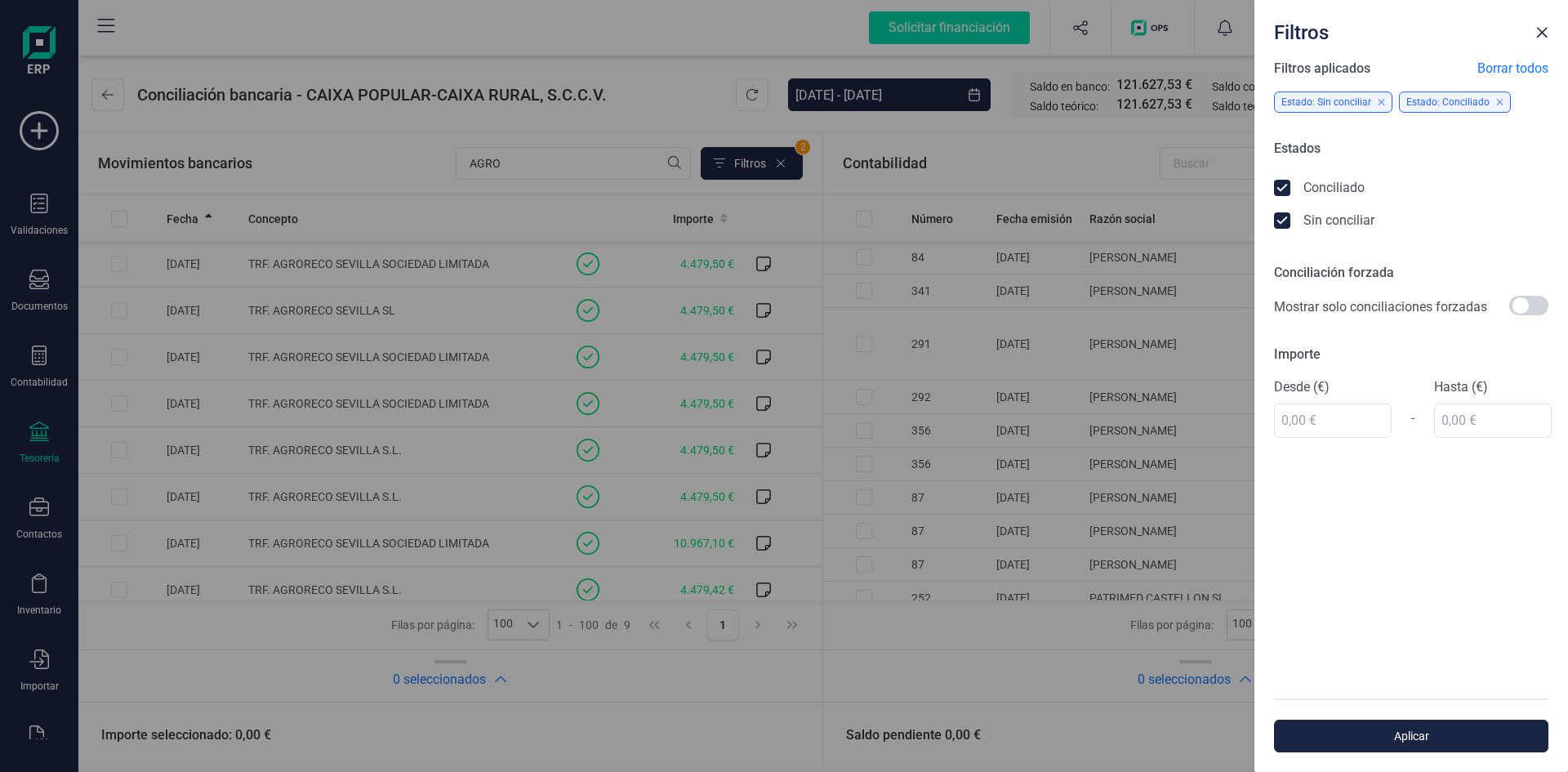
click at [1283, 219] on icon at bounding box center [1284, 222] width 16 height 16
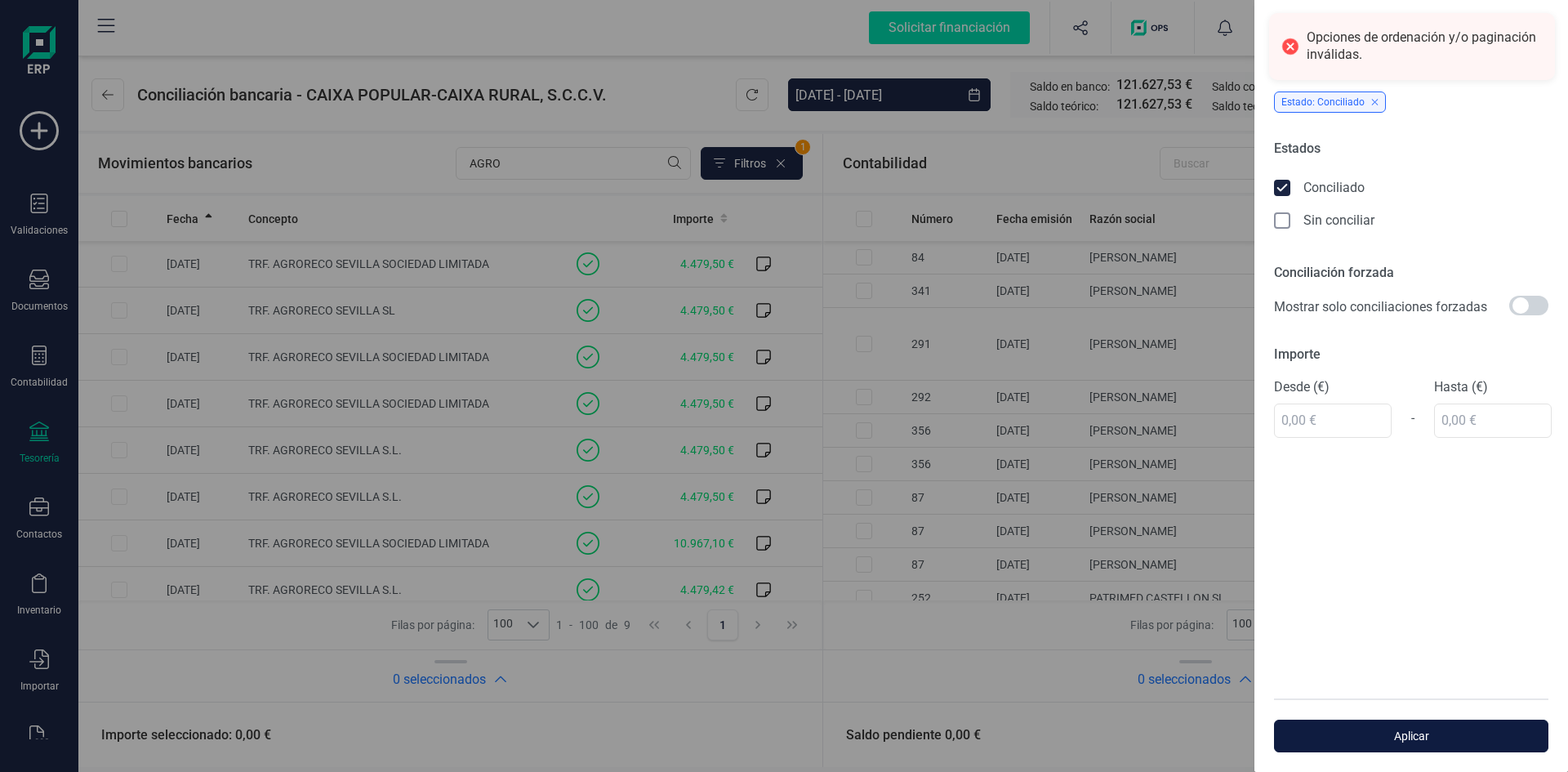
click at [1433, 730] on span "Aplicar" at bounding box center [1412, 736] width 237 height 16
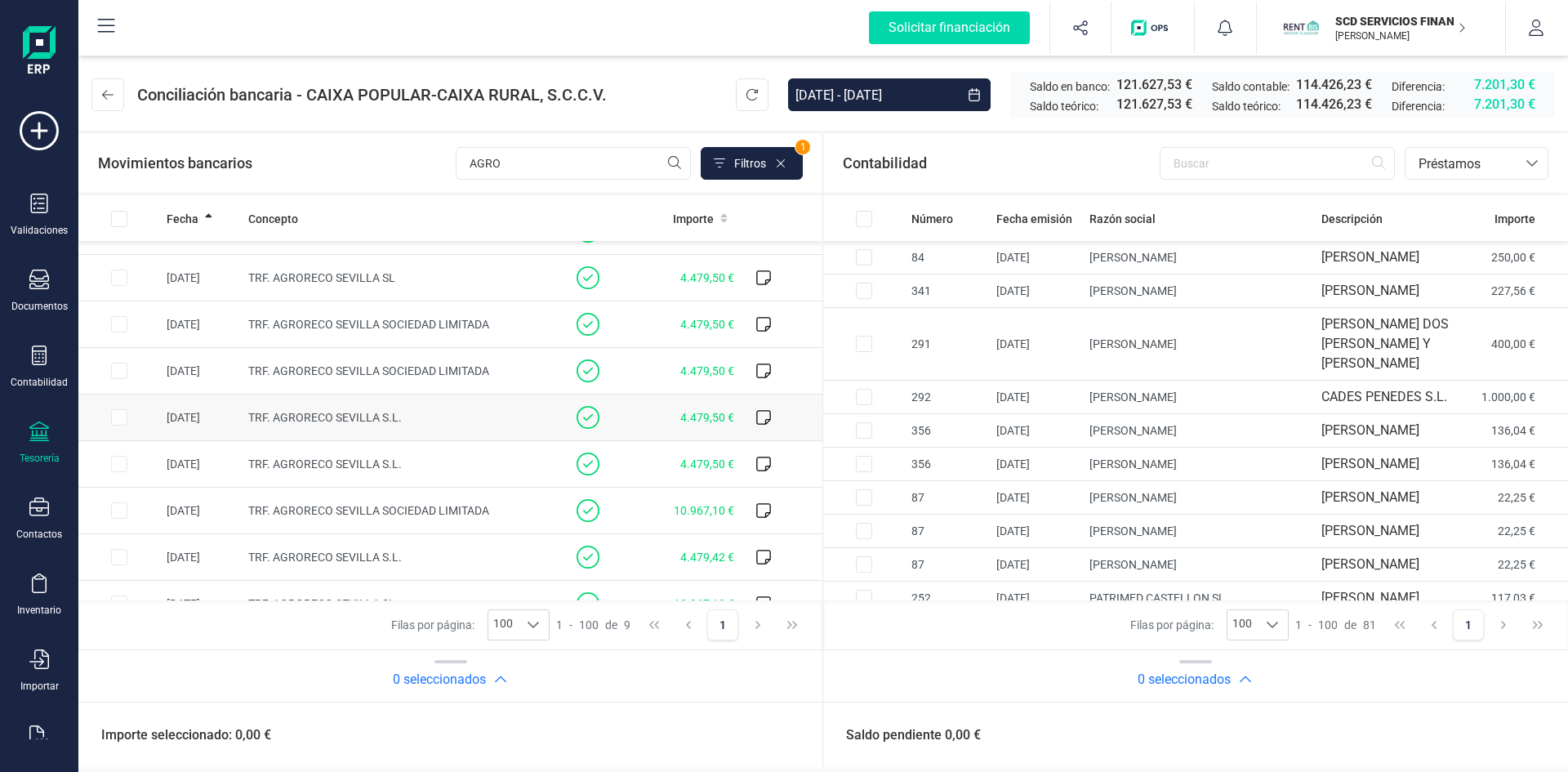
scroll to position [59, 0]
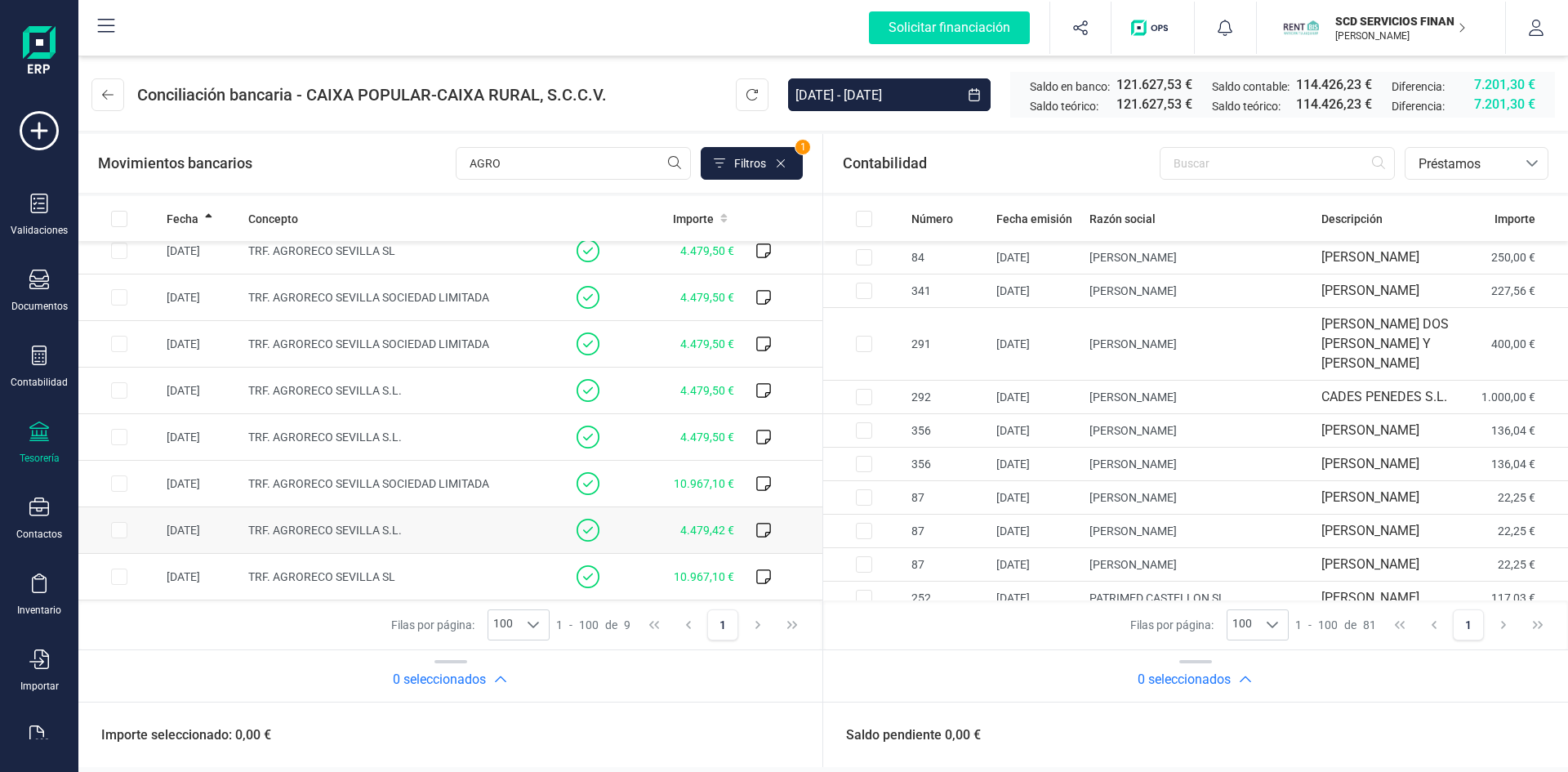
click at [112, 527] on td at bounding box center [119, 531] width 82 height 46
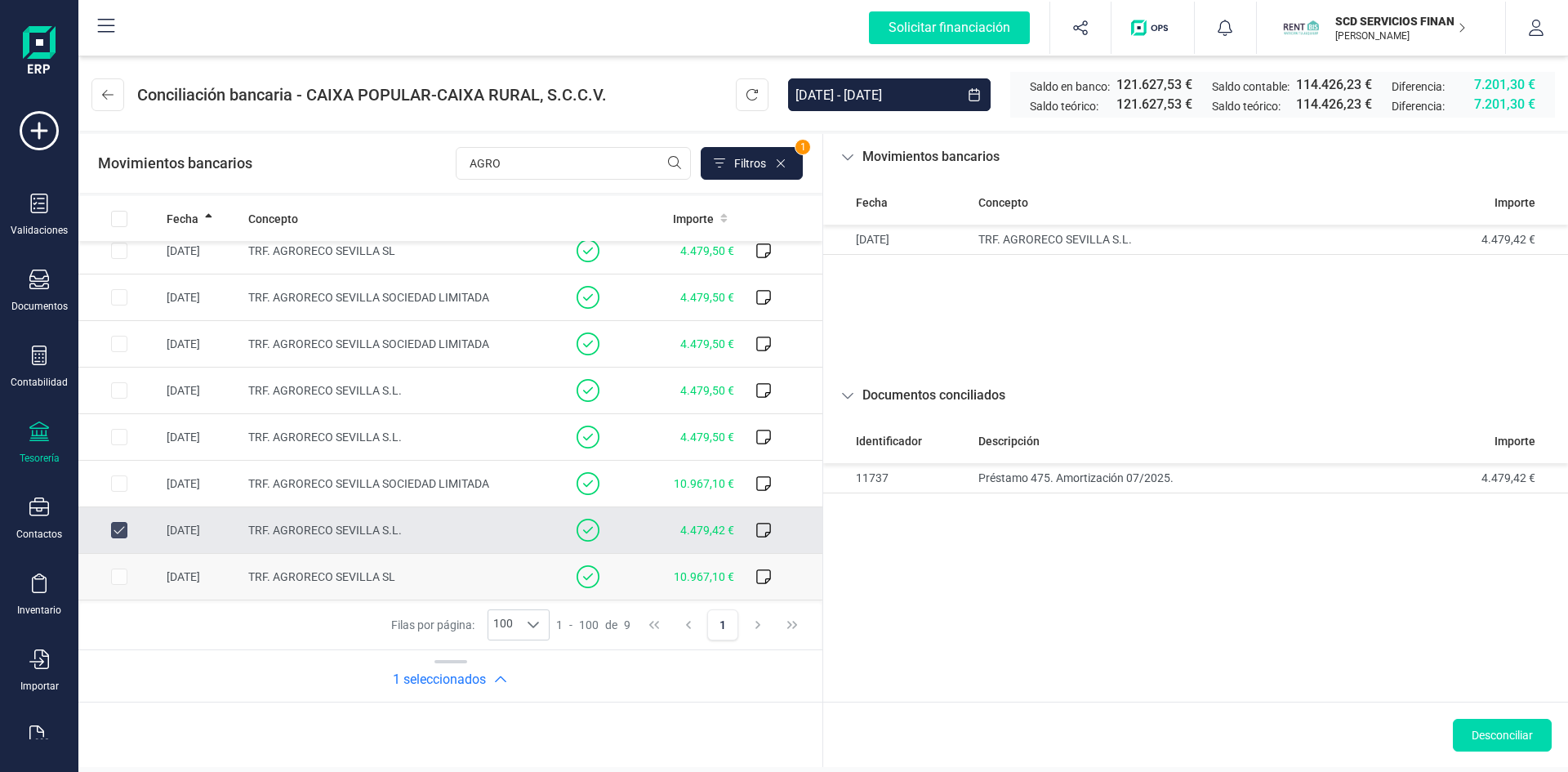
click at [119, 575] on td at bounding box center [119, 577] width 82 height 46
checkbox input "false"
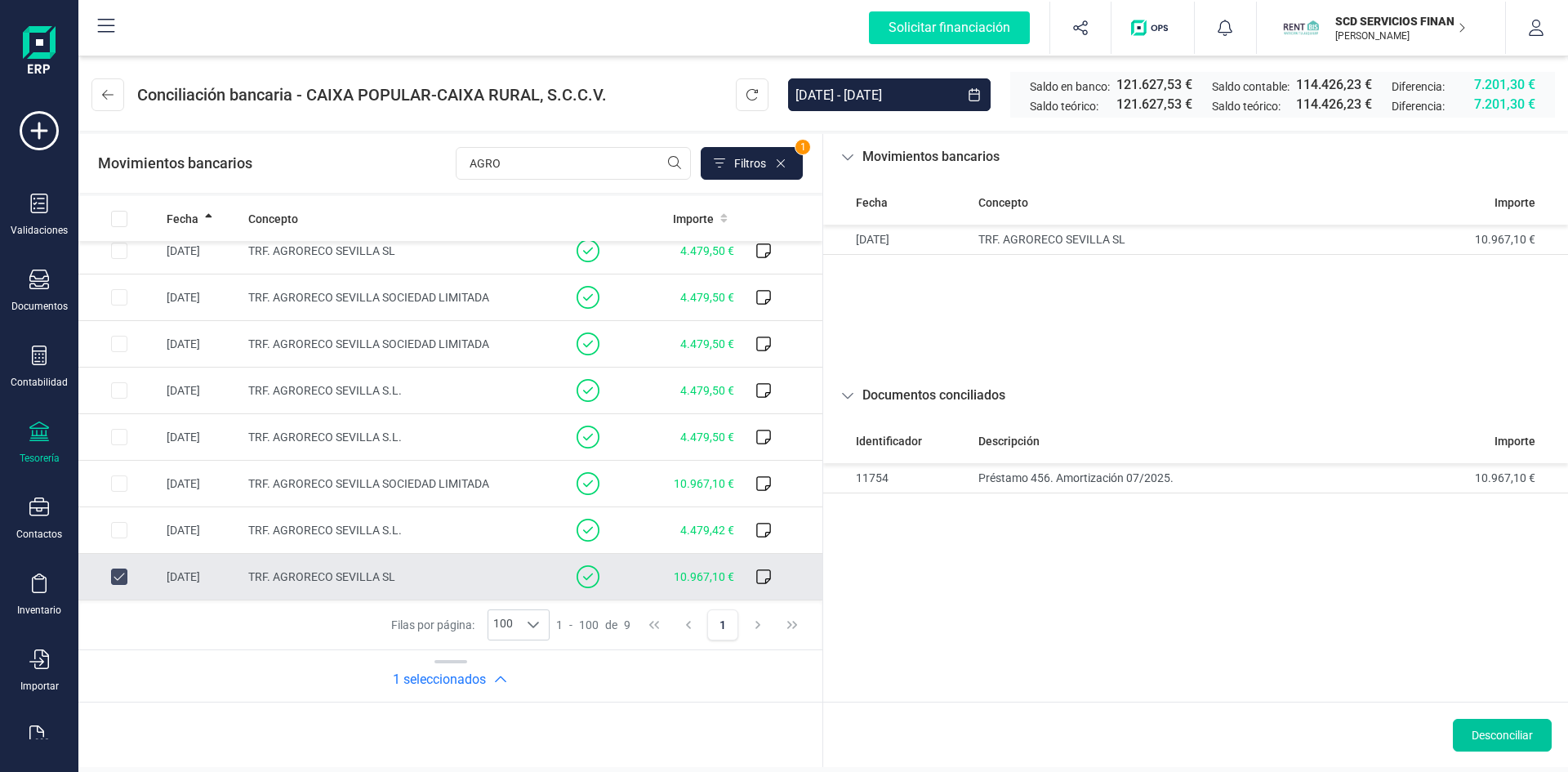
click at [1510, 732] on span "Desconciliar" at bounding box center [1502, 735] width 61 height 16
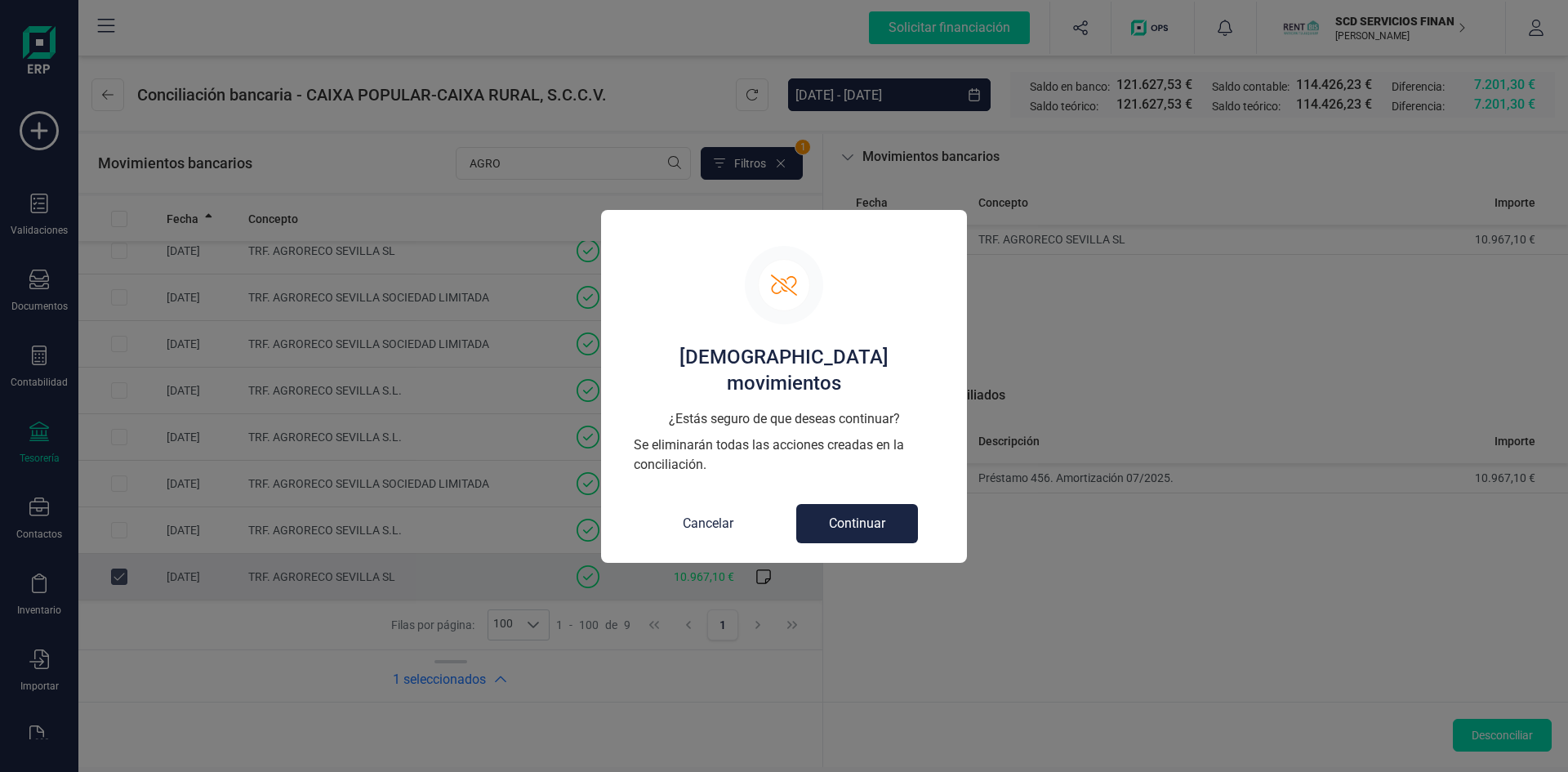
click at [859, 510] on button "Continuar" at bounding box center [857, 524] width 122 height 40
checkbox input "false"
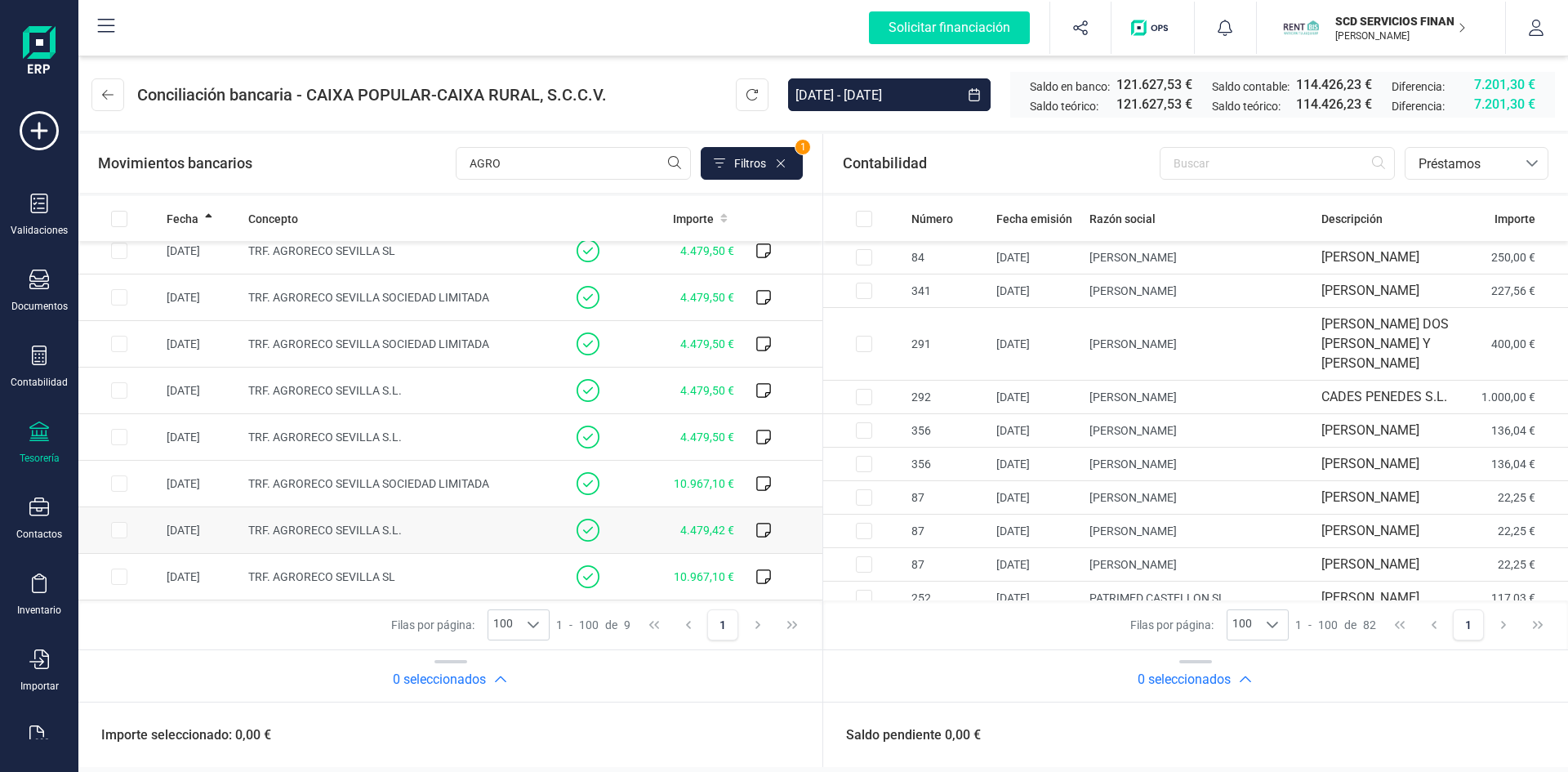
click at [116, 527] on td at bounding box center [119, 531] width 82 height 46
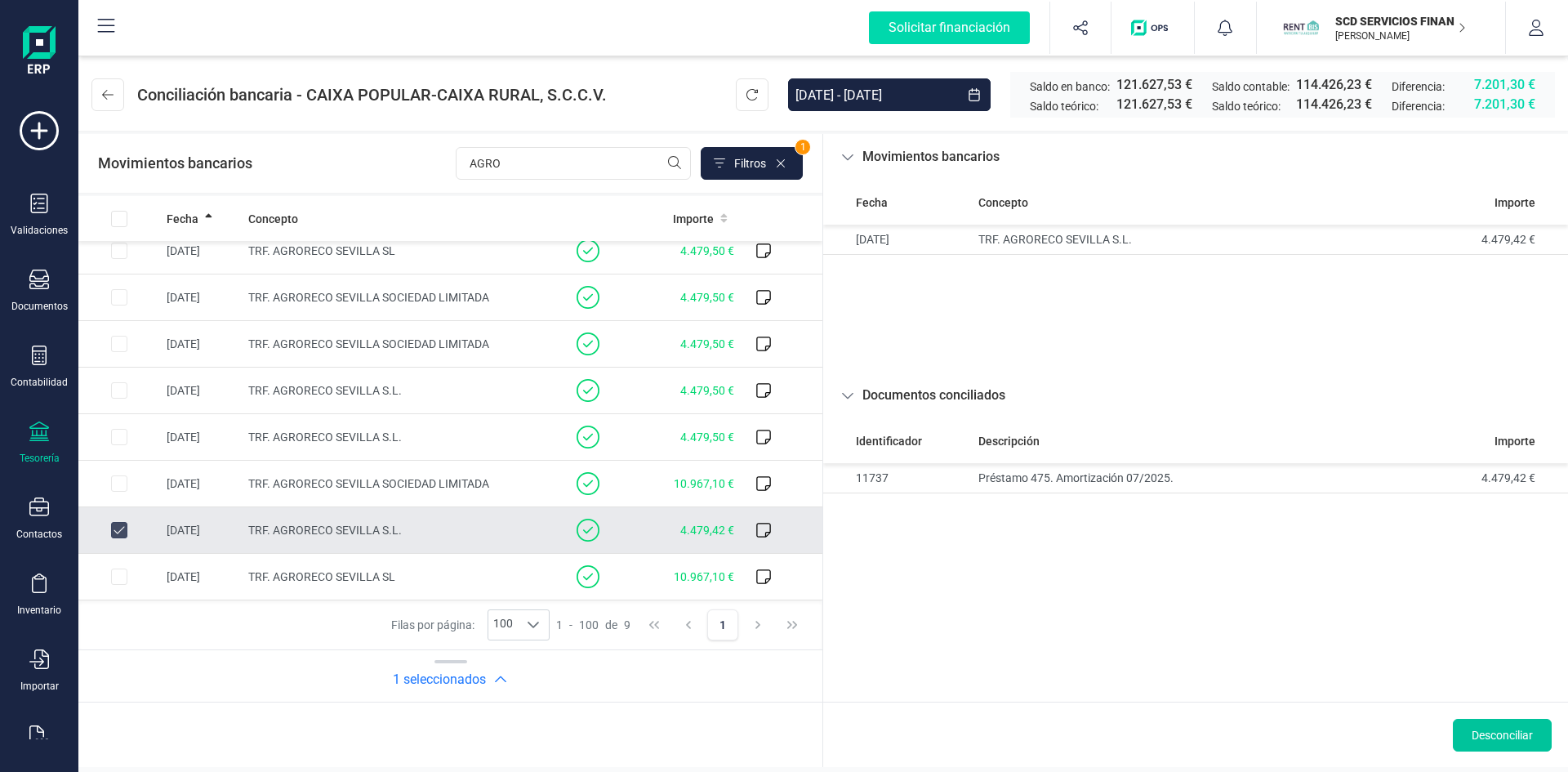
click at [1495, 733] on span "Desconciliar" at bounding box center [1502, 735] width 61 height 16
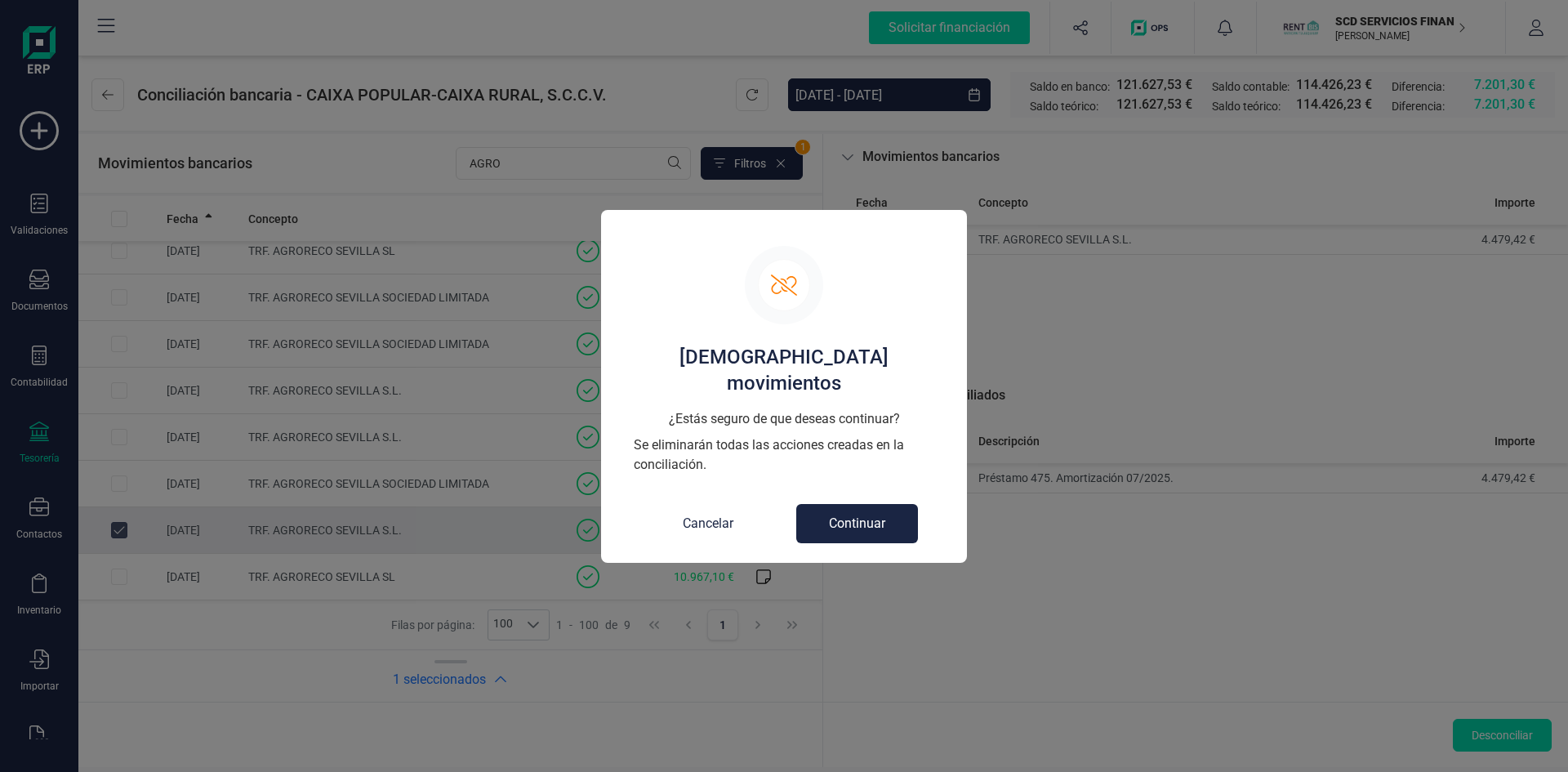
click at [866, 510] on button "Continuar" at bounding box center [857, 524] width 122 height 40
click at [850, 504] on button "Continuar" at bounding box center [857, 524] width 122 height 40
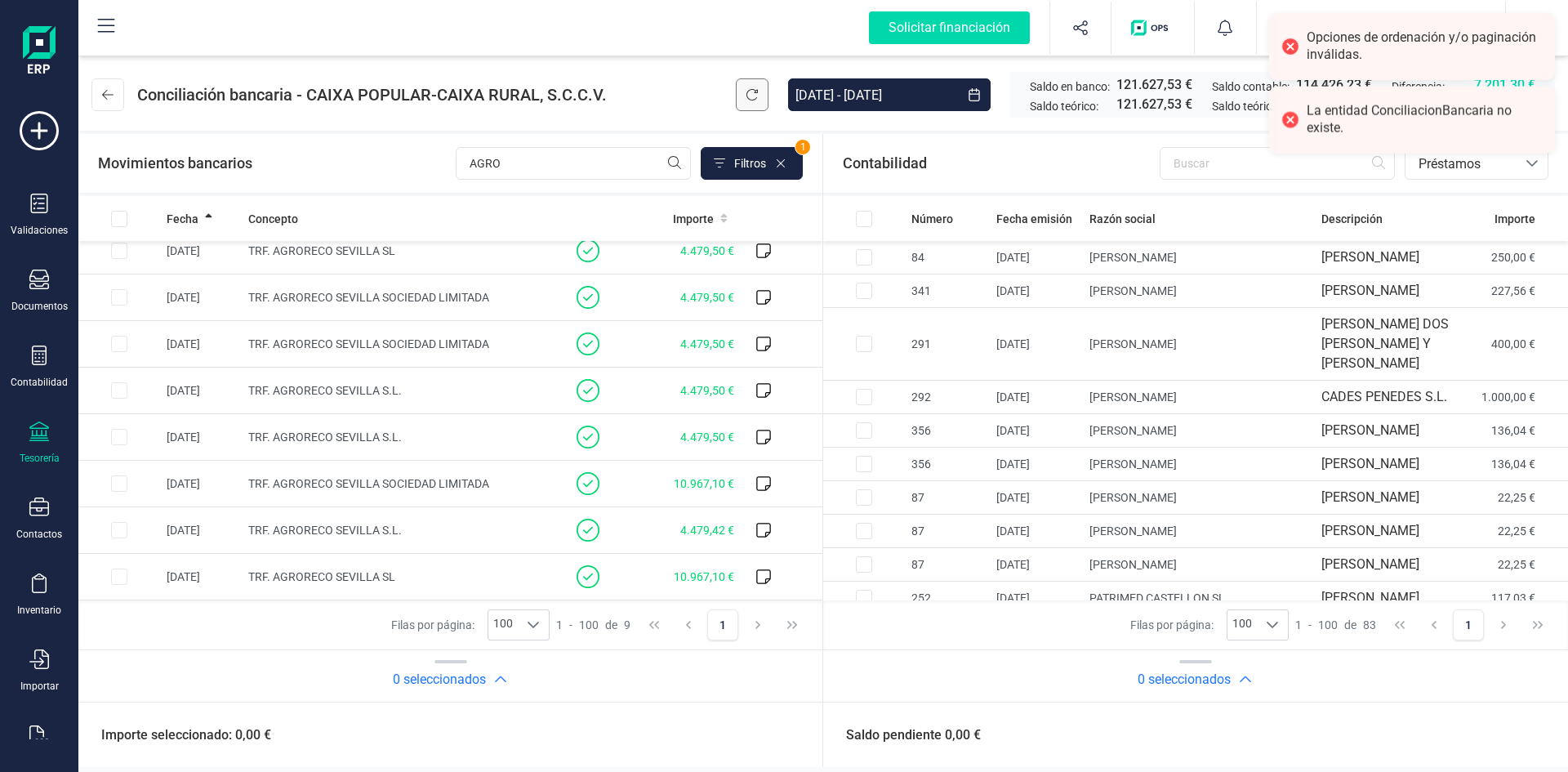
click at [746, 92] on icon at bounding box center [751, 94] width 13 height 13
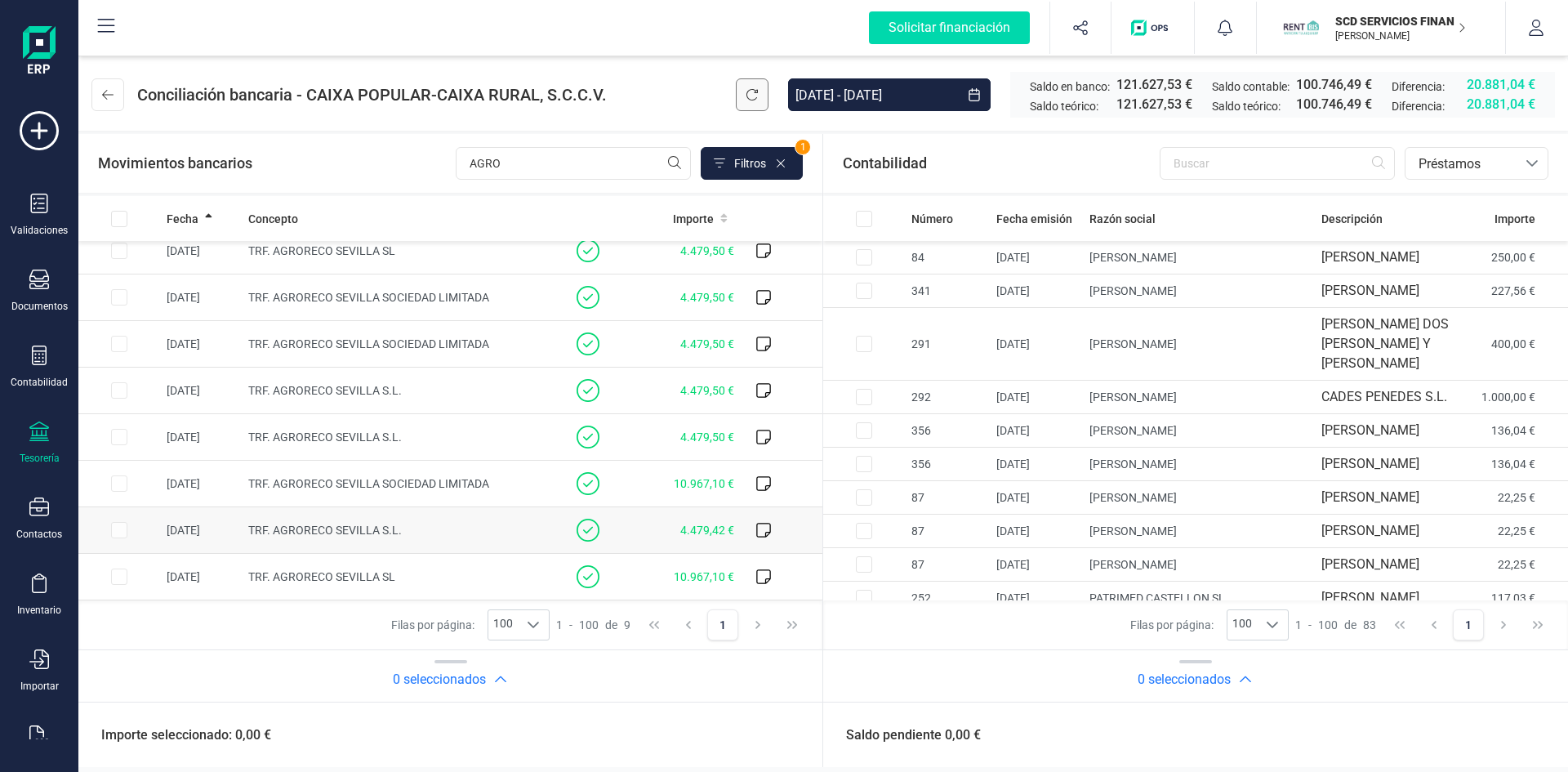
click at [121, 529] on td at bounding box center [119, 531] width 82 height 46
checkbox input "true"
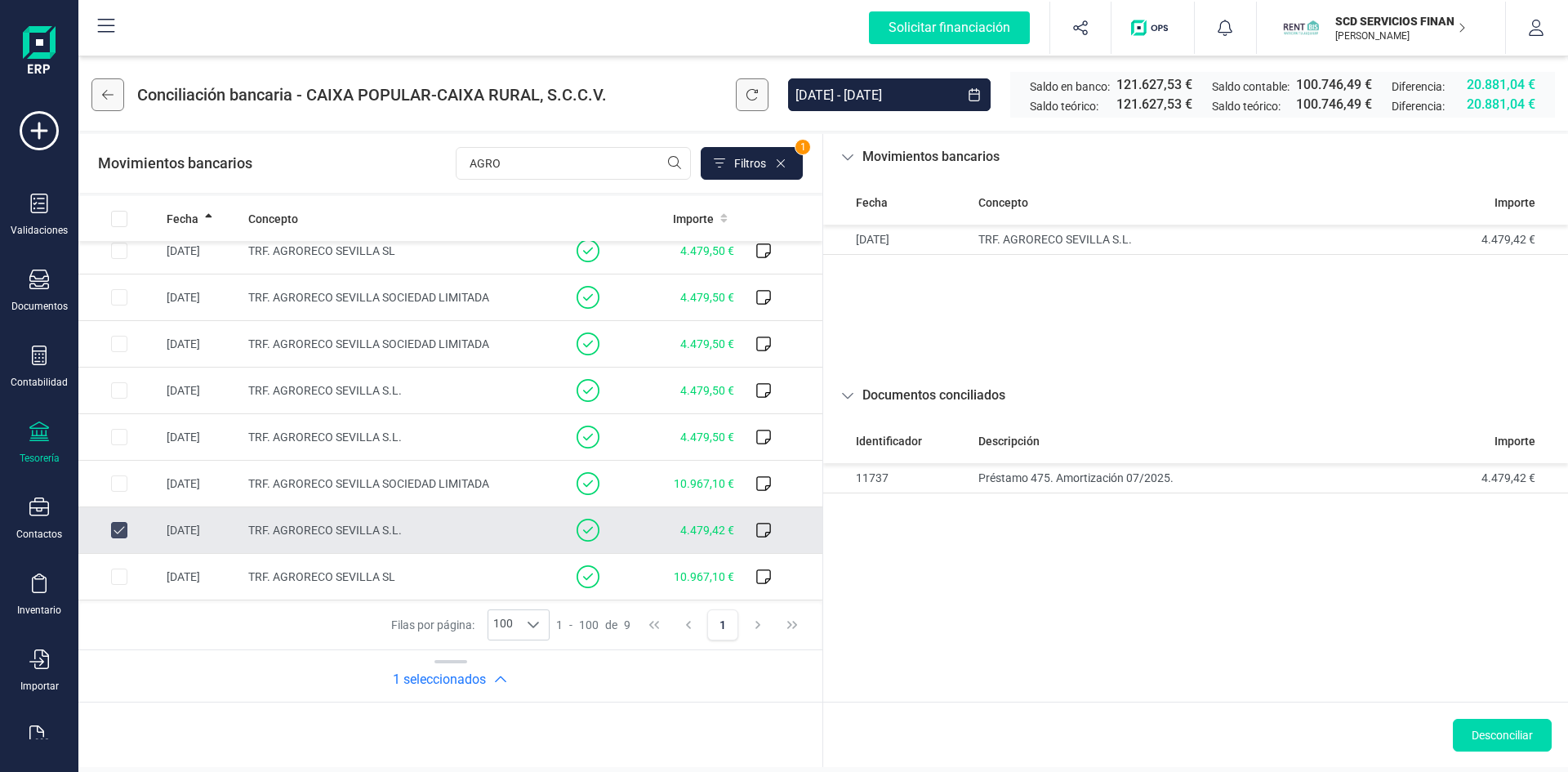
click at [105, 94] on icon at bounding box center [107, 94] width 11 height 9
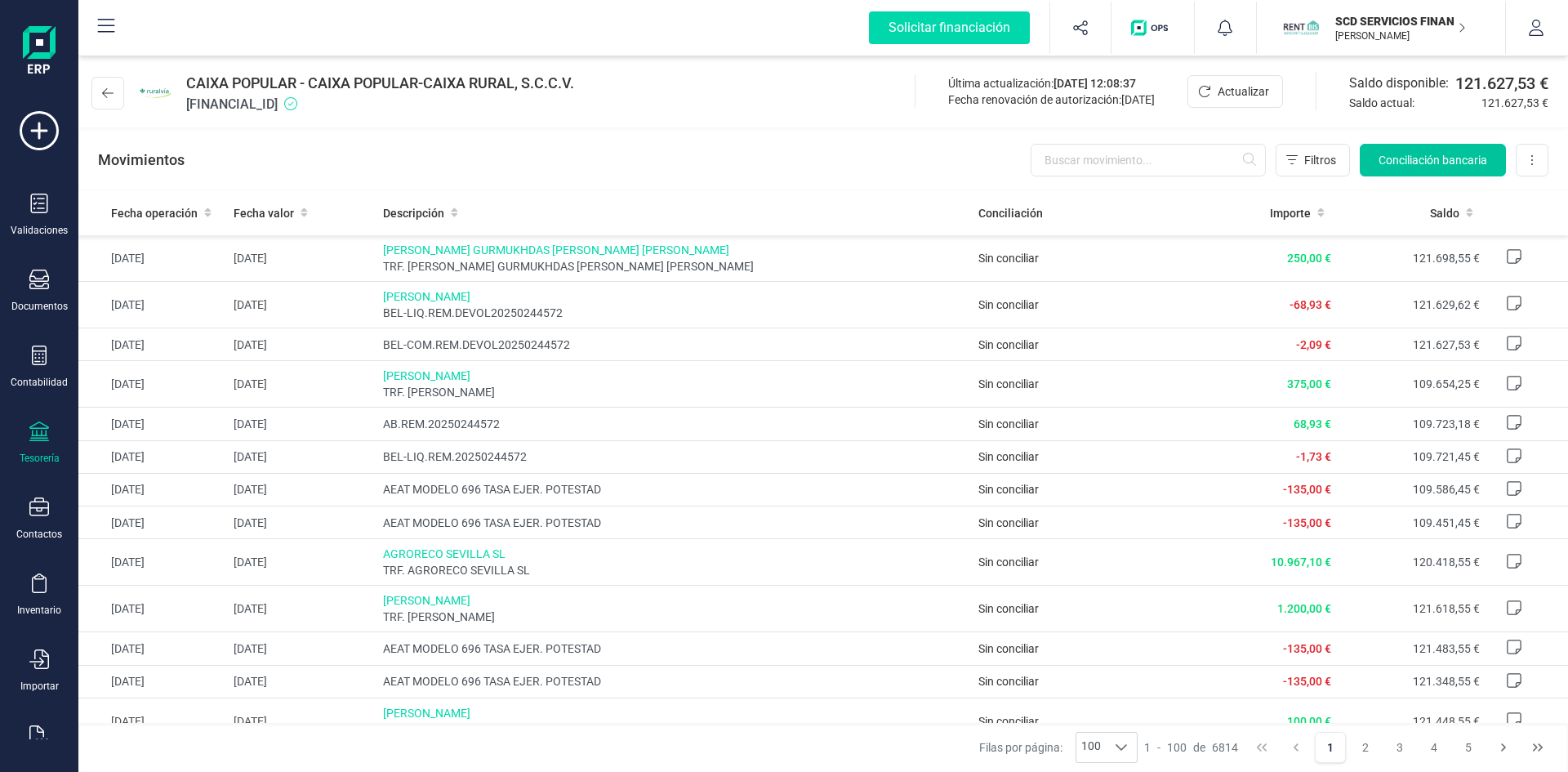
click at [1411, 159] on span "Conciliación bancaria" at bounding box center [1433, 160] width 109 height 16
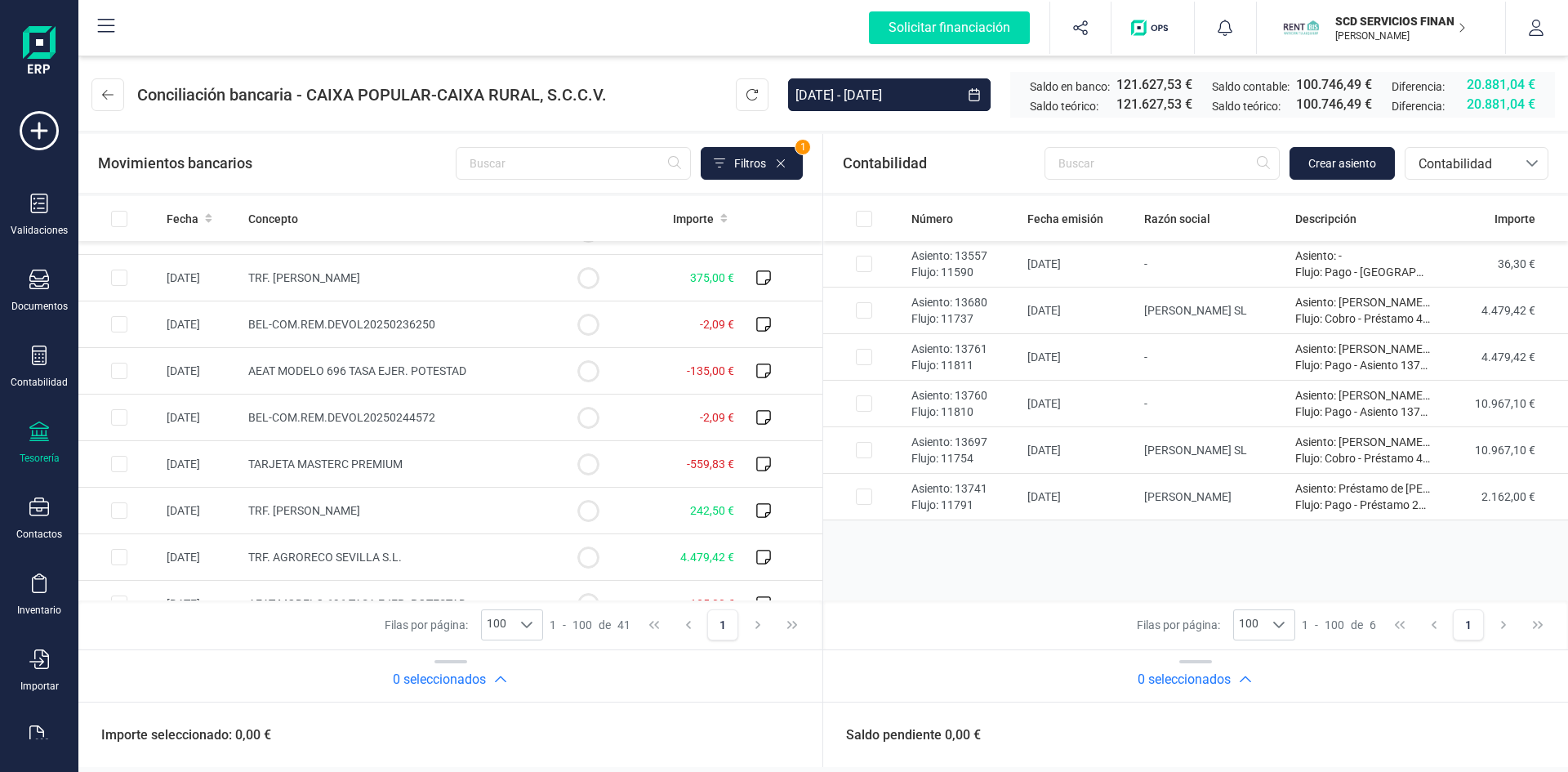
scroll to position [653, 0]
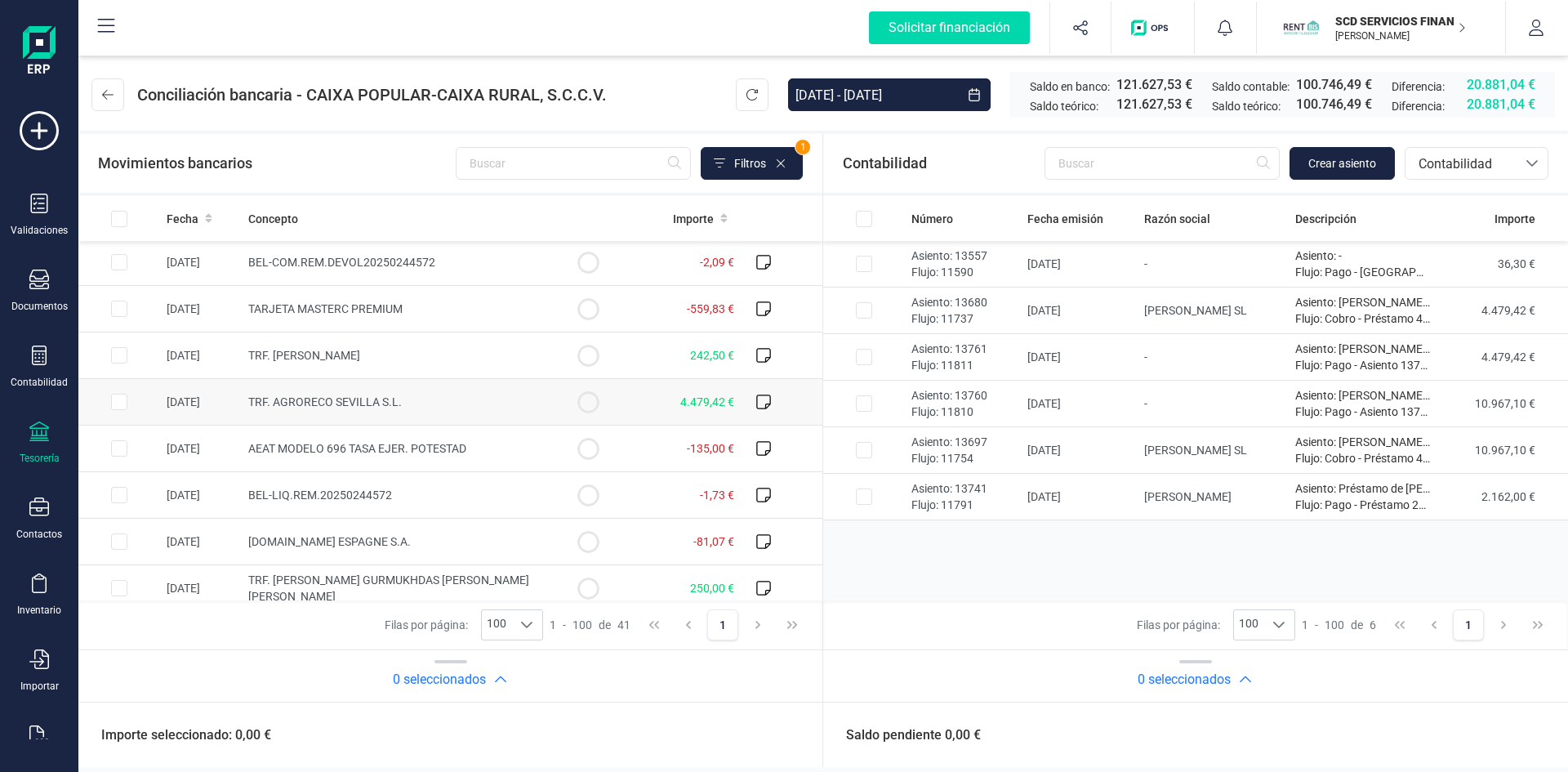
click at [118, 401] on input "Row Selected 065d9816-e79c-4290-86d1-7d5c8320372a" at bounding box center [119, 401] width 16 height 16
checkbox input "true"
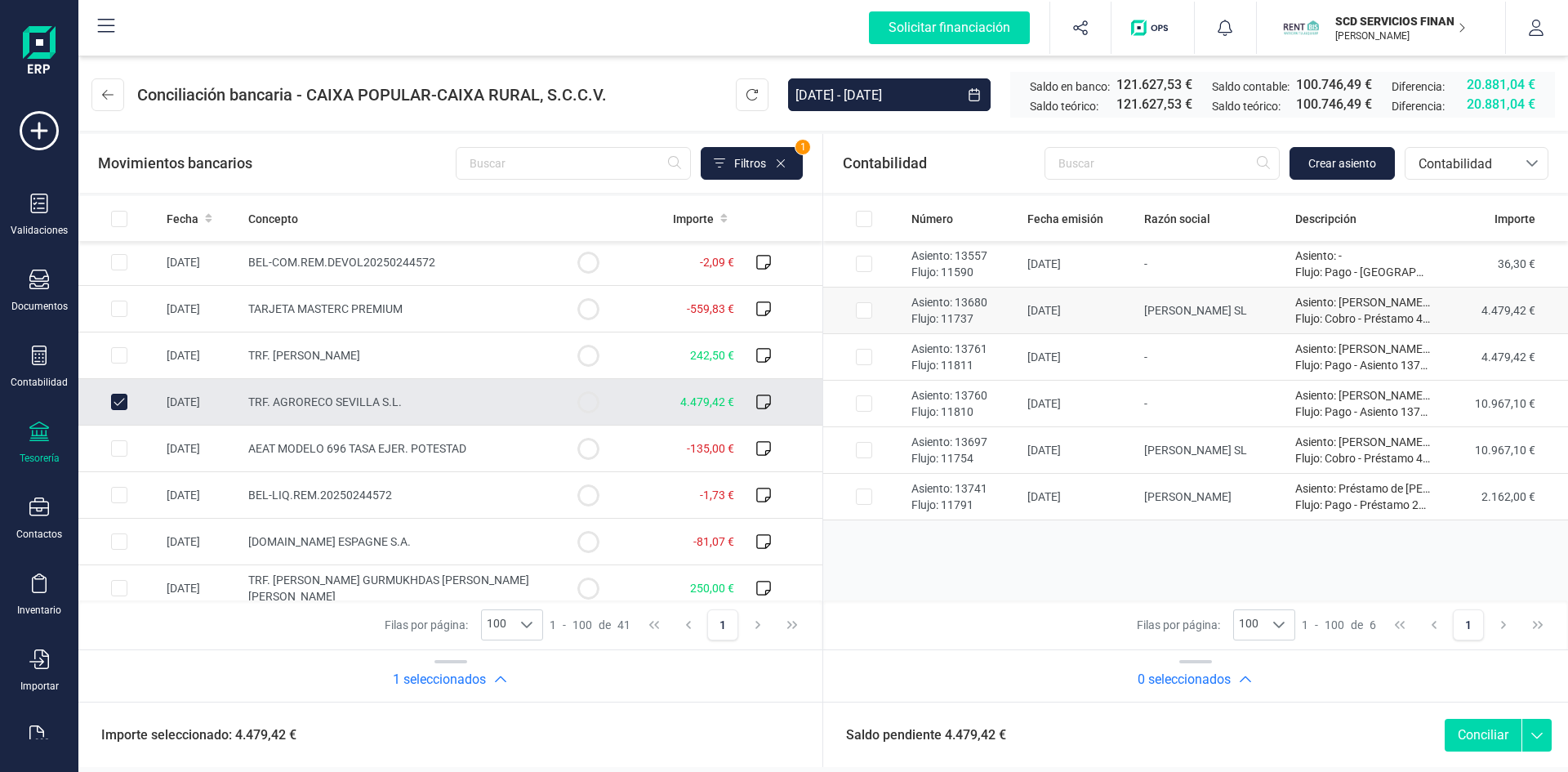
click at [867, 310] on input "Row Selected 65272d0b-8c68-4801-85ab-fe0d847910c0" at bounding box center [864, 310] width 16 height 16
checkbox input "true"
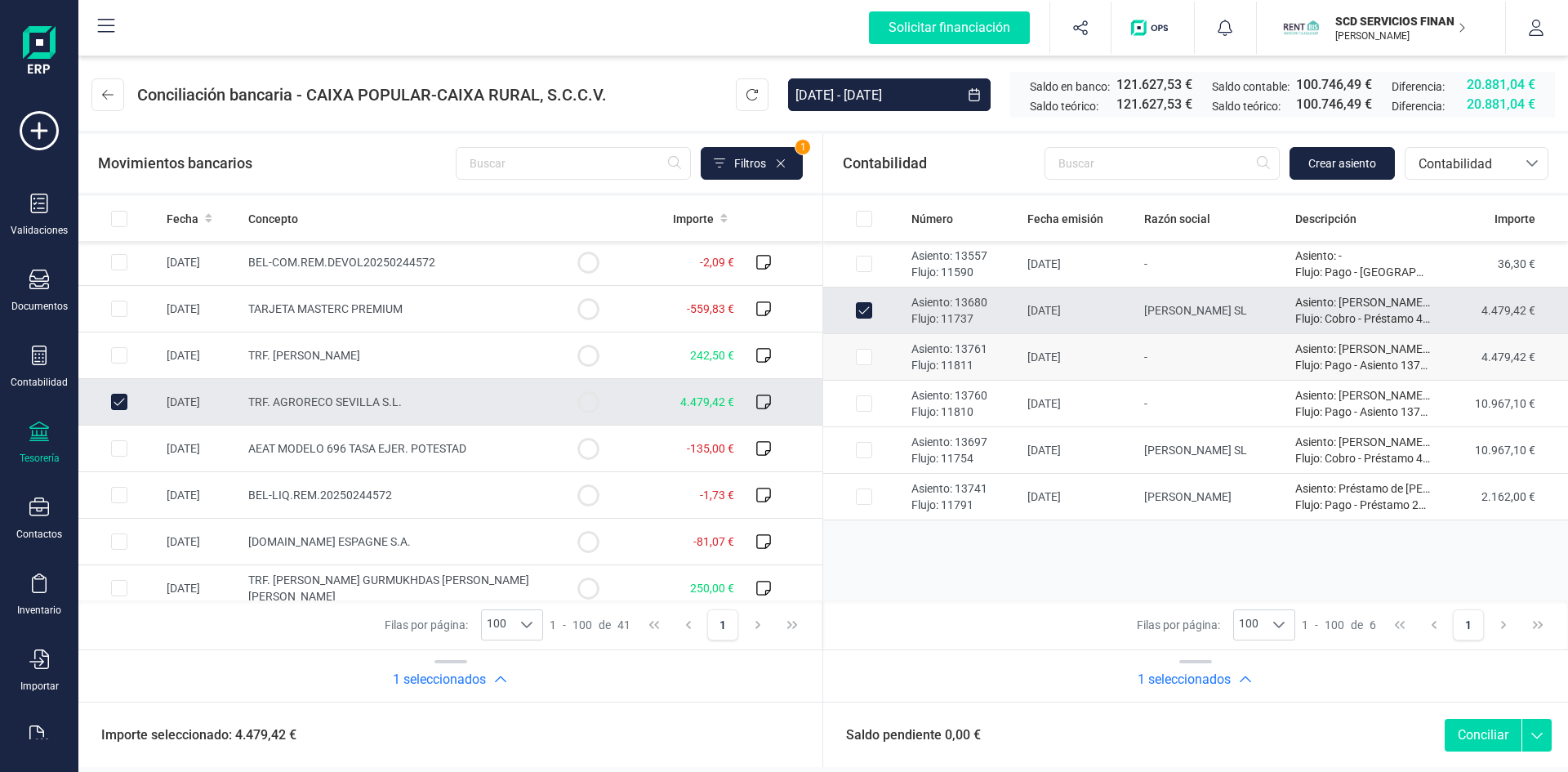
click at [863, 362] on input "Row Selected 7cfbdcac-0899-4117-9b5f-415de064f2ff" at bounding box center [864, 356] width 16 height 16
checkbox input "true"
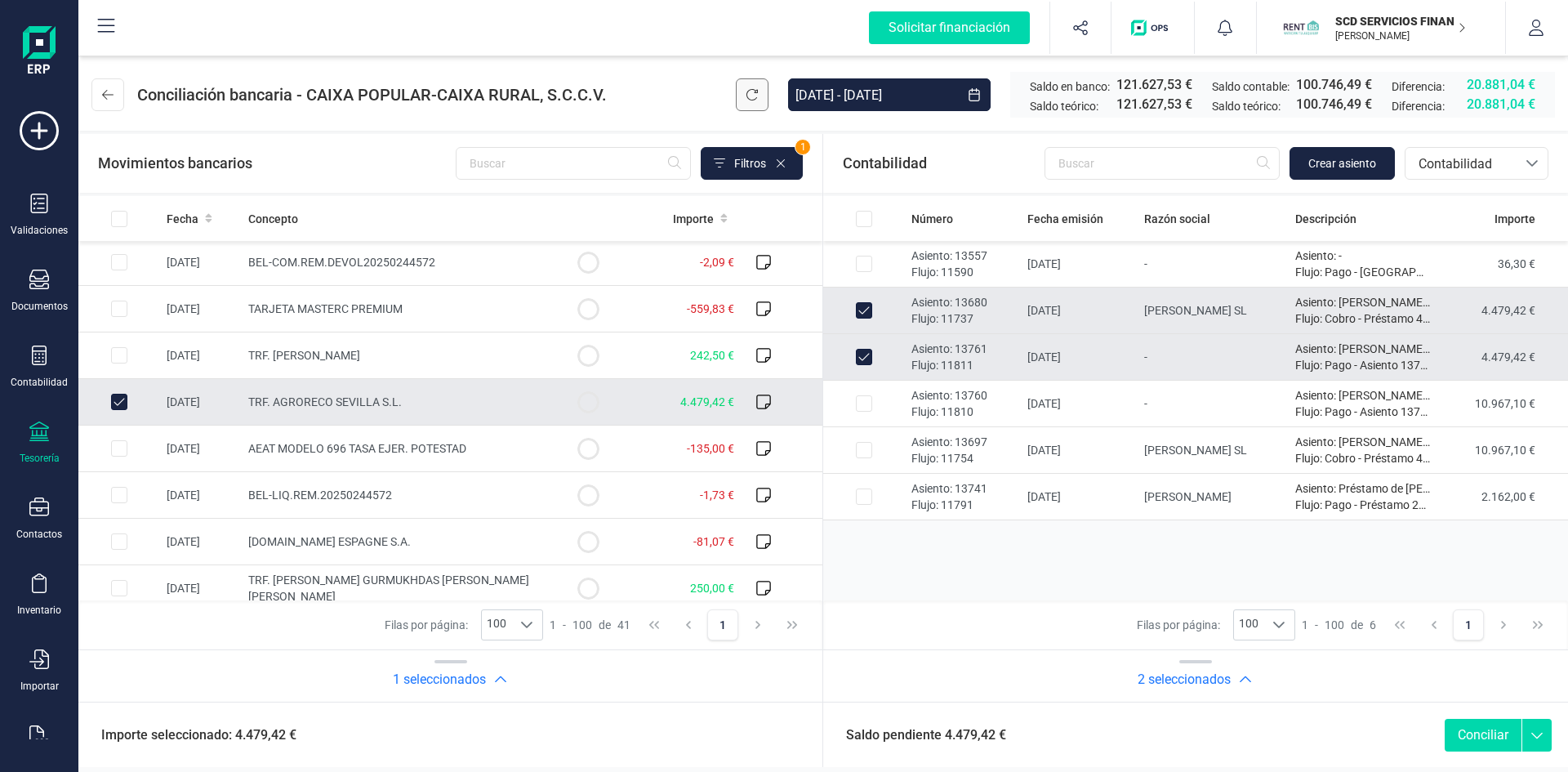
click at [747, 92] on icon at bounding box center [751, 94] width 13 height 13
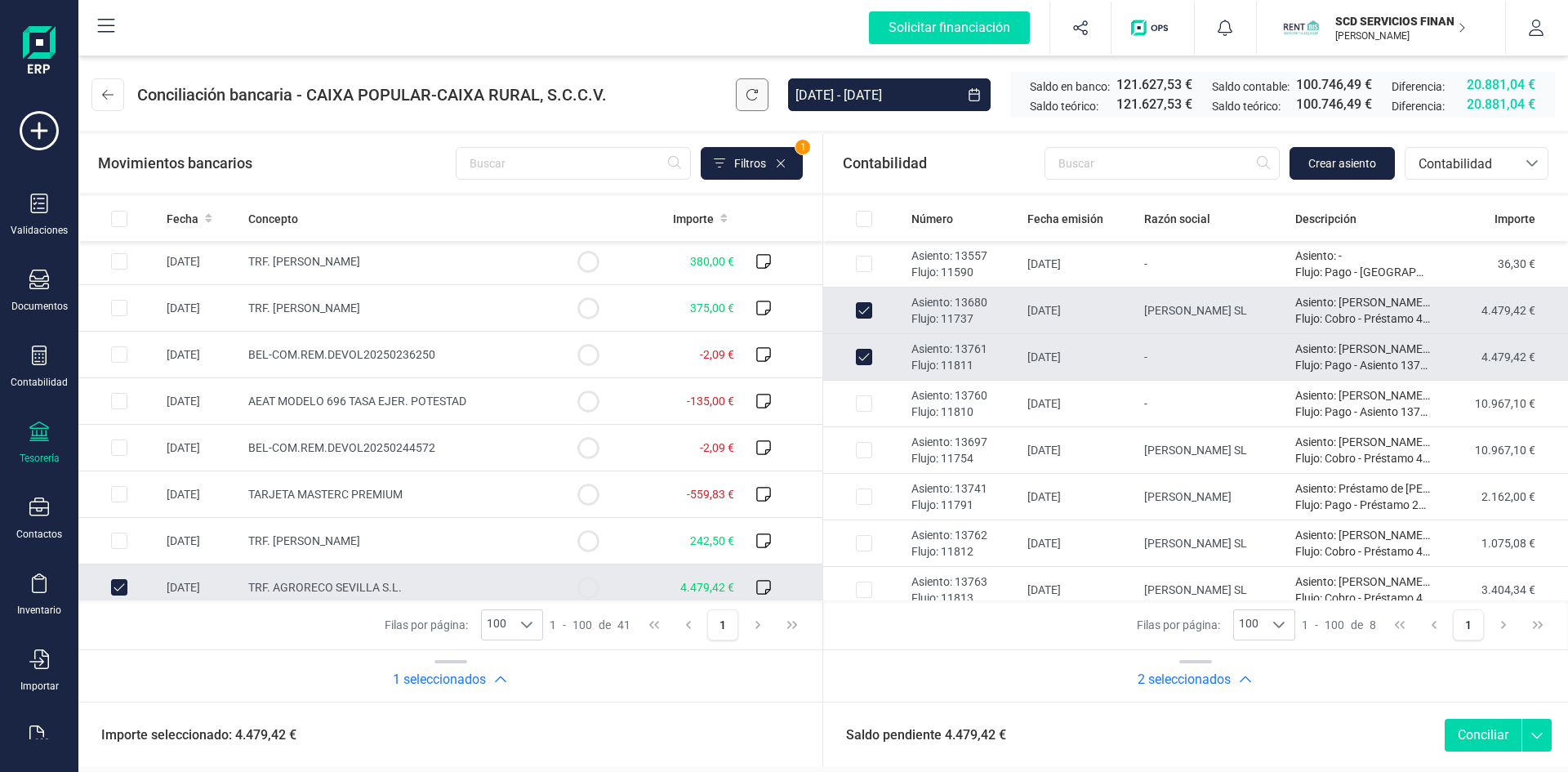
scroll to position [490, 0]
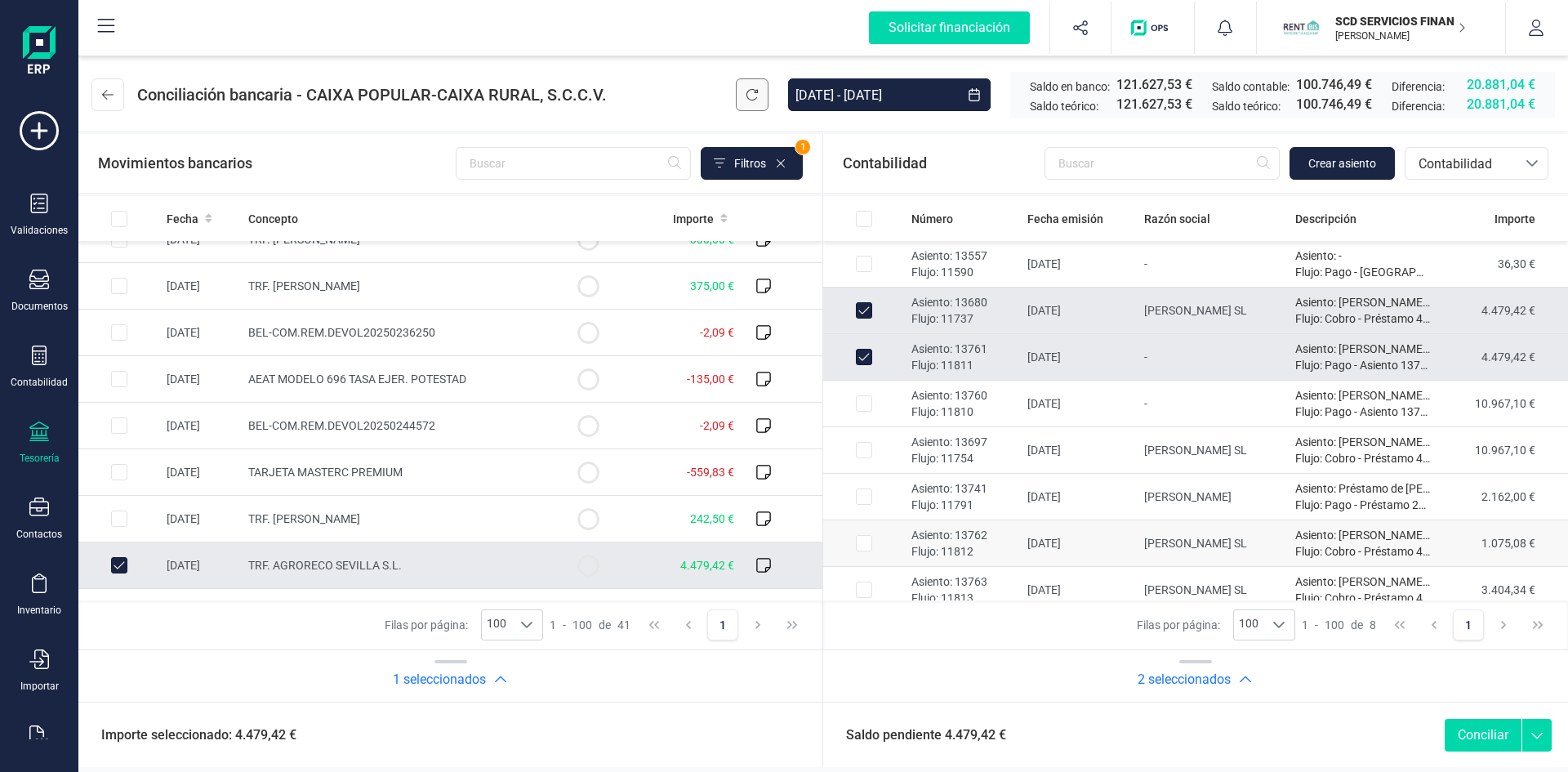
click at [865, 543] on input "Row Selected ac96cfc6-f1ca-4c7a-b79a-07bb9ca89c54" at bounding box center [864, 543] width 16 height 16
checkbox input "true"
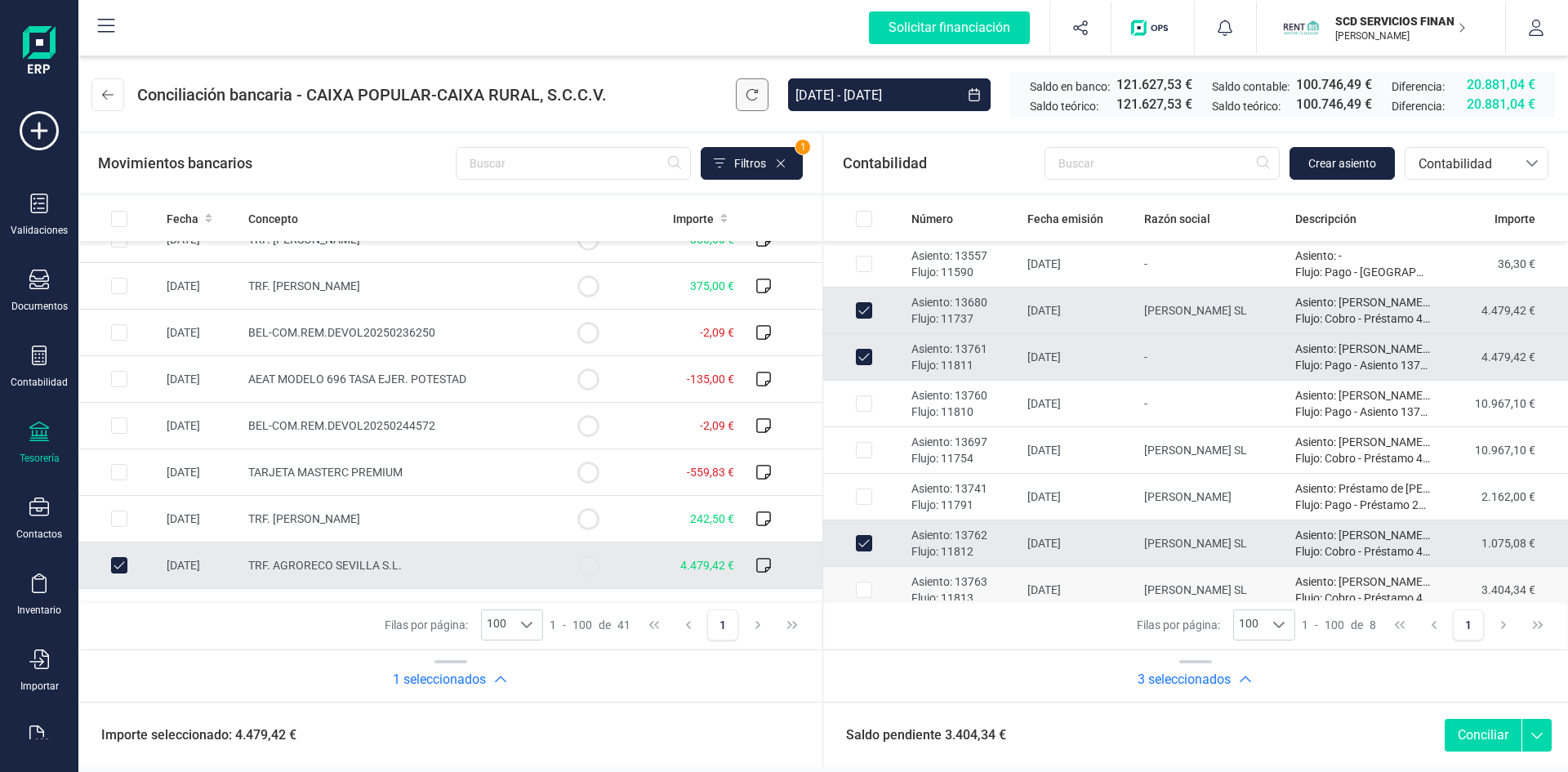
click at [866, 586] on input "Row Selected c7575a47-d7a3-42a1-94ba-e45dc22f59ce" at bounding box center [864, 589] width 16 height 16
checkbox input "true"
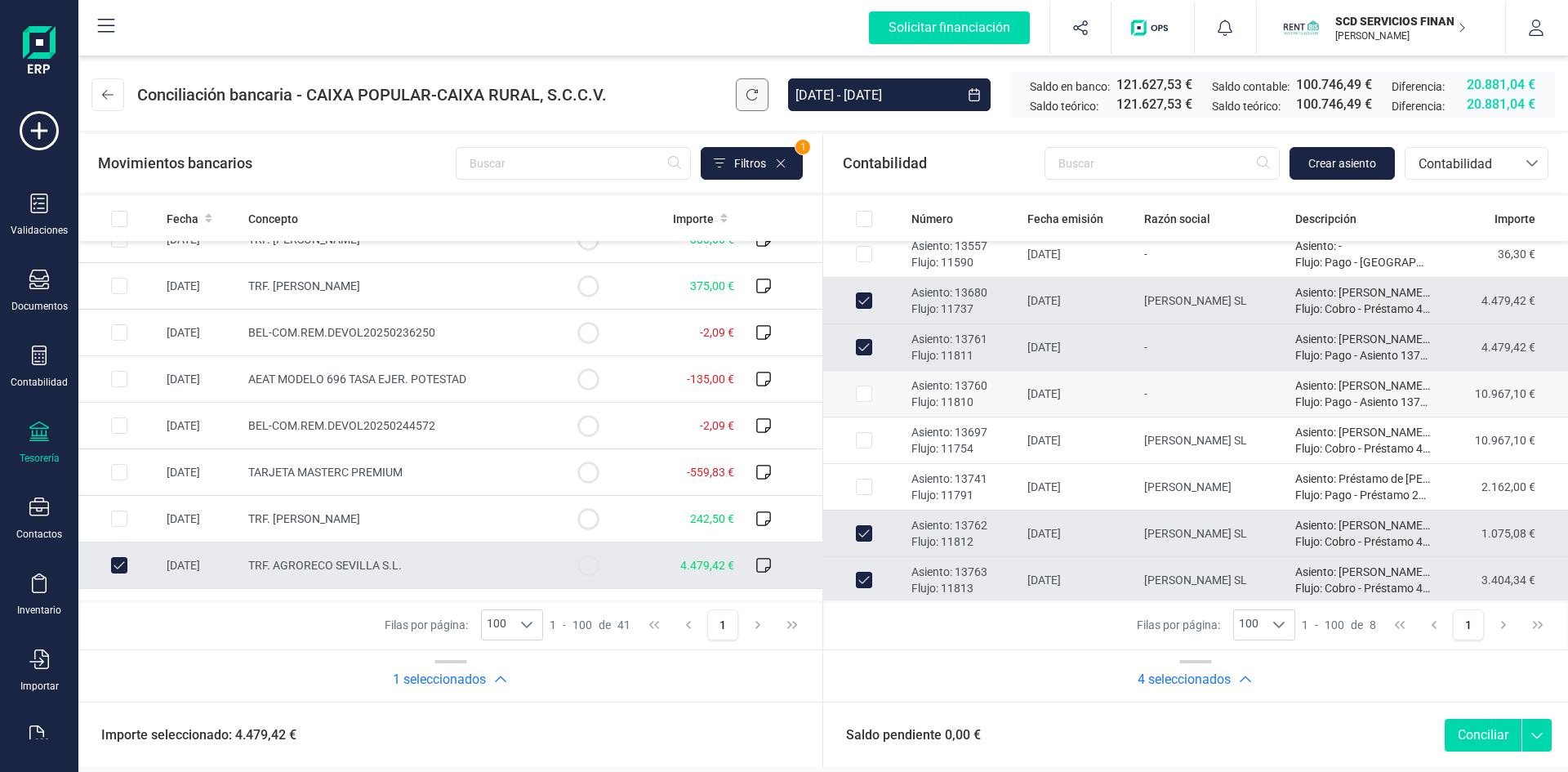
scroll to position [13, 0]
click at [1479, 732] on button "Conciliar" at bounding box center [1483, 735] width 76 height 33
checkbox input "false"
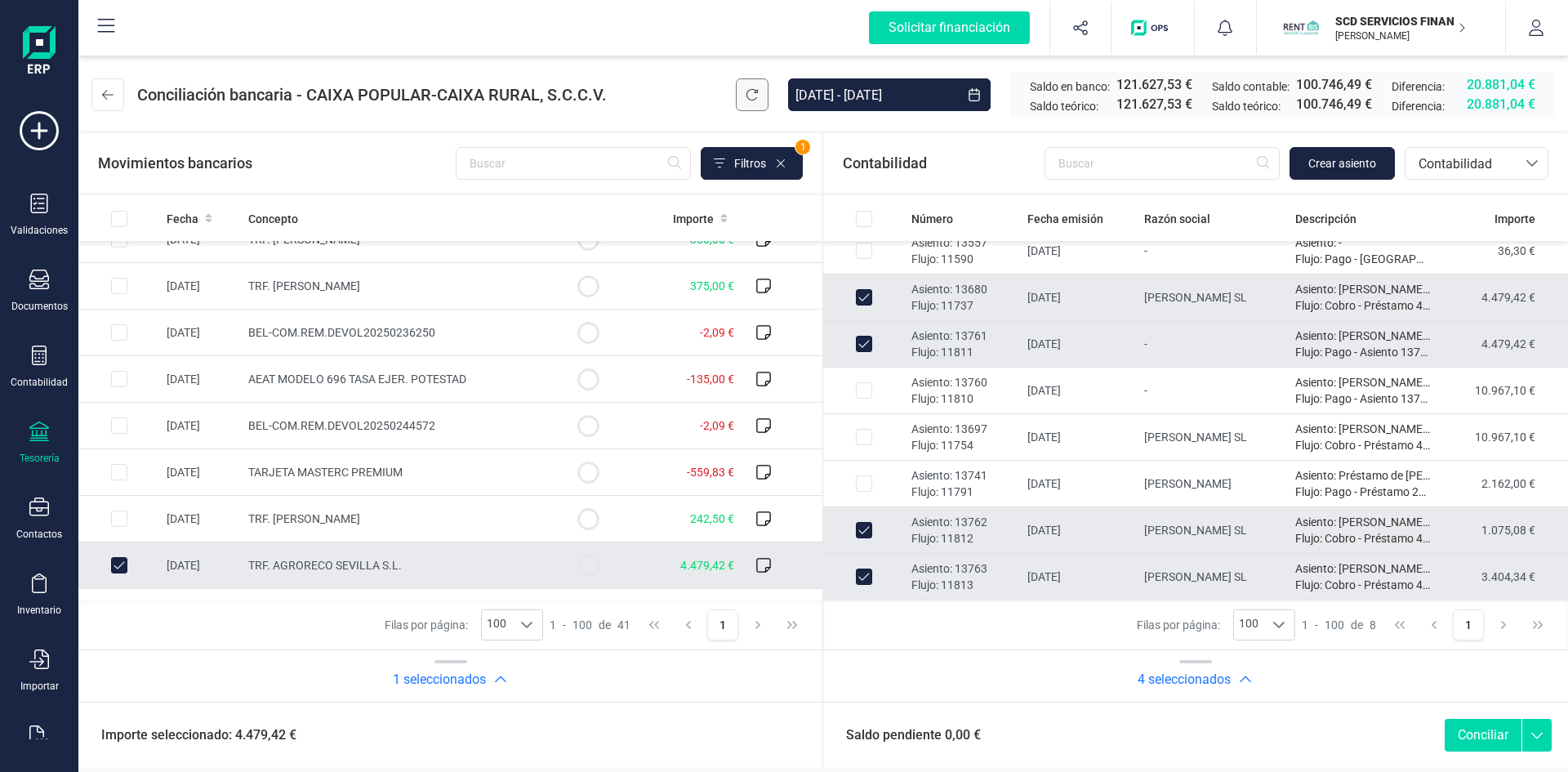
checkbox input "false"
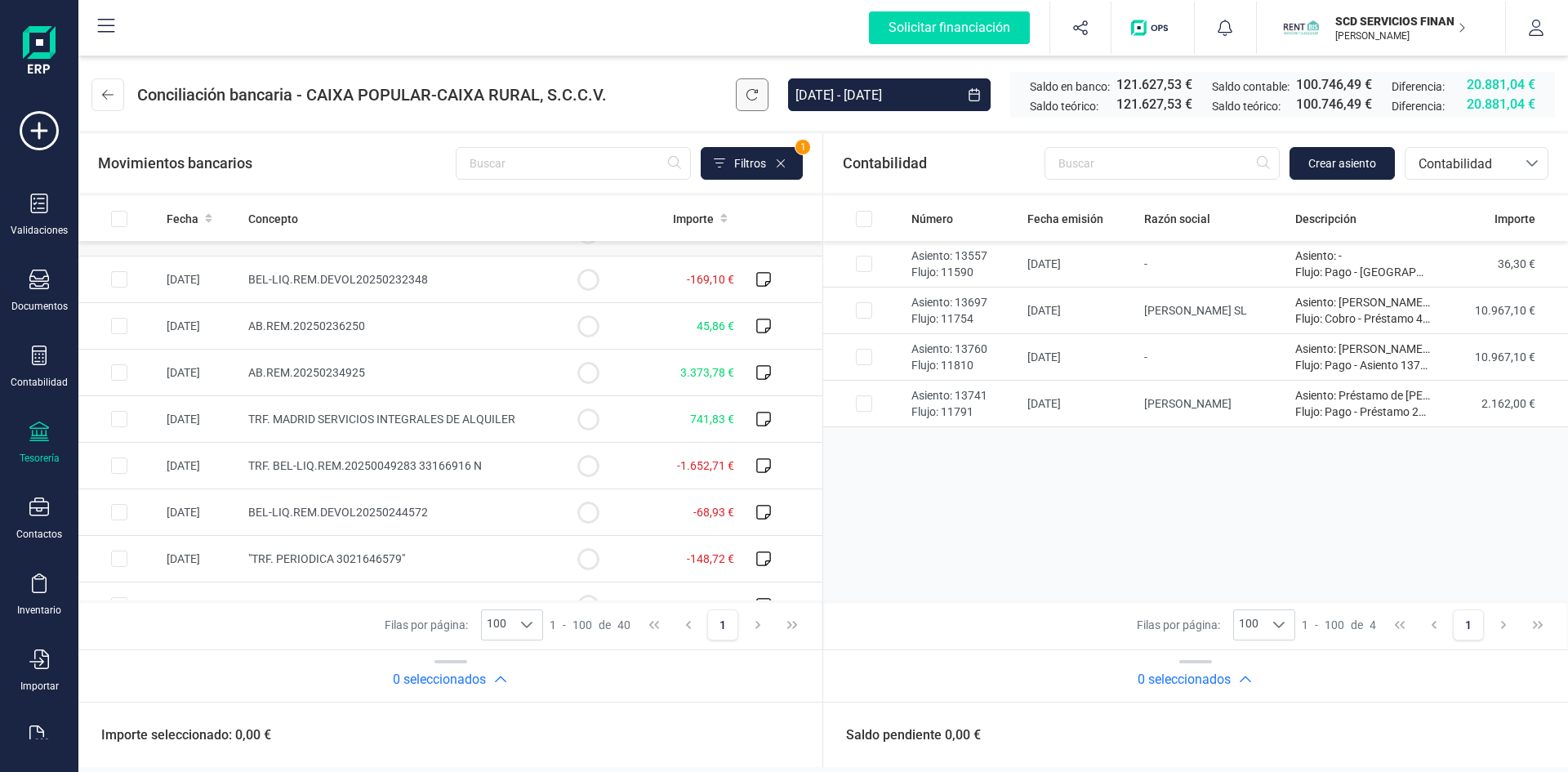
scroll to position [980, 0]
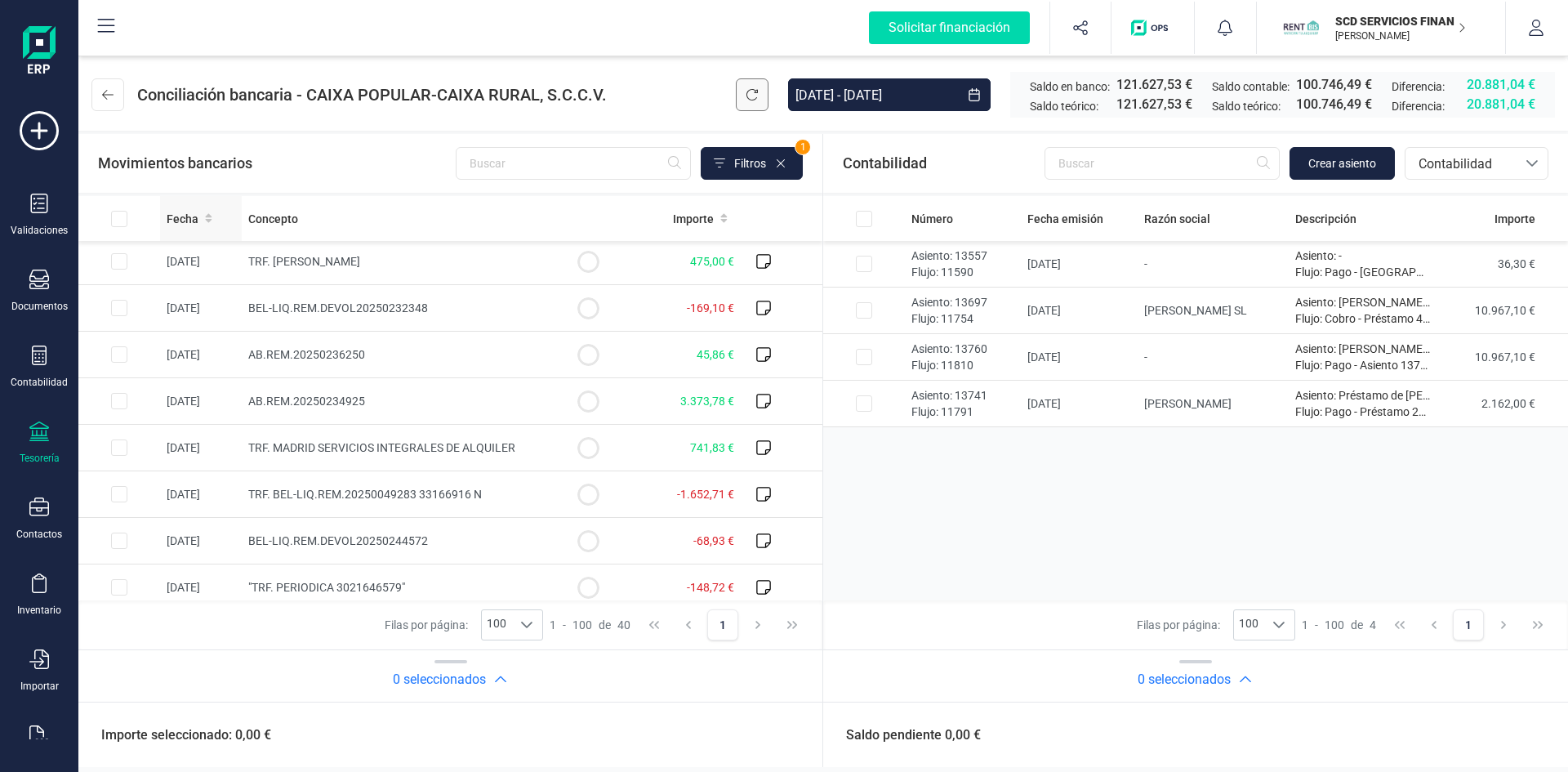
click at [186, 216] on span "Fecha" at bounding box center [182, 218] width 32 height 16
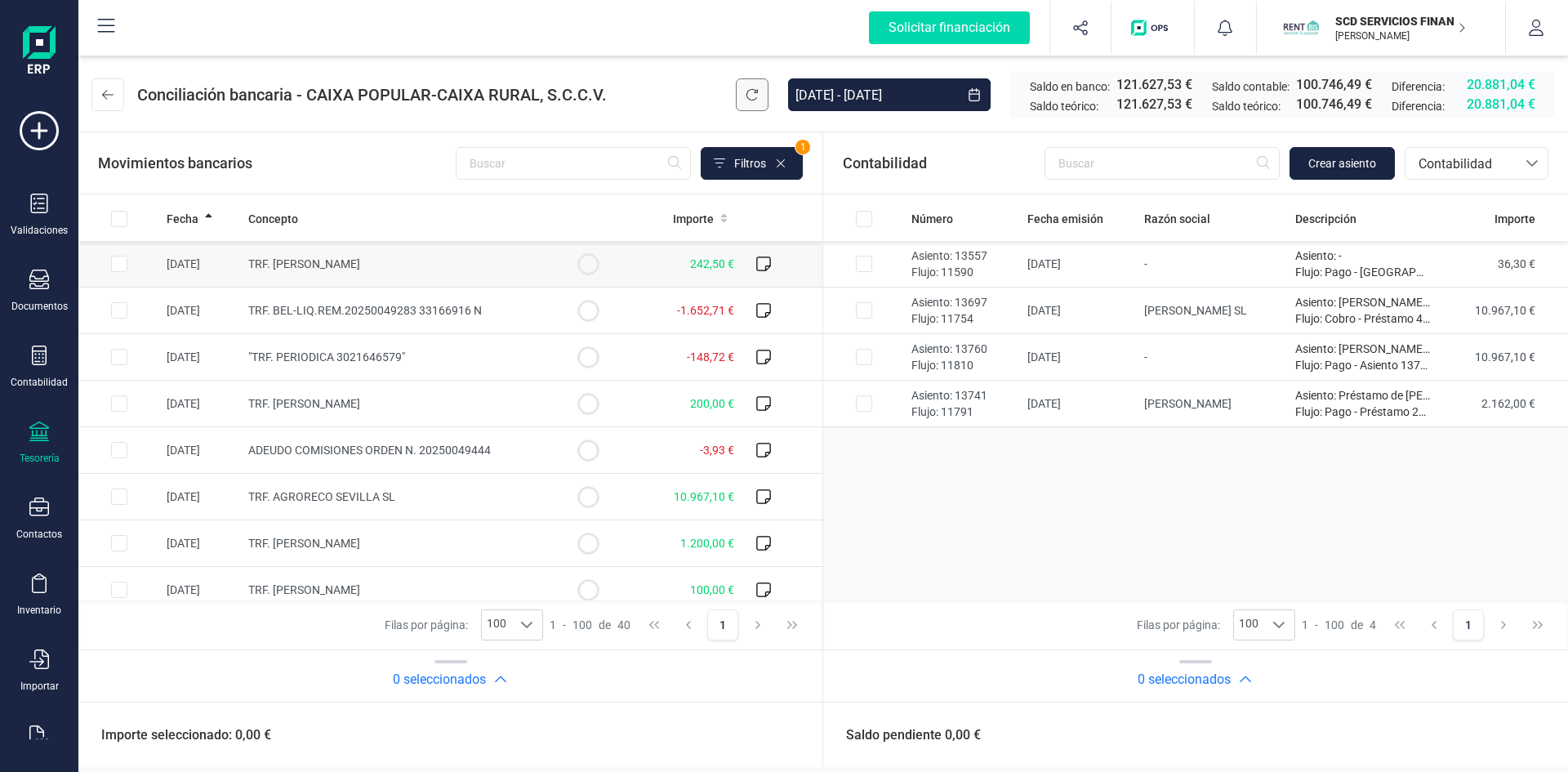
scroll to position [1062, 0]
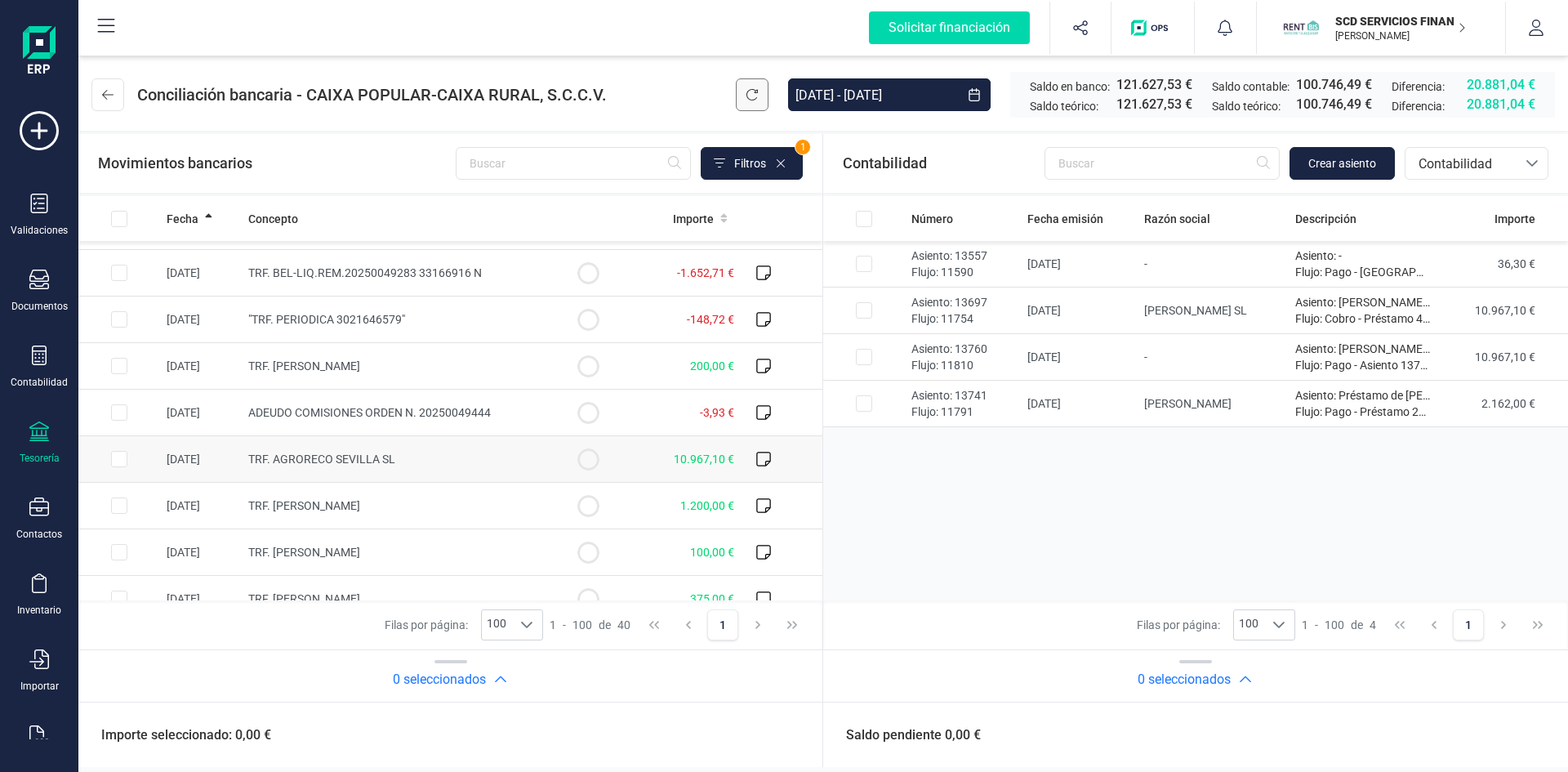
click at [122, 458] on input "Row Selected 839d045b-f722-4f5b-a410-095dce309ad9" at bounding box center [119, 459] width 16 height 16
checkbox input "true"
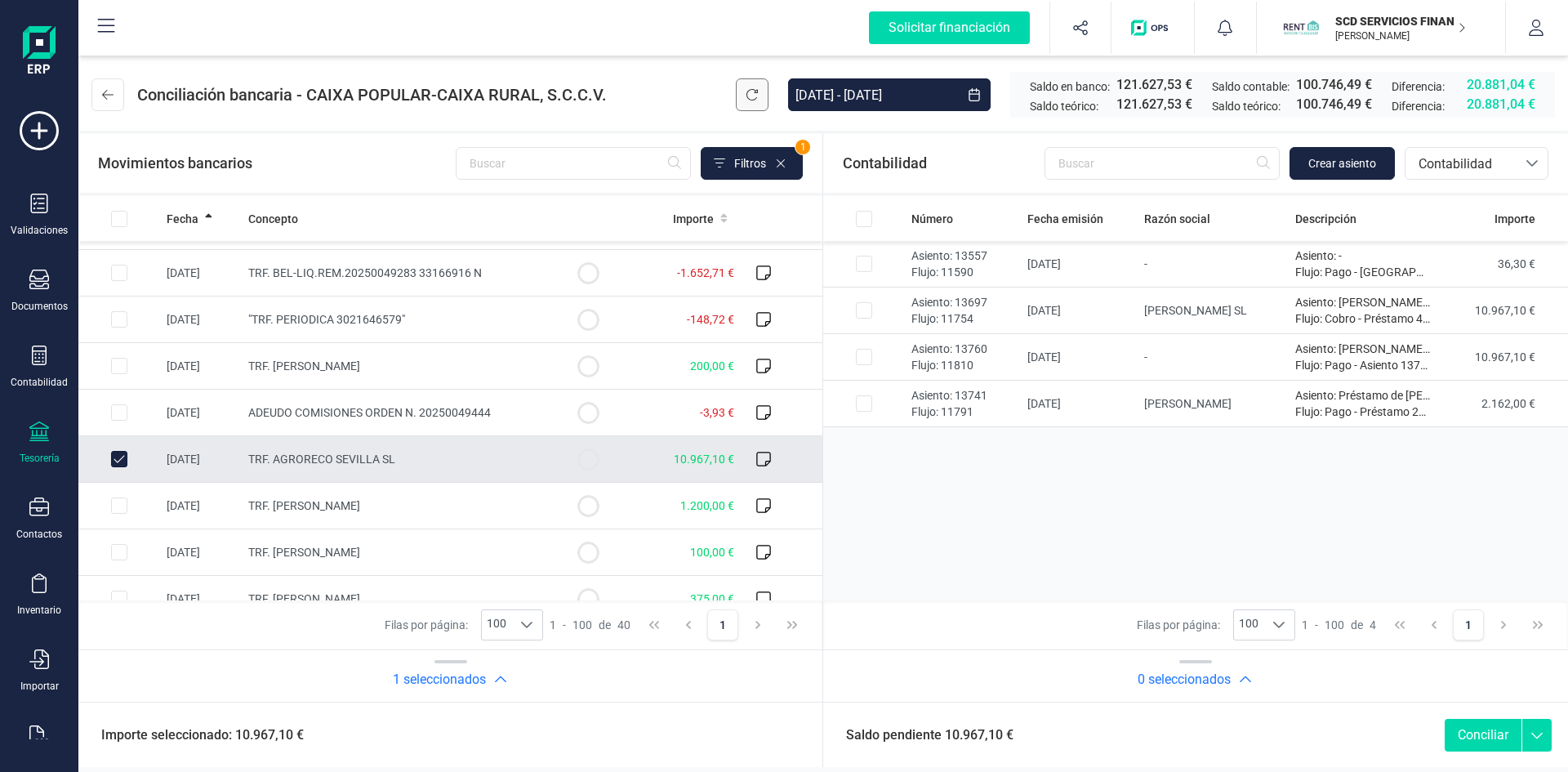
click at [743, 88] on button at bounding box center [752, 94] width 33 height 33
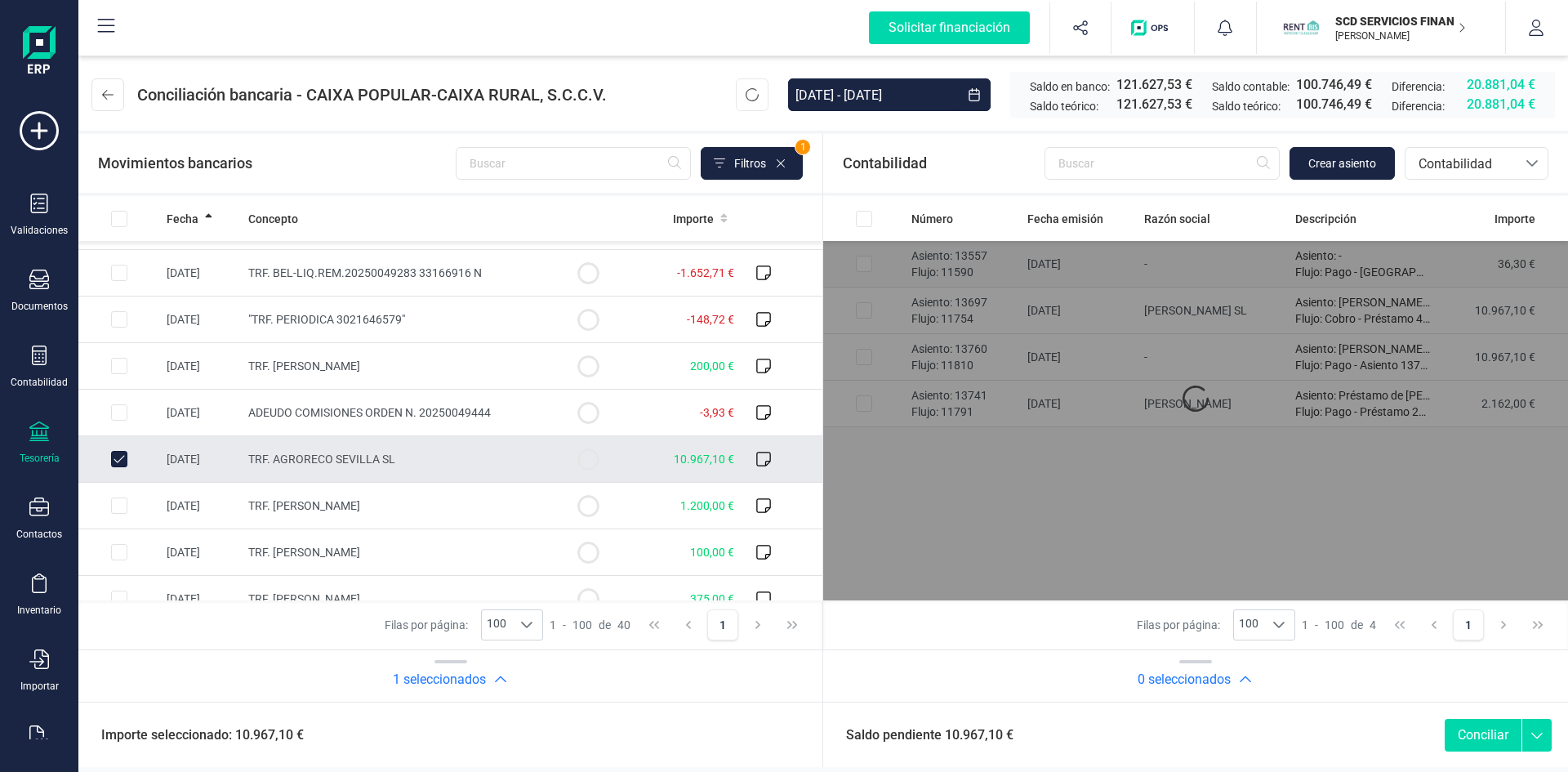
scroll to position [0, 0]
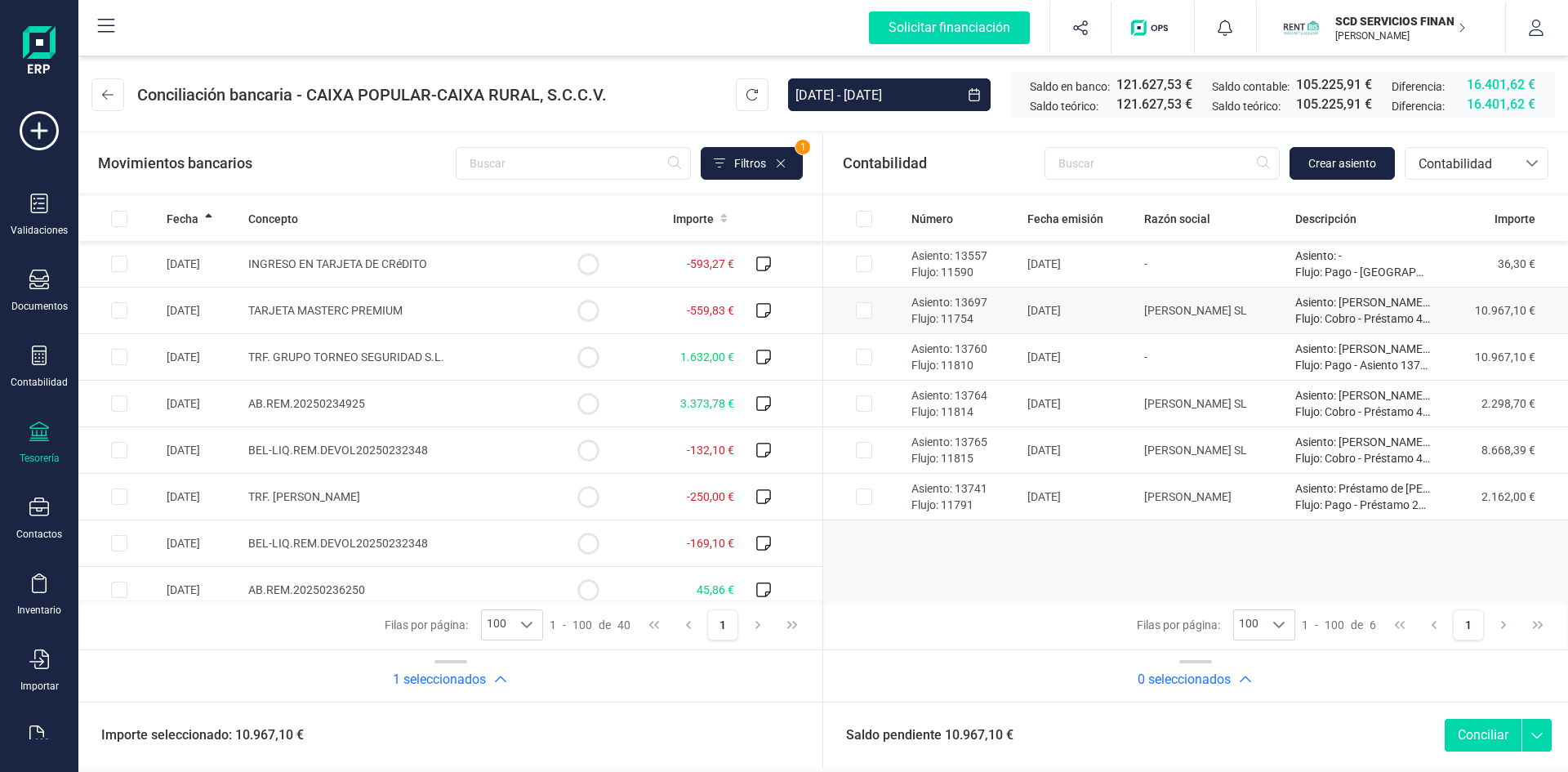
click at [865, 310] on input "Row Selected 2eab84fd-0be0-4899-9ff0-8176fb21f900" at bounding box center [864, 310] width 16 height 16
checkbox input "true"
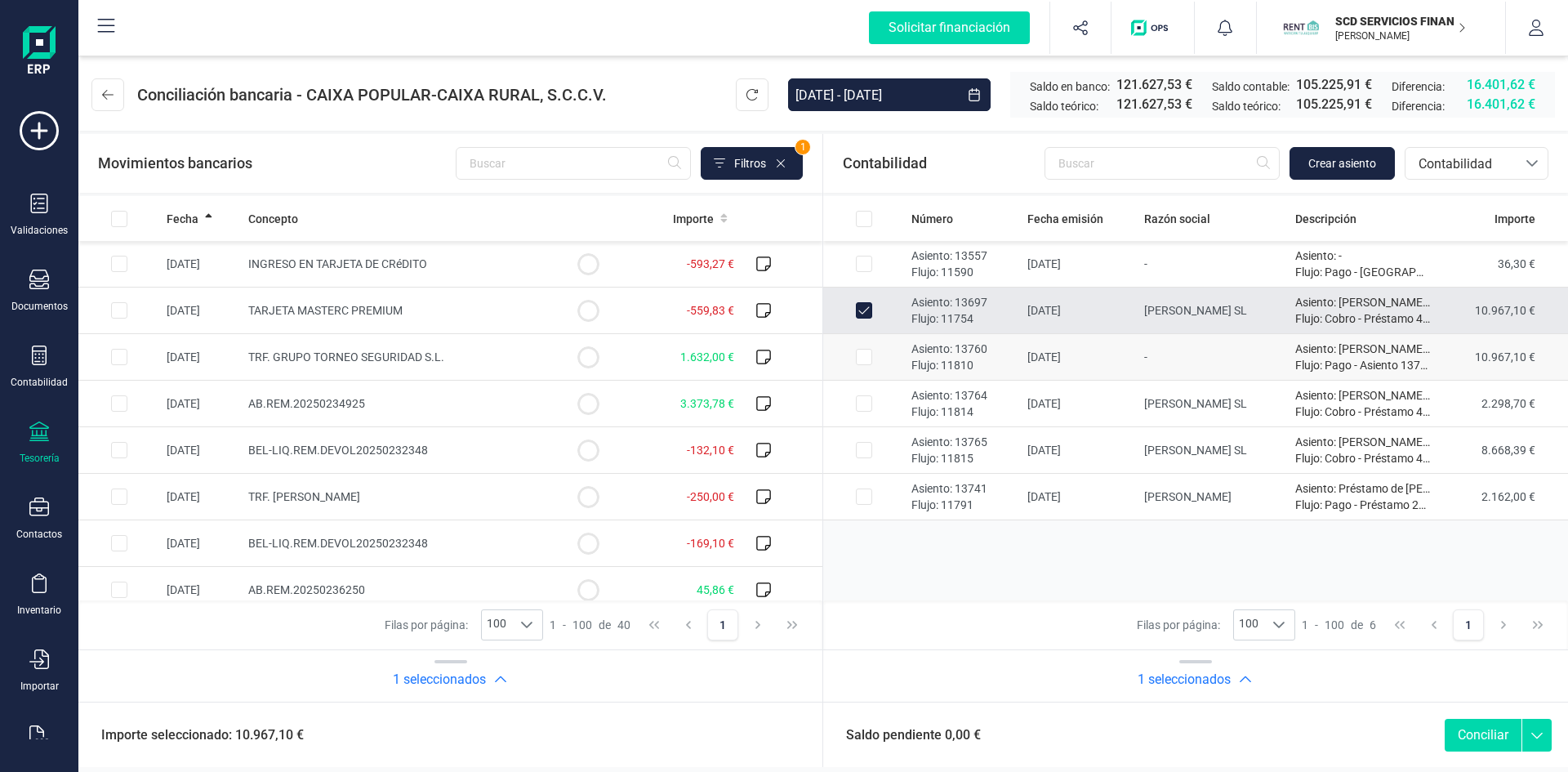
click at [866, 358] on input "Row Selected 12cc4dd5-fa80-4fa9-a995-4684bba67294" at bounding box center [864, 356] width 16 height 16
checkbox input "true"
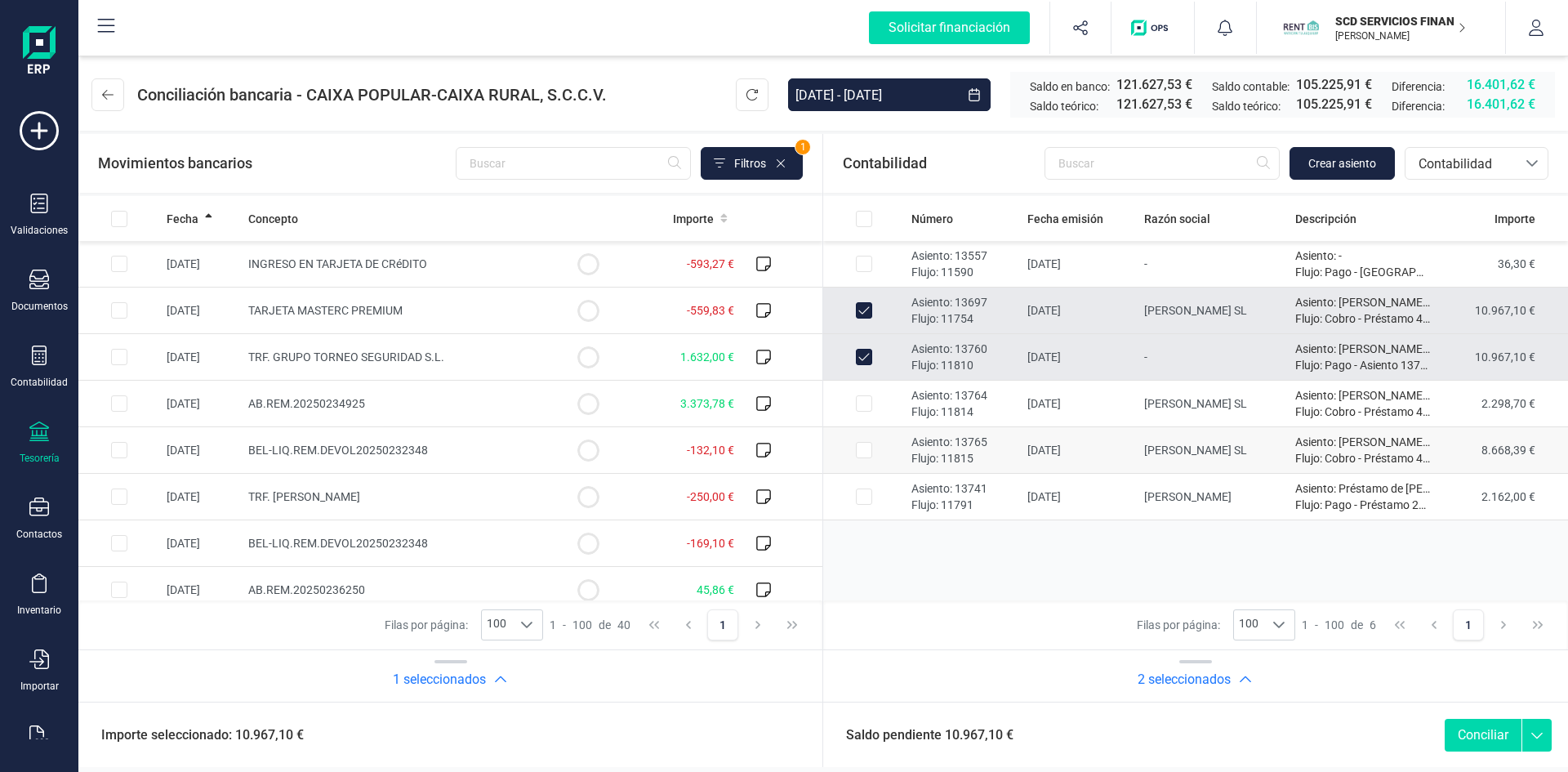
click at [871, 449] on input "Row Selected dd74b2bb-f27f-4274-a0ec-c1a10ef79219" at bounding box center [864, 450] width 16 height 16
checkbox input "true"
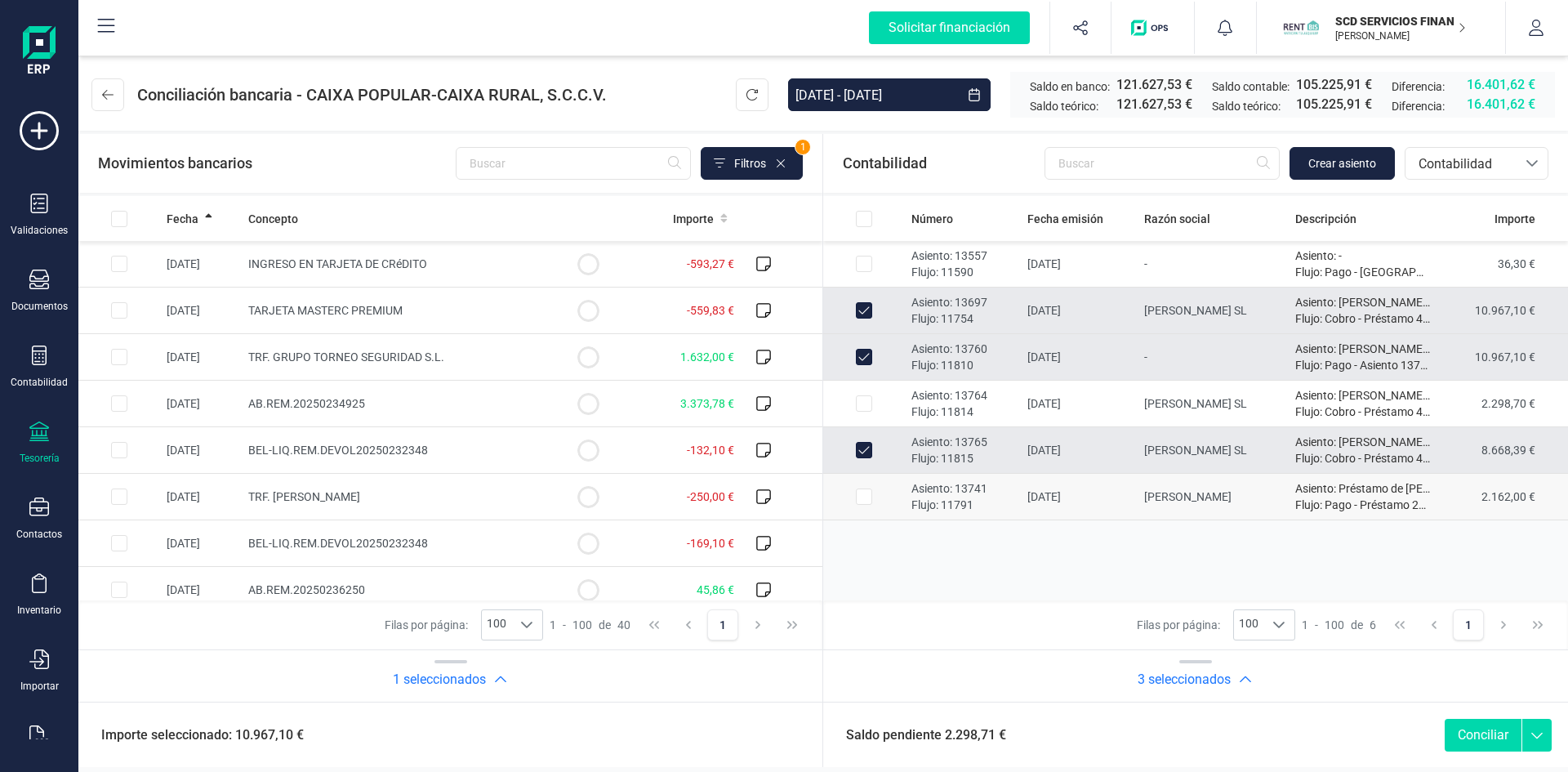
click at [871, 494] on input "Row Selected 06fb388d-6ecb-498a-a21c-1038e1076833" at bounding box center [864, 496] width 16 height 16
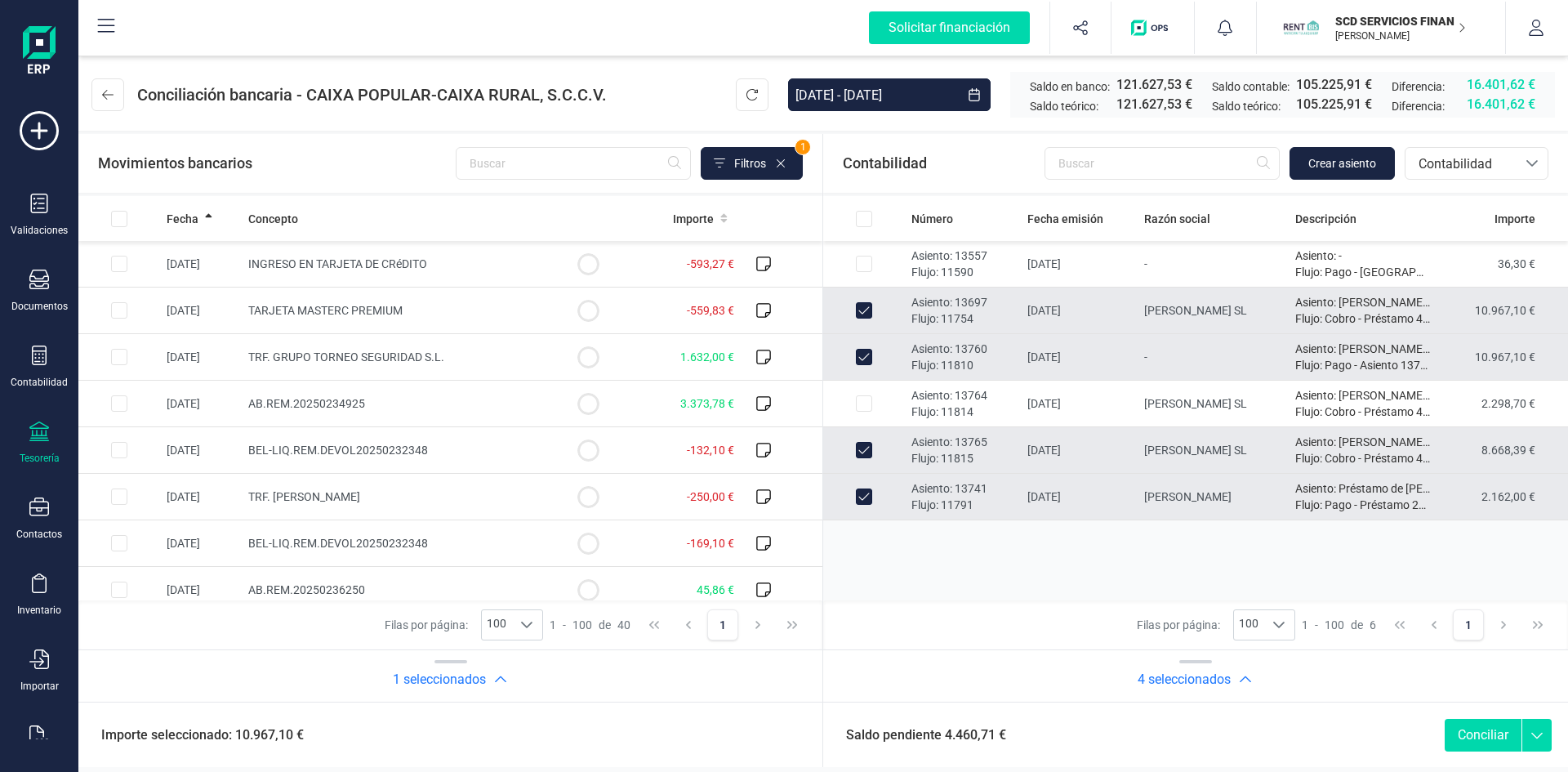
drag, startPoint x: 861, startPoint y: 495, endPoint x: 862, endPoint y: 474, distance: 21.0
click at [862, 495] on input "Row Unselected 06fb388d-6ecb-498a-a21c-1038e1076833" at bounding box center [864, 496] width 16 height 16
checkbox input "false"
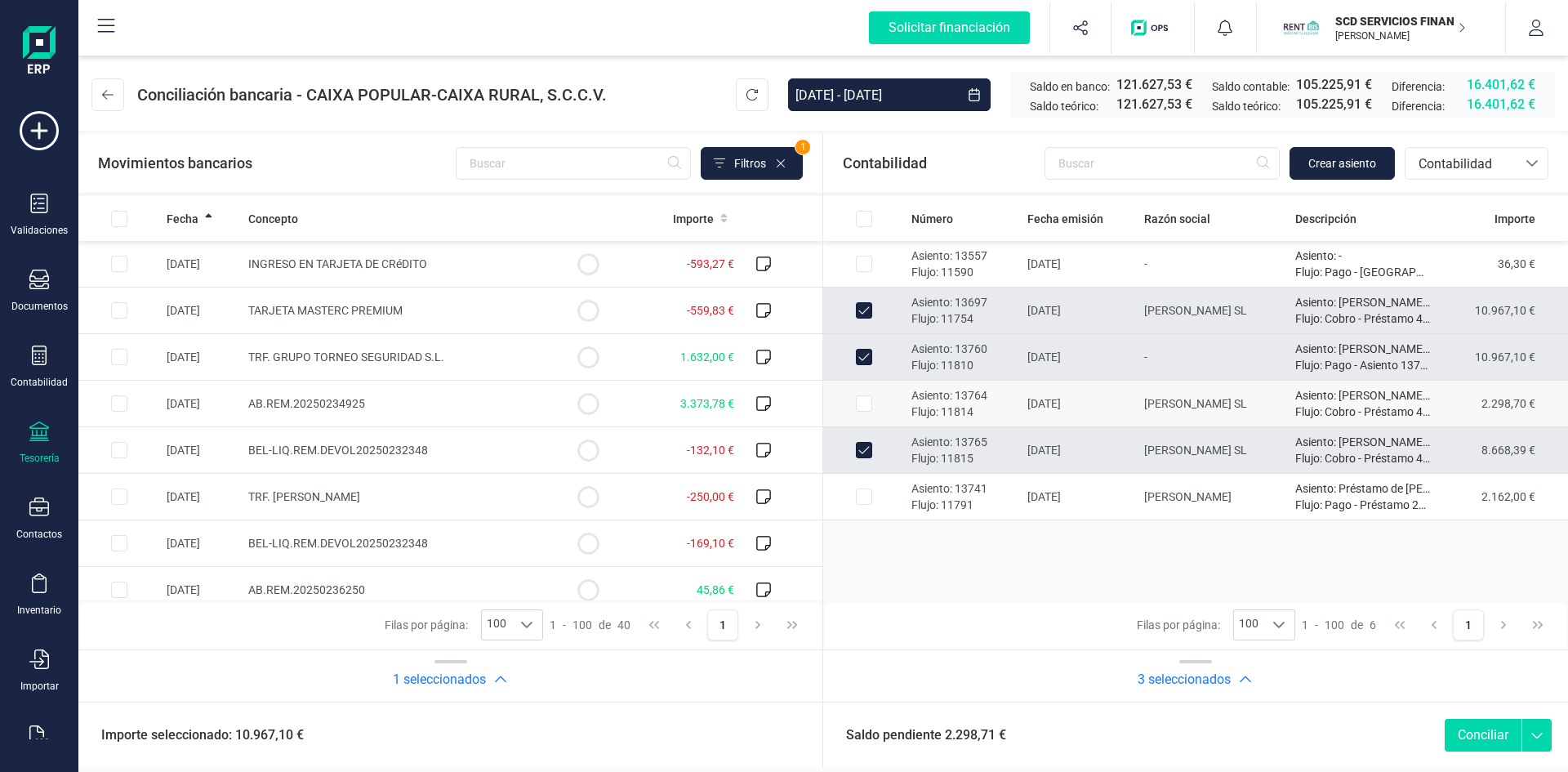
click at [860, 400] on input "Row Selected 1fa3d8a8-b00d-42de-abe7-e60c53da2345" at bounding box center [864, 403] width 16 height 16
checkbox input "true"
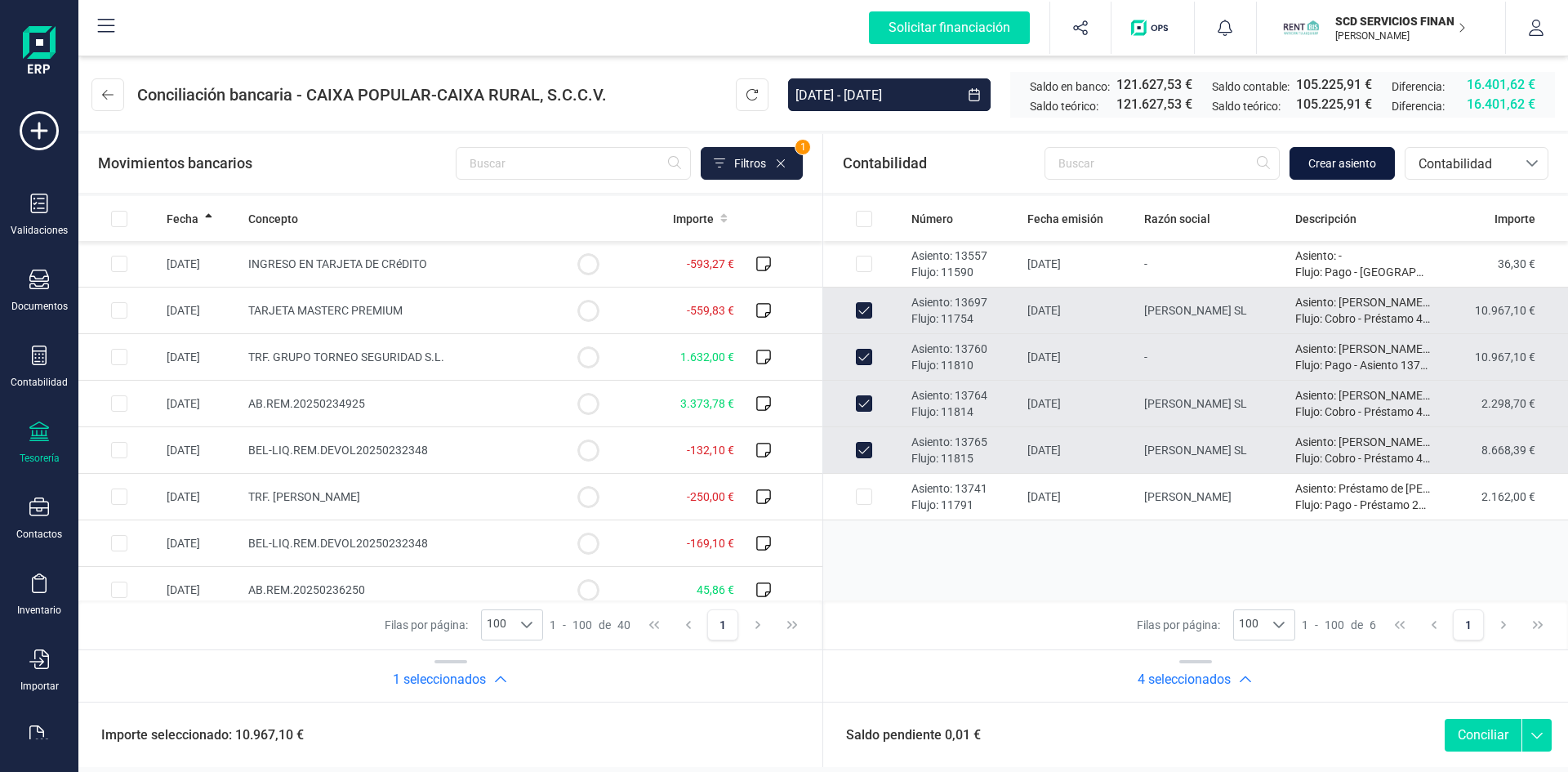
click at [1336, 163] on span "Crear asiento" at bounding box center [1342, 163] width 68 height 16
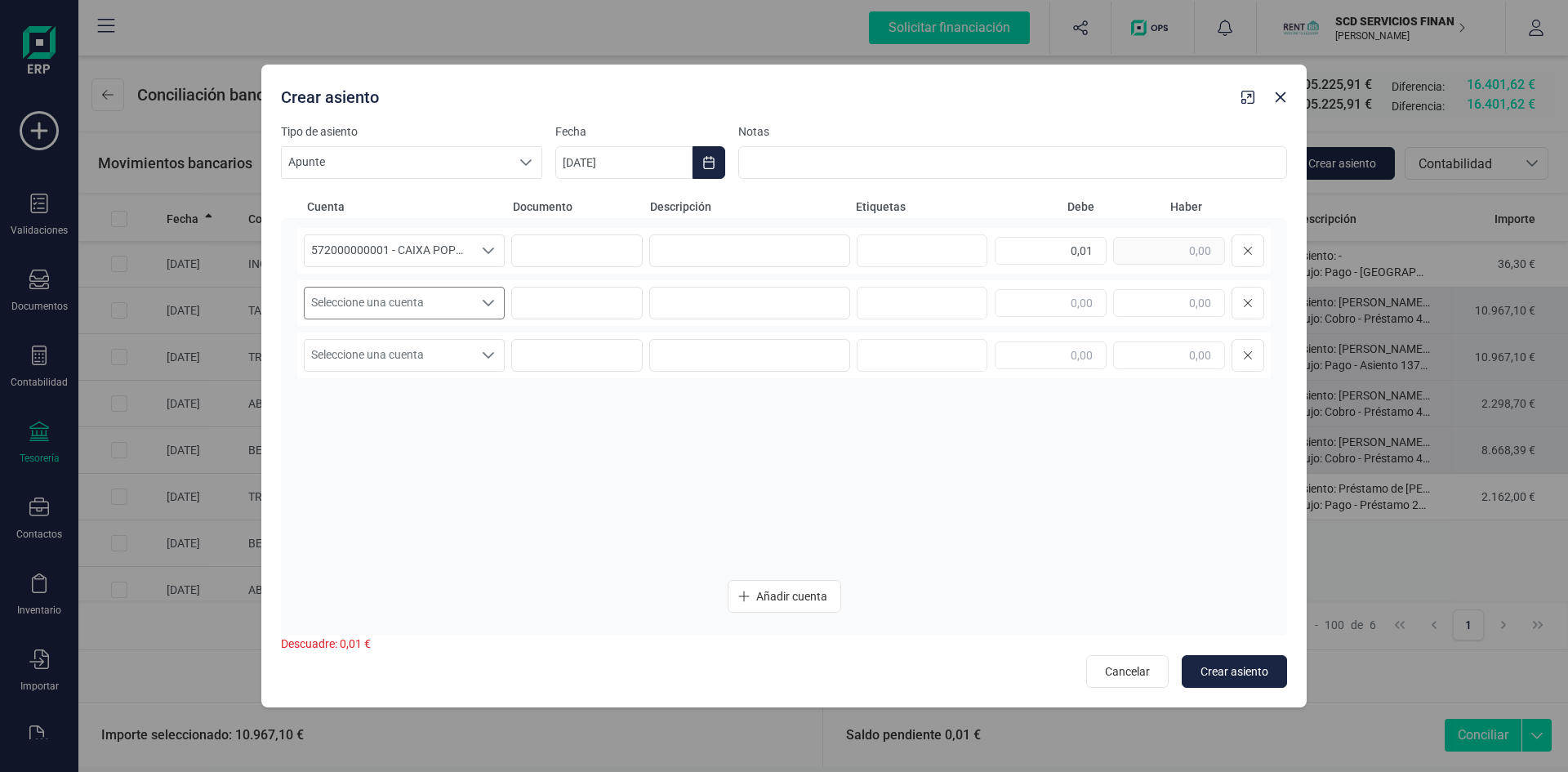
click at [491, 301] on icon "Seleccione una cuenta" at bounding box center [488, 302] width 13 height 13
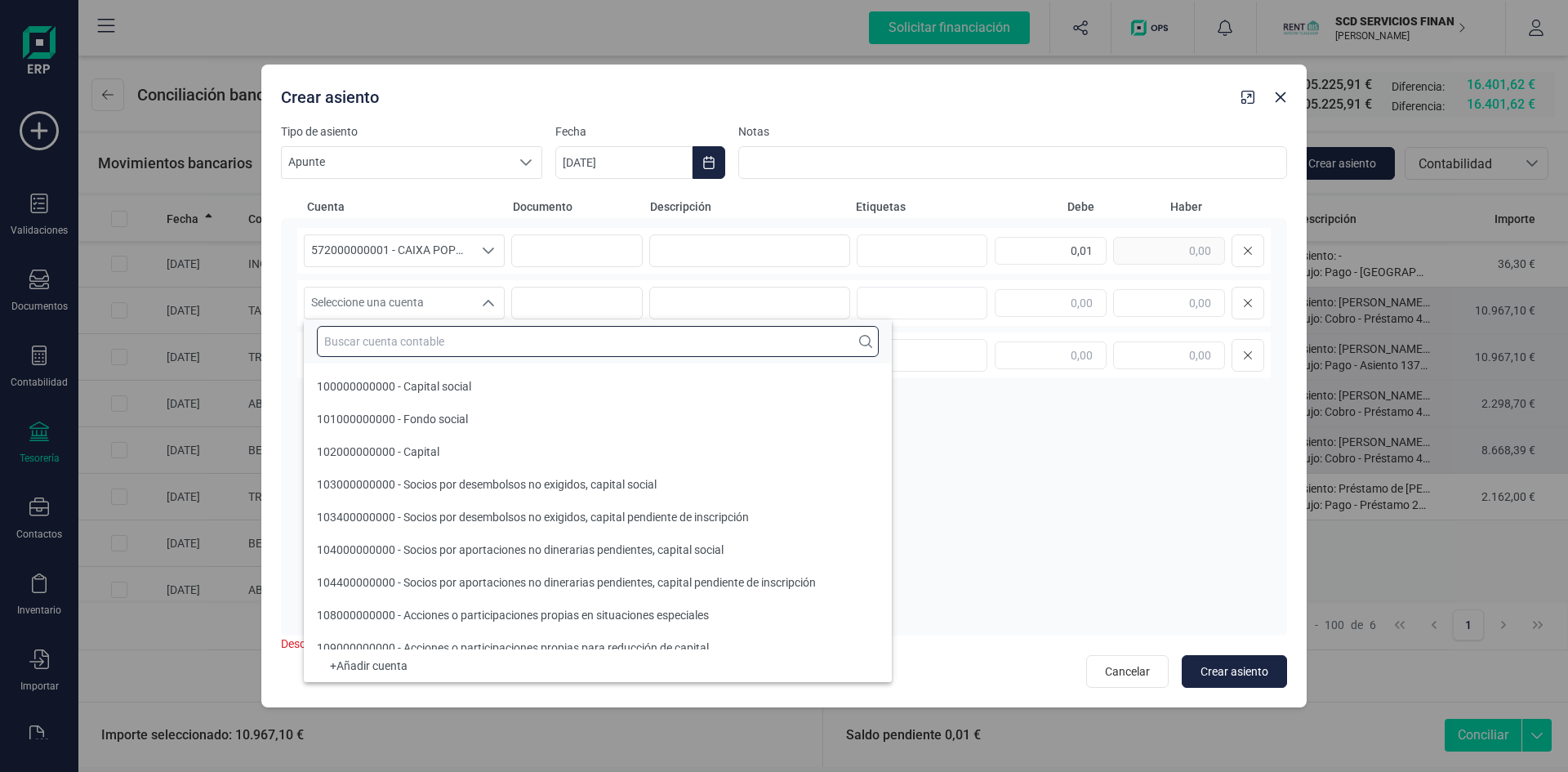
click at [416, 343] on input "text" at bounding box center [598, 342] width 562 height 31
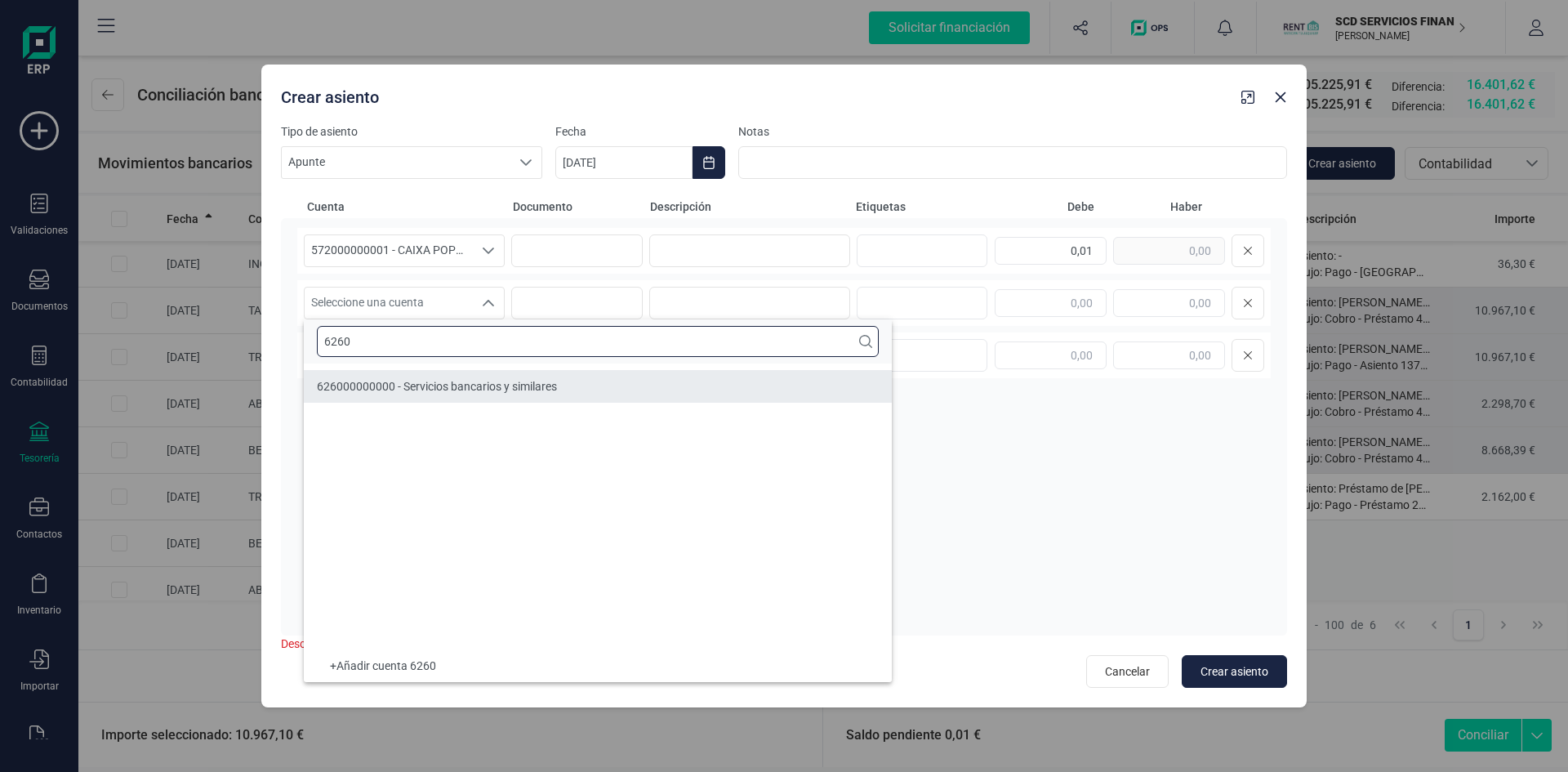
type input "6260"
click at [447, 390] on span "626000000000 - Servicios bancarios y similares" at bounding box center [437, 386] width 240 height 13
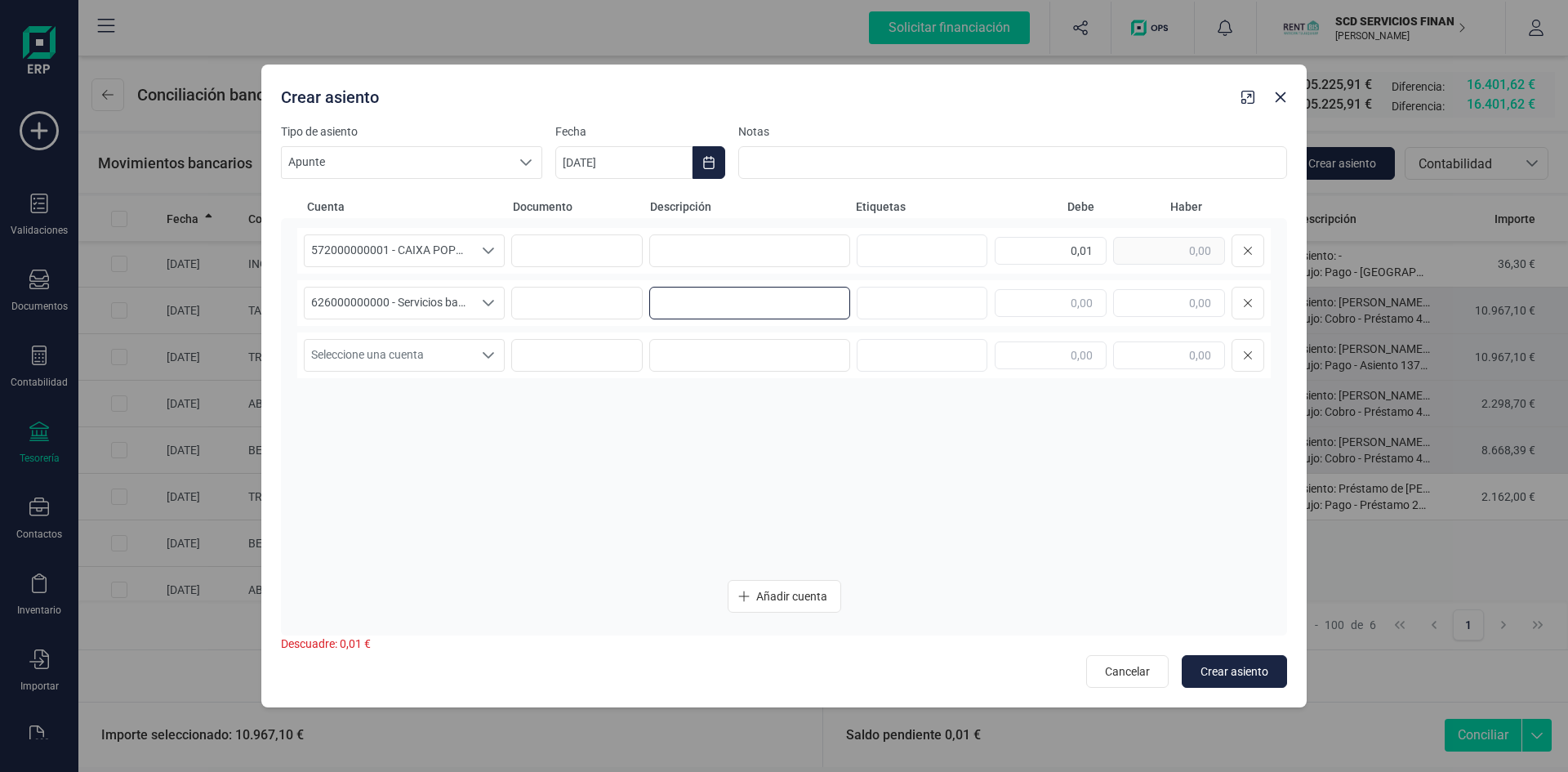
click at [750, 298] on input at bounding box center [750, 303] width 201 height 33
type input "ajuste decimales cobro"
click at [1168, 300] on input "text" at bounding box center [1169, 303] width 112 height 27
type input "0,01"
click at [1226, 660] on button "Crear asiento" at bounding box center [1234, 672] width 106 height 33
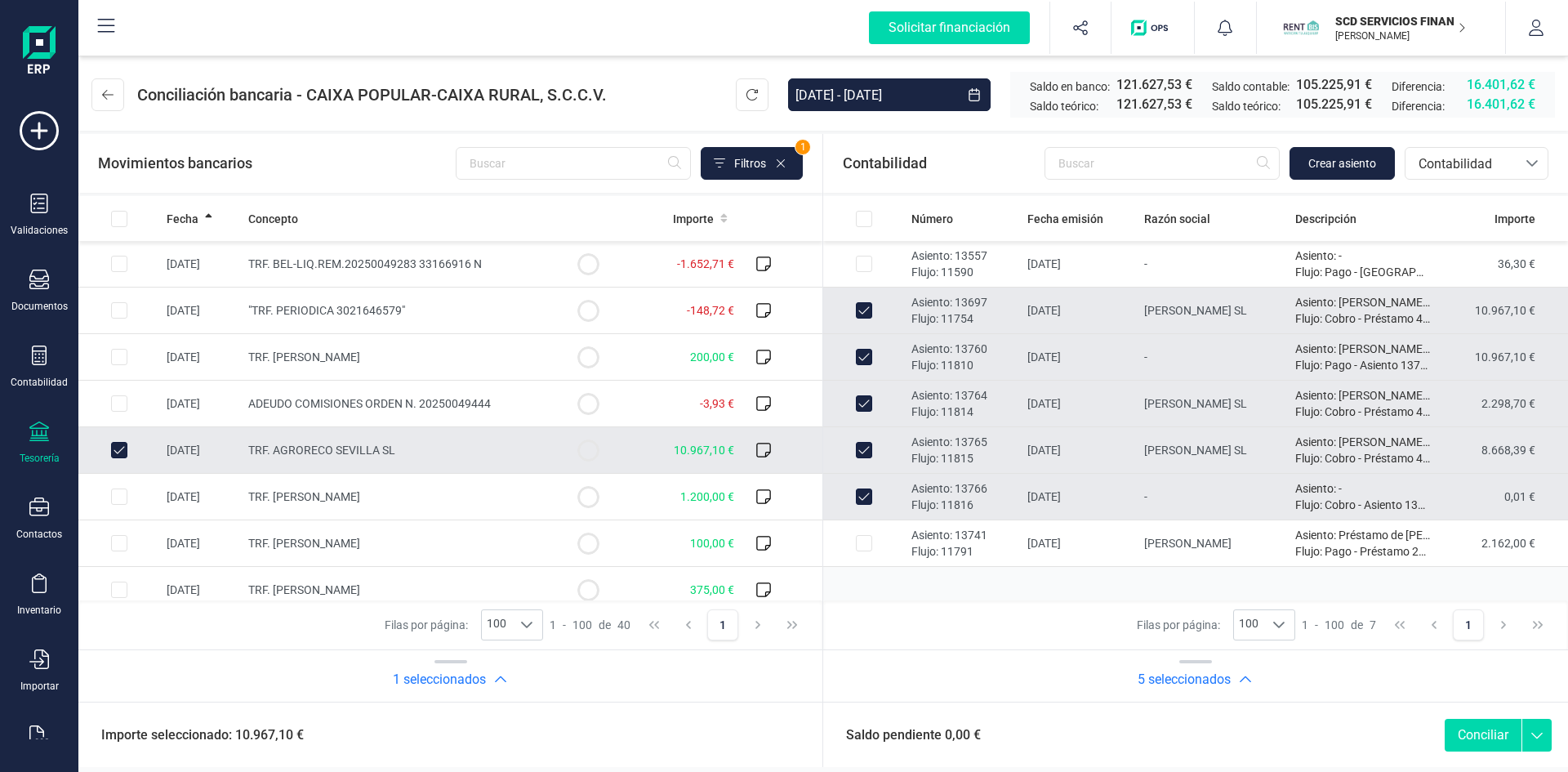
scroll to position [1225, 0]
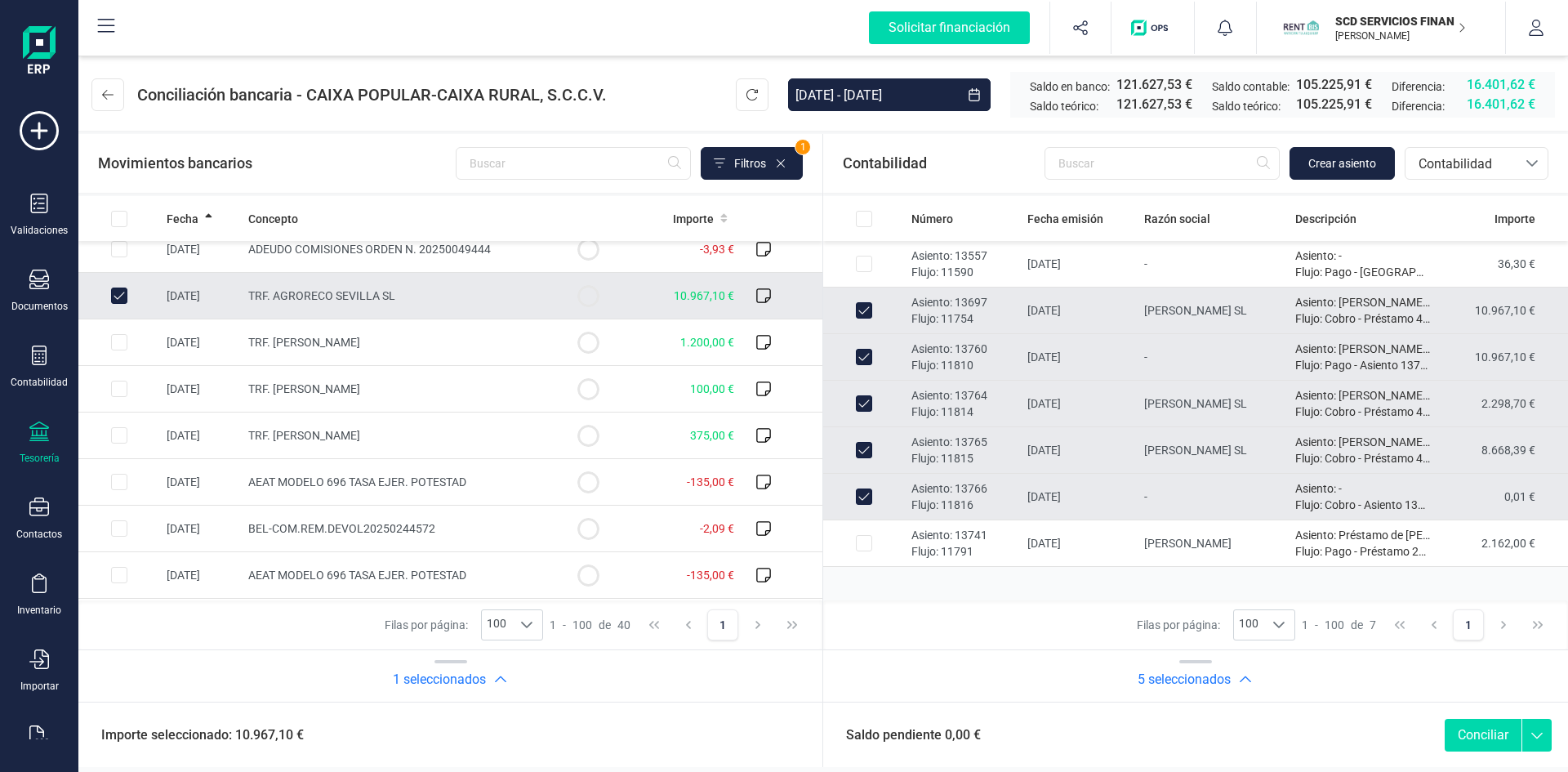
click at [1472, 735] on button "Conciliar" at bounding box center [1483, 735] width 76 height 33
checkbox input "false"
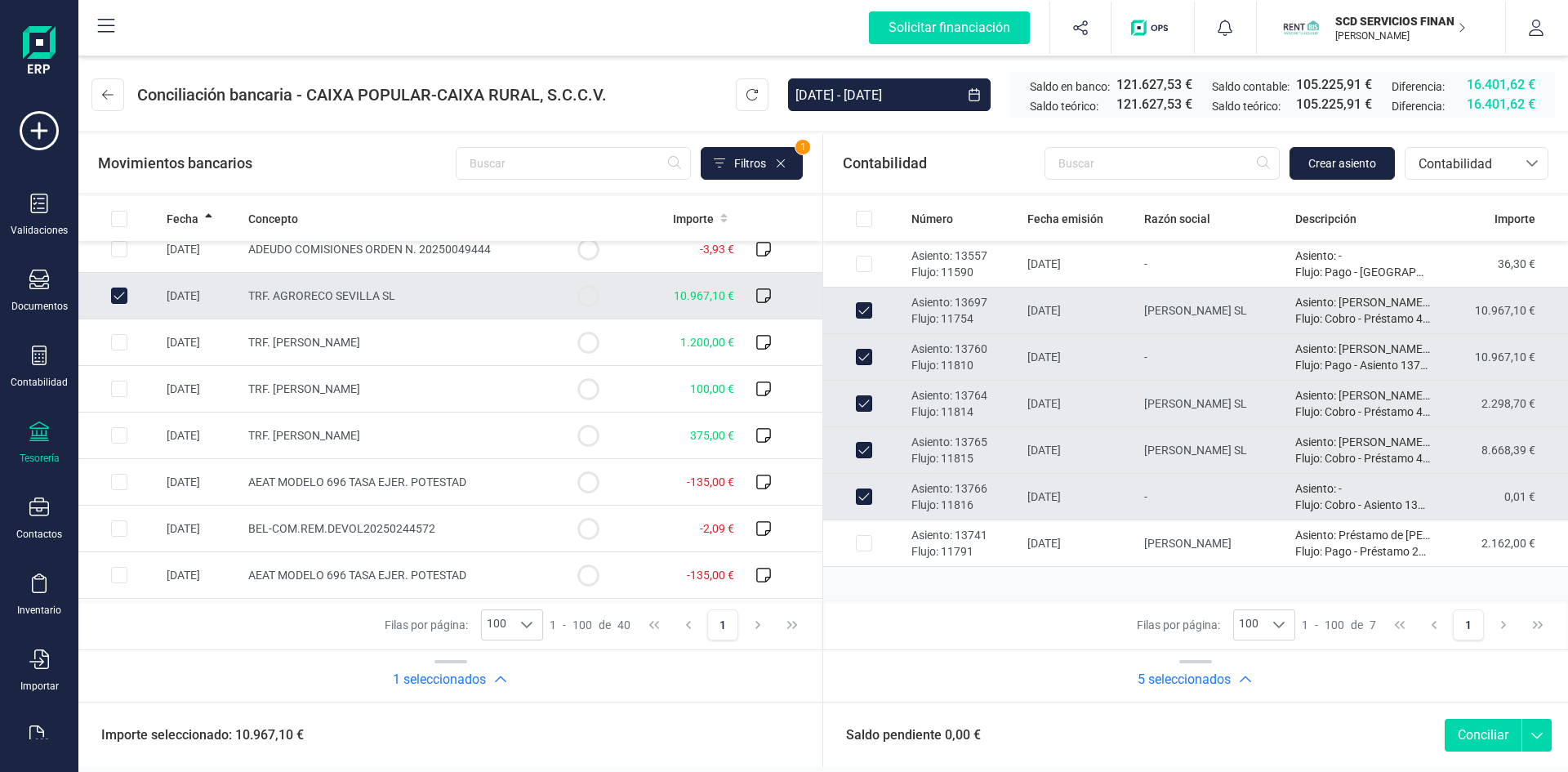
checkbox input "false"
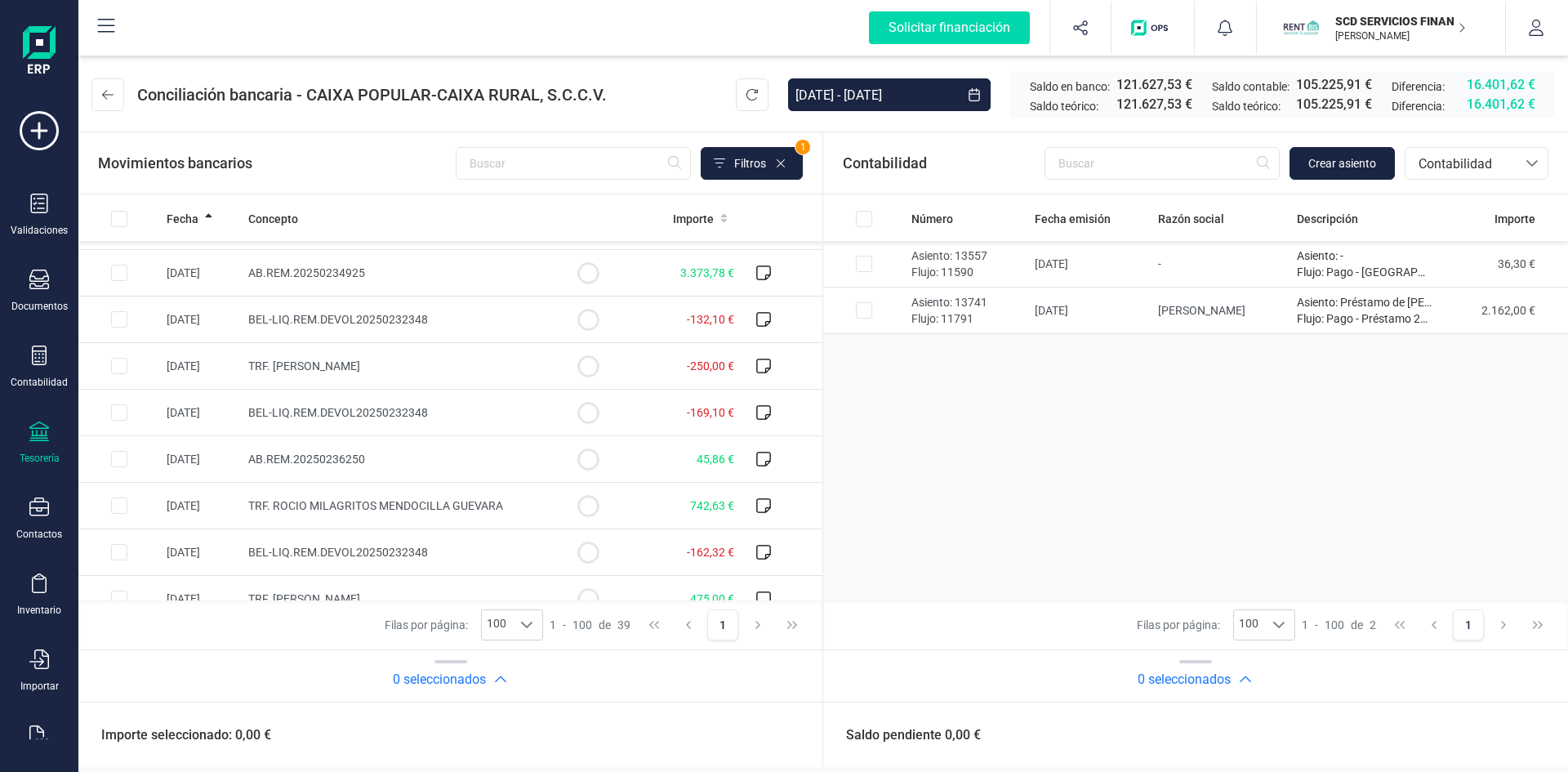
scroll to position [0, 0]
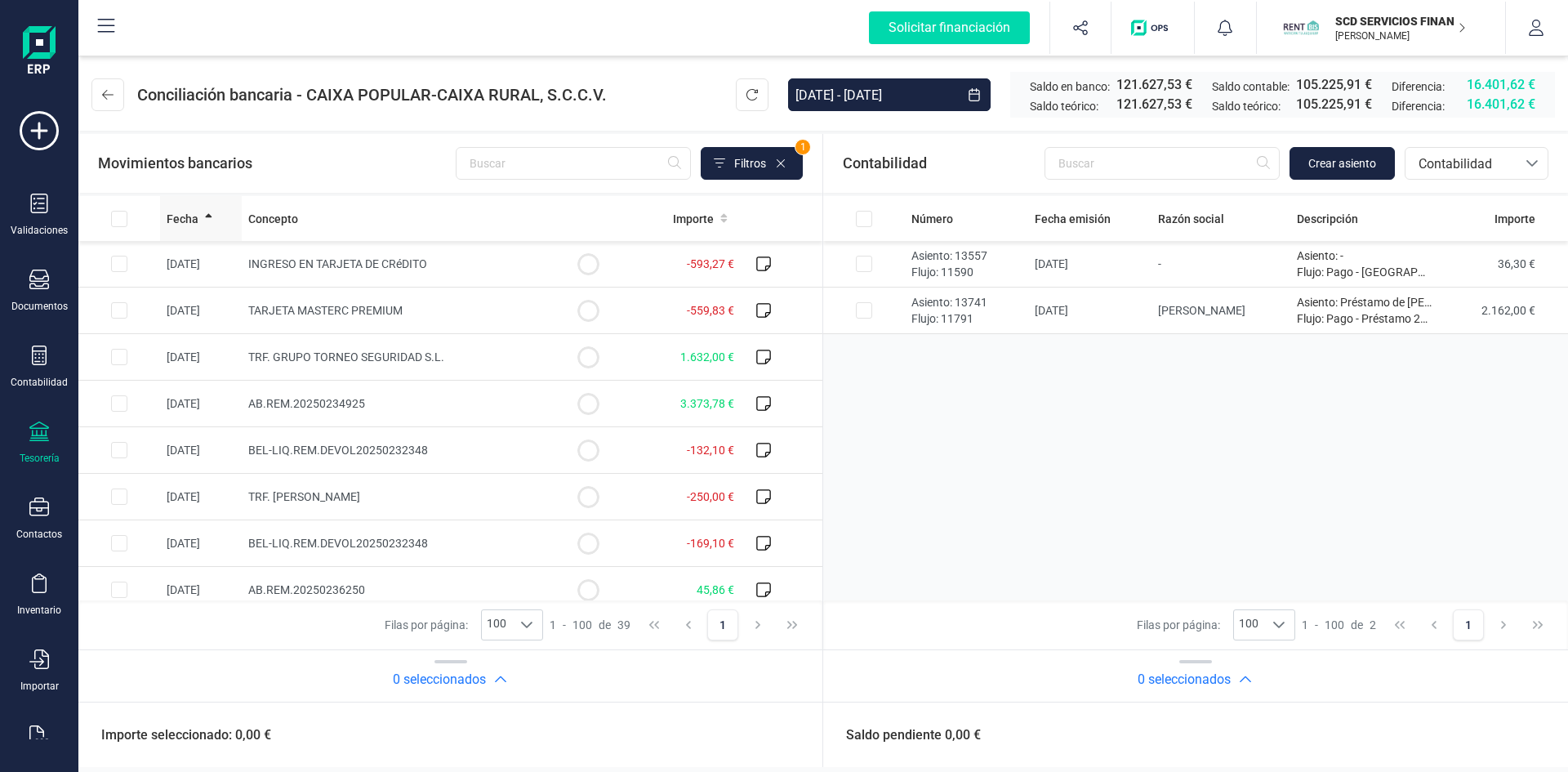
click at [193, 221] on span "Fecha" at bounding box center [182, 218] width 32 height 16
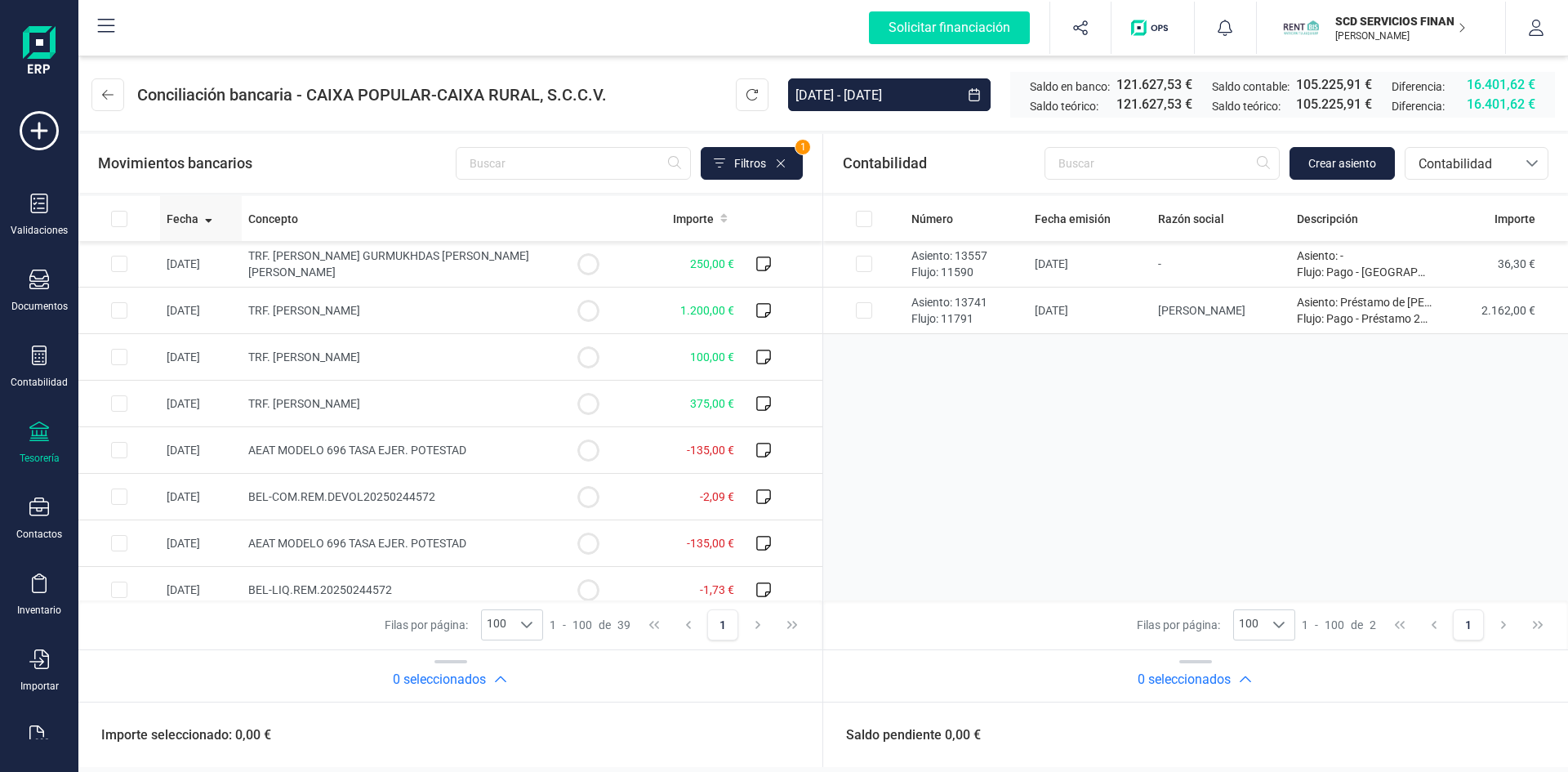
click at [193, 221] on span "Fecha" at bounding box center [182, 218] width 32 height 16
click at [195, 222] on span "Fecha" at bounding box center [182, 218] width 32 height 16
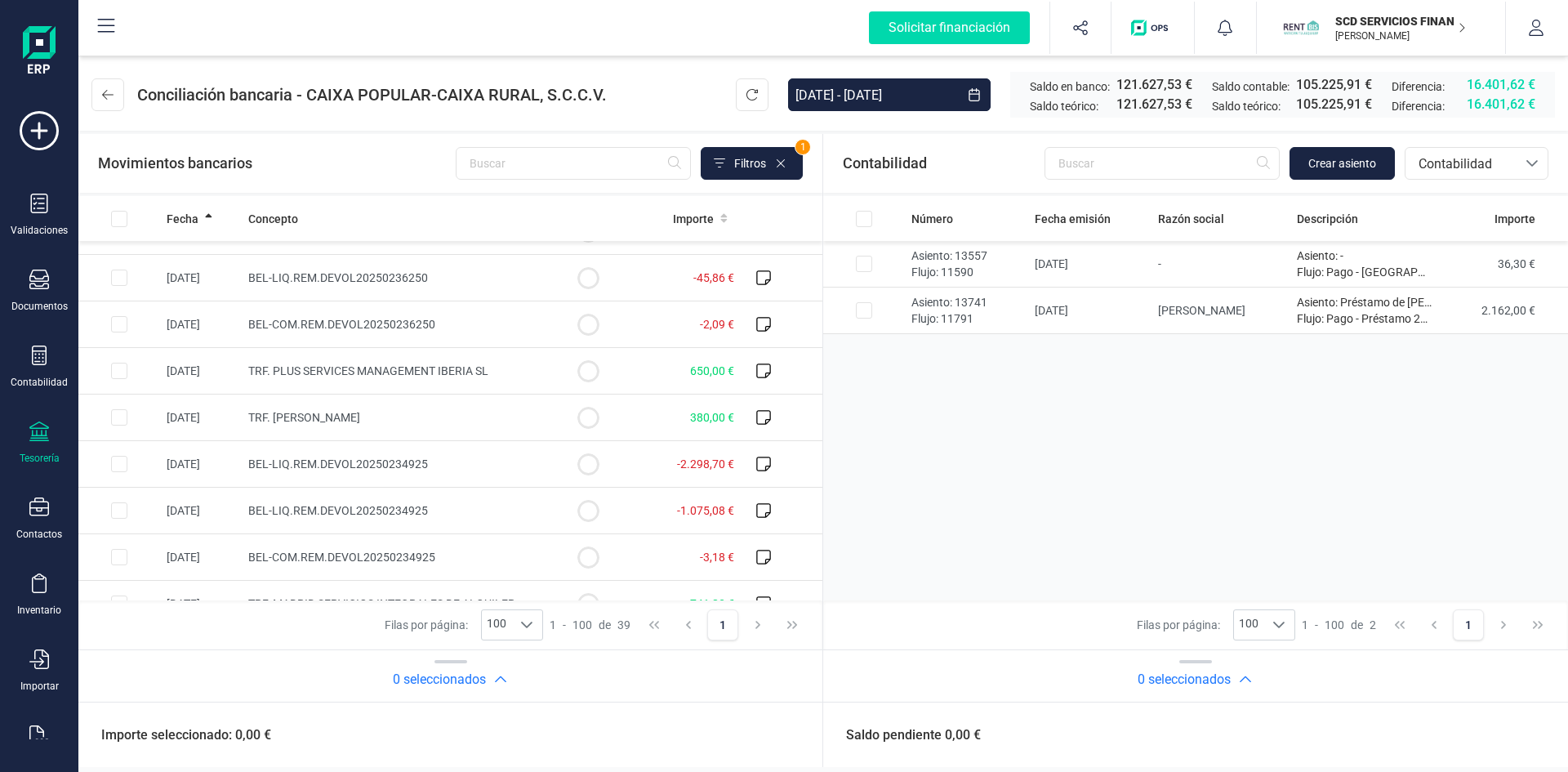
scroll to position [572, 0]
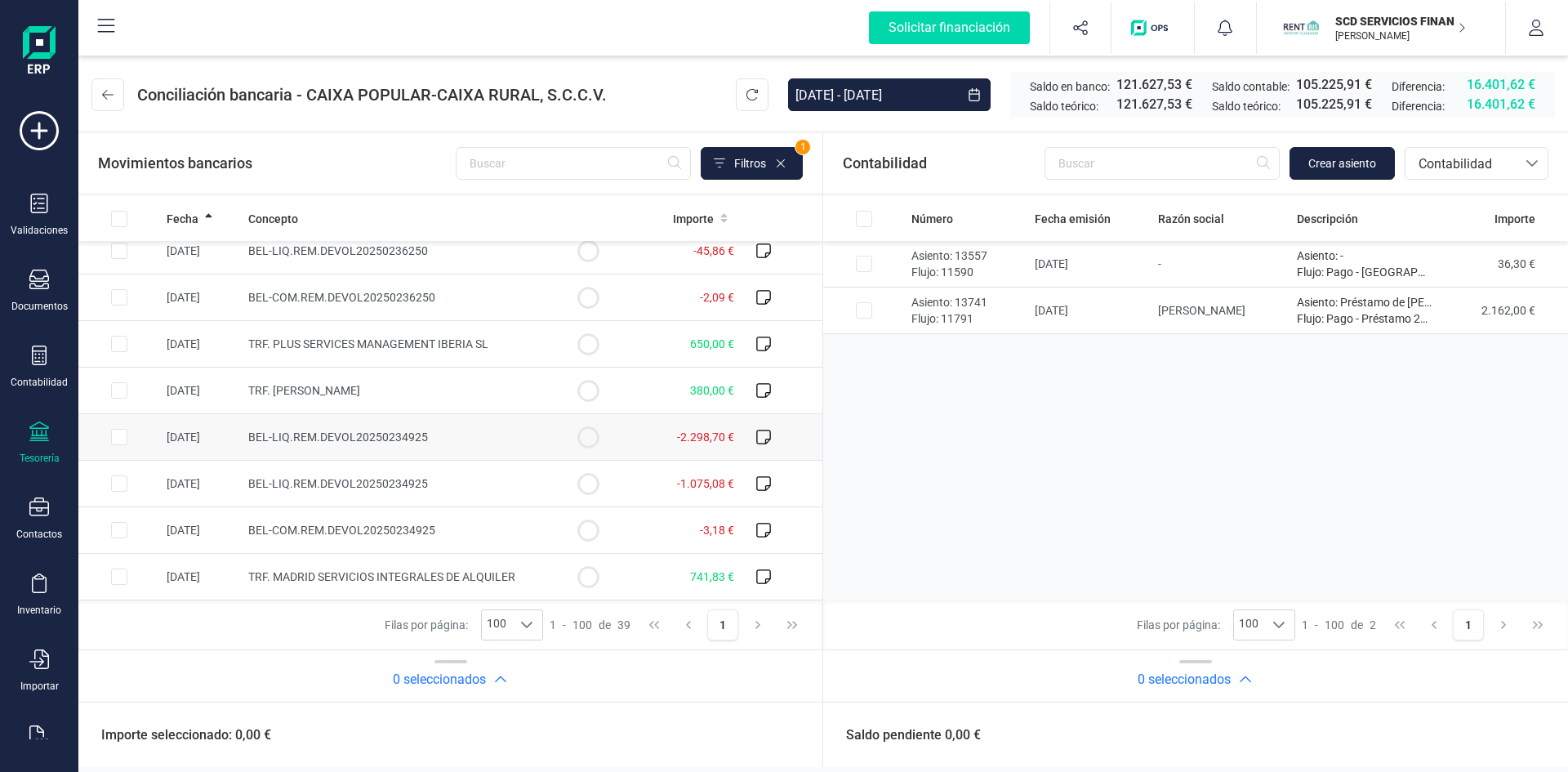
click at [124, 438] on input "Row Selected 6d78f383-ad64-4d29-b848-0bf8843b71f9" at bounding box center [119, 436] width 16 height 16
checkbox input "true"
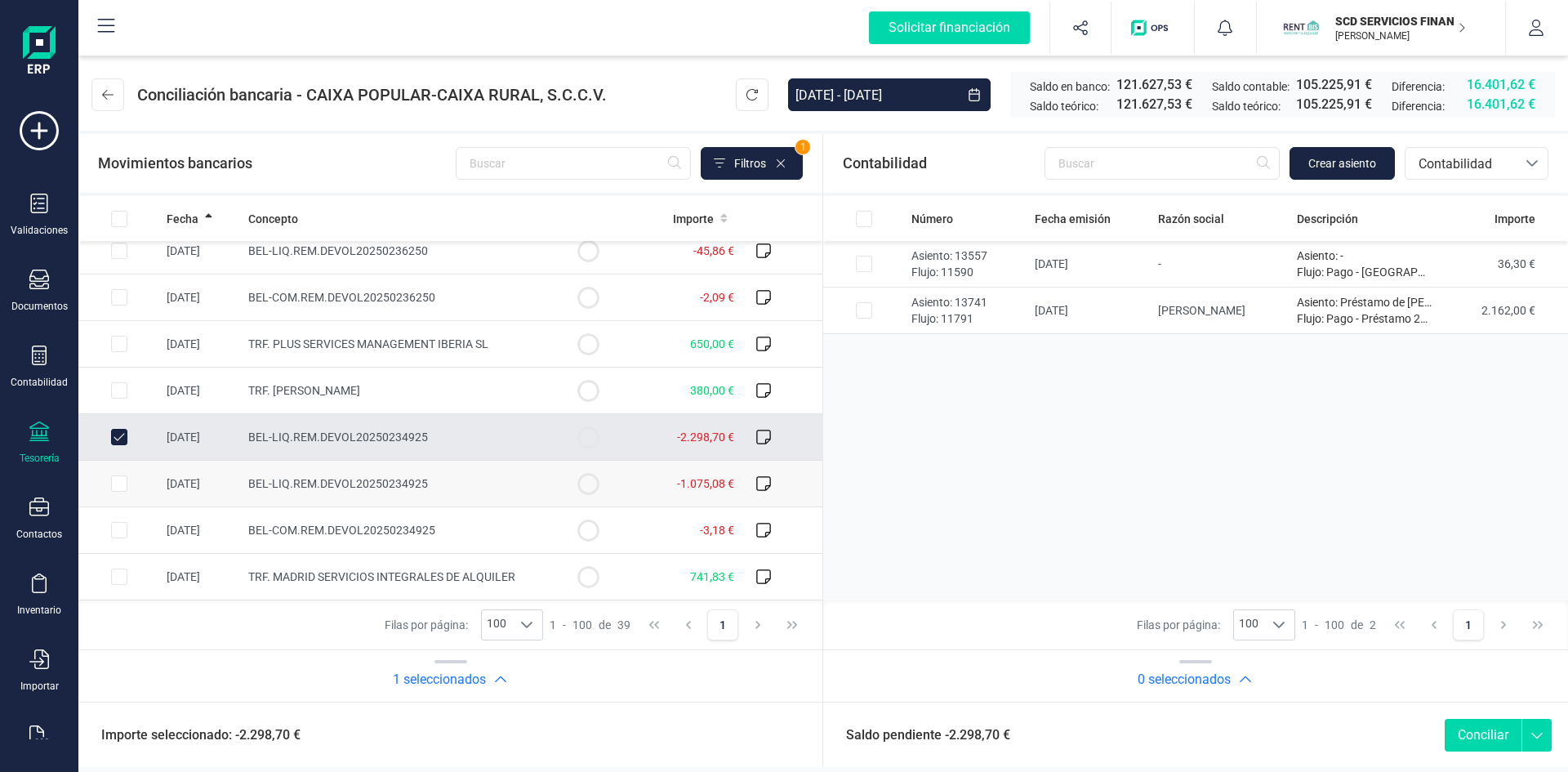
click at [119, 478] on input "Row Selected 98f715e2-a800-496b-ba73-19869961f37c" at bounding box center [119, 483] width 16 height 16
checkbox input "true"
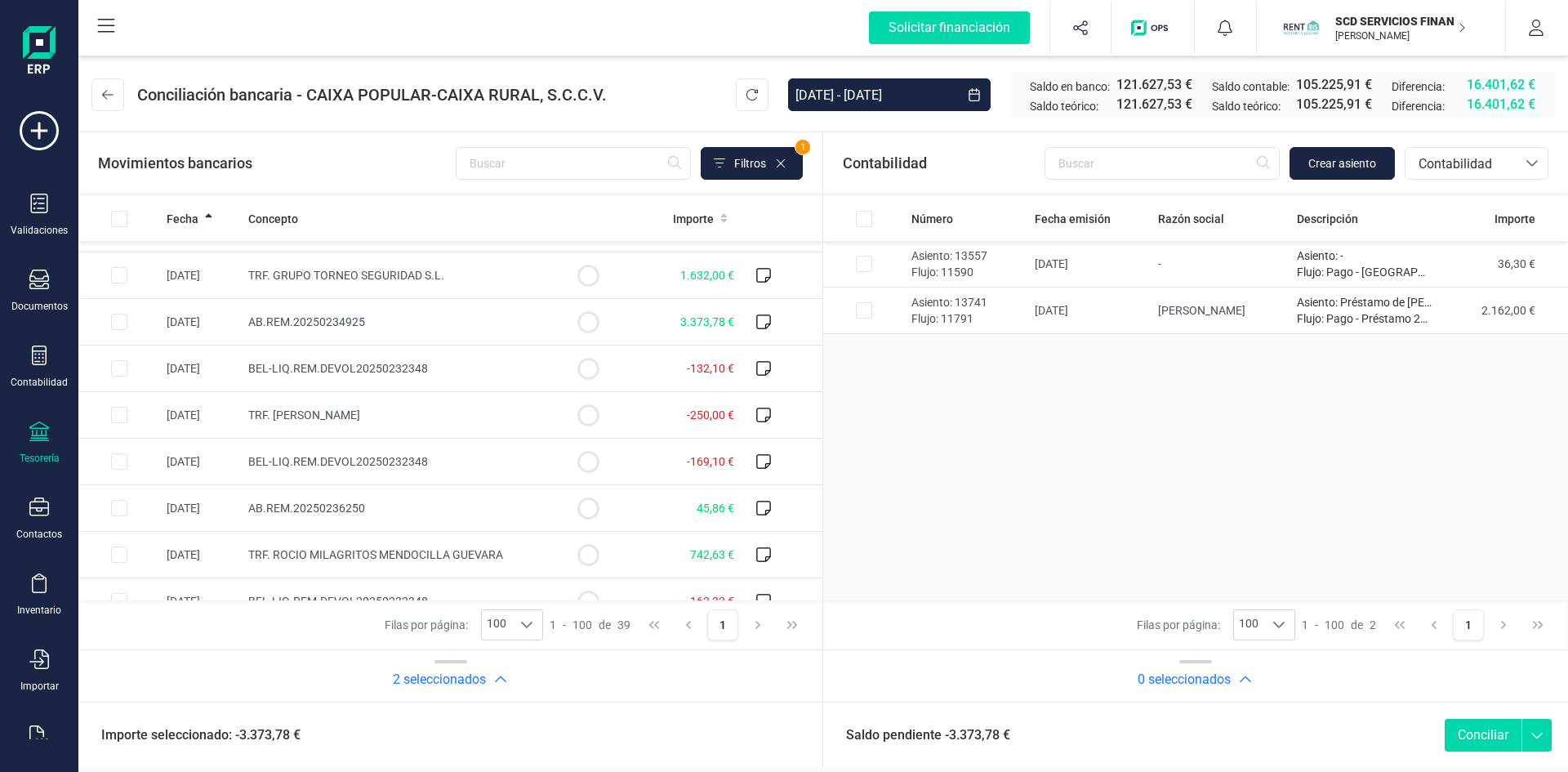
scroll to position [0, 0]
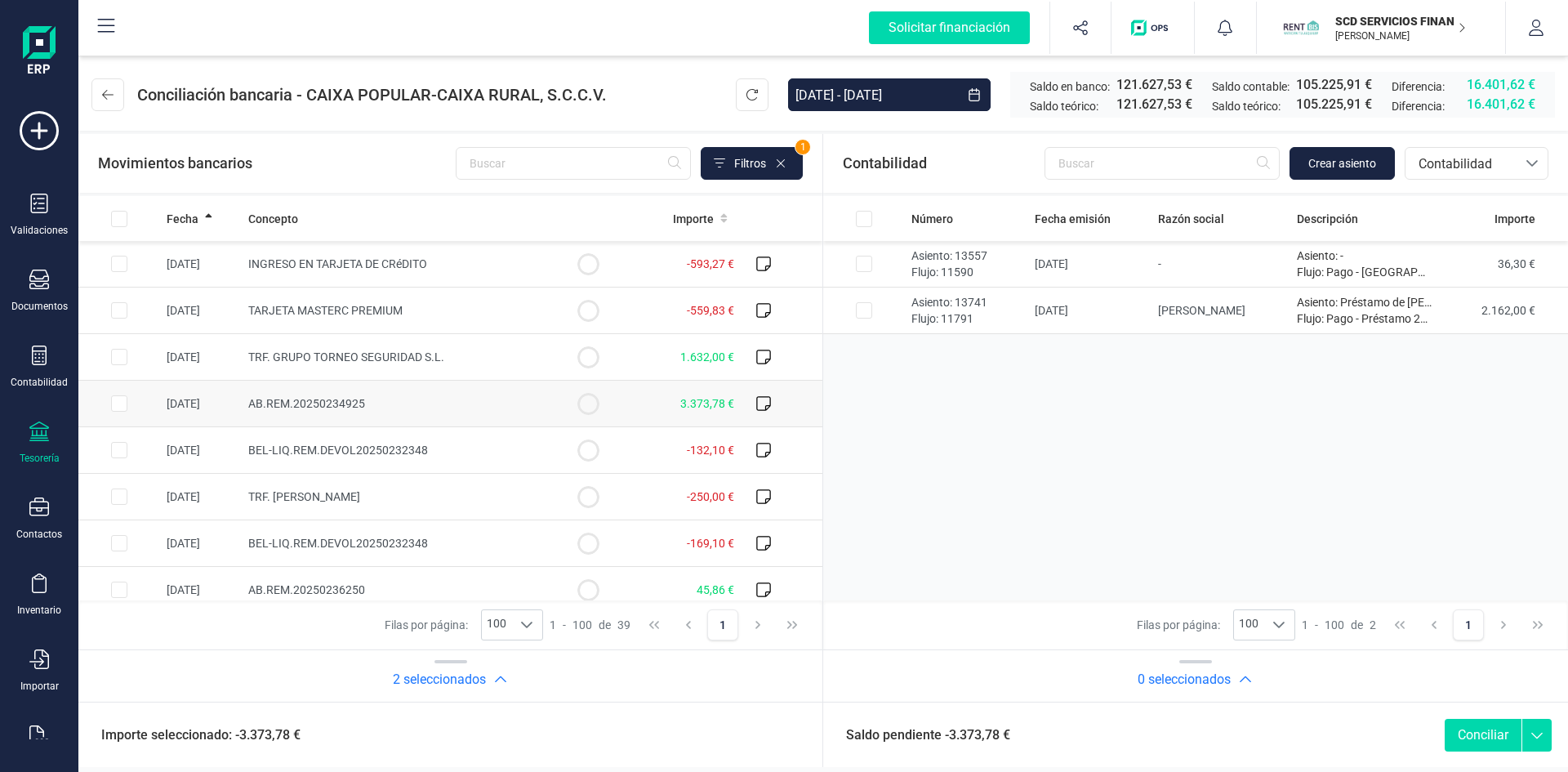
click at [121, 404] on input "Row Selected 8ebcaf61-984e-4bb9-82a8-a788bd947cb1" at bounding box center [119, 403] width 16 height 16
checkbox input "true"
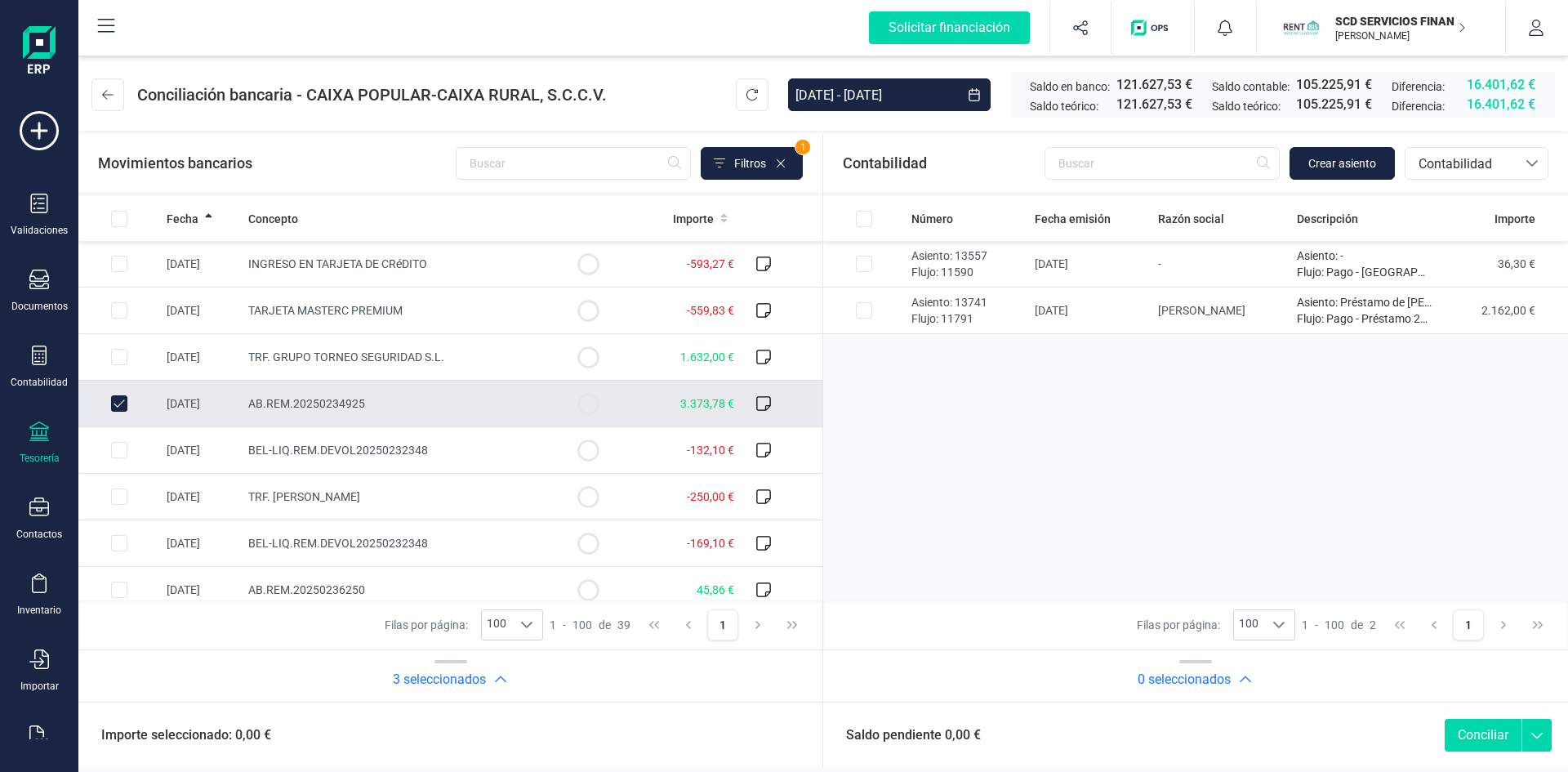
click at [1481, 735] on button "Conciliar" at bounding box center [1483, 735] width 76 height 33
click at [1480, 732] on button "Conciliar" at bounding box center [1483, 735] width 76 height 33
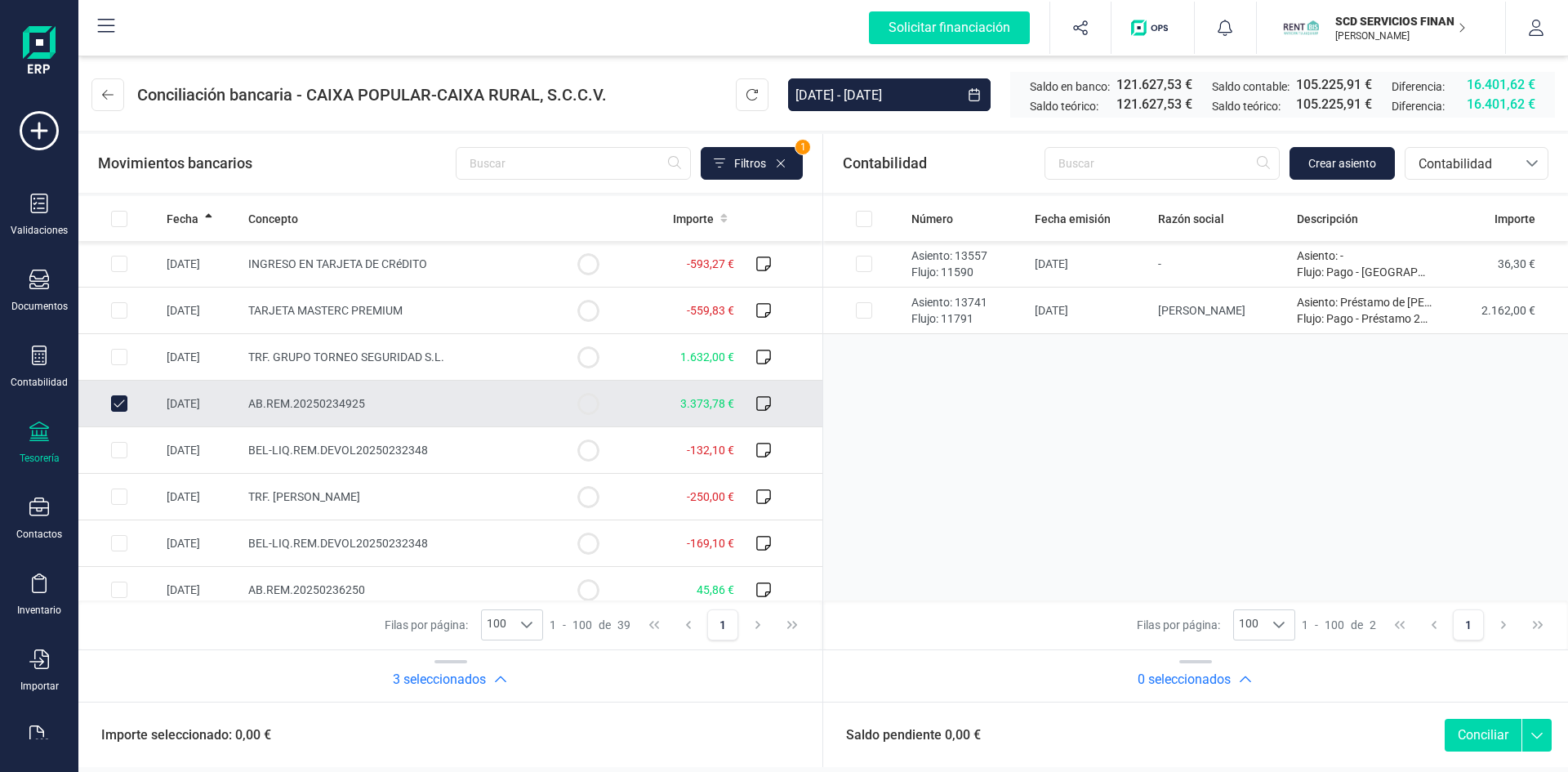
click at [1479, 732] on button "Conciliar" at bounding box center [1483, 735] width 76 height 33
click at [1121, 158] on input "text" at bounding box center [1163, 163] width 235 height 33
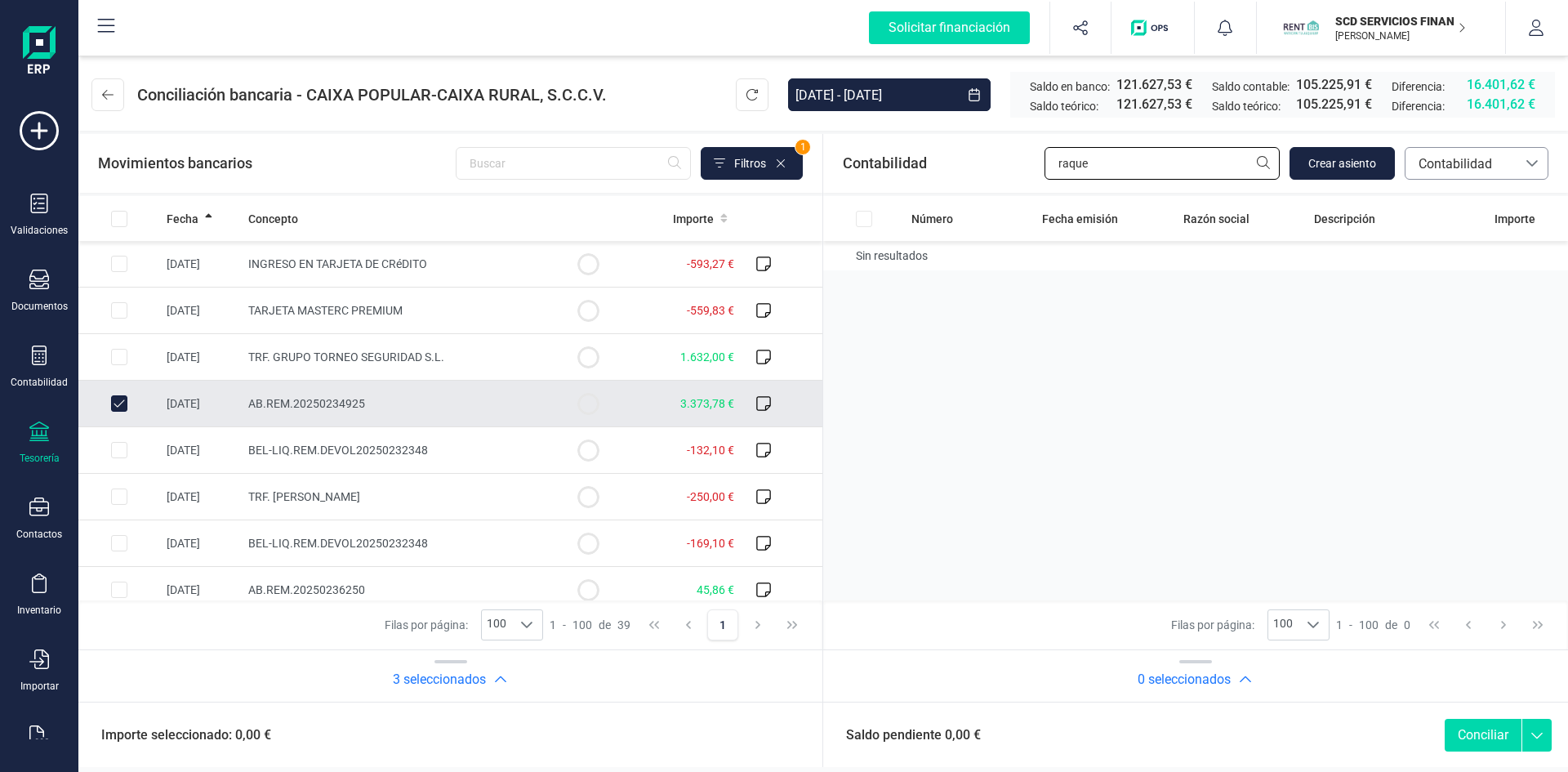
type input "raque"
click at [1445, 158] on span "Contabilidad" at bounding box center [1462, 164] width 98 height 20
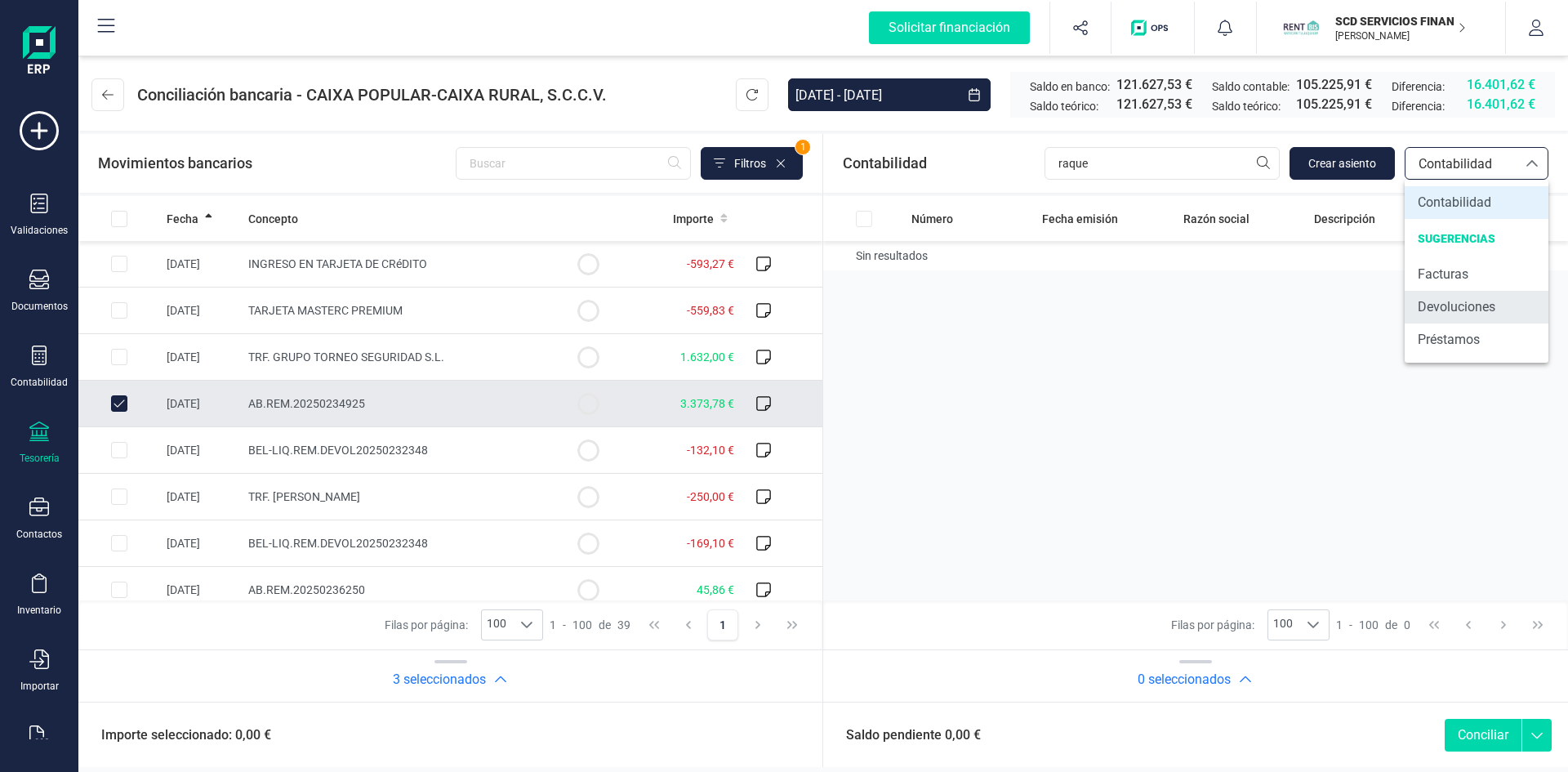
click at [1442, 312] on span "Devoluciones" at bounding box center [1456, 307] width 77 height 20
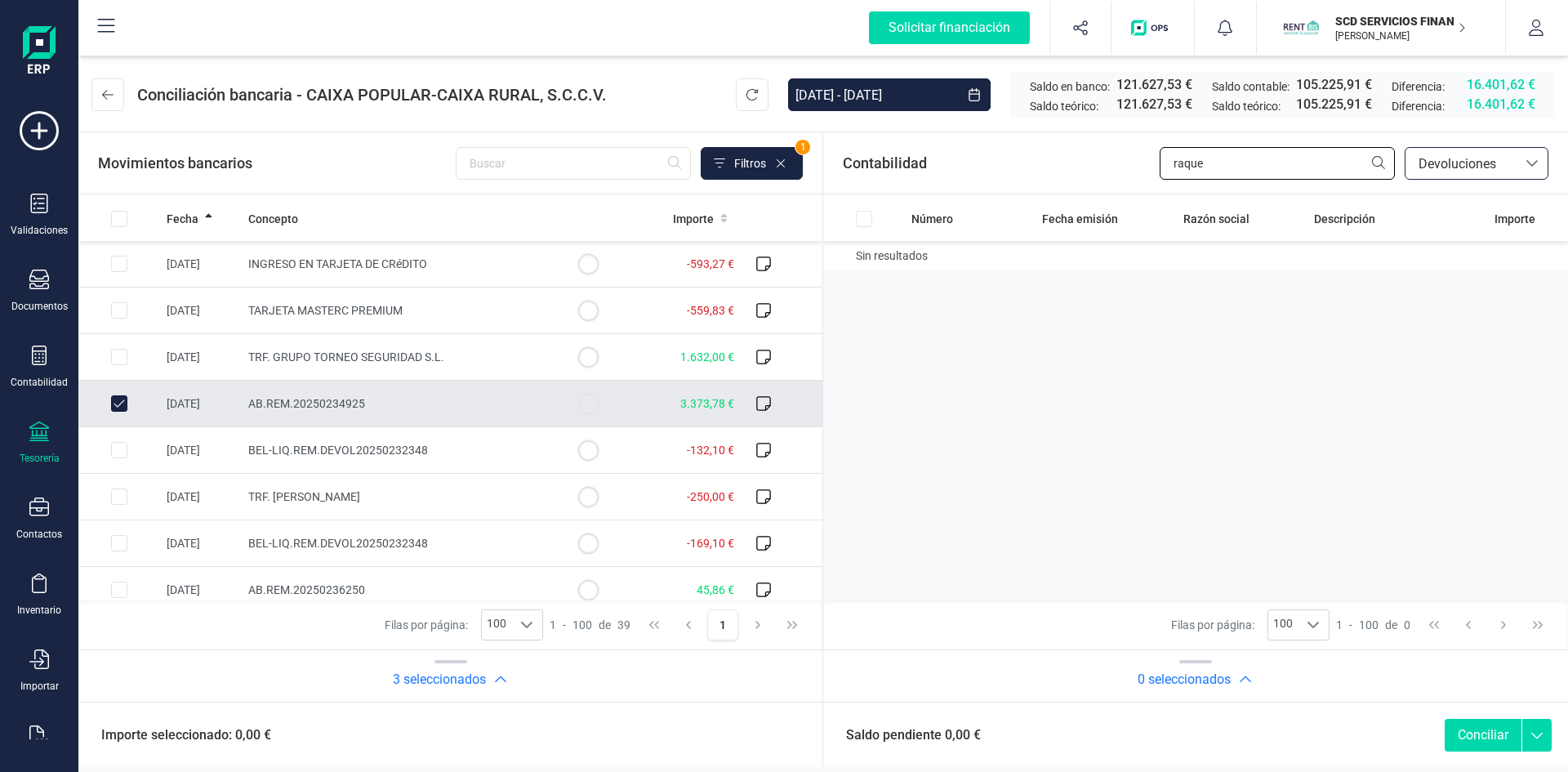
click at [1234, 167] on input "raque" at bounding box center [1278, 163] width 235 height 33
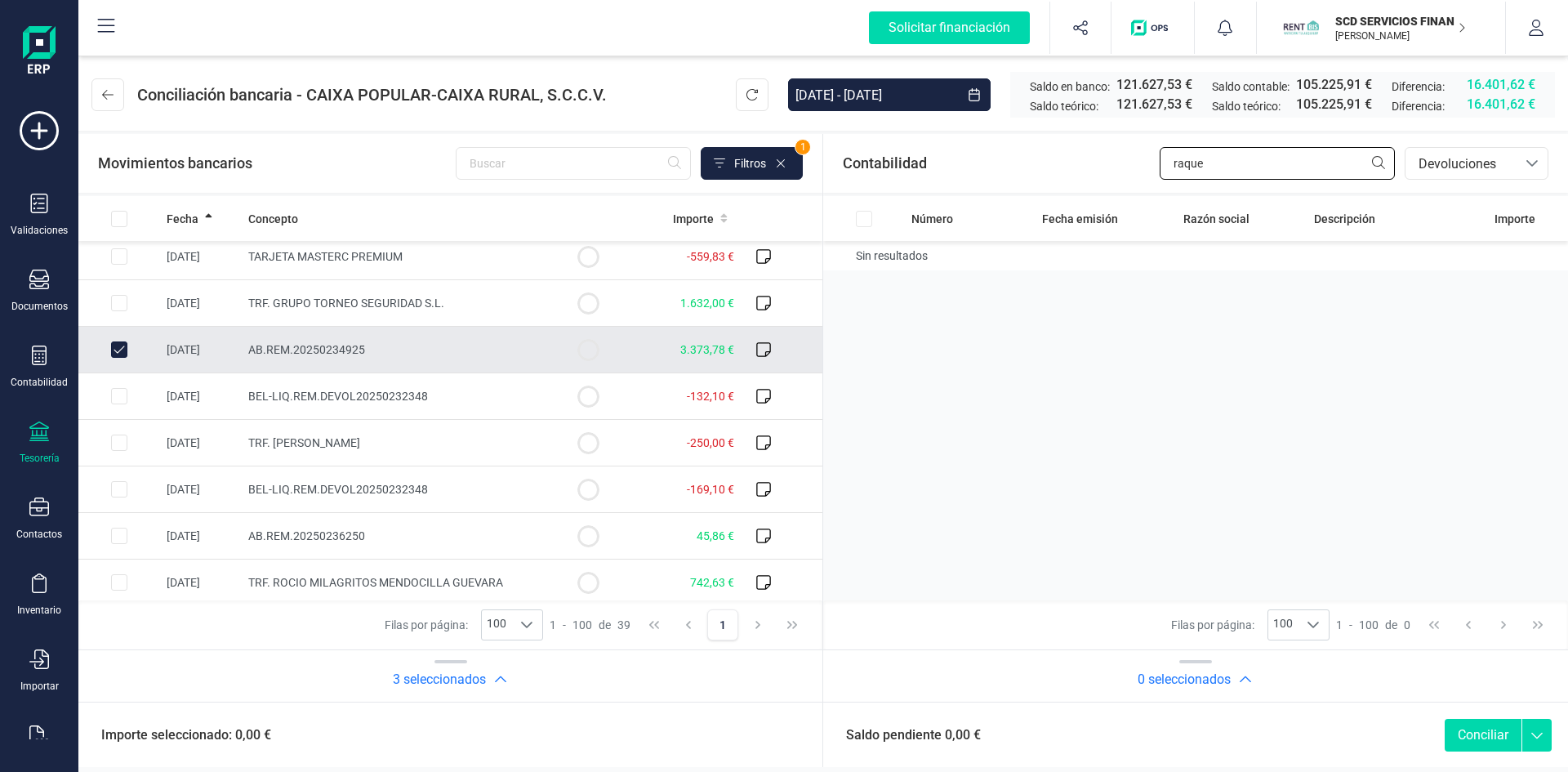
scroll to position [82, 0]
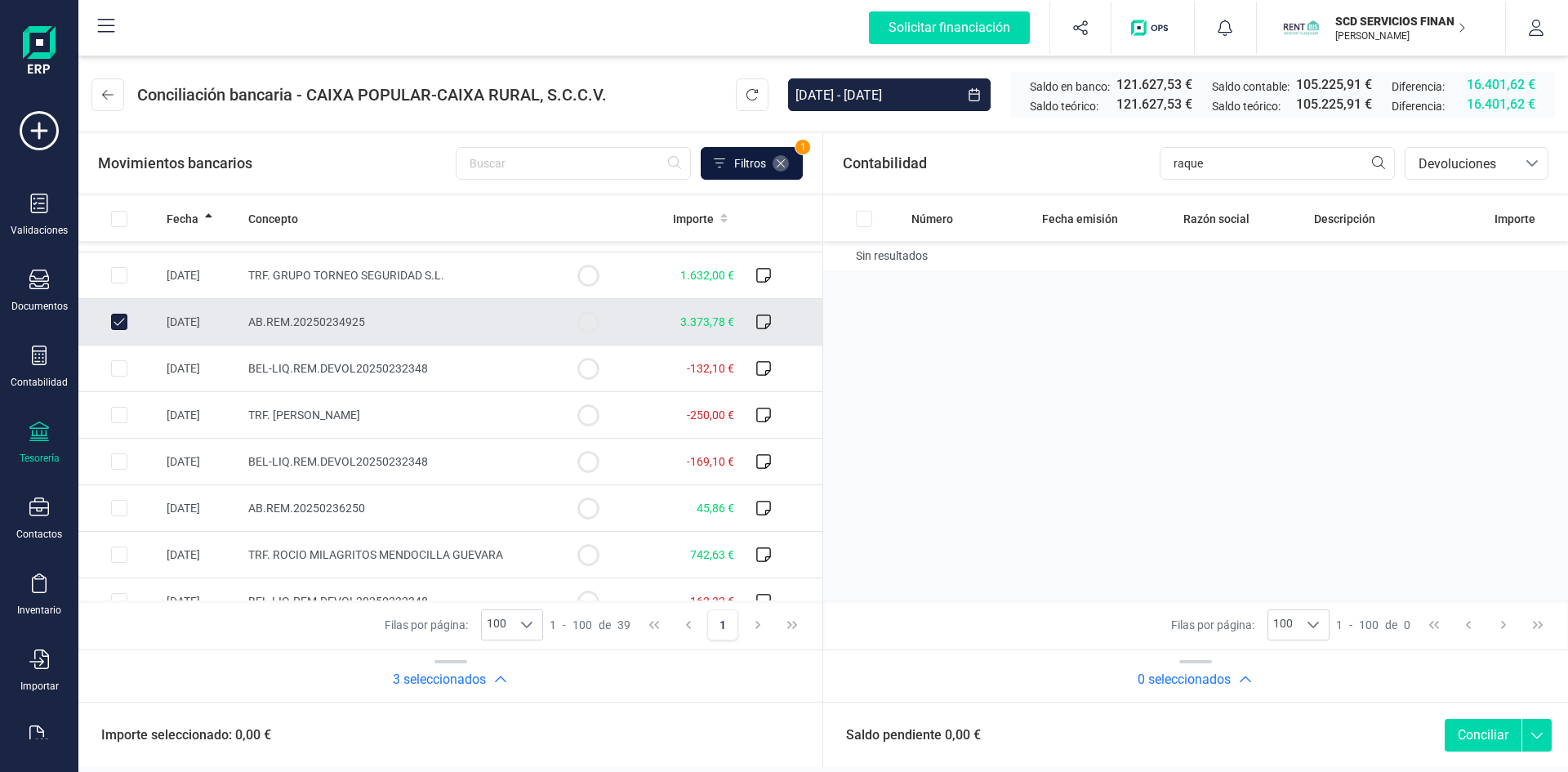
click at [776, 159] on icon at bounding box center [781, 163] width 13 height 13
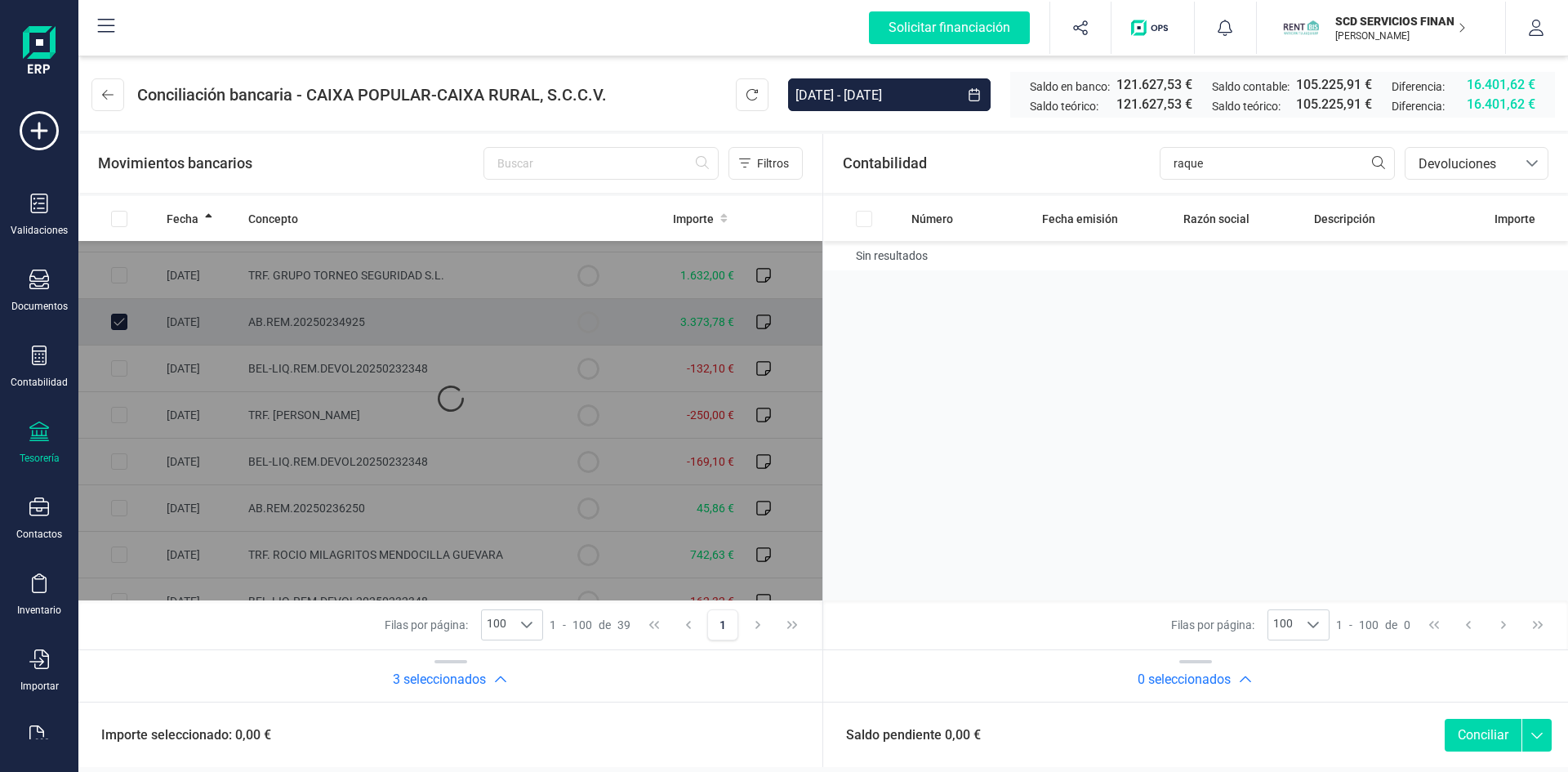
scroll to position [0, 0]
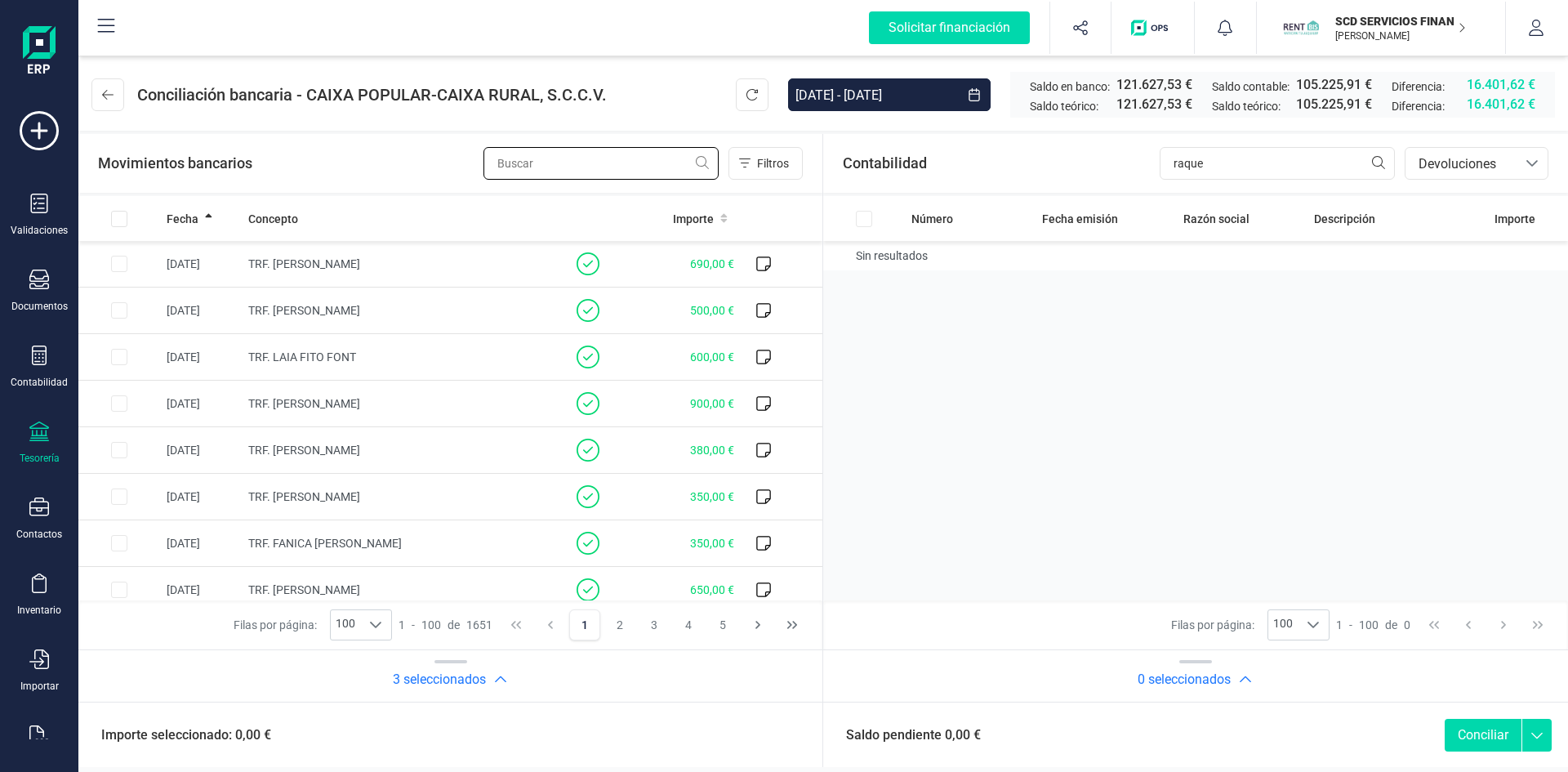
click at [637, 164] on input "text" at bounding box center [601, 163] width 235 height 33
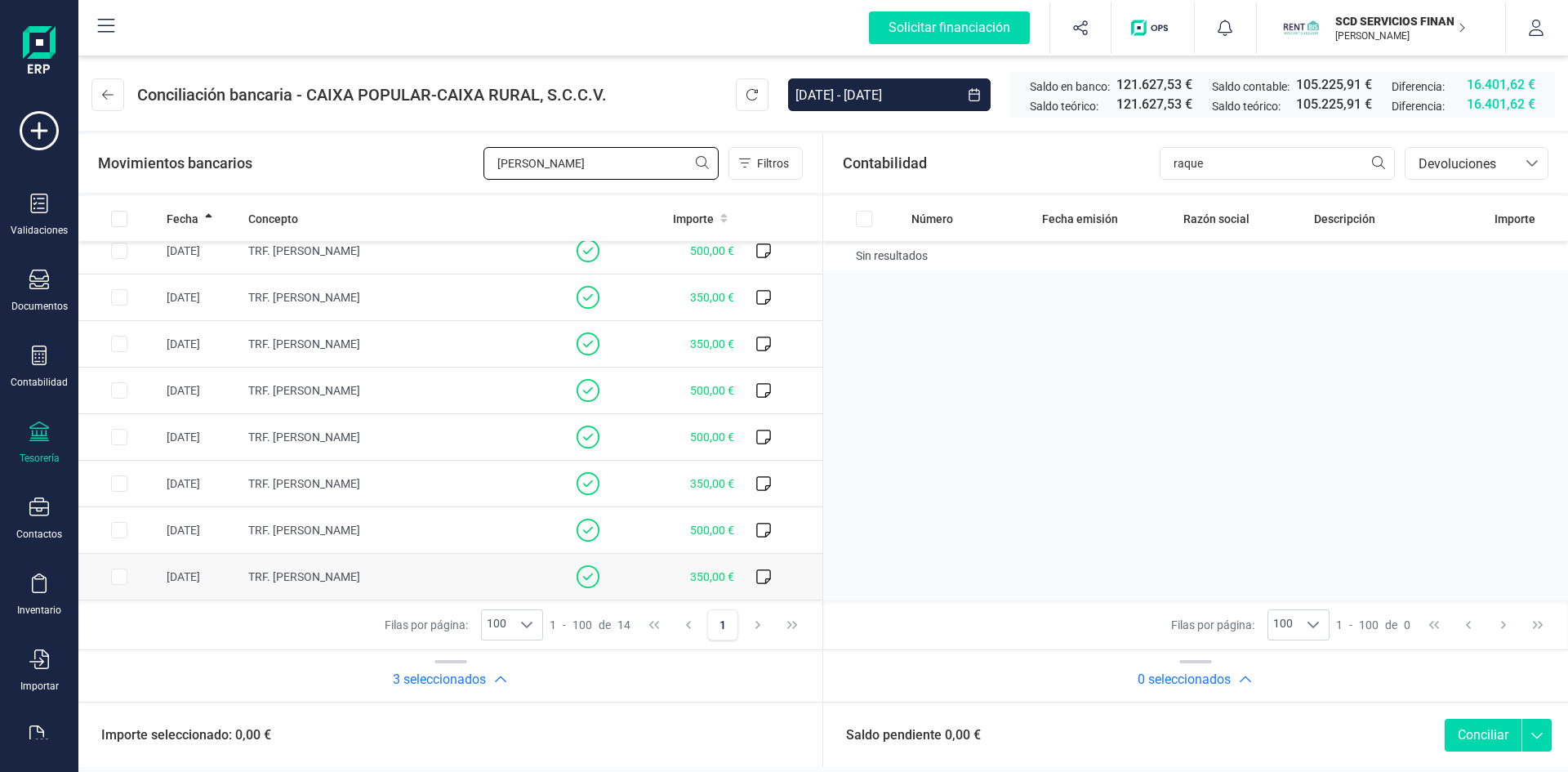
type input "lopez gil"
click at [690, 574] on span "350,00 €" at bounding box center [712, 576] width 44 height 13
checkbox input "true"
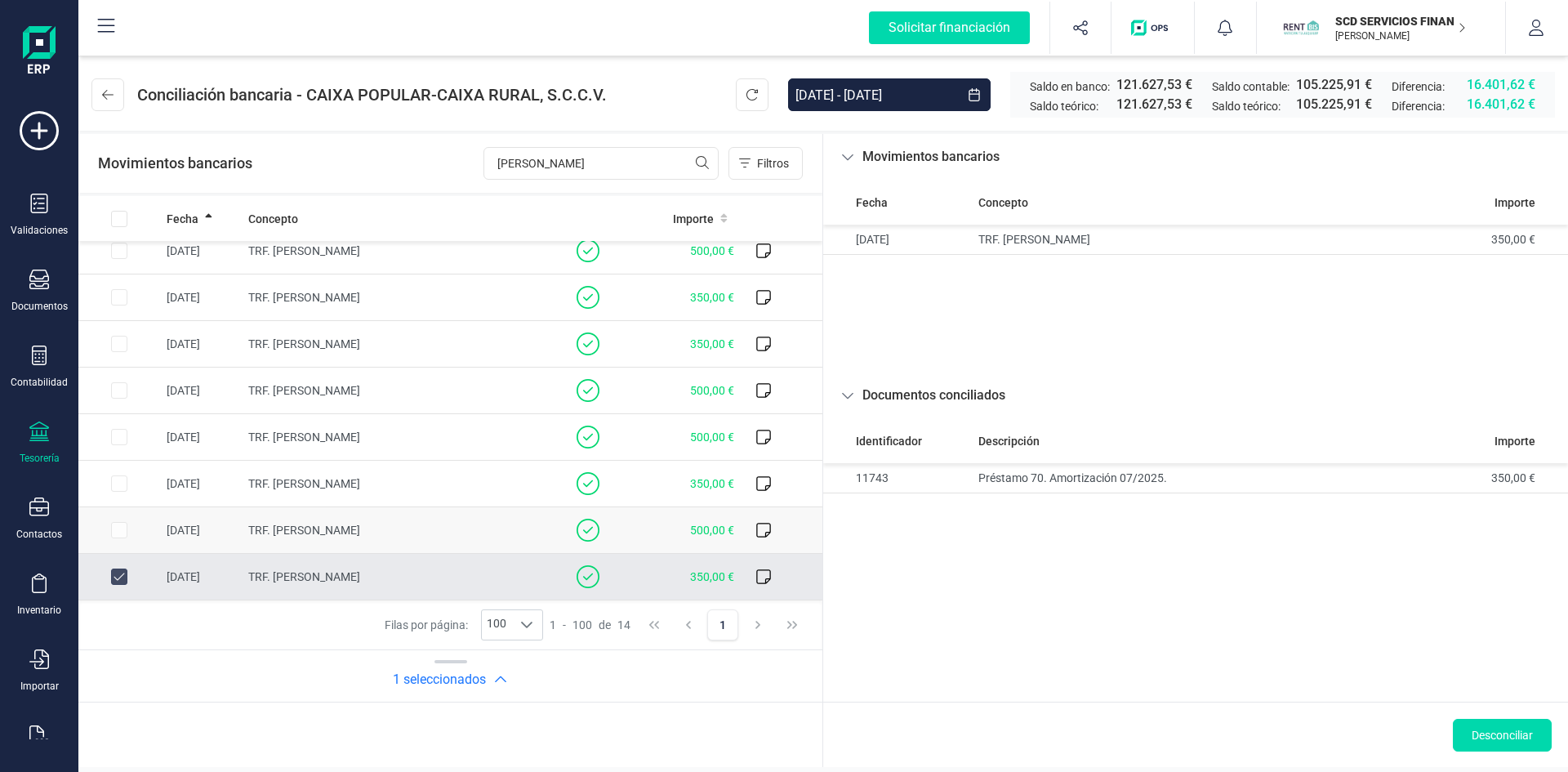
click at [690, 521] on td "500,00 €" at bounding box center [684, 531] width 112 height 46
checkbox input "true"
checkbox input "false"
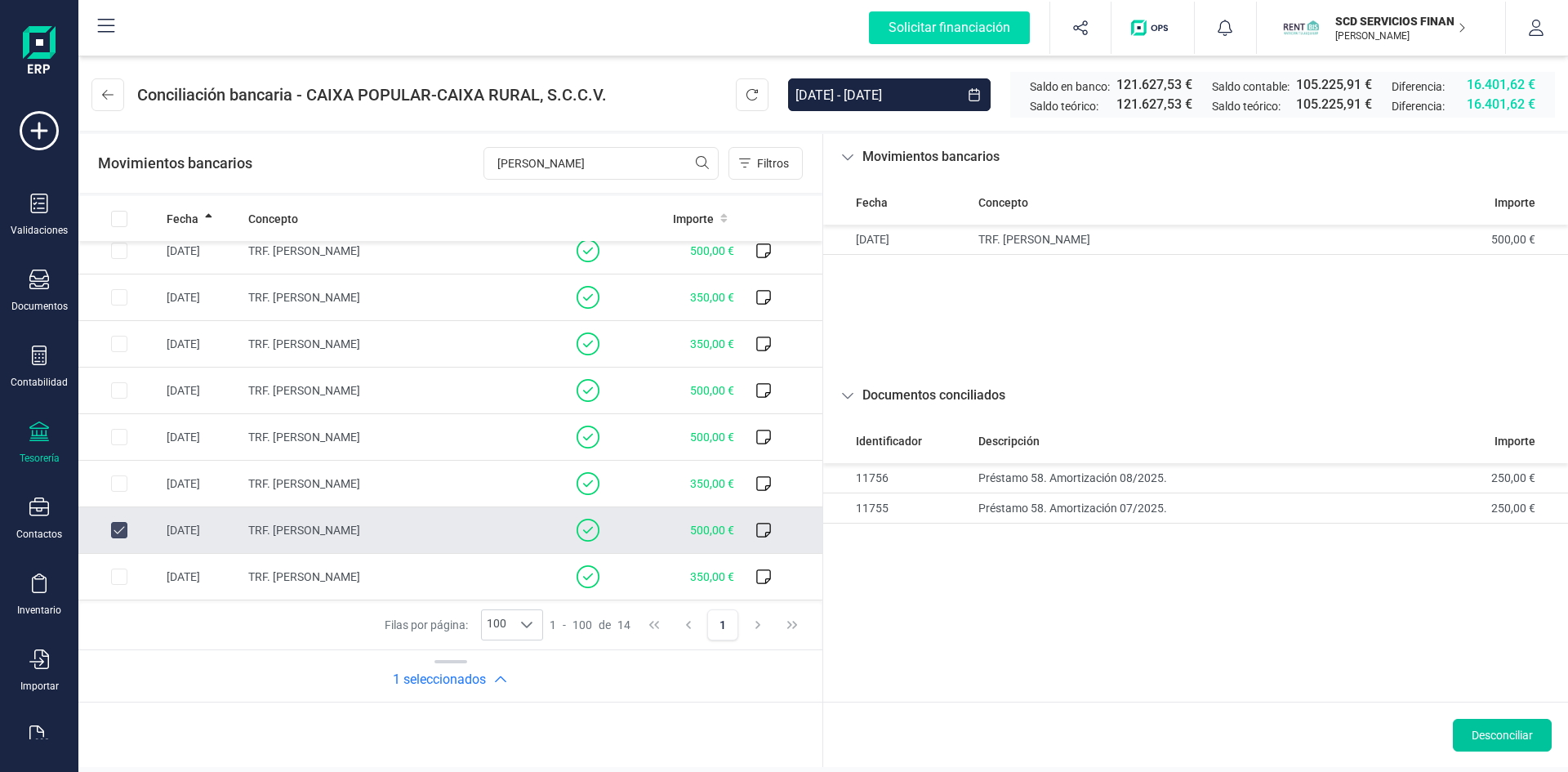
click at [1499, 729] on span "Desconciliar" at bounding box center [1502, 735] width 61 height 16
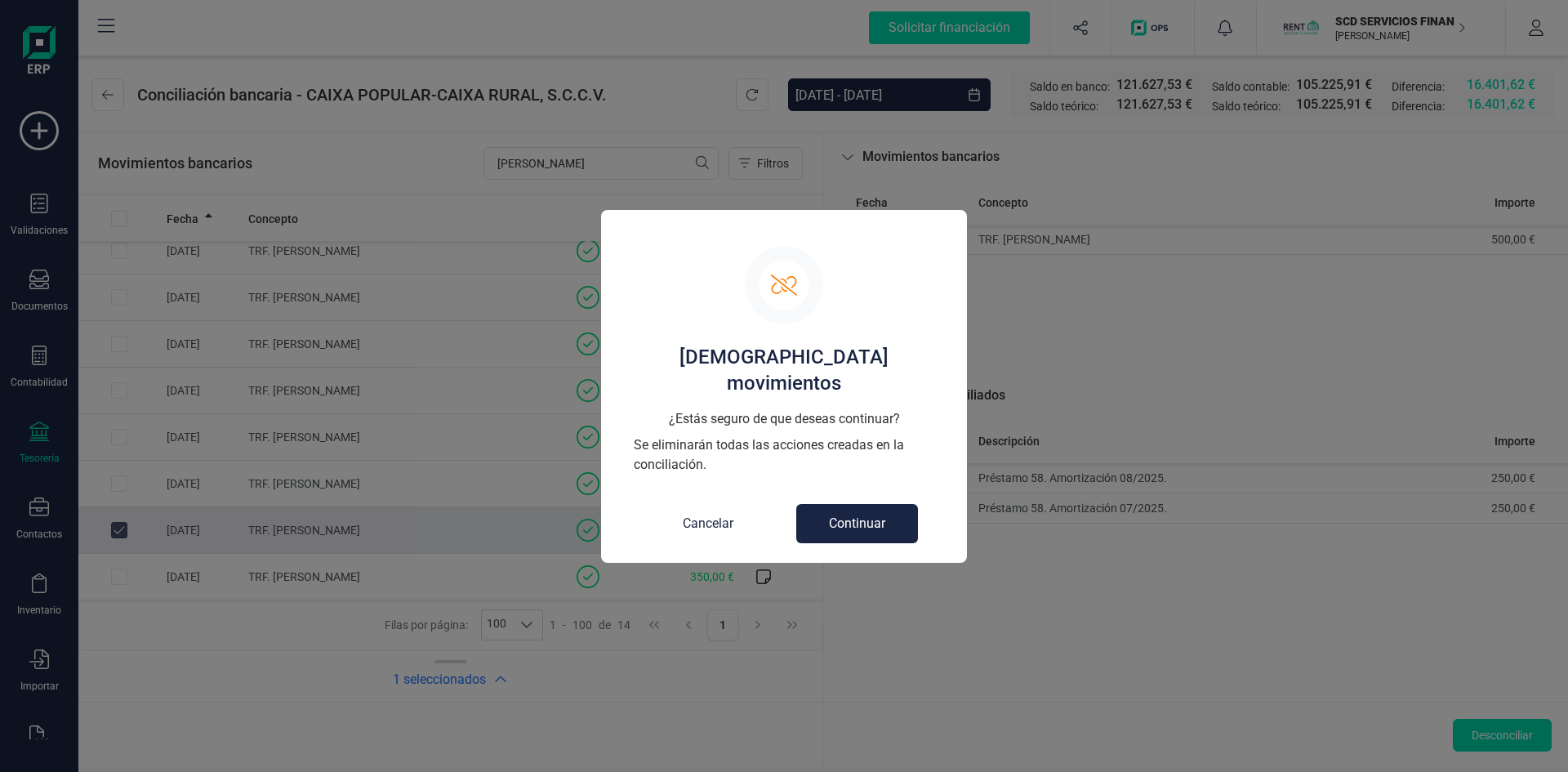
click at [865, 504] on button "Continuar" at bounding box center [857, 524] width 122 height 40
checkbox input "false"
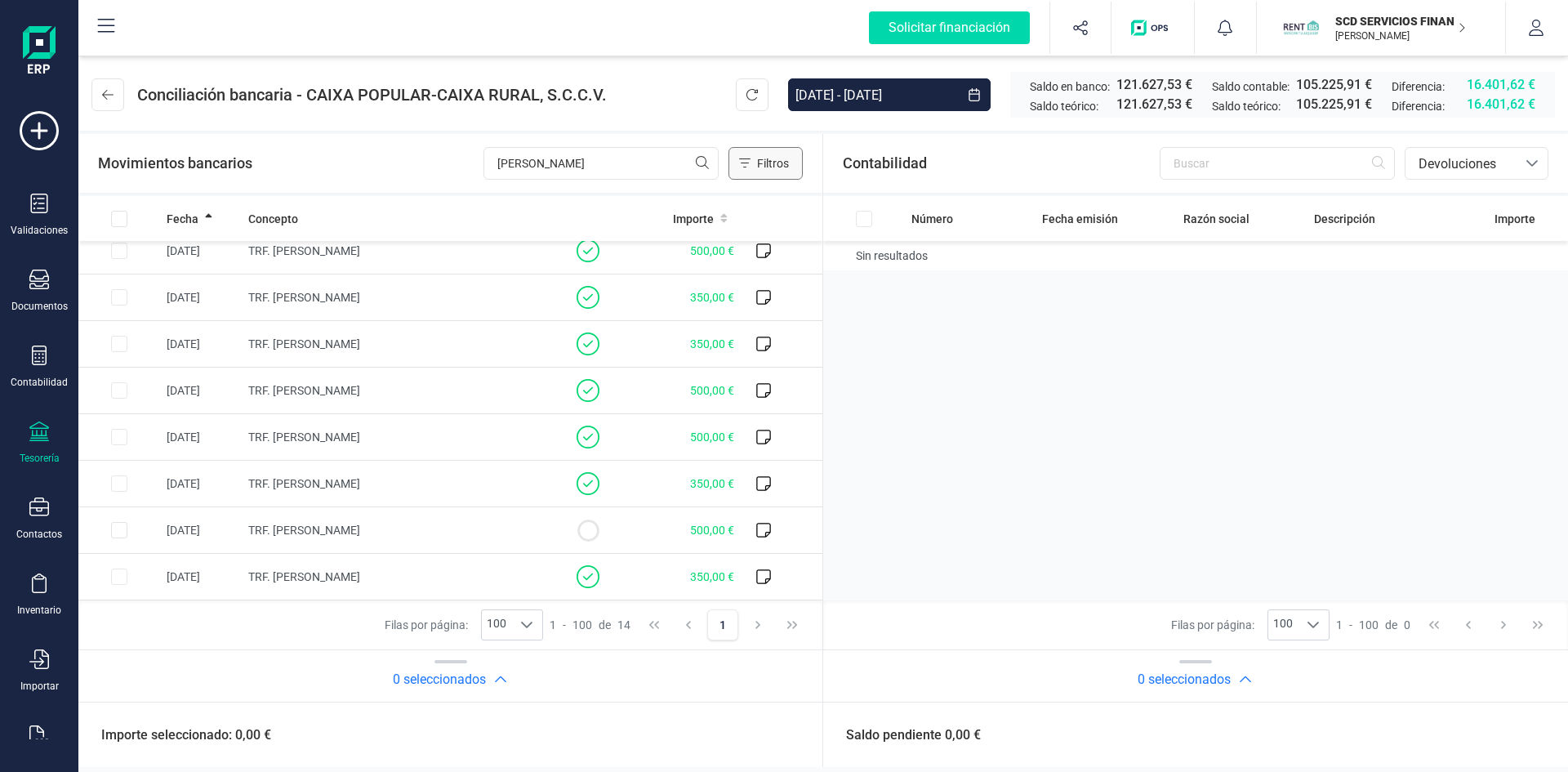
click at [749, 164] on icon "Filtros" at bounding box center [744, 163] width 11 height 13
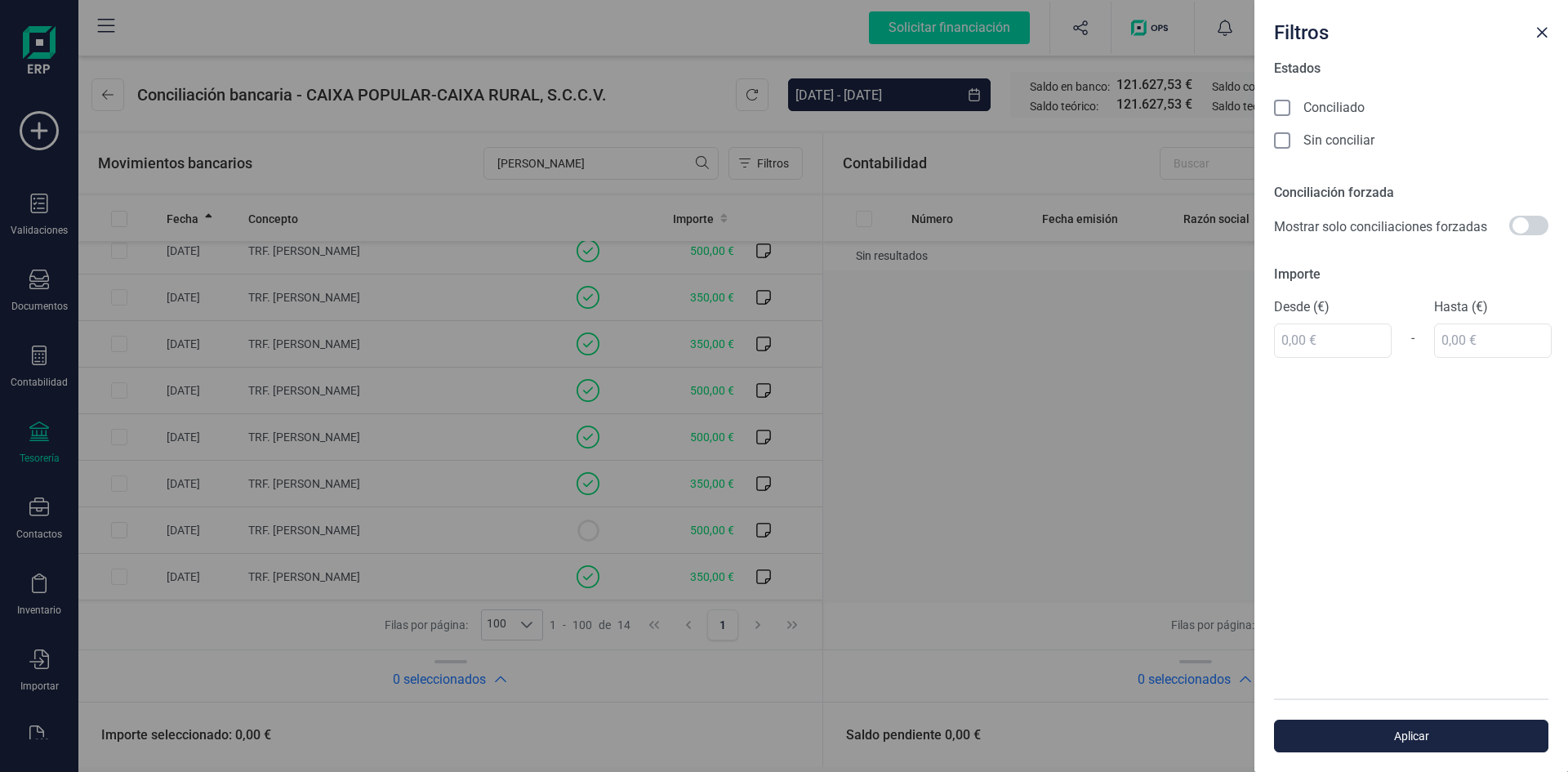
click at [1291, 142] on icon at bounding box center [1284, 142] width 16 height 16
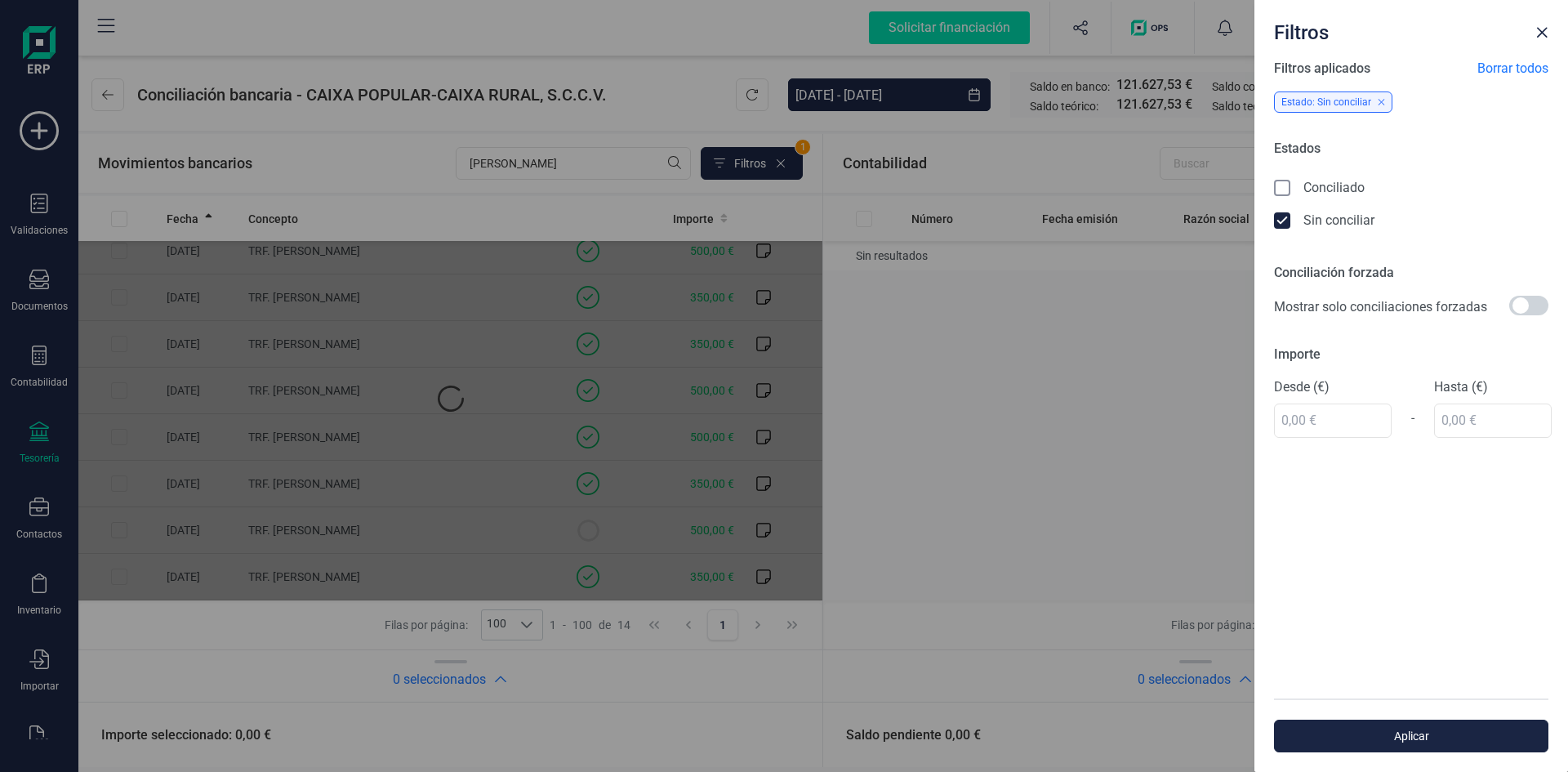
scroll to position [0, 0]
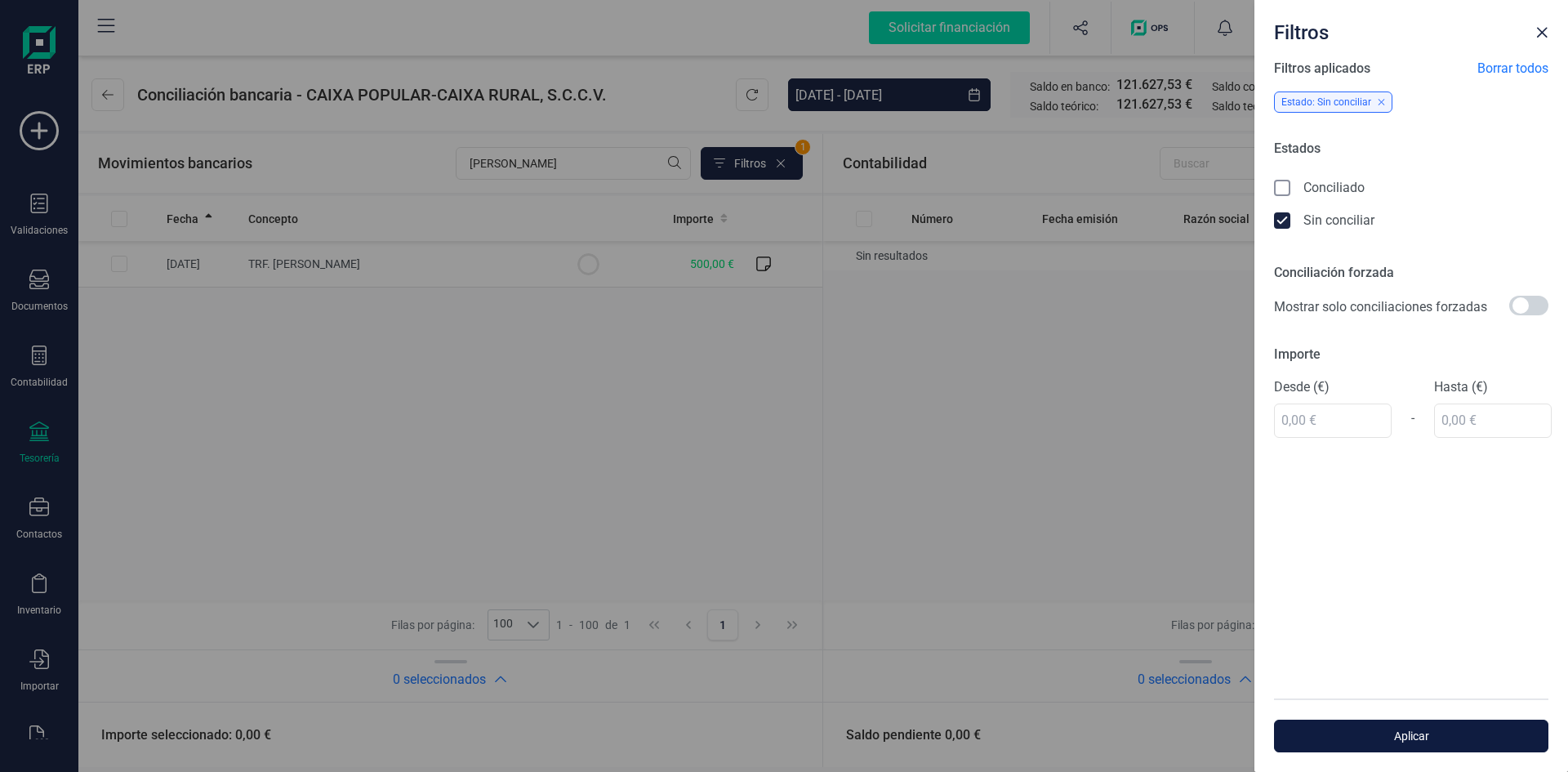
drag, startPoint x: 1452, startPoint y: 735, endPoint x: 1444, endPoint y: 720, distance: 17.0
click at [1452, 734] on span "Aplicar" at bounding box center [1412, 736] width 237 height 16
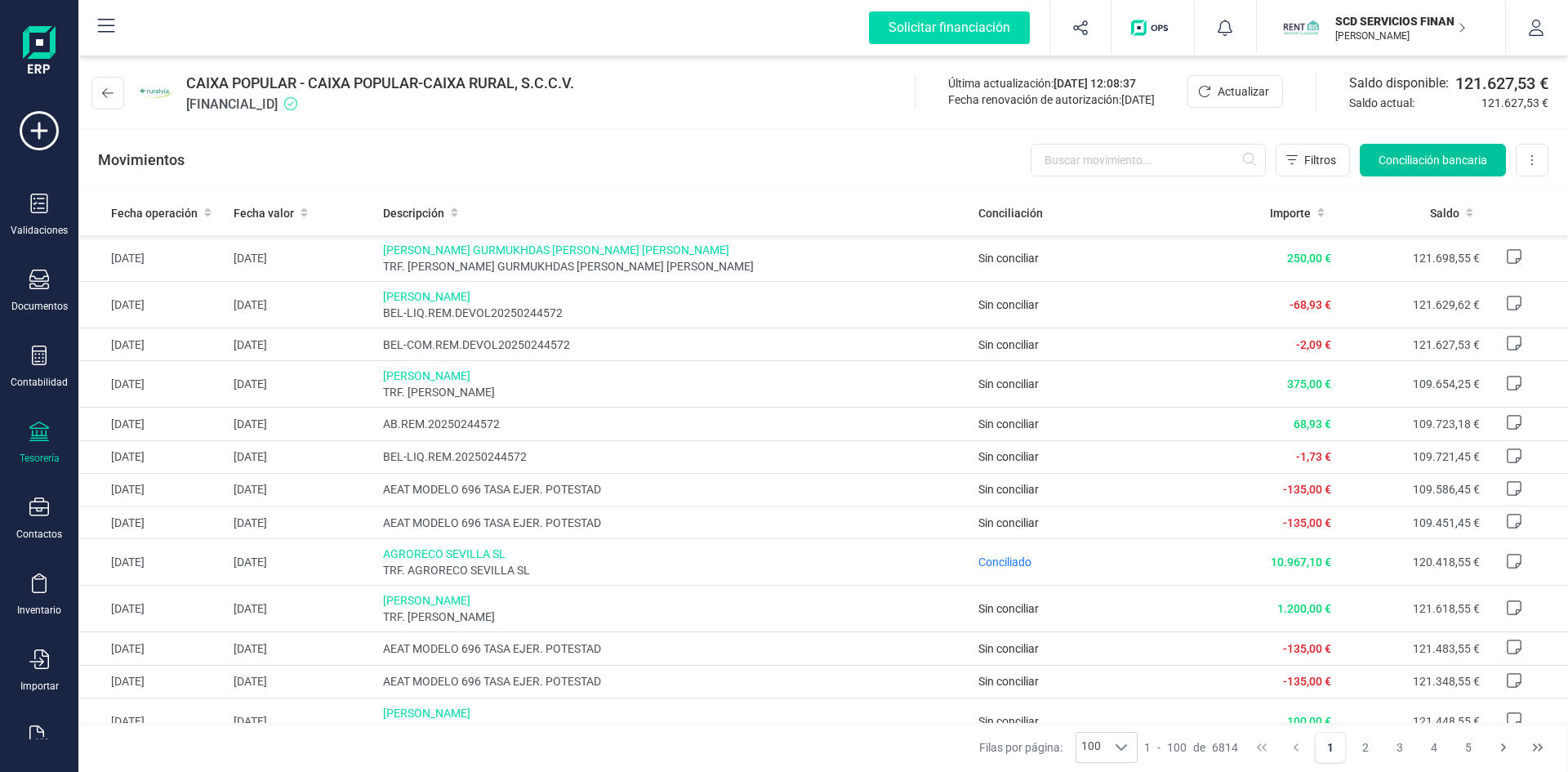
click at [1430, 153] on span "Conciliación bancaria" at bounding box center [1433, 160] width 109 height 16
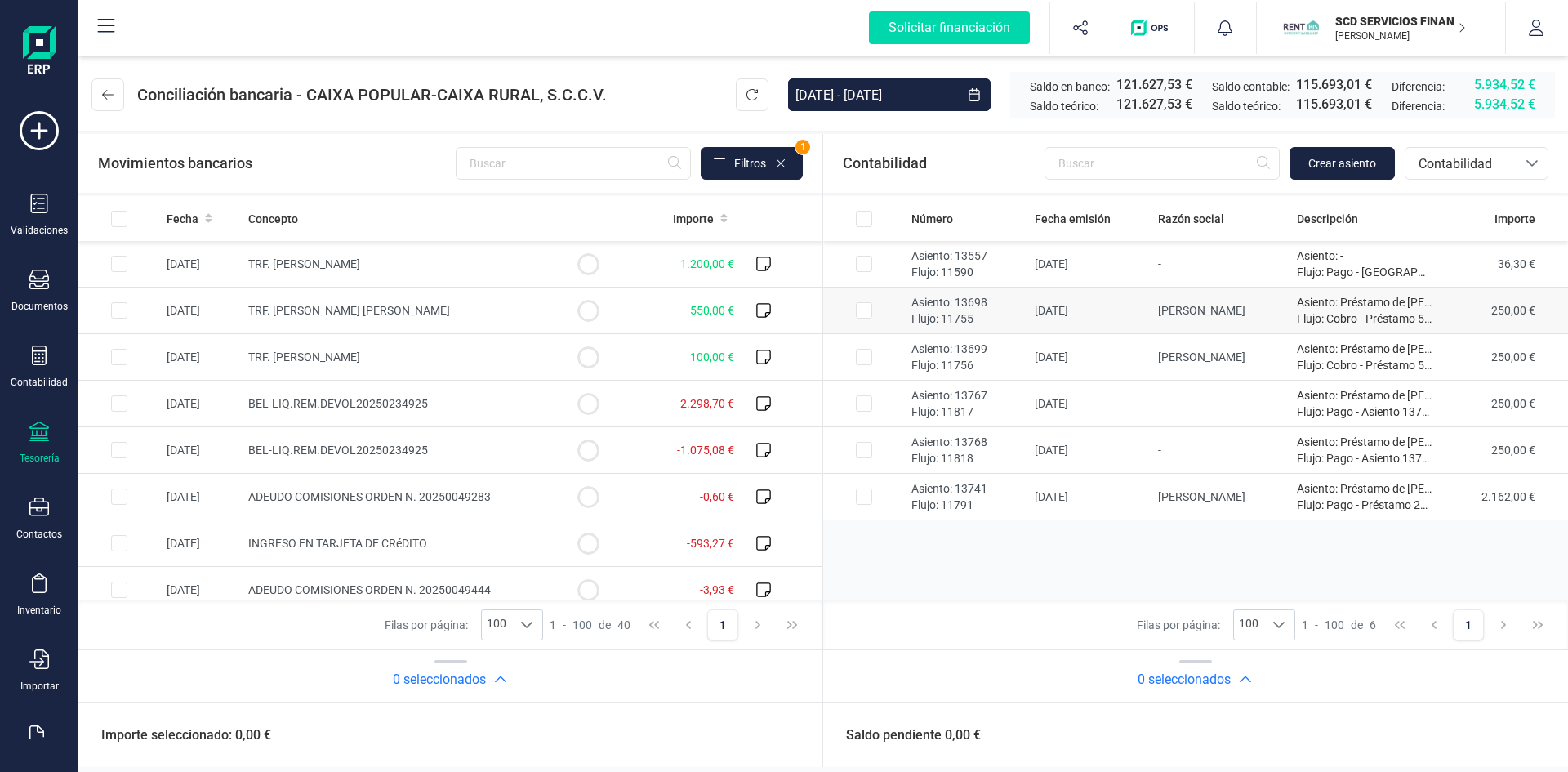
click at [868, 310] on input "Row Selected 4ddc0a5c-b708-48c5-95f5-b44c21c0b2b5" at bounding box center [864, 310] width 16 height 16
checkbox input "true"
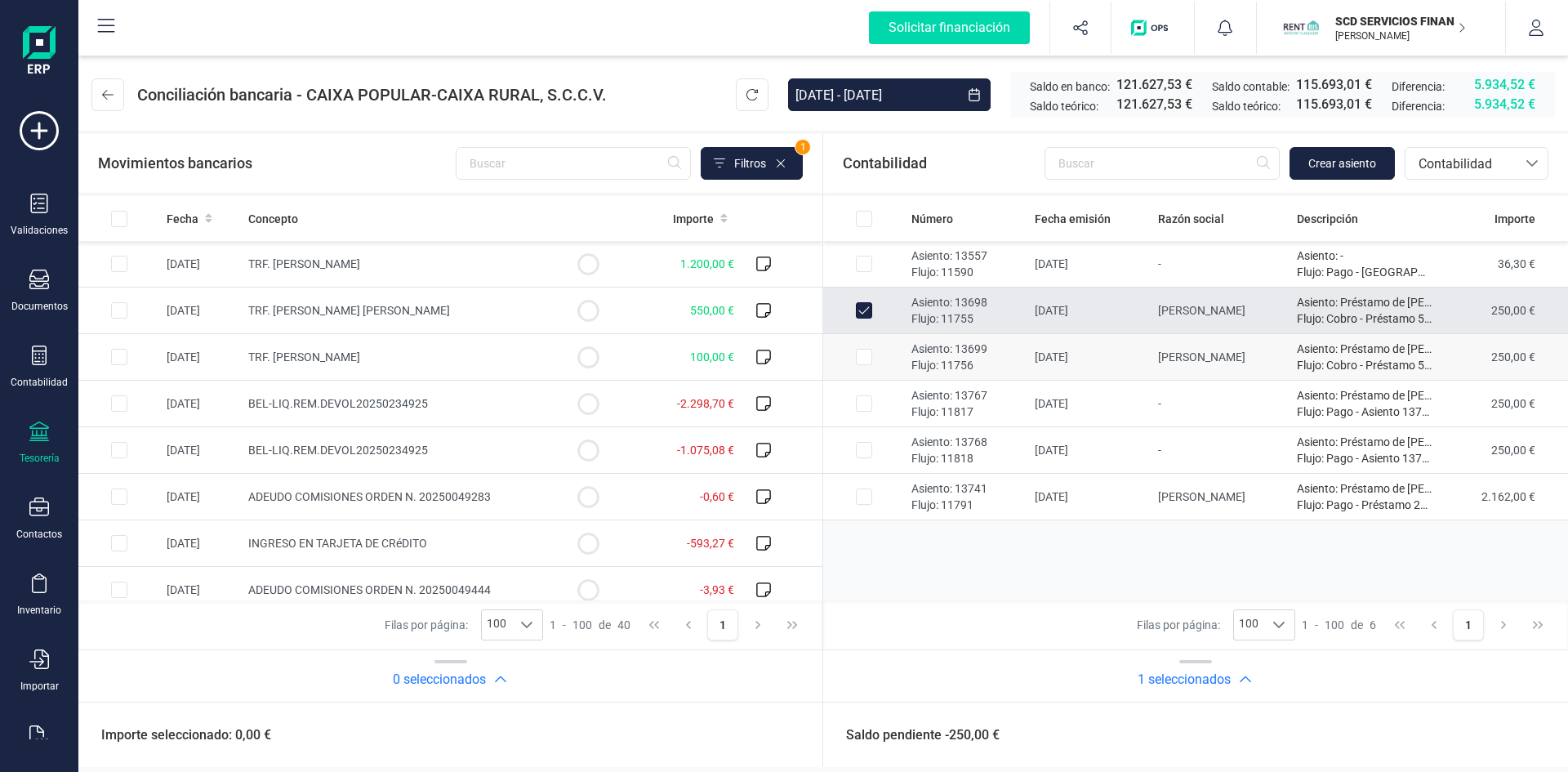
click at [866, 359] on input "Row Selected f37d9163-4617-4f5f-a95c-5dea73b67128" at bounding box center [864, 356] width 16 height 16
checkbox input "true"
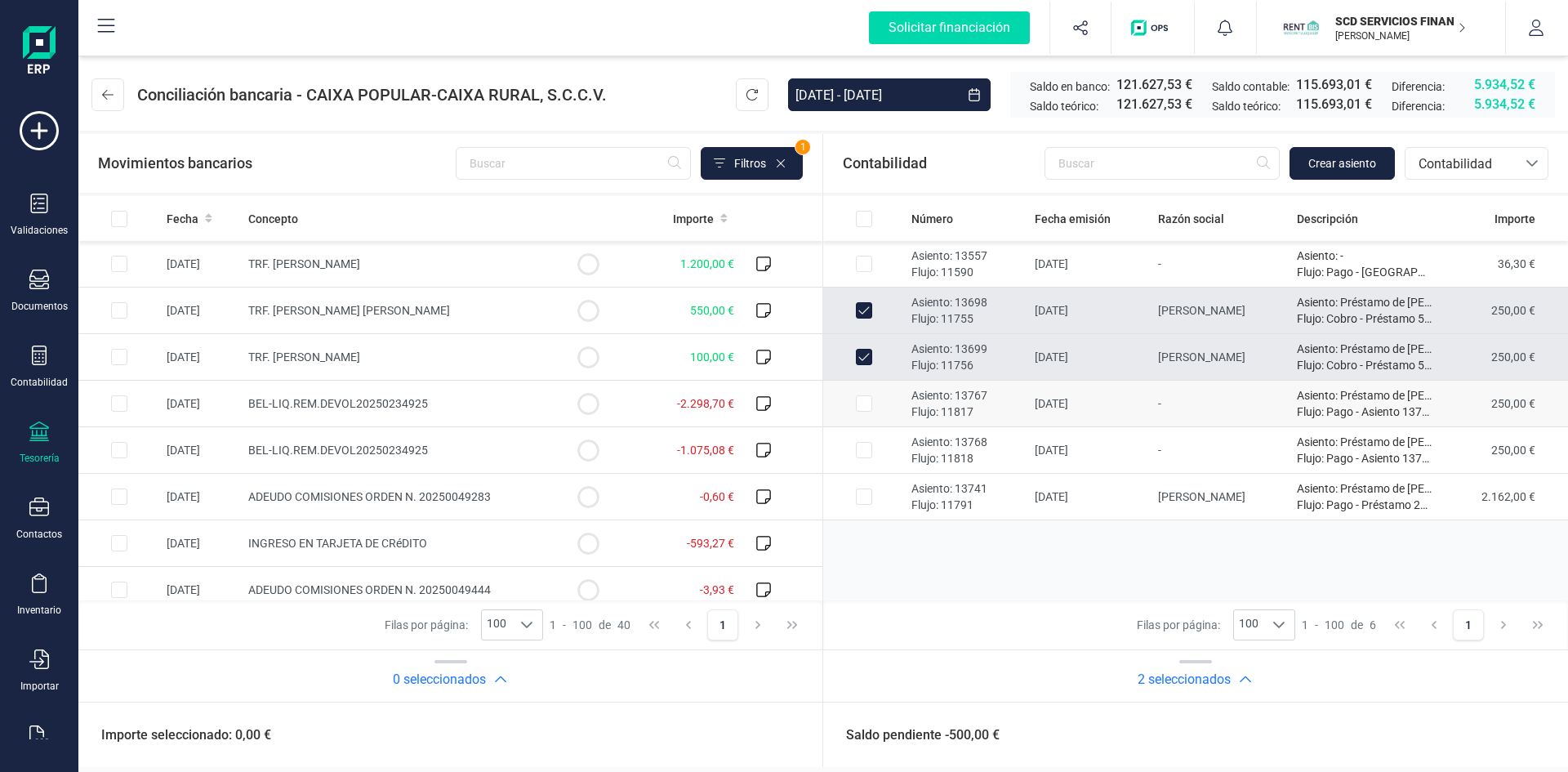
click at [865, 396] on input "Row Selected b2ccc508-3ffd-49b5-8b5a-a5643b9e944d" at bounding box center [864, 403] width 16 height 16
checkbox input "true"
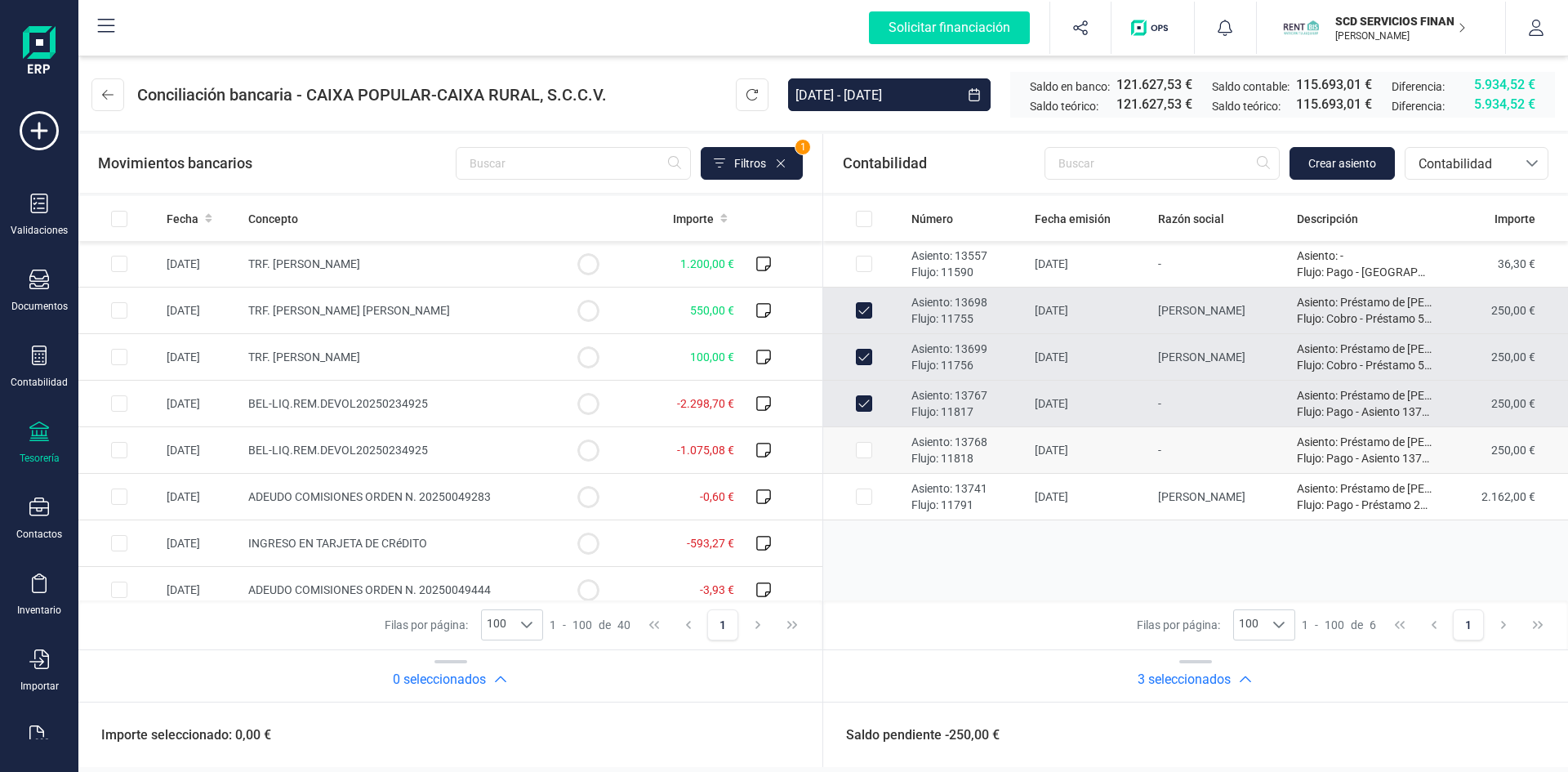
click at [869, 452] on input "Row Selected 23f4cfff-f4cf-4aa7-b32a-d30827a74b19" at bounding box center [864, 450] width 16 height 16
checkbox input "true"
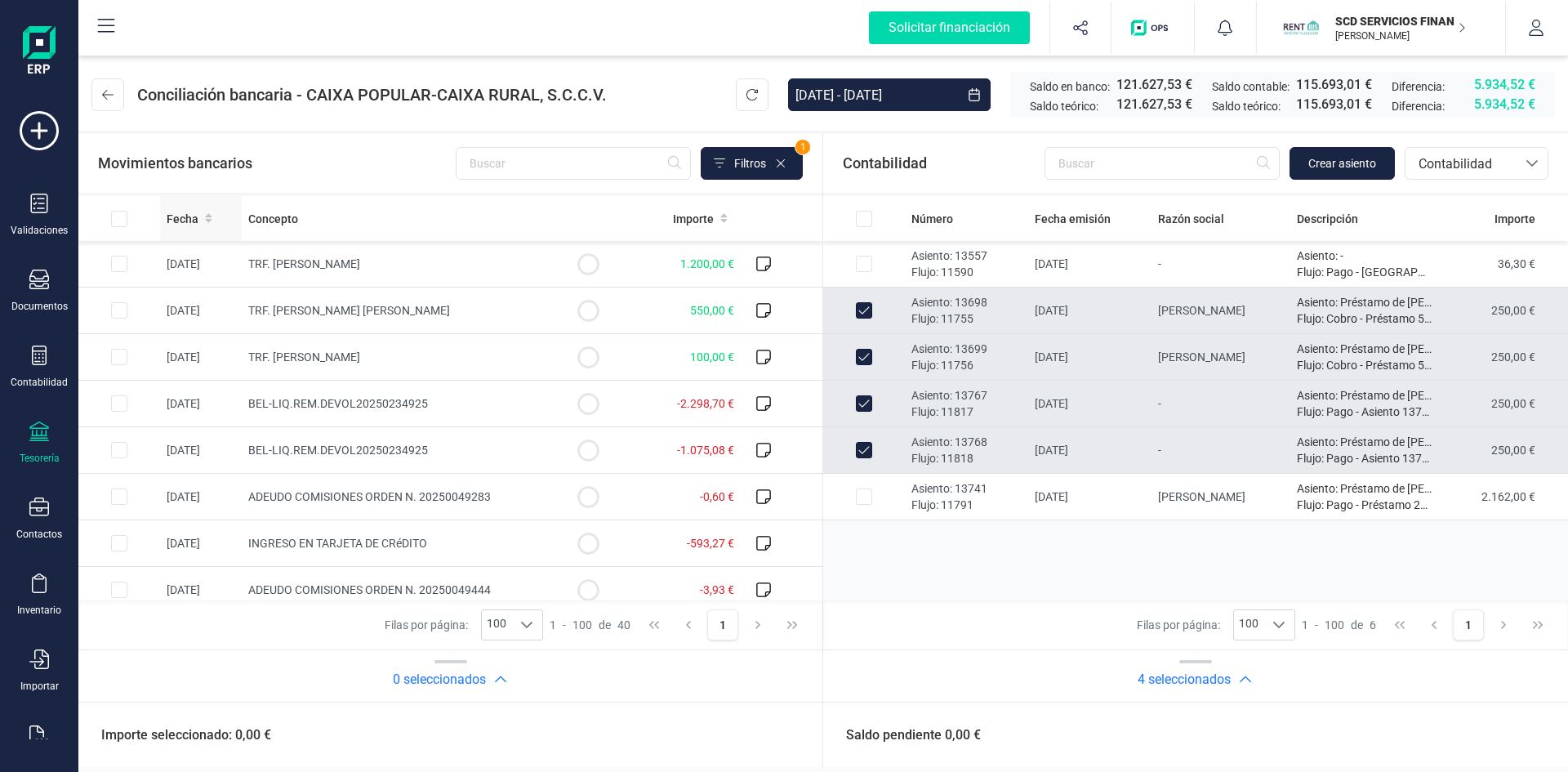
click at [188, 223] on span "Fecha" at bounding box center [182, 218] width 32 height 16
click at [119, 307] on input "Row Selected 8096dfe6-1bbc-4968-9265-aa906cf37609" at bounding box center [119, 310] width 16 height 16
checkbox input "true"
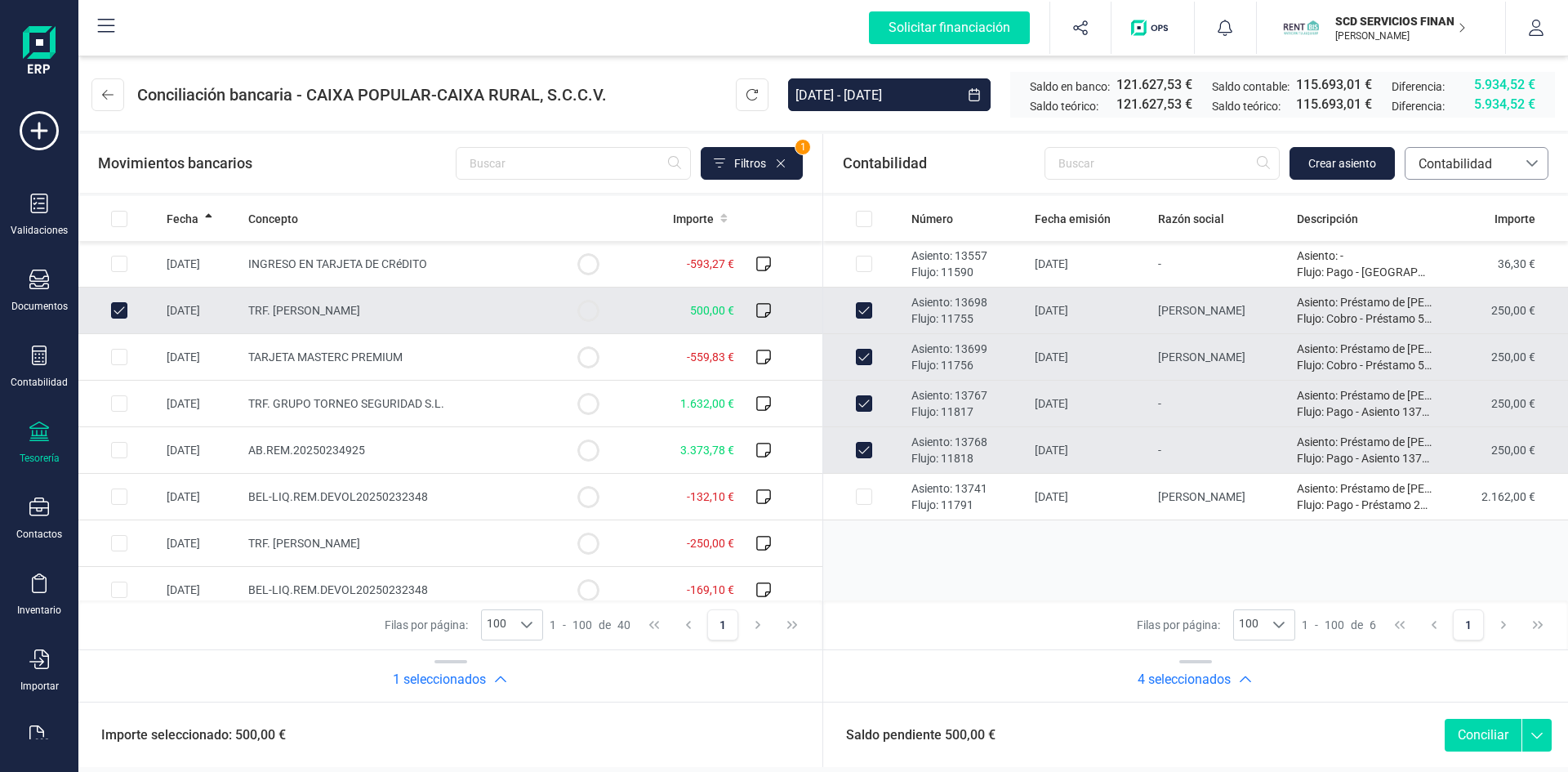
click at [1444, 164] on span "Contabilidad" at bounding box center [1462, 164] width 98 height 20
click at [1443, 310] on span "Devoluciones" at bounding box center [1456, 307] width 77 height 20
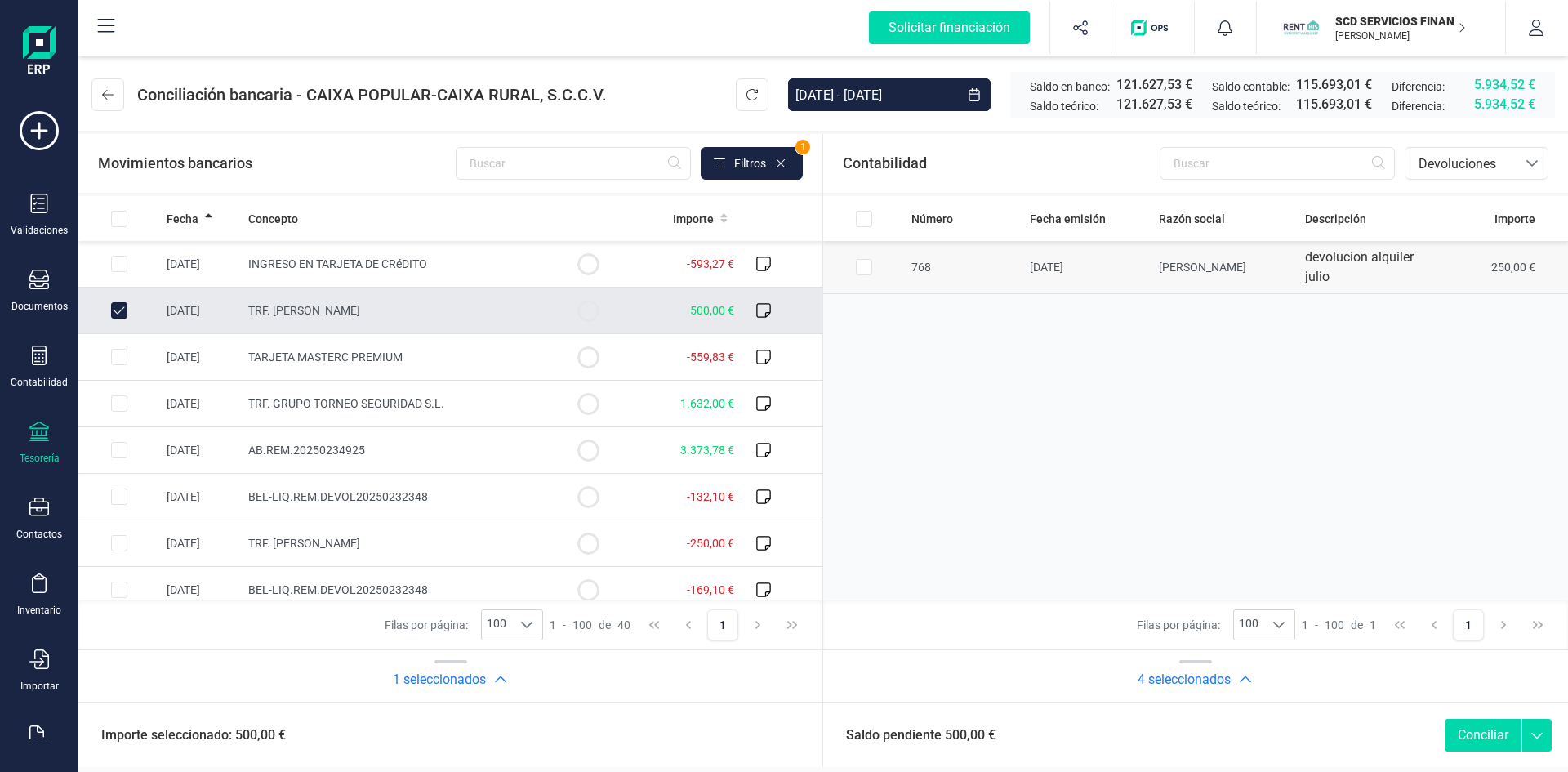
click at [862, 267] on input "Row Selected 67160a4a-4ecb-4789-b753-53981061d7af" at bounding box center [864, 267] width 16 height 16
checkbox input "true"
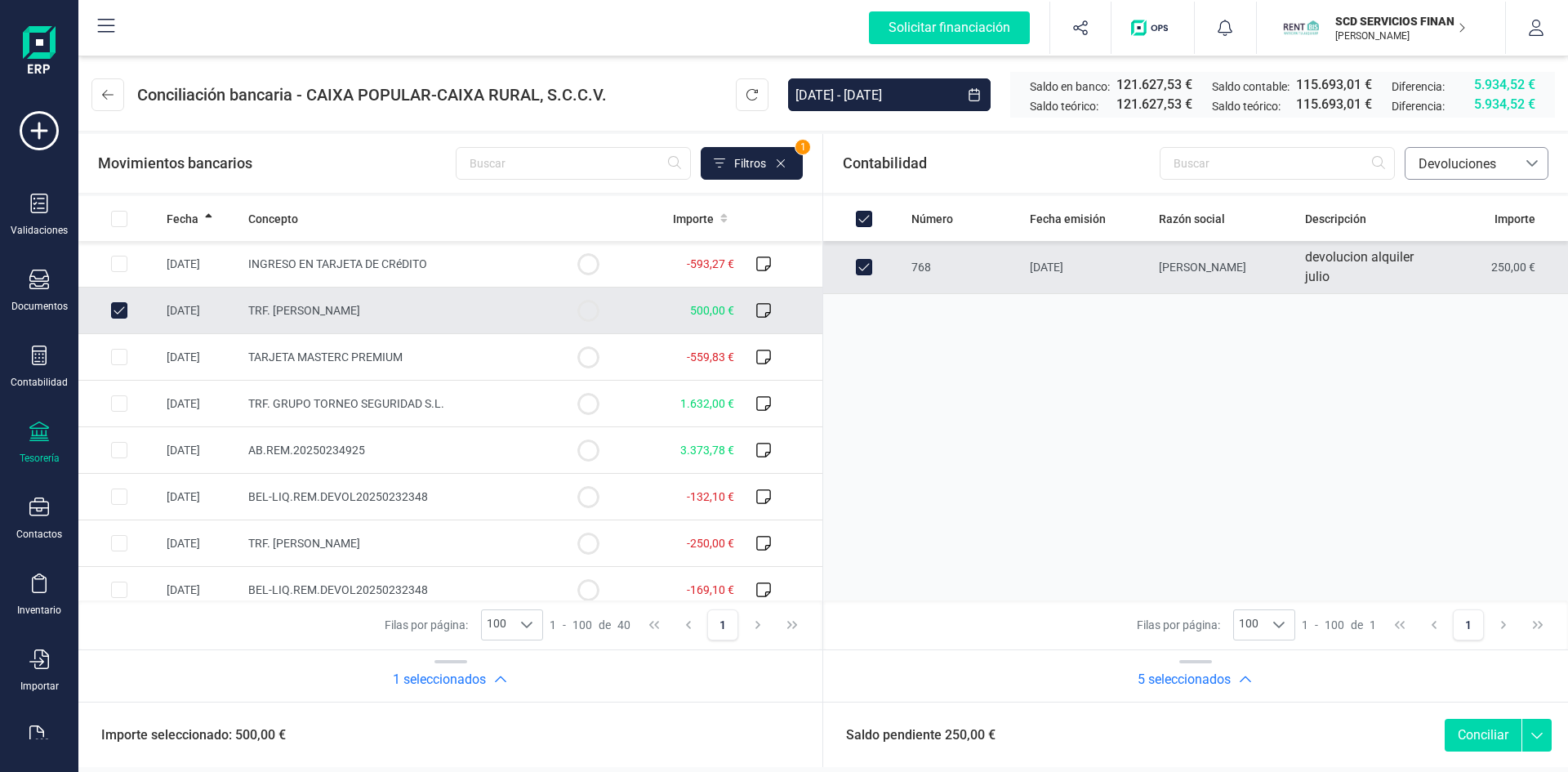
click at [1465, 167] on span "Devoluciones" at bounding box center [1462, 164] width 98 height 20
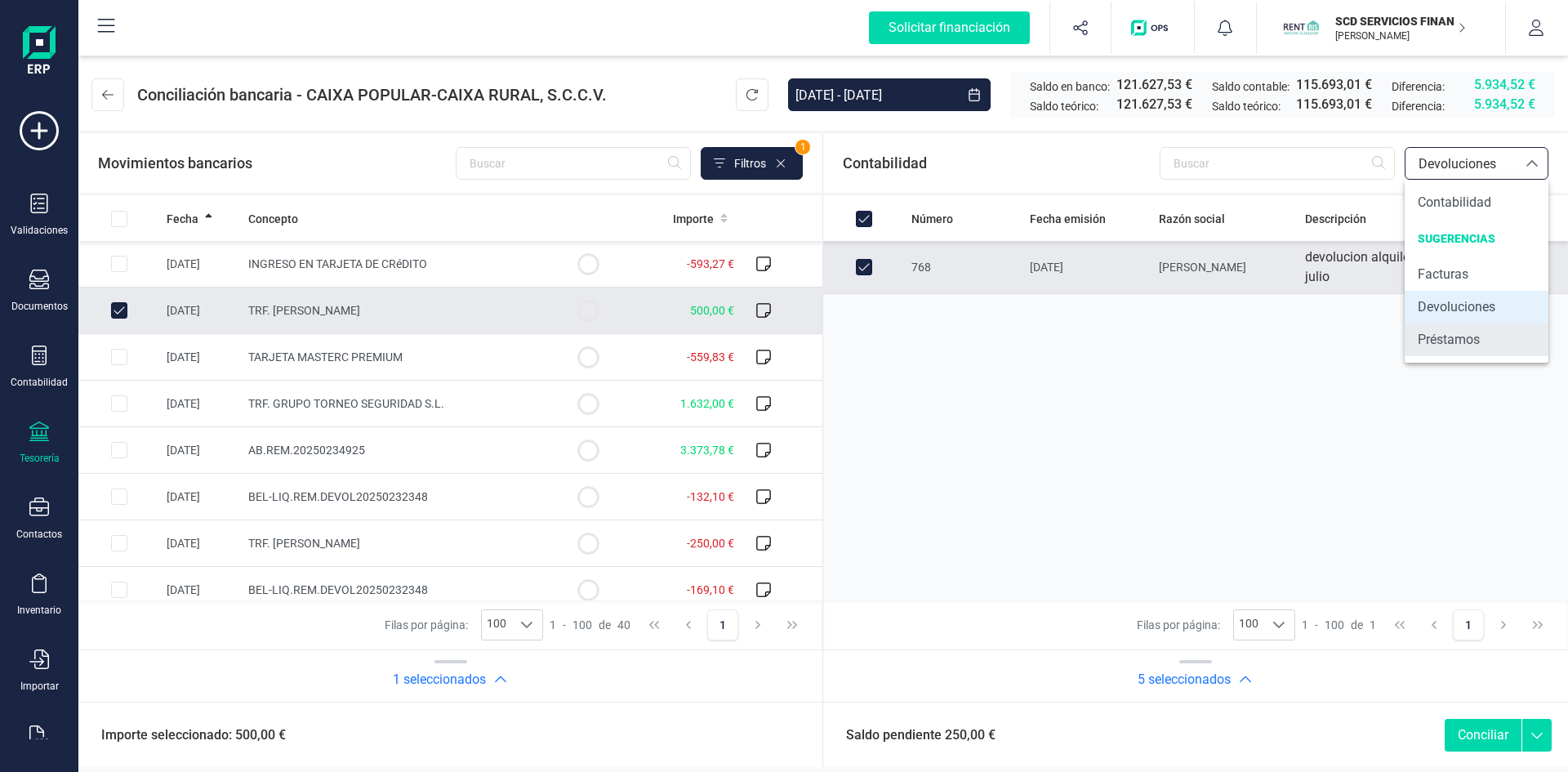
click at [1453, 343] on span "Préstamos" at bounding box center [1449, 339] width 62 height 20
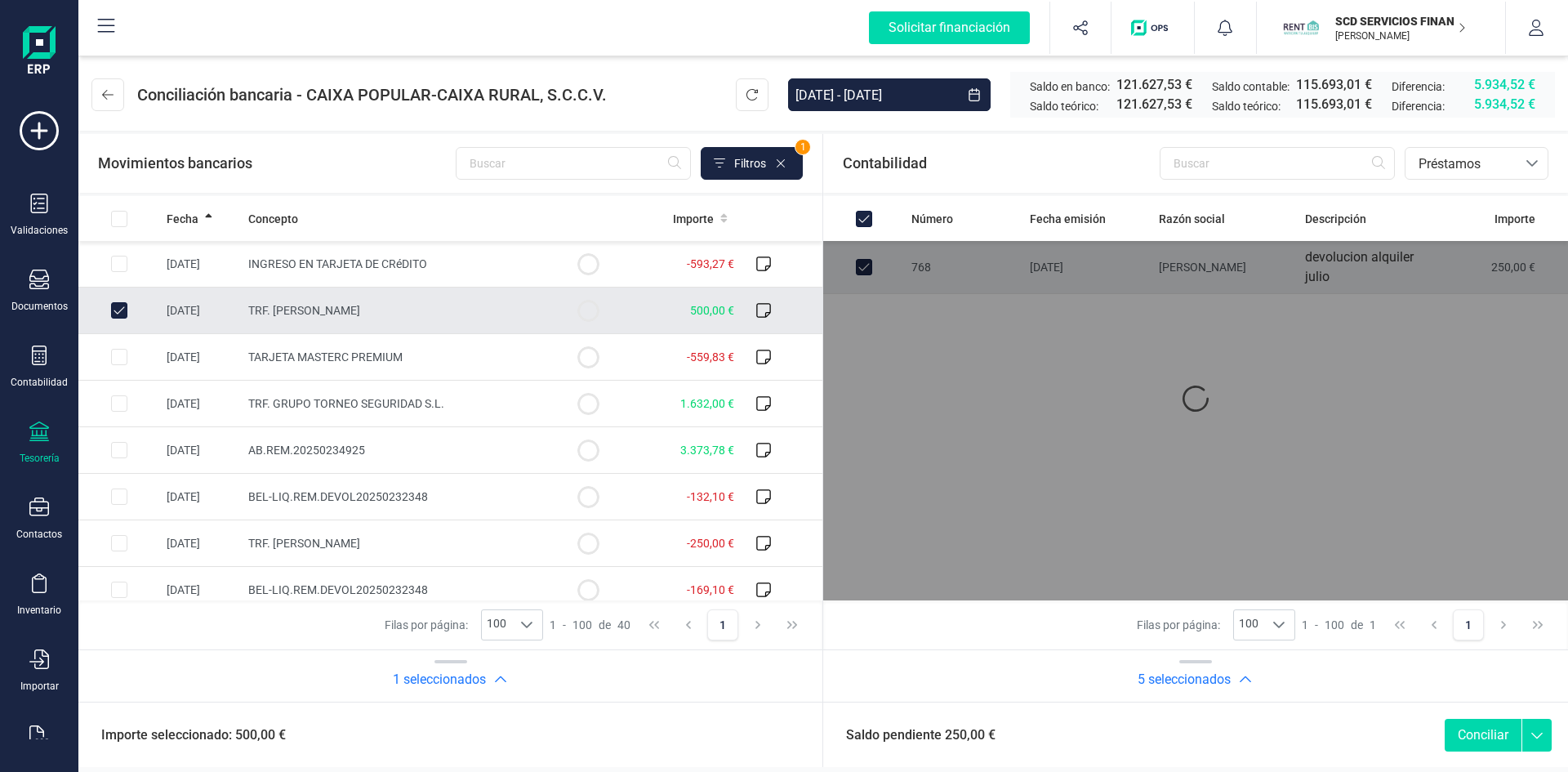
checkbox input "false"
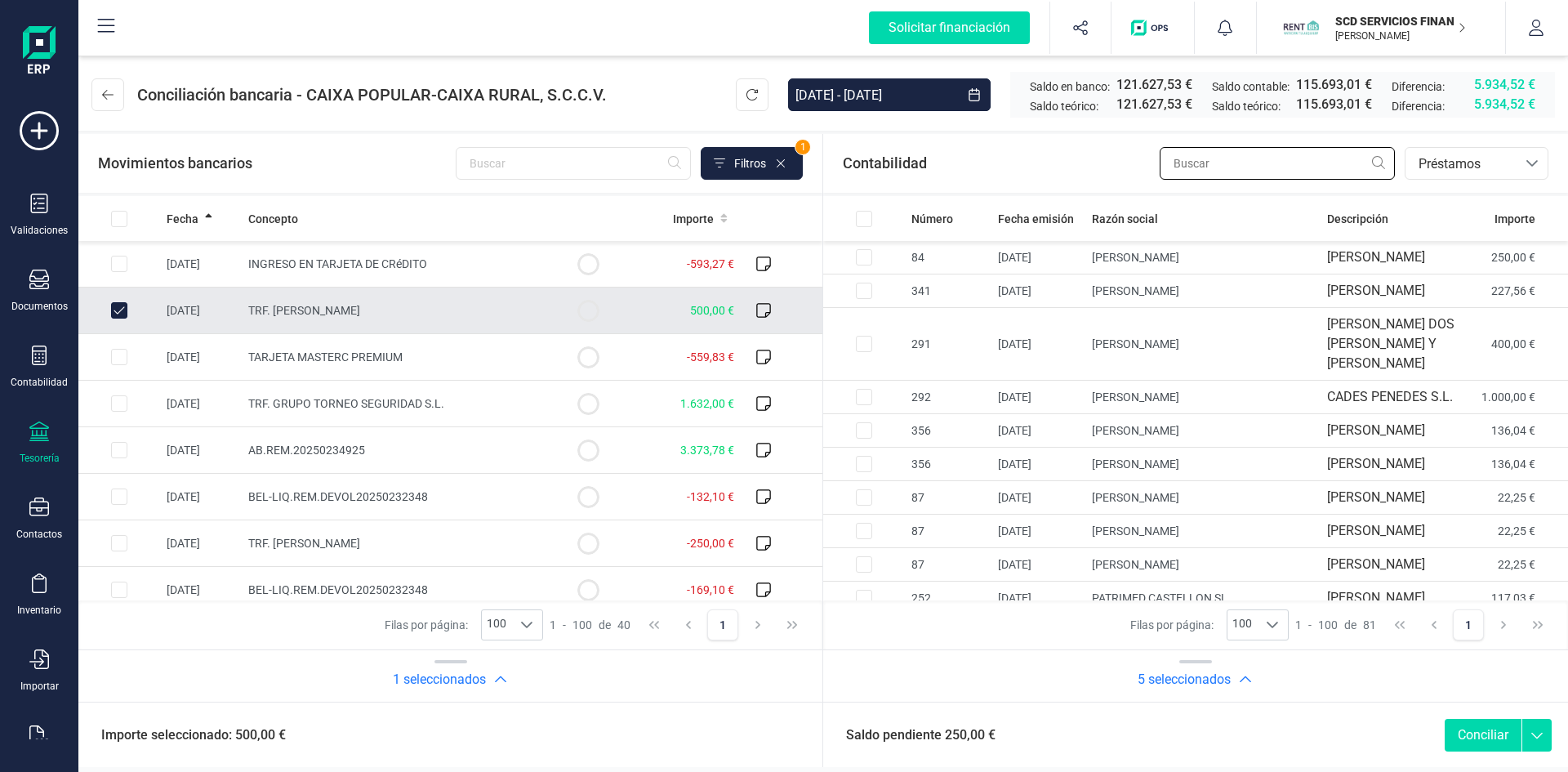
click at [1220, 165] on input "text" at bounding box center [1278, 163] width 235 height 33
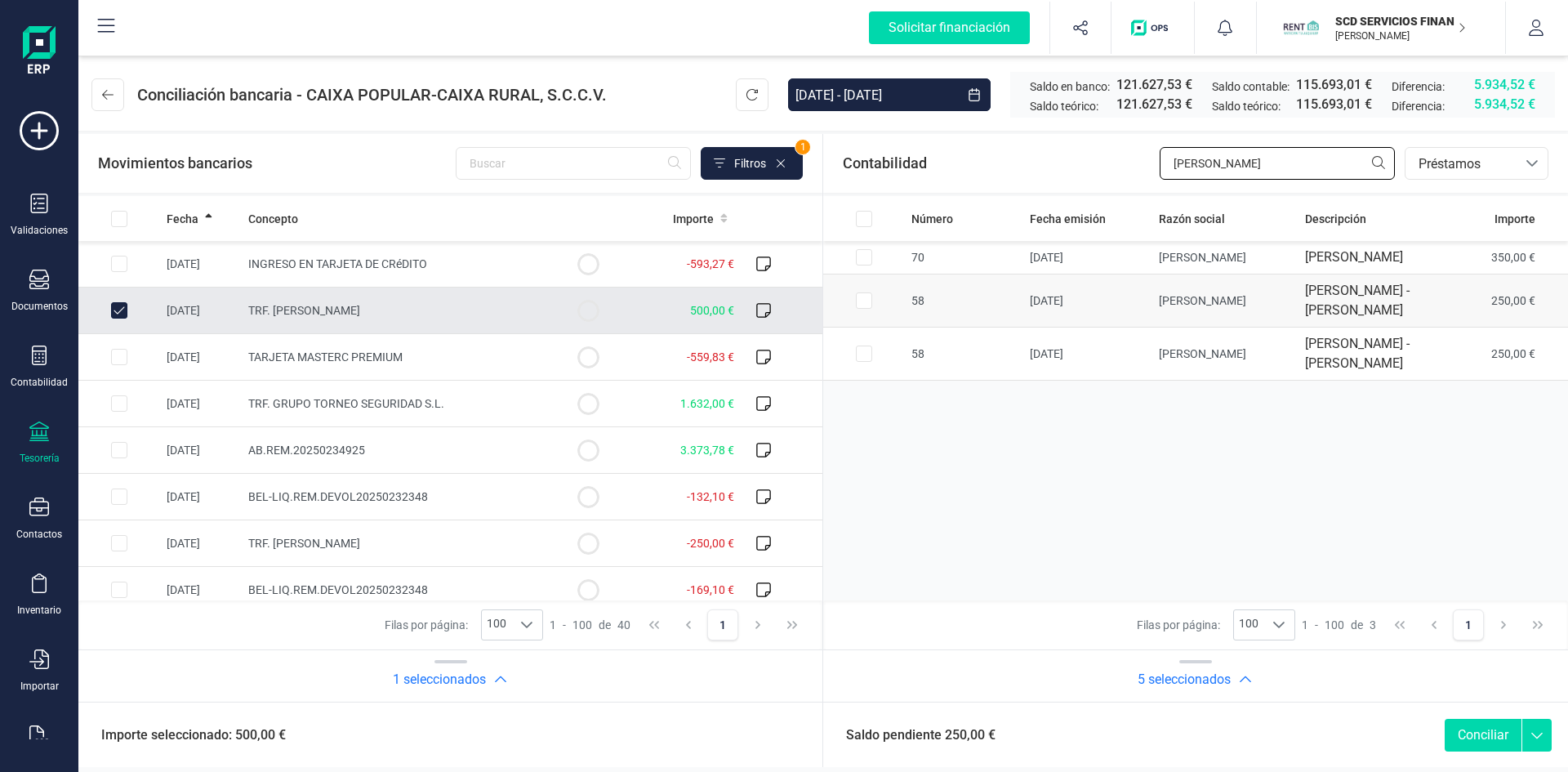
type input "lopez gil"
click at [863, 309] on input "Row Selected ad64965a-9285-48b0-bff5-34aa28179714" at bounding box center [864, 301] width 16 height 16
checkbox input "true"
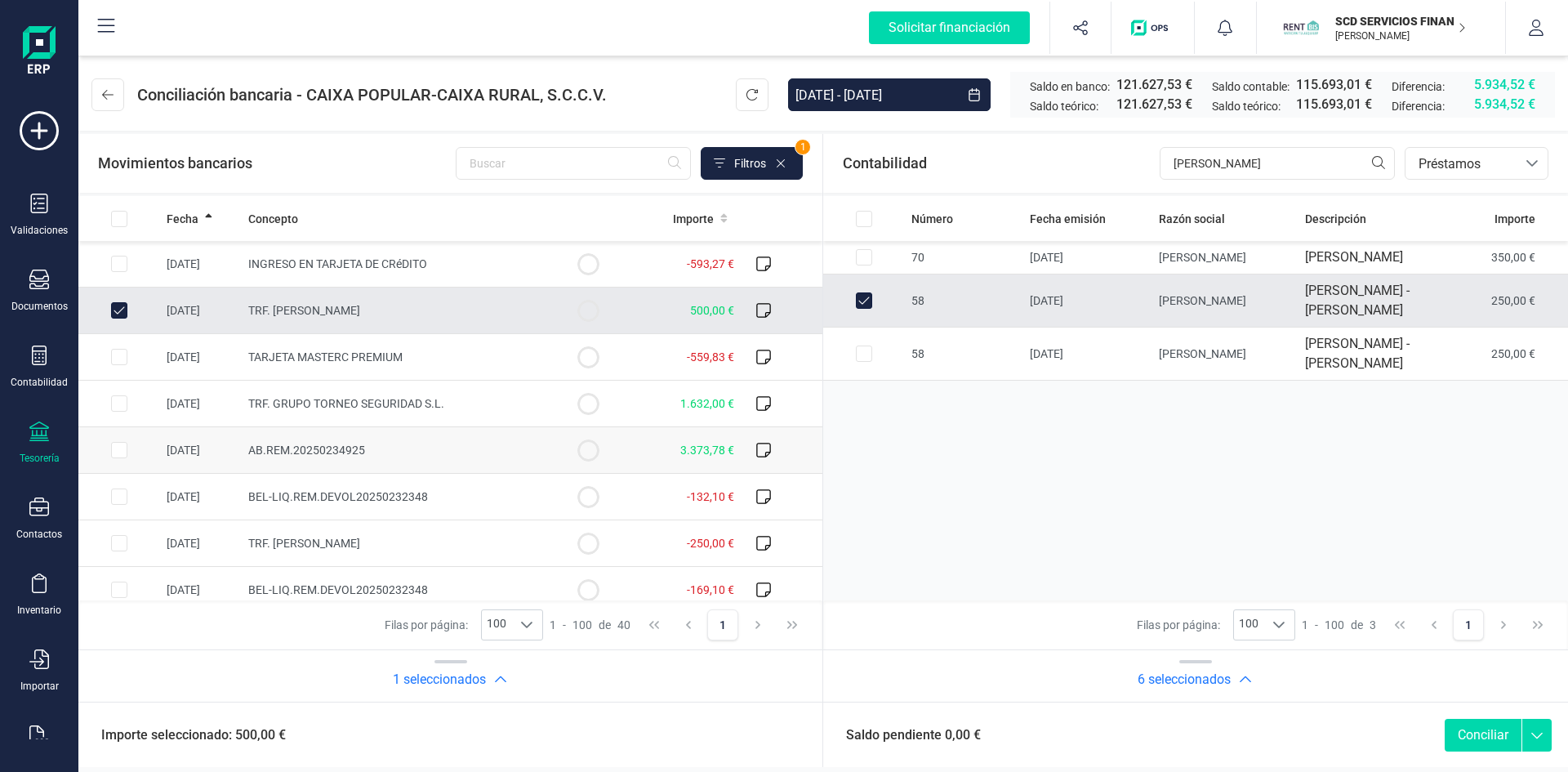
click at [118, 447] on input "Row Selected 8ebcaf61-984e-4bb9-82a8-a788bd947cb1" at bounding box center [119, 450] width 16 height 16
checkbox input "true"
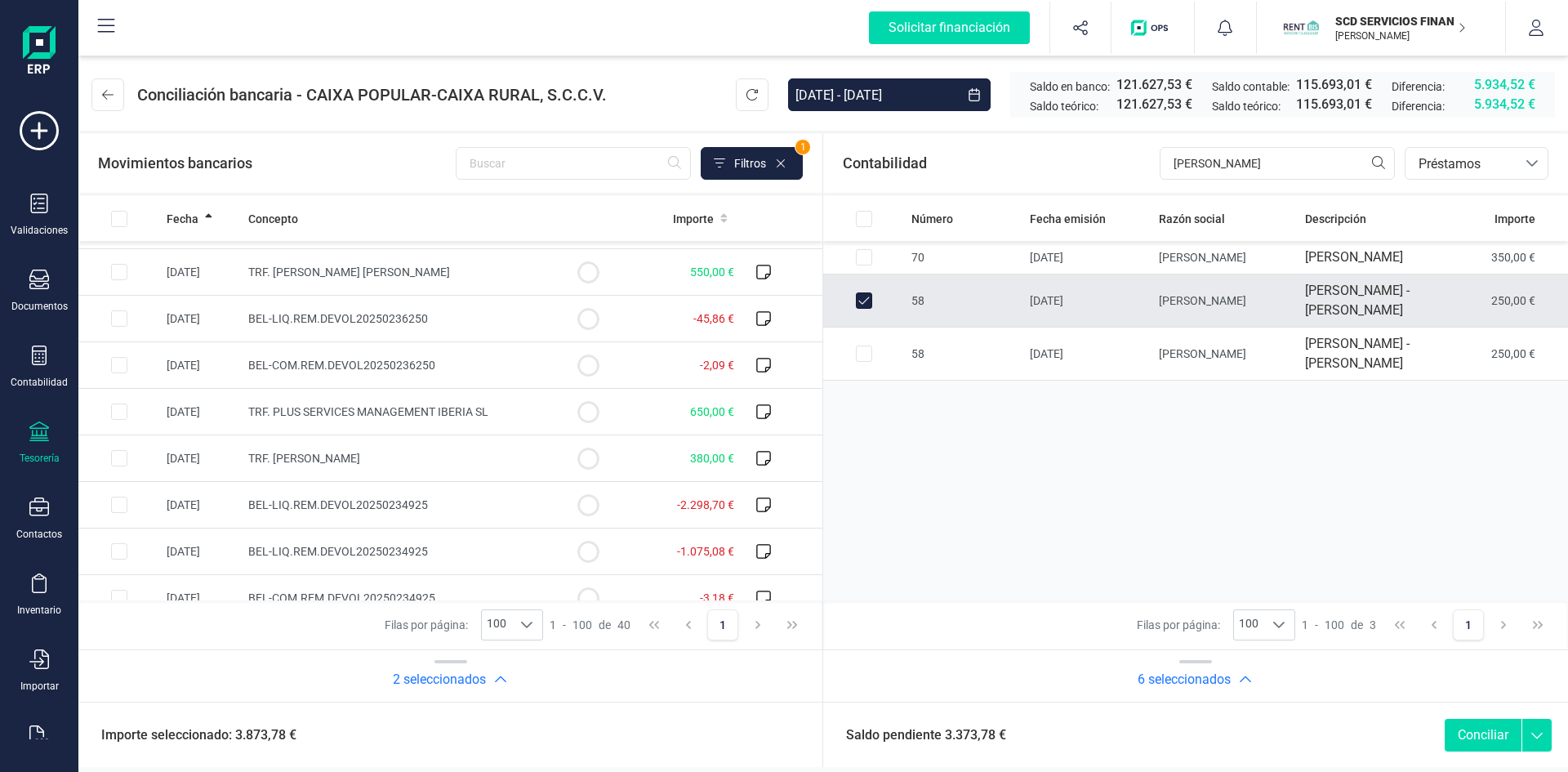
scroll to position [653, 0]
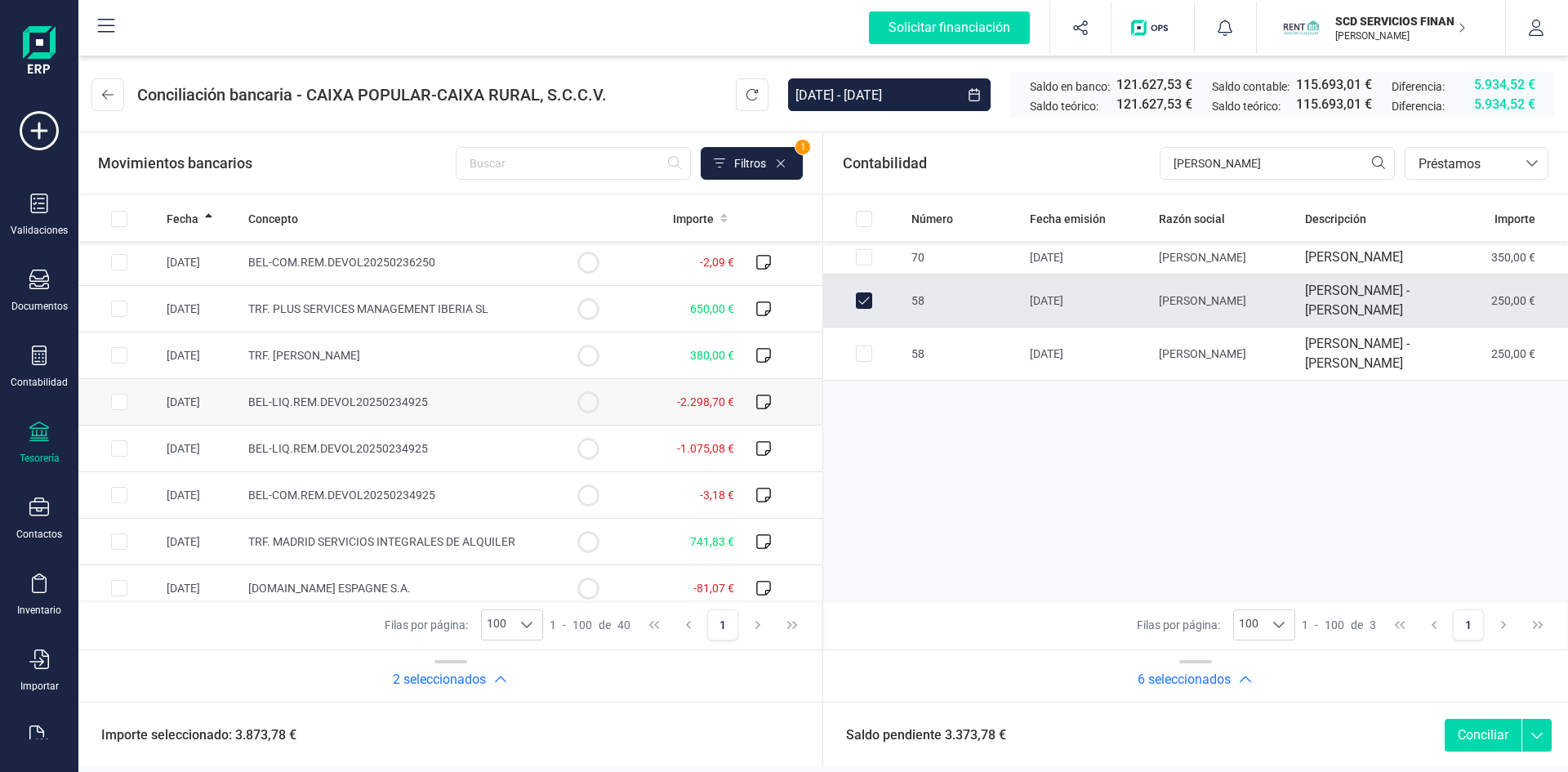
click at [120, 402] on input "Row Selected 6d78f383-ad64-4d29-b848-0bf8843b71f9" at bounding box center [119, 401] width 16 height 16
checkbox input "true"
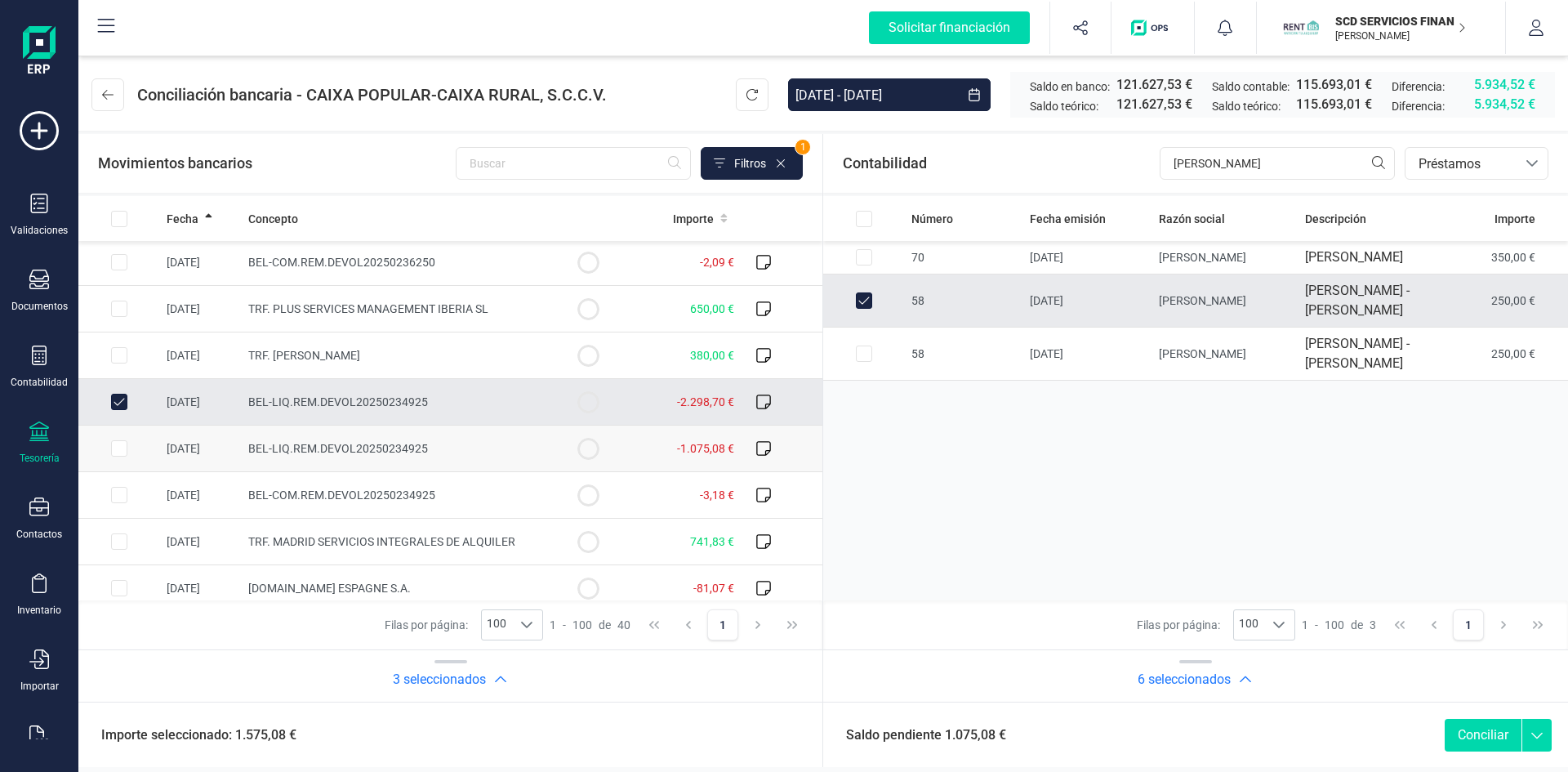
click at [119, 444] on input "Row Selected 98f715e2-a800-496b-ba73-19869961f37c" at bounding box center [119, 448] width 16 height 16
checkbox input "true"
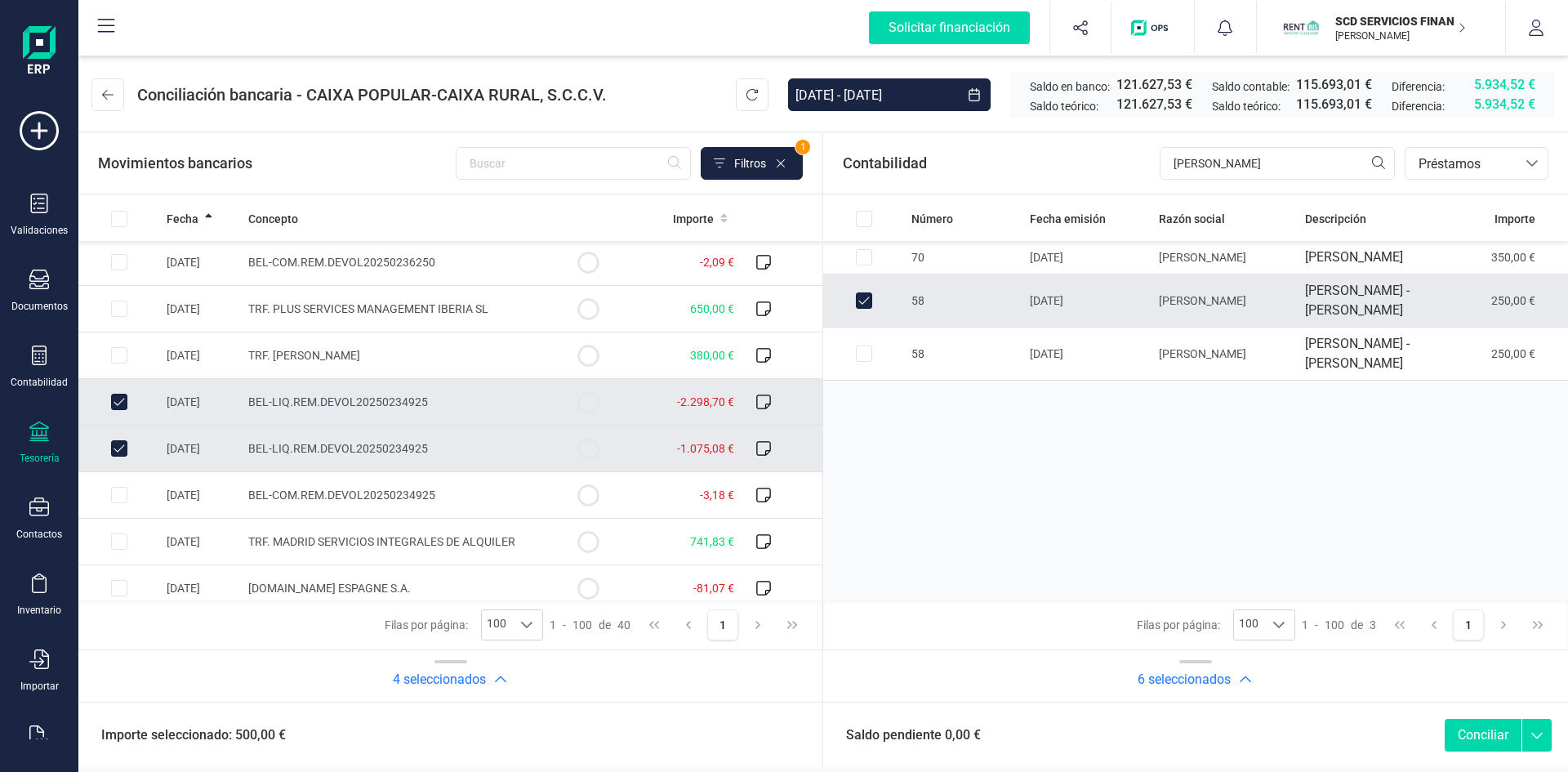
click at [1472, 734] on button "Conciliar" at bounding box center [1483, 735] width 76 height 33
checkbox input "false"
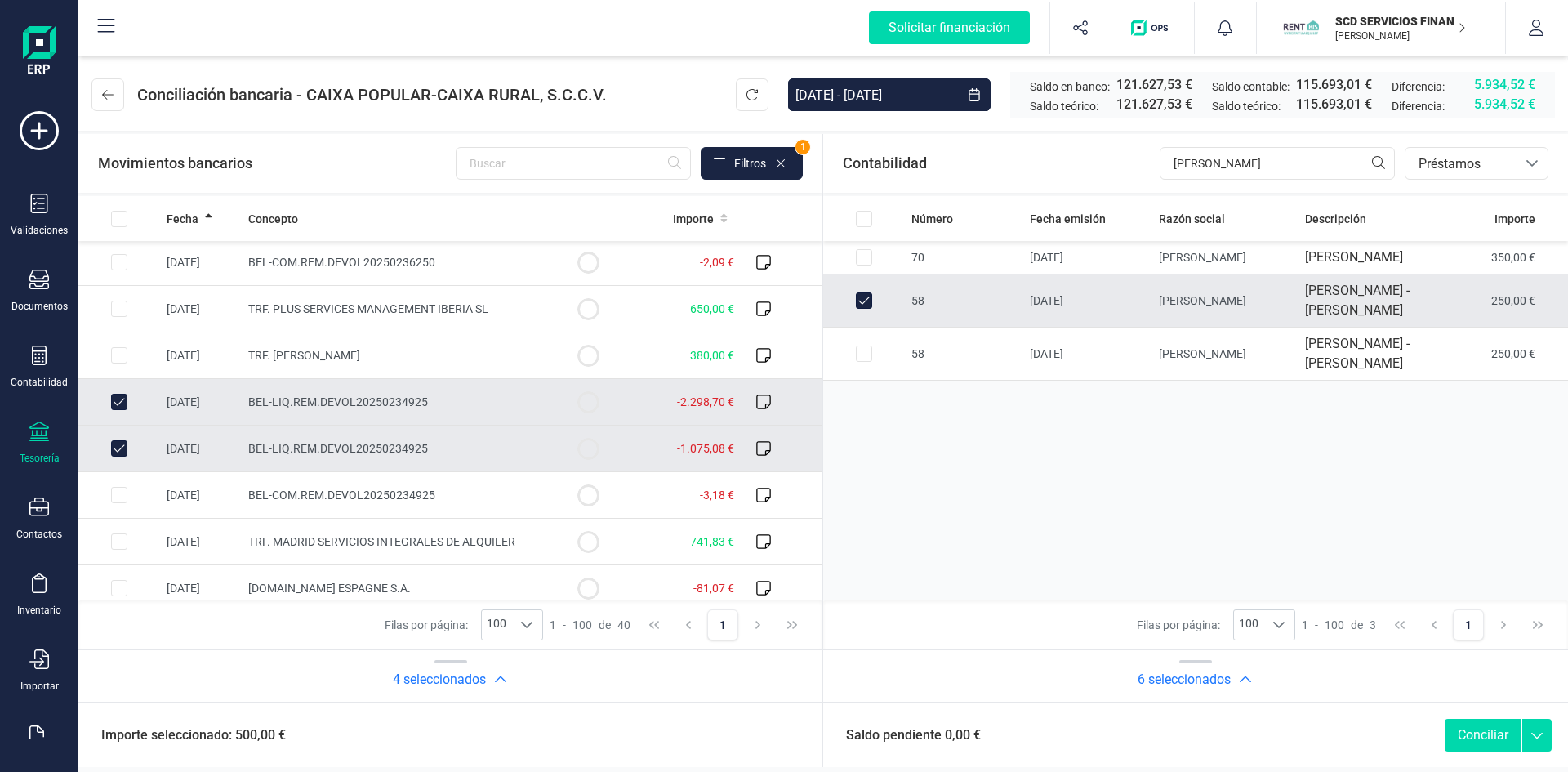
checkbox input "false"
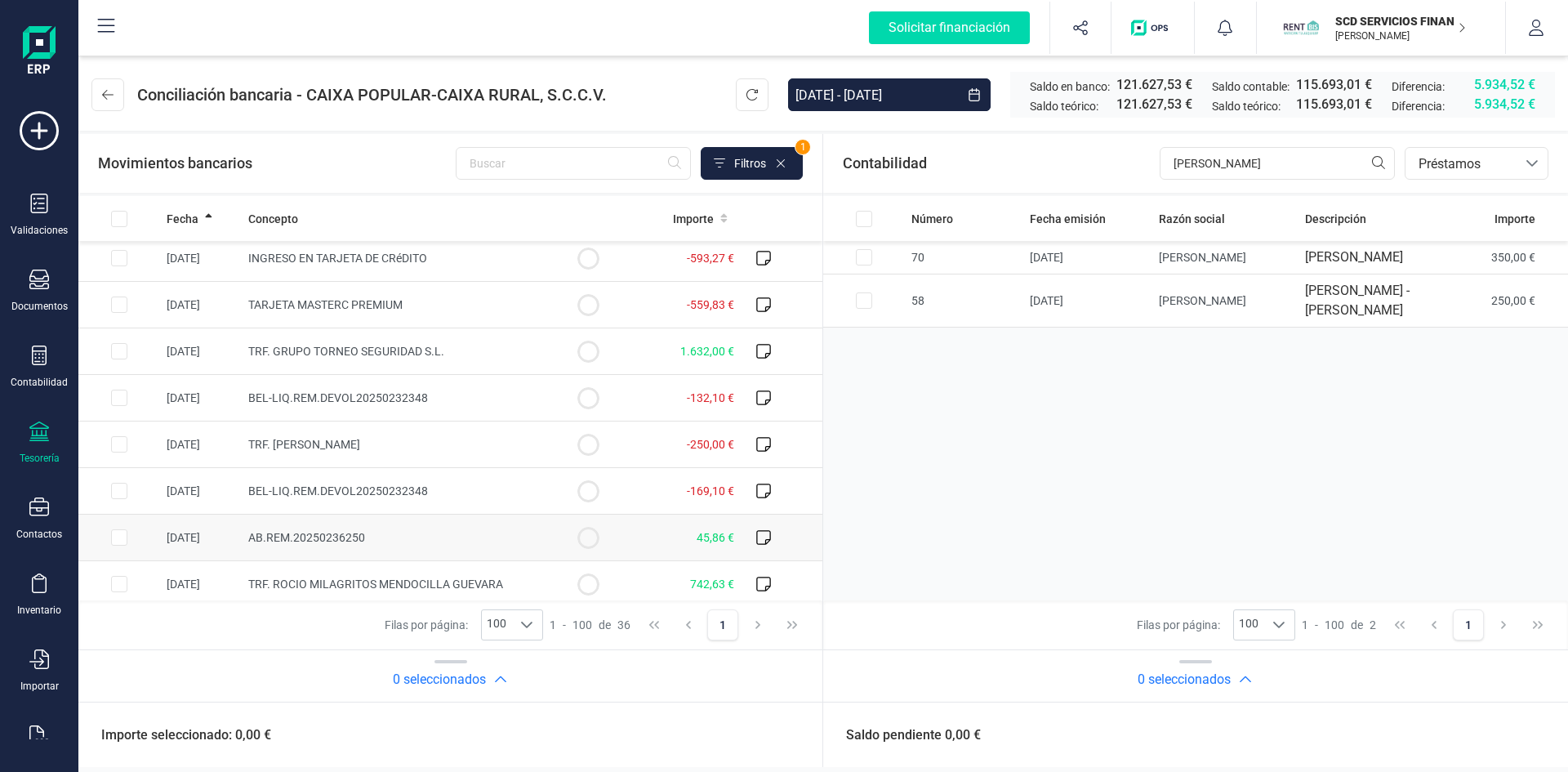
scroll to position [0, 0]
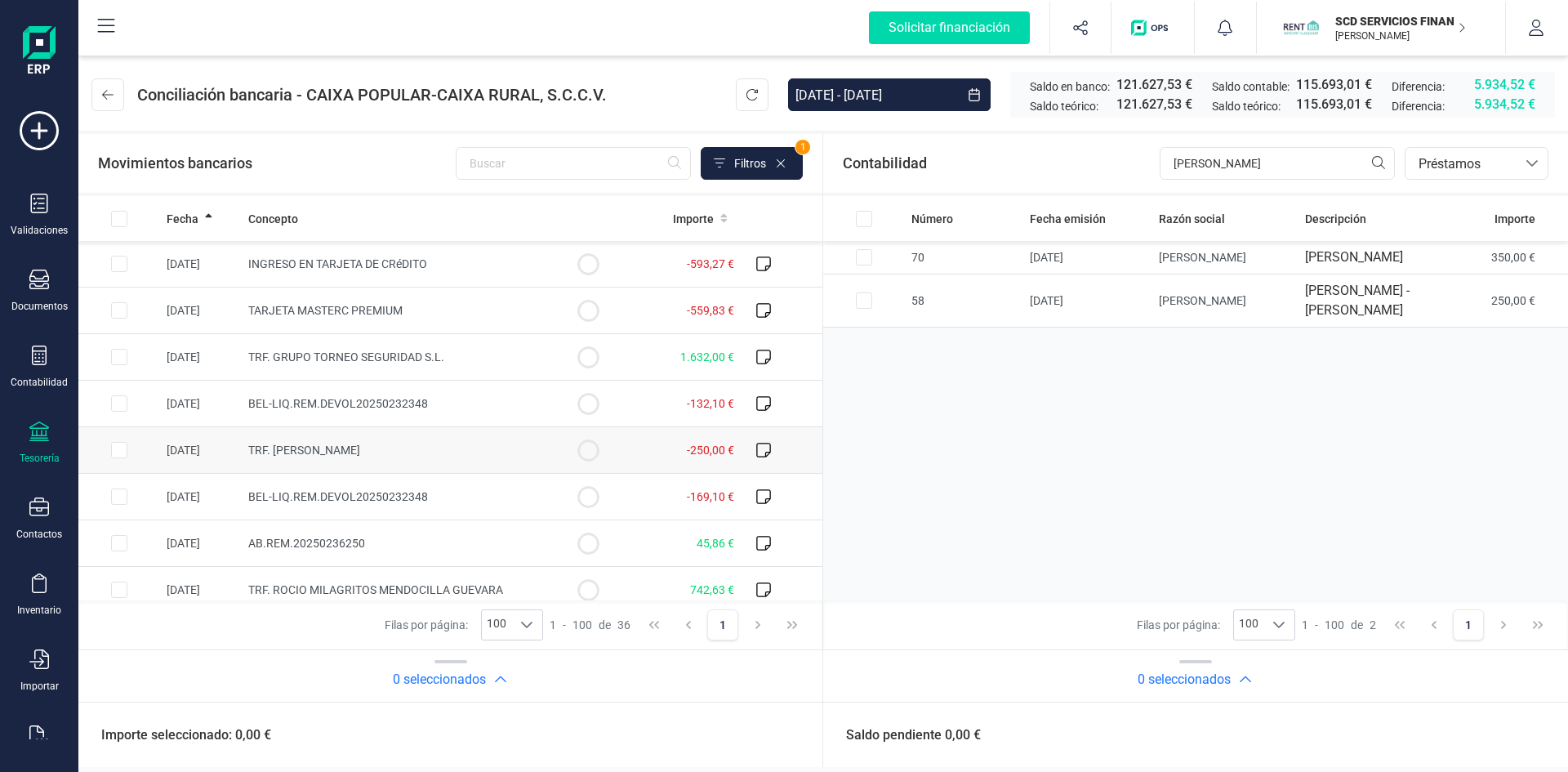
click at [114, 450] on input "Row Selected 9d0b1655-181b-4dcd-a886-dba1d3de8294" at bounding box center [119, 450] width 16 height 16
checkbox input "true"
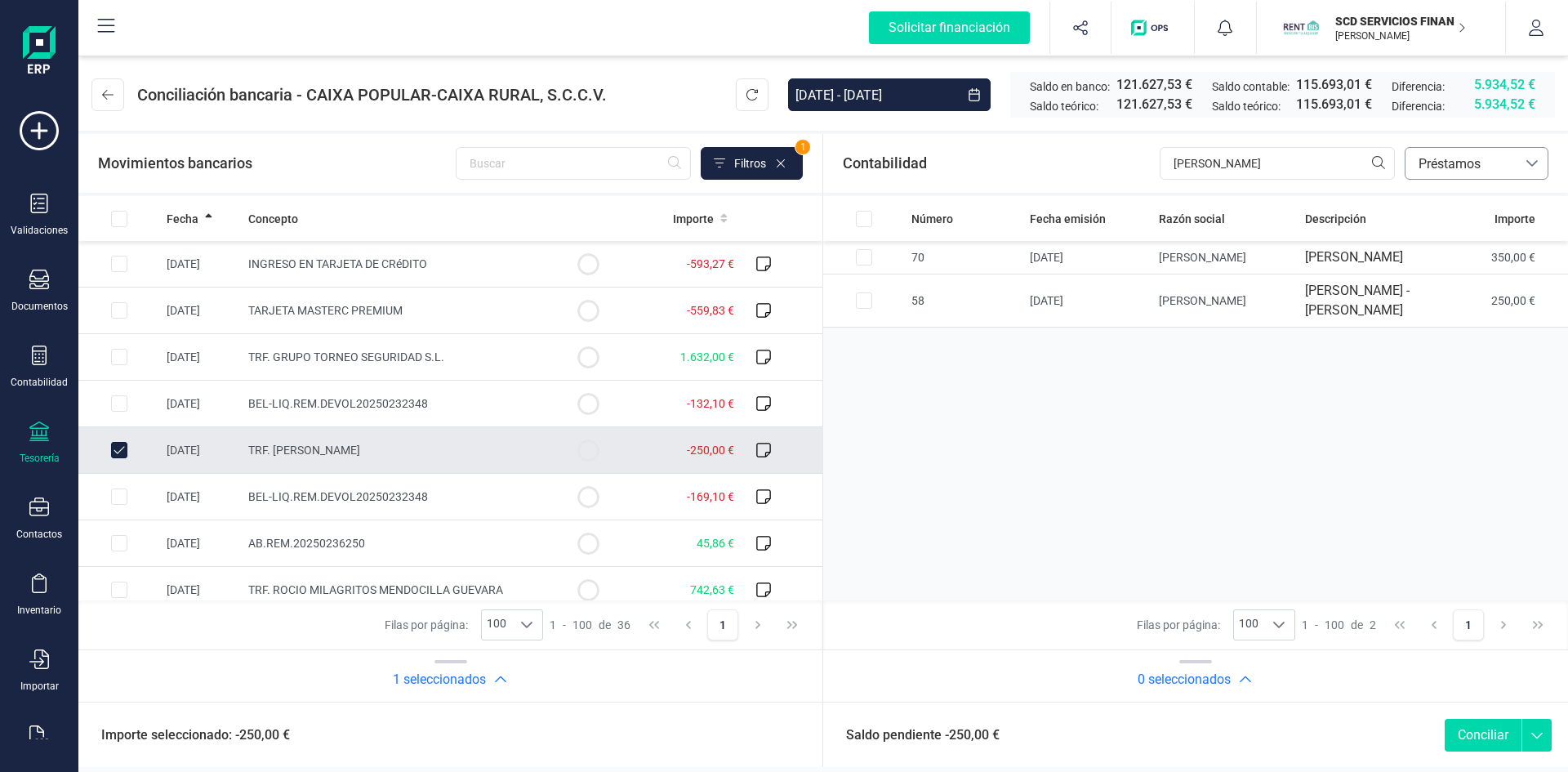
click at [1446, 164] on span "Préstamos" at bounding box center [1462, 164] width 98 height 20
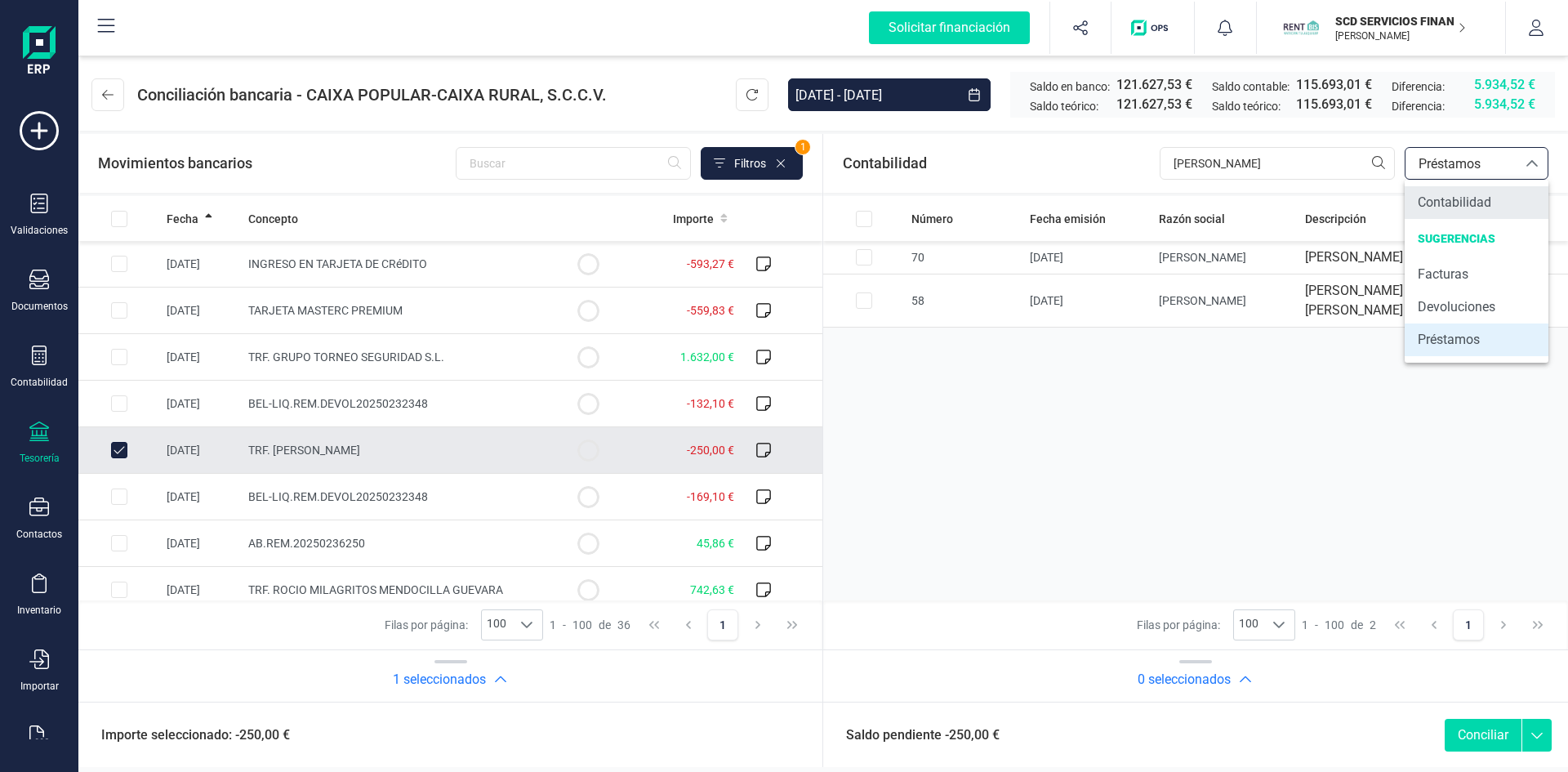
click at [1438, 198] on span "Contabilidad" at bounding box center [1455, 202] width 74 height 20
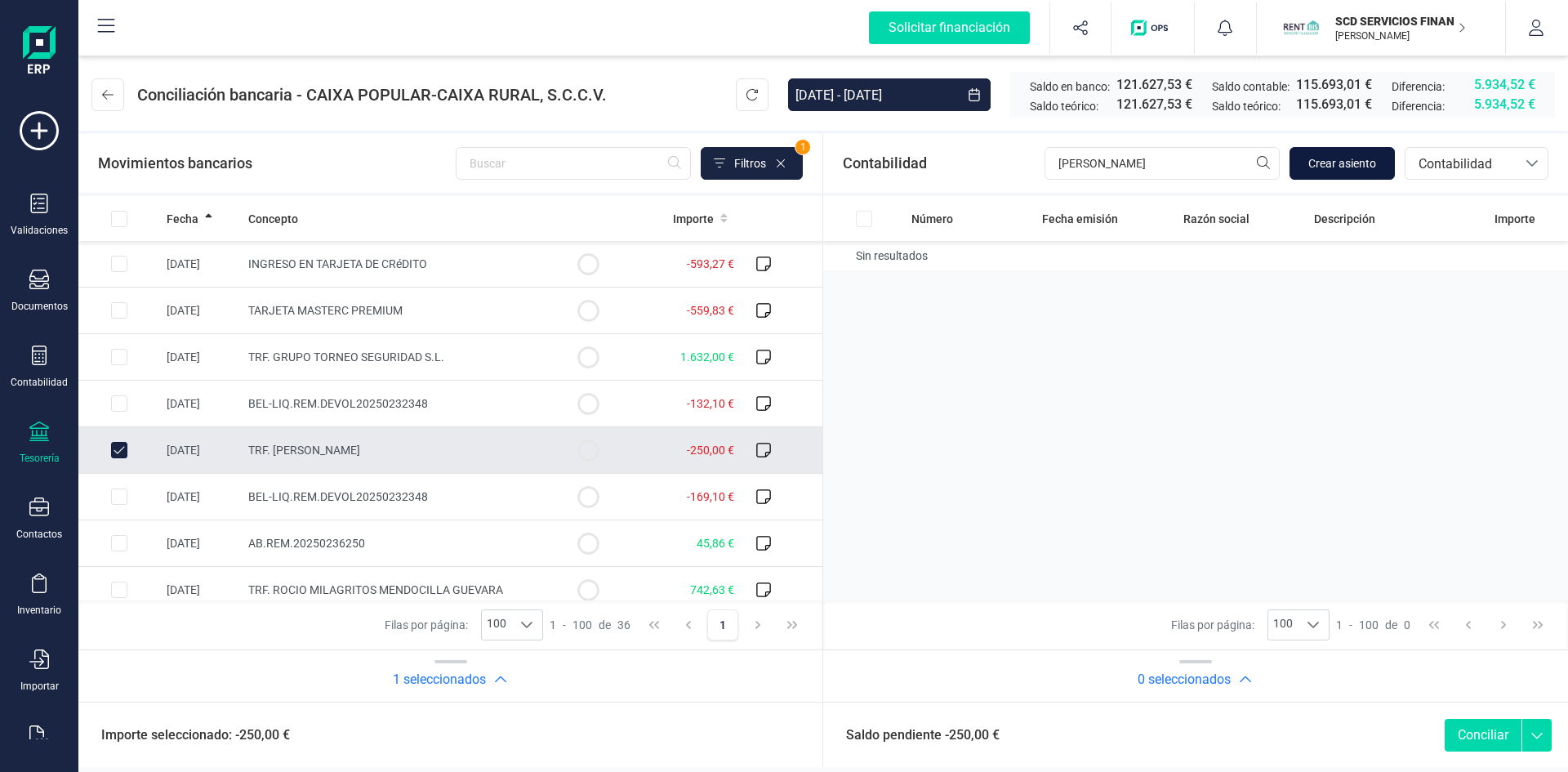
click at [1326, 161] on span "Crear asiento" at bounding box center [1342, 163] width 68 height 16
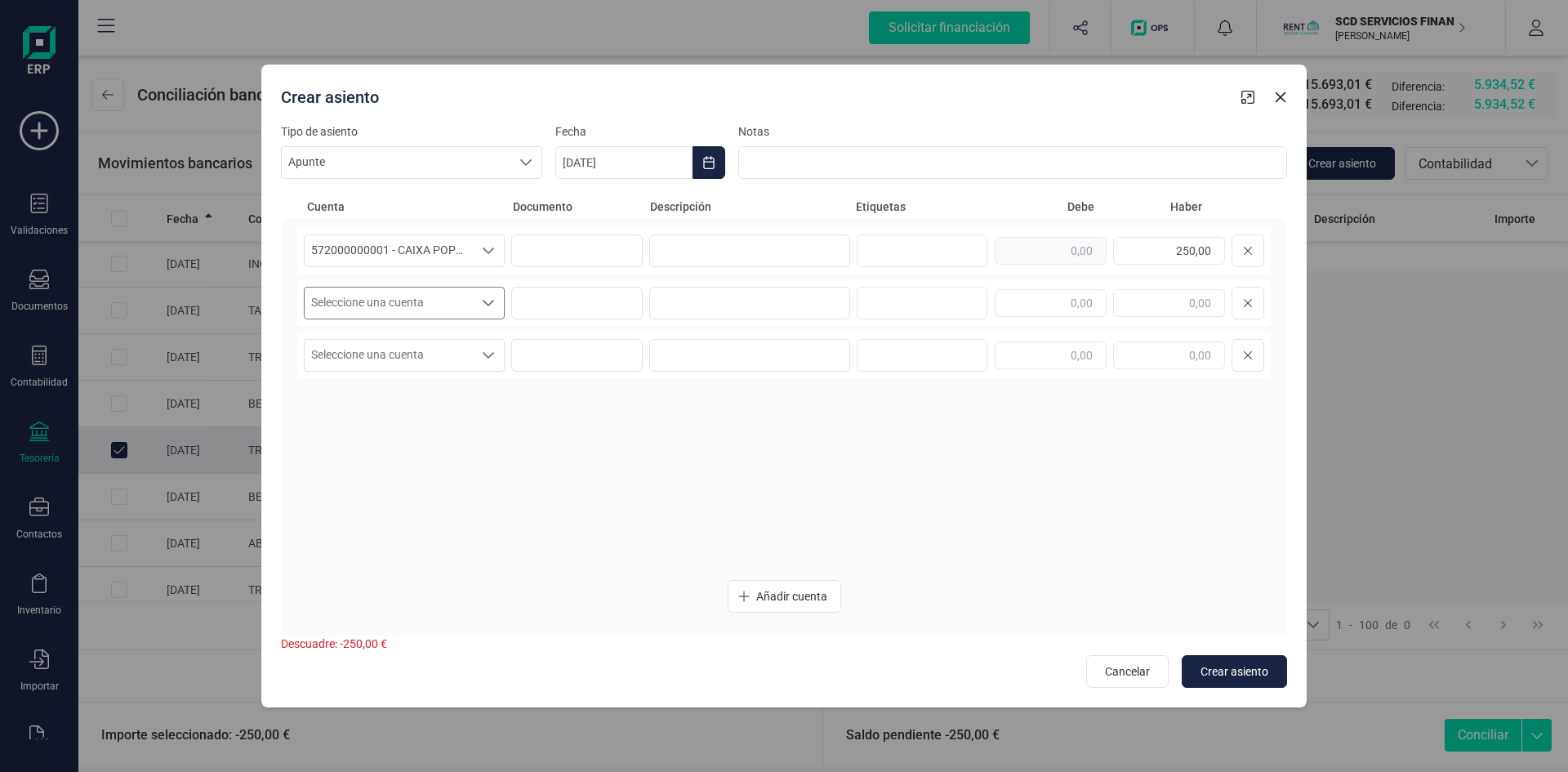
click at [492, 303] on icon "Seleccione una cuenta" at bounding box center [488, 302] width 13 height 13
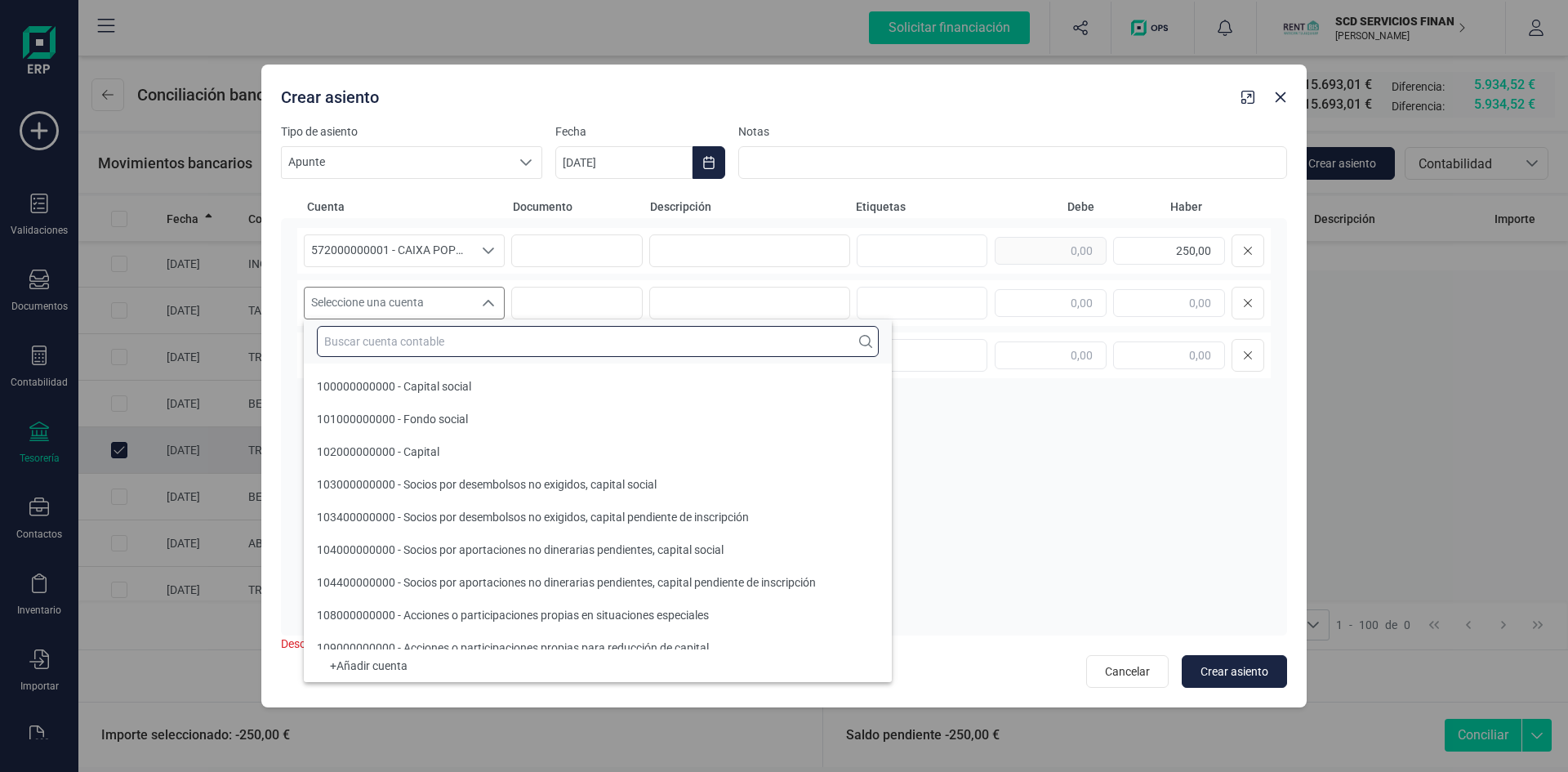
click at [481, 343] on input "text" at bounding box center [598, 342] width 562 height 31
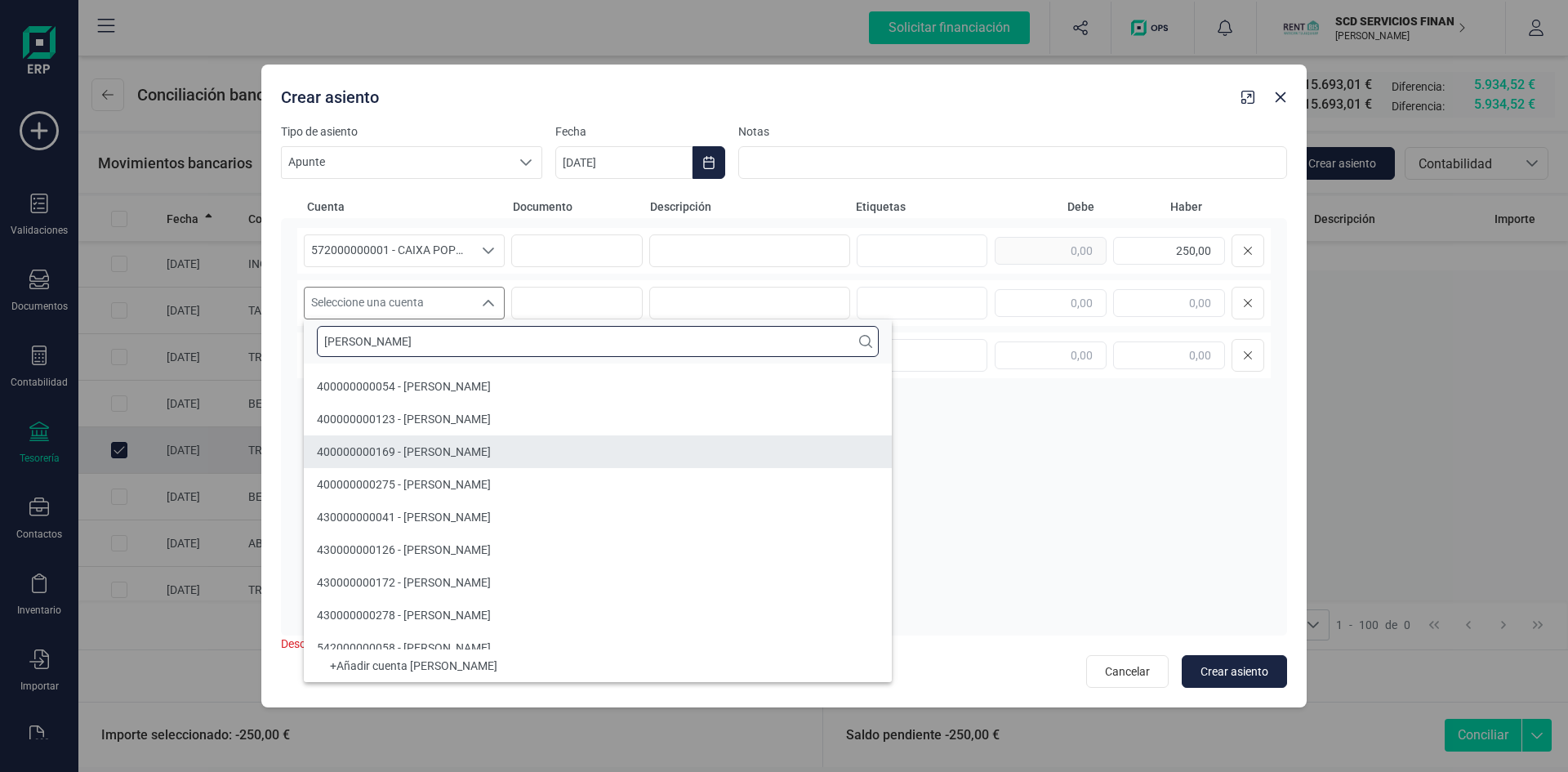
type input "raquel"
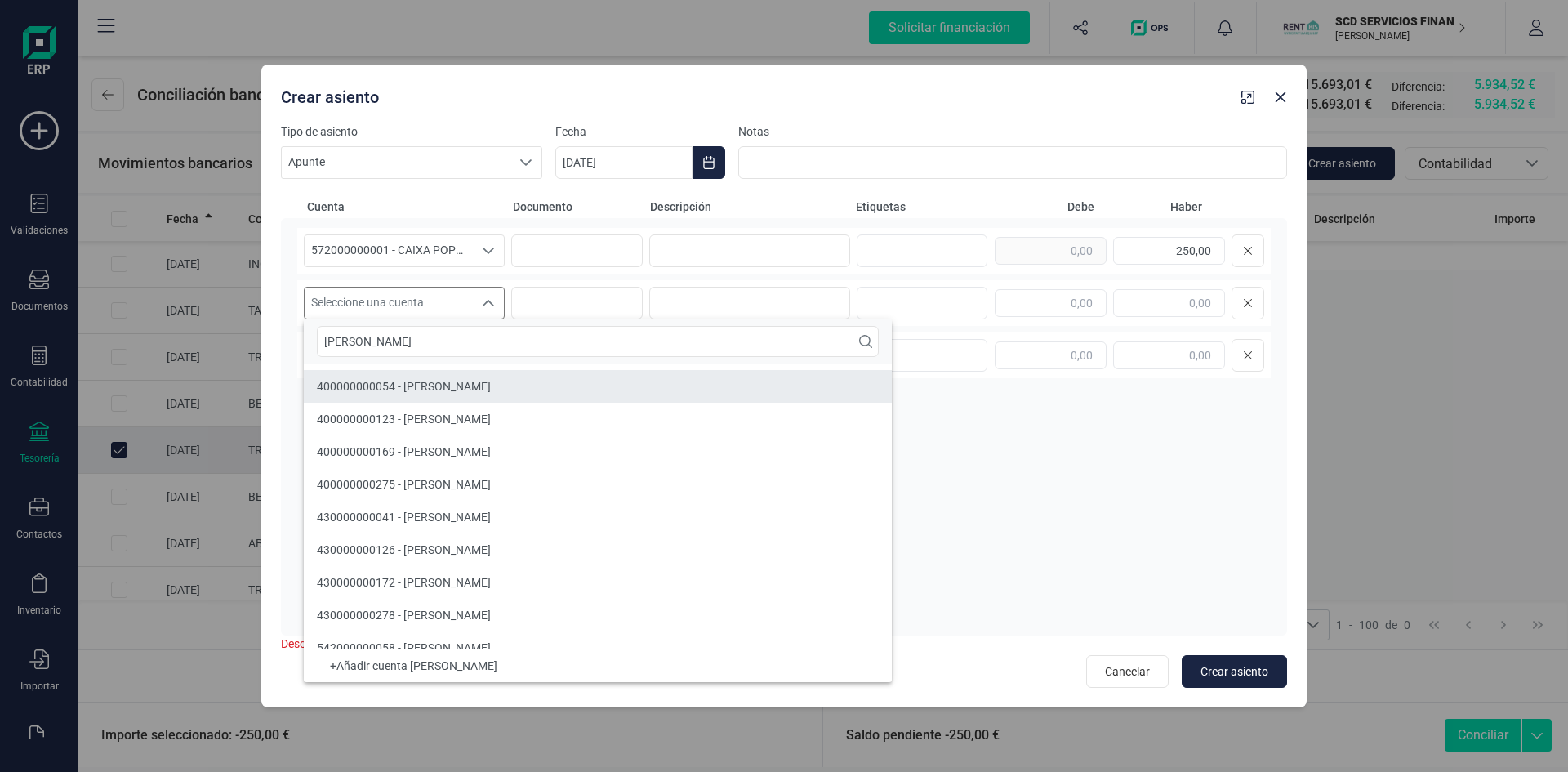
click at [428, 386] on span "400000000054 - RAQUEL MORENO ALAMO" at bounding box center [404, 386] width 174 height 13
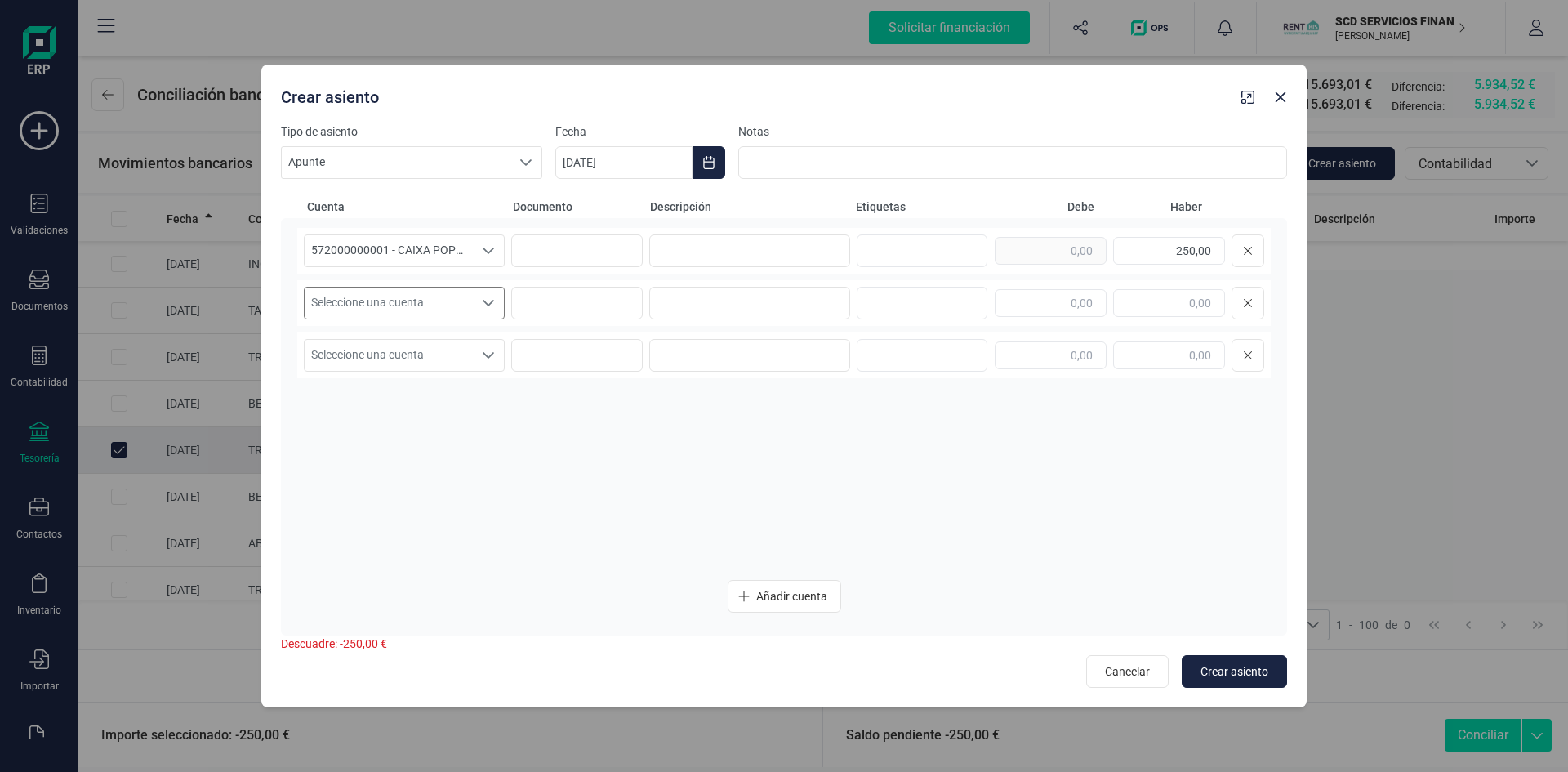
click at [495, 305] on div "Seleccione una cuenta" at bounding box center [489, 303] width 31 height 31
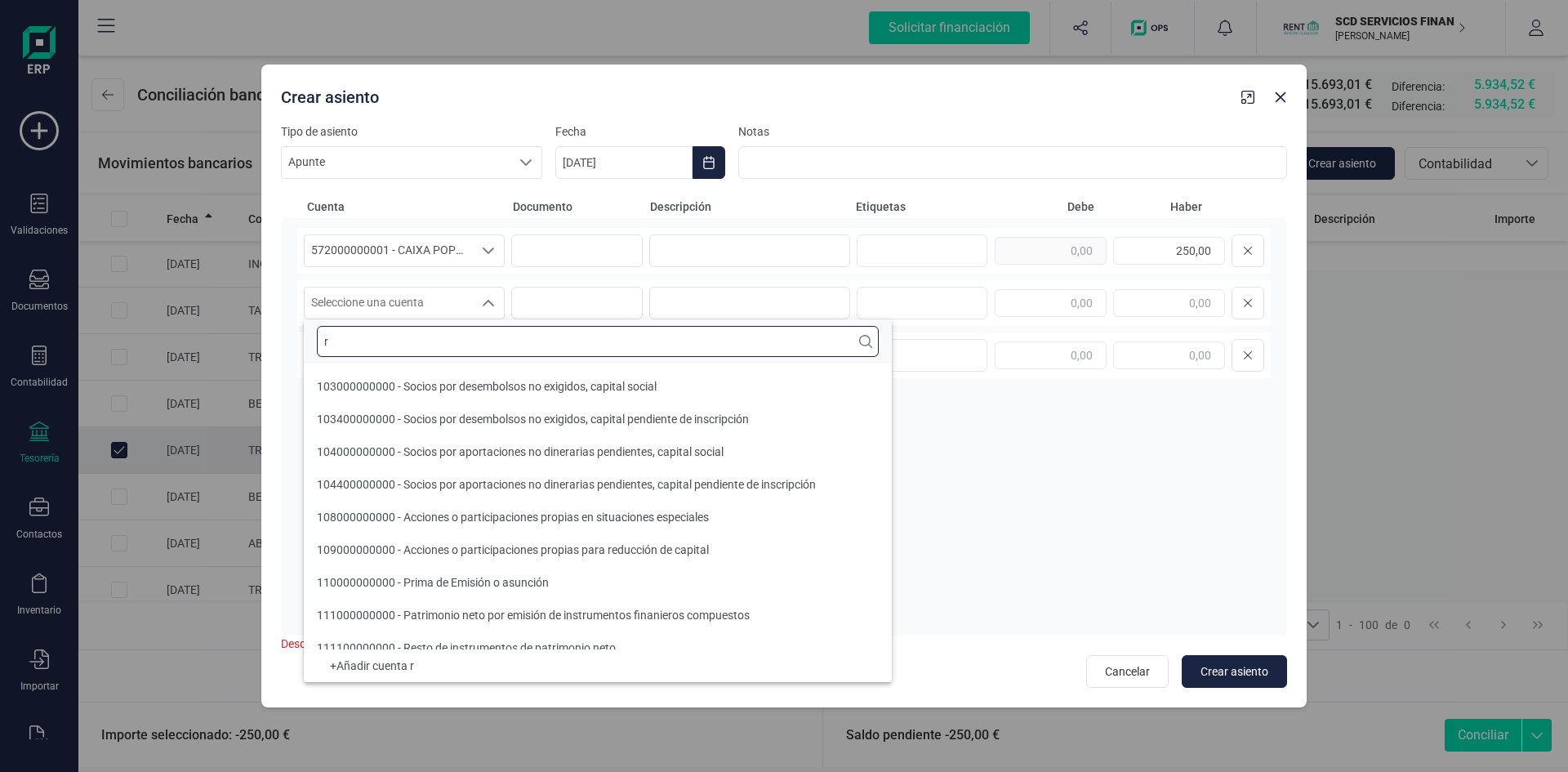
scroll to position [7, 0]
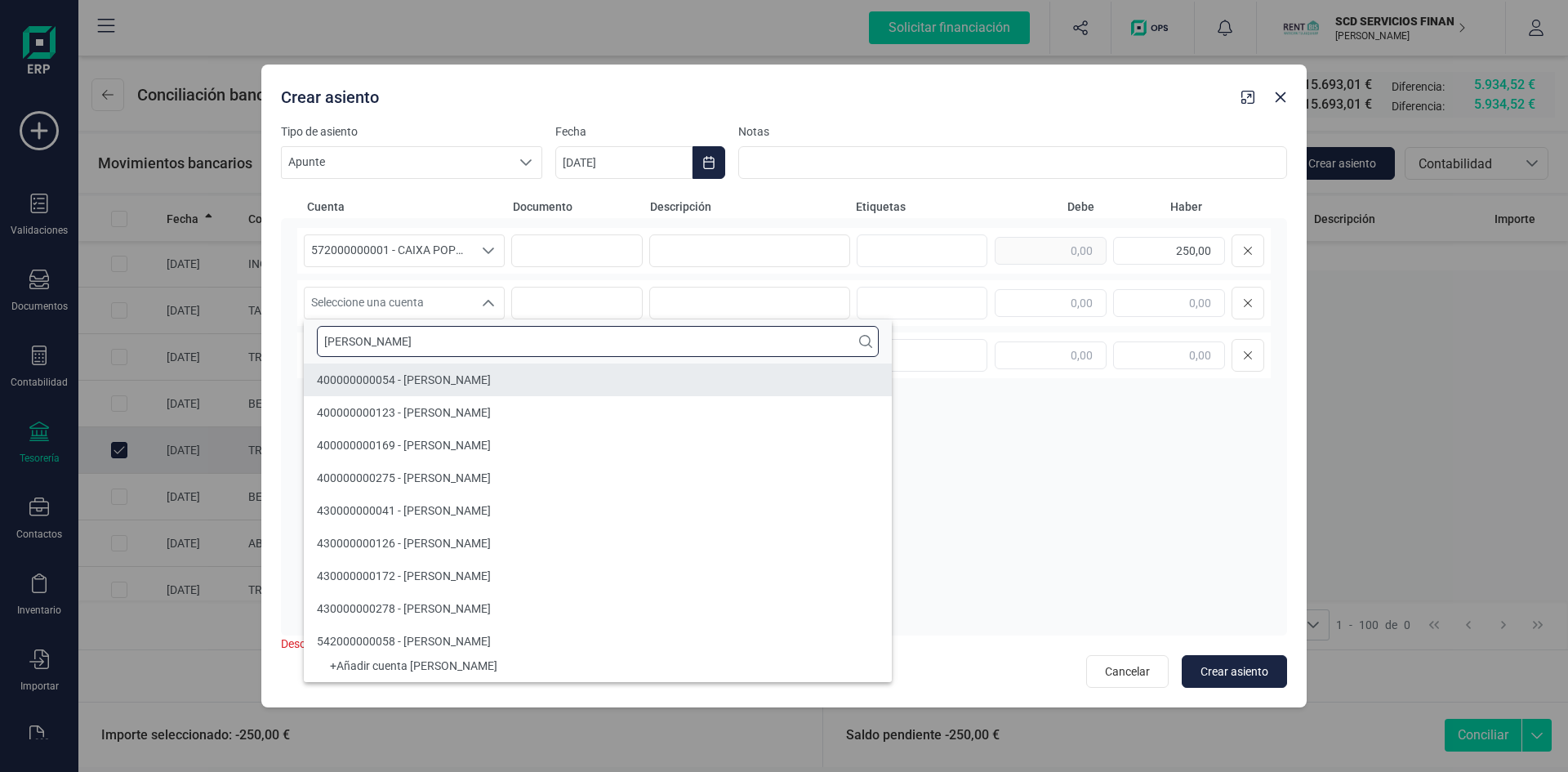
type input "raquel"
click at [413, 380] on span "400000000054 - RAQUEL MORENO ALAMO" at bounding box center [404, 380] width 174 height 13
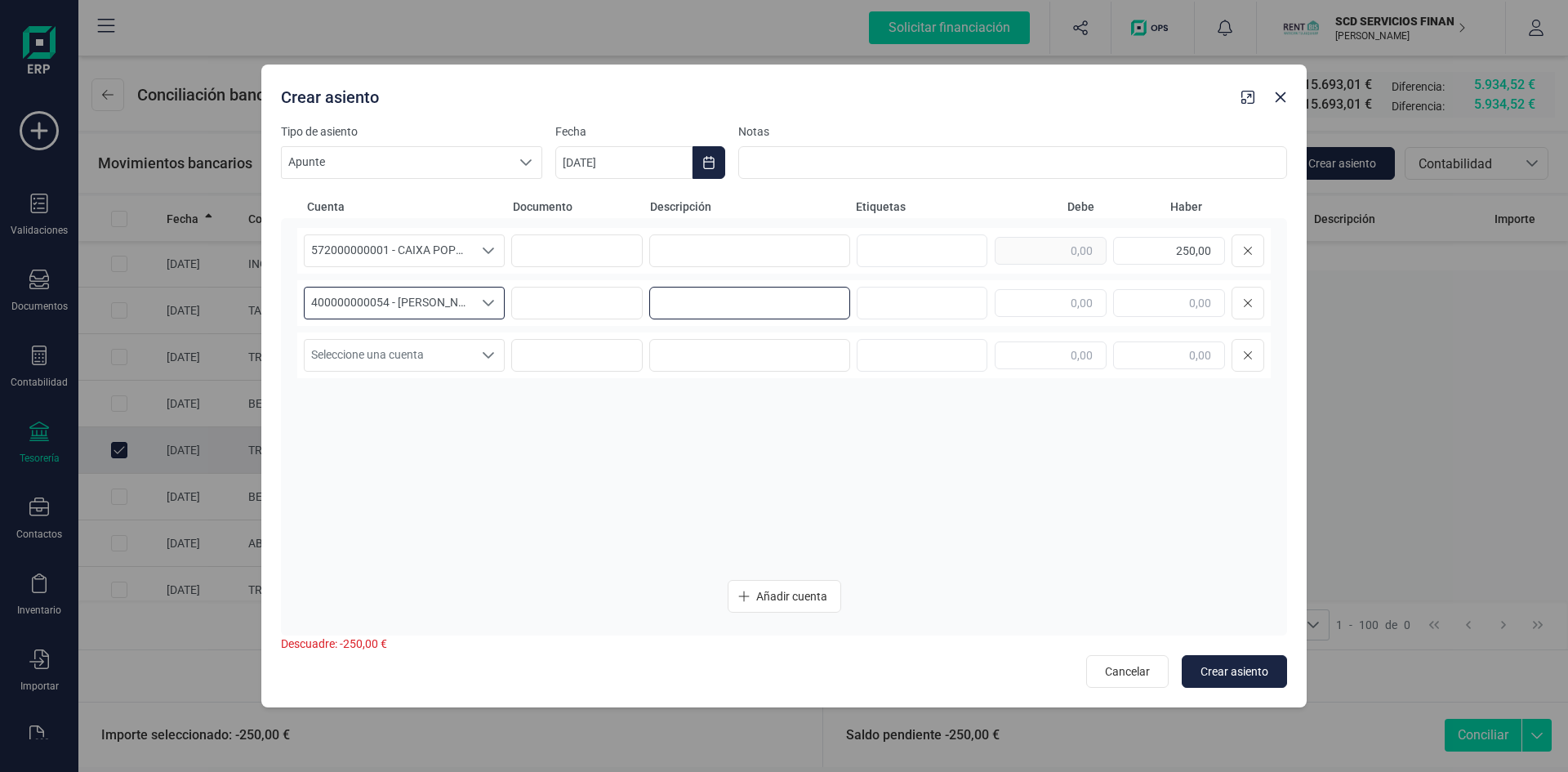
click at [714, 301] on input at bounding box center [750, 303] width 201 height 33
type input "pago"
click at [755, 251] on input at bounding box center [750, 251] width 201 height 33
type input "pago"
click at [1060, 298] on input "text" at bounding box center [1051, 303] width 112 height 27
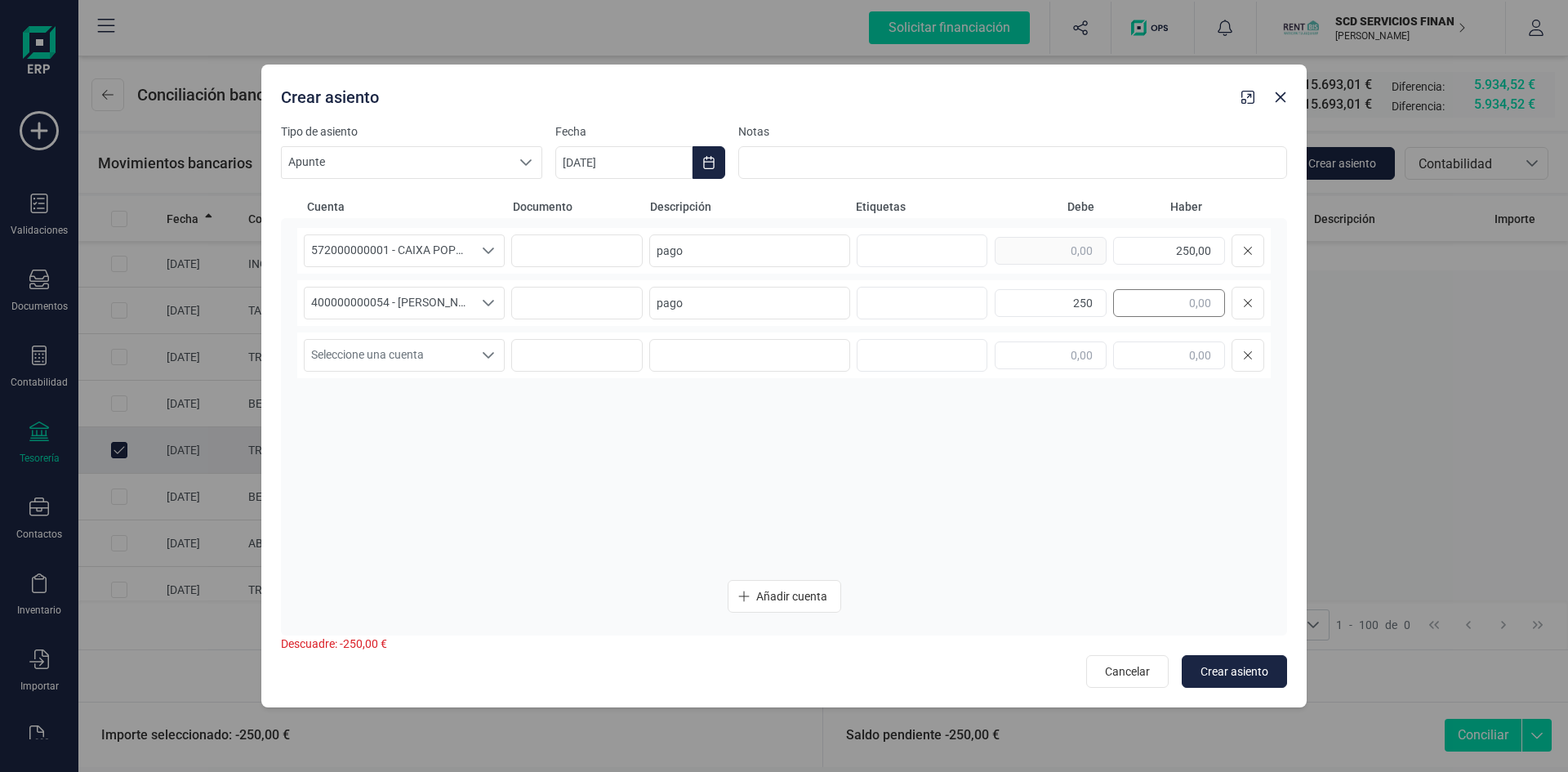
type input "250,00"
click at [1224, 669] on span "Crear asiento" at bounding box center [1234, 671] width 68 height 16
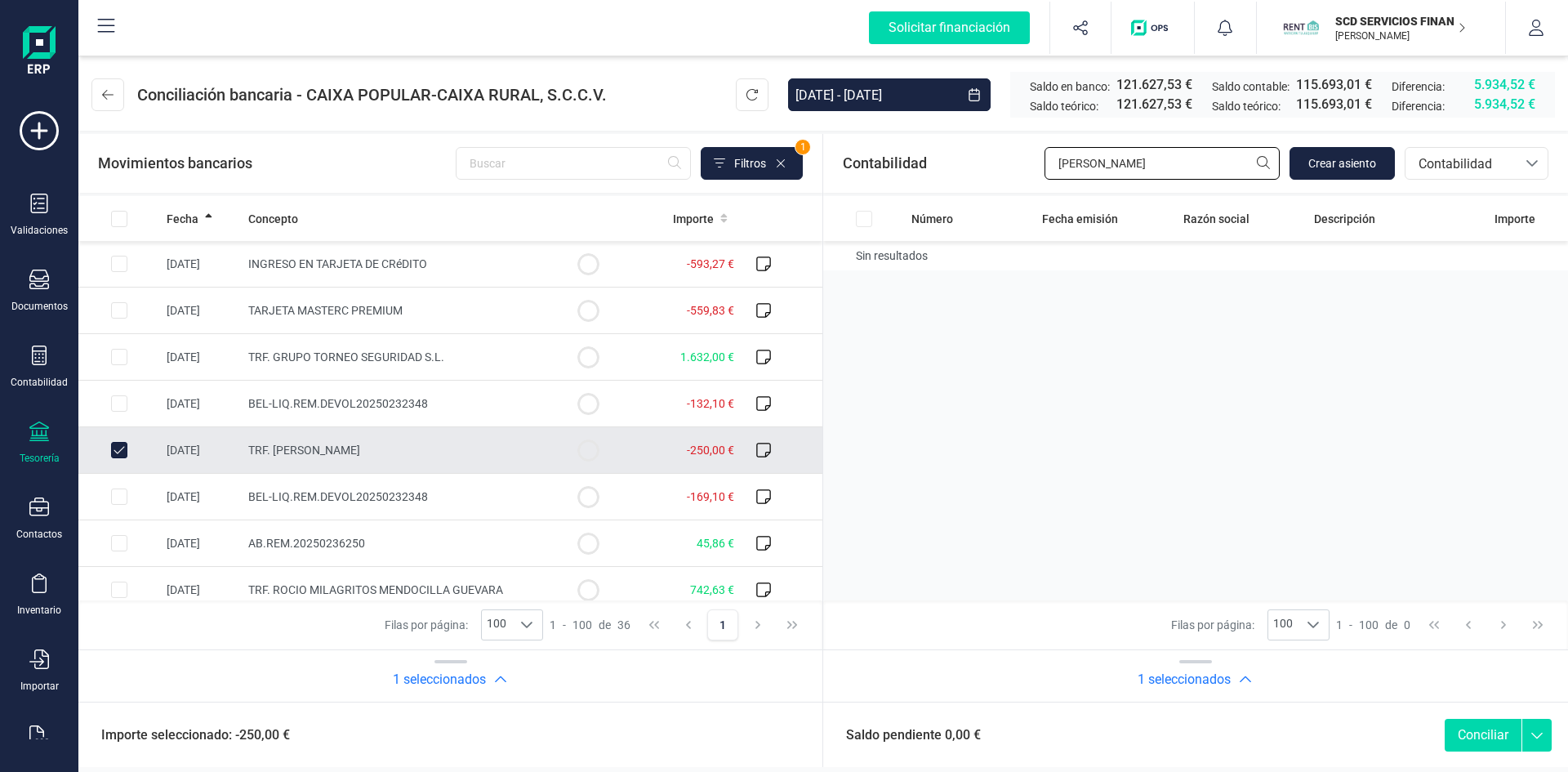
drag, startPoint x: 1165, startPoint y: 163, endPoint x: 1020, endPoint y: 167, distance: 145.1
click at [1024, 167] on div "Contabilidad lopez gil Crear asiento bancos.conciliacion.modal.headerAccounting…" at bounding box center [1195, 163] width 744 height 58
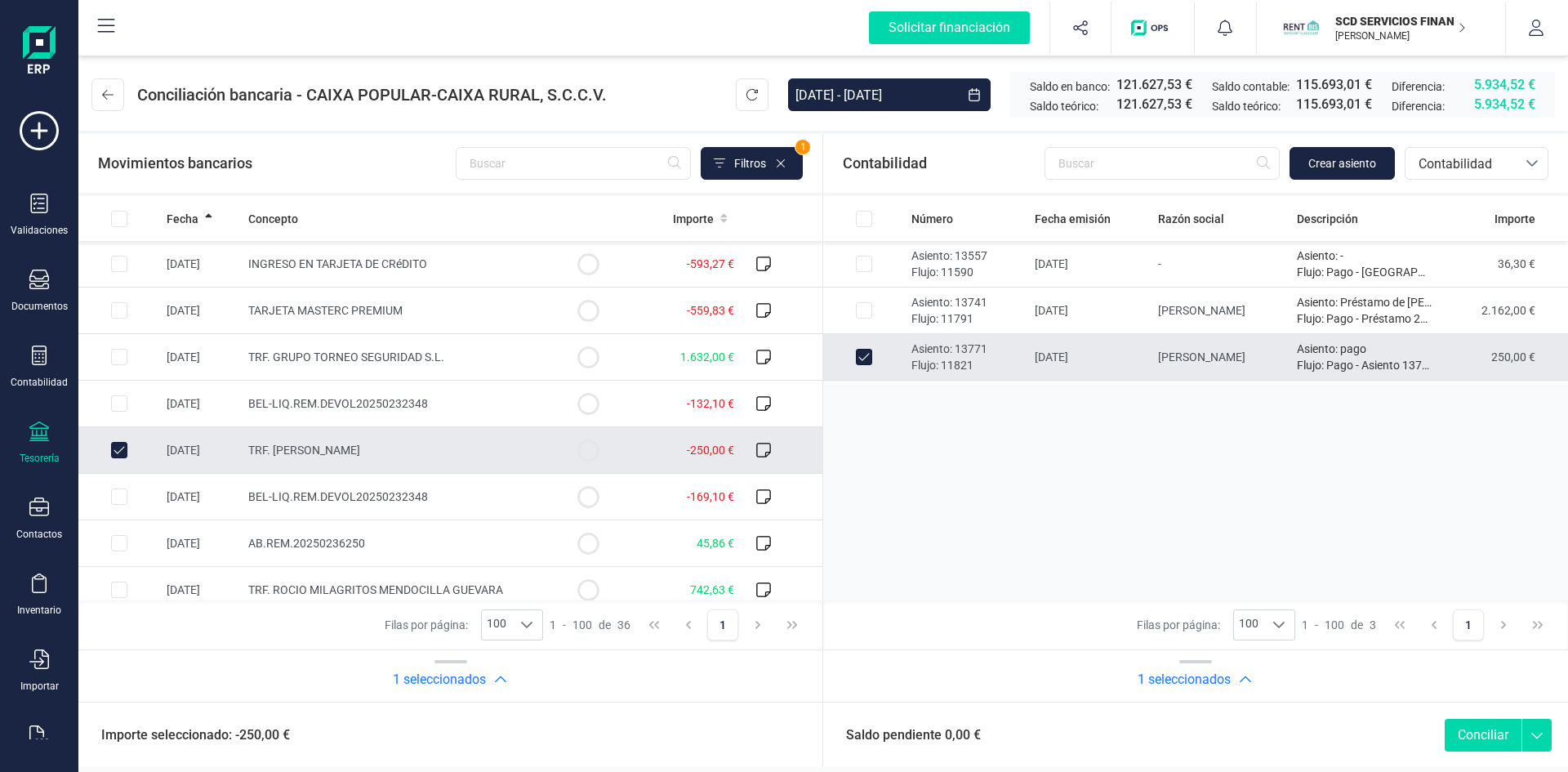
click at [1471, 735] on button "Conciliar" at bounding box center [1483, 735] width 76 height 33
checkbox input "false"
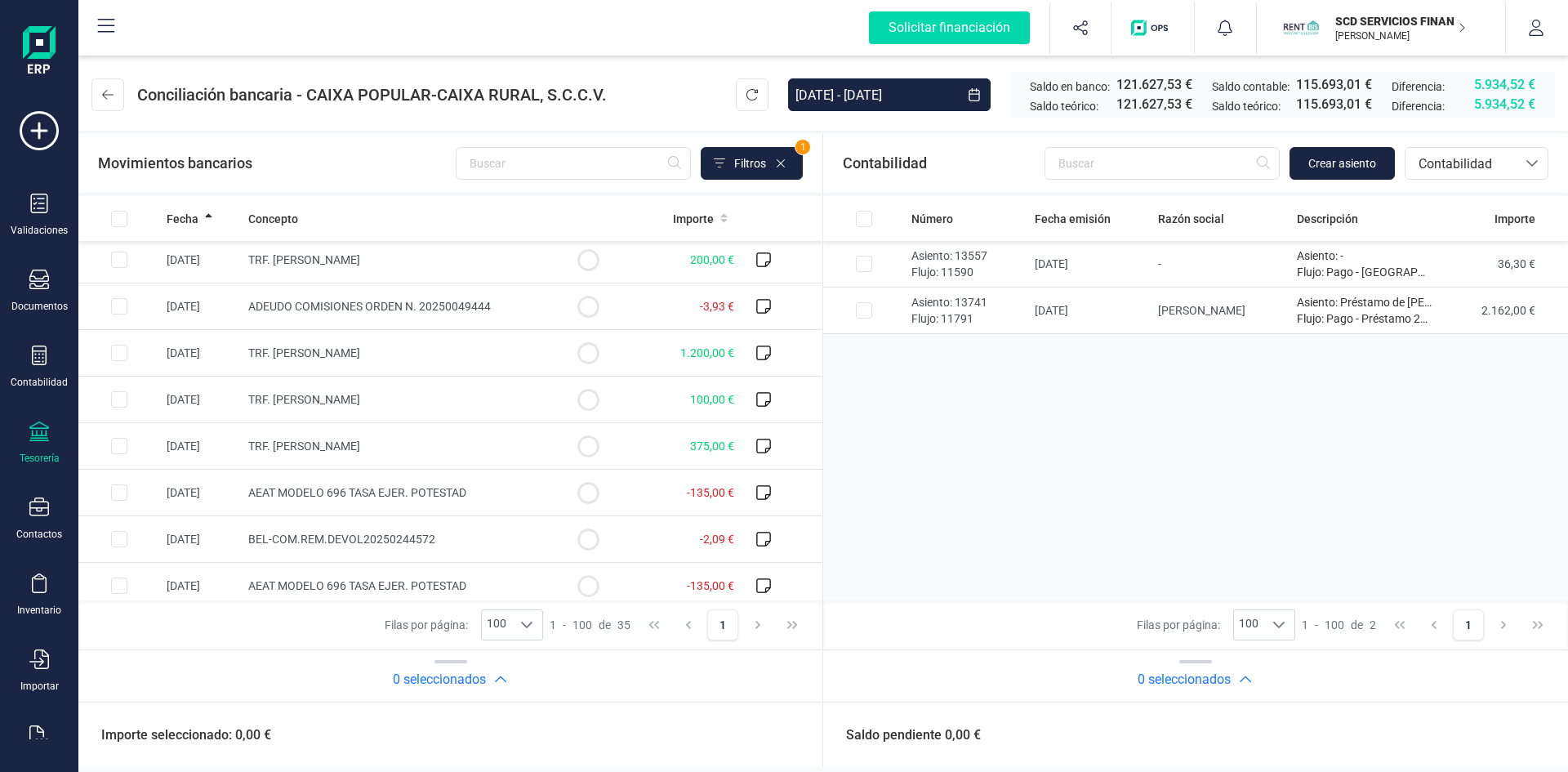
scroll to position [944, 0]
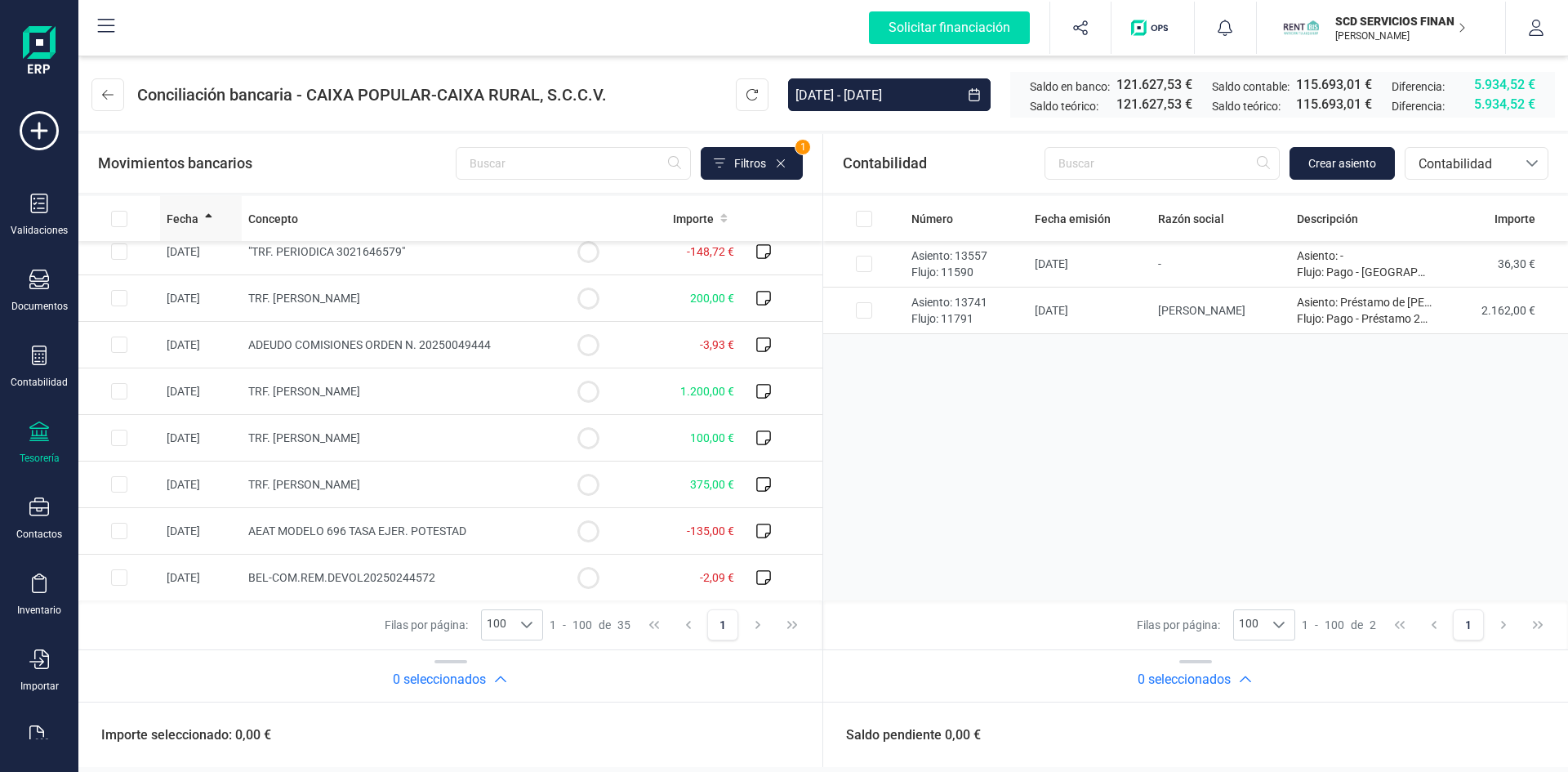
click at [175, 222] on span "Fecha" at bounding box center [182, 218] width 32 height 16
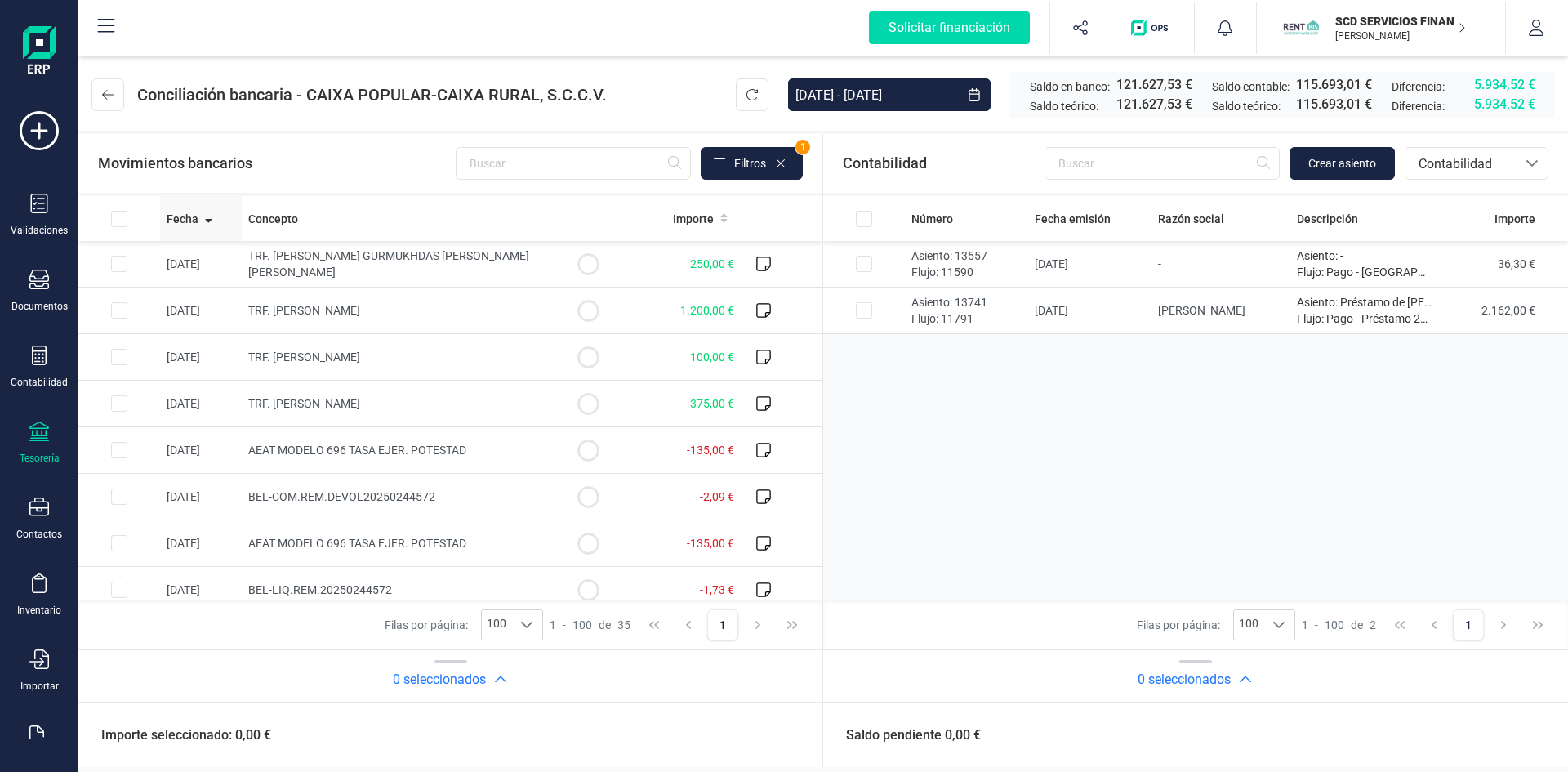
click at [175, 222] on span "Fecha" at bounding box center [182, 218] width 32 height 16
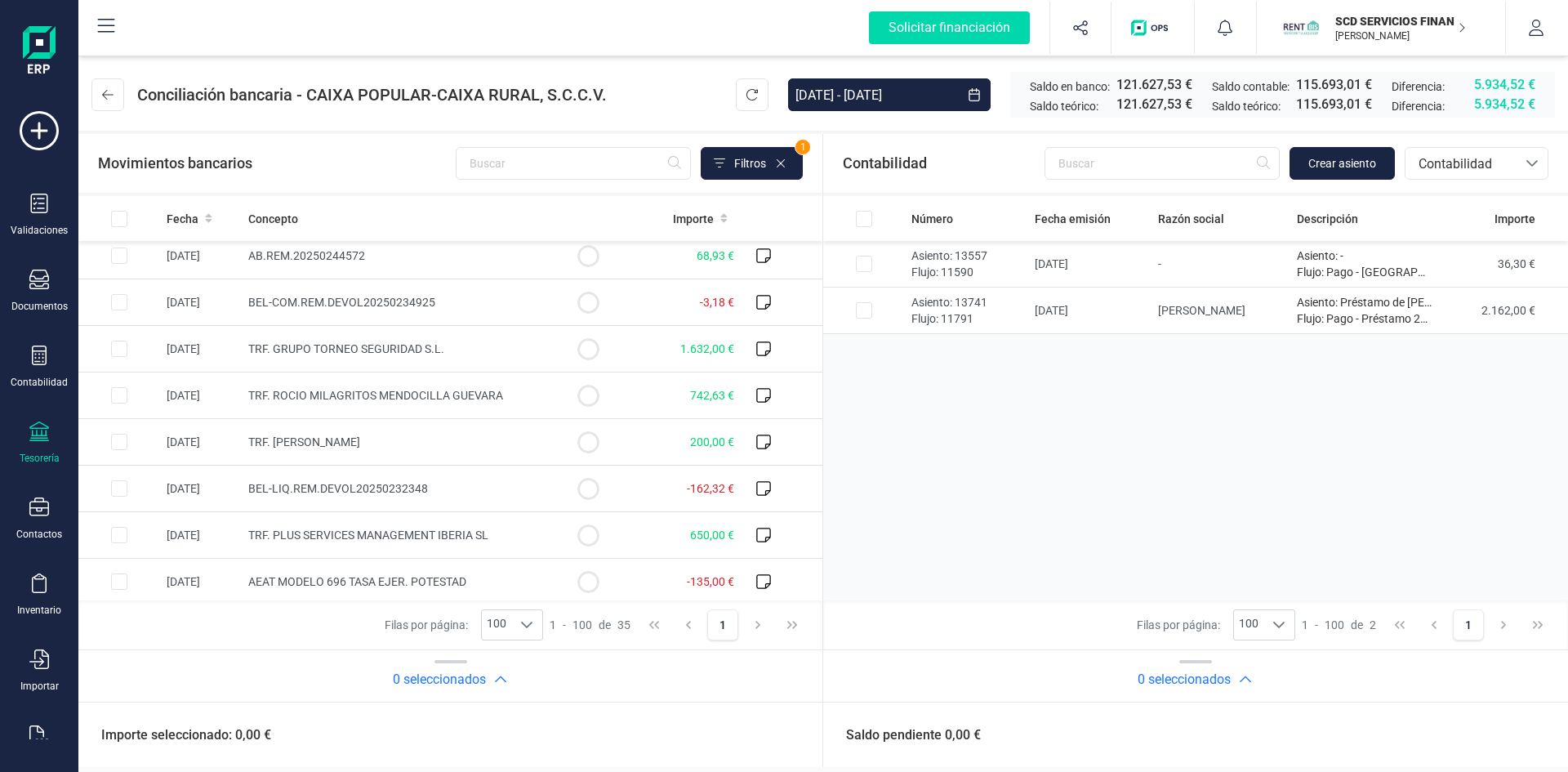
scroll to position [1270, 0]
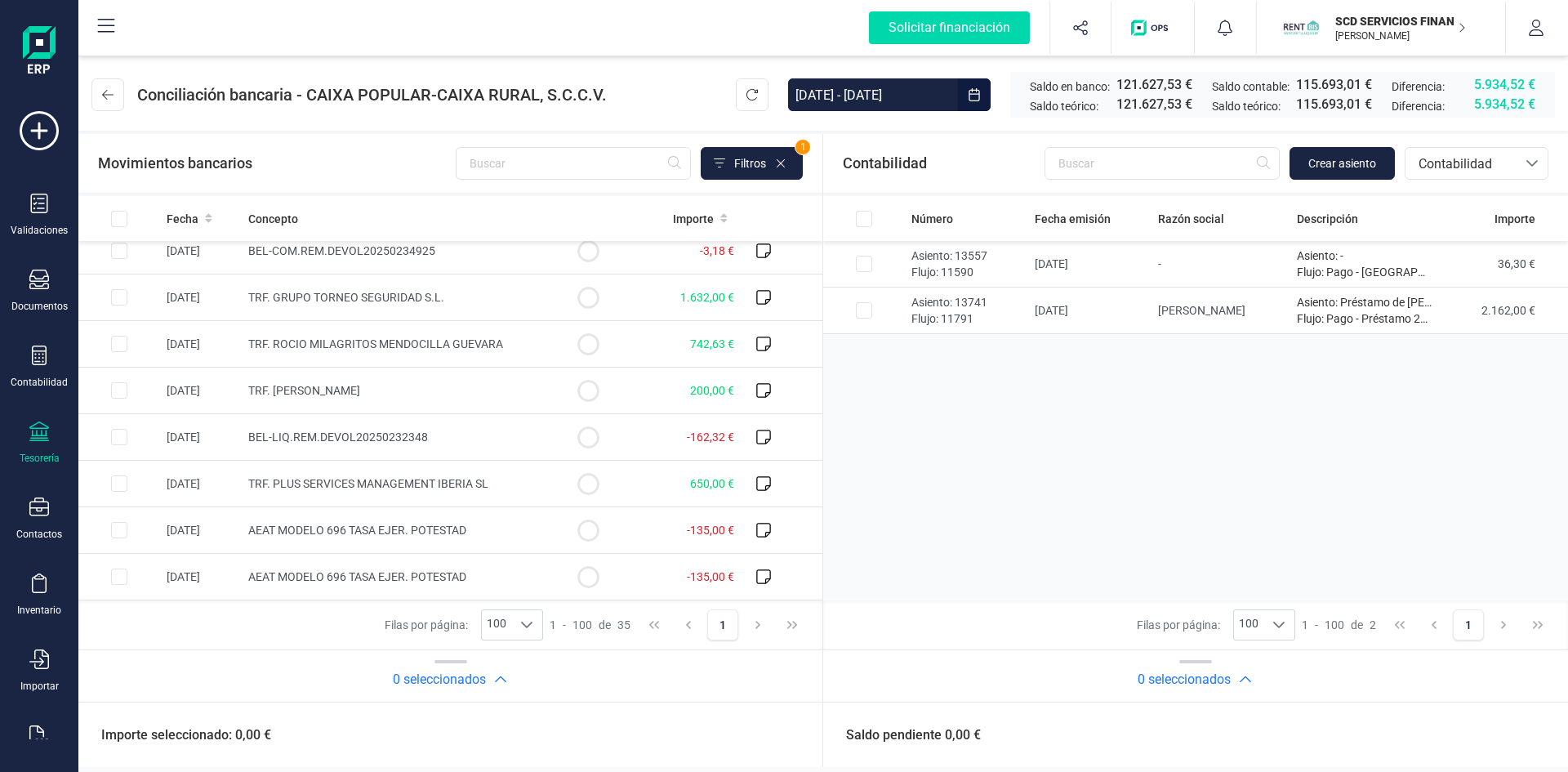
click at [970, 94] on icon "Choose Date" at bounding box center [974, 94] width 10 height 13
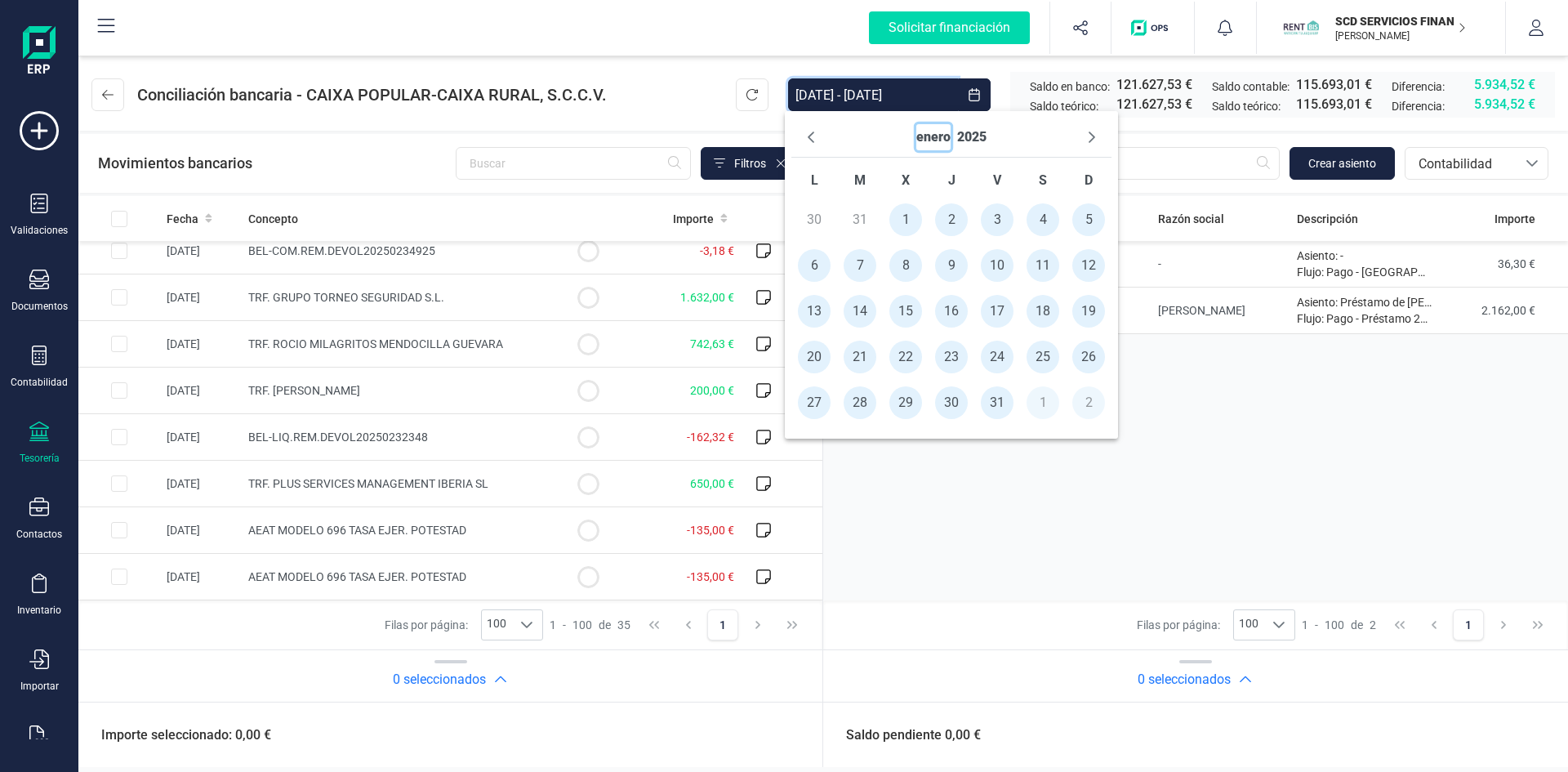
click at [939, 134] on button "enero" at bounding box center [933, 137] width 34 height 26
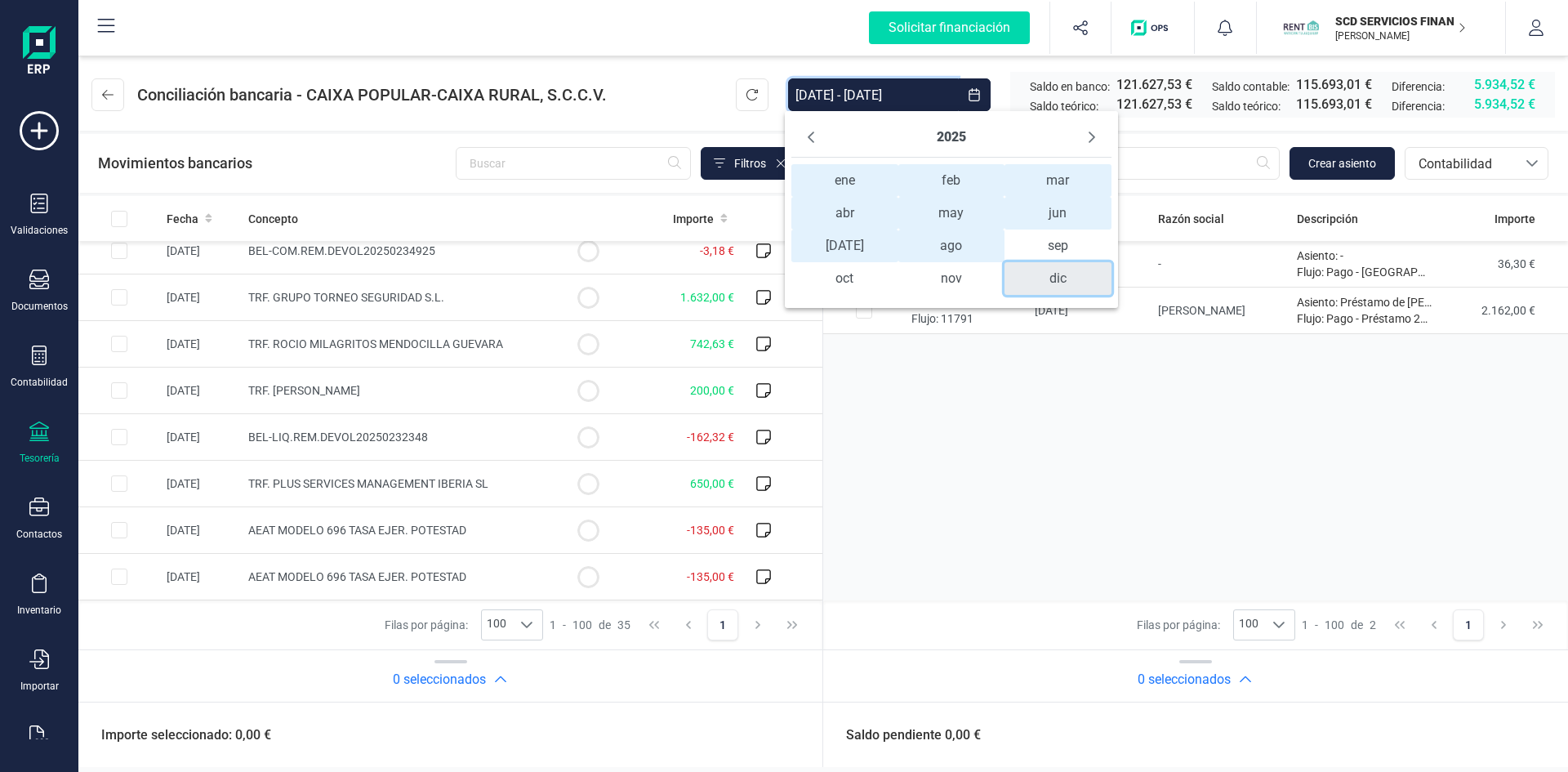
click at [1057, 280] on span "dic" at bounding box center [1058, 278] width 107 height 33
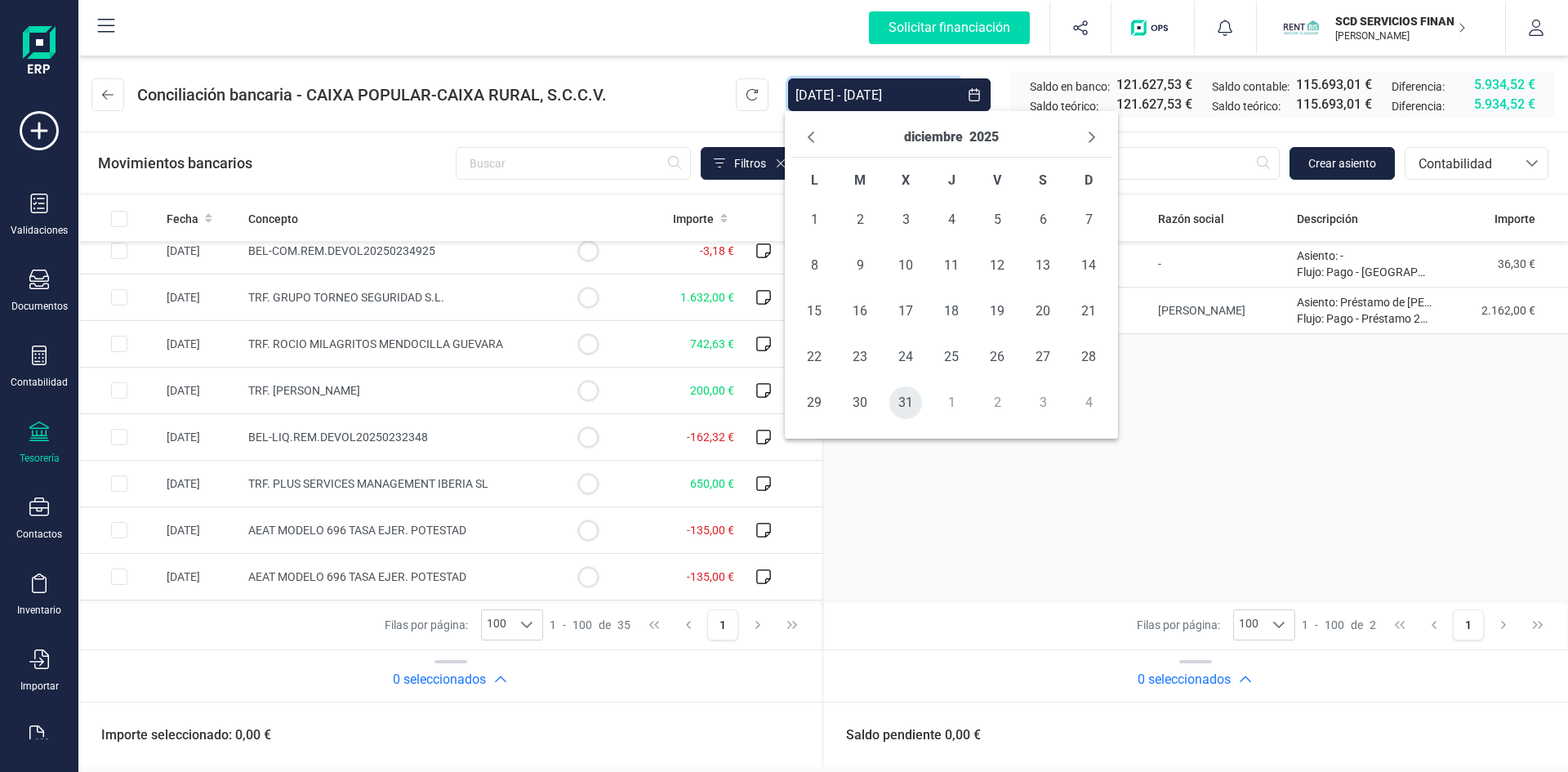
click at [899, 404] on span "31" at bounding box center [906, 403] width 33 height 33
click at [823, 382] on div "Número Fecha emisión Razón social Descripción Importe Asiento: 13557 Flujo: 115…" at bounding box center [450, 398] width 744 height 404
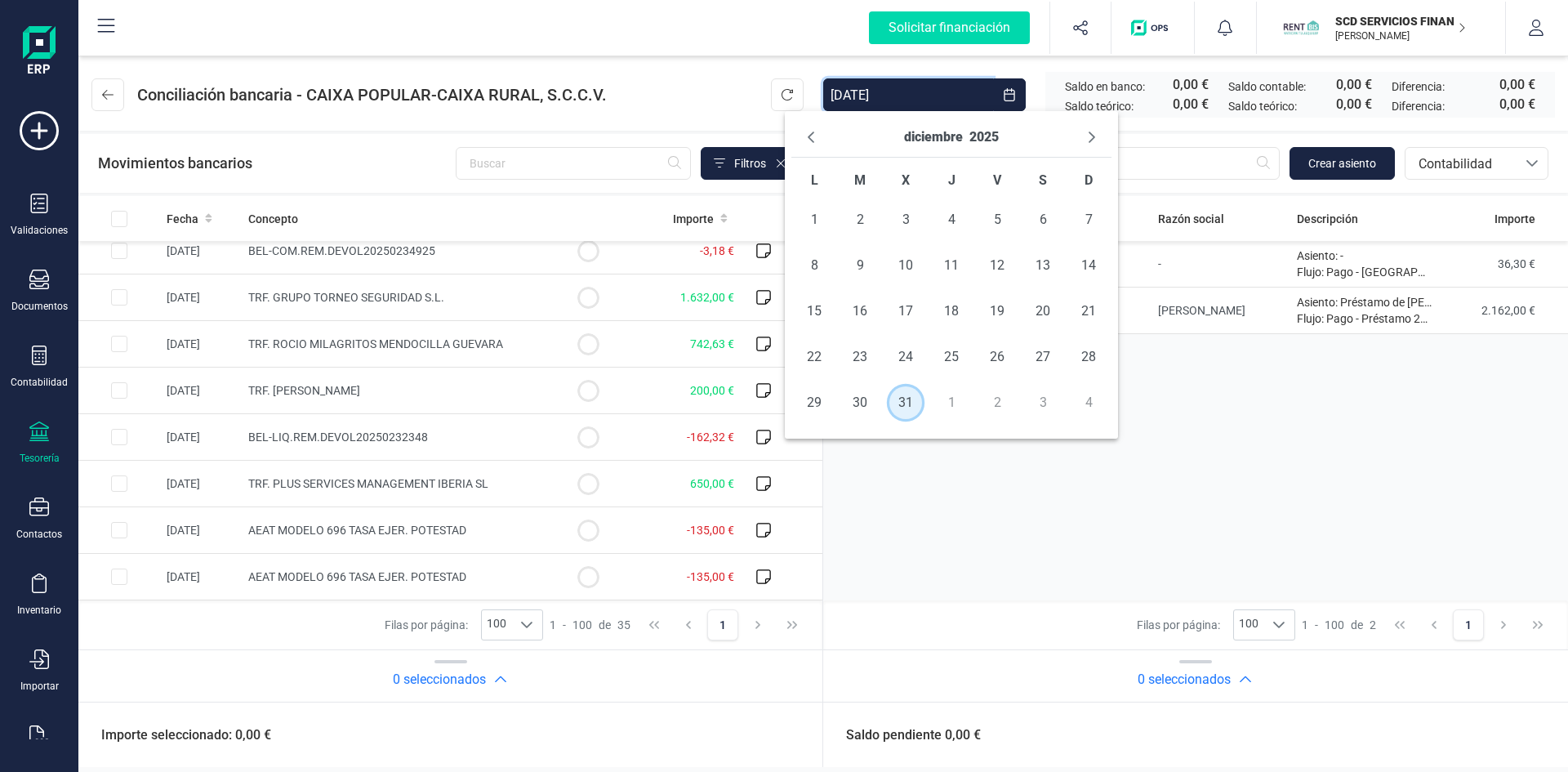
click at [906, 398] on span "31" at bounding box center [906, 403] width 33 height 33
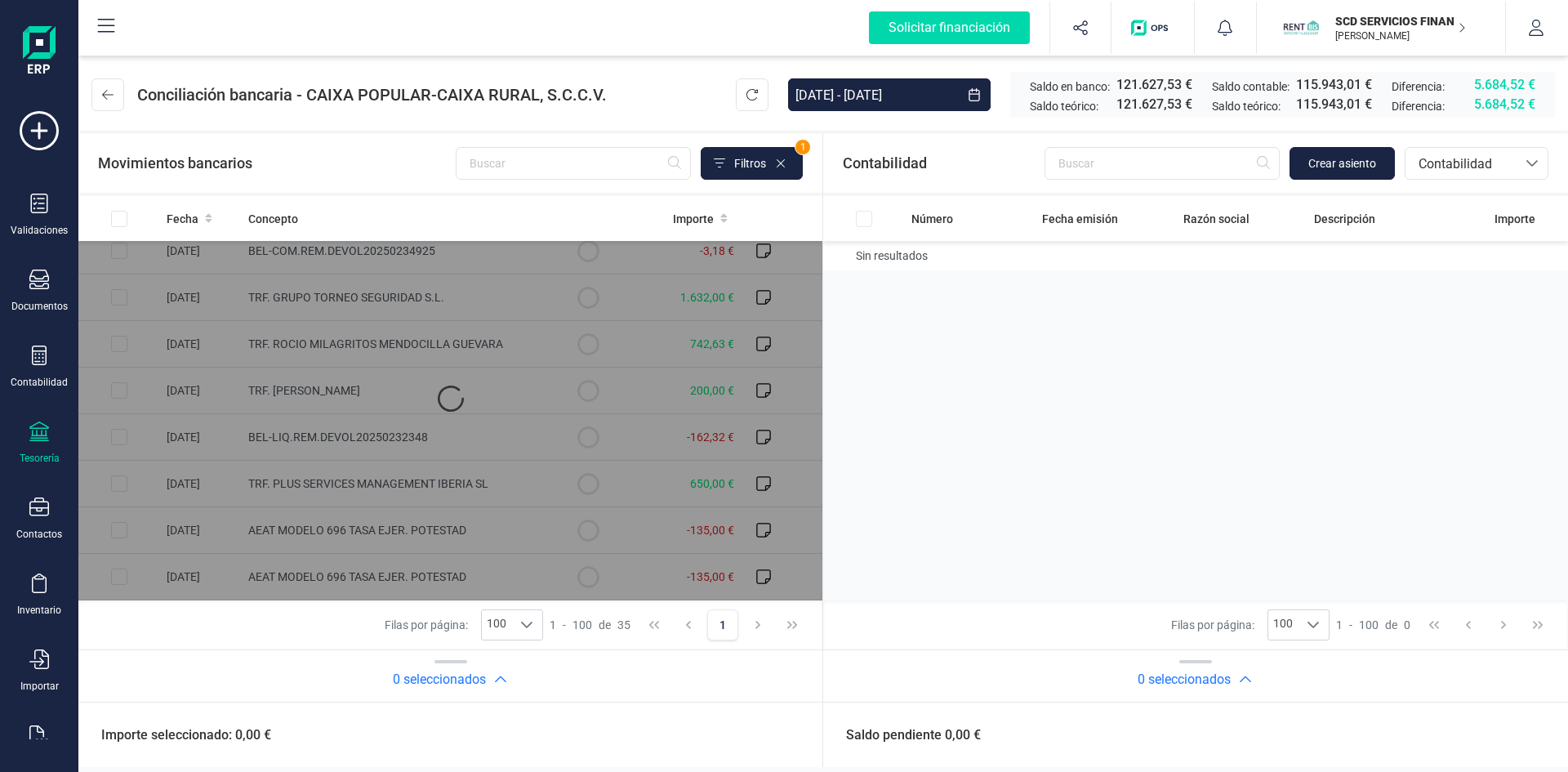
scroll to position [0, 0]
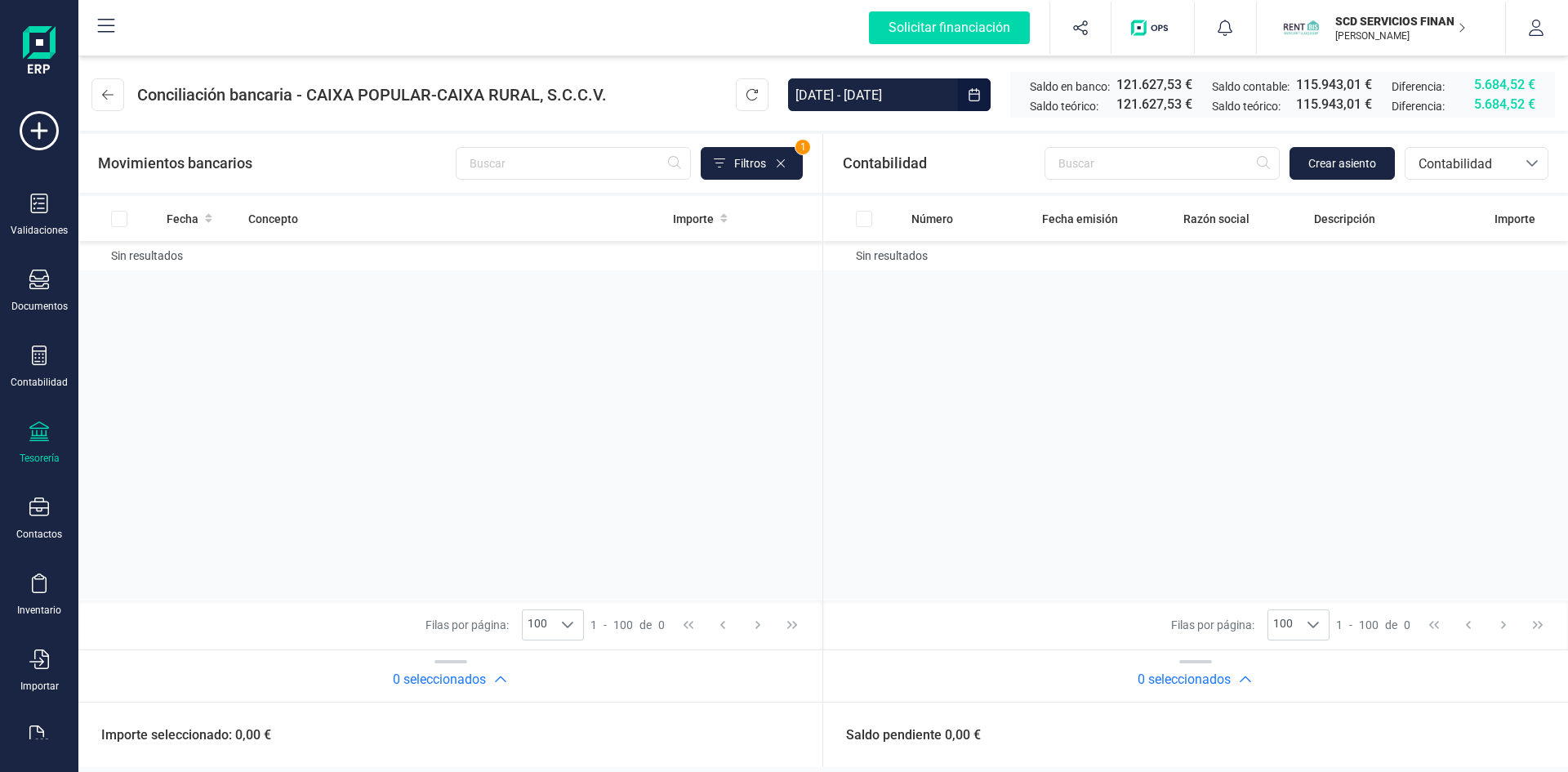
click at [848, 92] on input "31/12/2025 - 31/12/2025" at bounding box center [873, 94] width 170 height 33
click at [933, 135] on button "diciembre" at bounding box center [933, 137] width 58 height 26
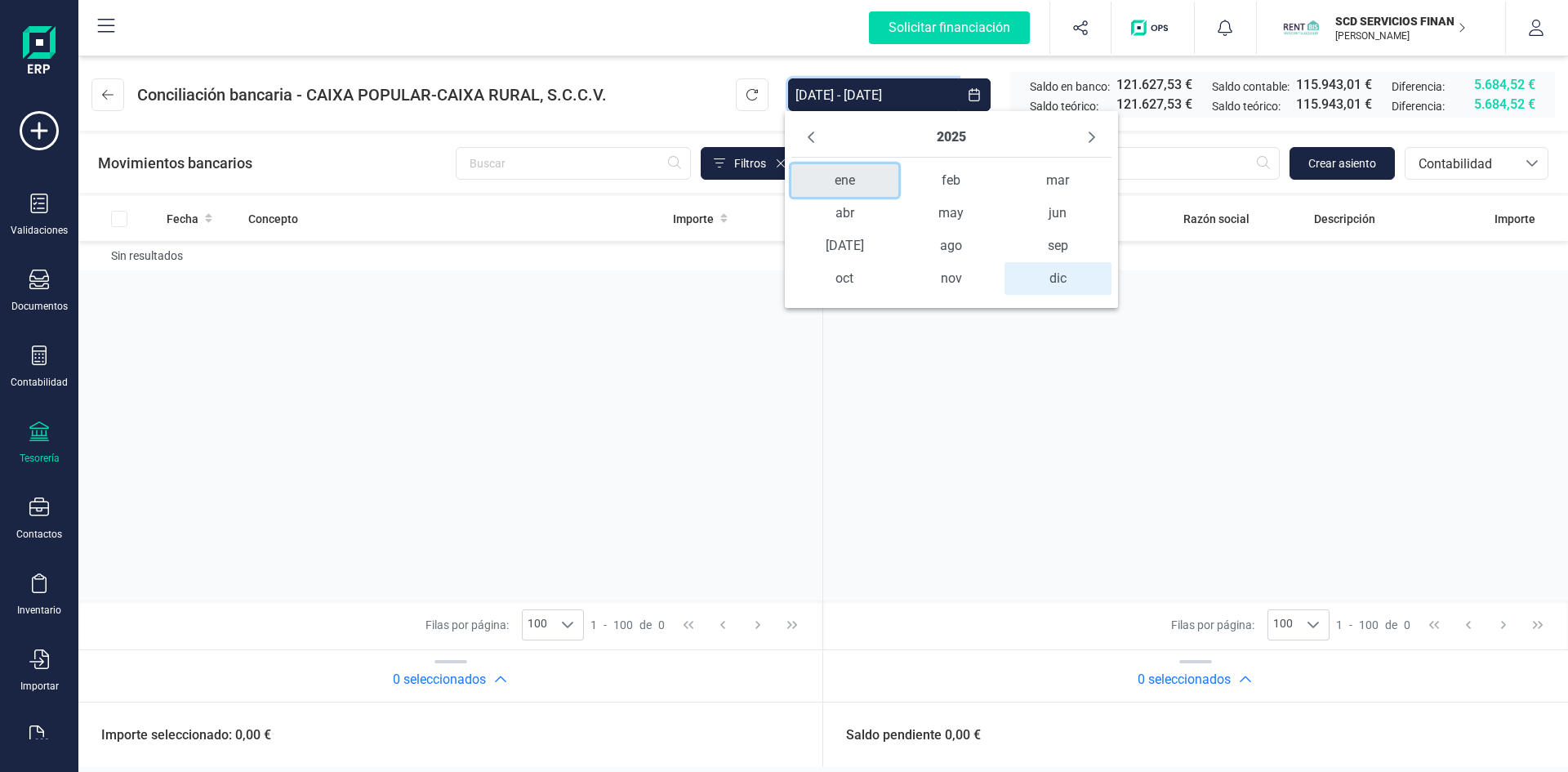
click at [836, 179] on span "ene" at bounding box center [845, 180] width 107 height 33
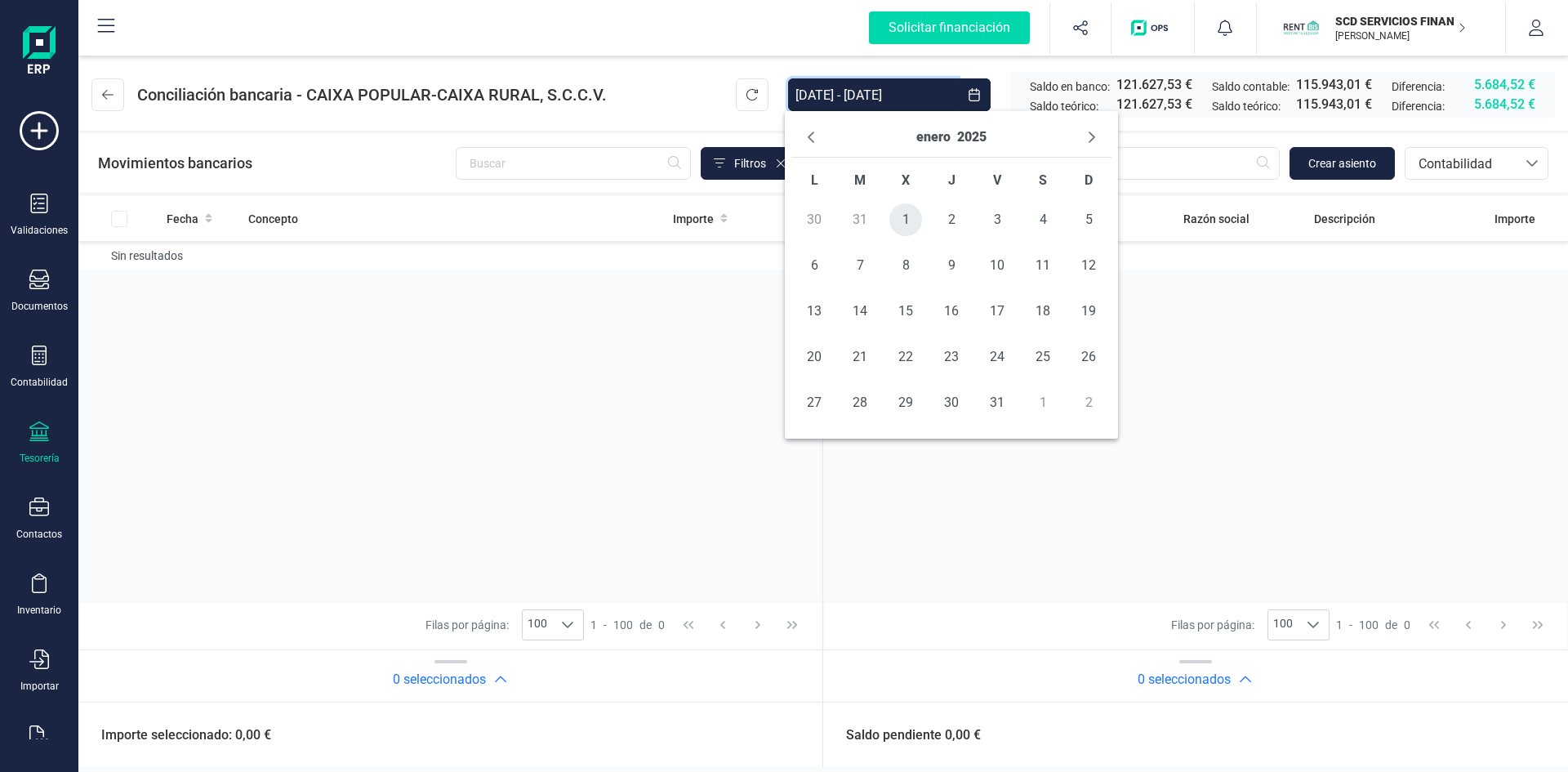
click at [907, 225] on span "1" at bounding box center [906, 220] width 33 height 33
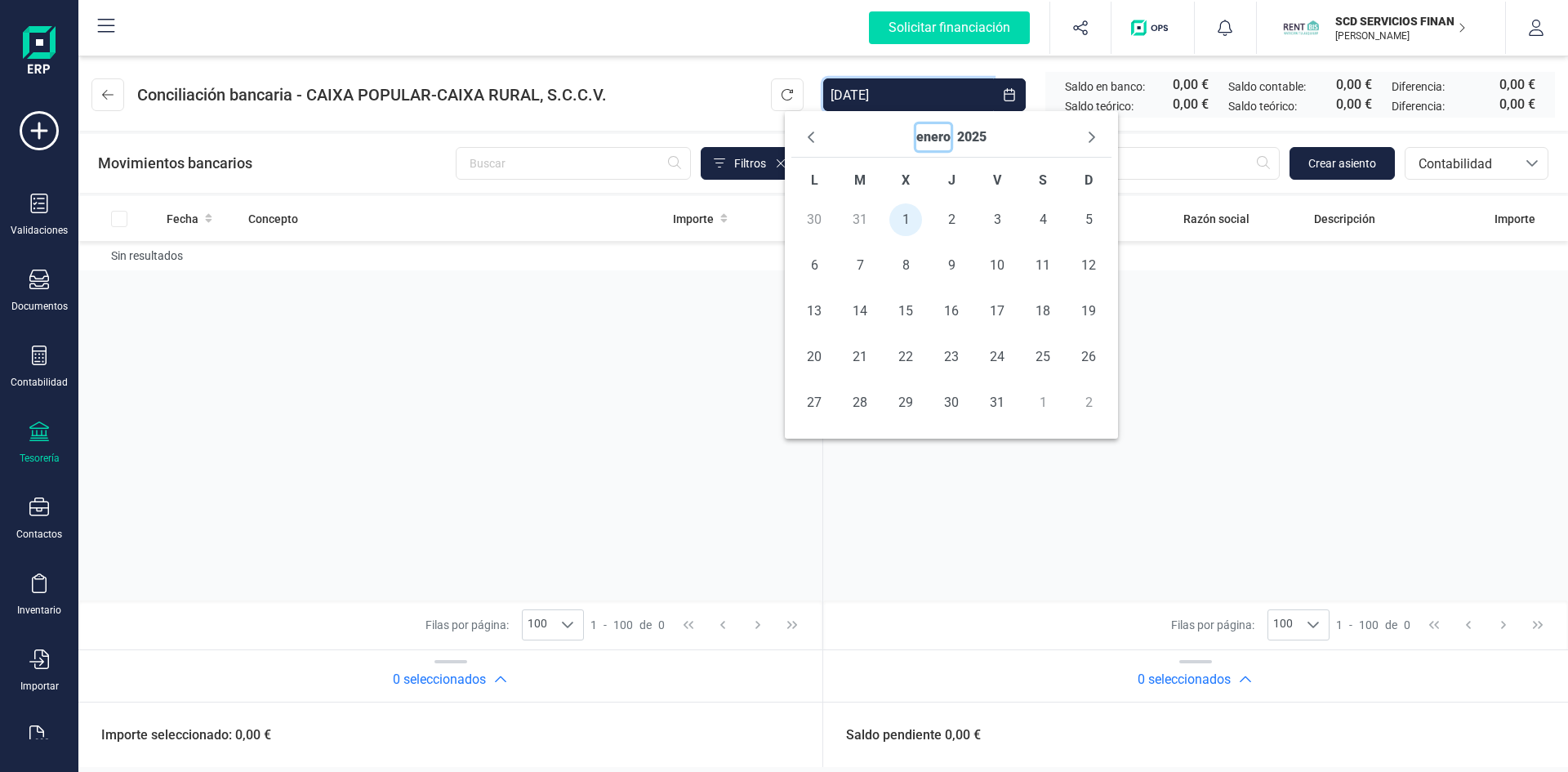
click at [943, 141] on button "enero" at bounding box center [933, 137] width 34 height 26
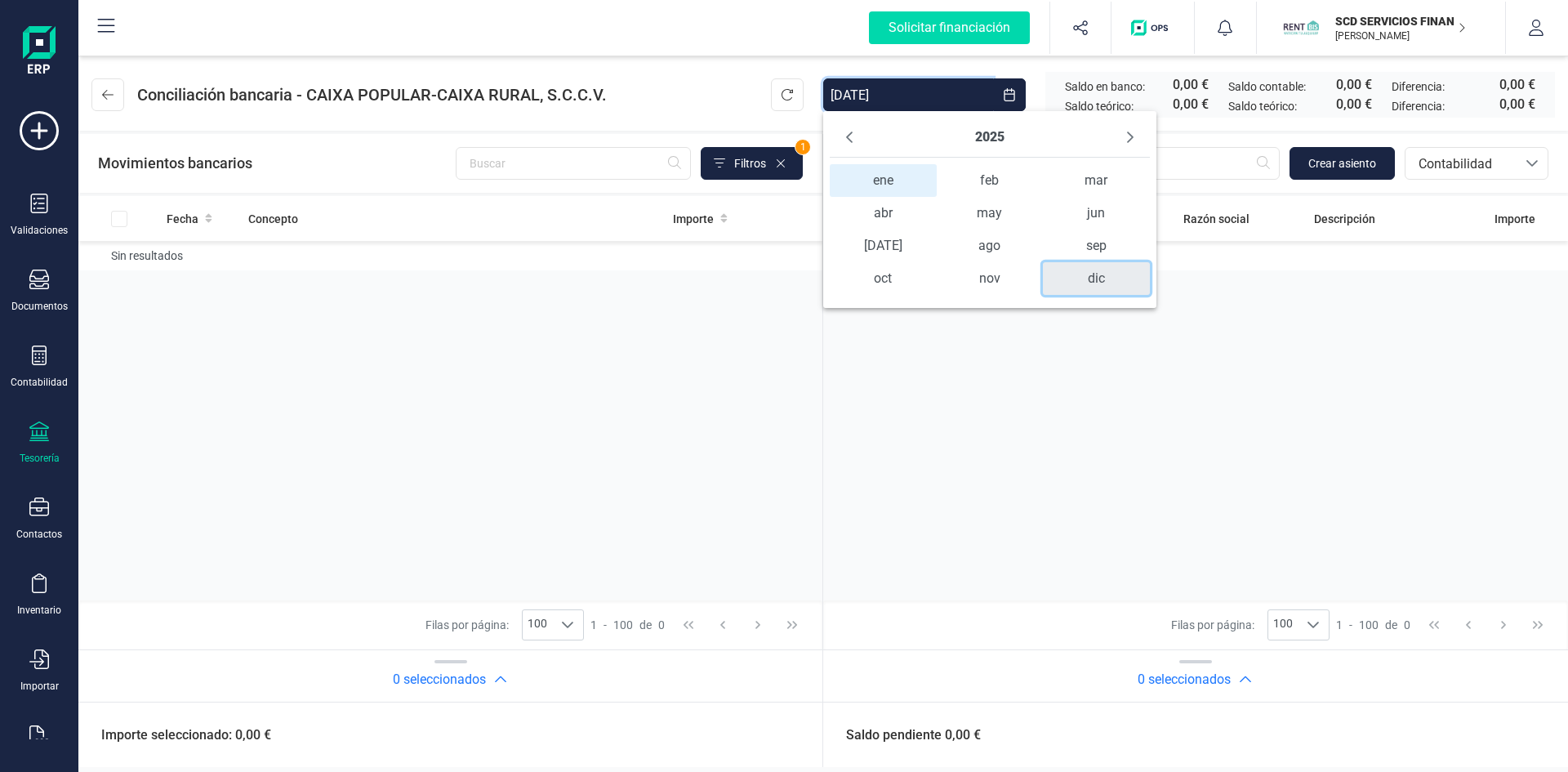
click at [1099, 280] on span "dic" at bounding box center [1097, 278] width 107 height 33
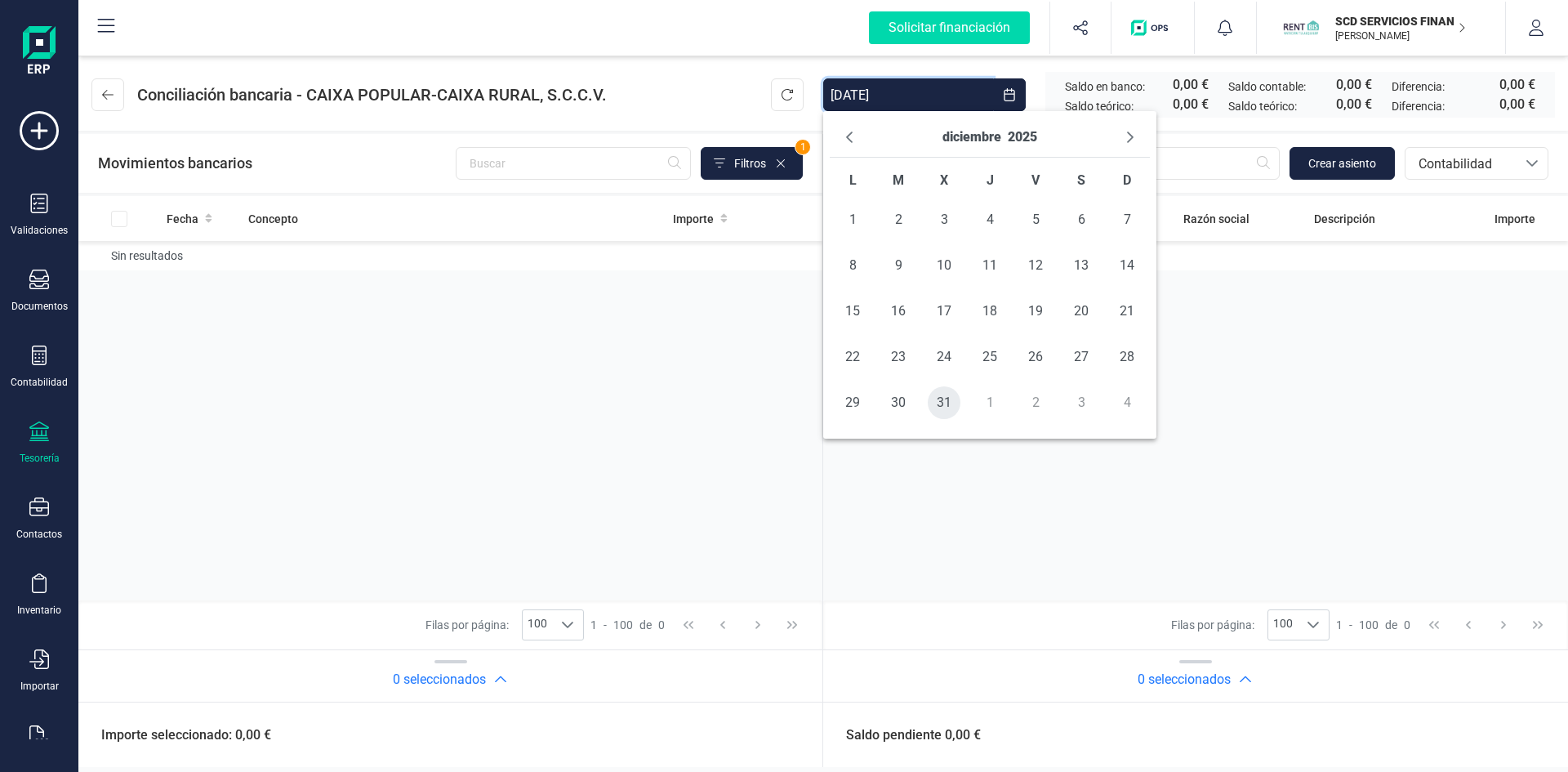
click at [950, 409] on span "31" at bounding box center [945, 403] width 33 height 33
type input "01/01/2025 - 31/12/2025"
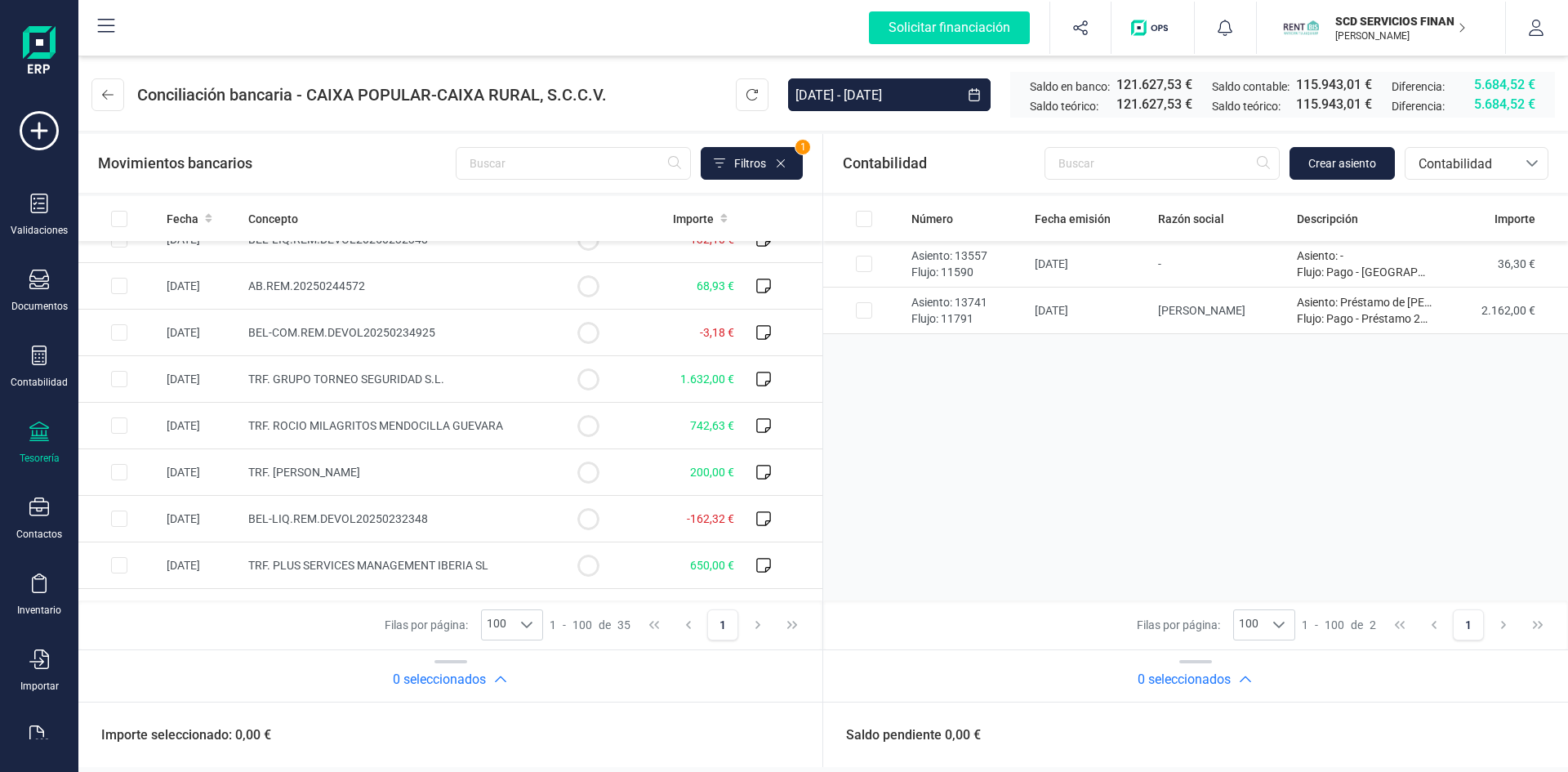
scroll to position [1270, 0]
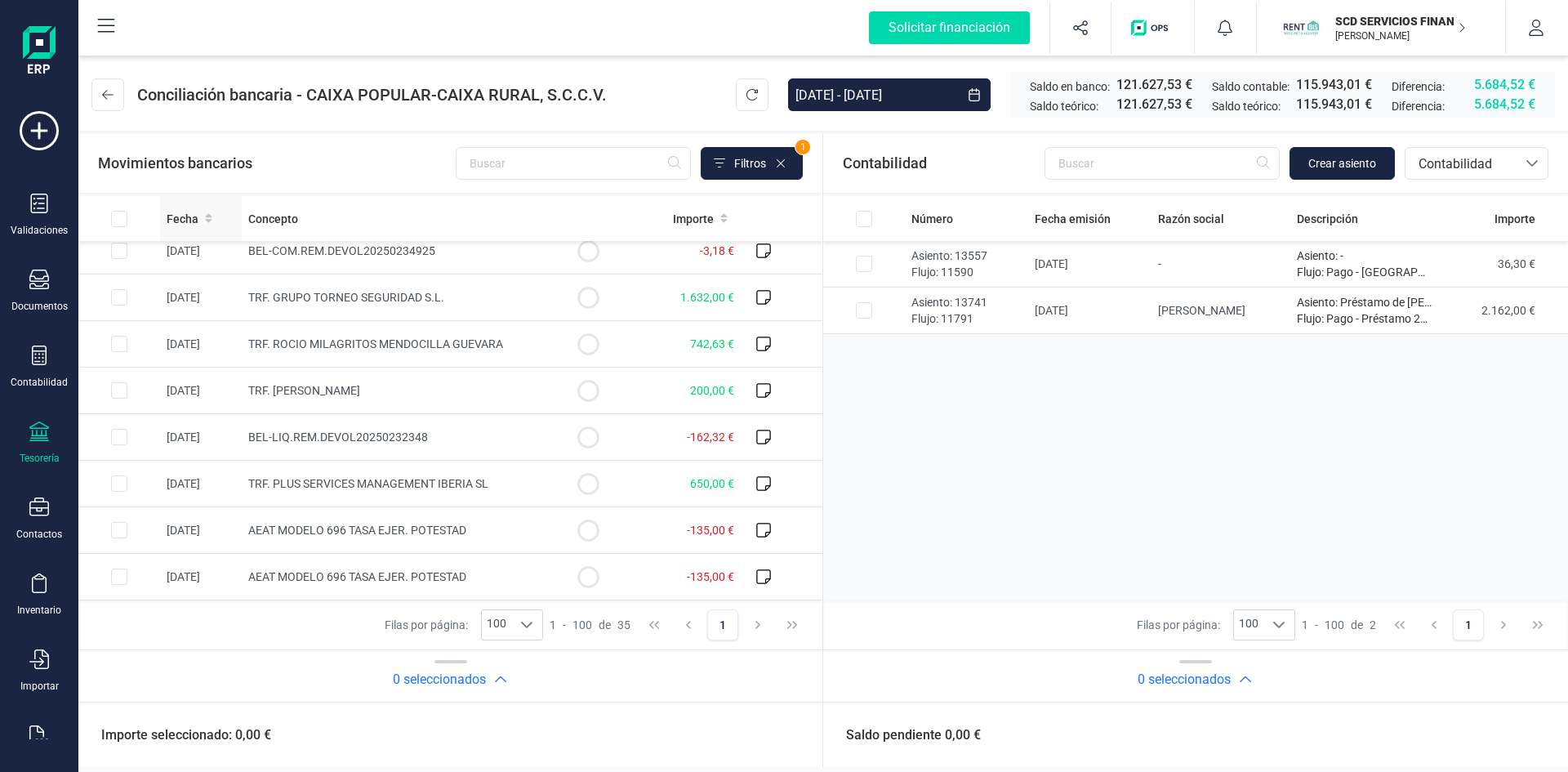
click at [205, 220] on icon at bounding box center [209, 217] width 8 height 11
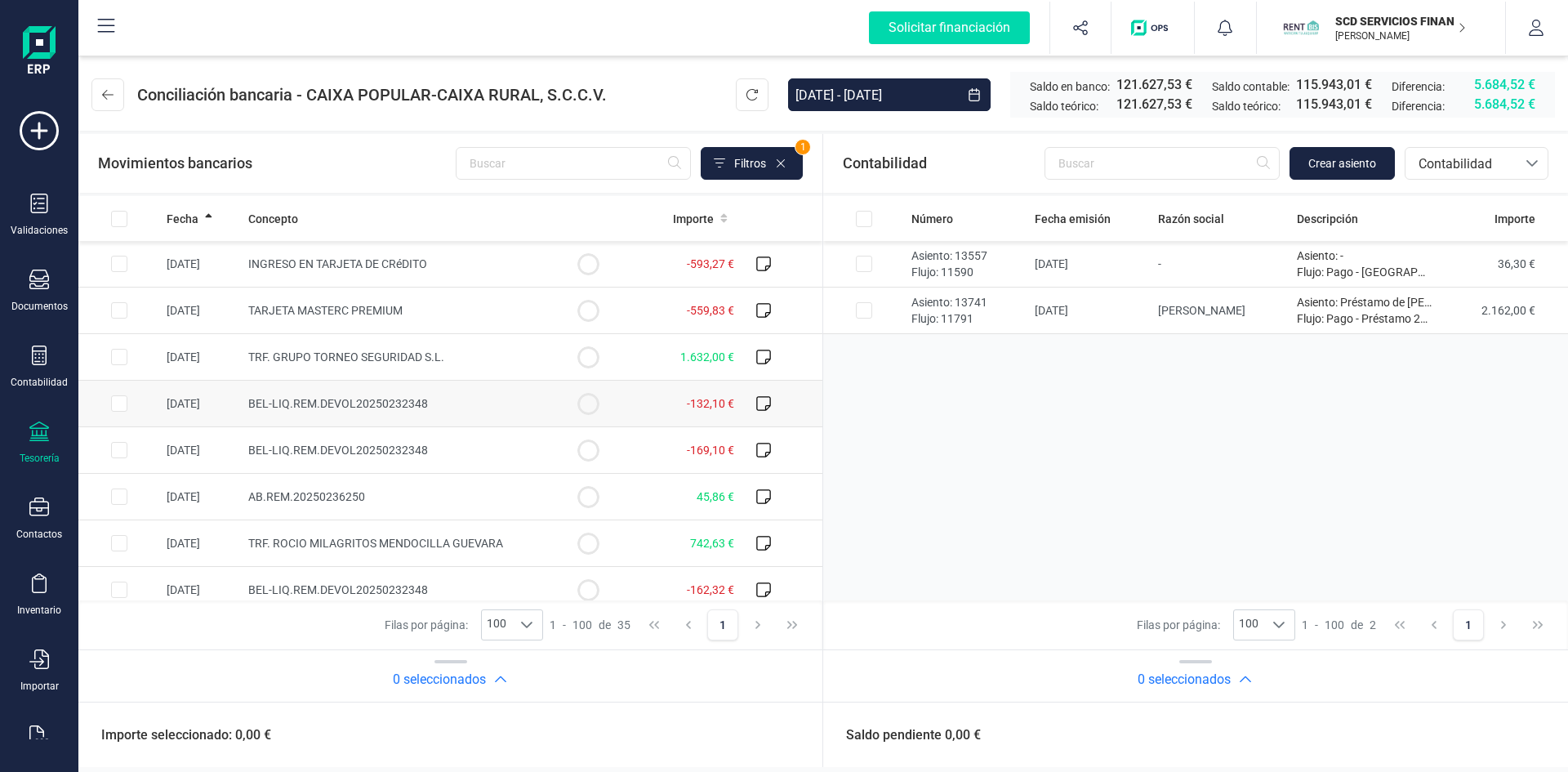
click at [118, 403] on input "Row Selected fb831c3f-1edb-44c7-b6ac-c4be1f1ce499" at bounding box center [119, 403] width 16 height 16
checkbox input "true"
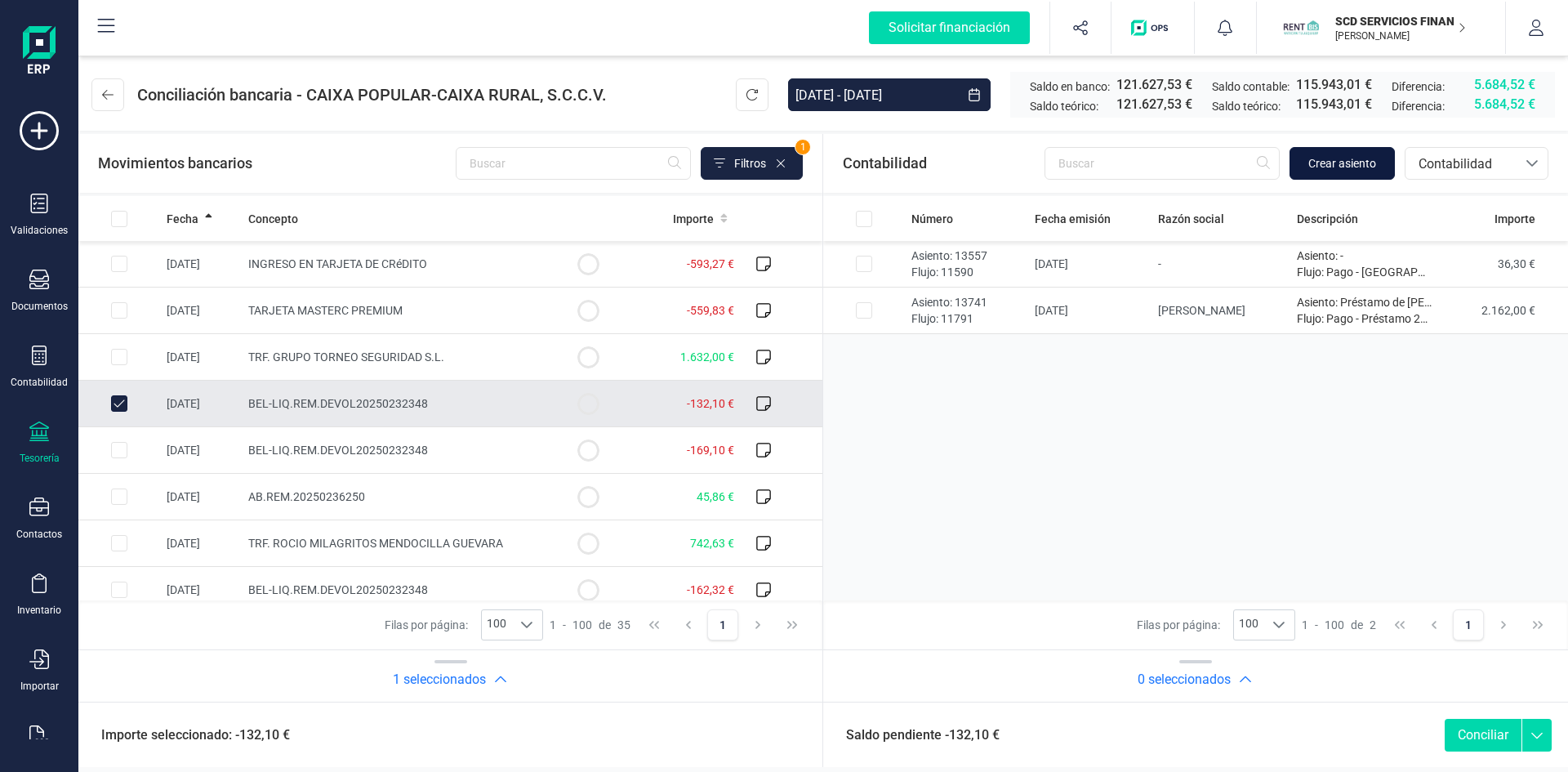
click at [1333, 159] on span "Crear asiento" at bounding box center [1342, 163] width 68 height 16
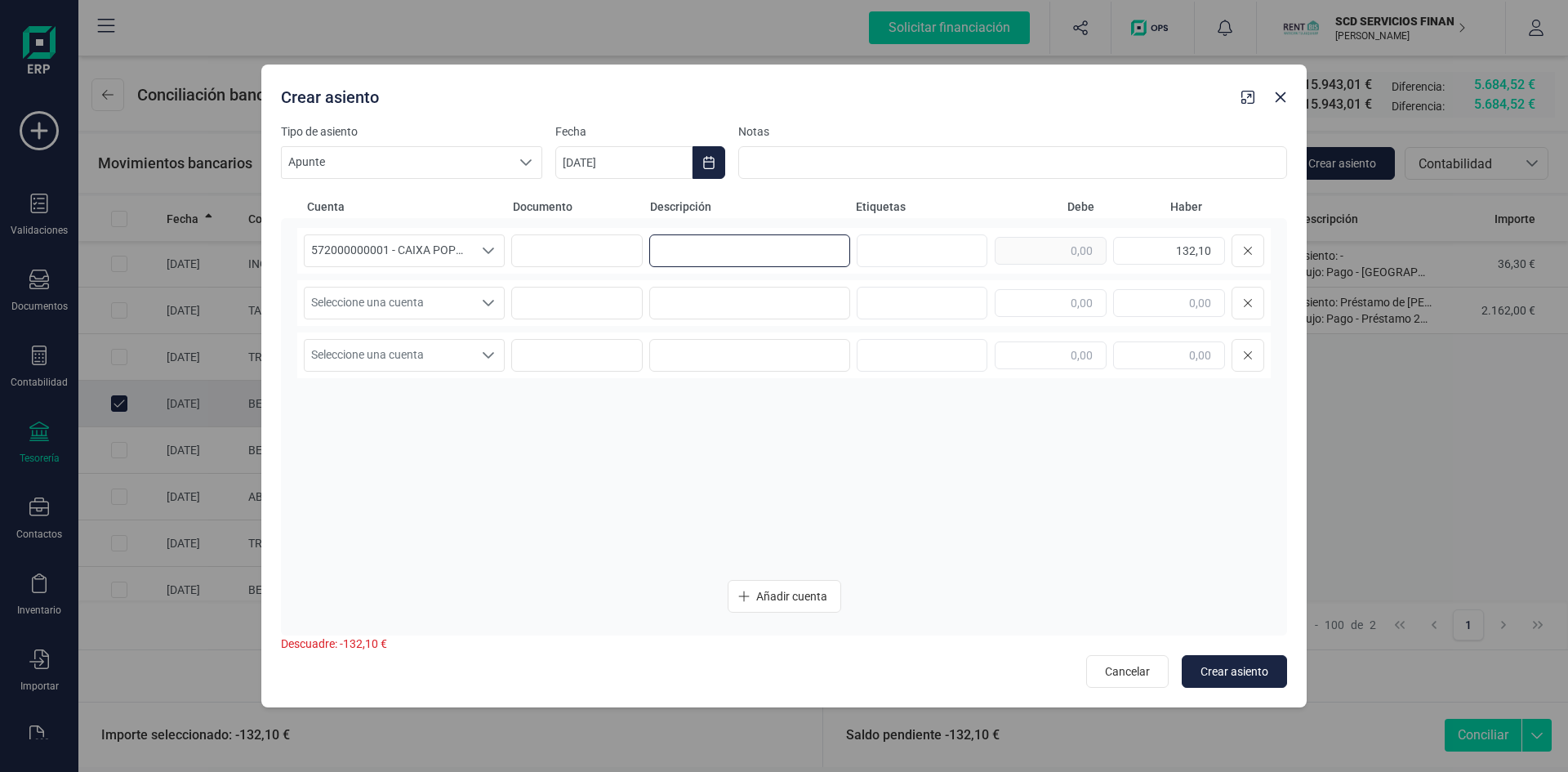
click at [757, 249] on input at bounding box center [750, 251] width 201 height 33
type input "devol. giro Ernesto Tierraseca"
click at [485, 301] on icon "Seleccione una cuenta" at bounding box center [488, 302] width 13 height 13
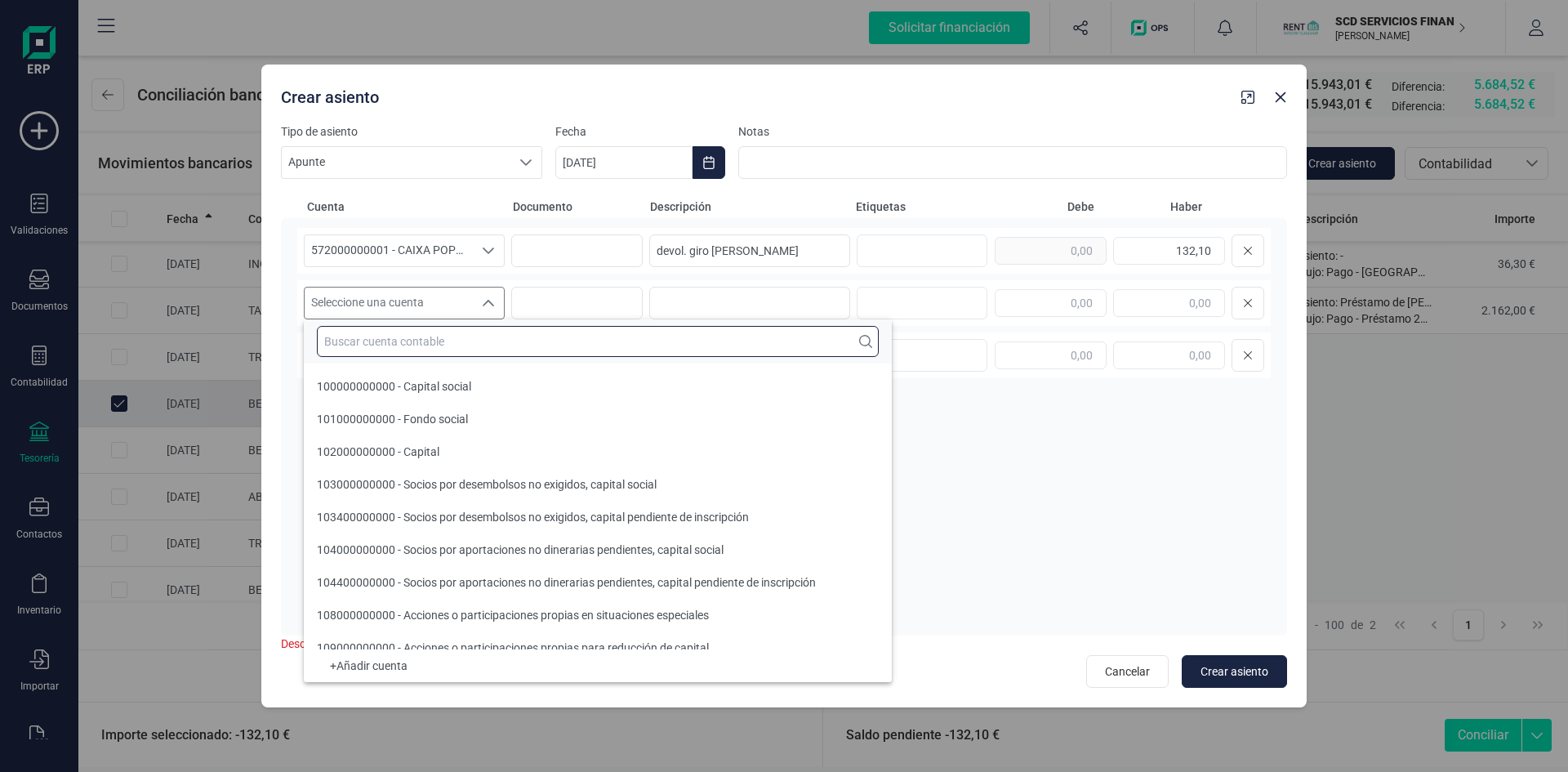
click at [410, 343] on input "text" at bounding box center [598, 342] width 562 height 31
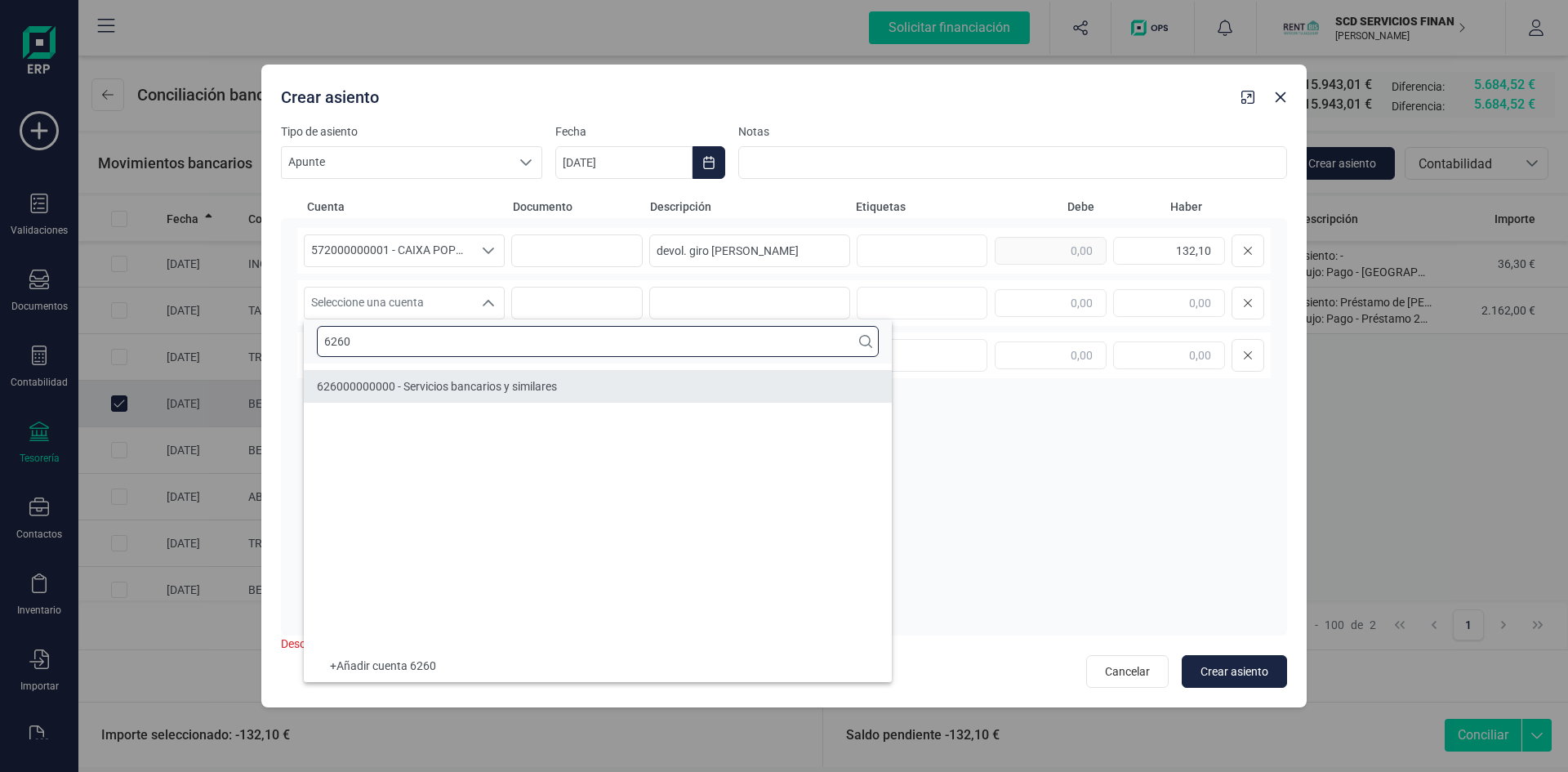
type input "6260"
click at [409, 391] on span "626000000000 - Servicios bancarios y similares" at bounding box center [437, 386] width 240 height 13
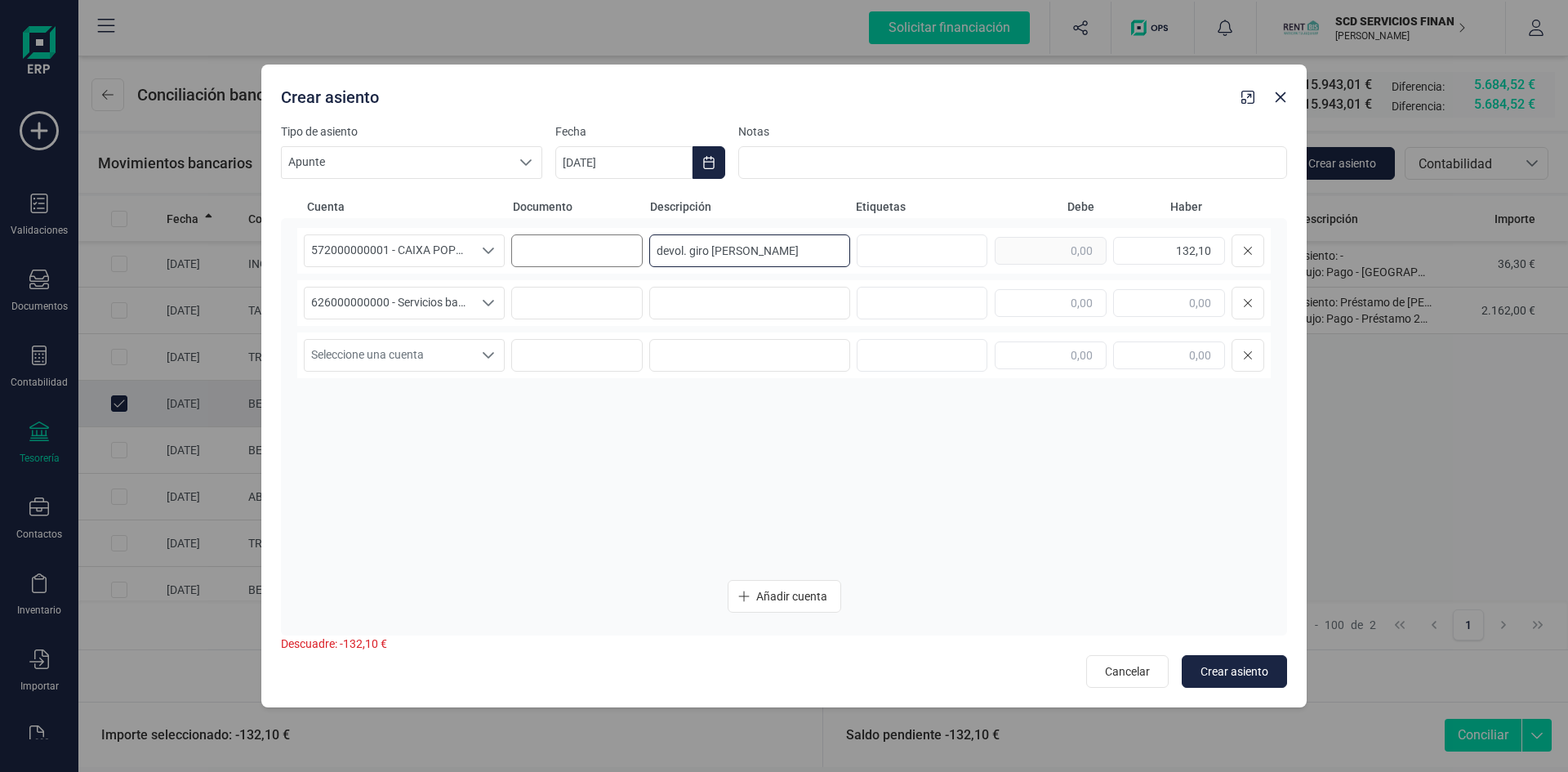
drag, startPoint x: 821, startPoint y: 252, endPoint x: 532, endPoint y: 253, distance: 289.0
click at [532, 253] on div "572000000001 - CAIXA POPULAR-CAIXA RURAL, S.C.C.V. 572000000001 - CAIXA POPULAR…" at bounding box center [784, 250] width 974 height 46
click at [765, 313] on input at bounding box center [750, 303] width 201 height 33
paste input "devol. giro Ernesto Tierraseca"
type input "devol. giro Ernesto Tierraseca"
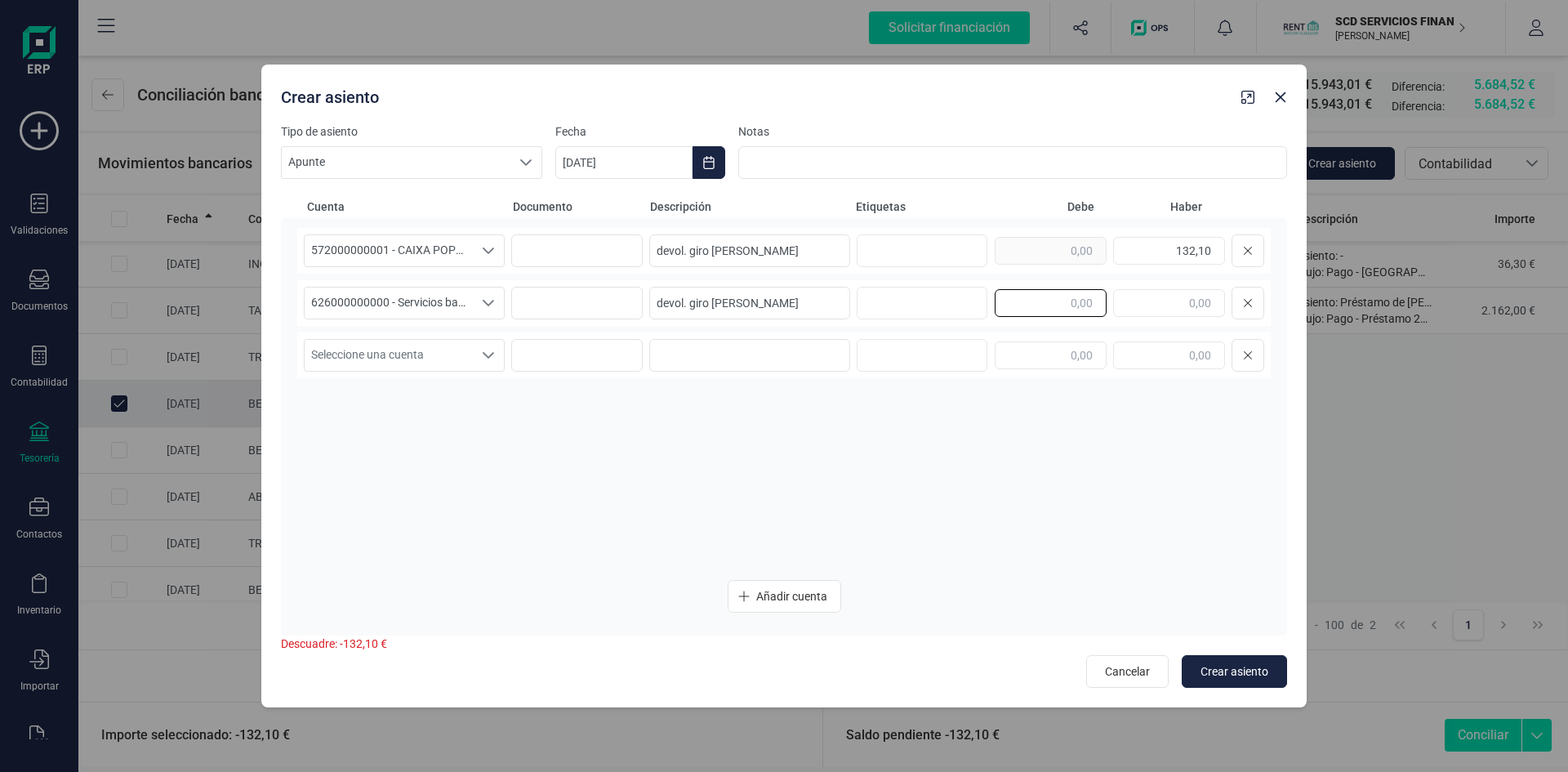
click at [1051, 297] on input "text" at bounding box center [1051, 303] width 112 height 27
type input "132,10"
click at [1237, 664] on span "Crear asiento" at bounding box center [1234, 671] width 68 height 16
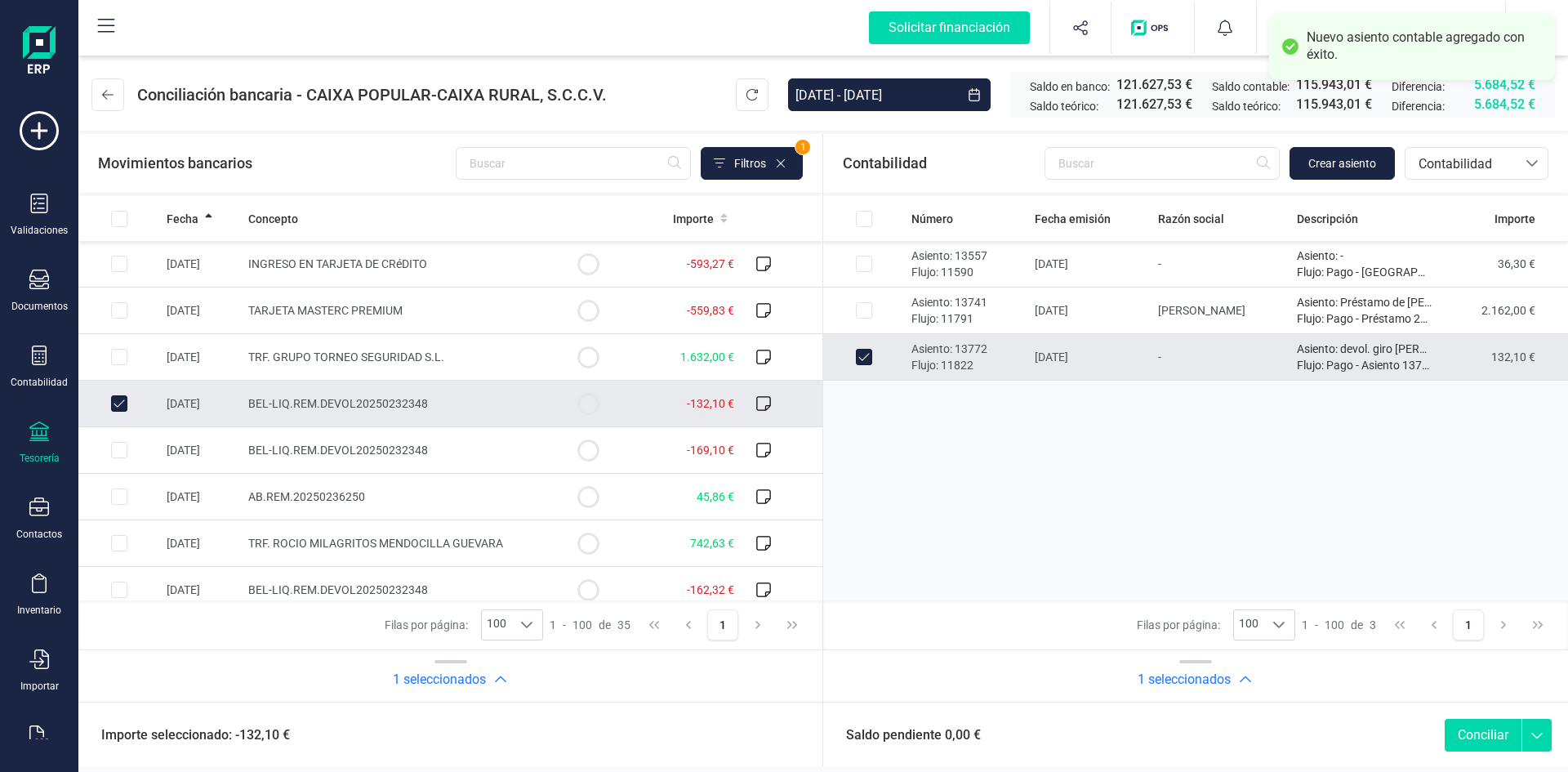
click at [1468, 726] on button "Conciliar" at bounding box center [1483, 735] width 76 height 33
checkbox input "false"
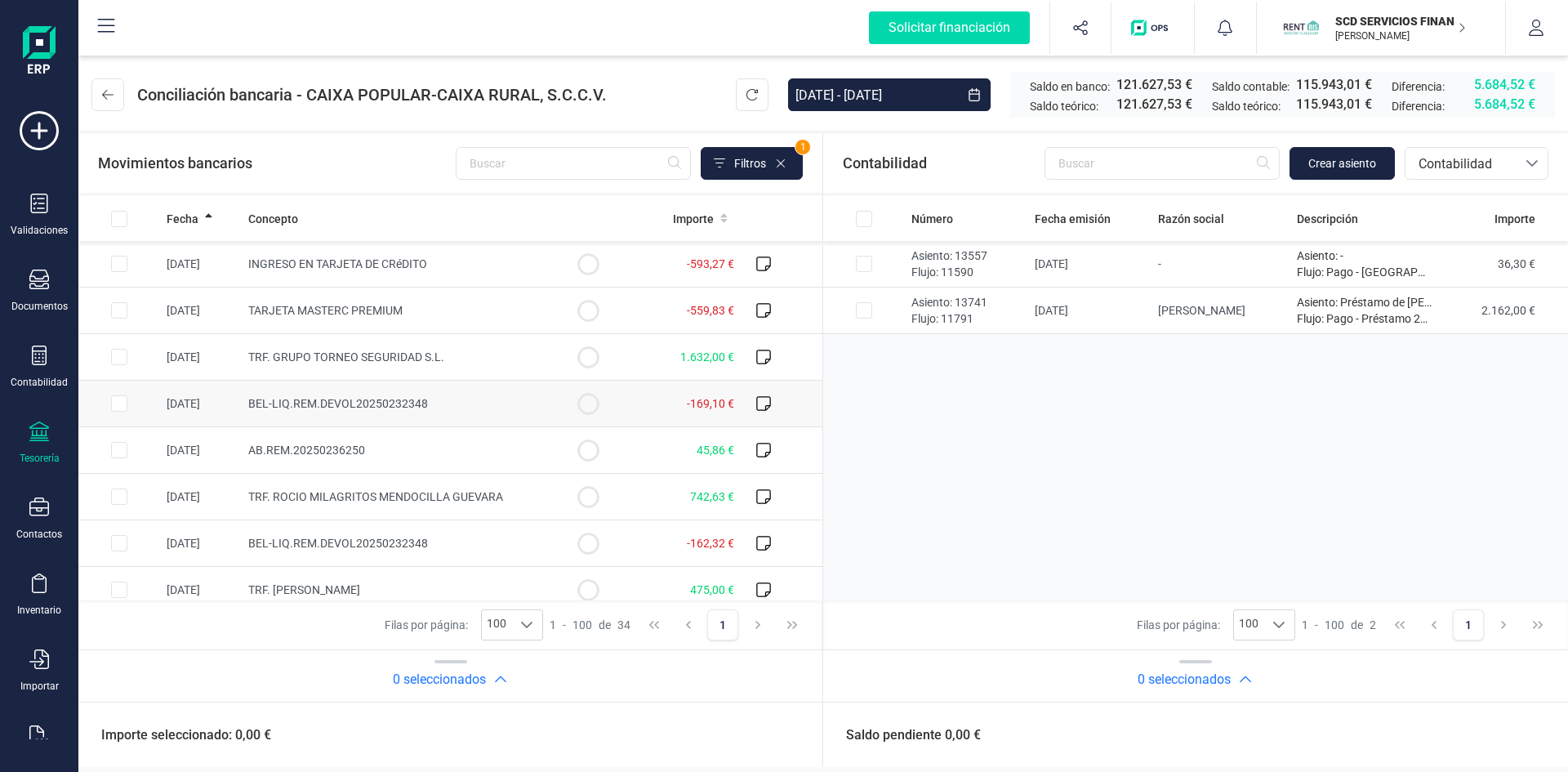
click at [117, 402] on input "Row Selected b06b7816-4889-4398-af61-a15adb6f2c4b" at bounding box center [119, 403] width 16 height 16
checkbox input "true"
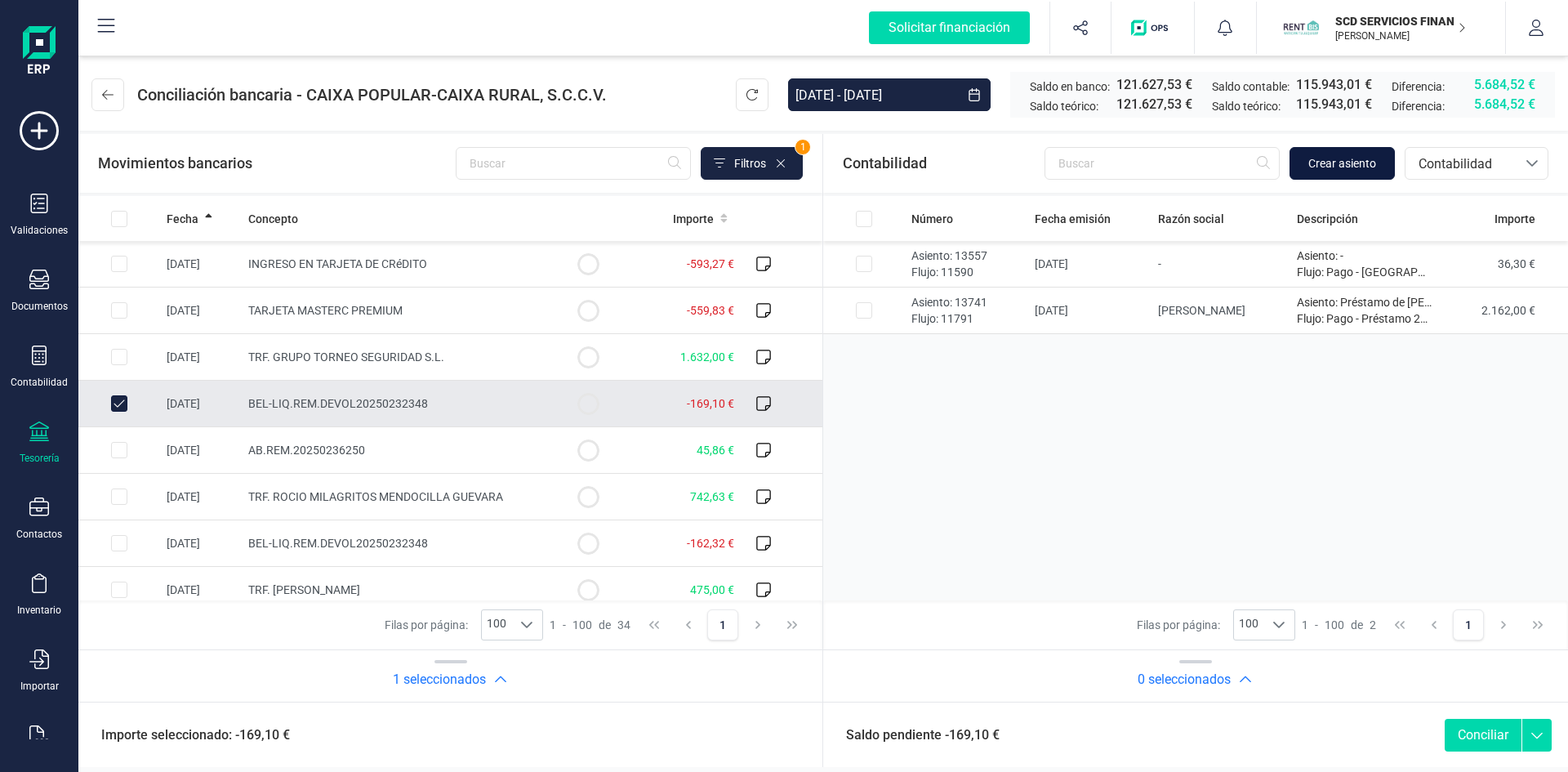
click at [1337, 162] on span "Crear asiento" at bounding box center [1342, 163] width 68 height 16
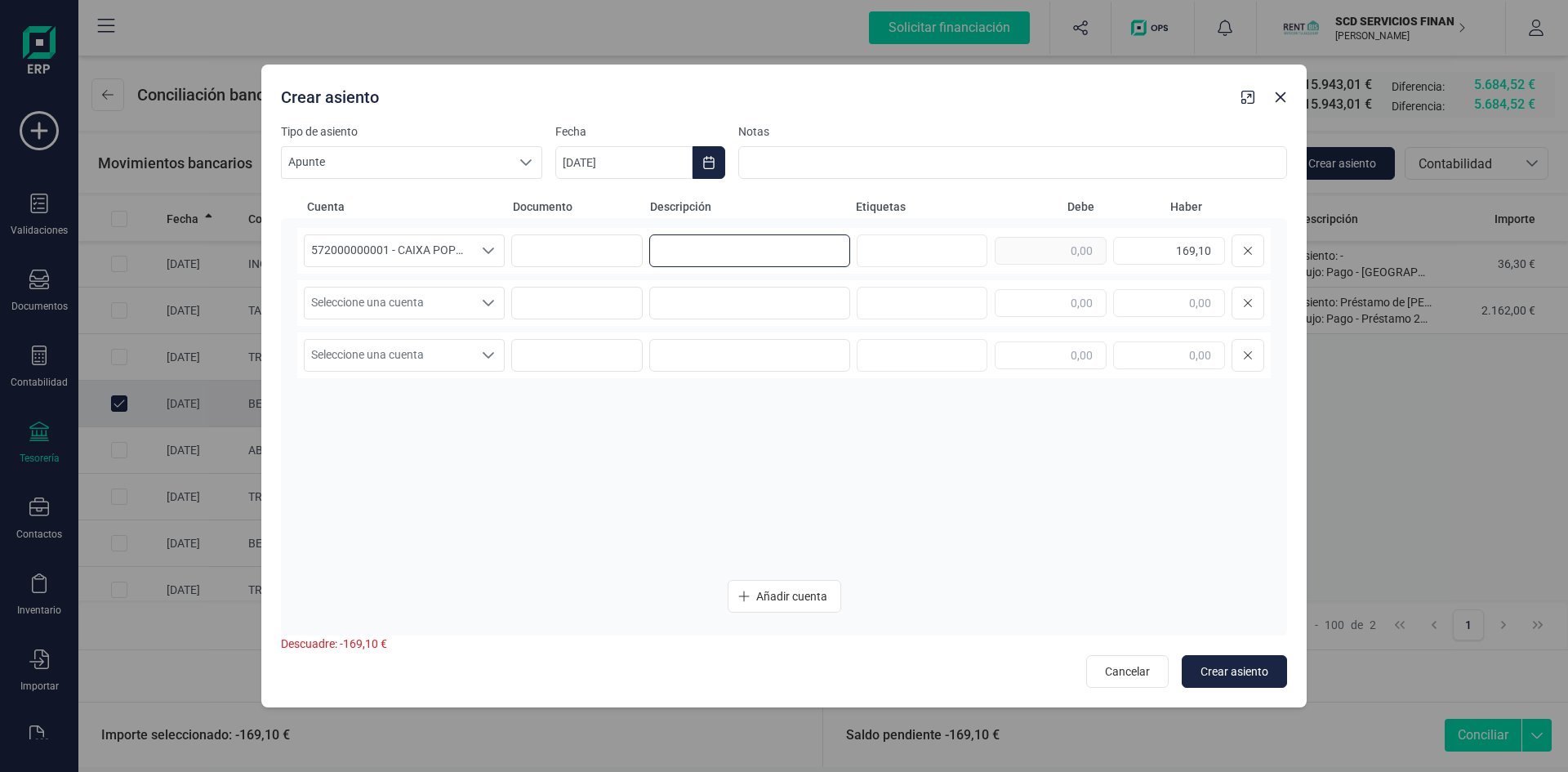
click at [717, 246] on input at bounding box center [750, 251] width 201 height 33
type input "devolución giro Luis David Baños Herrero"
click at [432, 297] on span "Seleccione una cuenta" at bounding box center [389, 303] width 168 height 31
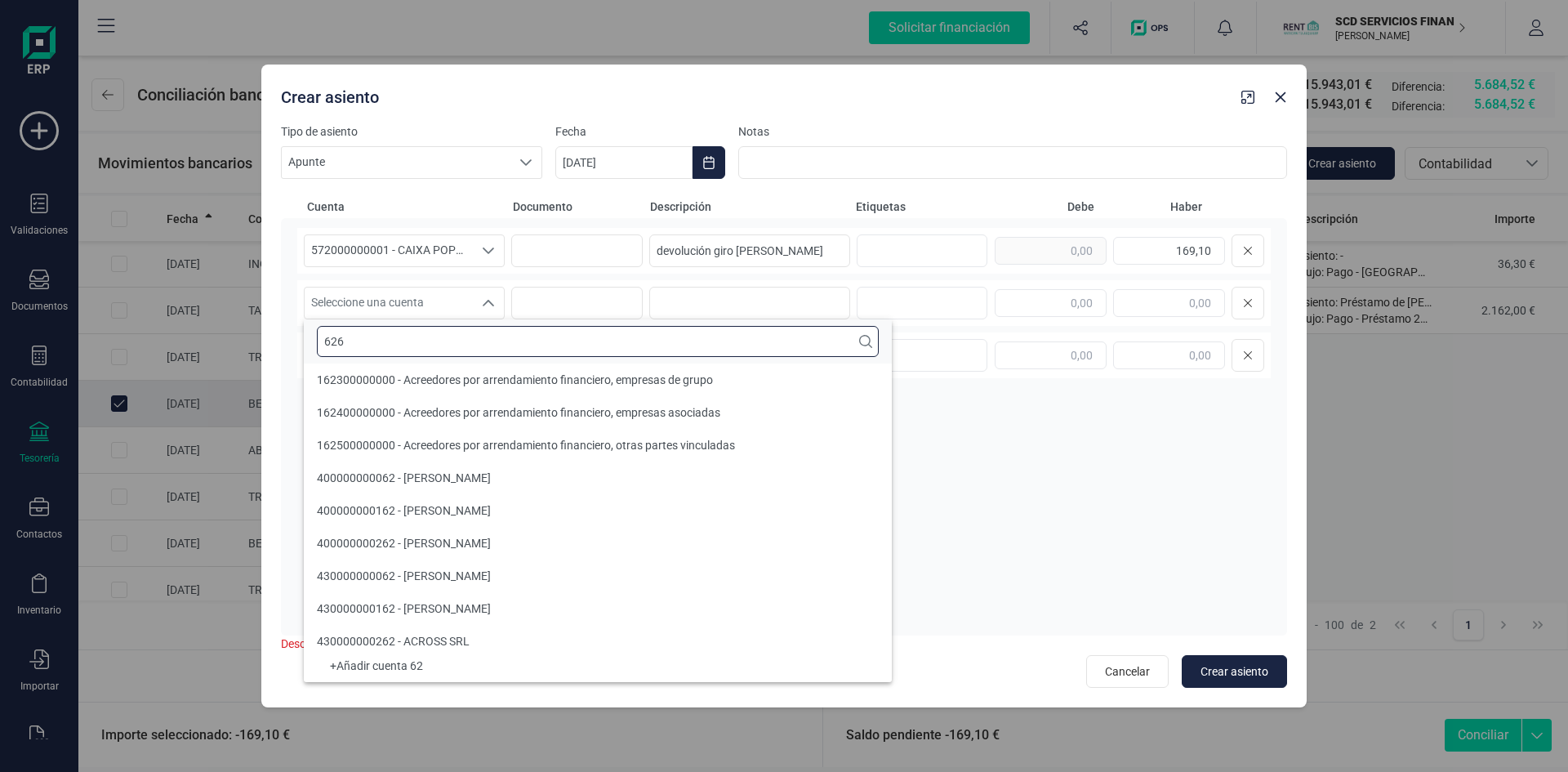
scroll to position [0, 0]
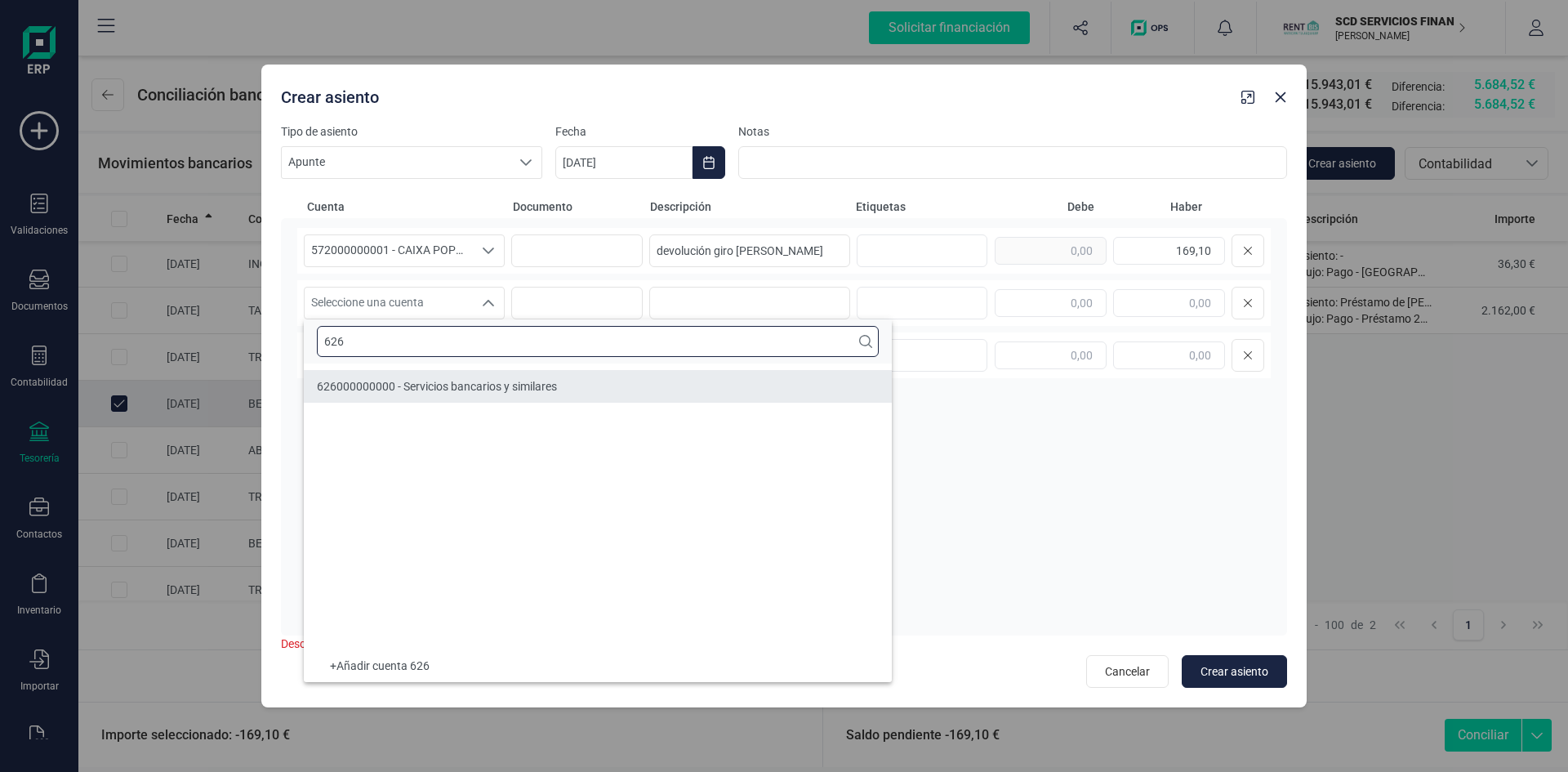
type input "626"
click at [482, 378] on div "626000000000 - Servicios bancarios y similares" at bounding box center [437, 386] width 240 height 16
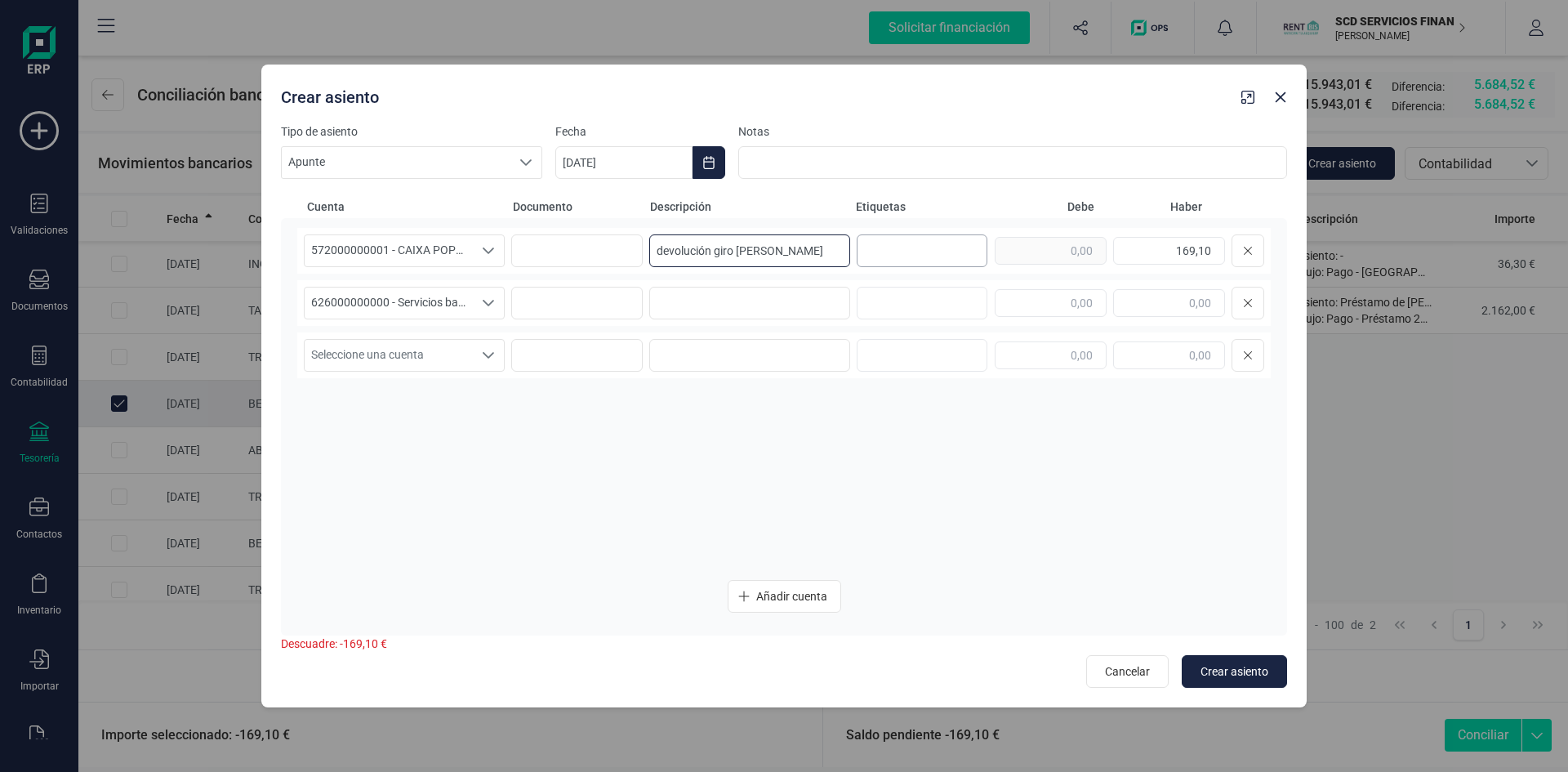
scroll to position [0, 22]
drag, startPoint x: 654, startPoint y: 248, endPoint x: 868, endPoint y: 252, distance: 214.0
click at [868, 252] on div "572000000001 - CAIXA POPULAR-CAIXA RURAL, S.C.C.V. 572000000001 - CAIXA POPULAR…" at bounding box center [784, 250] width 974 height 46
click at [695, 302] on input at bounding box center [750, 303] width 201 height 33
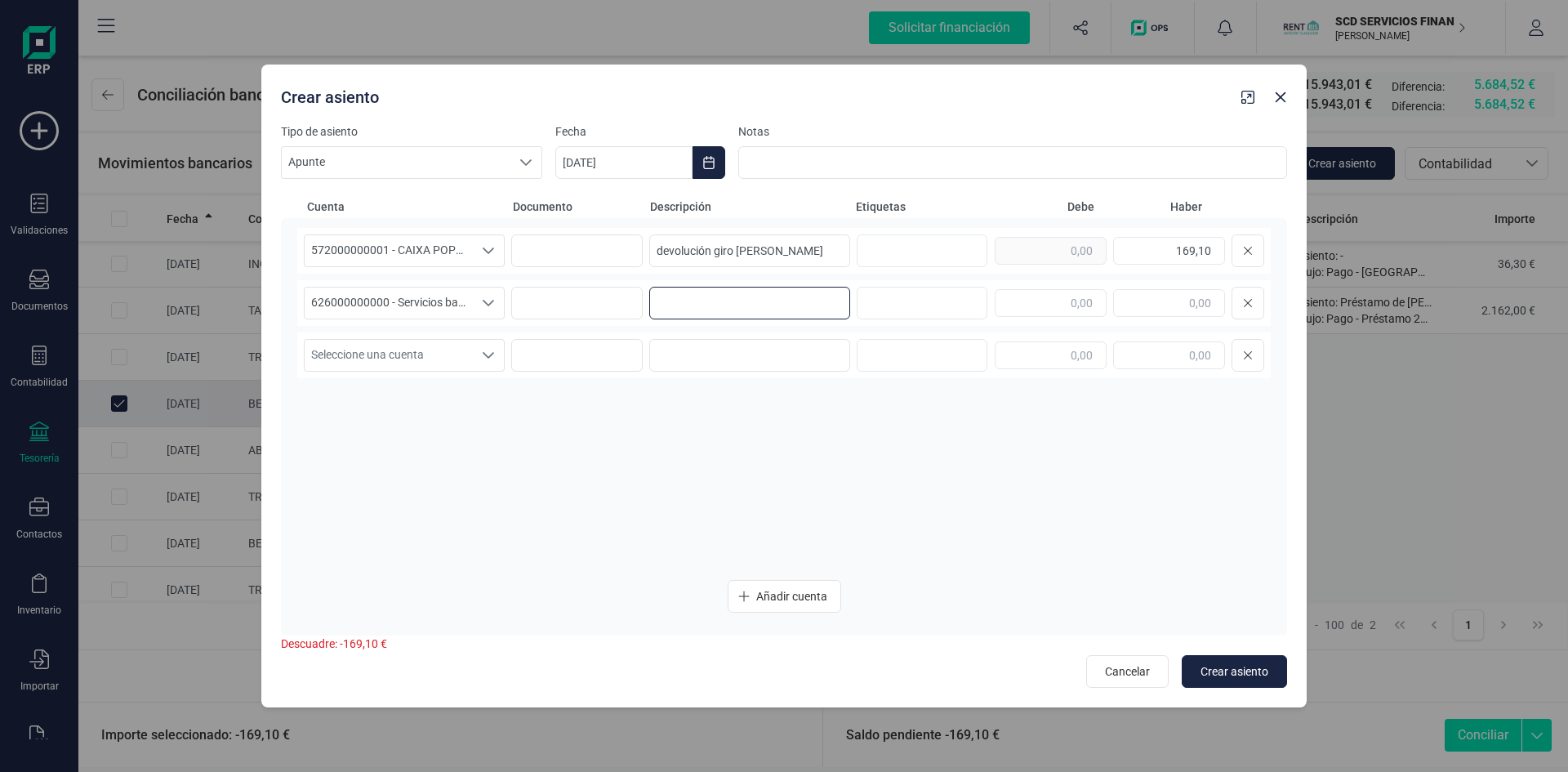
paste input "devolución giro Luis David Baños Herrero"
type input "devolución giro Luis David Baños Herrero"
click at [1039, 302] on input "text" at bounding box center [1051, 303] width 112 height 27
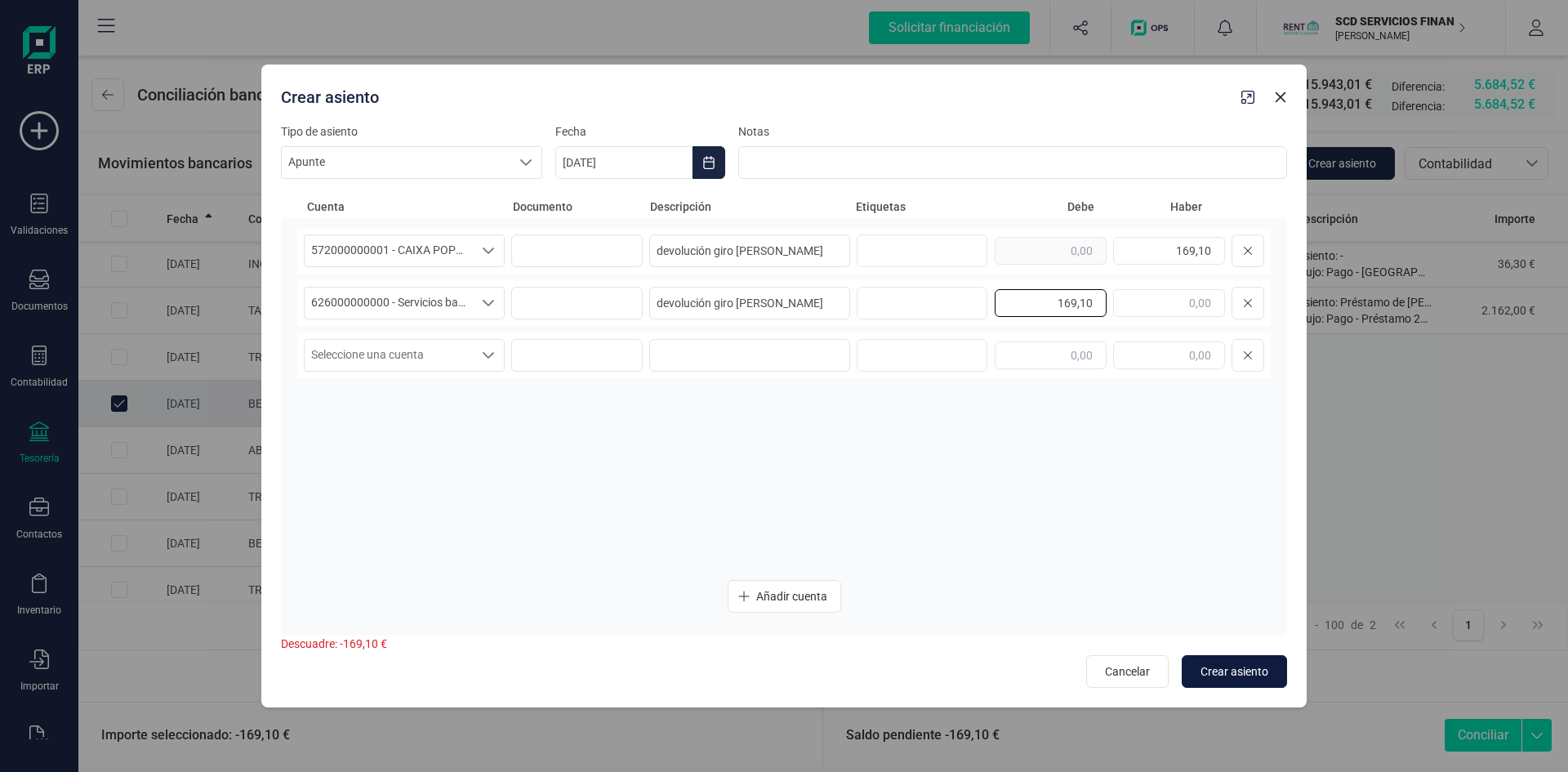
type input "169,10"
click at [1222, 667] on span "Crear asiento" at bounding box center [1234, 671] width 68 height 16
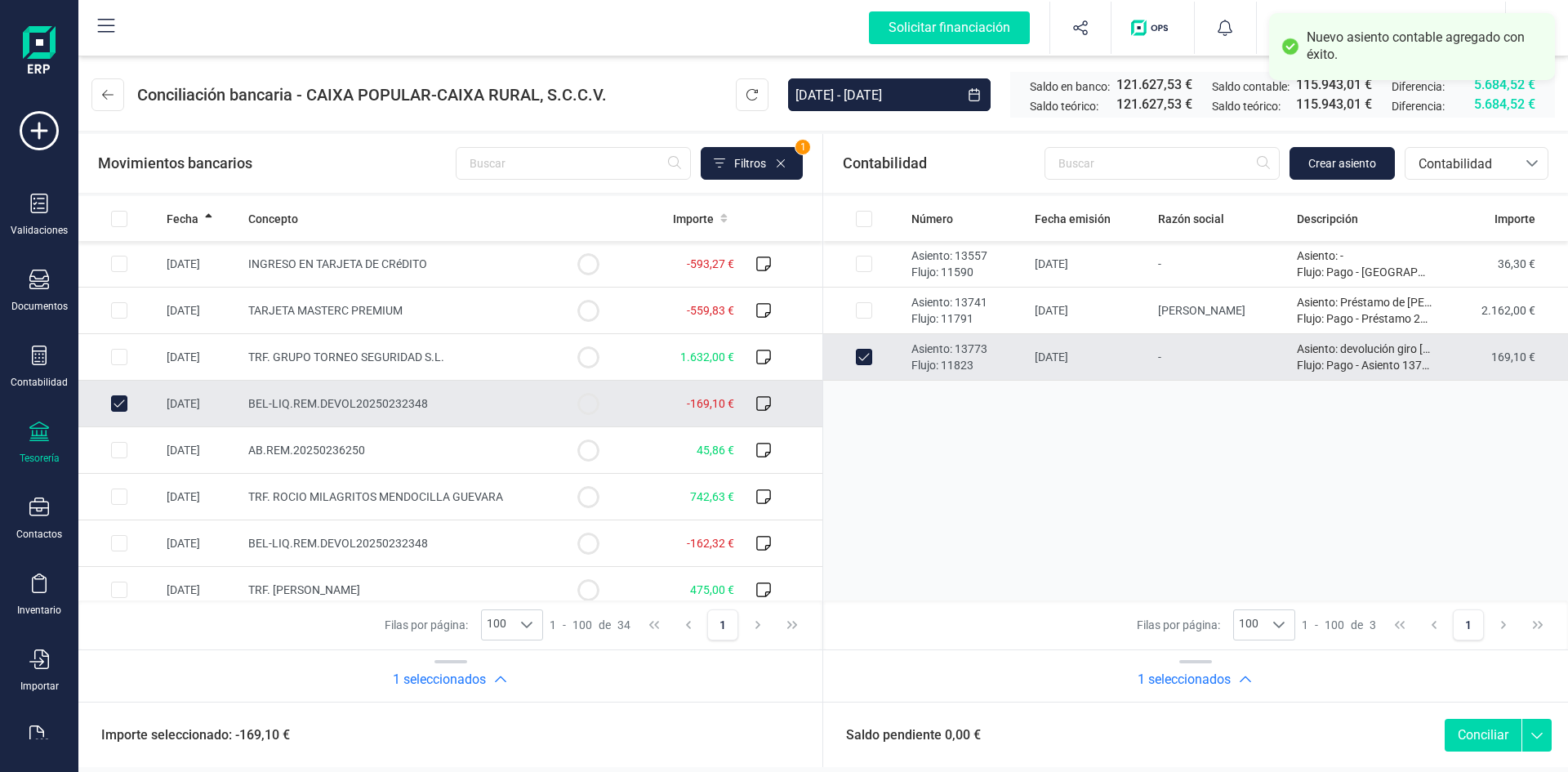
click at [1483, 734] on button "Conciliar" at bounding box center [1483, 735] width 76 height 33
checkbox input "false"
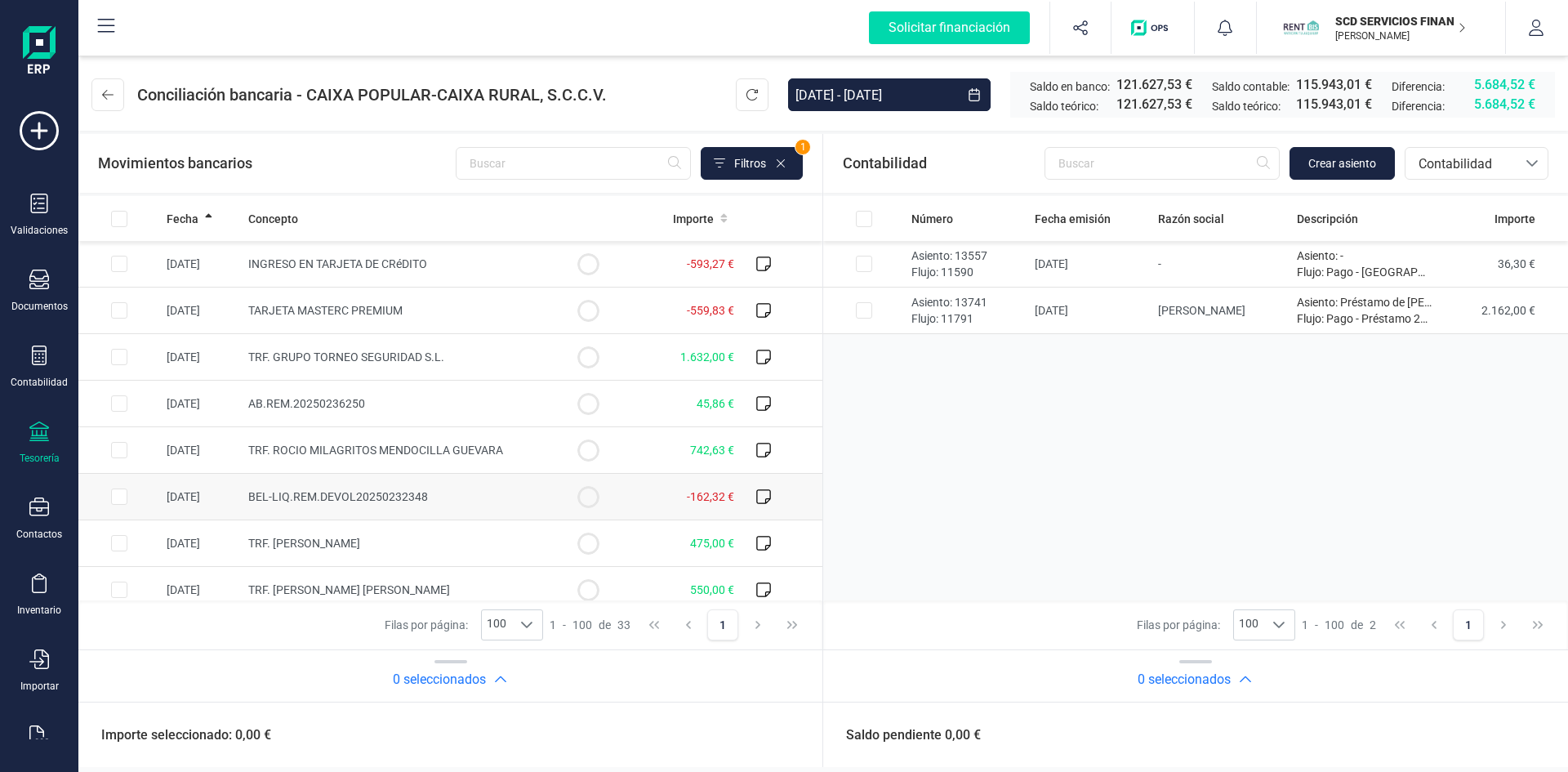
click at [121, 495] on input "Row Selected 4c9d7922-bb3c-4587-bc62-eeb4dd461940" at bounding box center [119, 496] width 16 height 16
checkbox input "true"
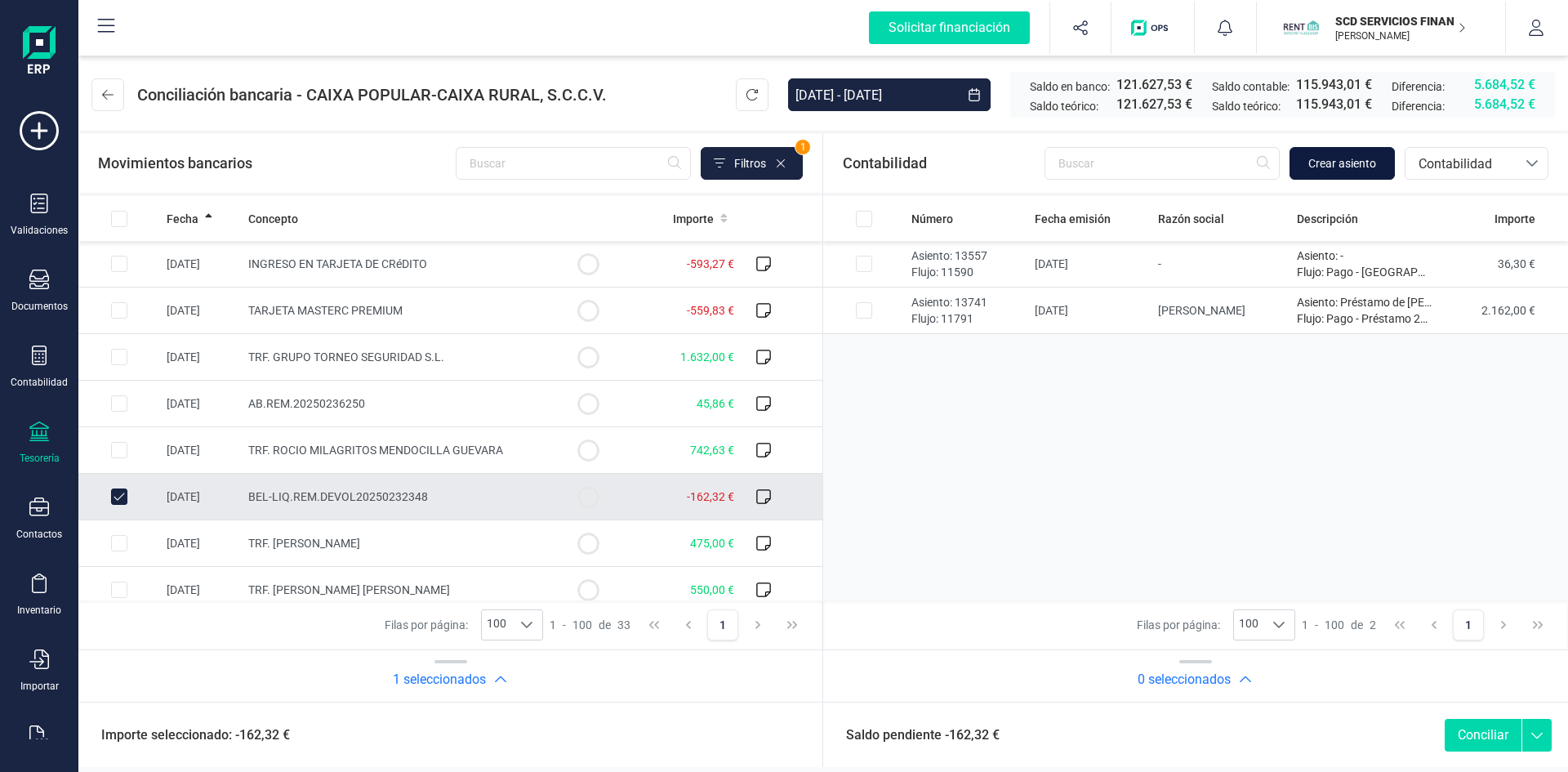
click at [1330, 159] on span "Crear asiento" at bounding box center [1342, 163] width 68 height 16
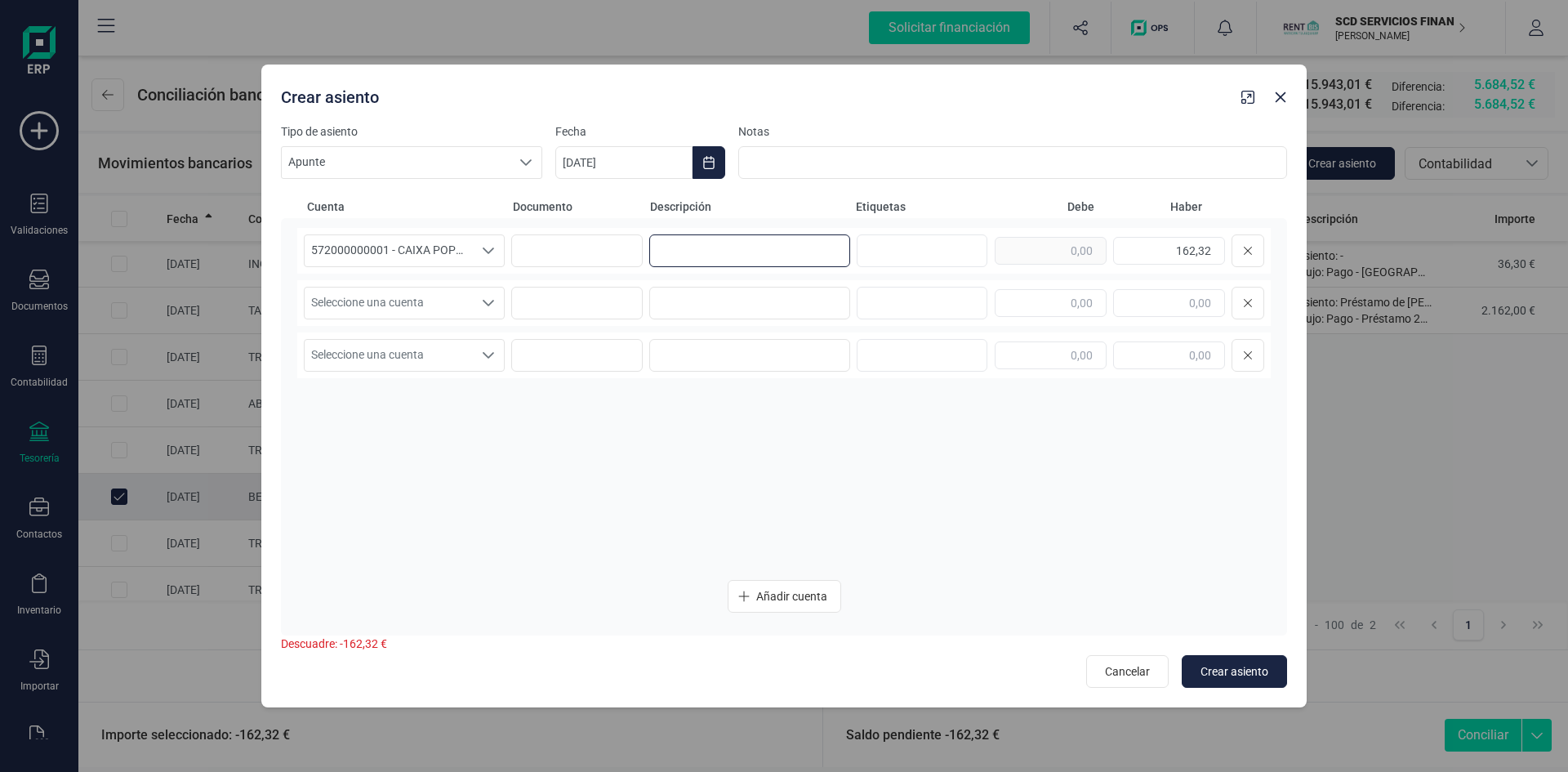
click at [676, 247] on input at bounding box center [750, 251] width 201 height 33
type input "devolución giro Luis David Baños Herrero"
click at [488, 301] on icon "Seleccione una cuenta" at bounding box center [488, 302] width 13 height 13
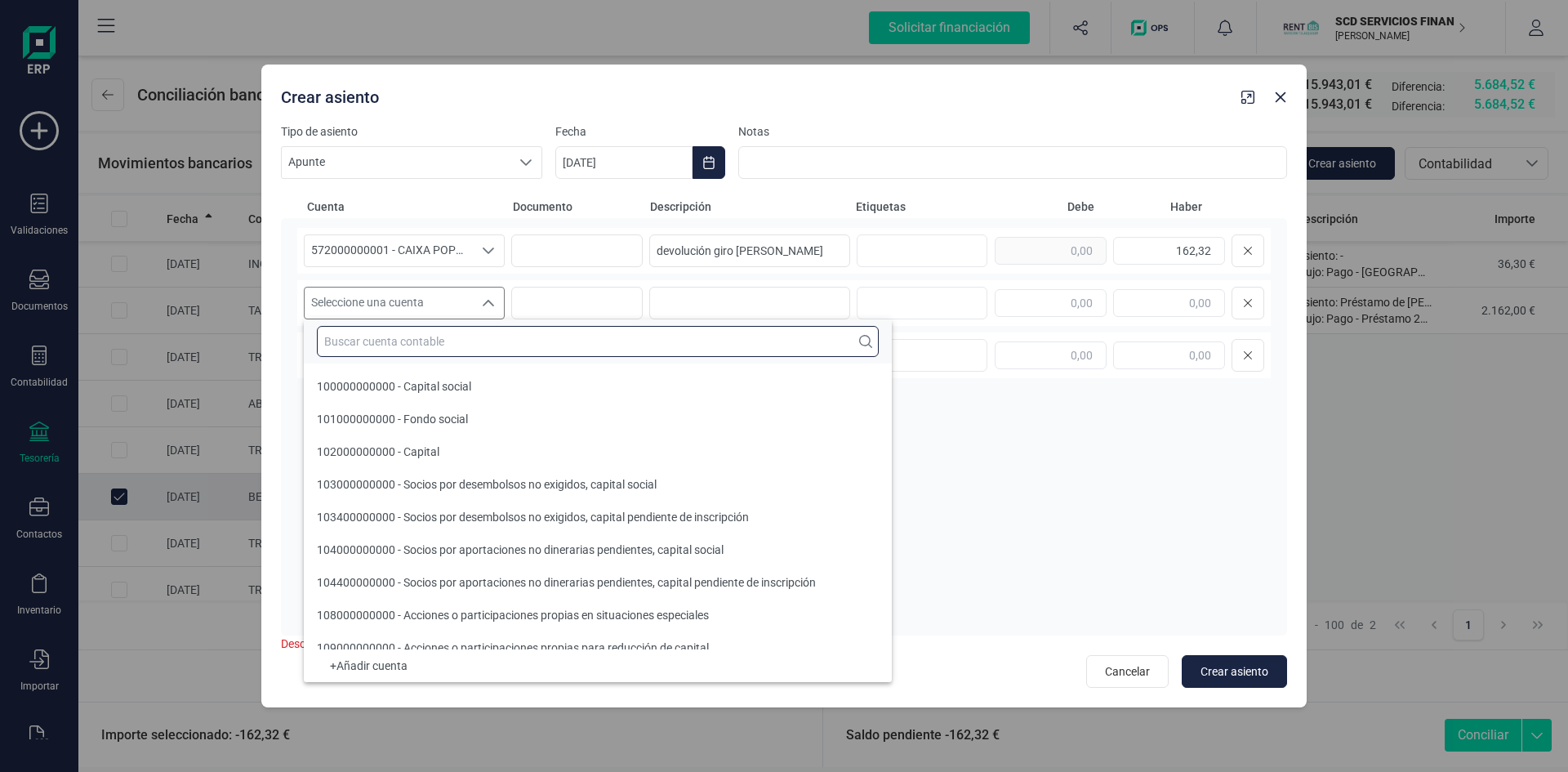
click at [447, 340] on input "text" at bounding box center [598, 342] width 562 height 31
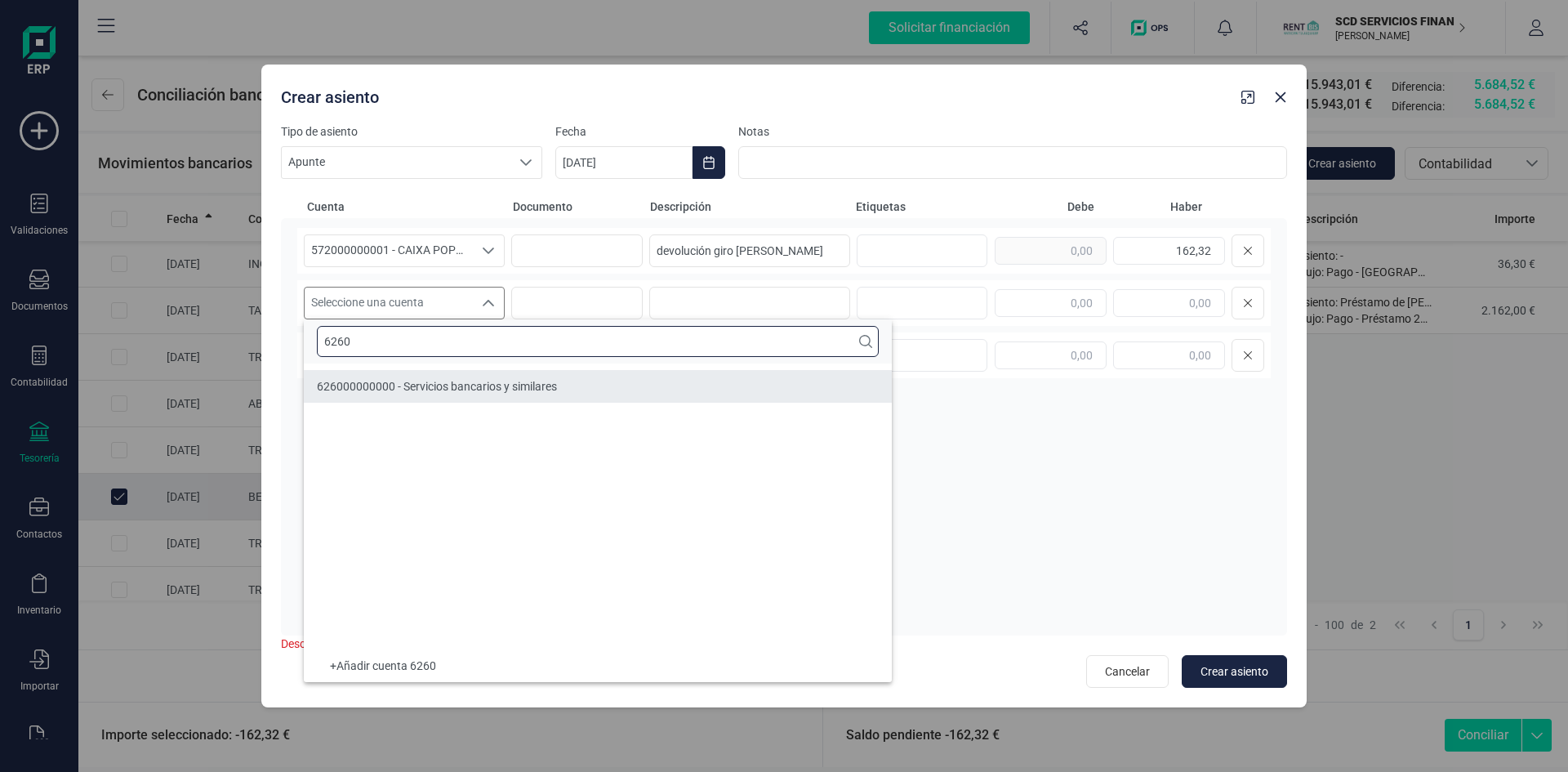
type input "6260"
click at [471, 389] on span "626000000000 - Servicios bancarios y similares" at bounding box center [437, 386] width 240 height 13
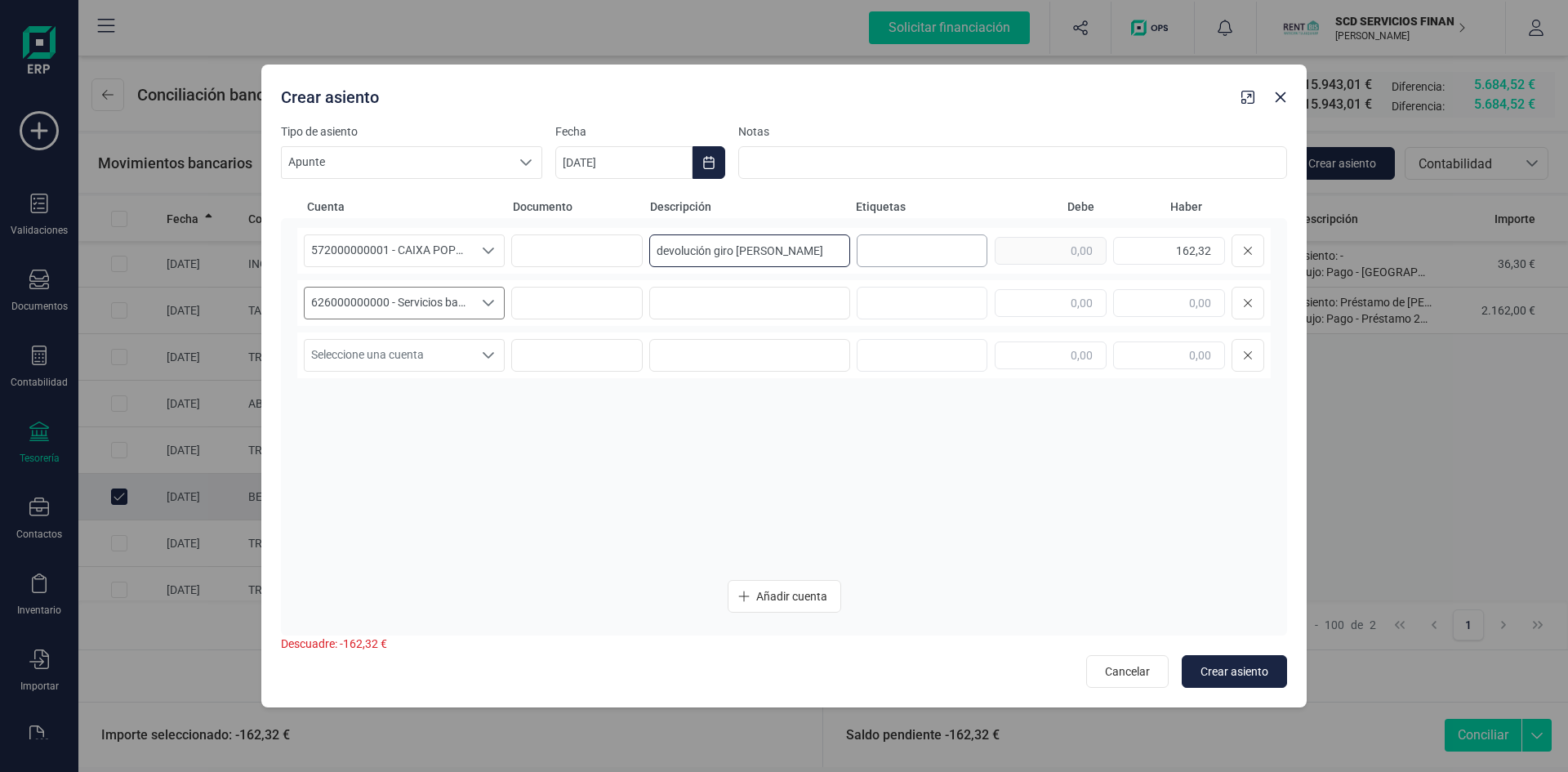
scroll to position [0, 22]
drag, startPoint x: 653, startPoint y: 246, endPoint x: 905, endPoint y: 248, distance: 252.0
click at [905, 248] on div "572000000001 - CAIXA POPULAR-CAIXA RURAL, S.C.C.V. 572000000001 - CAIXA POPULAR…" at bounding box center [784, 250] width 974 height 46
click at [753, 306] on input at bounding box center [750, 303] width 201 height 33
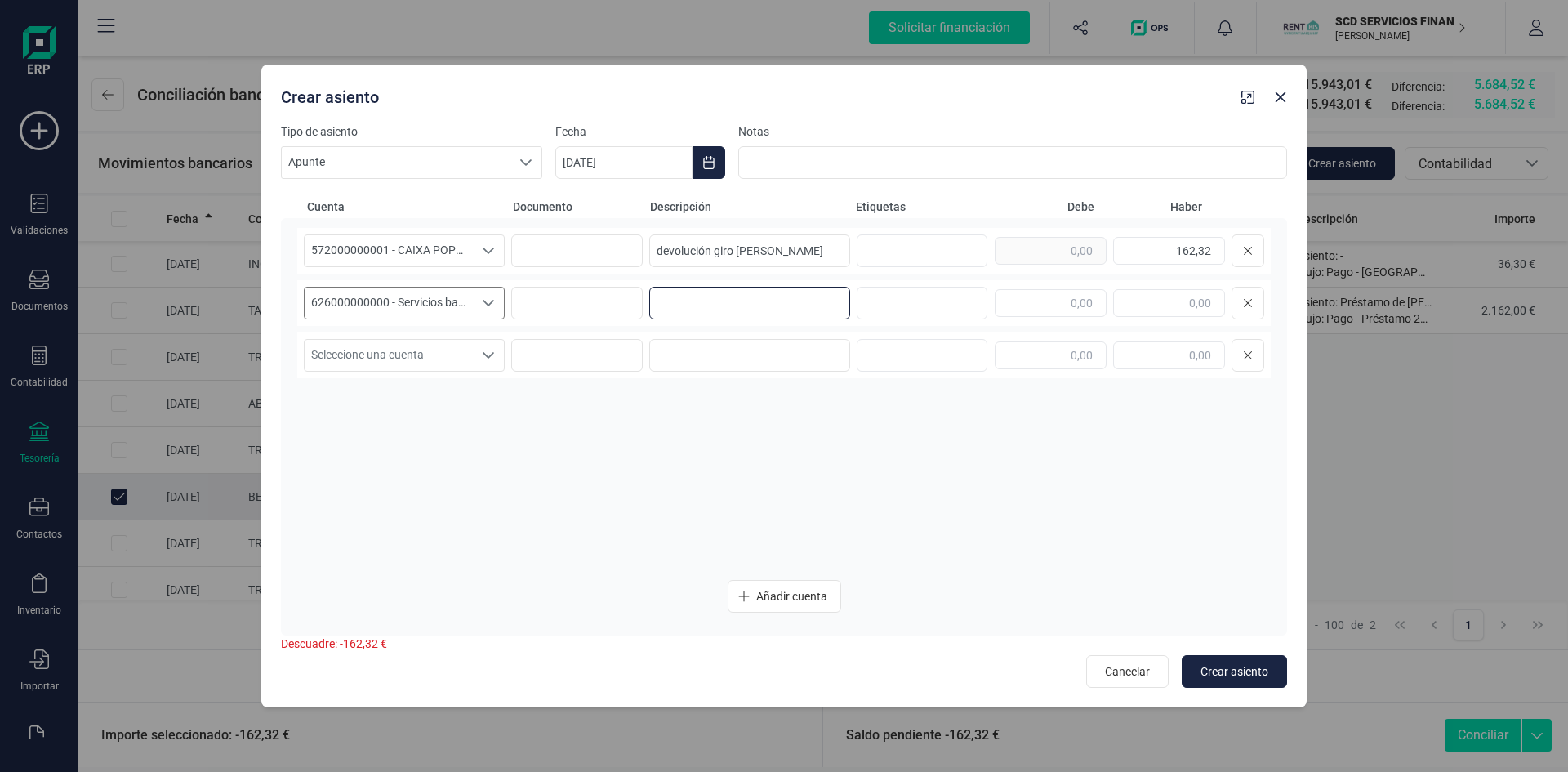
paste input "devolución giro Luis David Baños Herrero"
type input "devolución giro Luis David Baños Herrero"
click at [1053, 309] on input "text" at bounding box center [1051, 303] width 112 height 27
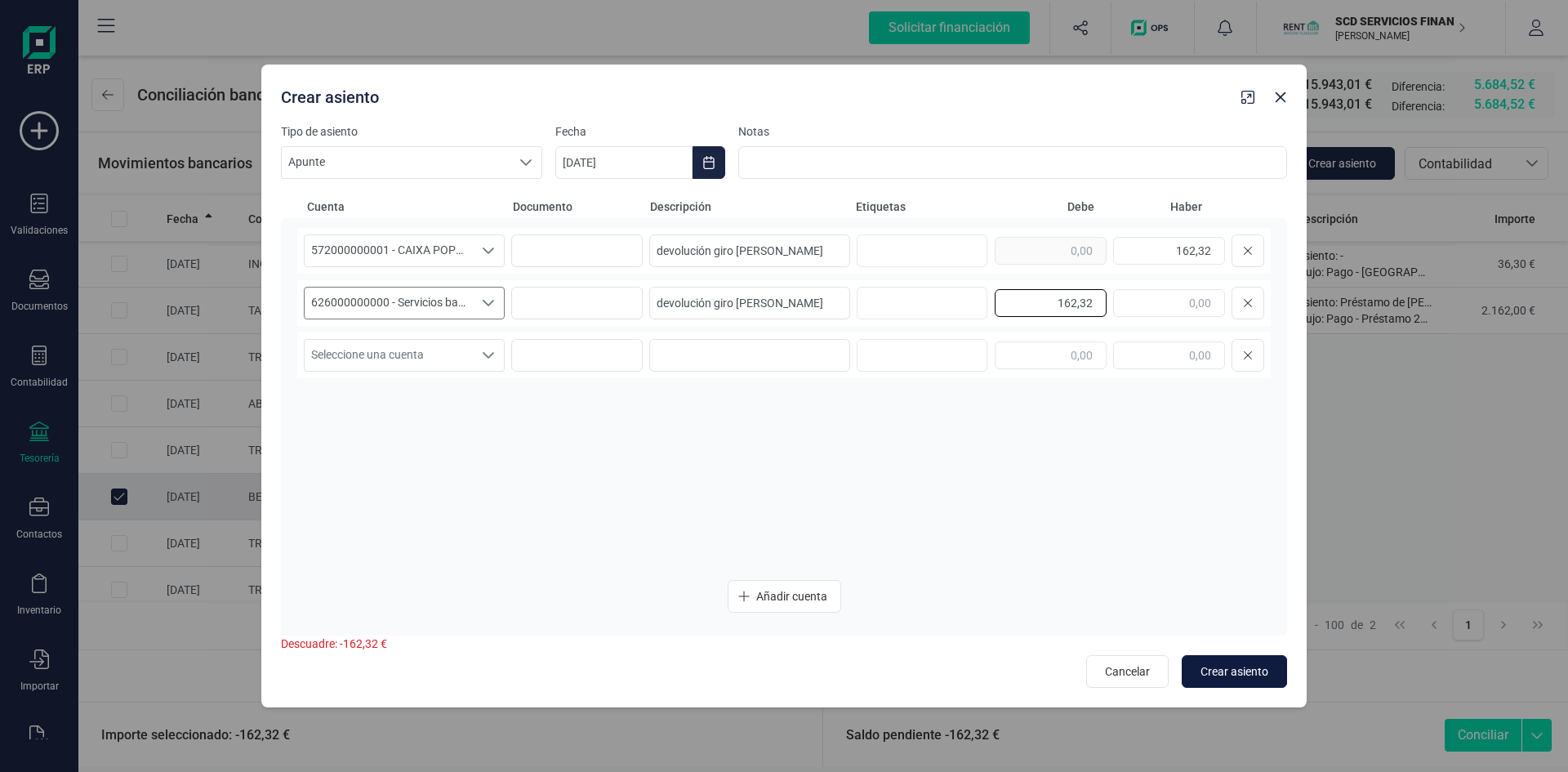
type input "162,32"
drag, startPoint x: 1230, startPoint y: 670, endPoint x: 1221, endPoint y: 653, distance: 19.2
click at [1230, 670] on span "Crear asiento" at bounding box center [1234, 671] width 68 height 16
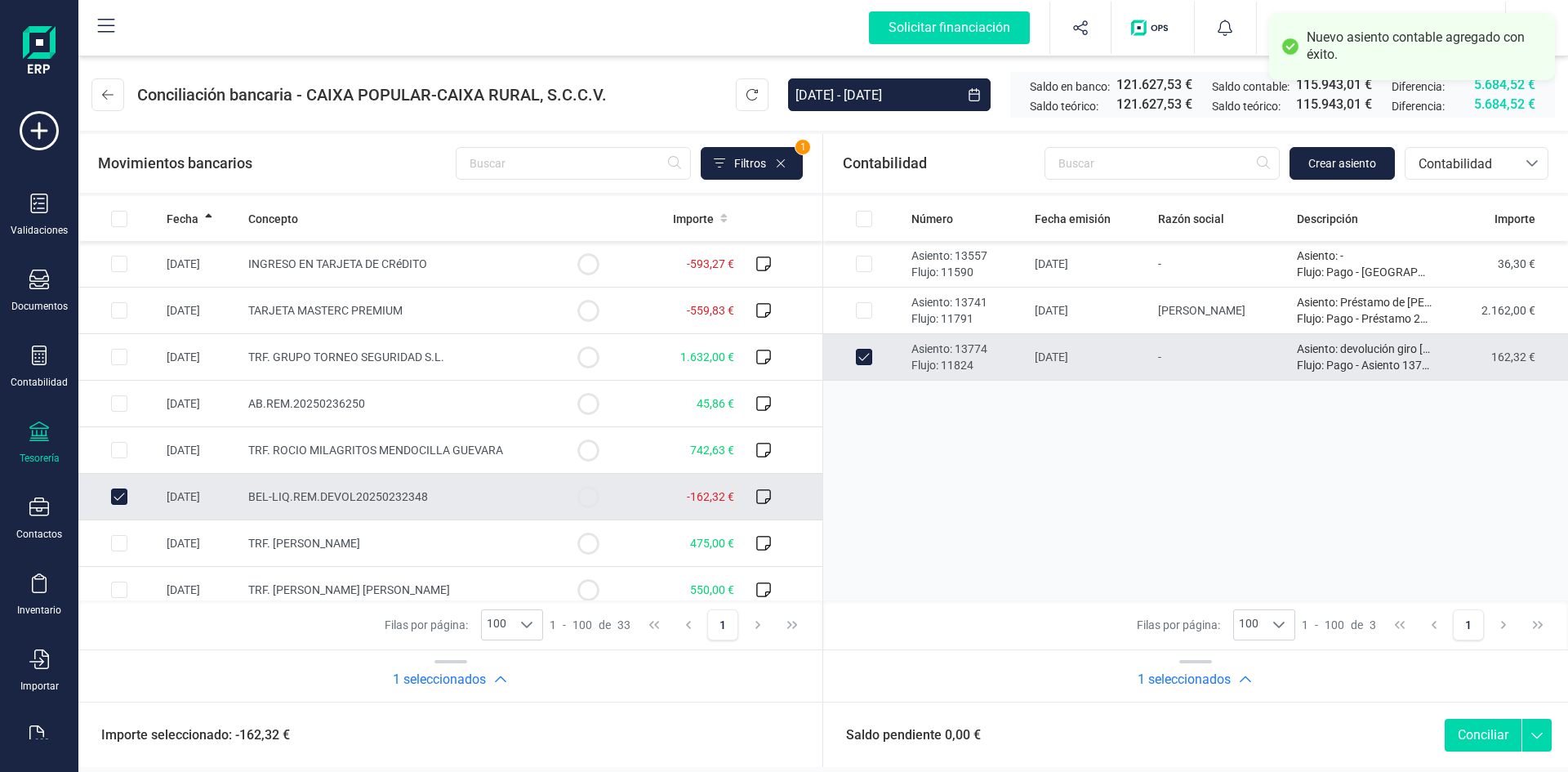
click at [1471, 729] on button "Conciliar" at bounding box center [1483, 735] width 76 height 33
checkbox input "false"
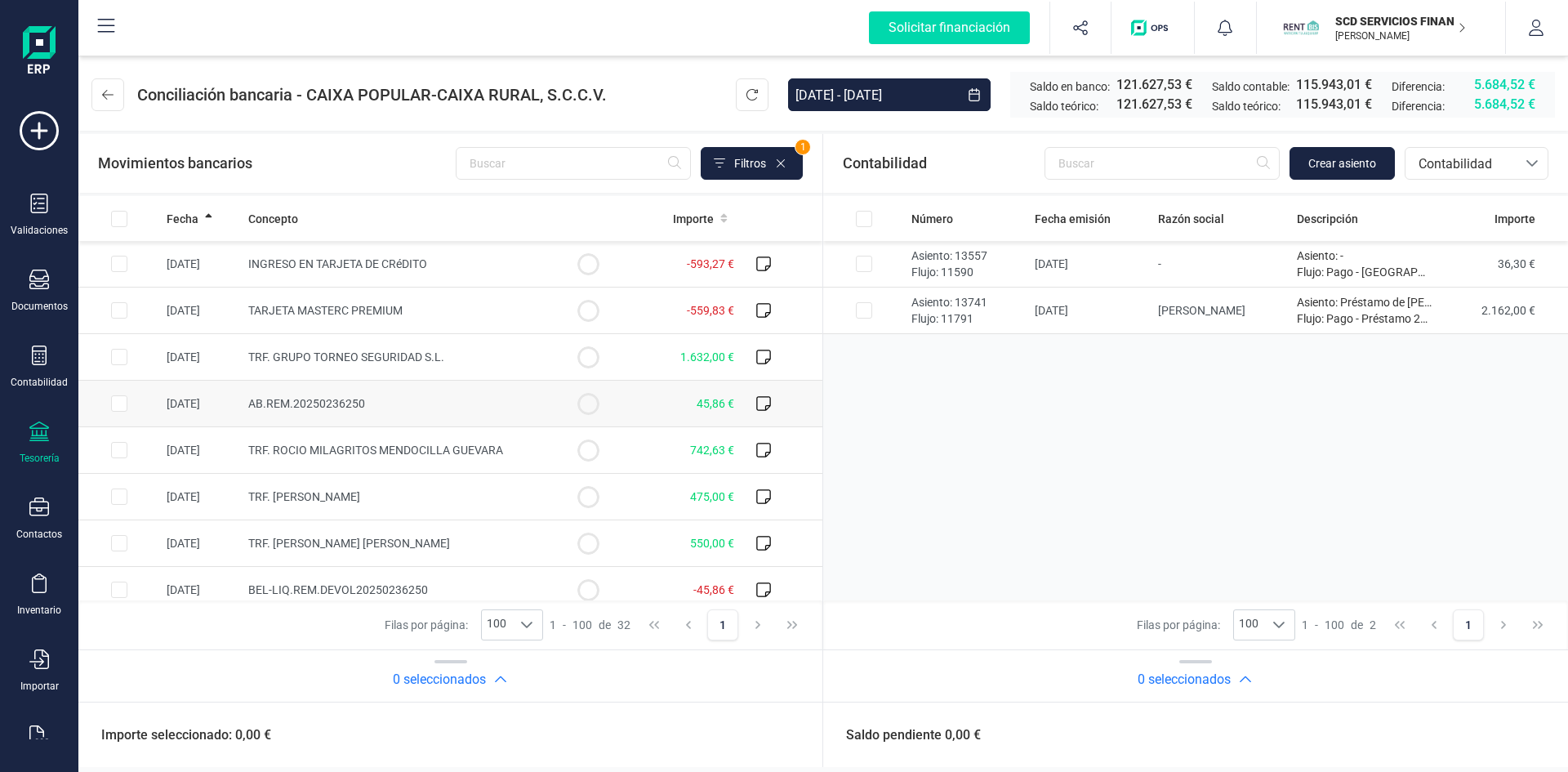
click at [115, 404] on input "Row Selected 89209e1a-4fee-438a-ae4a-a7814275a6aa" at bounding box center [119, 403] width 16 height 16
checkbox input "true"
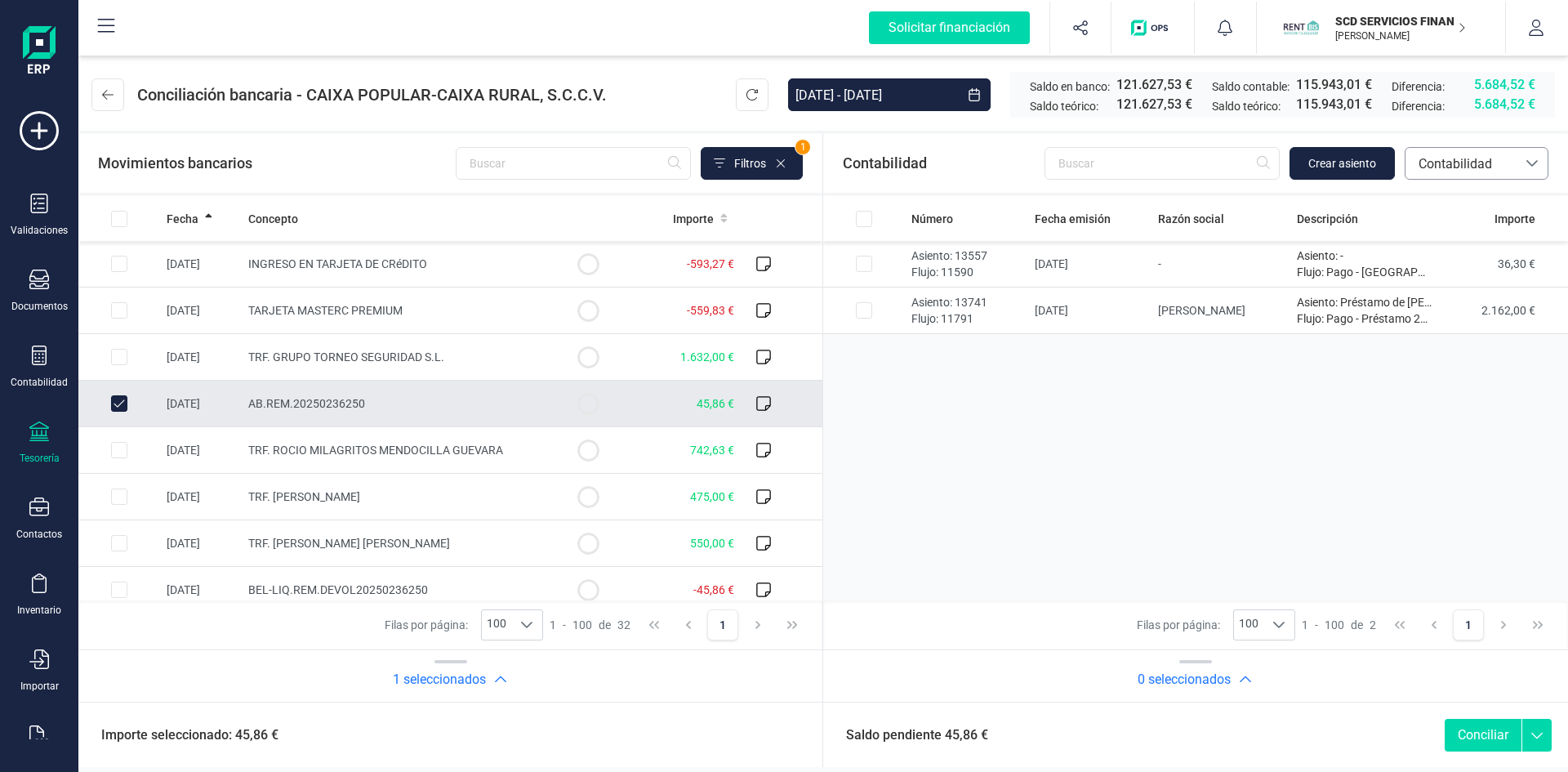
click at [1494, 166] on span "Contabilidad" at bounding box center [1462, 164] width 98 height 20
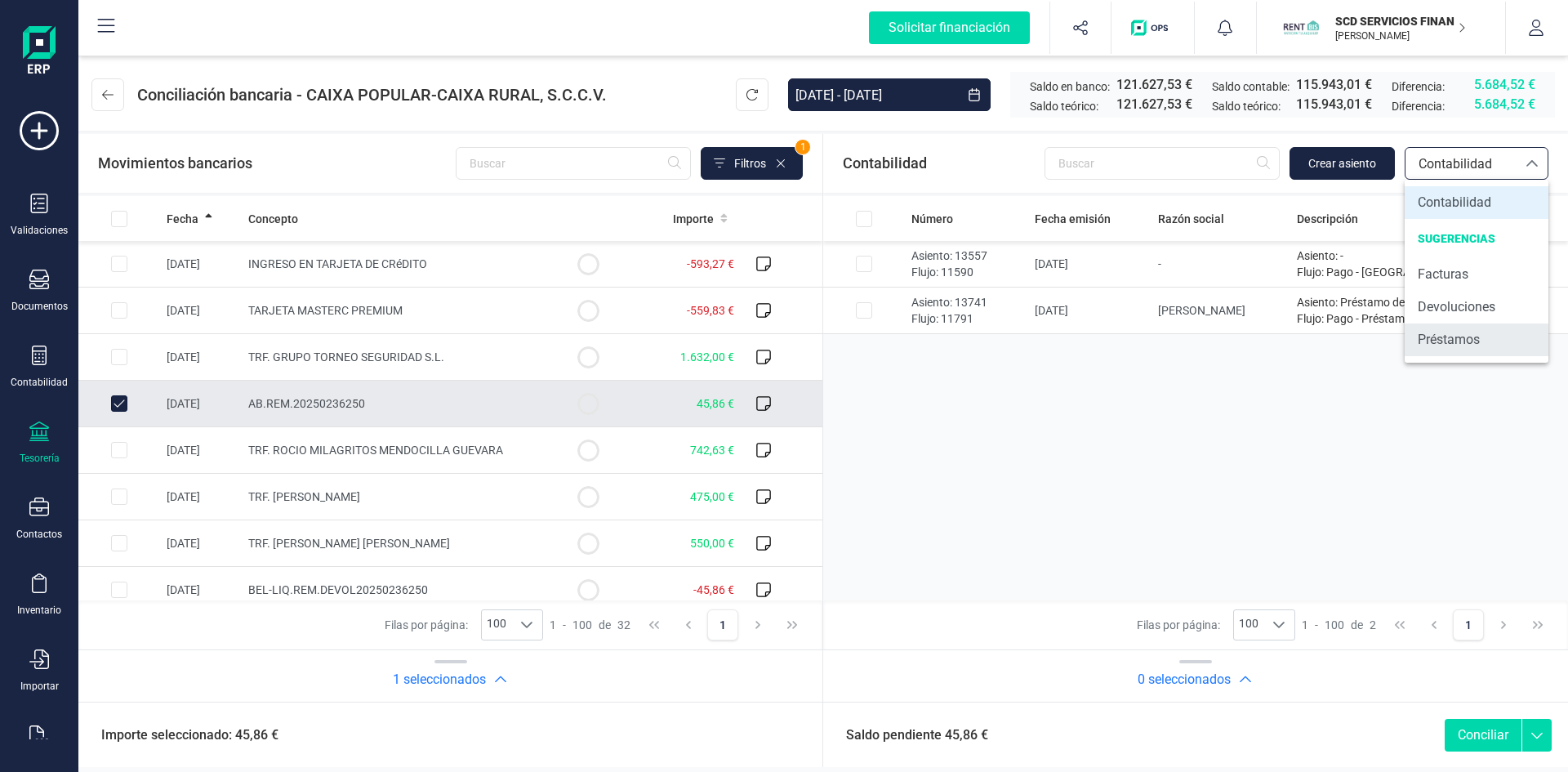
click at [1464, 343] on span "Préstamos" at bounding box center [1449, 339] width 62 height 20
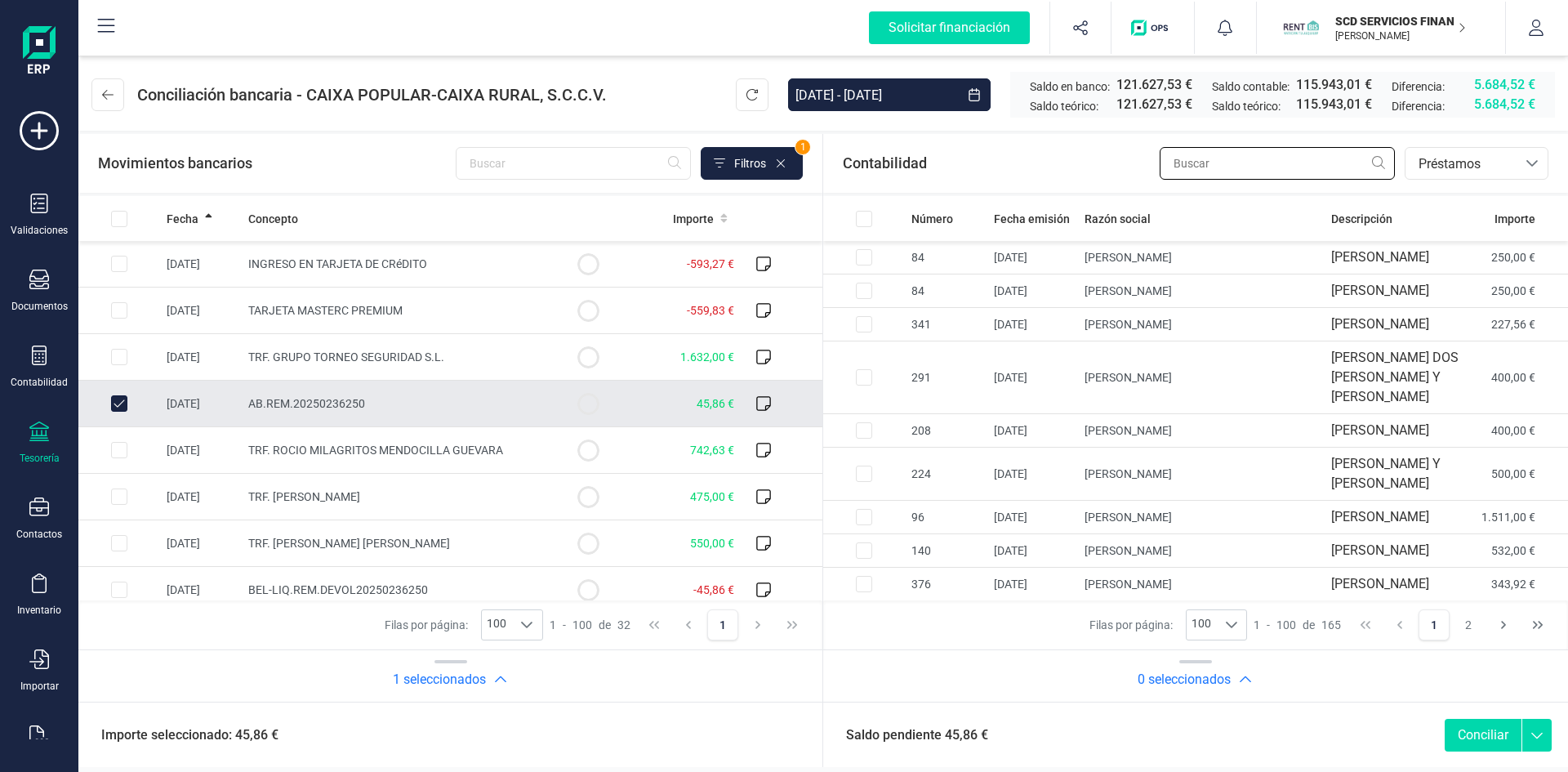
click at [1228, 160] on input "text" at bounding box center [1278, 163] width 235 height 33
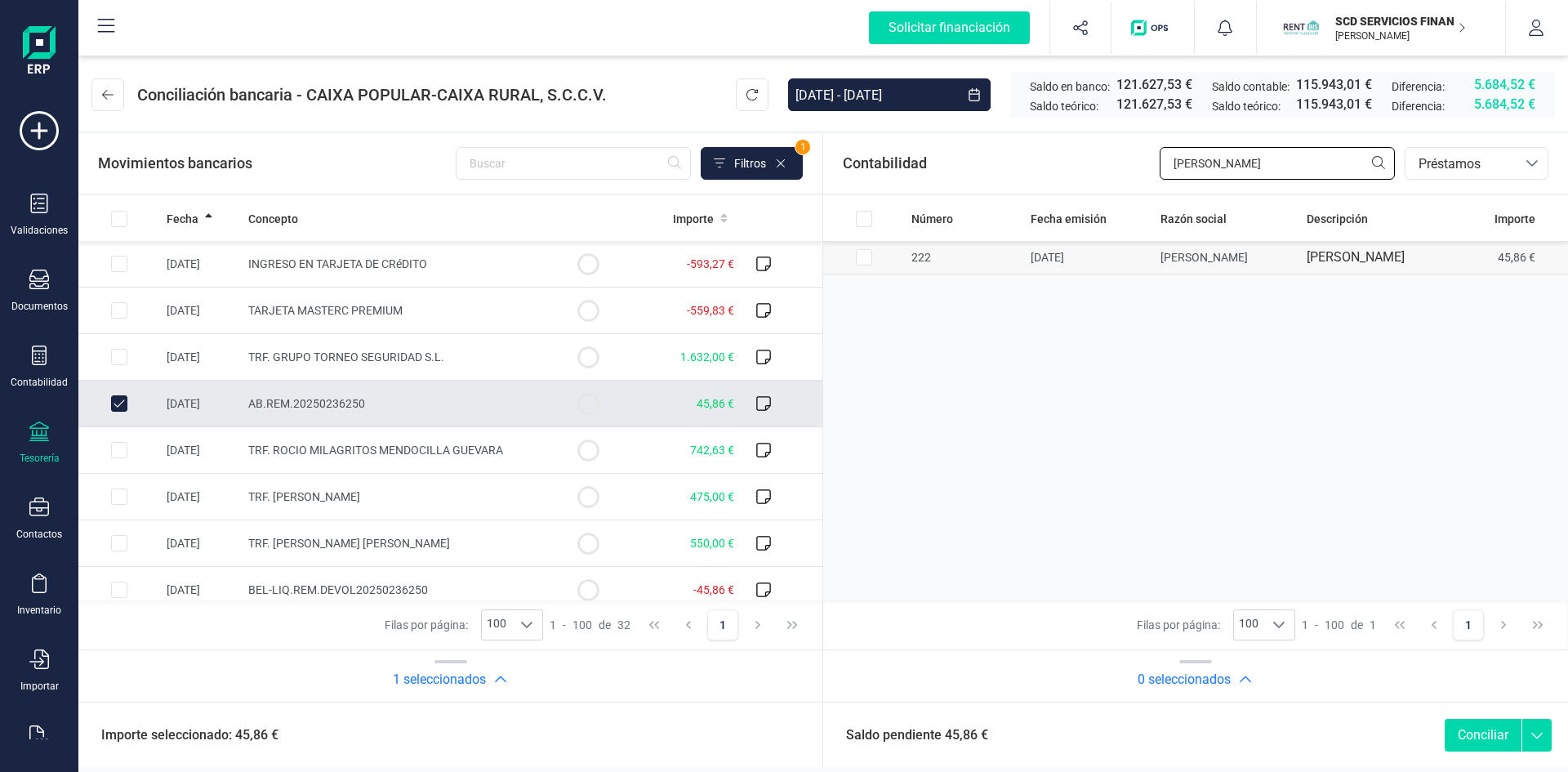
type input "latorre"
click at [859, 265] on input "Row Selected bb037ff8-162f-4ac9-8da7-1b44e033070a" at bounding box center [864, 257] width 16 height 16
checkbox input "true"
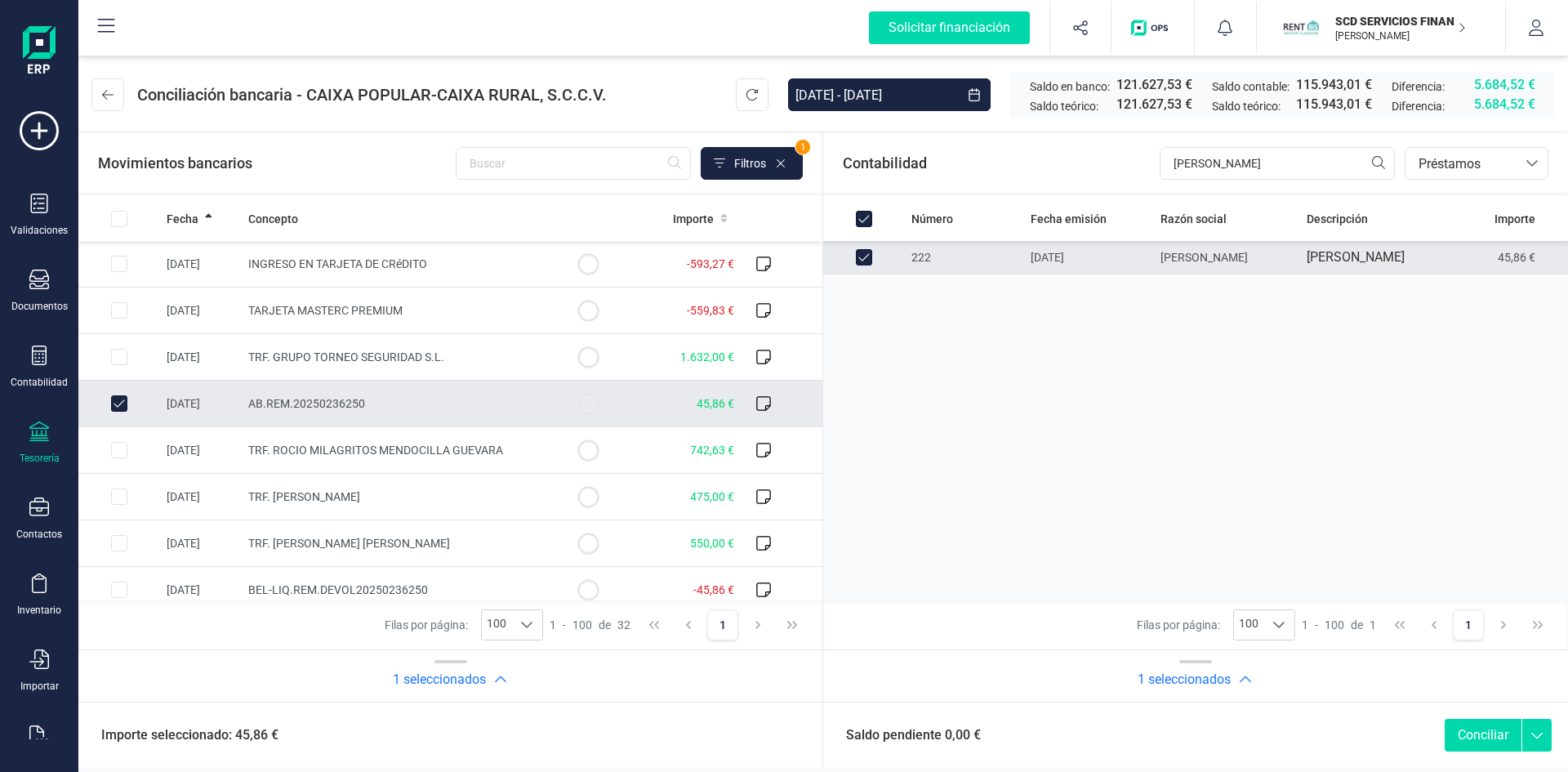
click at [1470, 737] on button "Conciliar" at bounding box center [1483, 735] width 76 height 33
checkbox input "false"
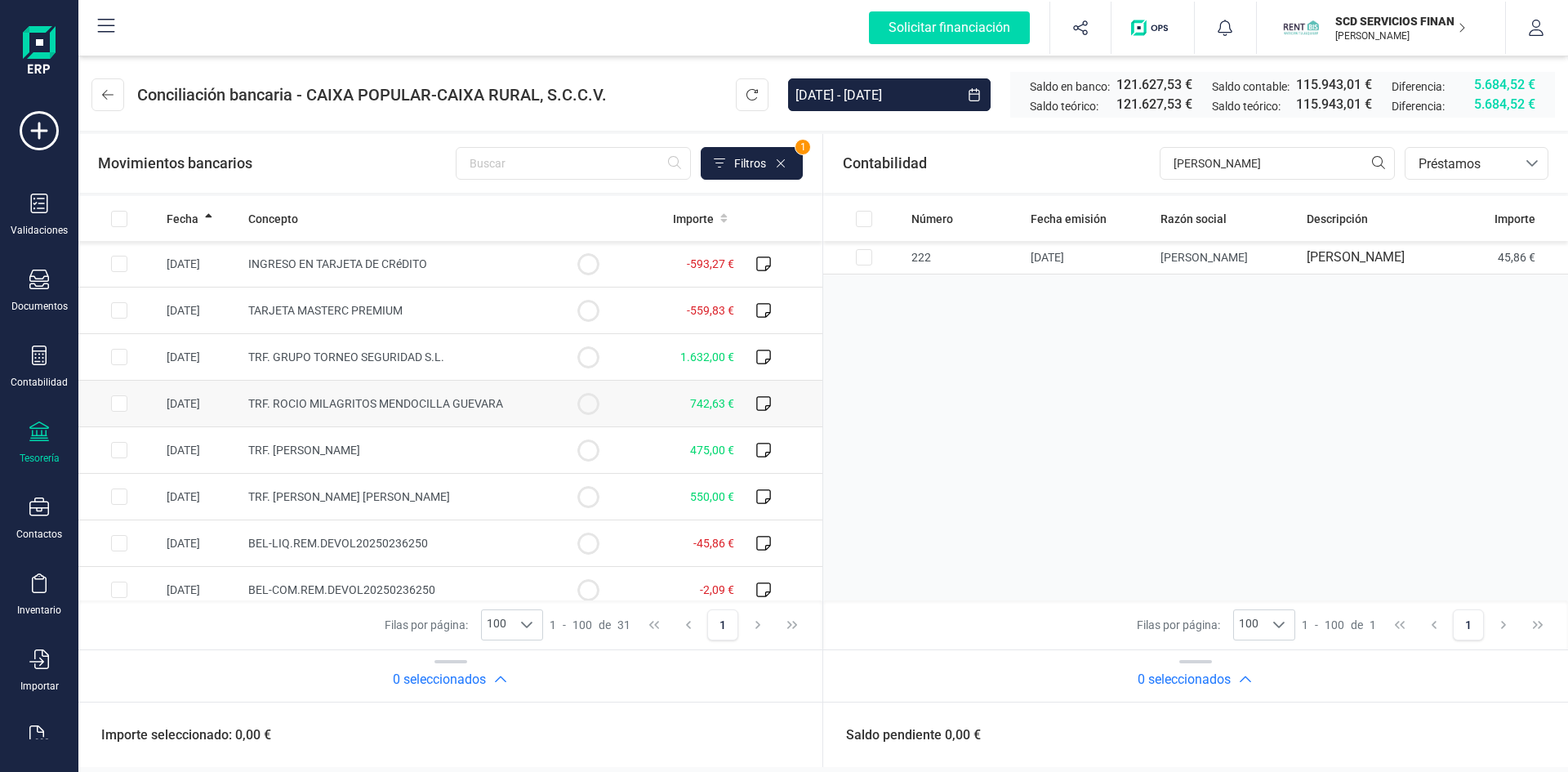
click at [115, 402] on input "Row Selected 0476c29d-1d10-4d51-8d37-ebe122b36a05" at bounding box center [119, 403] width 16 height 16
checkbox input "true"
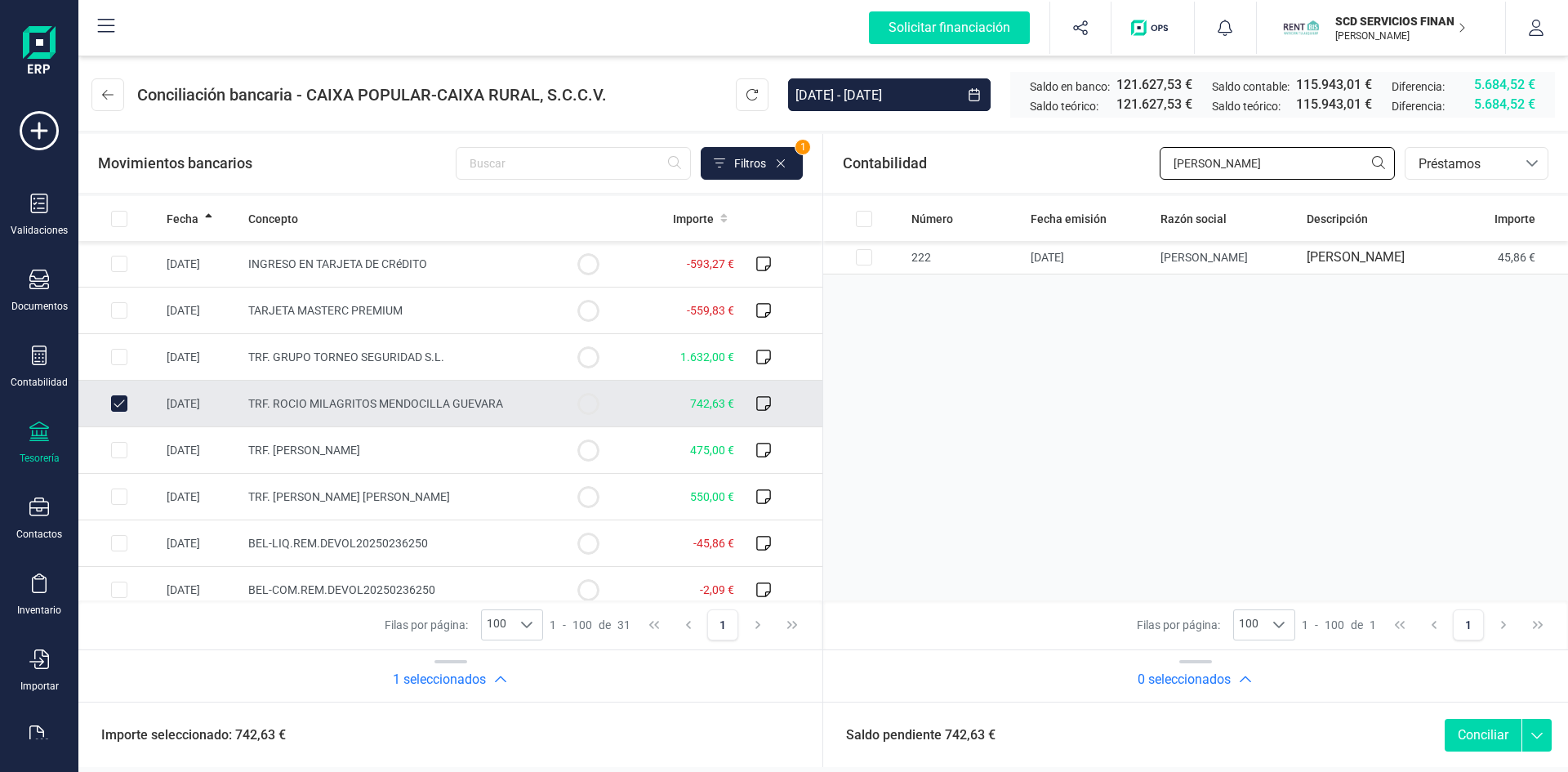
drag, startPoint x: 1246, startPoint y: 154, endPoint x: 1040, endPoint y: 173, distance: 206.9
click at [1040, 173] on div "Contabilidad latorre bancos.conciliacion.modal.headerLoan bancos.conciliacion.m…" at bounding box center [1195, 163] width 744 height 58
type input "mendo"
click at [868, 265] on input "Row Selected 06799f63-0803-40c4-84a9-684e1d9eabd1" at bounding box center [864, 257] width 16 height 16
checkbox input "true"
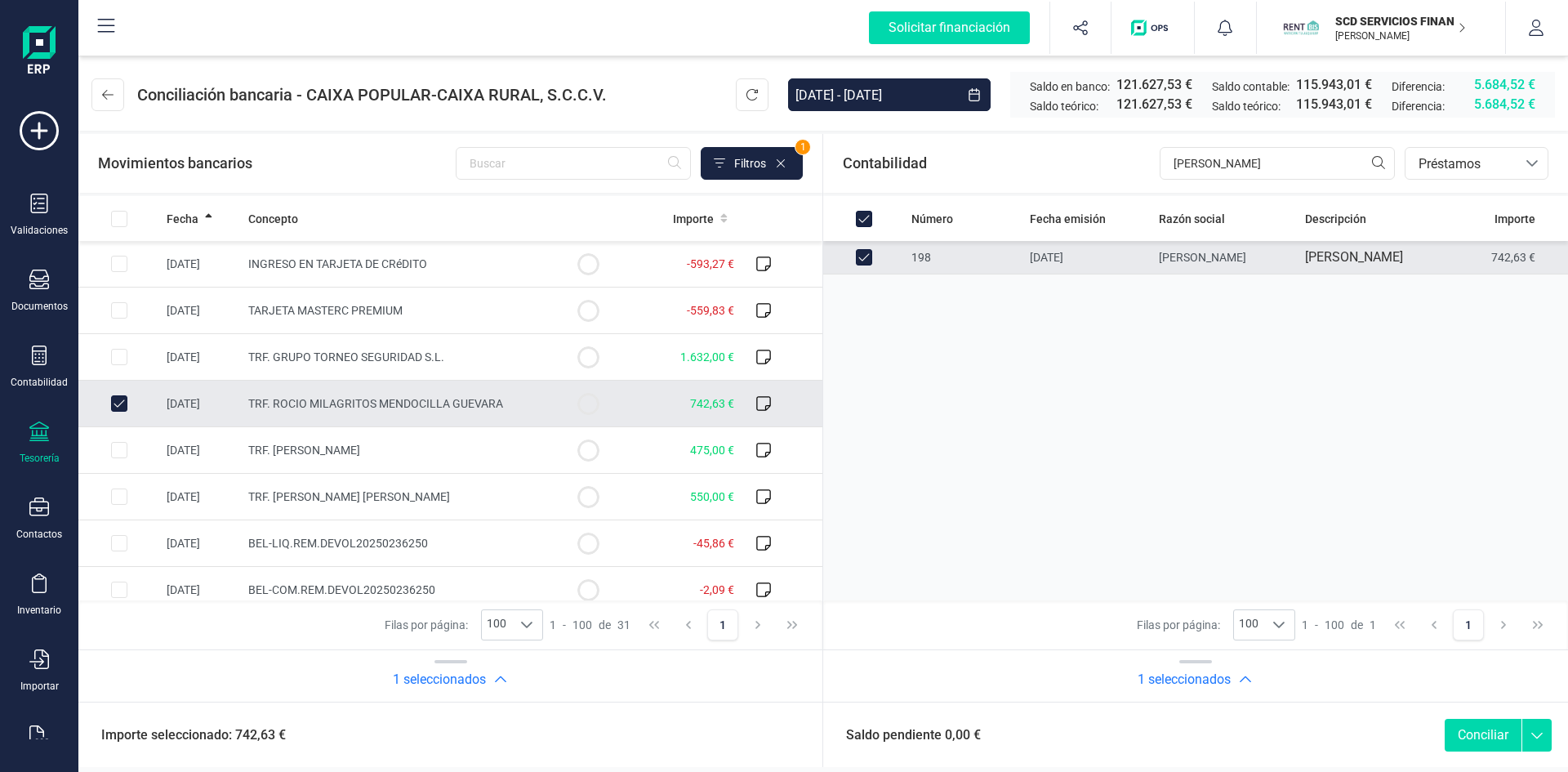
click at [1478, 731] on button "Conciliar" at bounding box center [1483, 735] width 76 height 33
checkbox input "false"
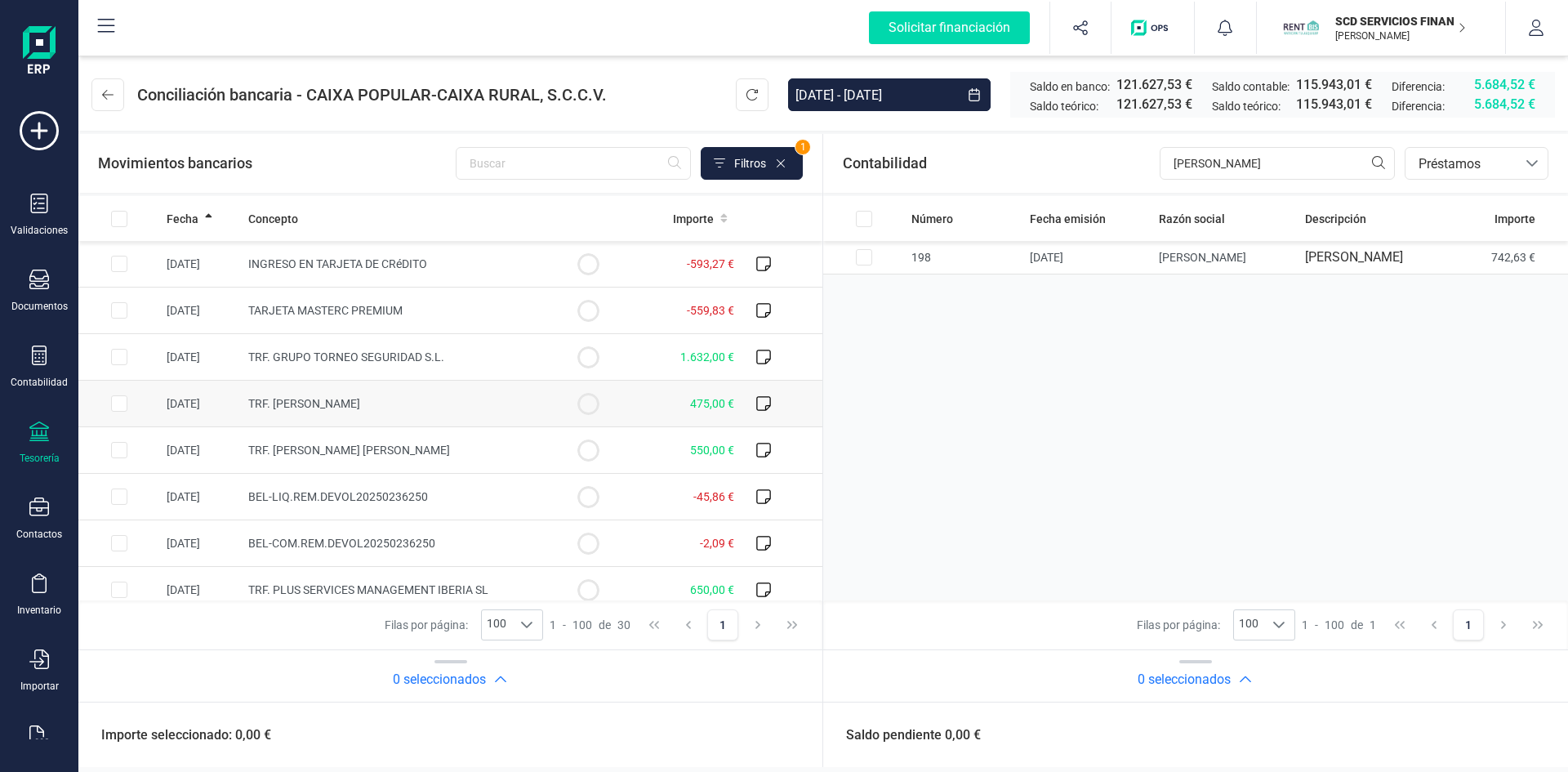
click at [112, 402] on input "Row Selected f9f82c15-cb19-496c-905e-9d462d591ce3" at bounding box center [119, 403] width 16 height 16
checkbox input "true"
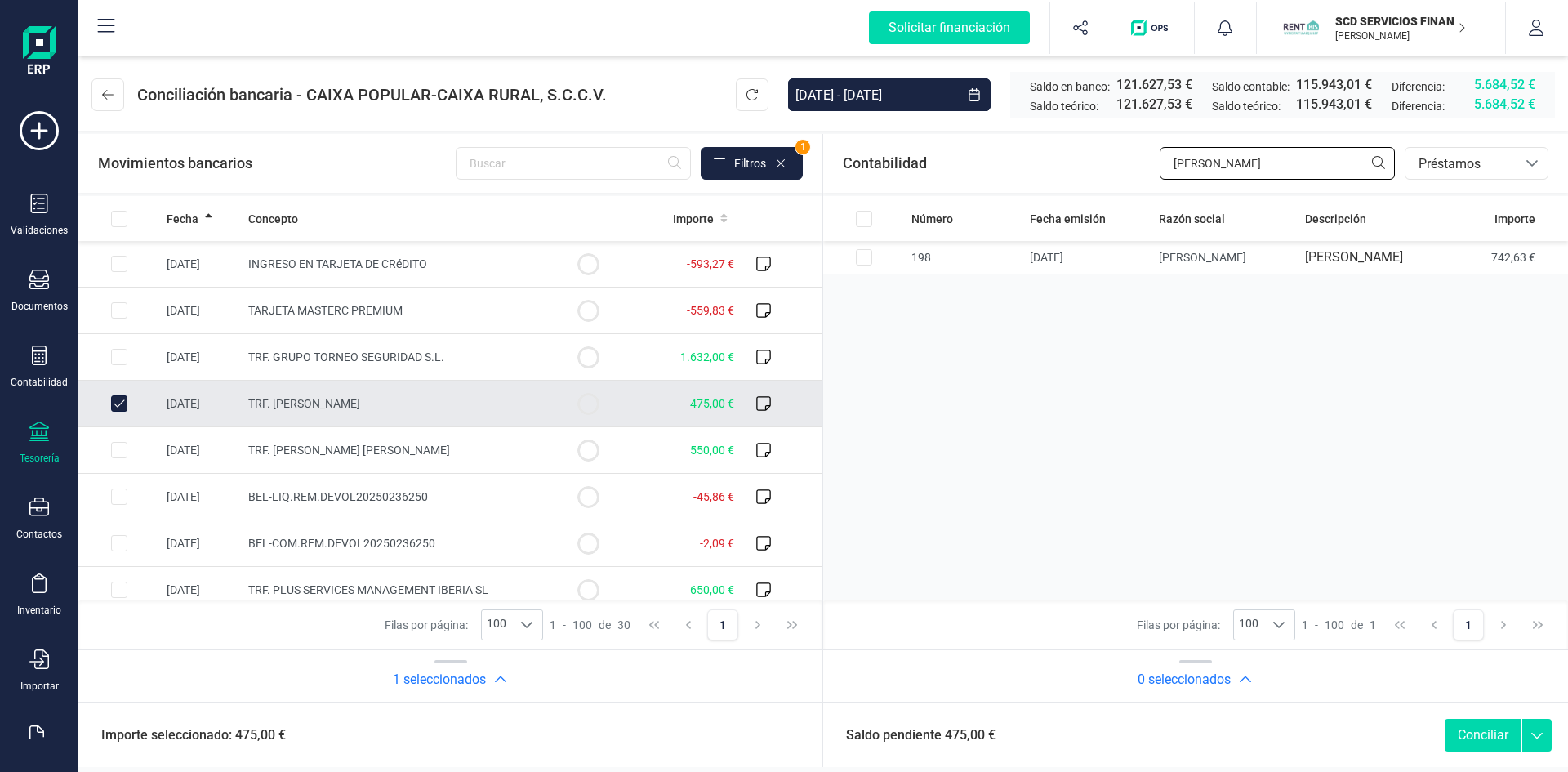
drag, startPoint x: 1230, startPoint y: 159, endPoint x: 1076, endPoint y: 167, distance: 154.2
click at [1076, 167] on div "Contabilidad mendo bancos.conciliacion.modal.headerLoan bancos.conciliacion.mod…" at bounding box center [1195, 163] width 744 height 58
type input "danut"
click at [863, 262] on input "Row Selected 7e00e301-c320-4fe3-839a-42aee4e9df42" at bounding box center [864, 267] width 16 height 16
checkbox input "true"
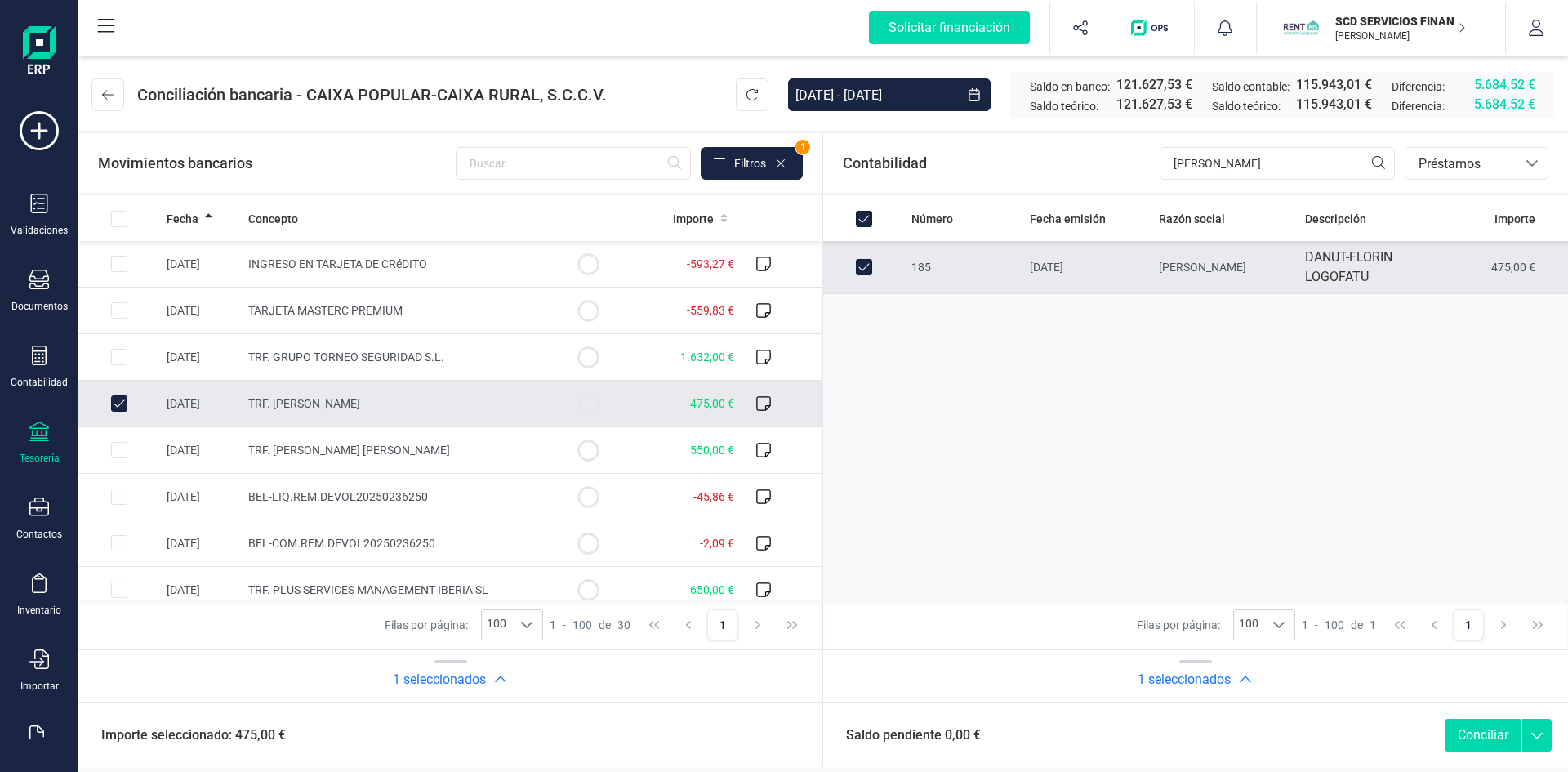
click at [1469, 731] on button "Conciliar" at bounding box center [1483, 735] width 76 height 33
checkbox input "false"
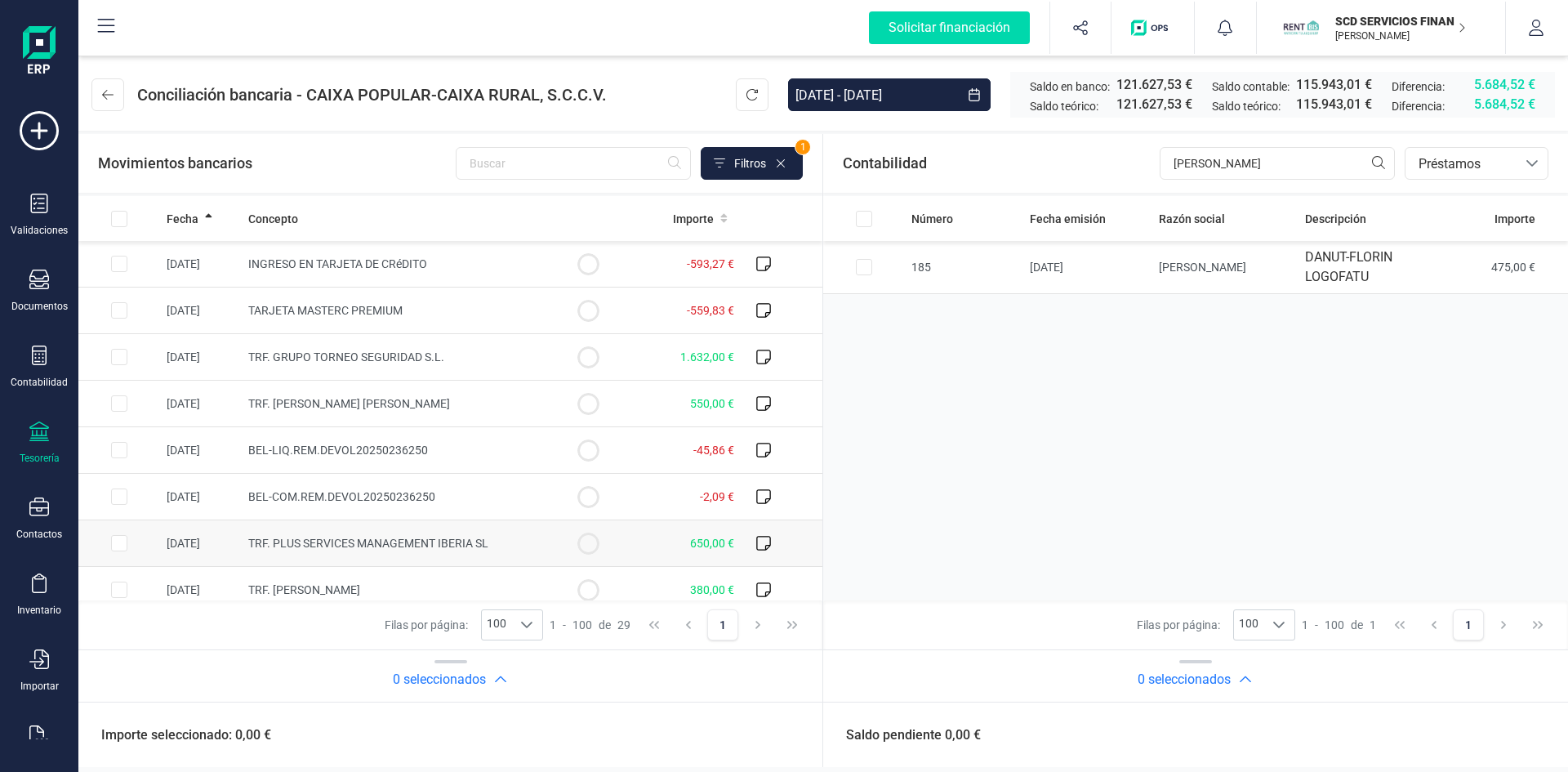
click at [119, 544] on input "Row Selected 9cd741cb-11af-4433-96a7-f8e9246b575f" at bounding box center [119, 543] width 16 height 16
checkbox input "true"
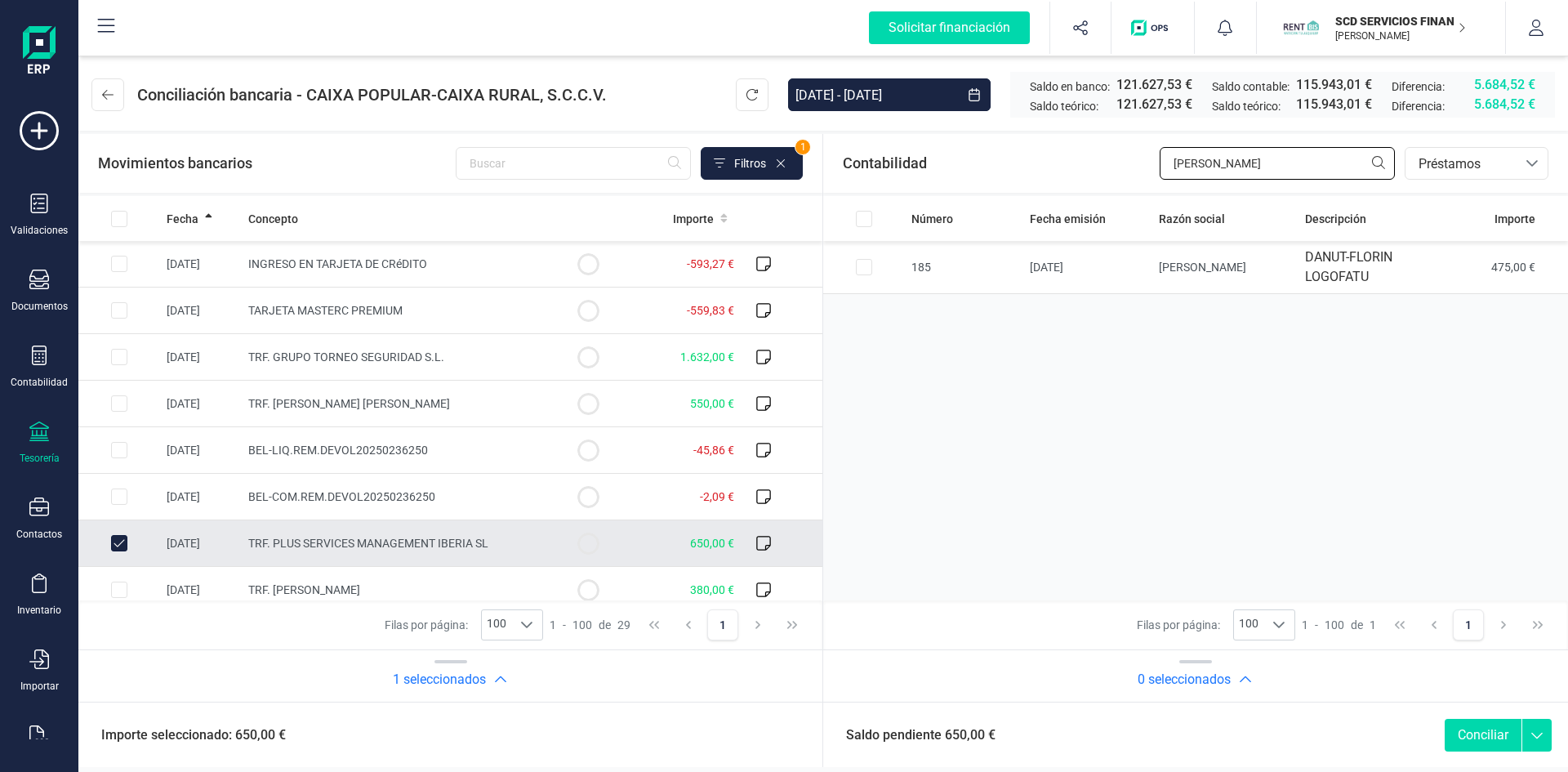
drag, startPoint x: 1140, startPoint y: 166, endPoint x: 1038, endPoint y: 167, distance: 102.0
click at [1041, 166] on div "Contabilidad danut bancos.conciliacion.modal.headerLoan bancos.conciliacion.mod…" at bounding box center [1195, 163] width 744 height 58
type input "plus"
click at [862, 274] on input "Row Selected 31010c26-1afb-47b1-9212-58e8fbe2354d" at bounding box center [864, 277] width 16 height 16
checkbox input "true"
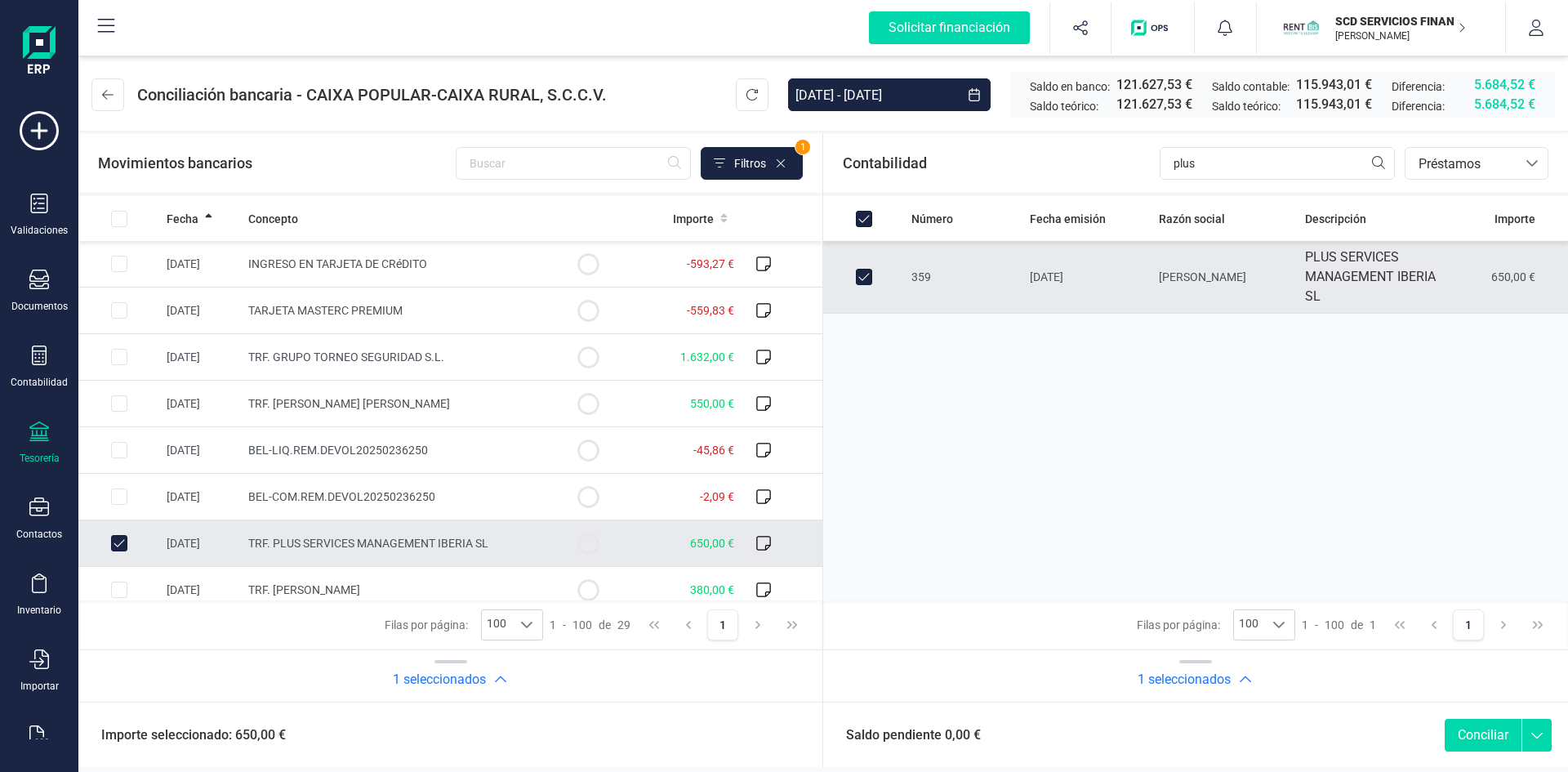
click at [1481, 739] on button "Conciliar" at bounding box center [1483, 735] width 76 height 33
checkbox input "false"
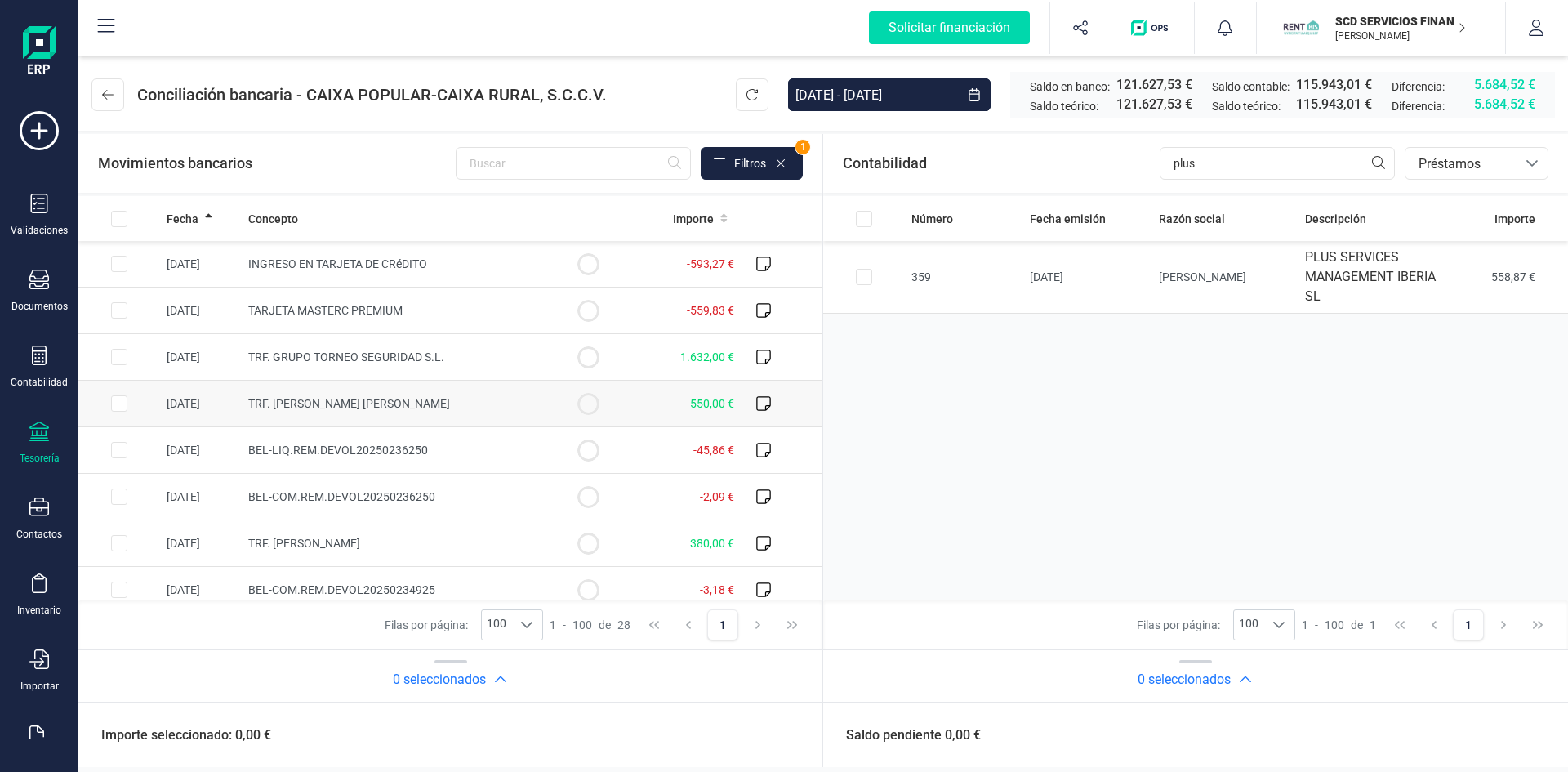
click at [116, 404] on input "Row Selected fc893c77-5456-446c-87a5-0ab15ffa7016" at bounding box center [119, 403] width 16 height 16
checkbox input "true"
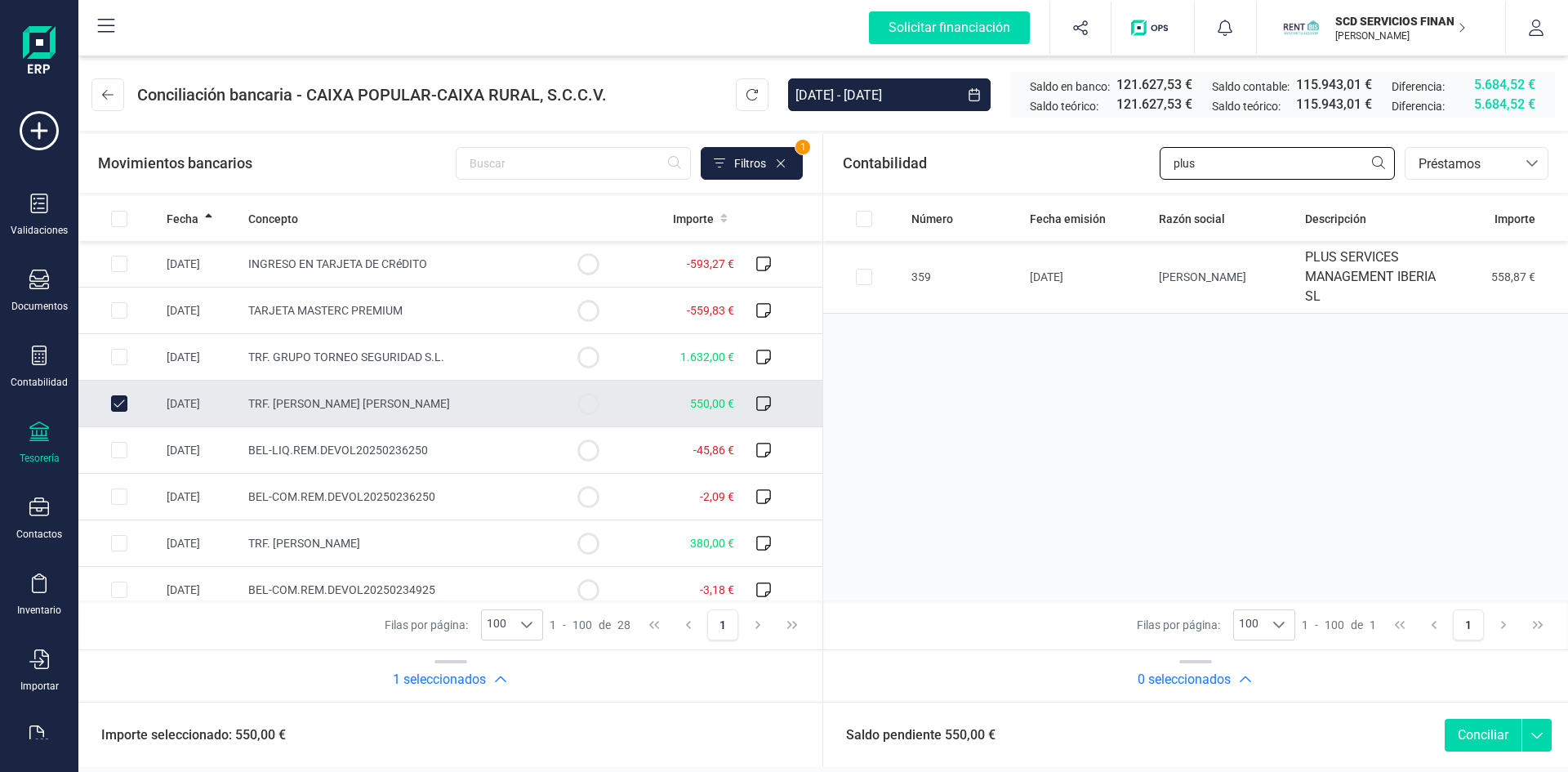
drag, startPoint x: 1208, startPoint y: 161, endPoint x: 1062, endPoint y: 164, distance: 146.0
click at [1066, 164] on div "Contabilidad plus bancos.conciliacion.modal.headerLoan bancos.conciliacion.moda…" at bounding box center [1195, 163] width 744 height 58
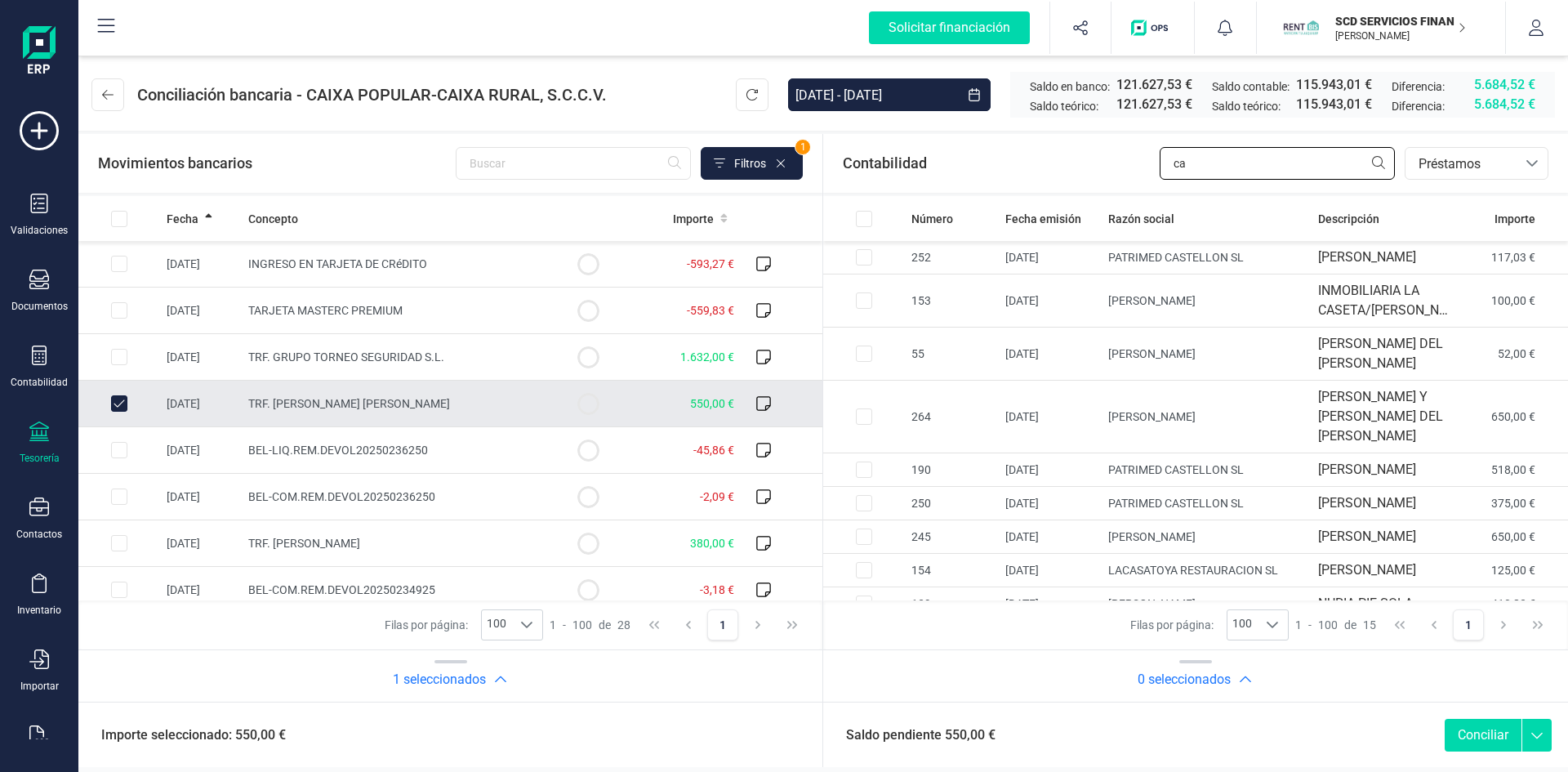
type input "c"
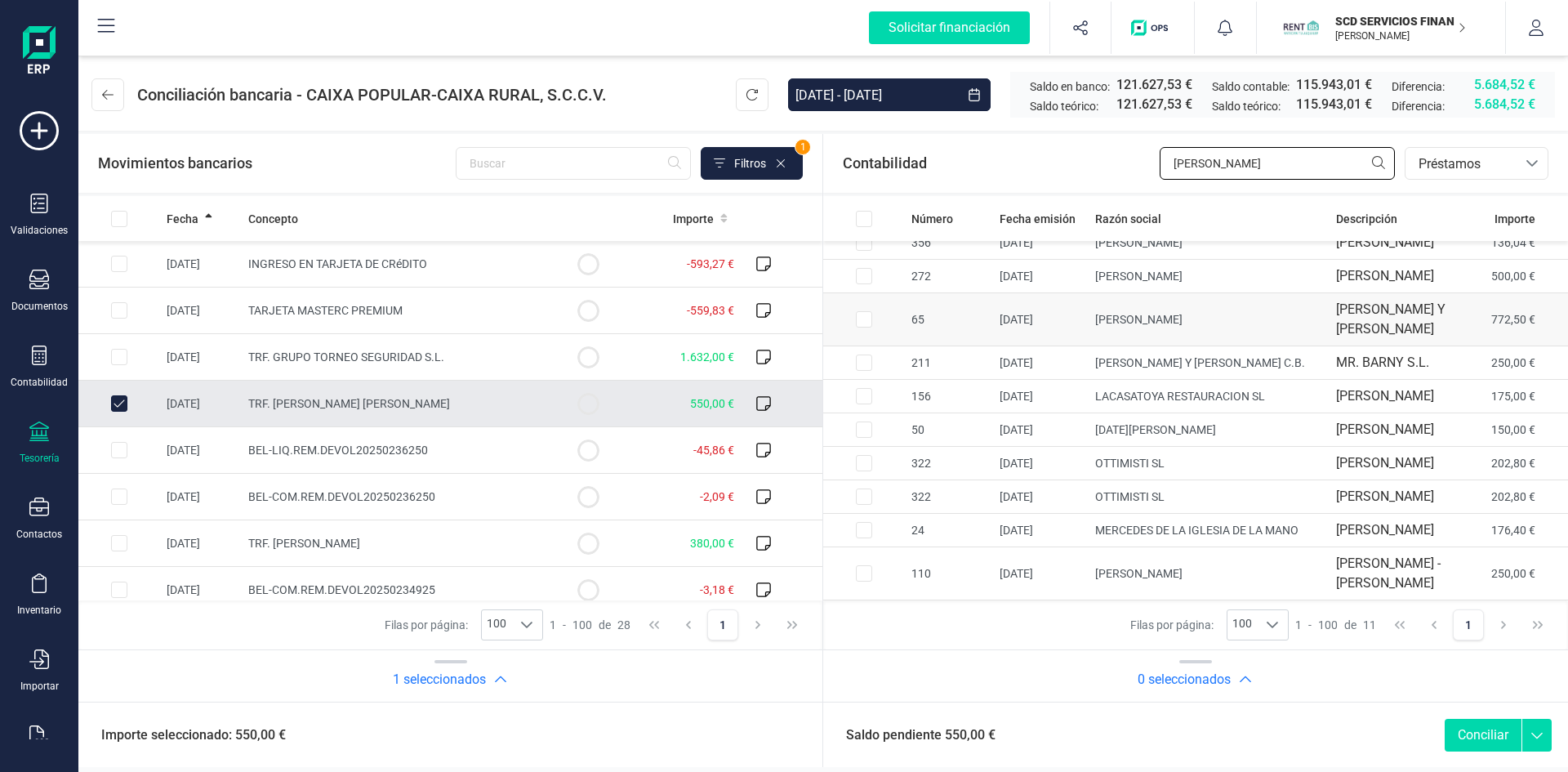
scroll to position [218, 0]
type input "[PERSON_NAME]"
click at [116, 400] on input "Row Unselected fc893c77-5456-446c-87a5-0ab15ffa7016" at bounding box center [119, 403] width 16 height 16
checkbox input "false"
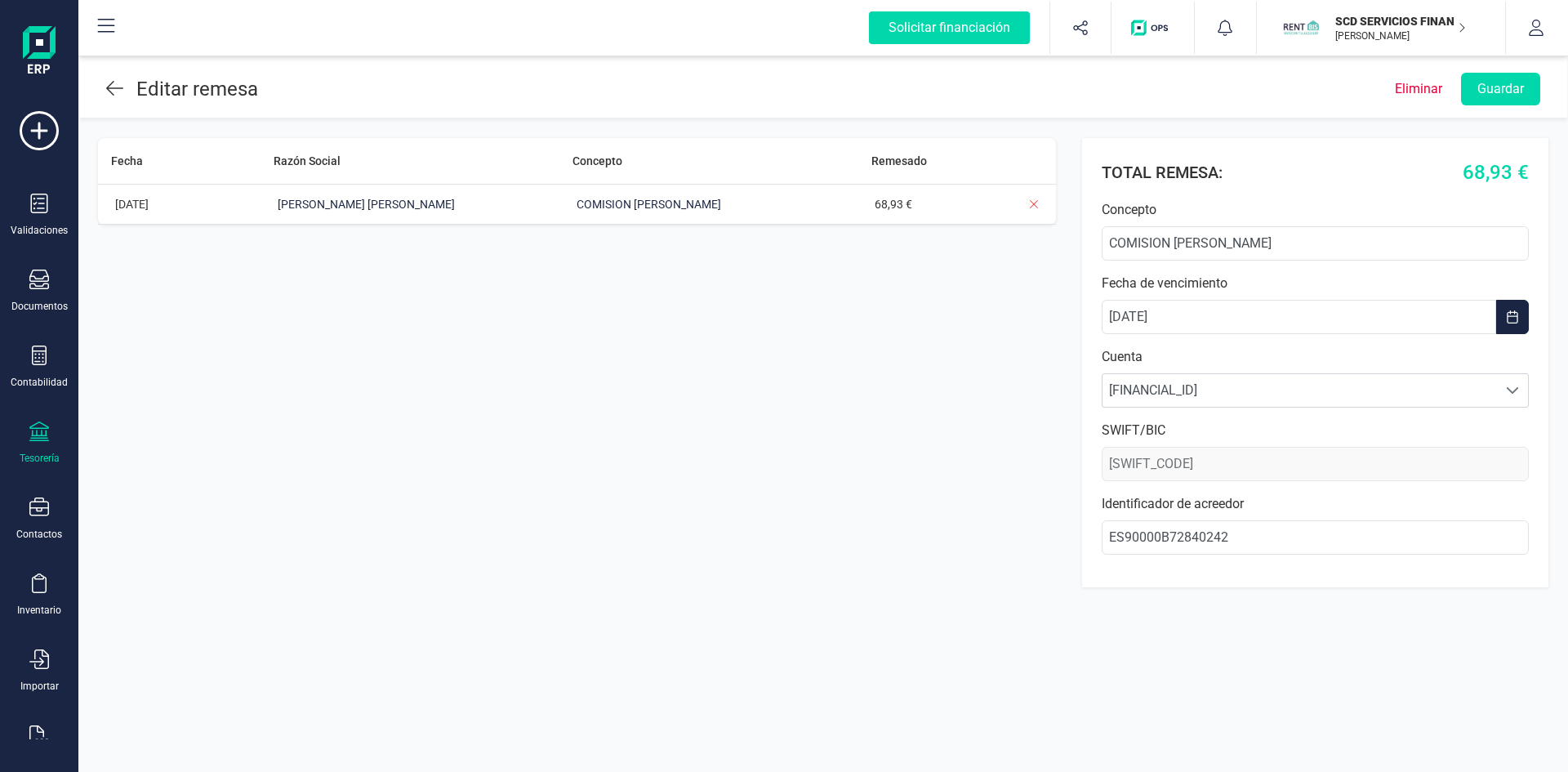
click at [117, 88] on icon at bounding box center [115, 88] width 17 height 20
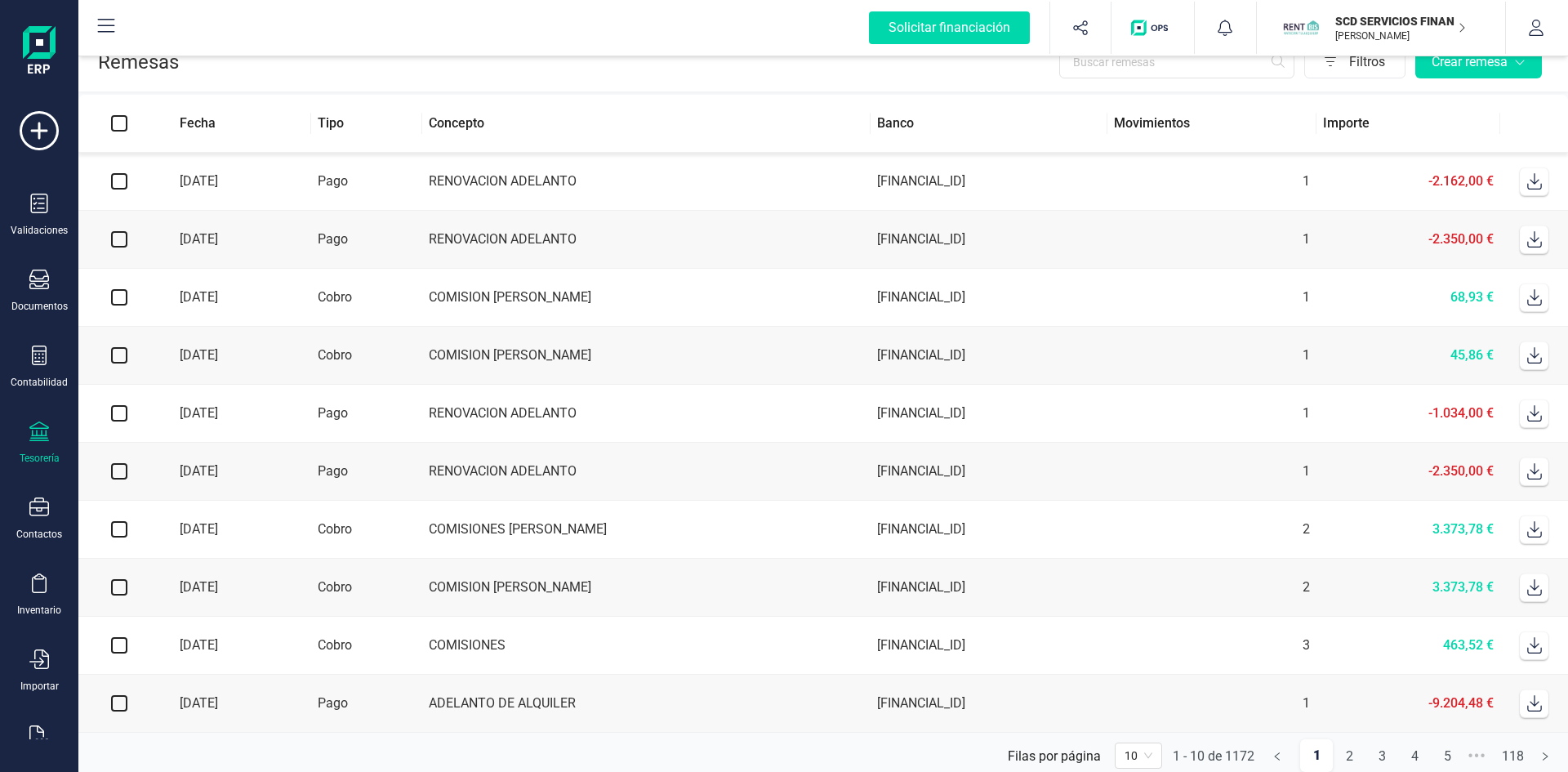
scroll to position [42, 0]
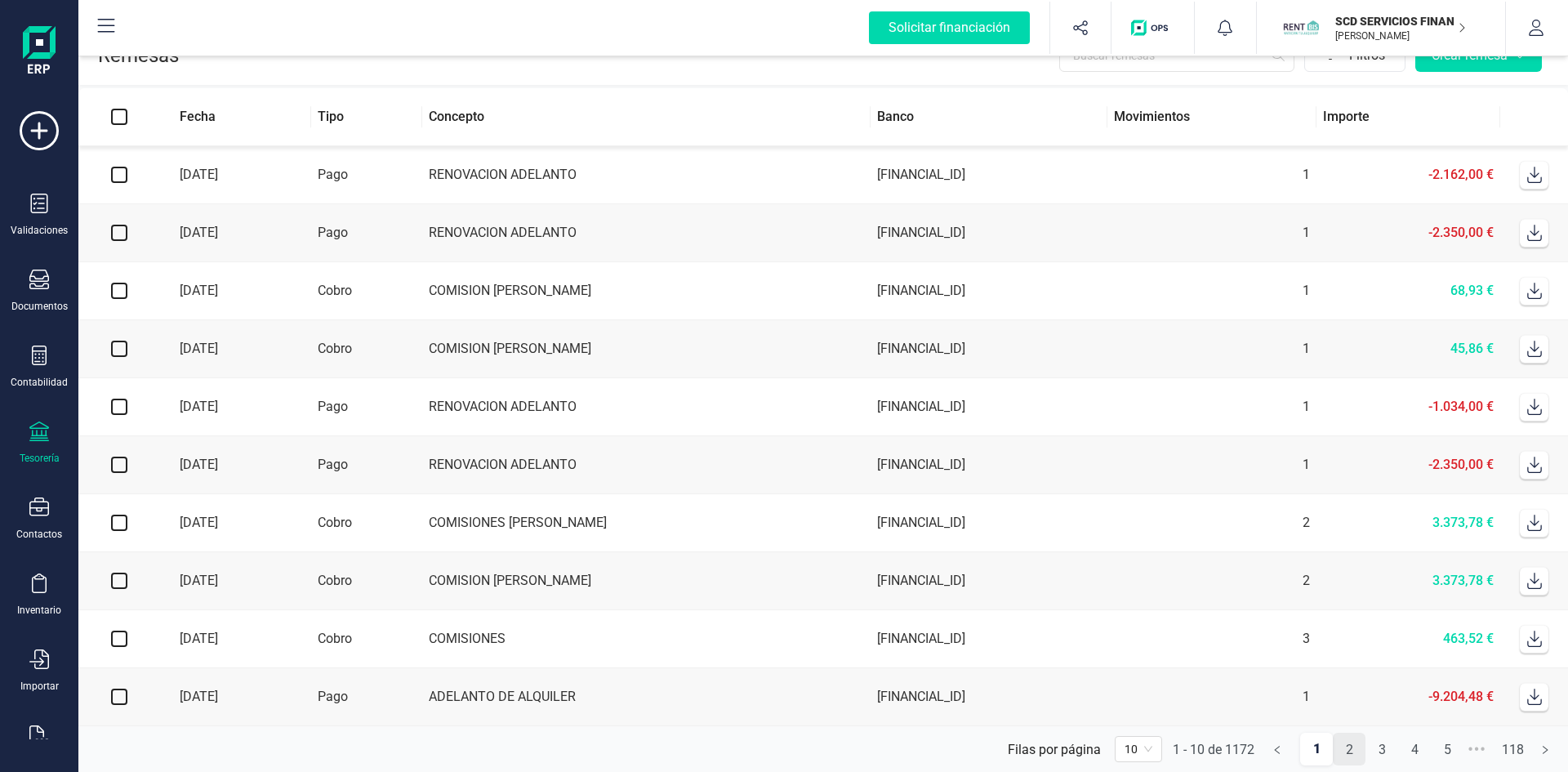
click at [1340, 749] on link "2" at bounding box center [1349, 750] width 31 height 33
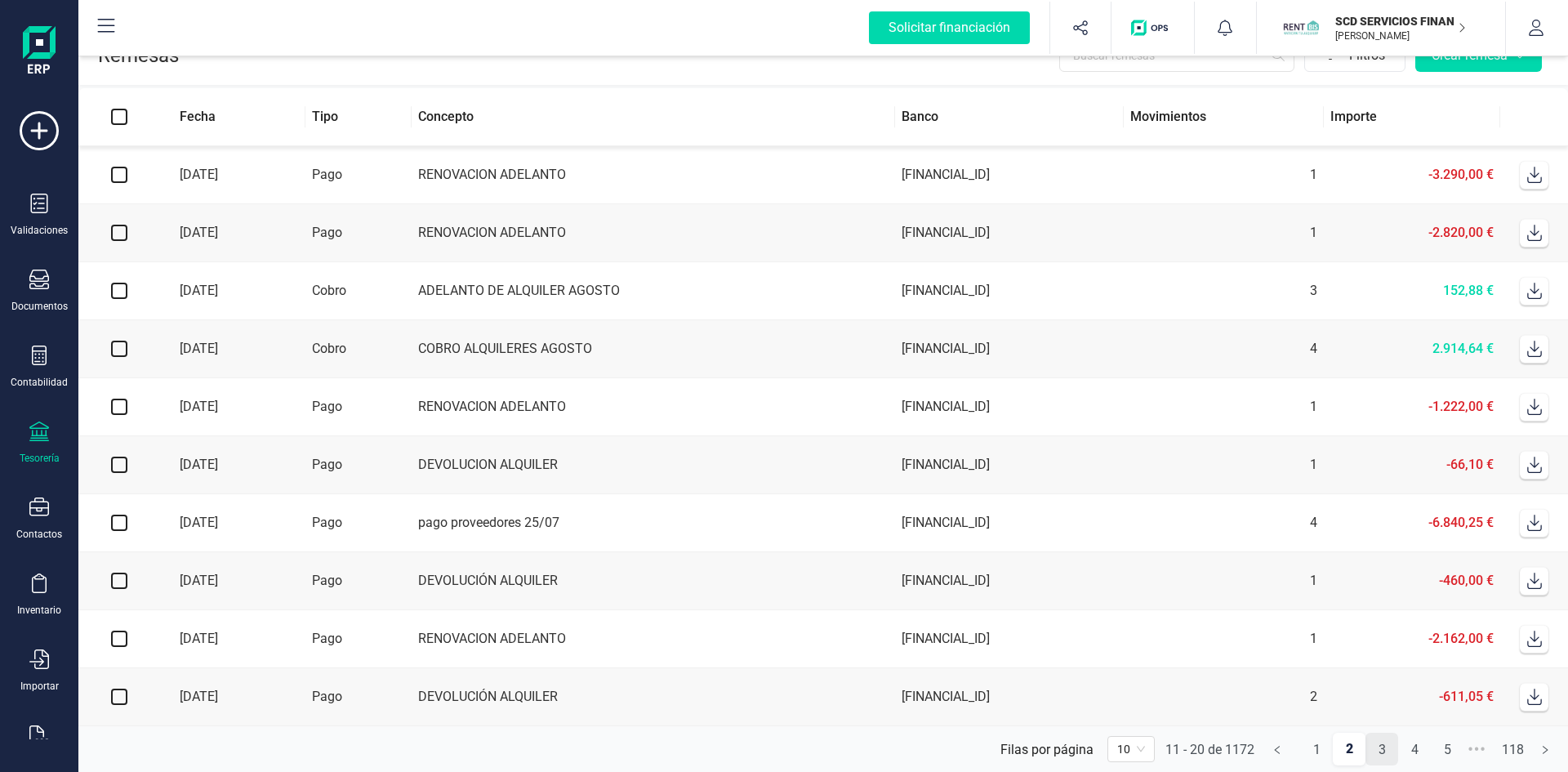
click at [1382, 750] on link "3" at bounding box center [1382, 750] width 31 height 33
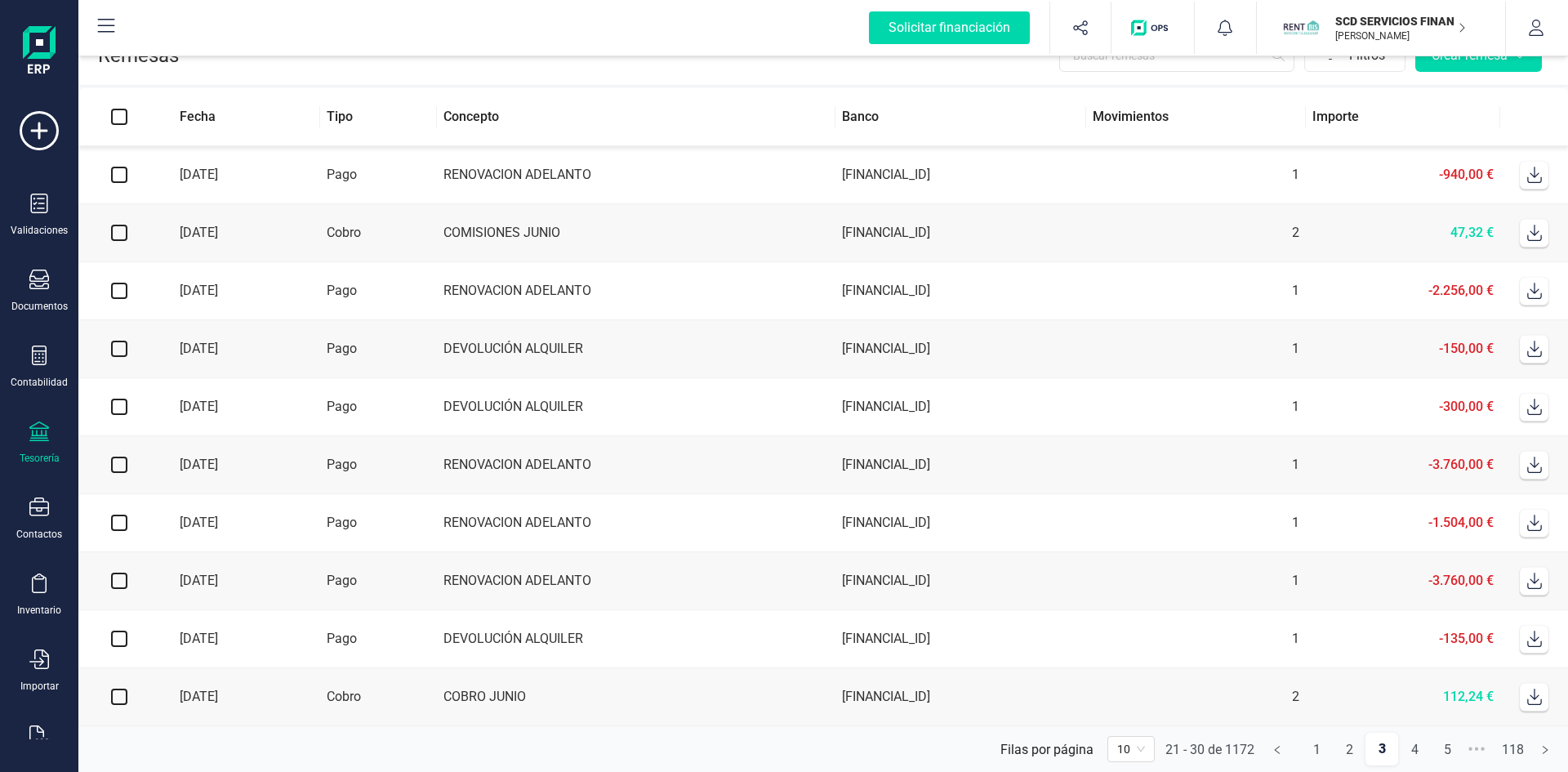
click at [1382, 744] on link "3" at bounding box center [1382, 749] width 33 height 33
click at [1352, 745] on link "2" at bounding box center [1349, 750] width 31 height 33
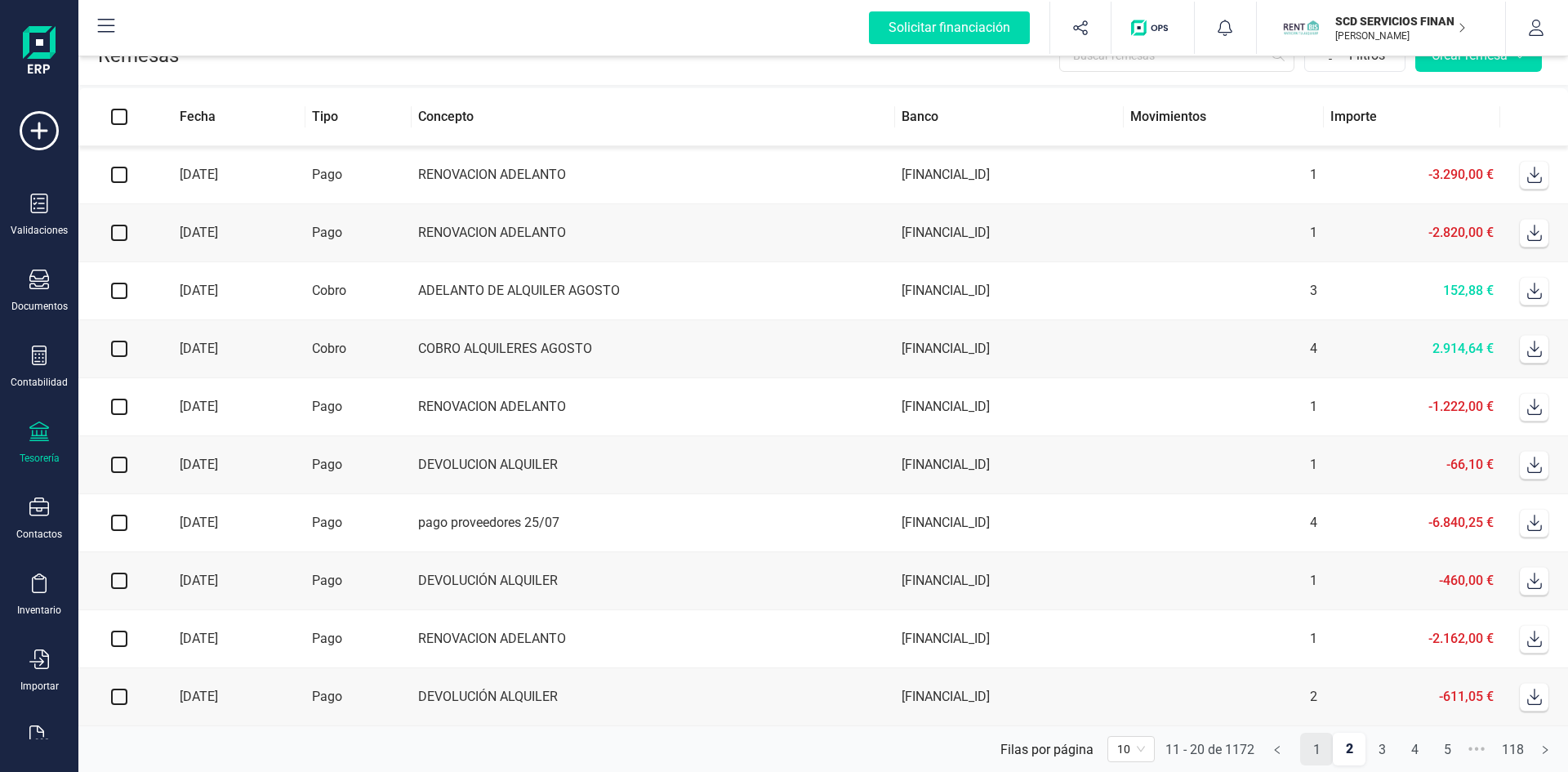
click at [1316, 747] on link "1" at bounding box center [1316, 750] width 31 height 33
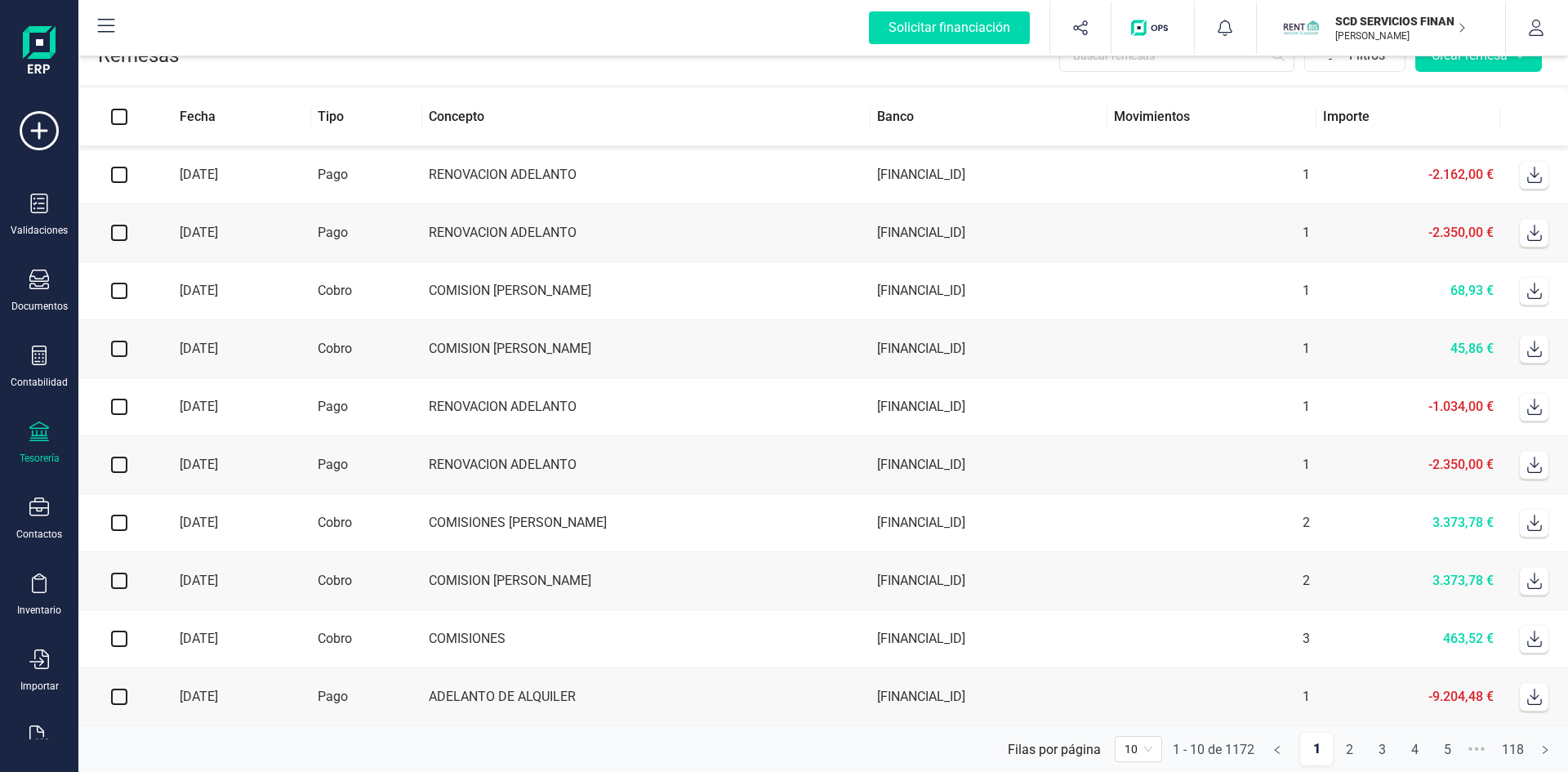
click at [193, 577] on td "[DATE]" at bounding box center [235, 581] width 151 height 58
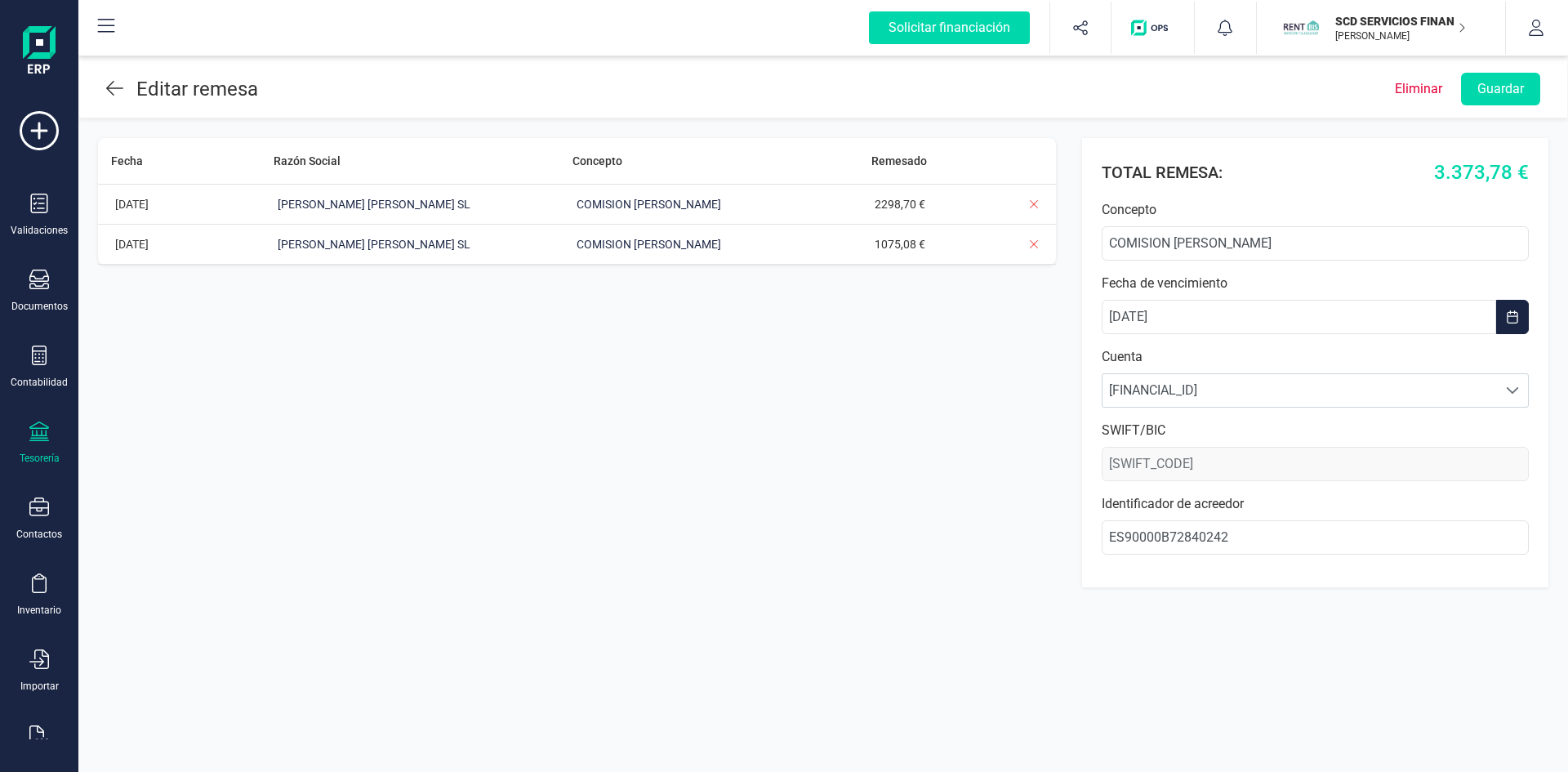
click at [118, 87] on icon at bounding box center [115, 88] width 17 height 20
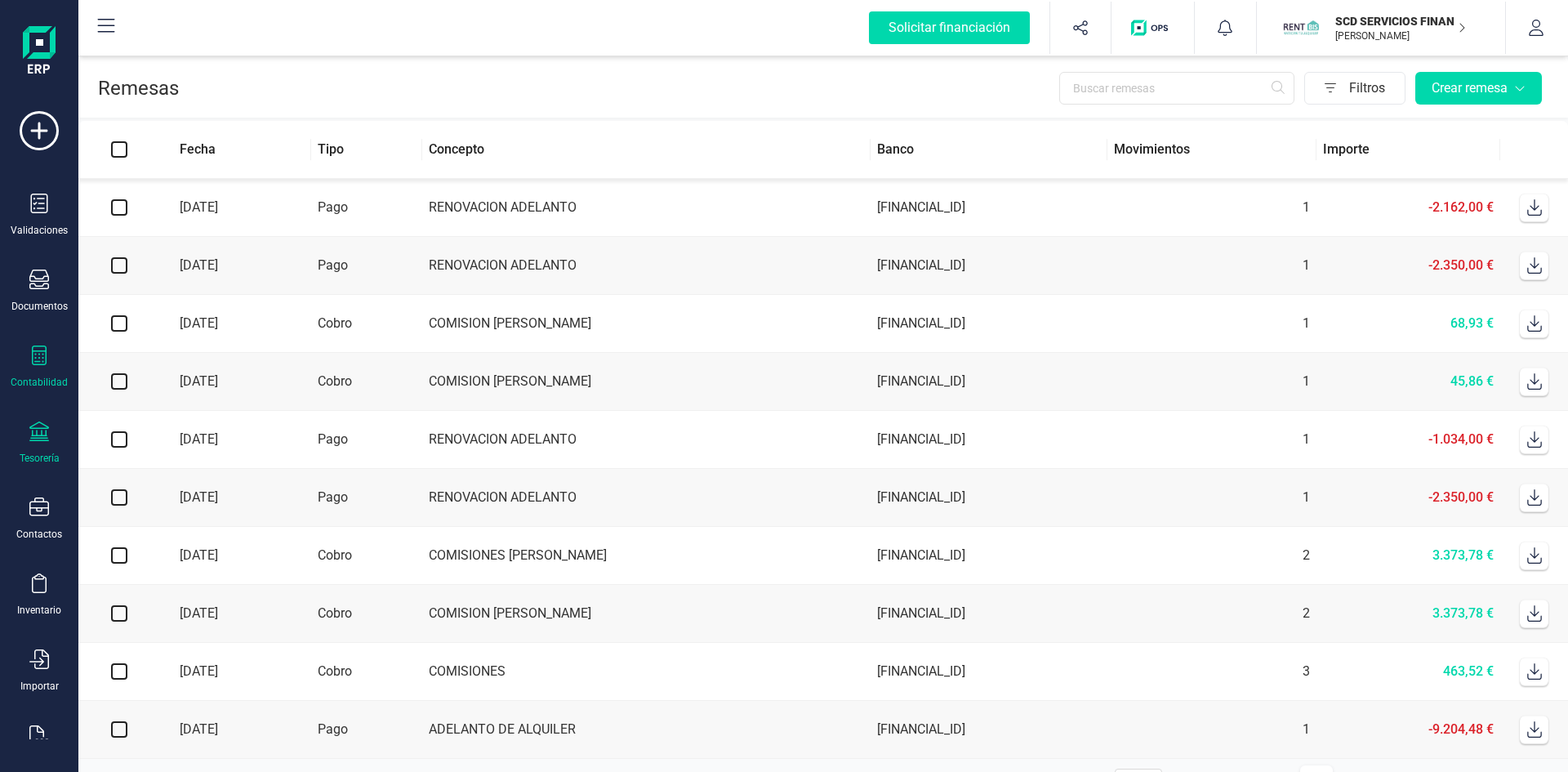
click at [34, 360] on icon at bounding box center [39, 355] width 20 height 20
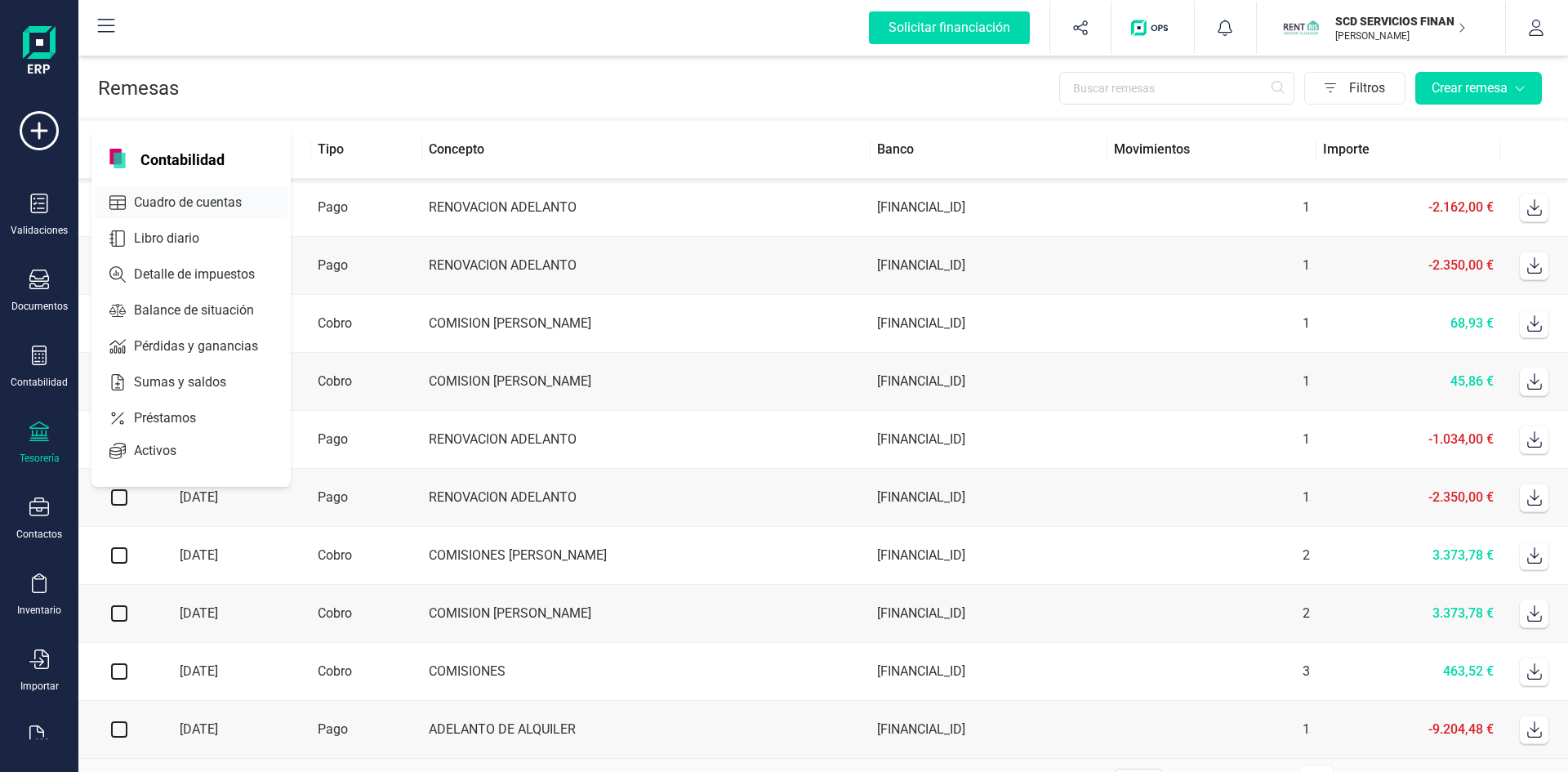
click at [179, 194] on span "Cuadro de cuentas" at bounding box center [198, 202] width 143 height 20
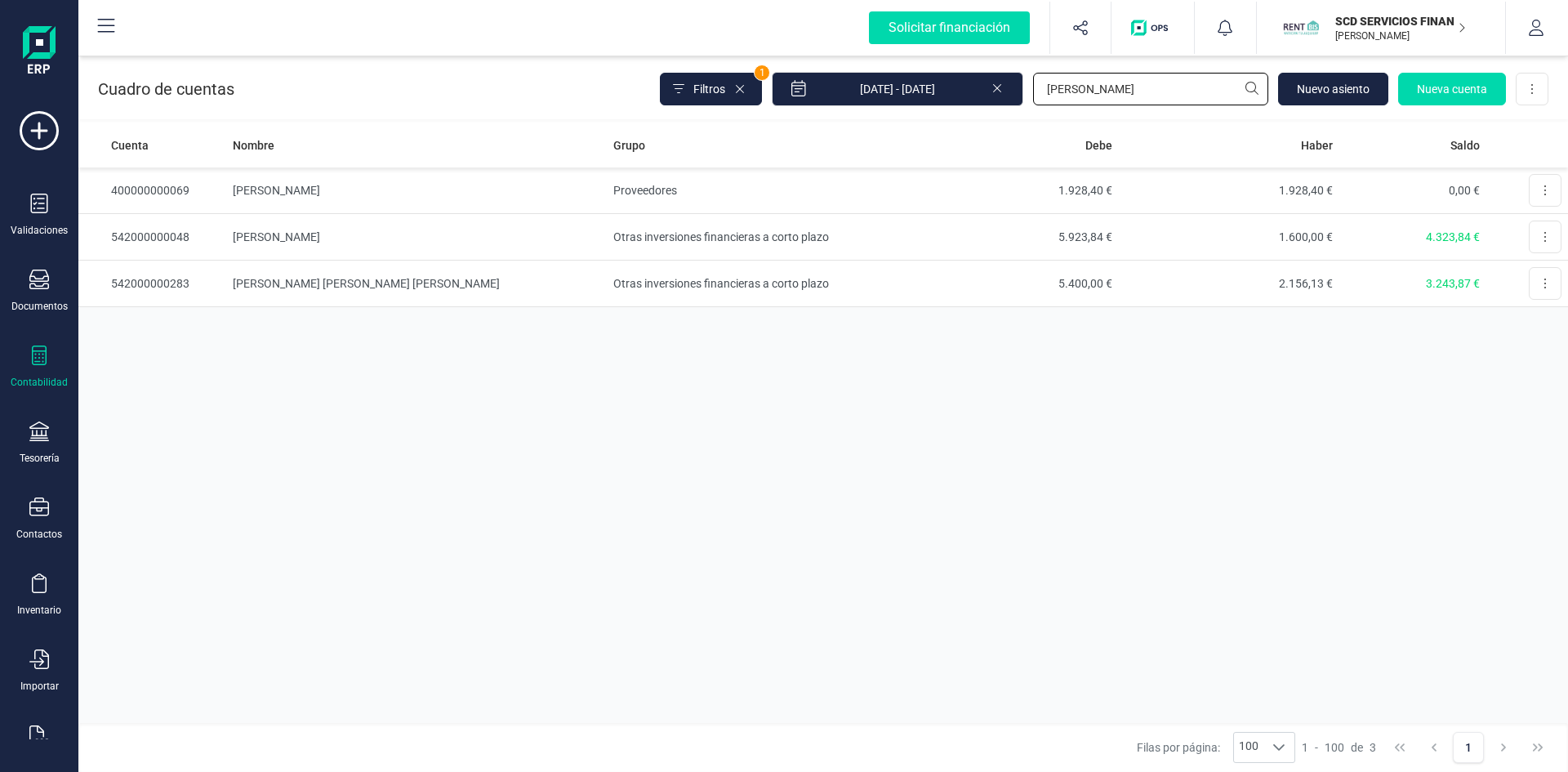
drag, startPoint x: 1127, startPoint y: 88, endPoint x: 889, endPoint y: 107, distance: 238.8
click at [890, 106] on div "Cuadro de cuentas Filtros 1 01/01/2025 - 28/08/2025 susana Nuevo asiento Nueva …" at bounding box center [823, 86] width 1490 height 67
type input "raquel more"
click at [311, 185] on td "[PERSON_NAME]" at bounding box center [416, 191] width 380 height 46
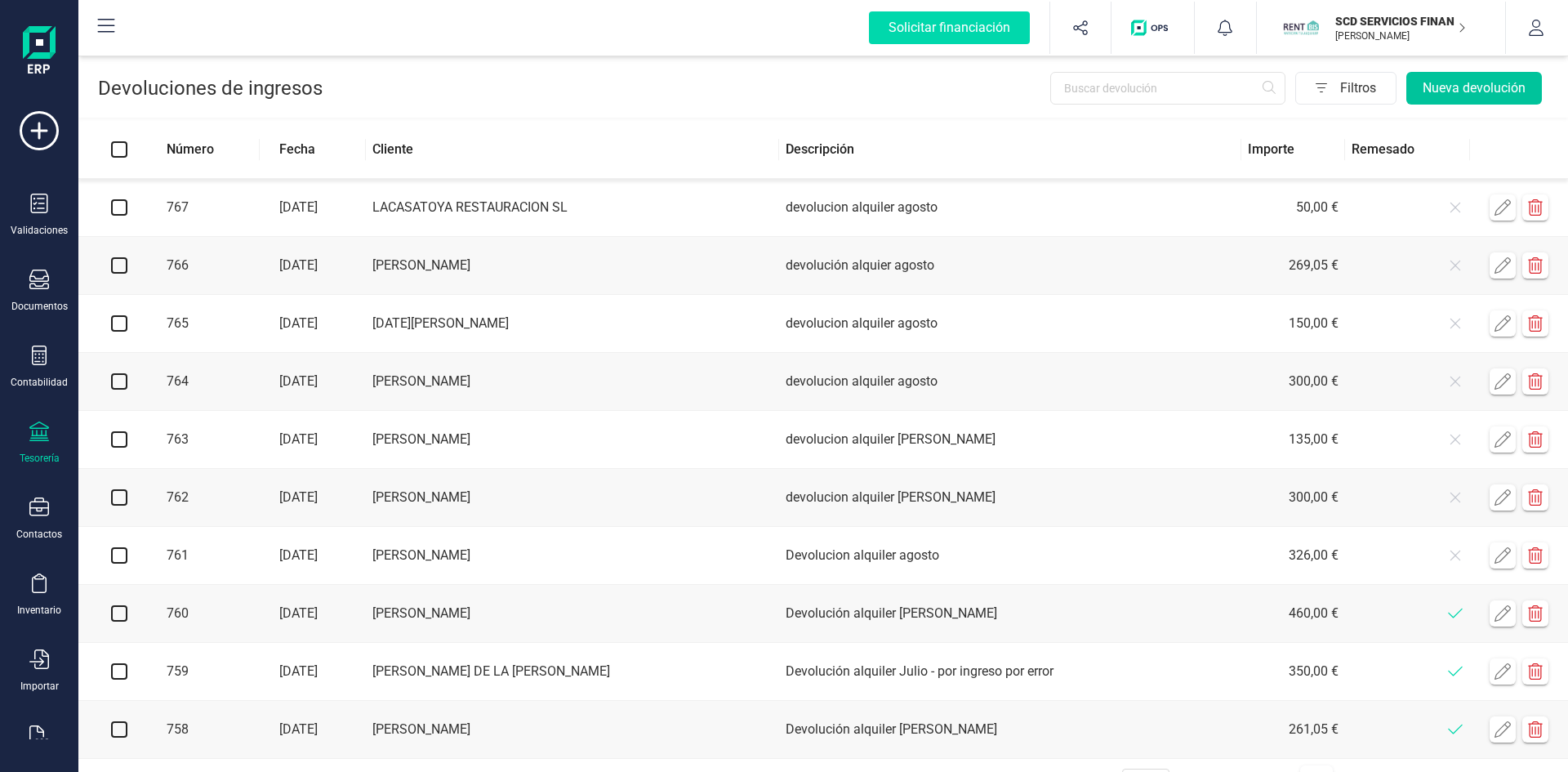
click at [1479, 88] on button "Nueva devolución" at bounding box center [1474, 88] width 136 height 33
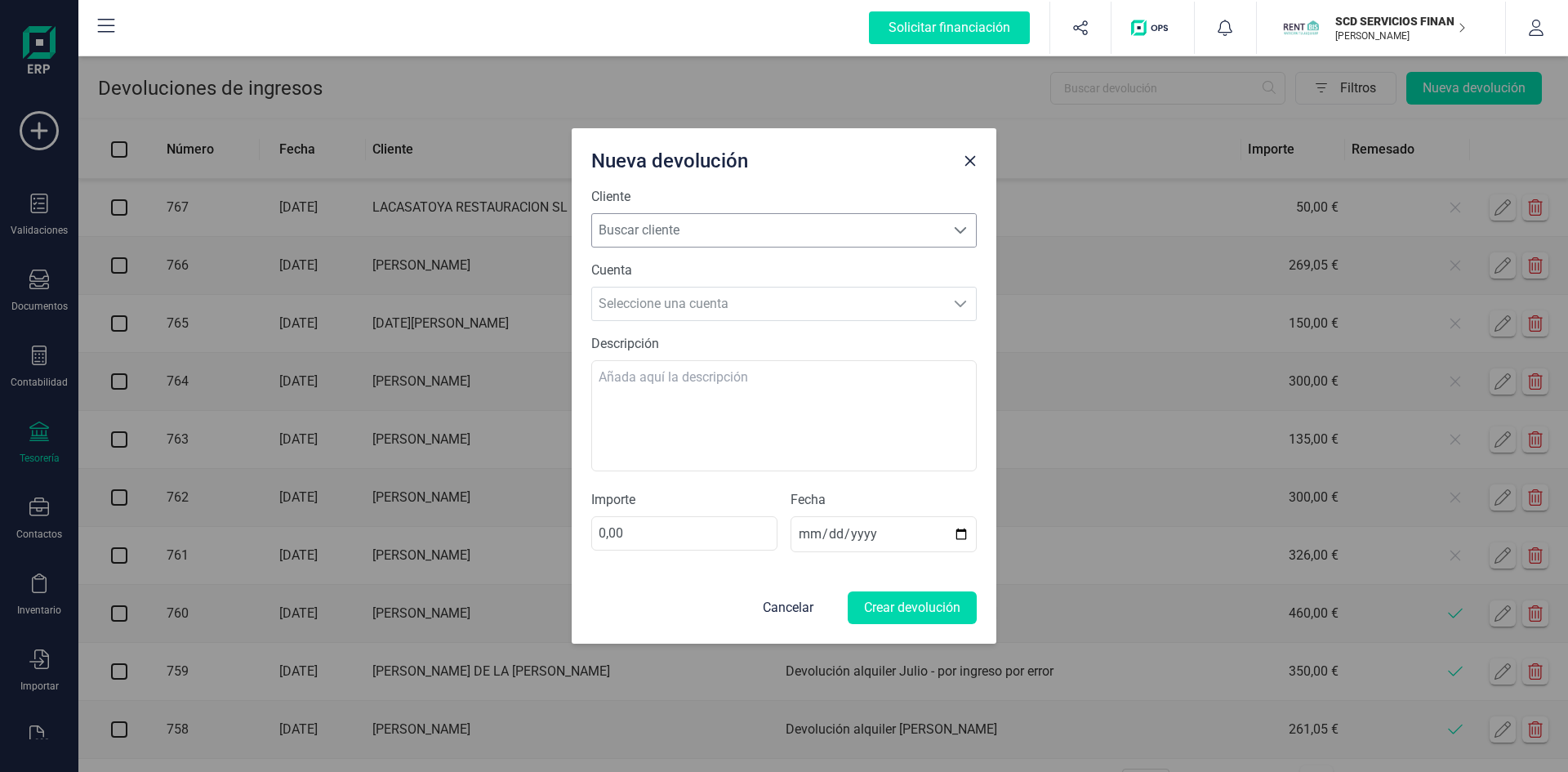
click at [765, 230] on span "Buscar cliente" at bounding box center [769, 230] width 353 height 33
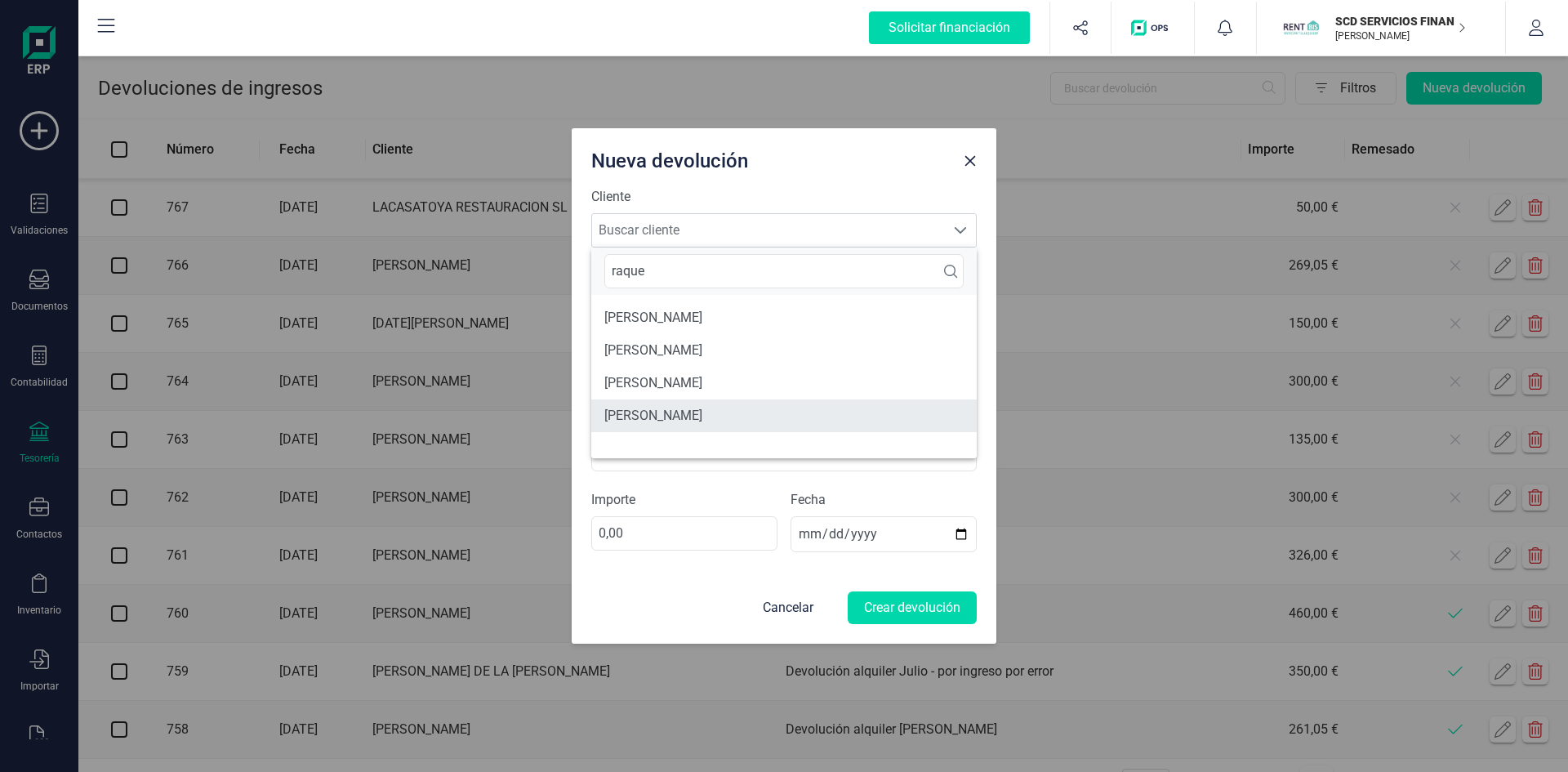
type input "raque"
click at [661, 415] on li "[PERSON_NAME]" at bounding box center [784, 416] width 386 height 33
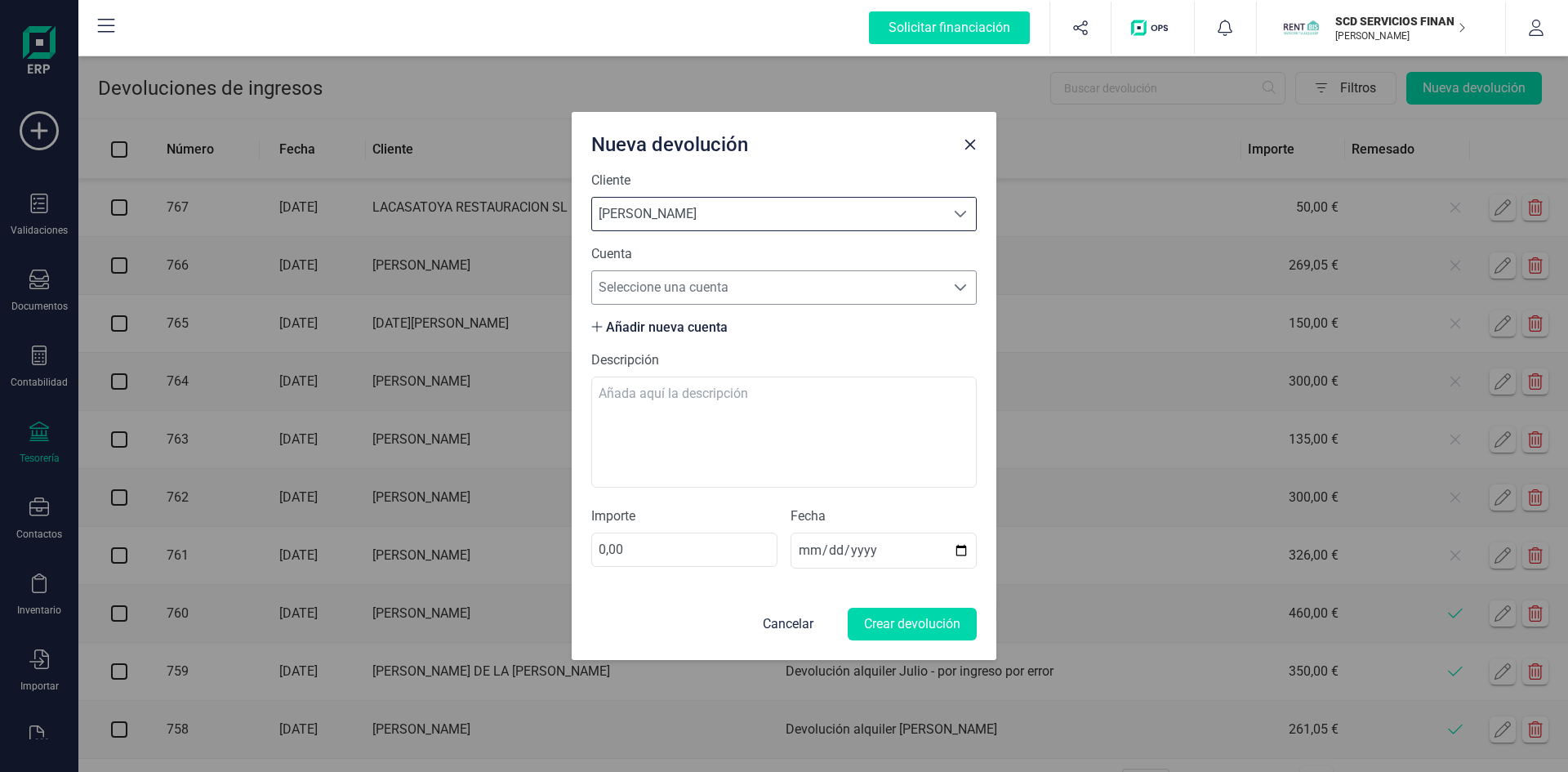
click at [713, 285] on span "Seleccione una cuenta" at bounding box center [769, 288] width 353 height 33
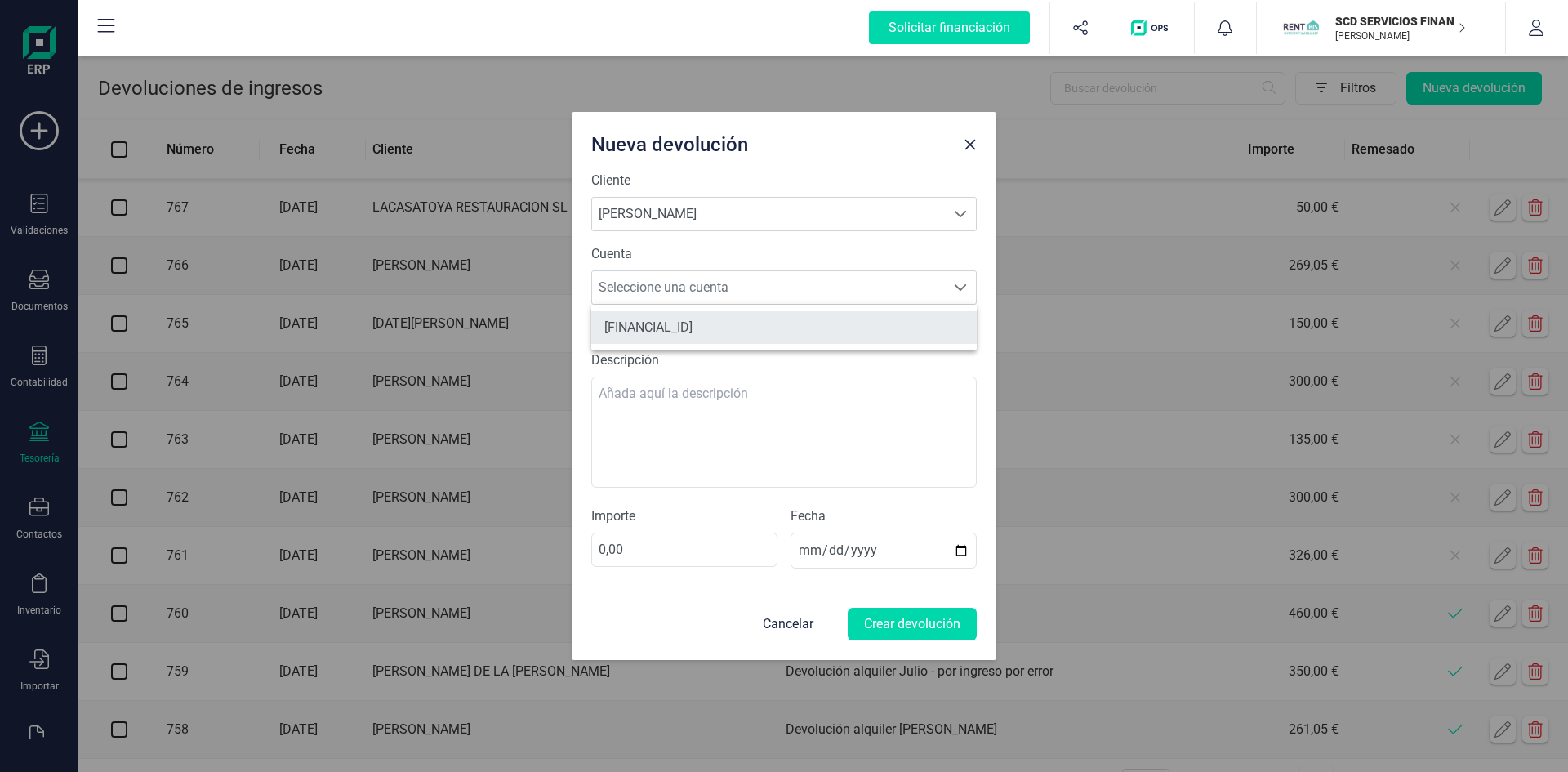
click at [717, 321] on li "ES6300730100510768980261" at bounding box center [784, 327] width 386 height 33
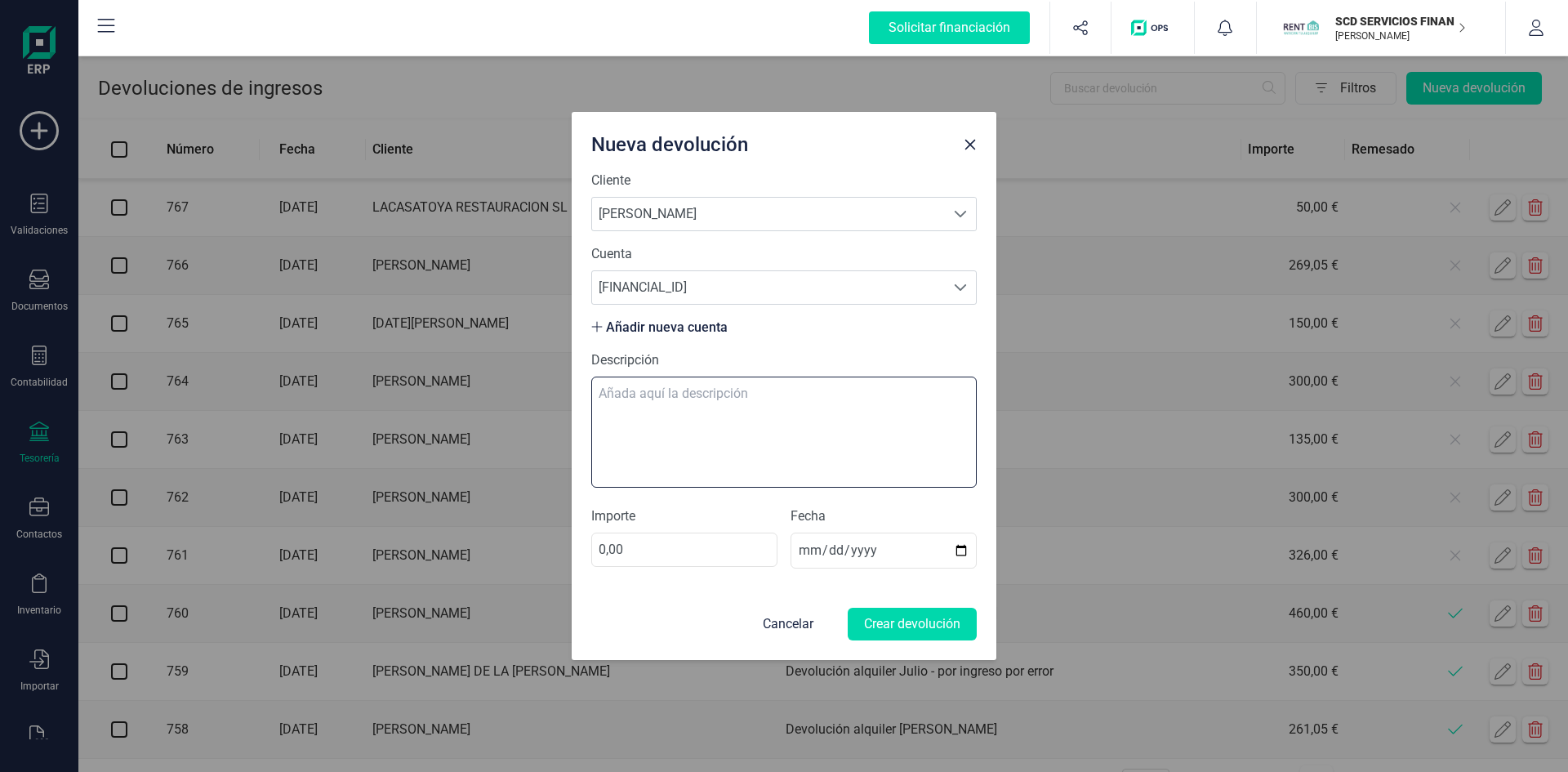
click at [701, 391] on textarea "Descripción" at bounding box center [784, 432] width 386 height 111
type textarea "devolucion alquiler julio"
click at [651, 554] on input "0,00" at bounding box center [684, 550] width 186 height 34
type input "250,00"
click at [805, 550] on input "2025-08-28" at bounding box center [884, 550] width 186 height 36
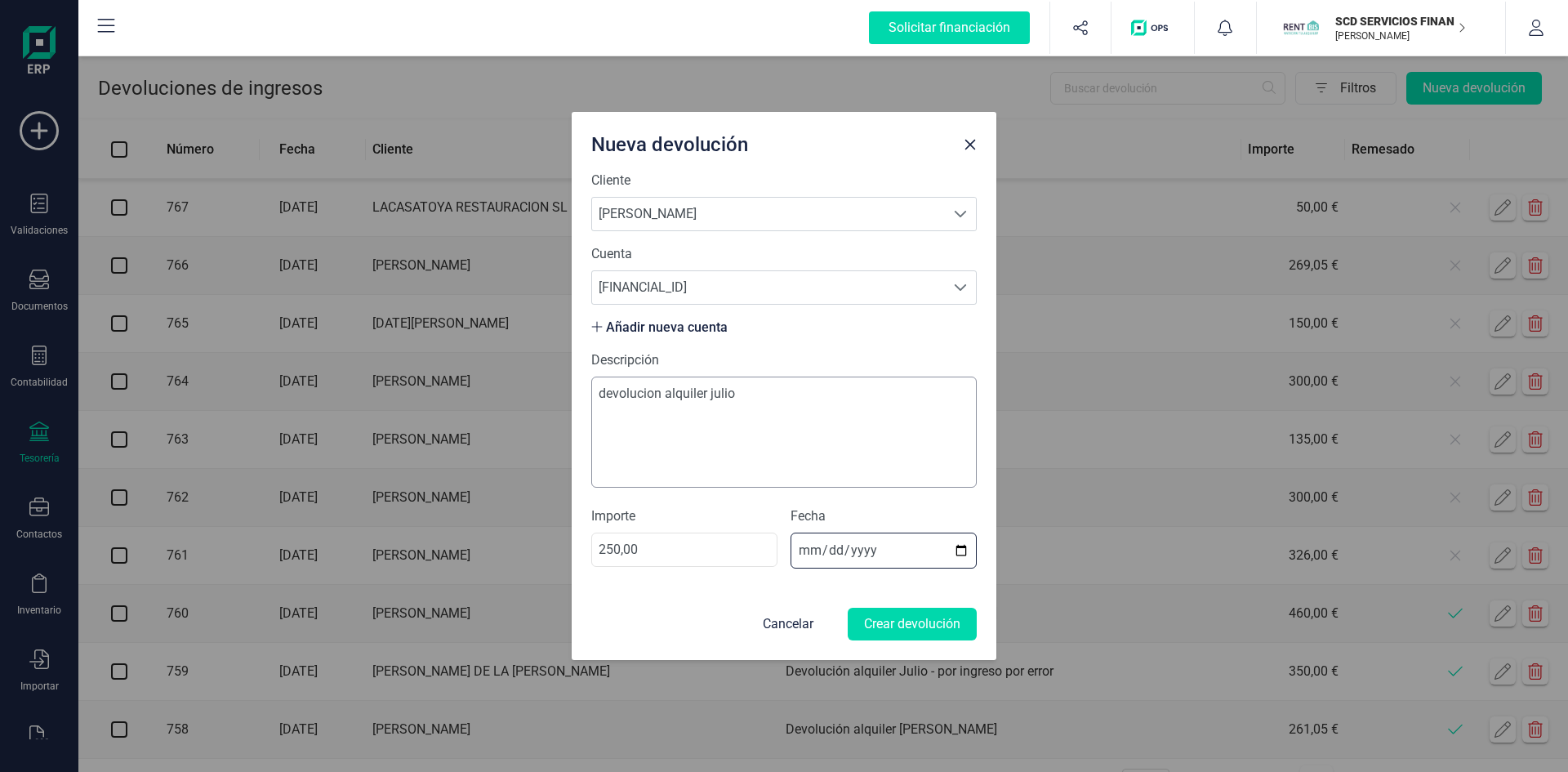
type input "2025-08-12"
click at [917, 623] on button "Crear devolución" at bounding box center [912, 624] width 129 height 33
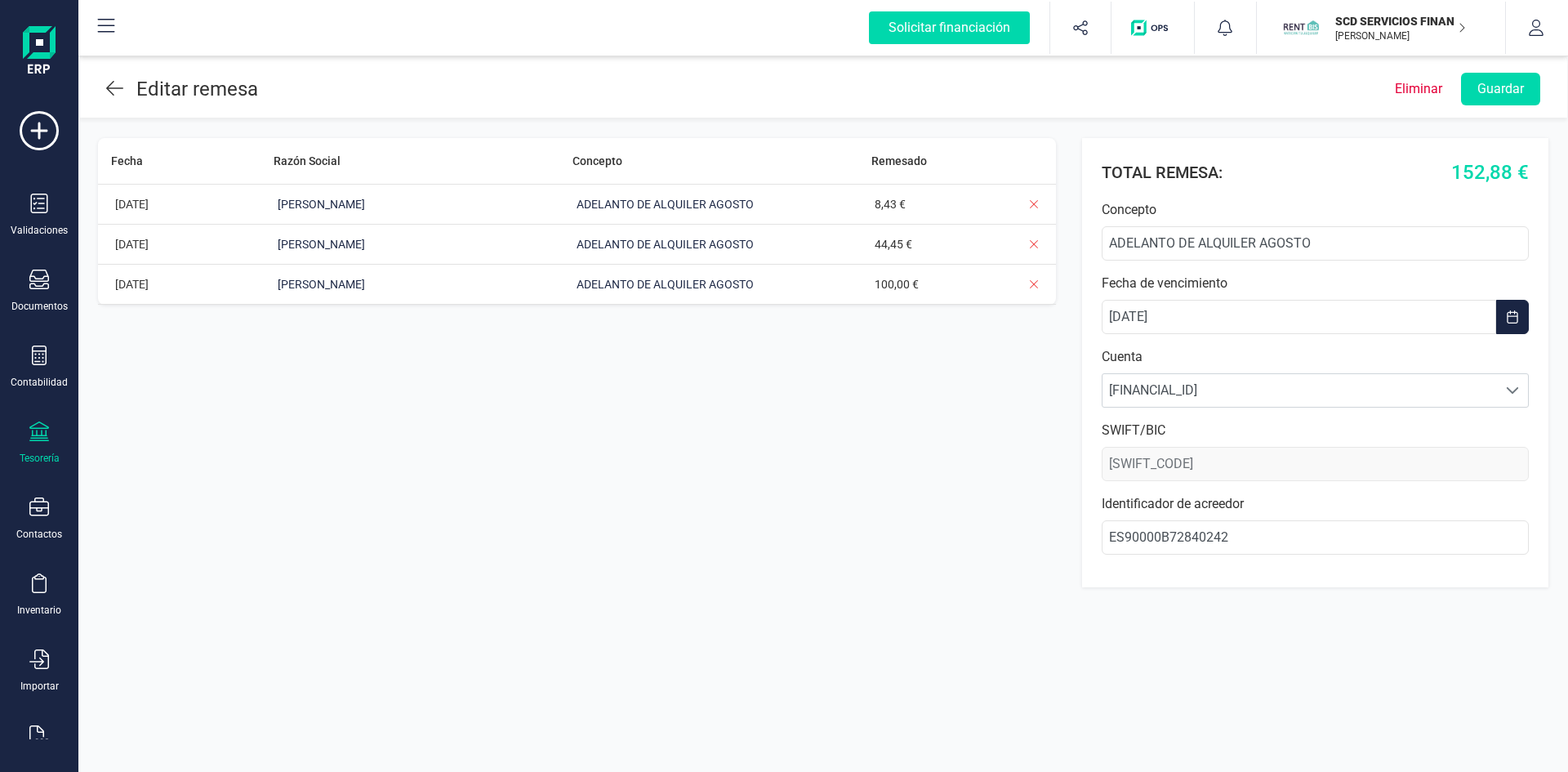
click at [30, 424] on icon at bounding box center [39, 431] width 20 height 20
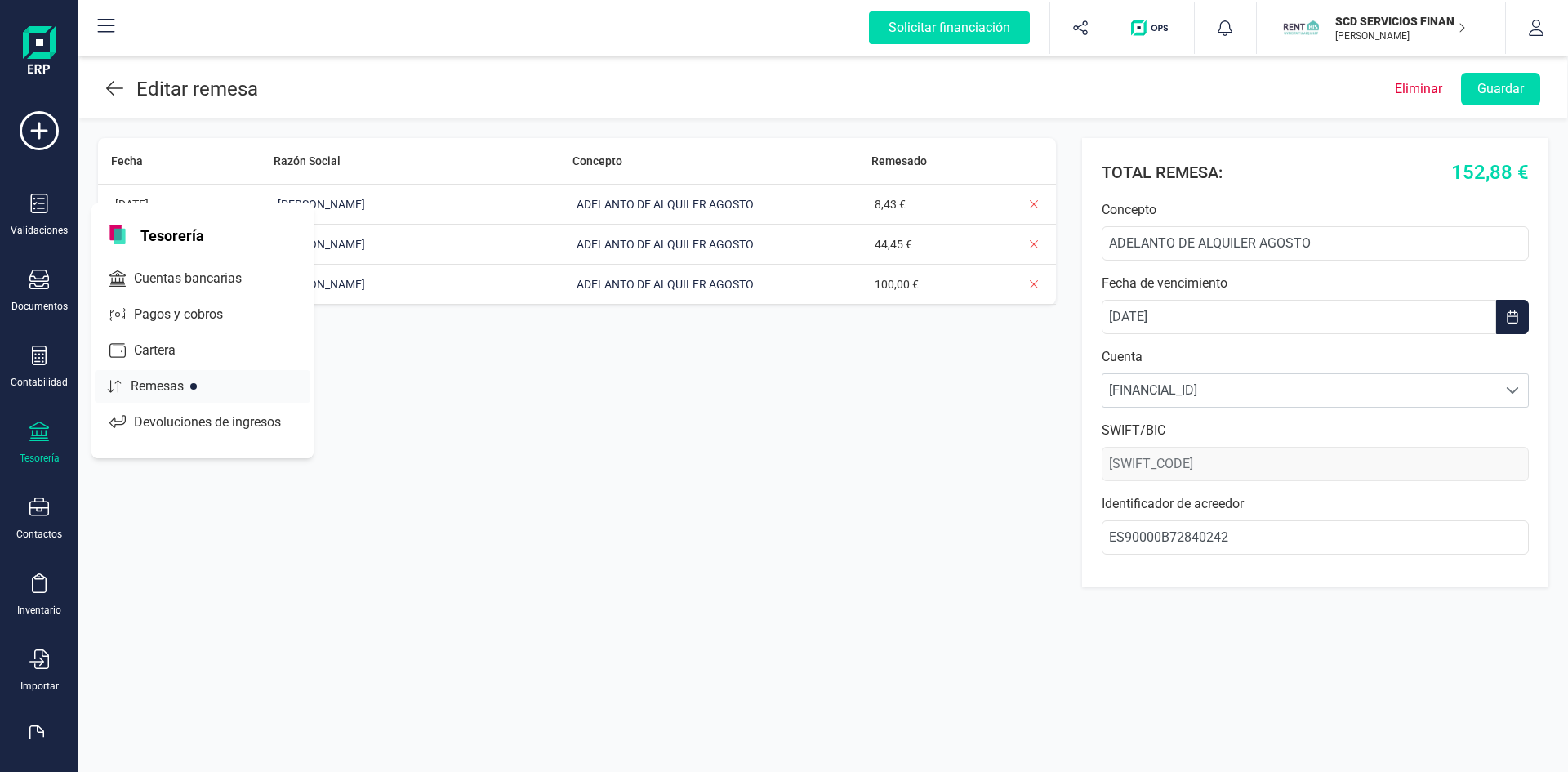
click at [125, 379] on span "Remesas" at bounding box center [169, 386] width 89 height 20
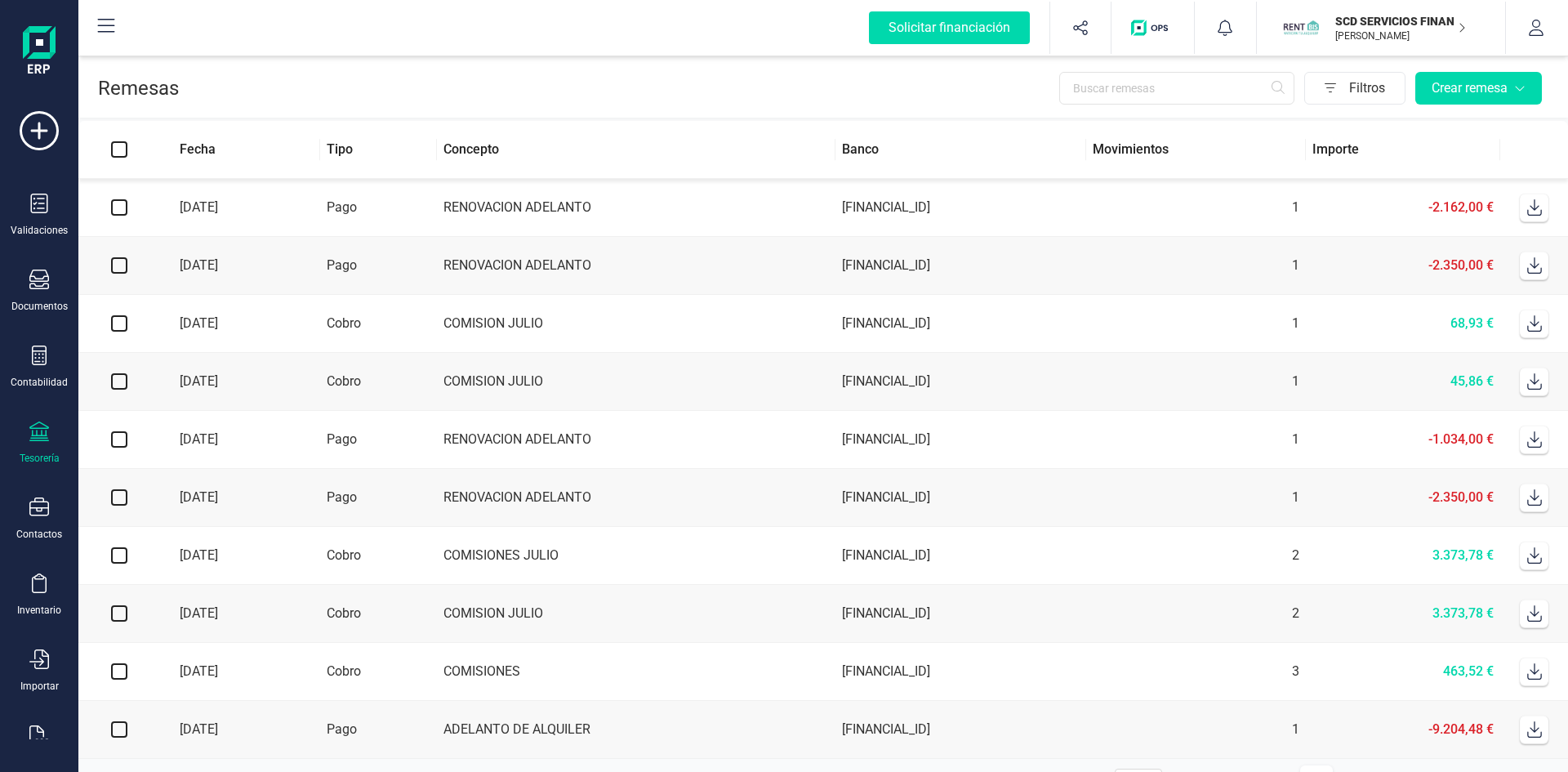
click at [478, 379] on td "COMISION JULIO" at bounding box center [636, 382] width 398 height 58
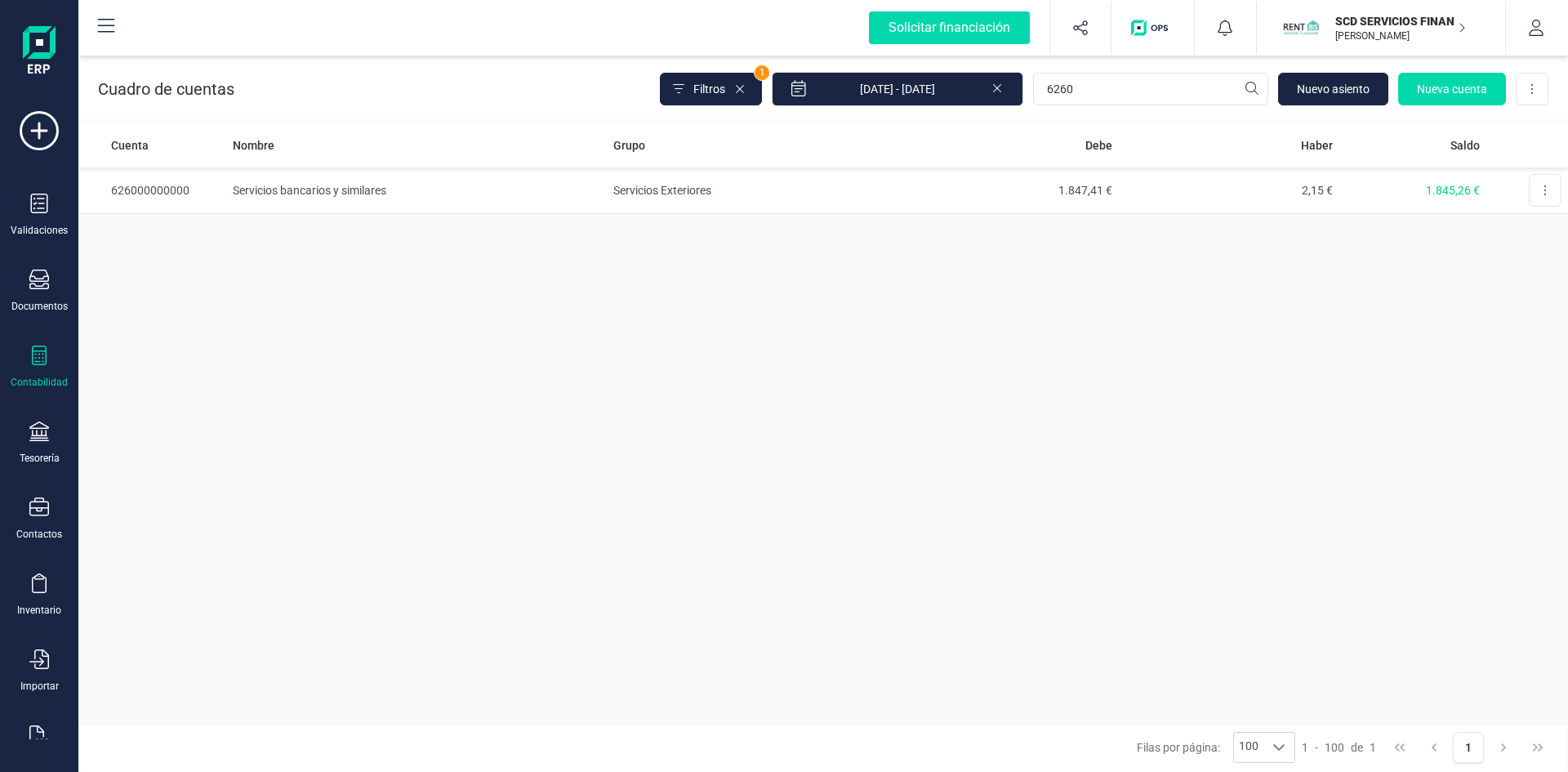
type input "6260"
click at [296, 193] on td "Servicios bancarios y similares" at bounding box center [416, 191] width 380 height 46
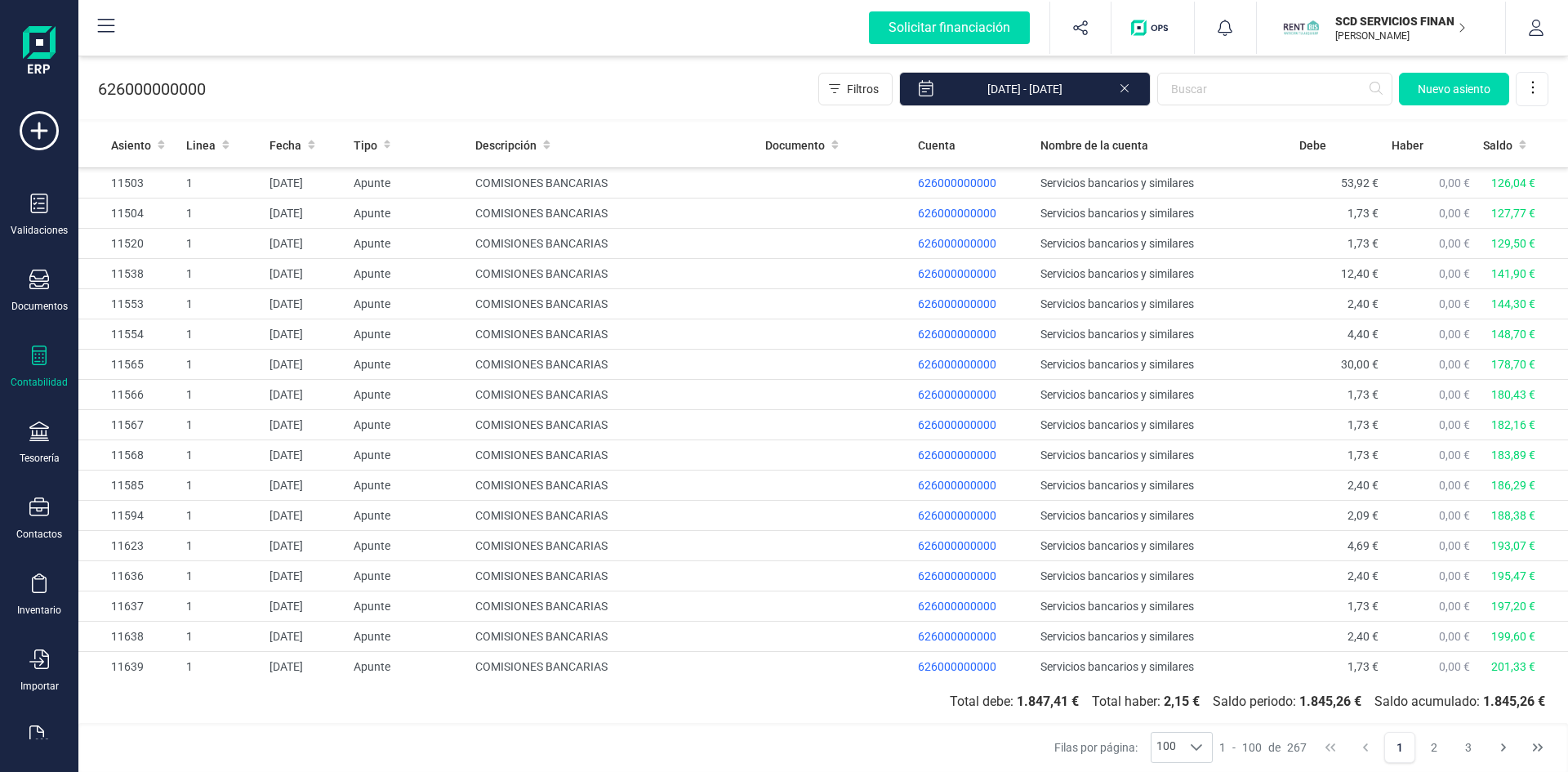
scroll to position [409, 0]
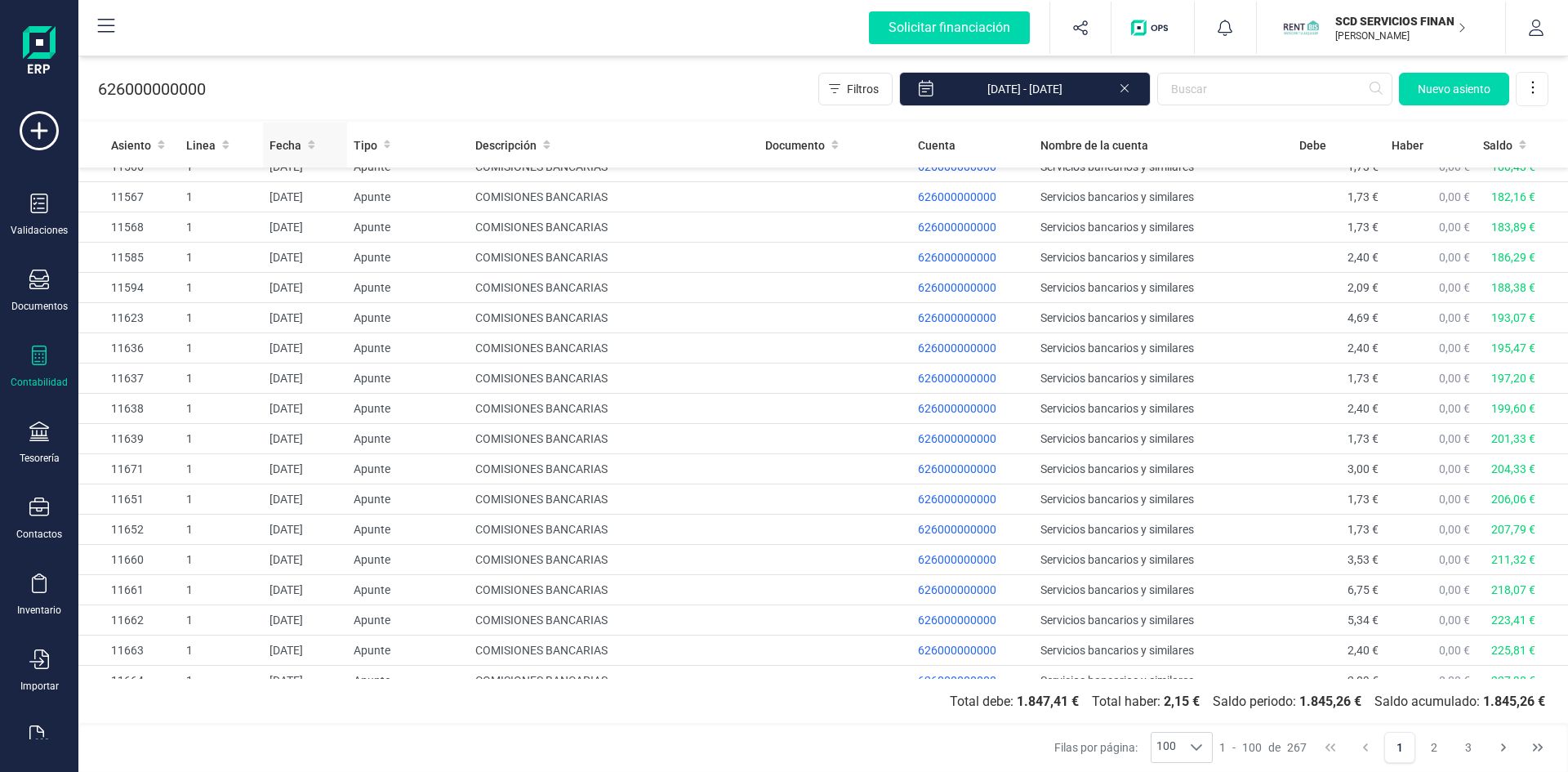
click at [289, 139] on span "Fecha" at bounding box center [285, 145] width 32 height 16
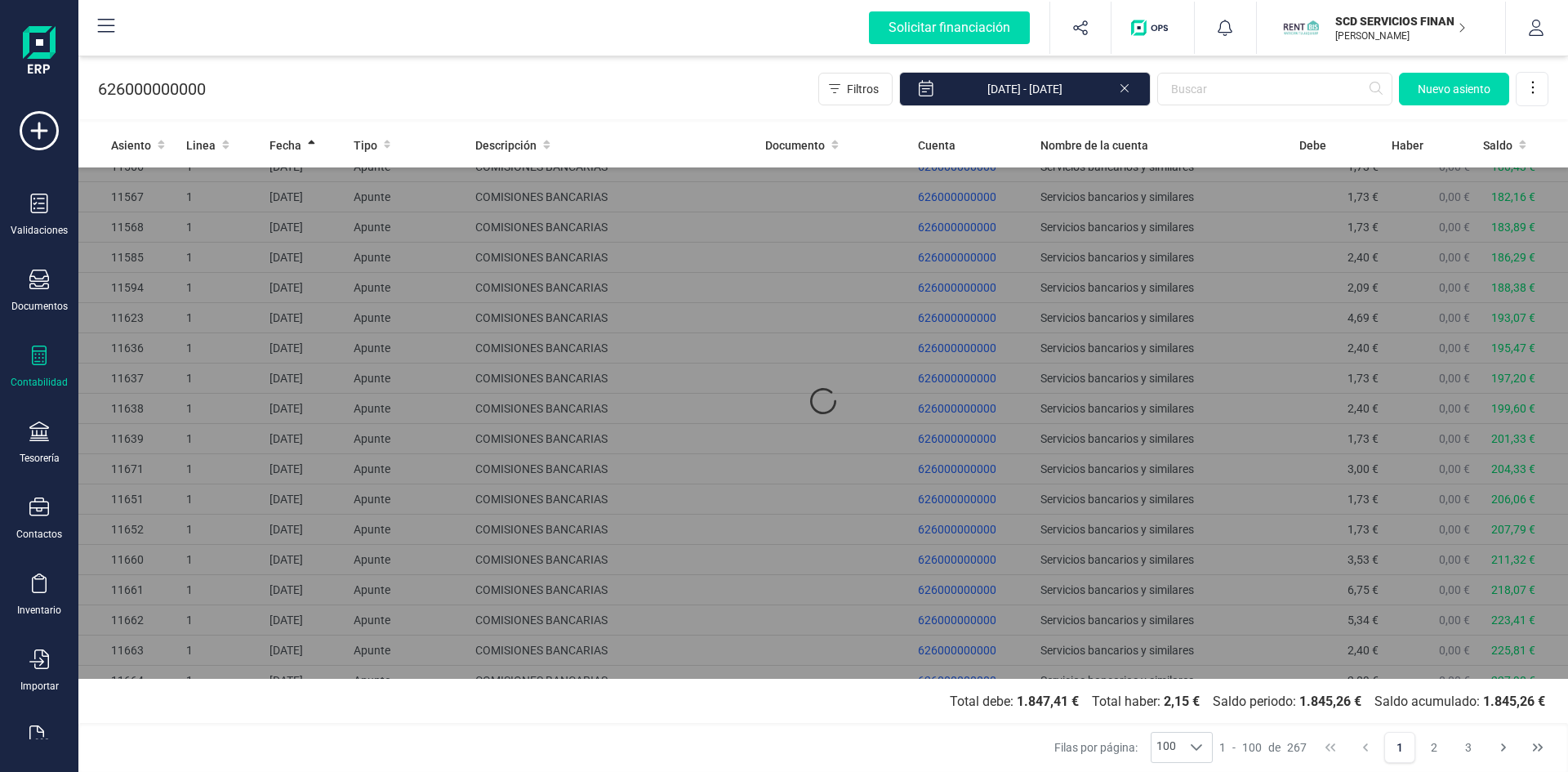
scroll to position [0, 0]
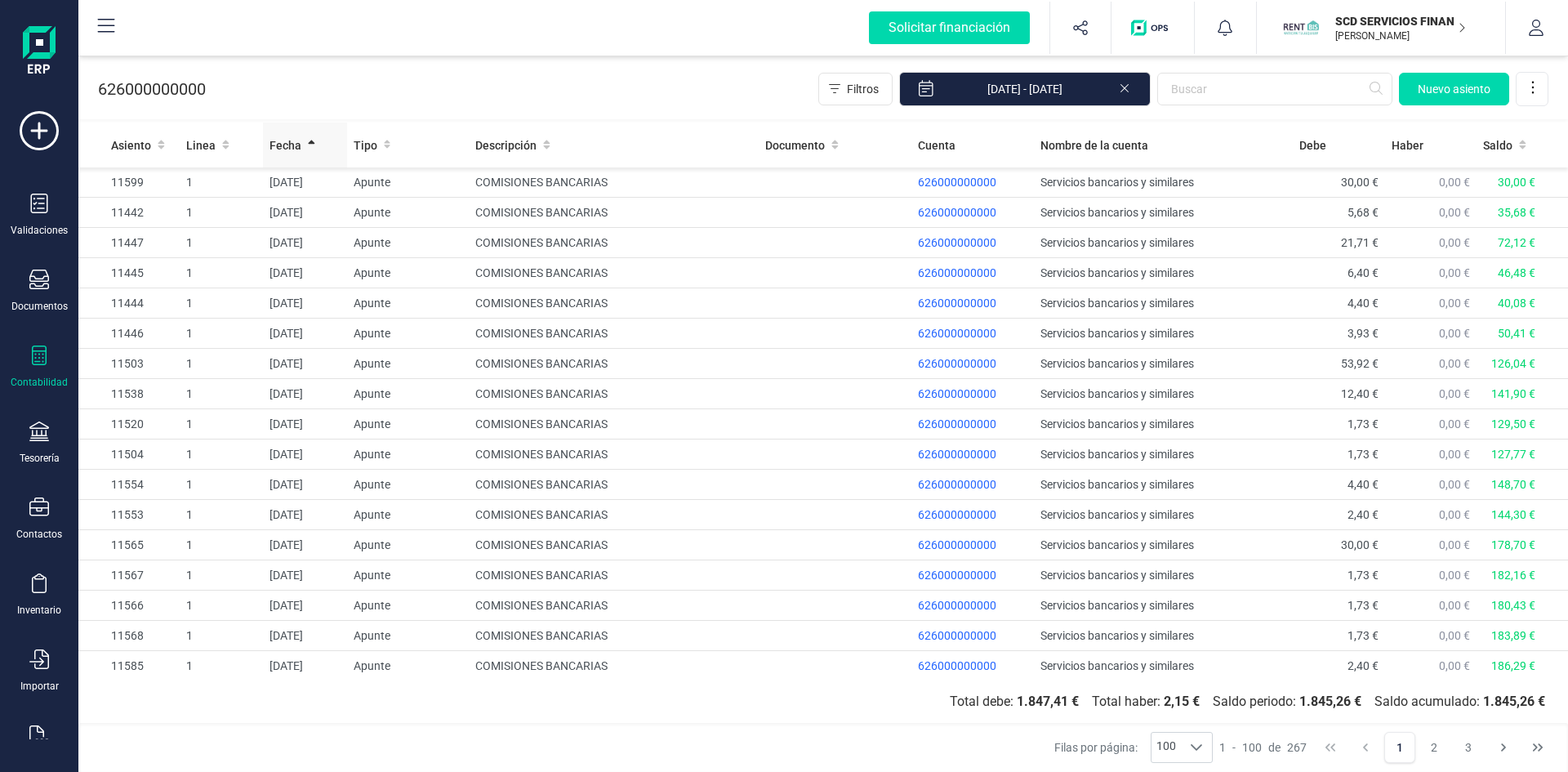
click at [280, 137] on span "Fecha" at bounding box center [285, 145] width 32 height 16
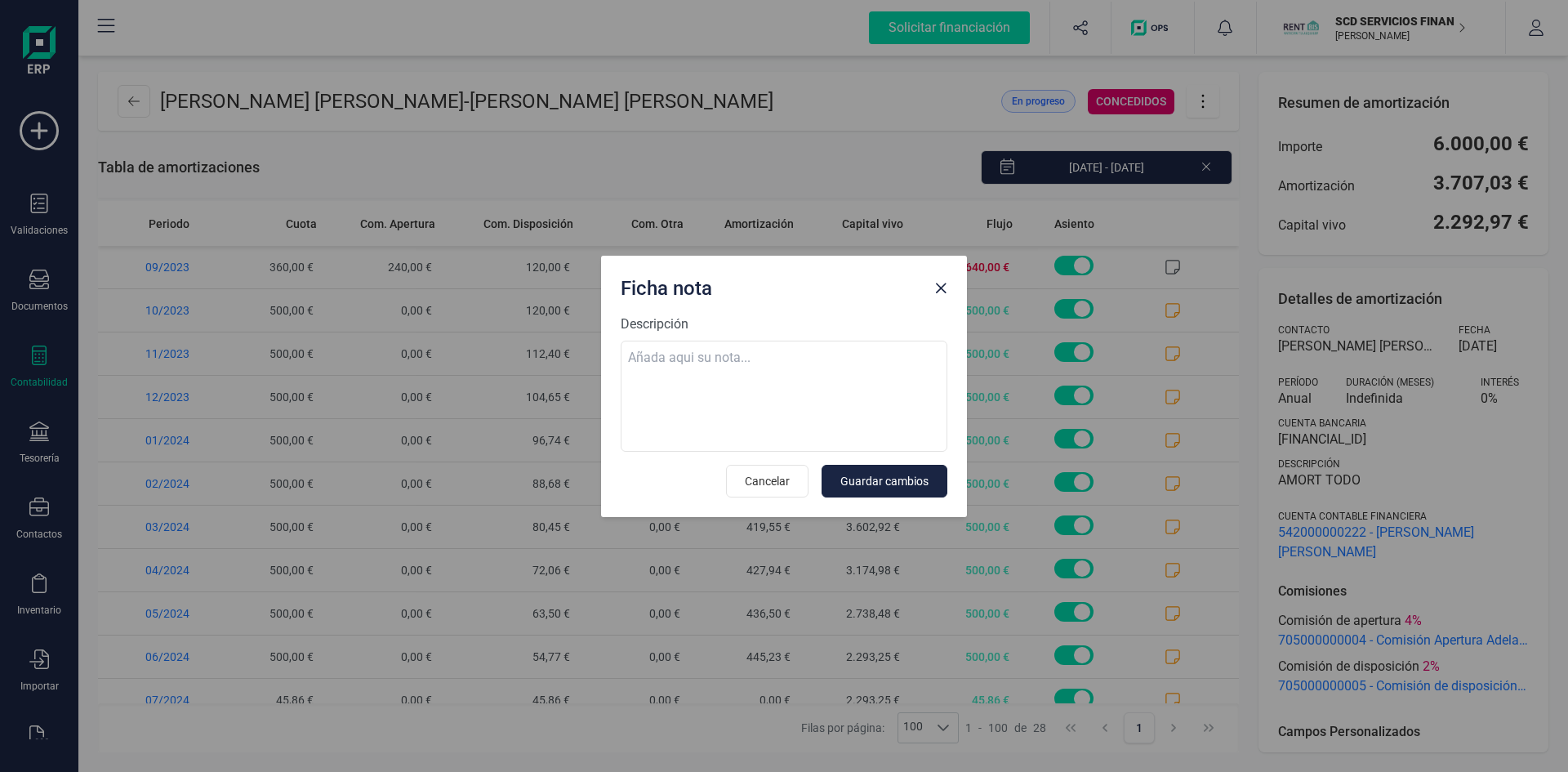
scroll to position [755, 0]
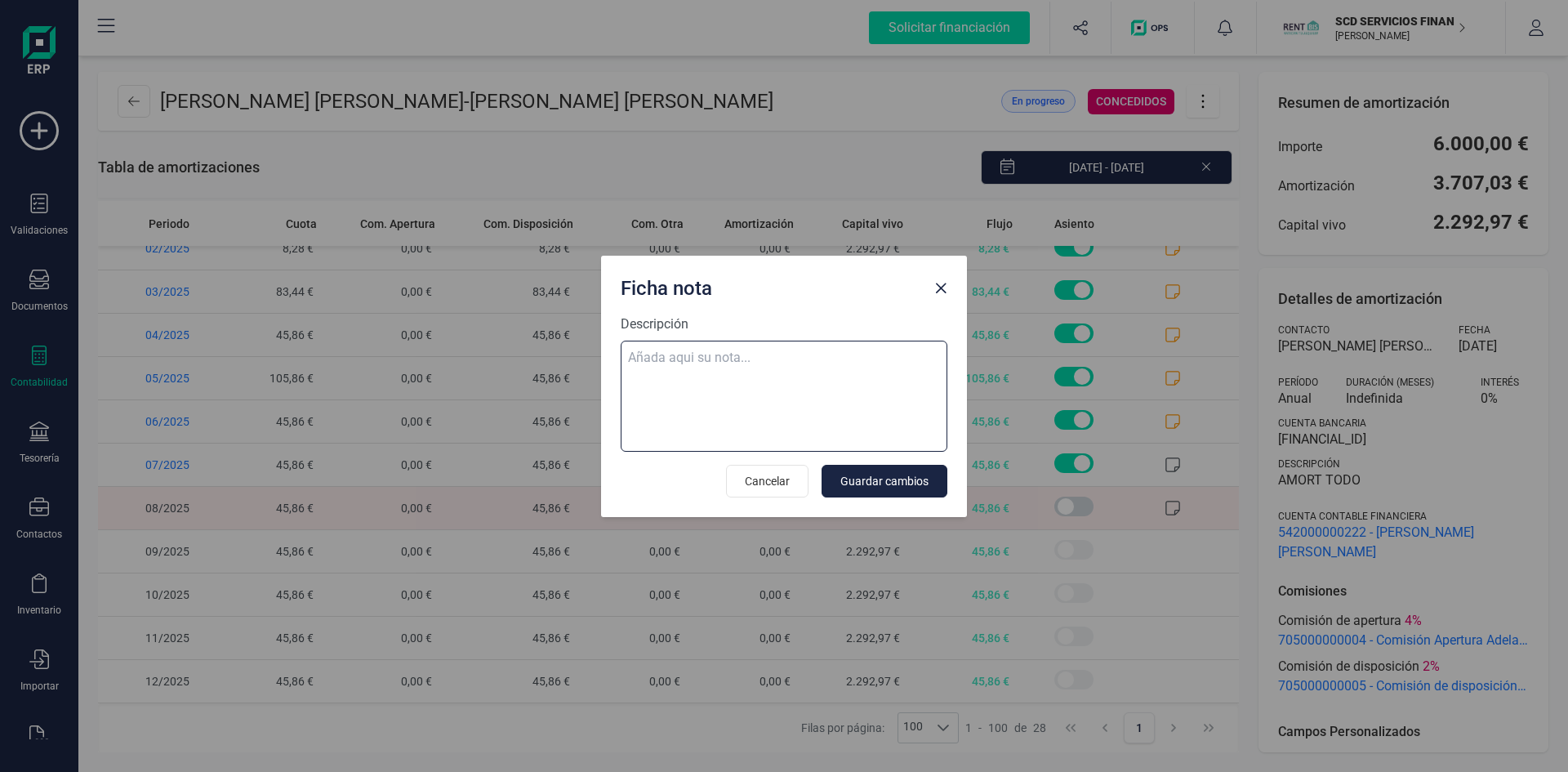
click at [650, 356] on textarea "Descripción" at bounding box center [784, 396] width 326 height 111
paste textarea "13-ago-25 8 ab.rem.20250236250 45,86"
type textarea "13-ago-25 8 ab.rem.20250236250 45,86"
click at [880, 480] on span "Guardar cambios" at bounding box center [884, 481] width 88 height 16
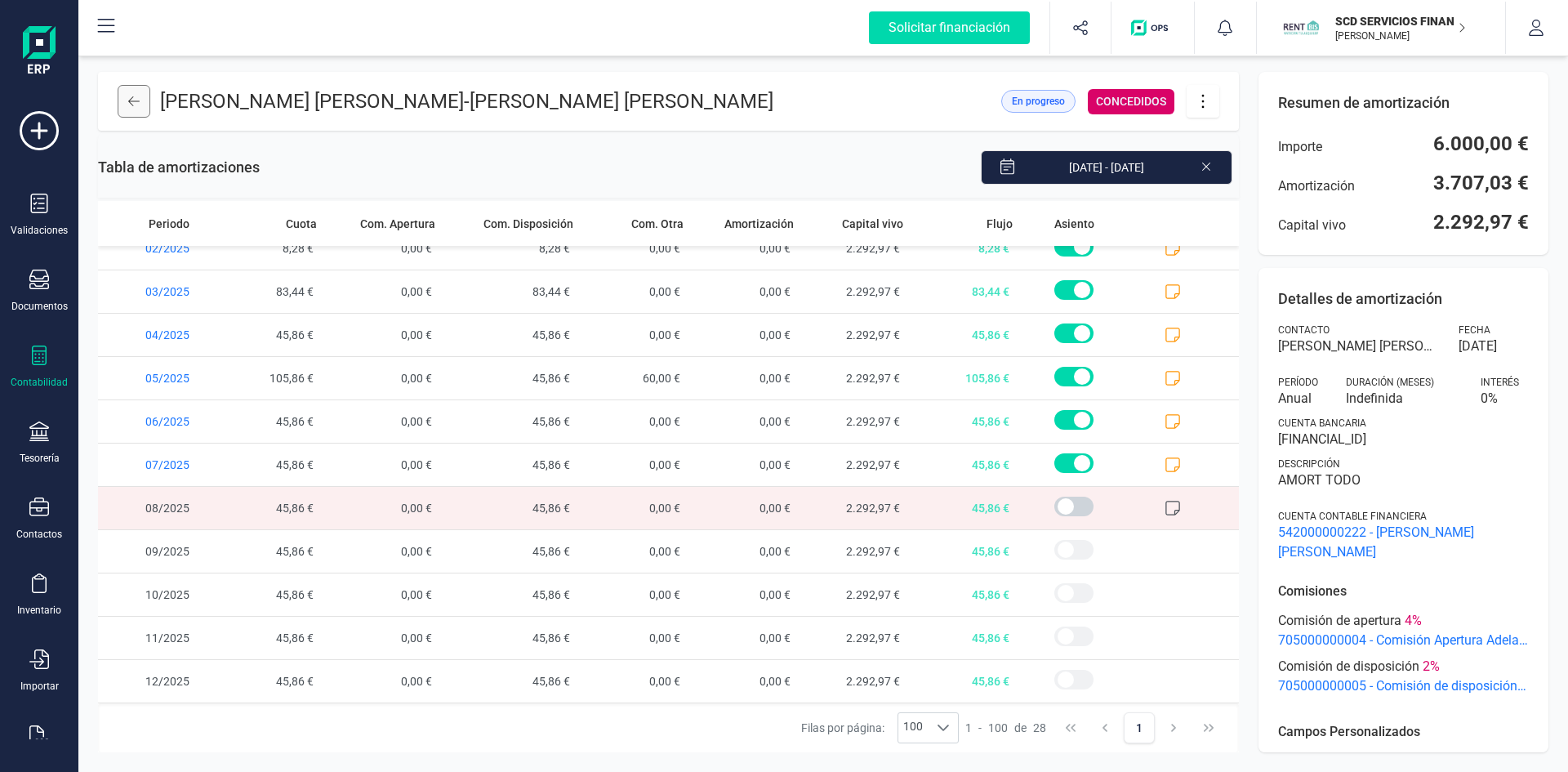
click at [134, 101] on icon at bounding box center [133, 100] width 11 height 9
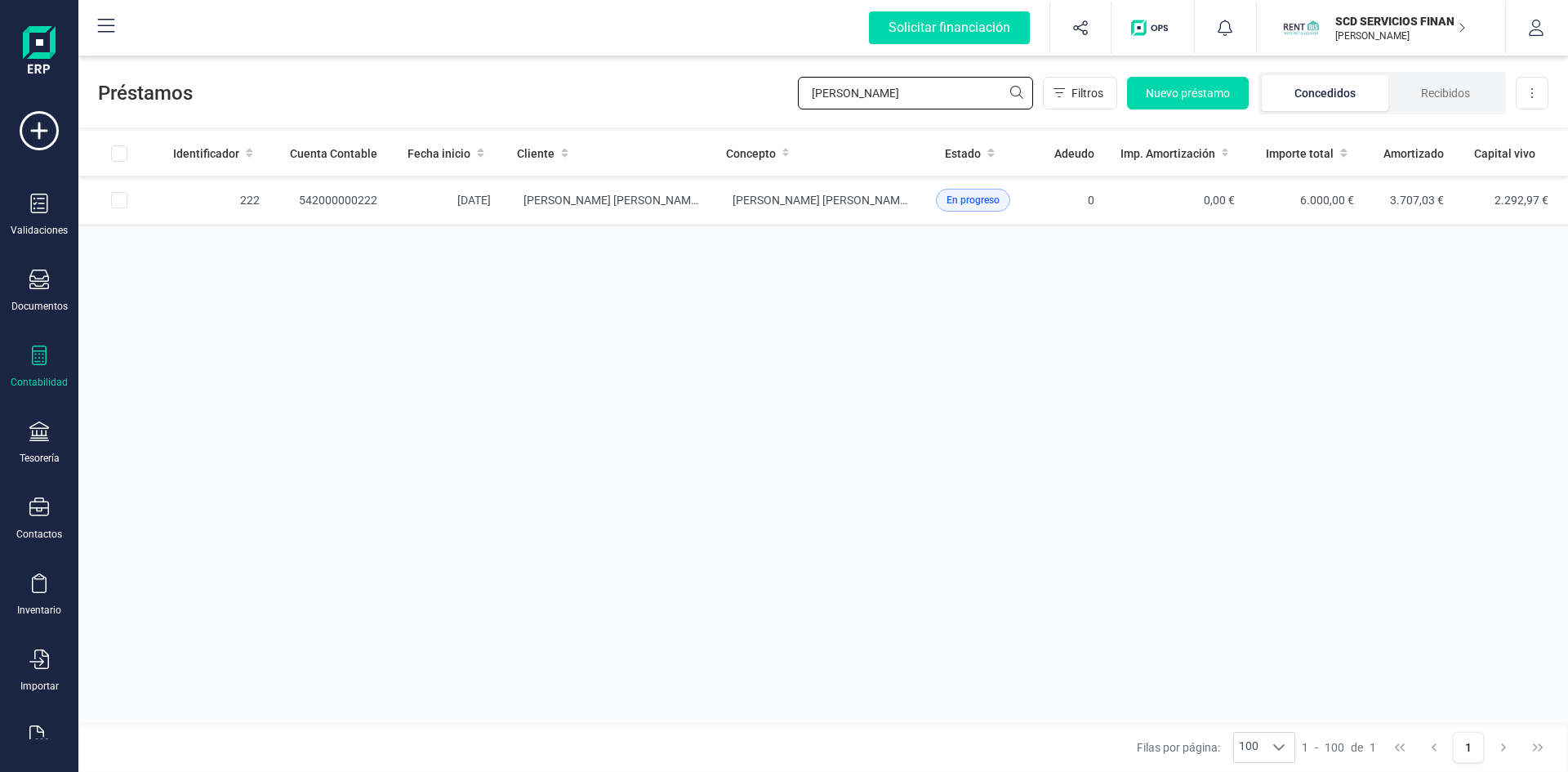
drag, startPoint x: 911, startPoint y: 100, endPoint x: 572, endPoint y: 107, distance: 339.1
click at [575, 106] on div "Préstamos jose maria lato Filtros Nuevo préstamo Concedidos Recibidos Descargar…" at bounding box center [823, 90] width 1490 height 76
type input "milagrit"
click at [327, 201] on td "542000000198" at bounding box center [331, 201] width 118 height 50
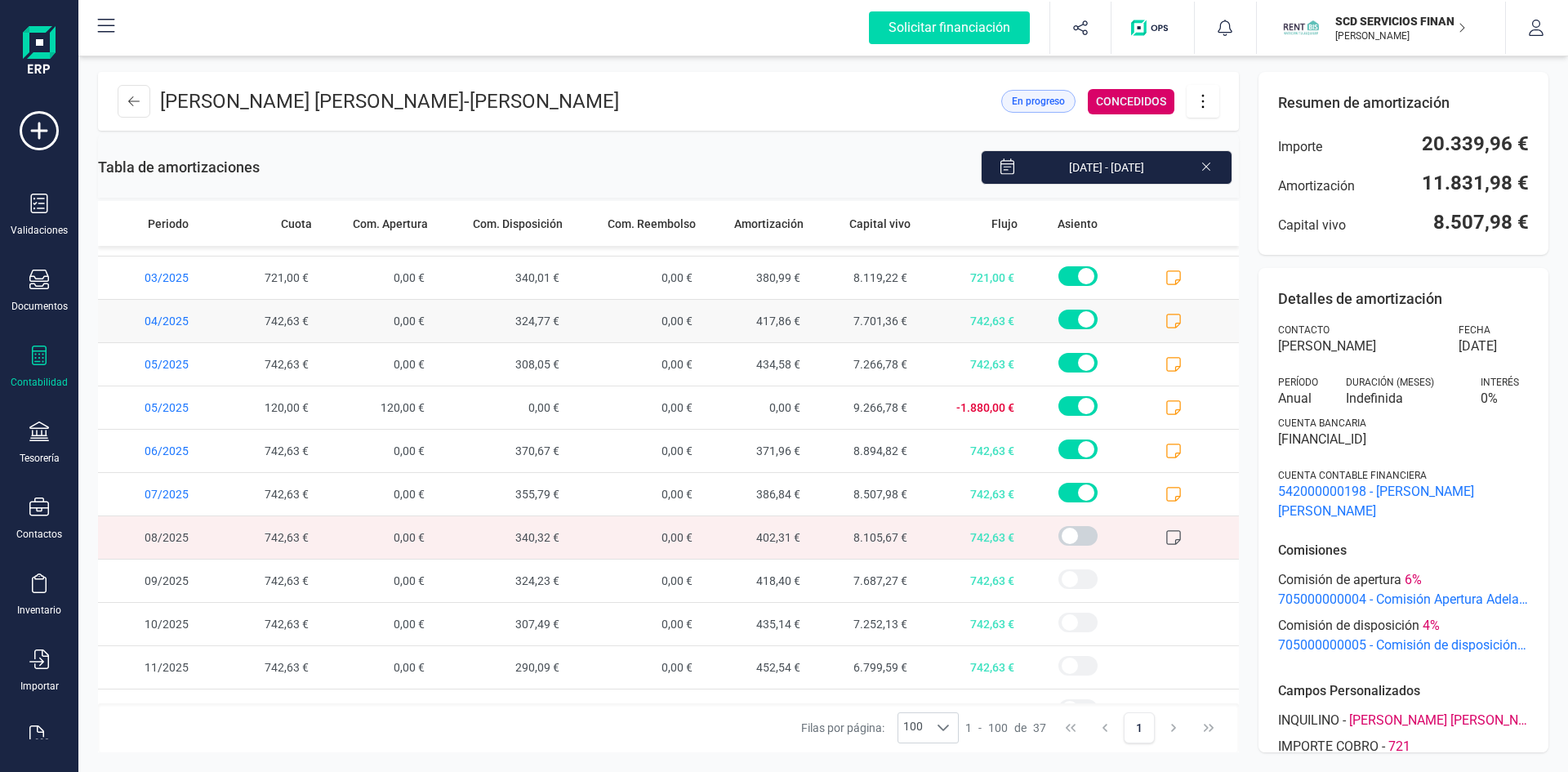
scroll to position [1144, 0]
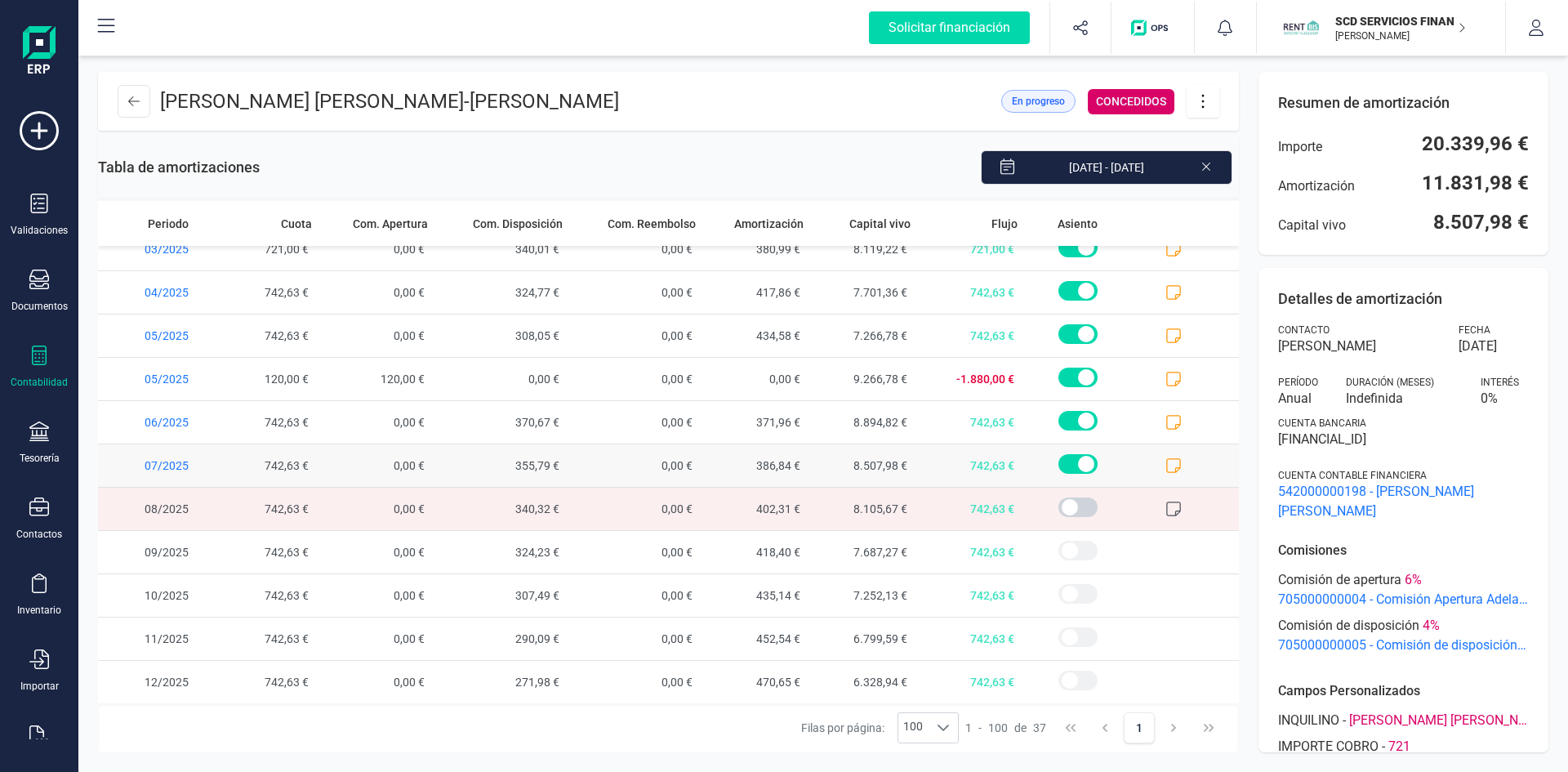
click at [1159, 457] on span at bounding box center [1185, 465] width 107 height 42
click at [1166, 468] on icon at bounding box center [1173, 465] width 15 height 15
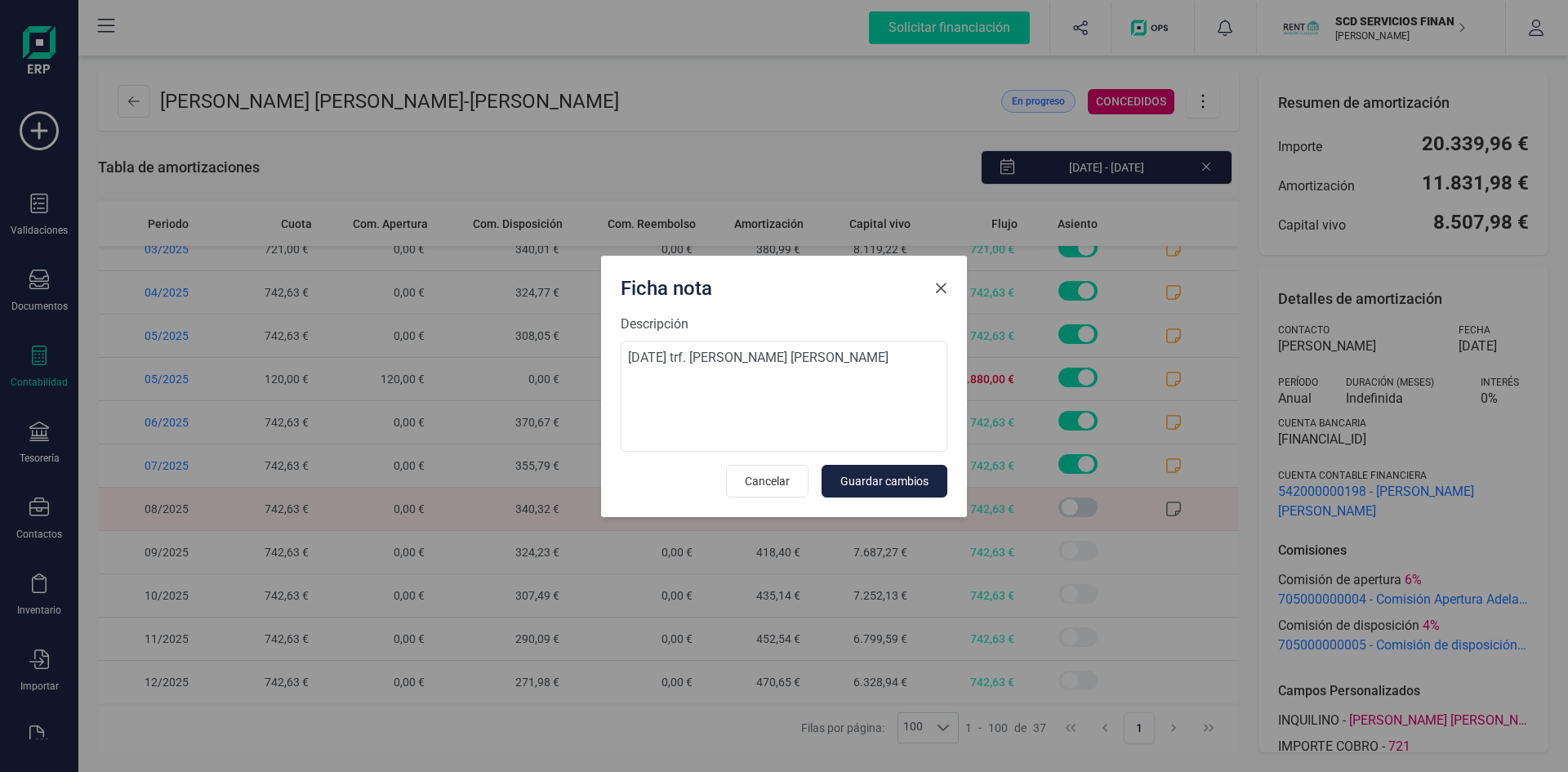
click at [945, 287] on span "Close" at bounding box center [940, 288] width 13 height 13
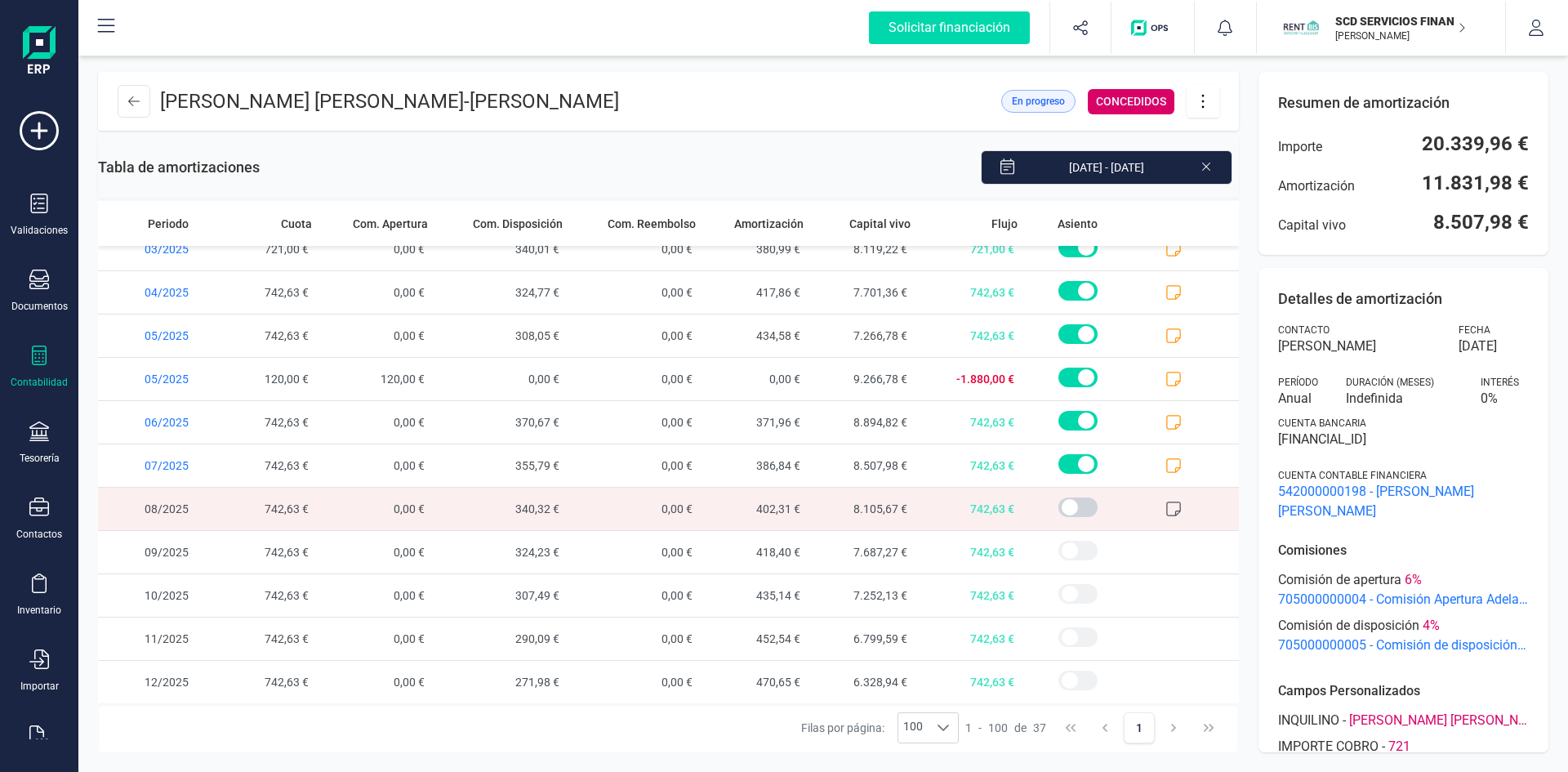
click at [1165, 505] on icon at bounding box center [1173, 508] width 16 height 16
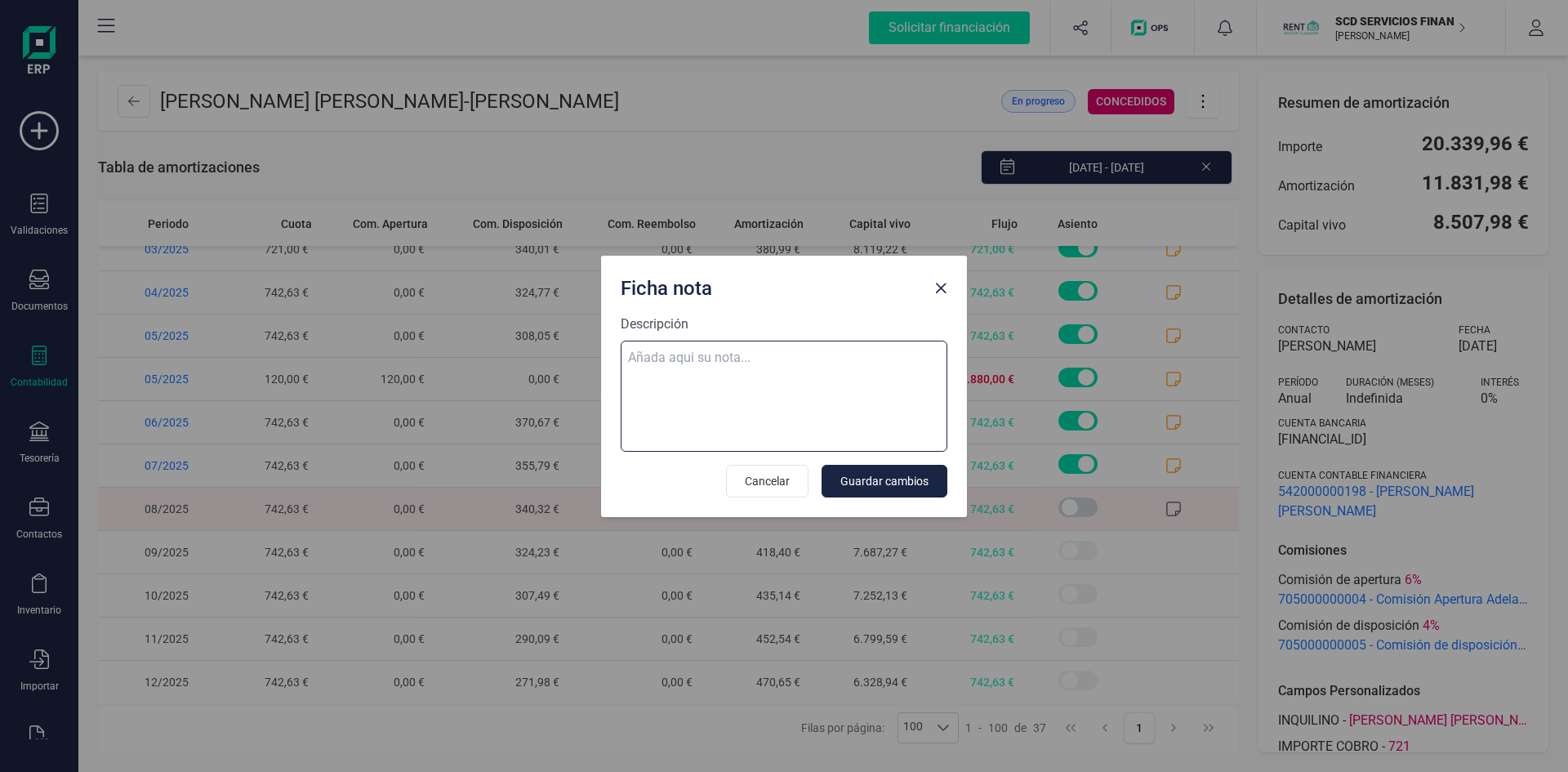
click at [721, 357] on textarea "Descripción" at bounding box center [784, 396] width 326 height 111
paste textarea "13-ago-25 8 trf. rocio milagritos mendocilla guevara 742,63"
type textarea "13-ago-25 8 trf. rocio milagritos mendocilla guevara 742,63"
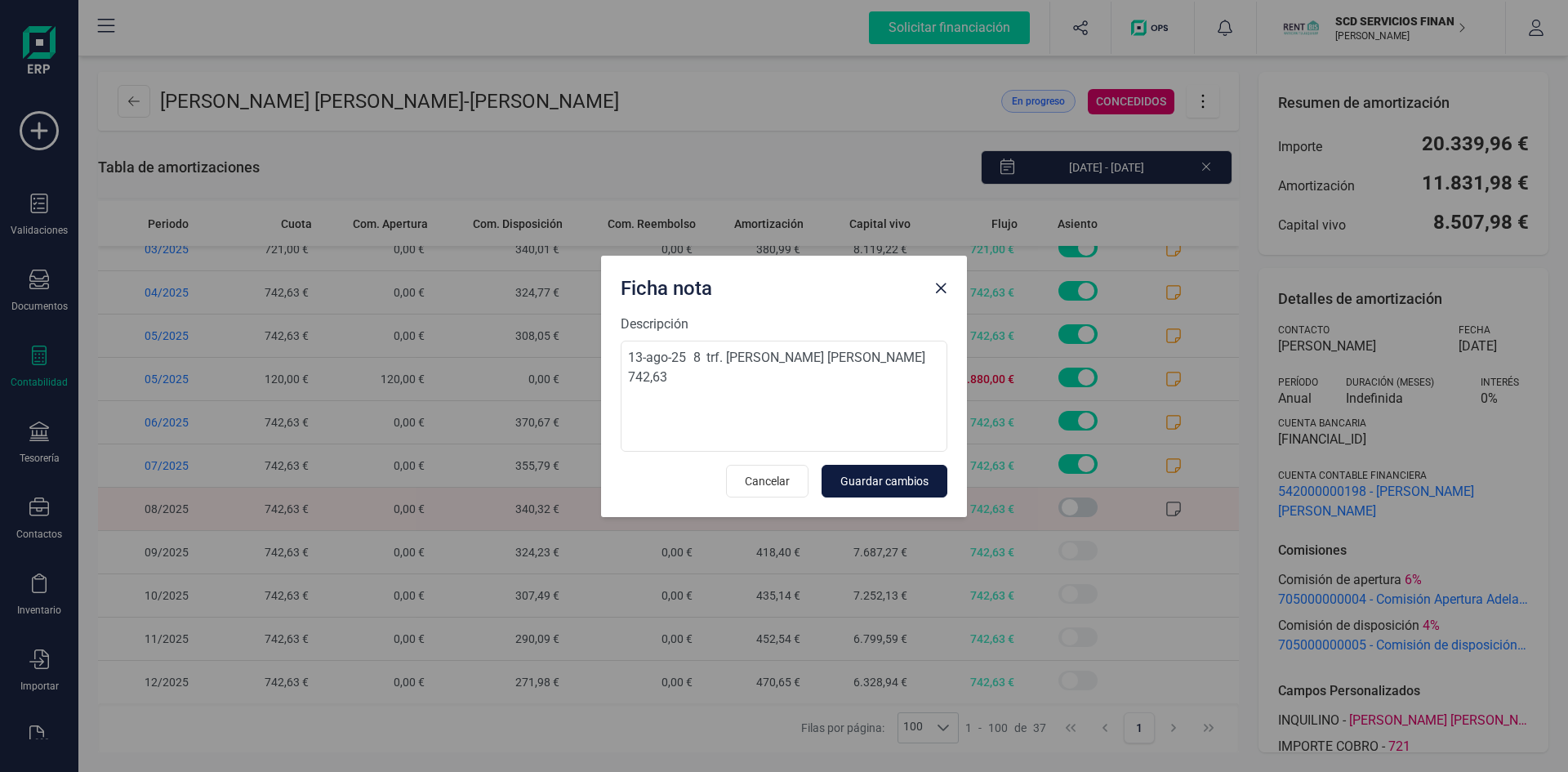
click at [872, 489] on span "Guardar cambios" at bounding box center [884, 481] width 88 height 16
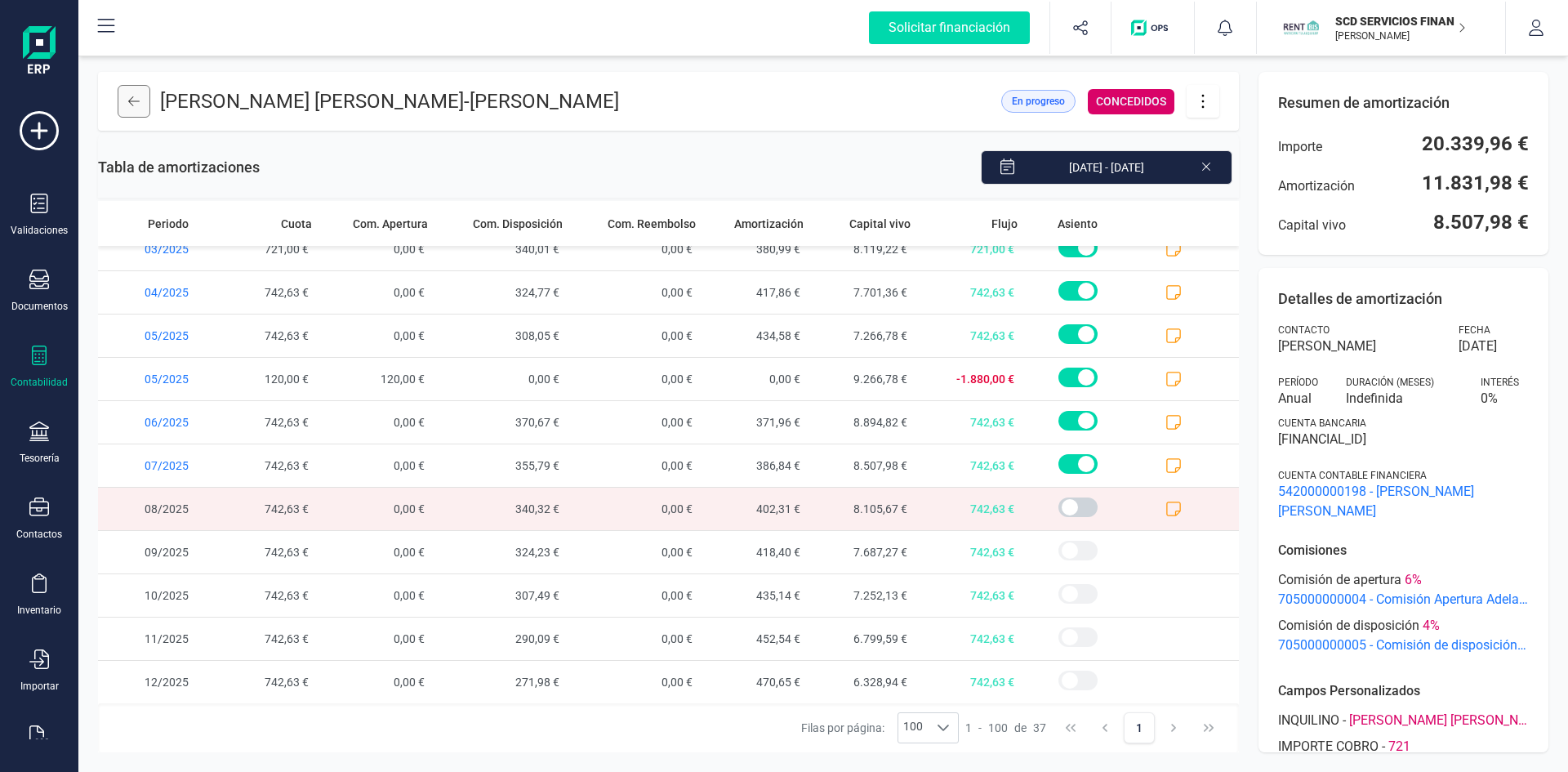
click at [135, 106] on icon at bounding box center [133, 100] width 11 height 13
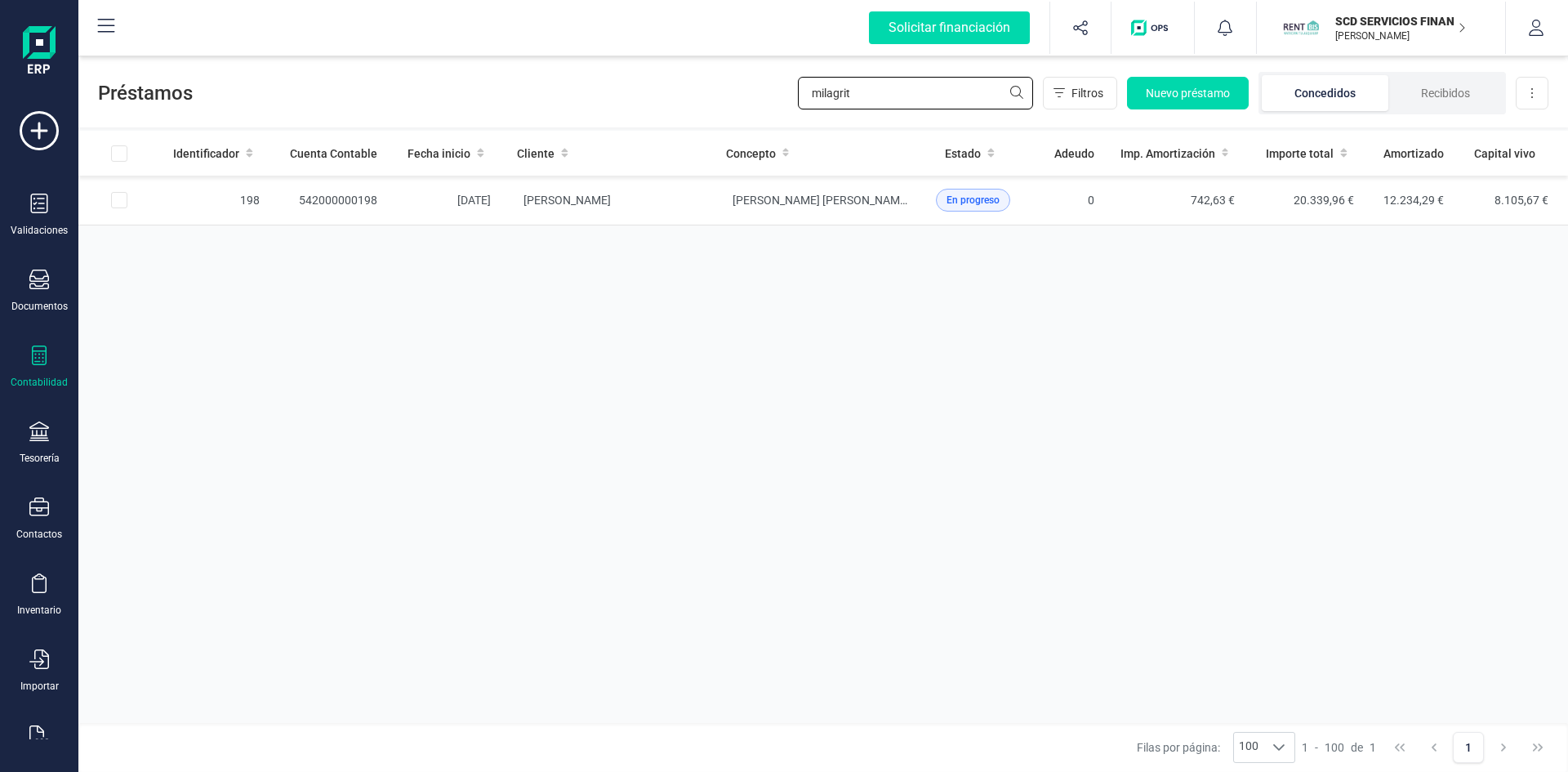
drag, startPoint x: 865, startPoint y: 100, endPoint x: 675, endPoint y: 92, distance: 190.2
click at [683, 89] on div "Préstamos milagrit Filtros Nuevo préstamo Concedidos Recibidos Descargar Excel" at bounding box center [823, 90] width 1490 height 76
type input "danut"
click at [347, 191] on td "542000000184" at bounding box center [331, 201] width 118 height 50
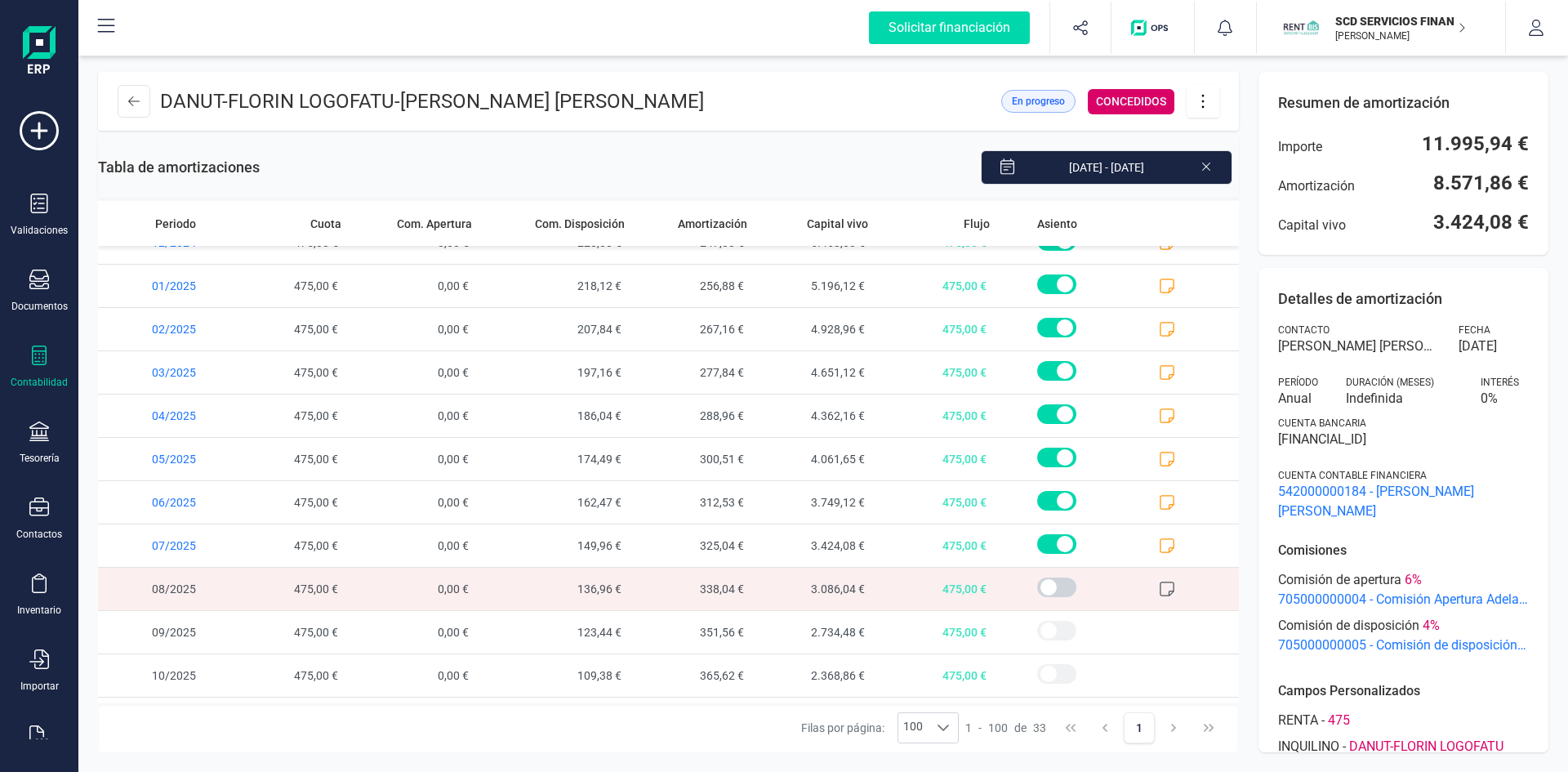
scroll to position [890, 0]
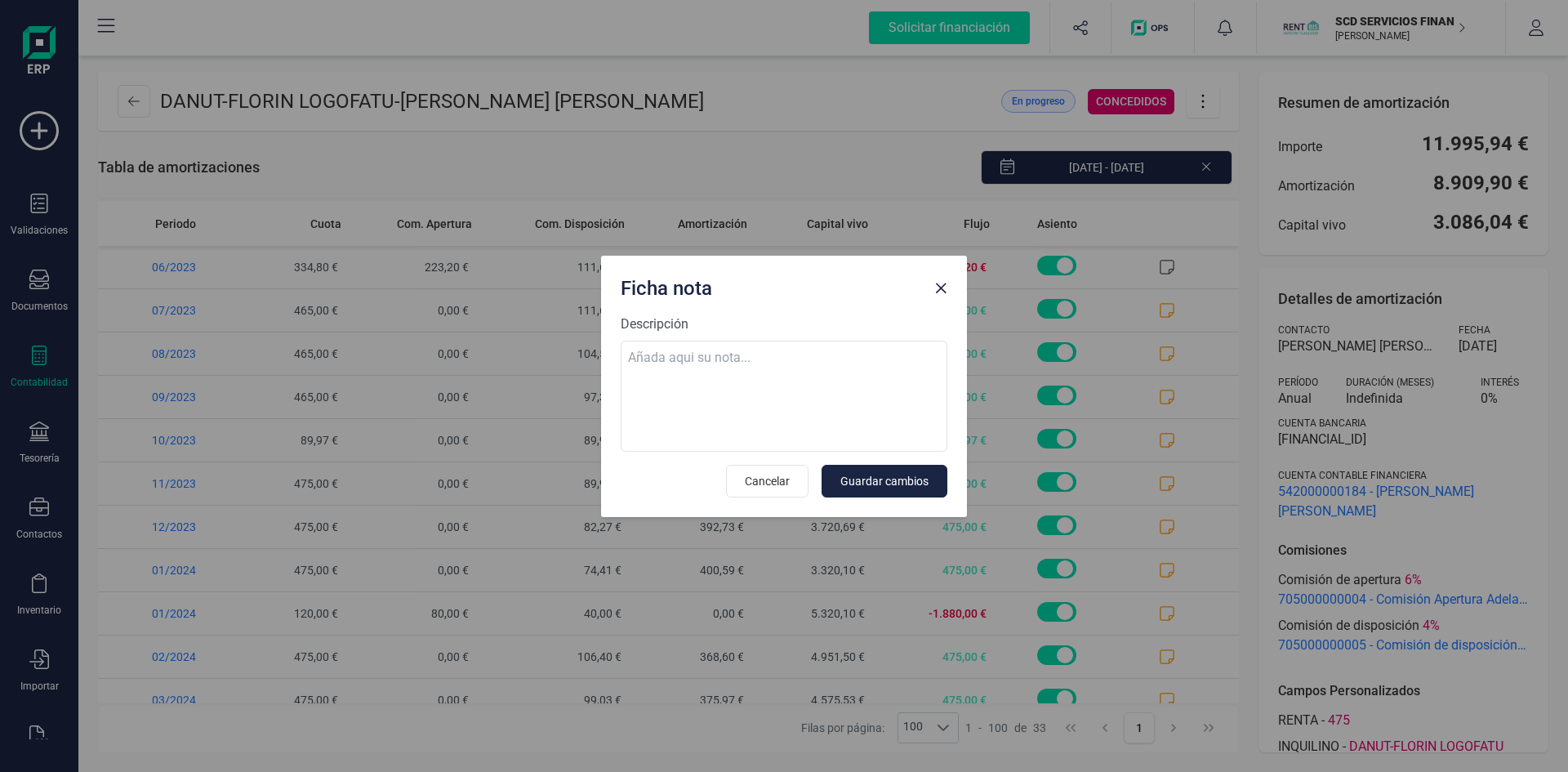
scroll to position [898, 0]
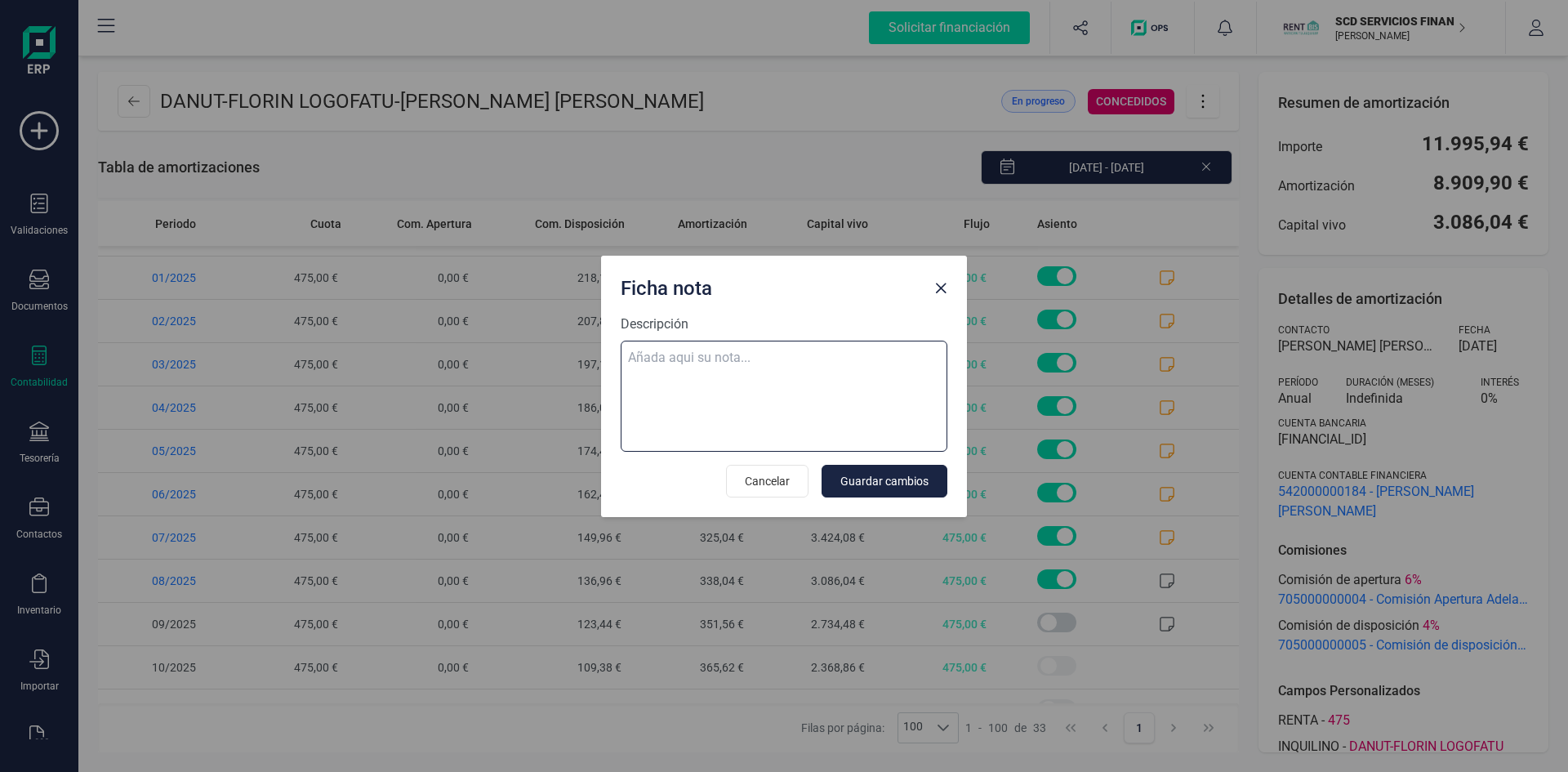
click at [720, 357] on textarea "Descripción" at bounding box center [784, 396] width 326 height 111
paste textarea "14-ago-25 8 trf. [PERSON_NAME] logofatu 475,00"
type textarea "14-ago-25 8 trf. [PERSON_NAME] logofatu 475,00"
click at [899, 481] on span "Guardar cambios" at bounding box center [884, 481] width 88 height 16
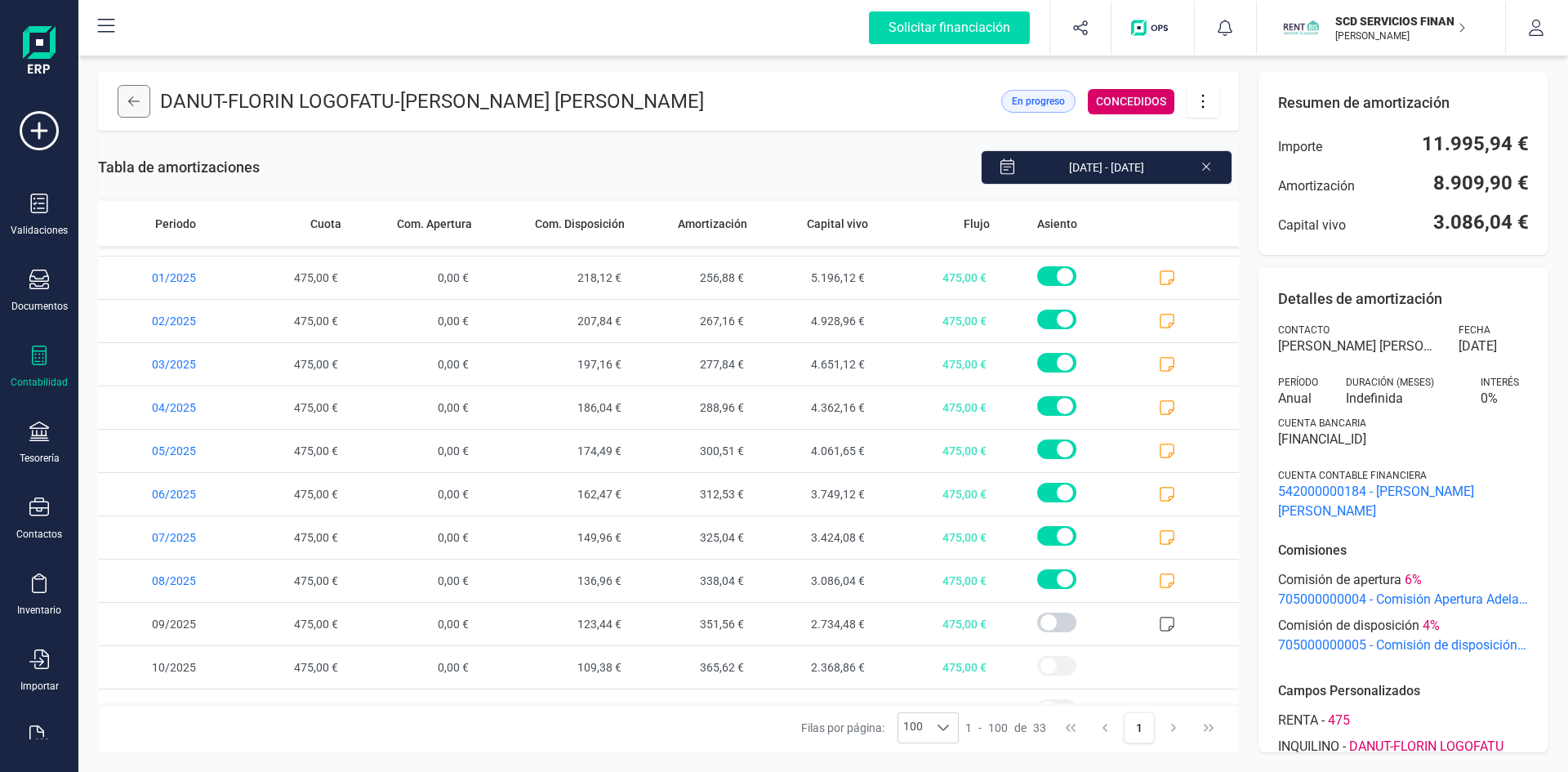
click at [133, 107] on icon at bounding box center [133, 100] width 11 height 13
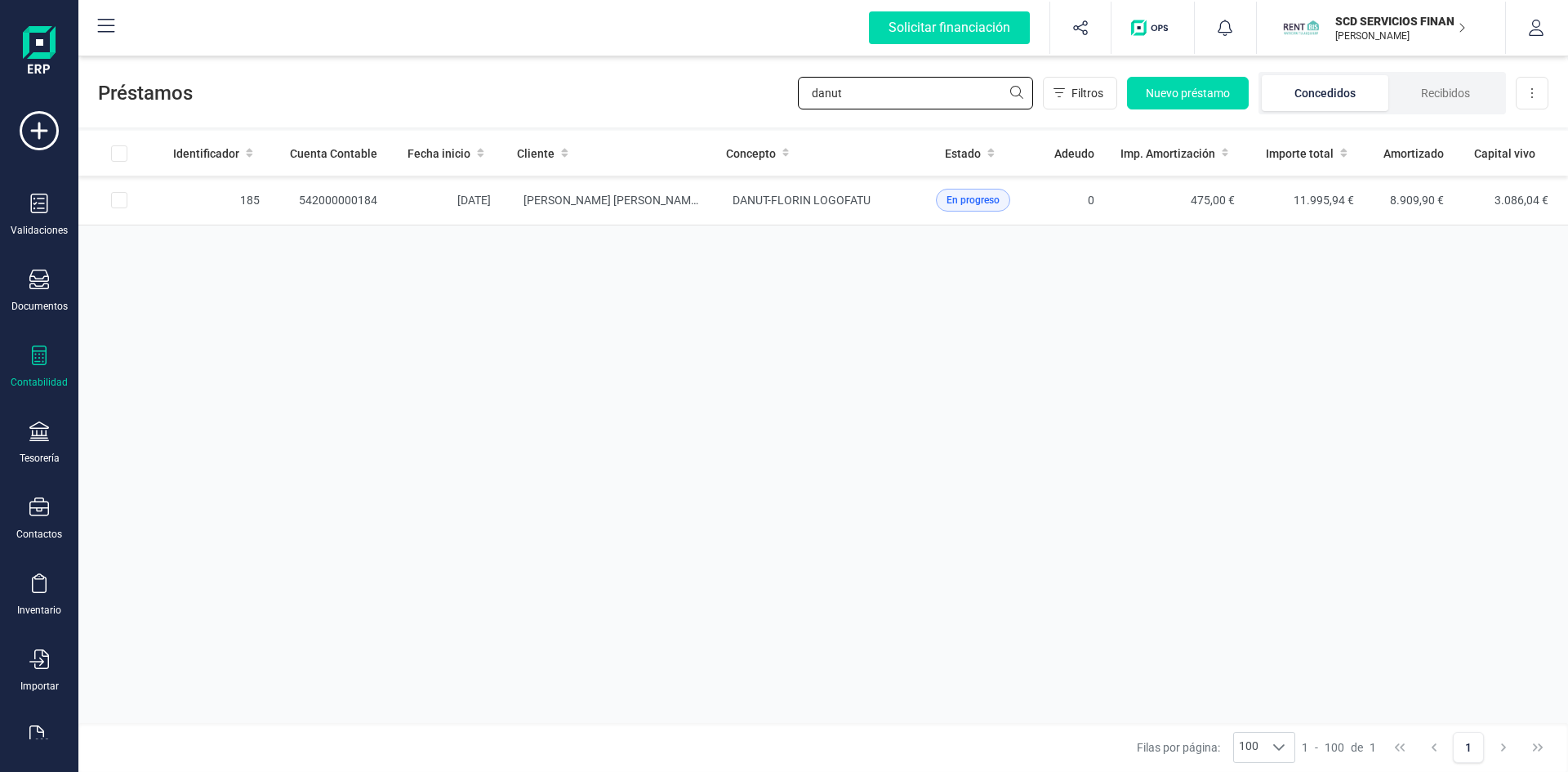
drag, startPoint x: 845, startPoint y: 92, endPoint x: 591, endPoint y: 95, distance: 254.0
click at [626, 93] on div "Préstamos danut Filtros Nuevo préstamo Concedidos Recibidos Descargar Excel" at bounding box center [823, 90] width 1490 height 76
type input "plus"
click at [337, 192] on td "542000000311" at bounding box center [331, 201] width 118 height 50
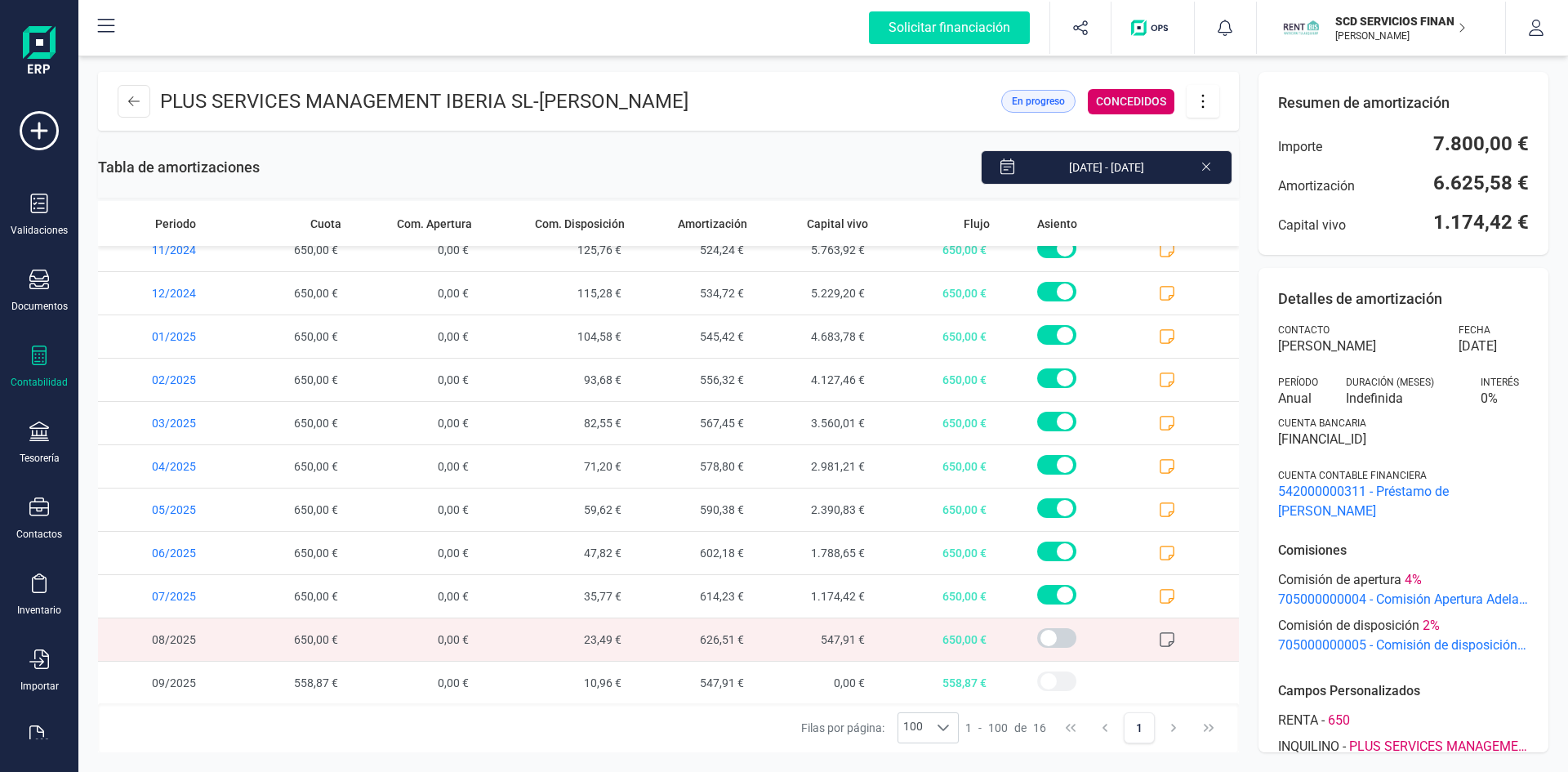
scroll to position [235, 0]
click at [1159, 594] on icon at bounding box center [1167, 594] width 16 height 16
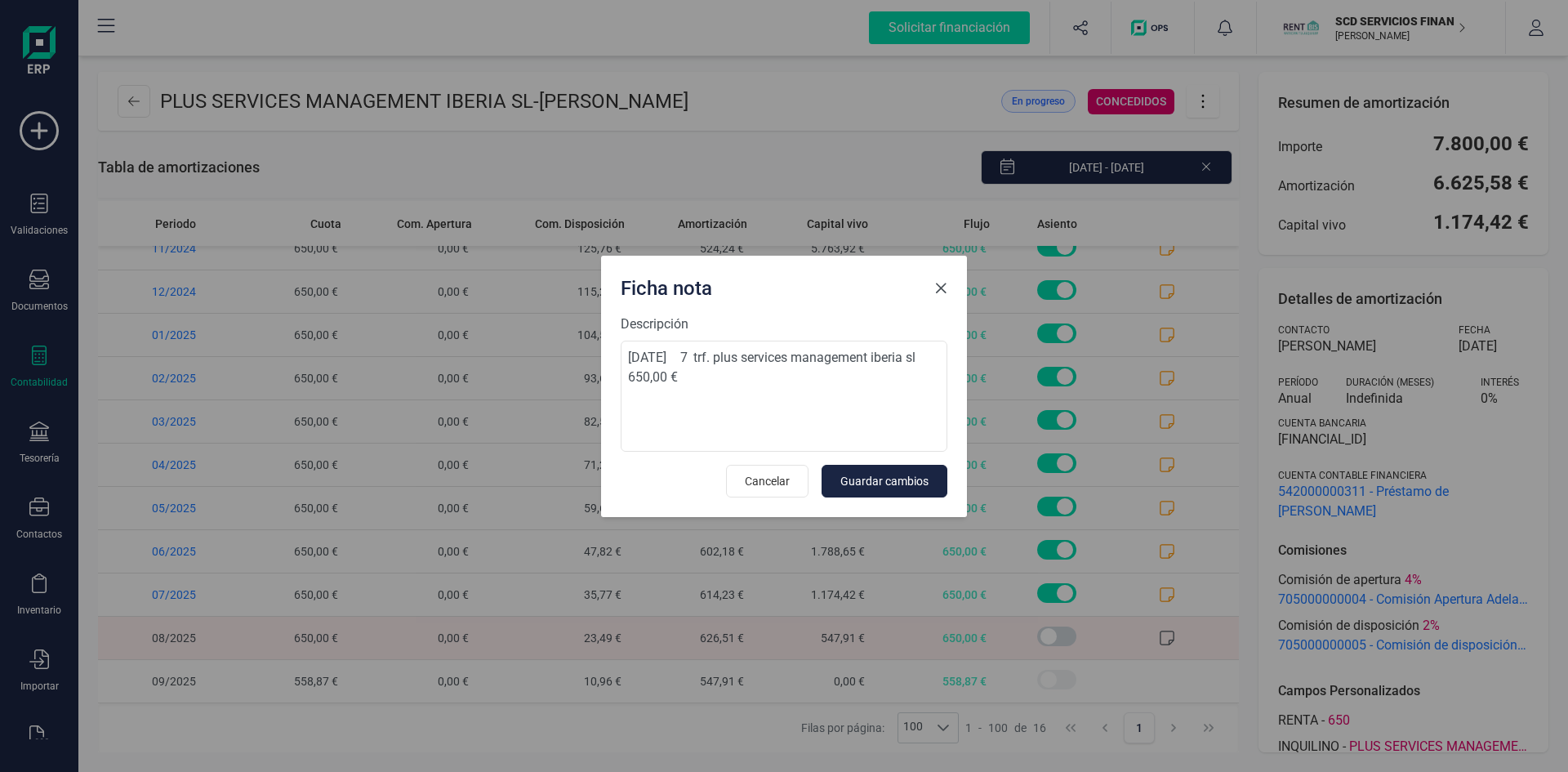
click at [945, 289] on span "Close" at bounding box center [940, 288] width 13 height 13
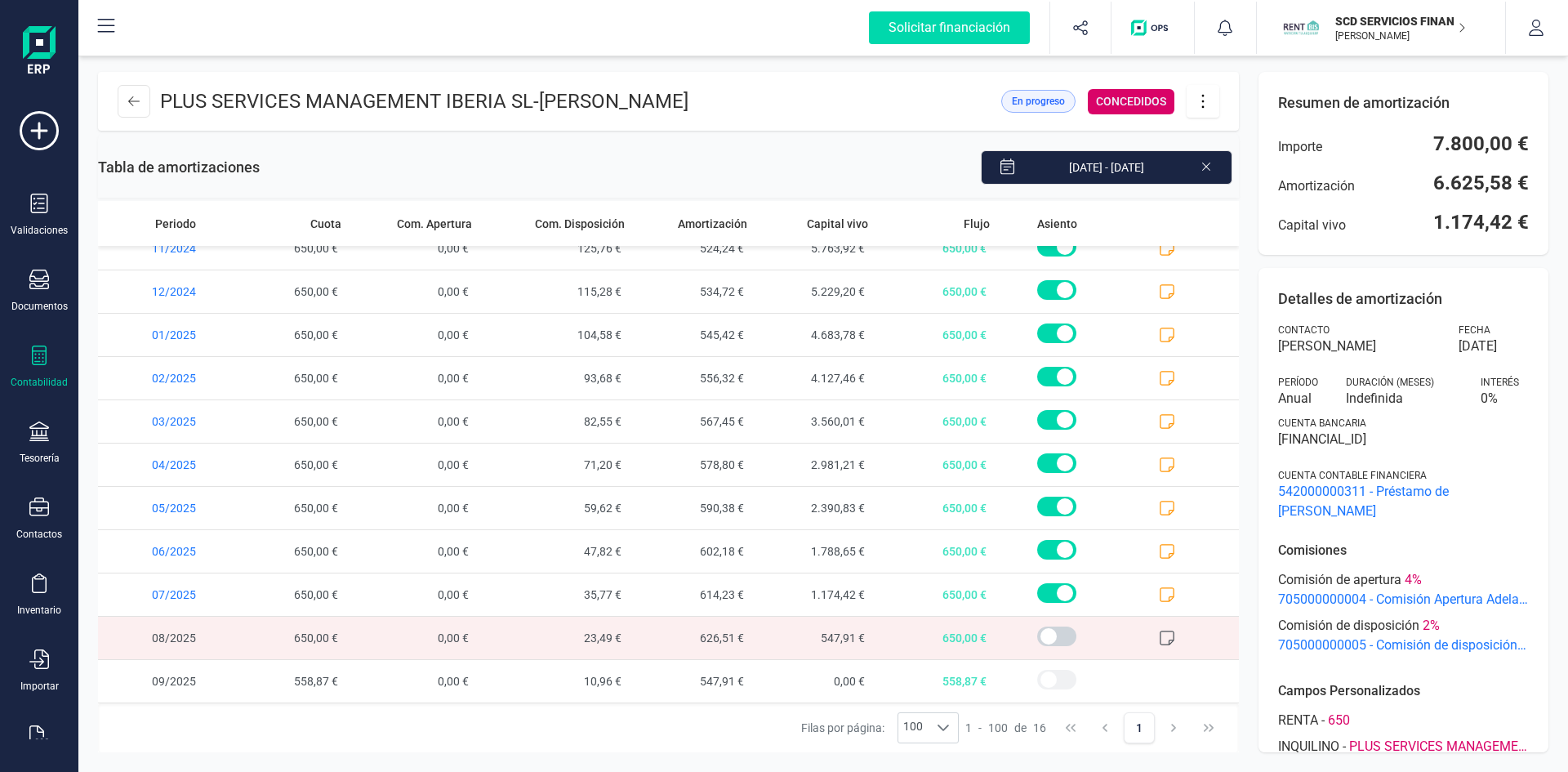
click at [1159, 635] on icon at bounding box center [1167, 637] width 16 height 16
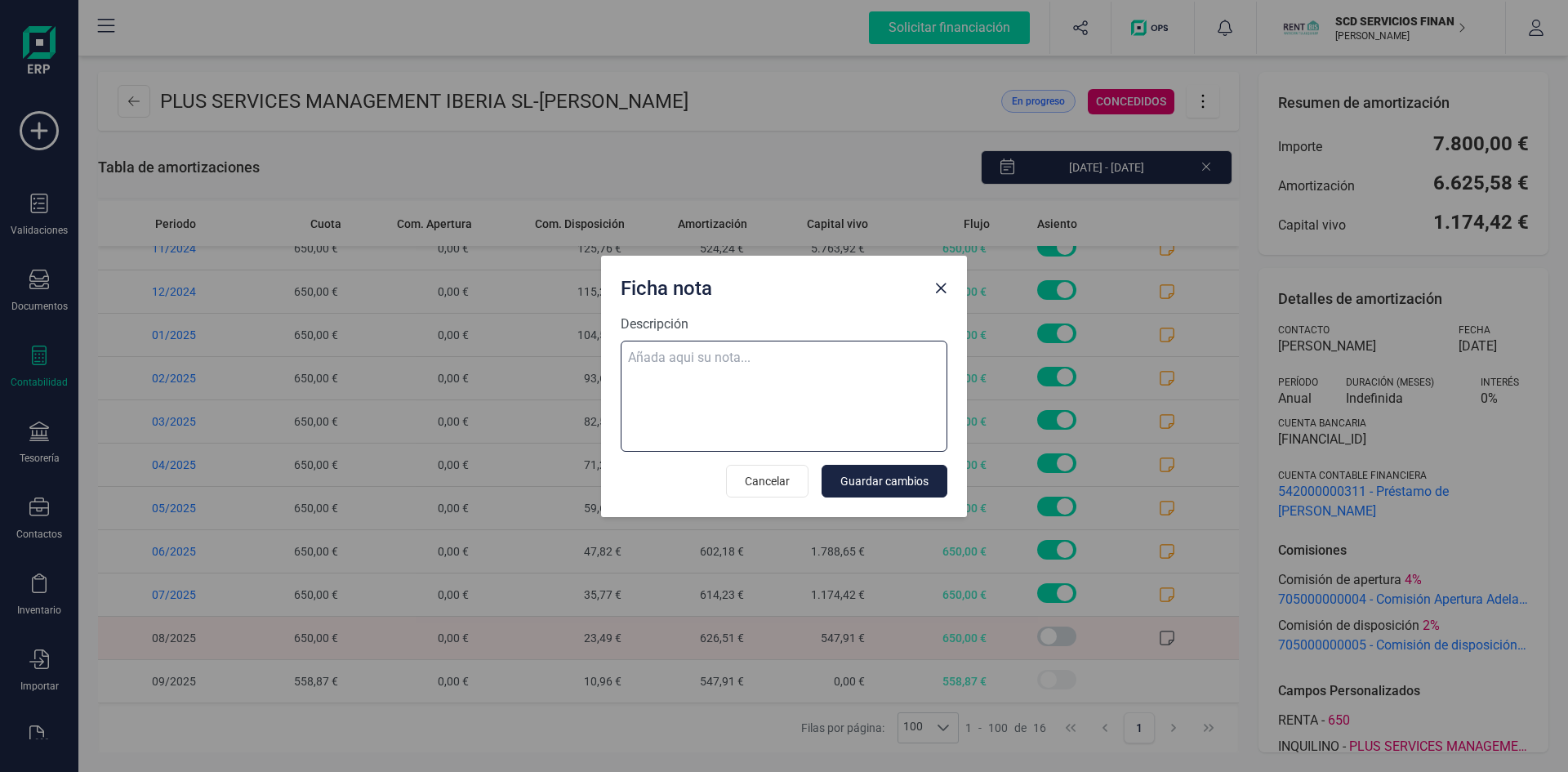
click at [688, 357] on textarea "Descripción" at bounding box center [784, 396] width 326 height 111
paste textarea "15-ago-25 8 trf. plus services management iberia sl 650,00"
type textarea "15-ago-25 8 trf. plus services management iberia sl 650,00"
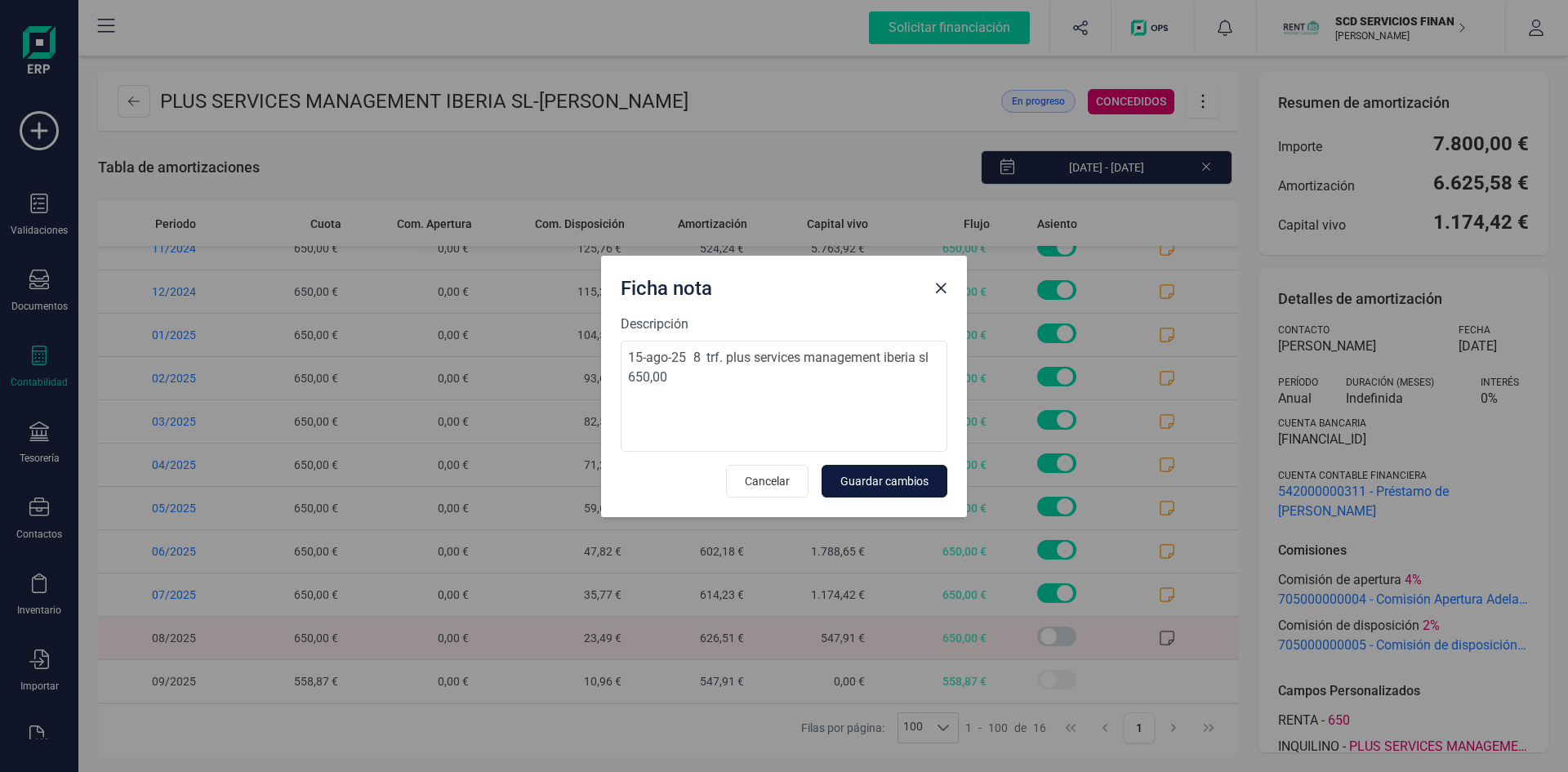
click at [875, 478] on span "Guardar cambios" at bounding box center [884, 481] width 88 height 16
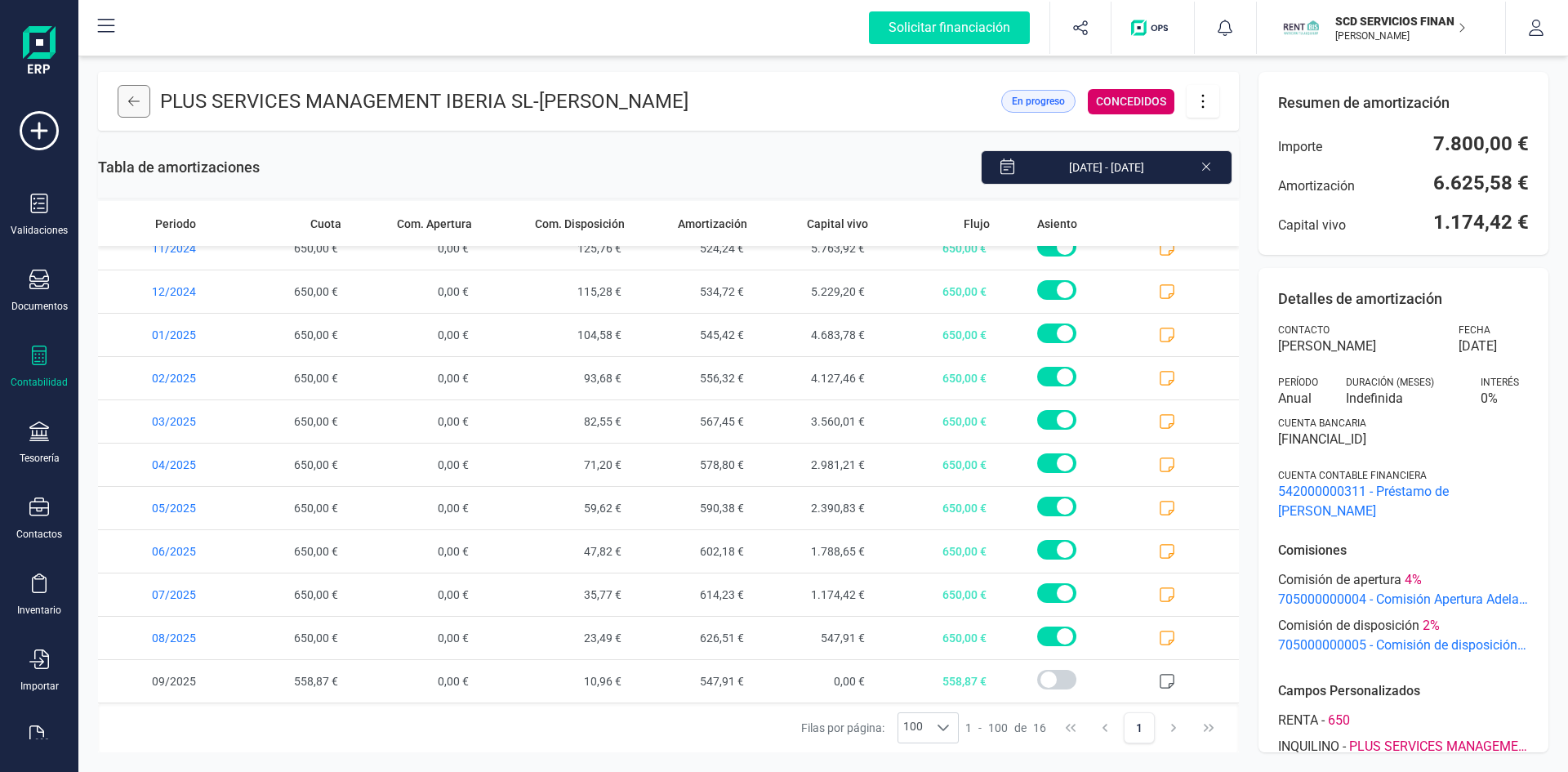
click at [135, 98] on icon at bounding box center [133, 100] width 11 height 13
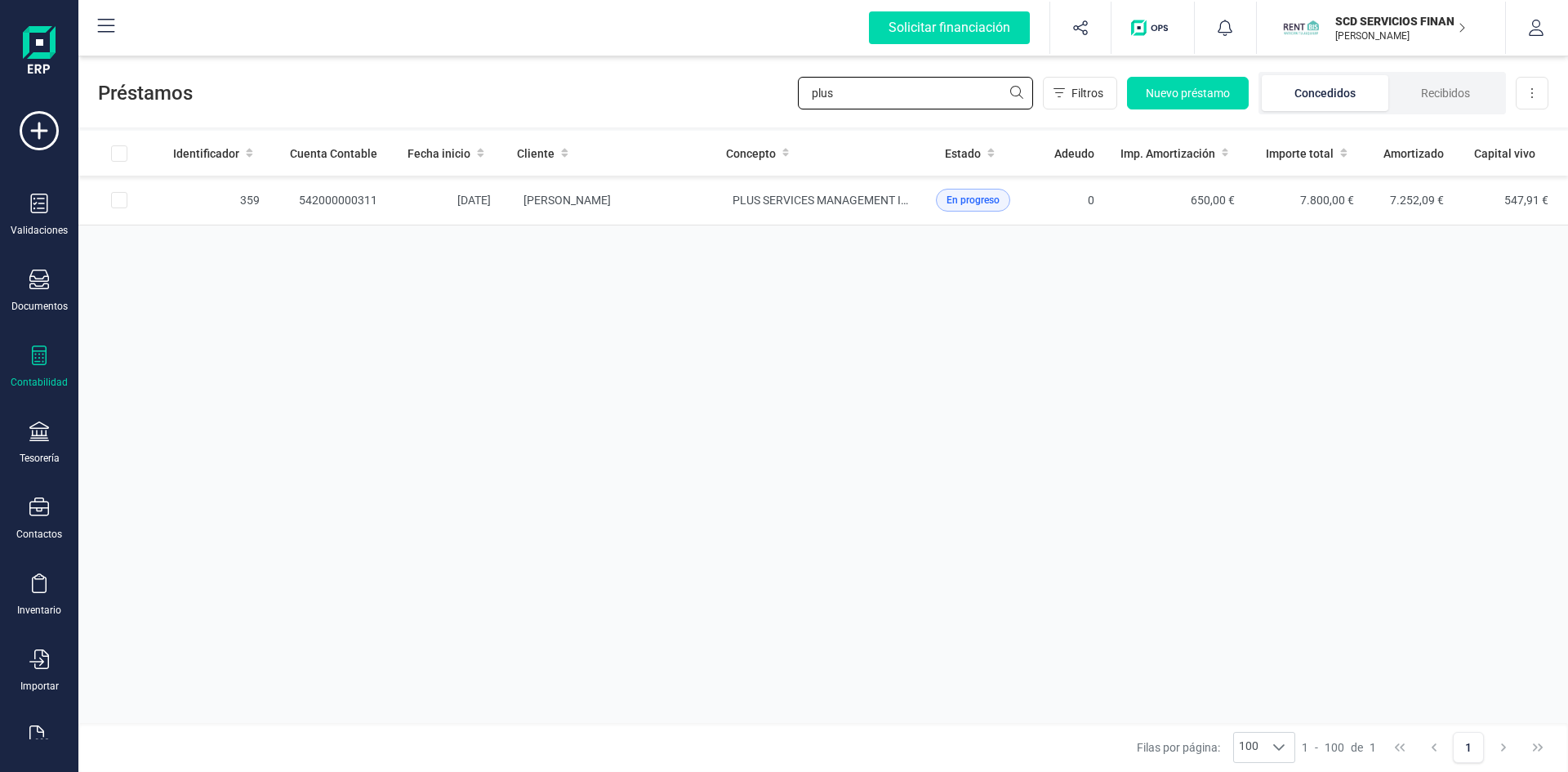
drag, startPoint x: 842, startPoint y: 89, endPoint x: 617, endPoint y: 110, distance: 226.0
click at [629, 112] on div "Préstamos plus Filtros Nuevo préstamo Concedidos Recibidos Descargar Excel" at bounding box center [823, 90] width 1490 height 76
type input "[PERSON_NAME]"
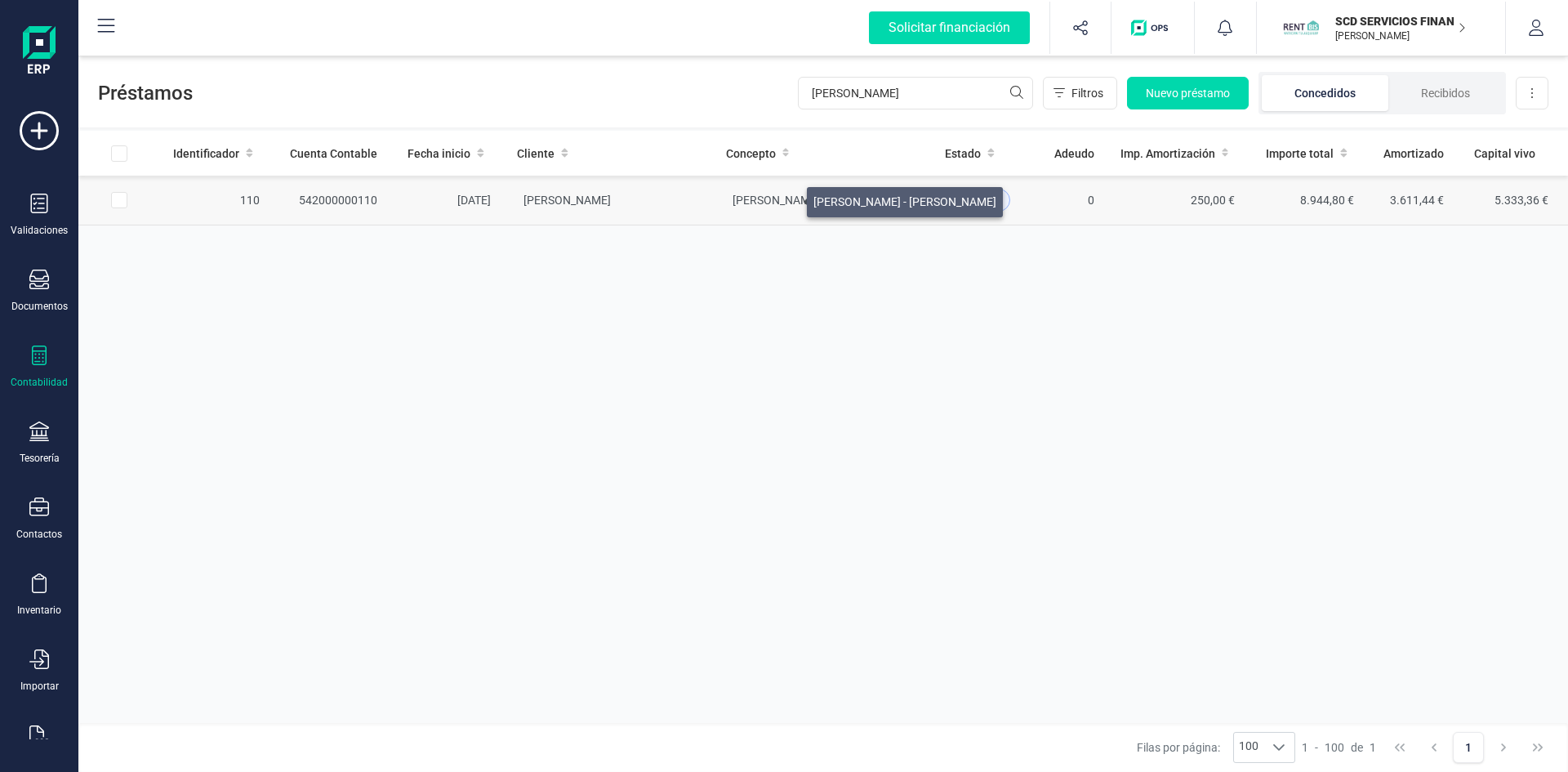
click at [787, 198] on span "[PERSON_NAME] - [PERSON_NAME]" at bounding box center [824, 199] width 183 height 13
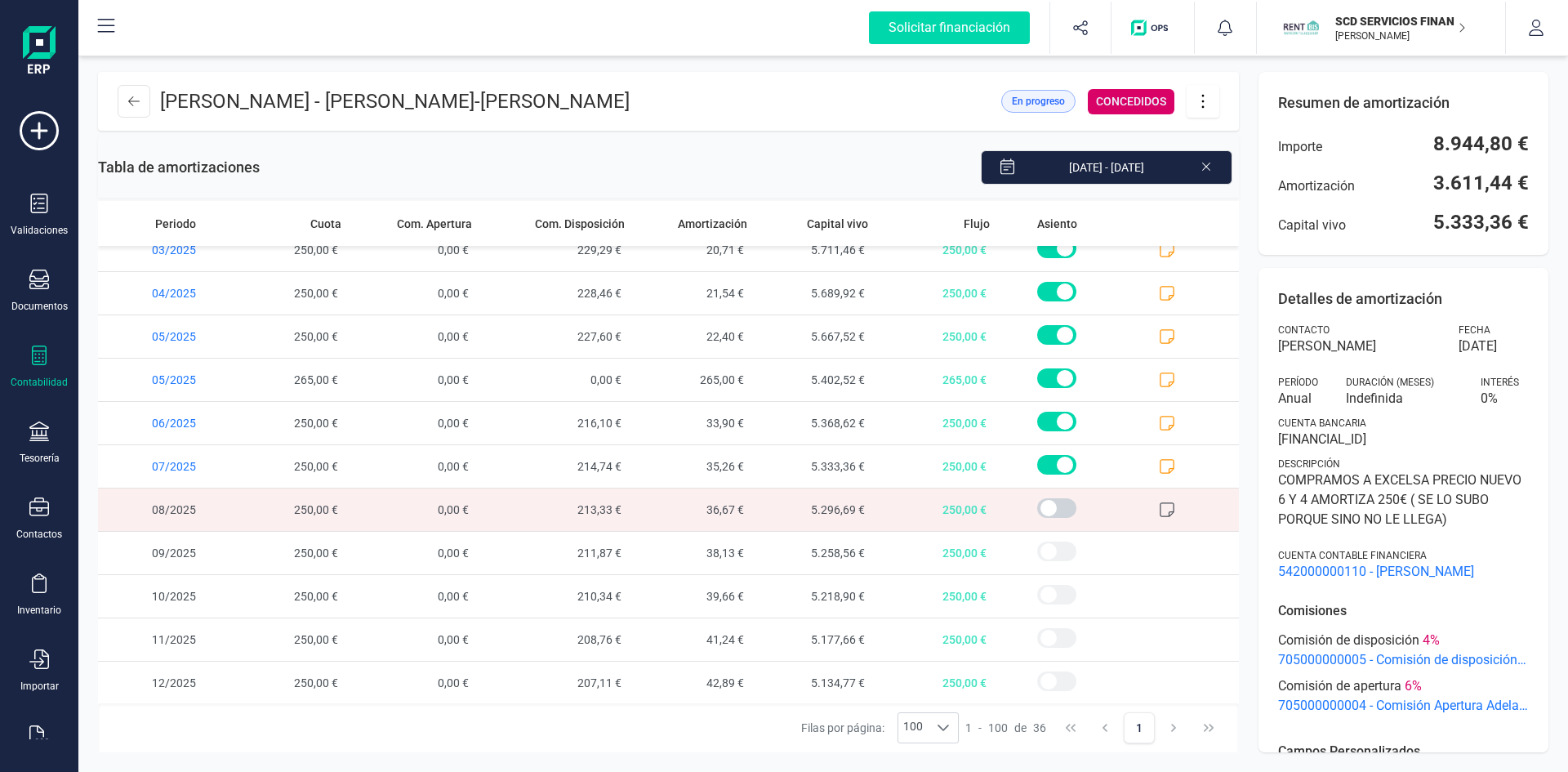
scroll to position [1101, 0]
click at [1159, 464] on icon at bounding box center [1167, 465] width 16 height 16
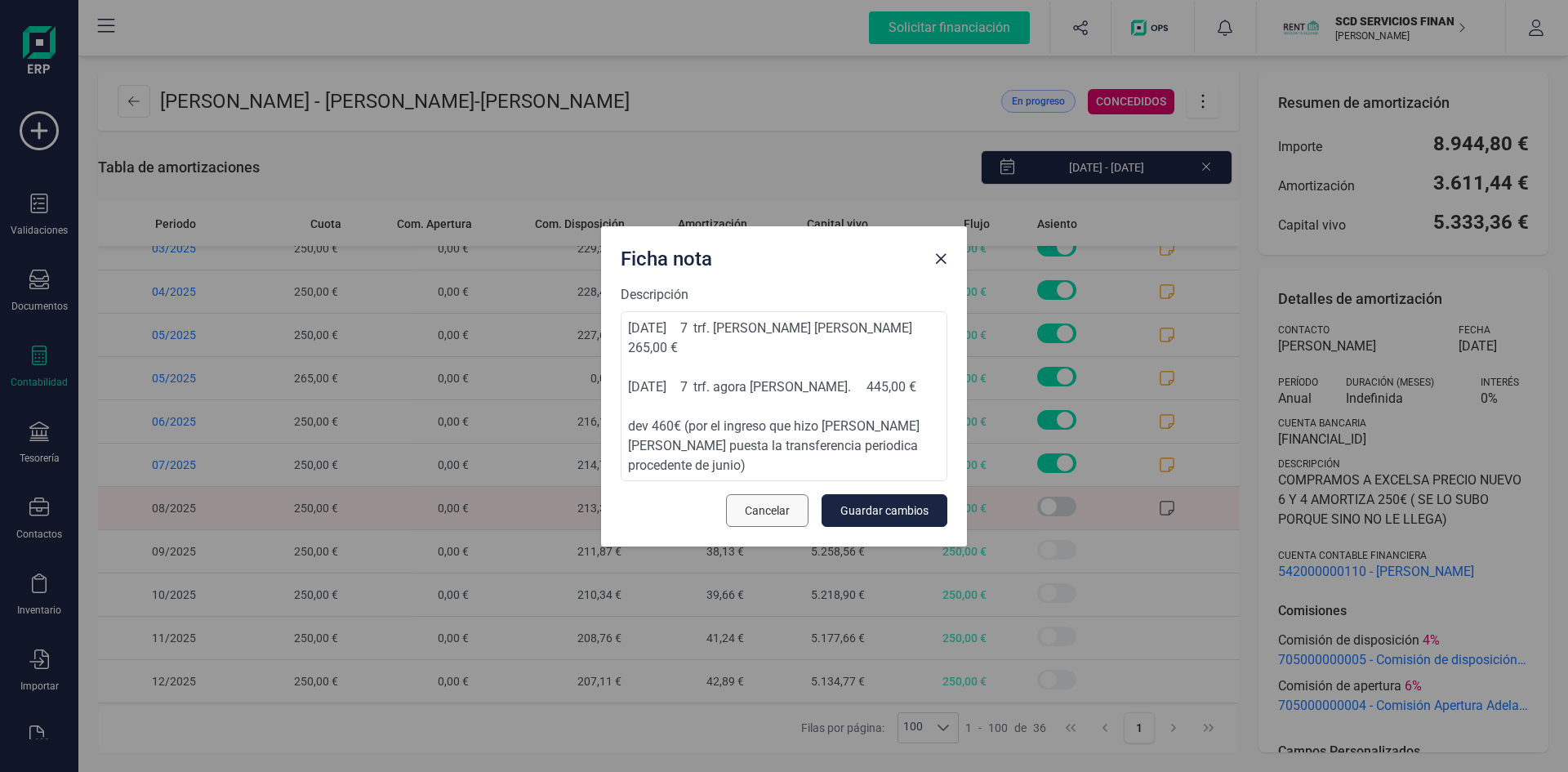
click at [768, 502] on span "Cancelar" at bounding box center [767, 510] width 45 height 16
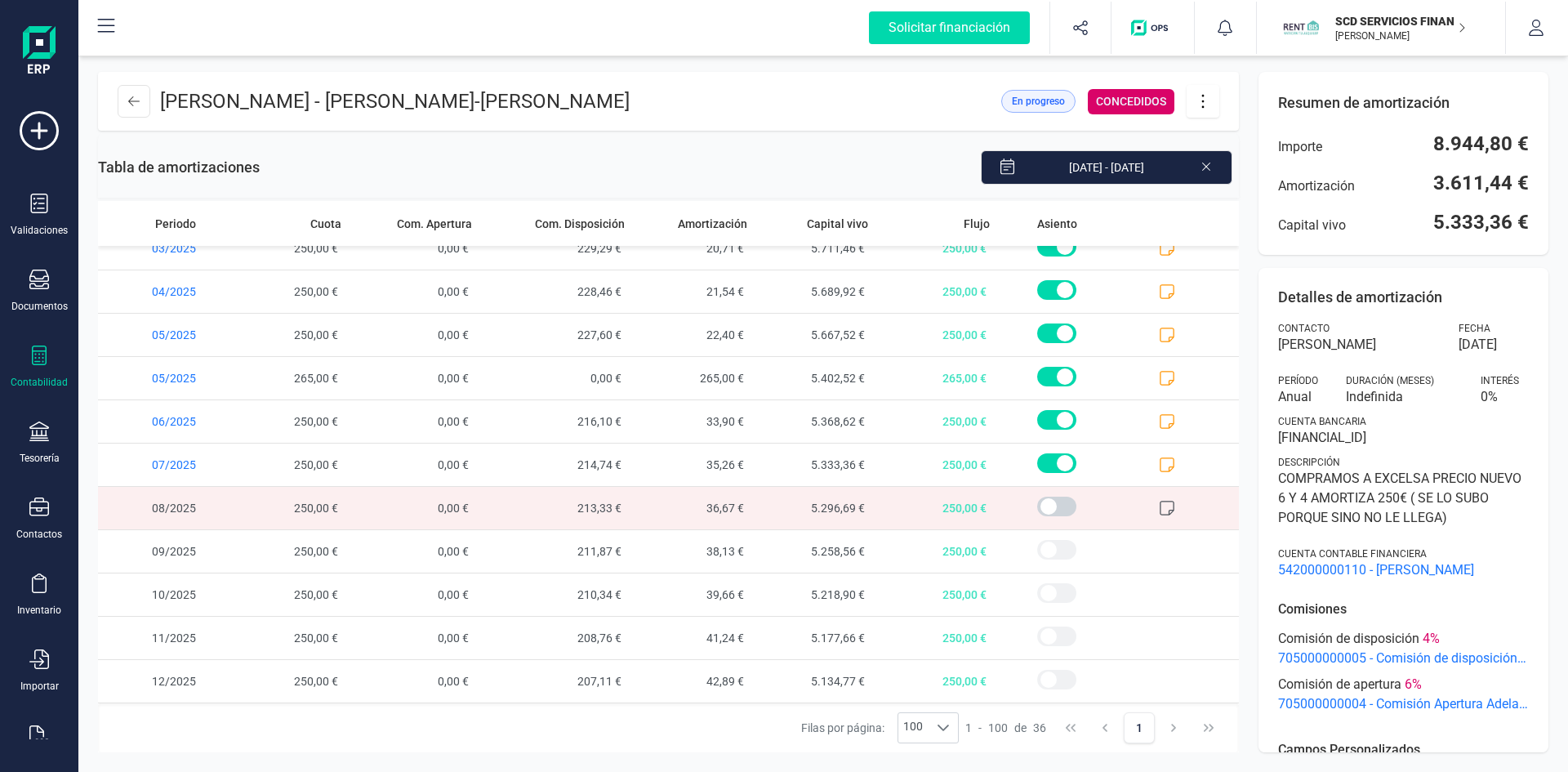
scroll to position [0, 0]
